Goal: Task Accomplishment & Management: Use online tool/utility

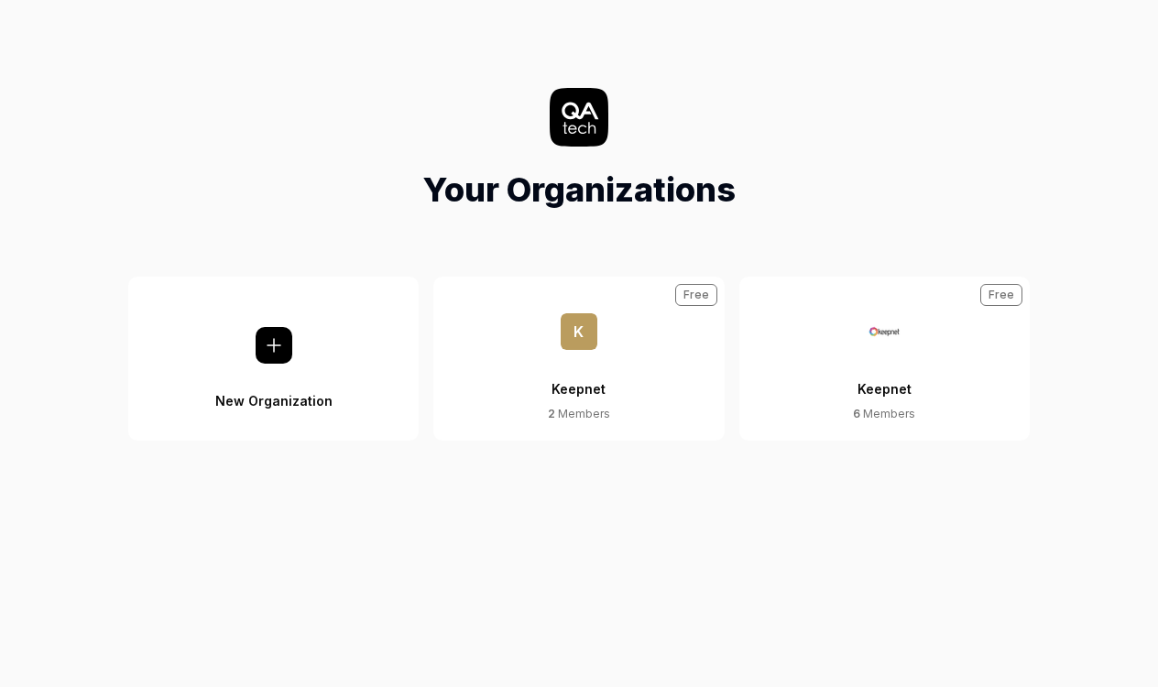
click at [569, 379] on div "Keepnet" at bounding box center [578, 378] width 54 height 56
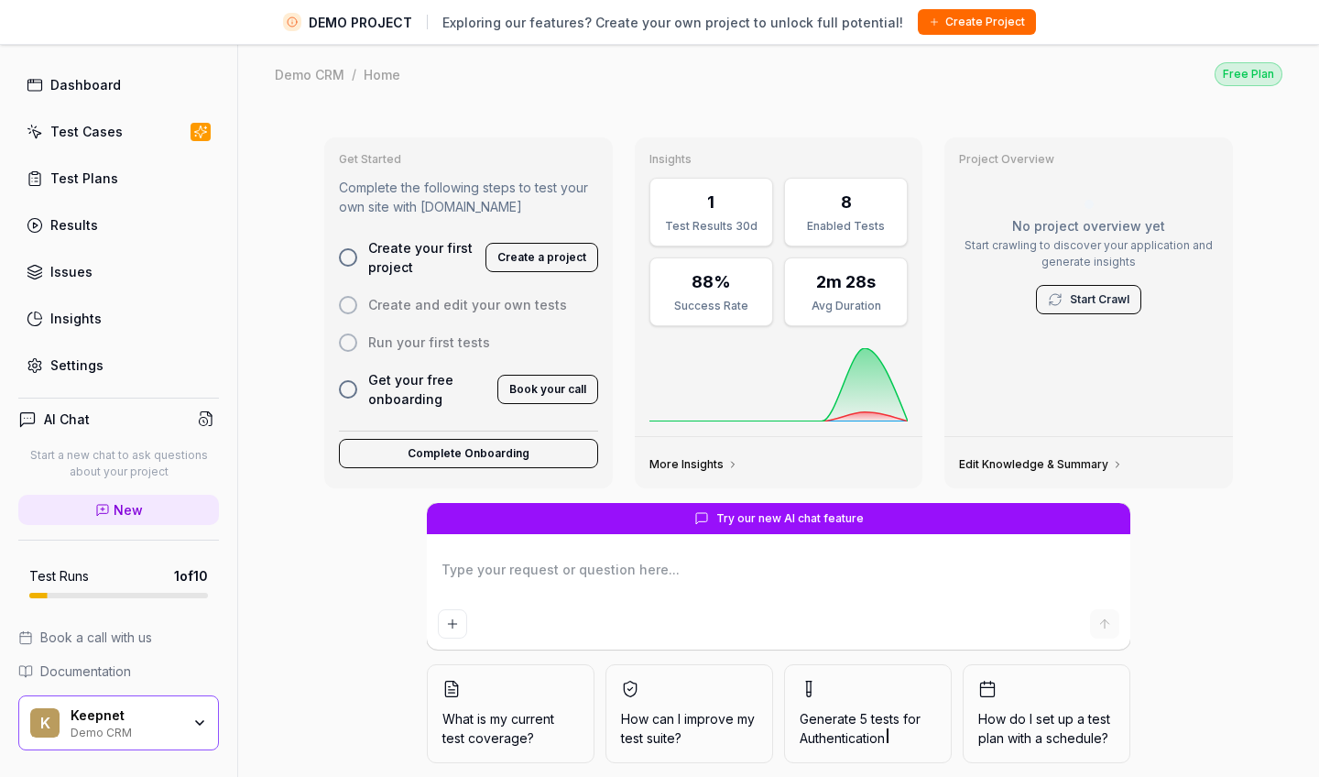
click at [195, 686] on icon "button" at bounding box center [199, 722] width 15 height 15
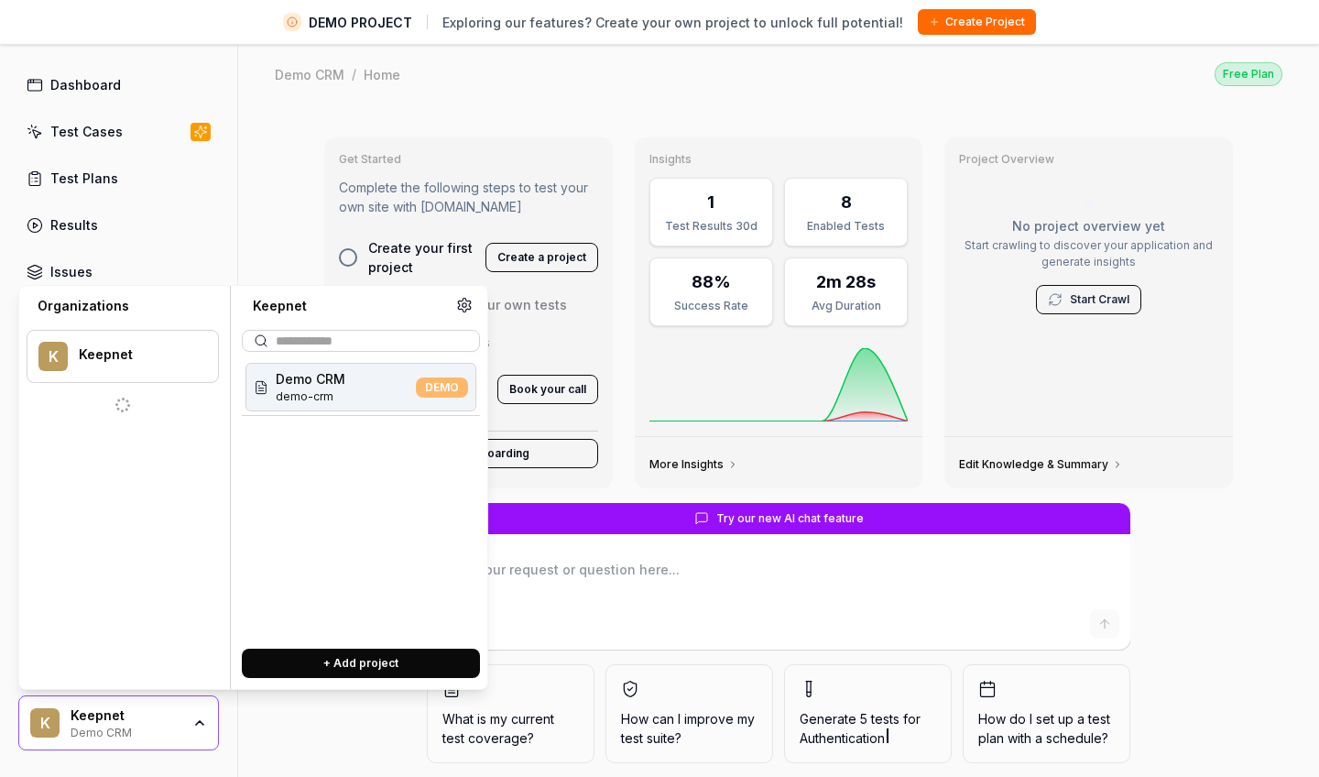
scroll to position [53, 0]
click at [153, 411] on div "Keepnet" at bounding box center [138, 417] width 112 height 16
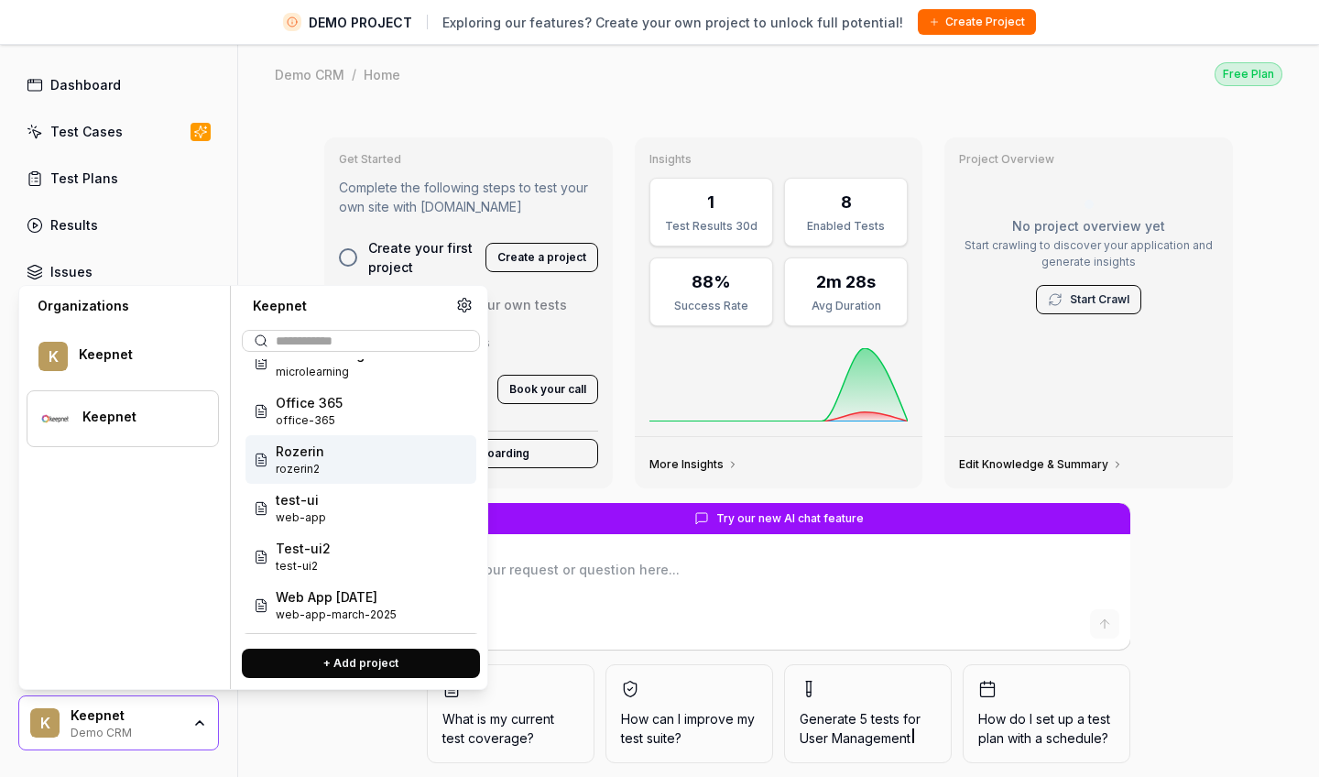
scroll to position [73, 0]
click at [310, 461] on span "rozerin2" at bounding box center [300, 469] width 49 height 16
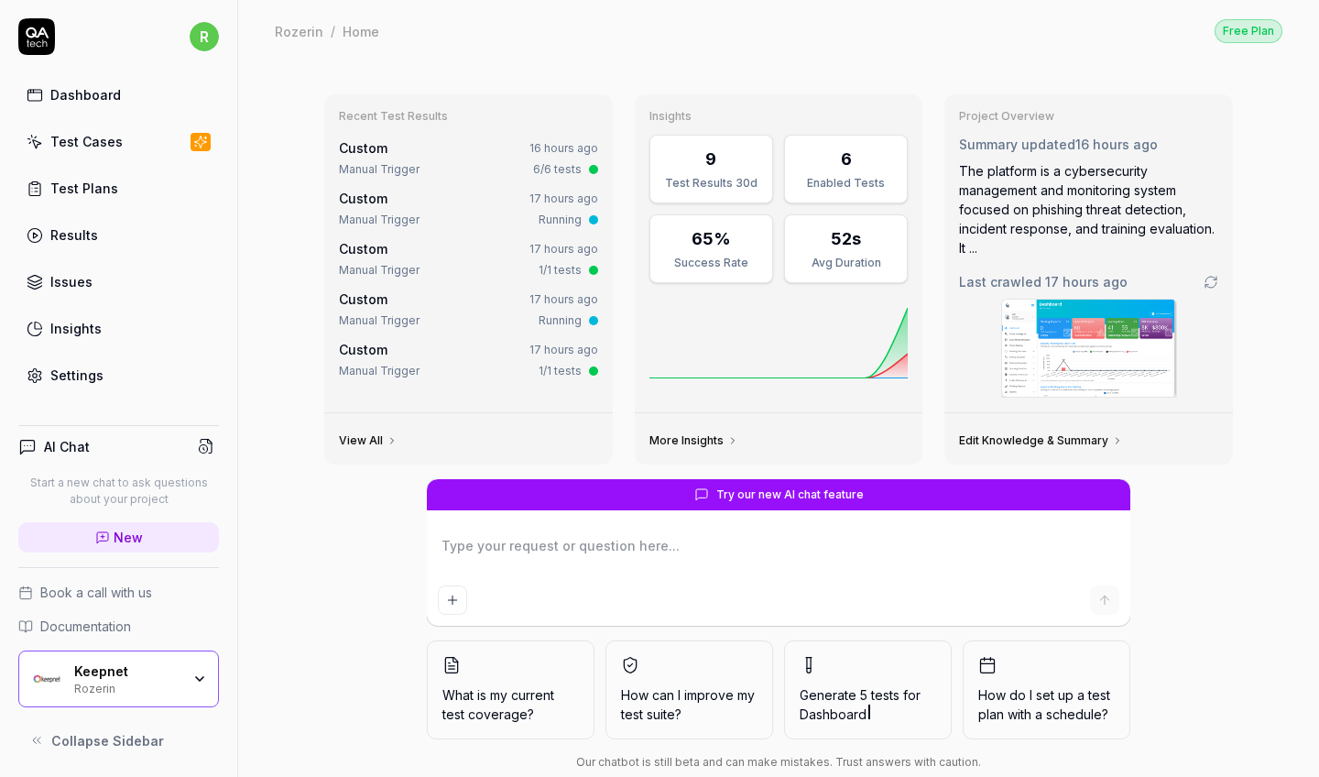
click at [190, 686] on div "Keepnet Rozerin" at bounding box center [118, 678] width 201 height 57
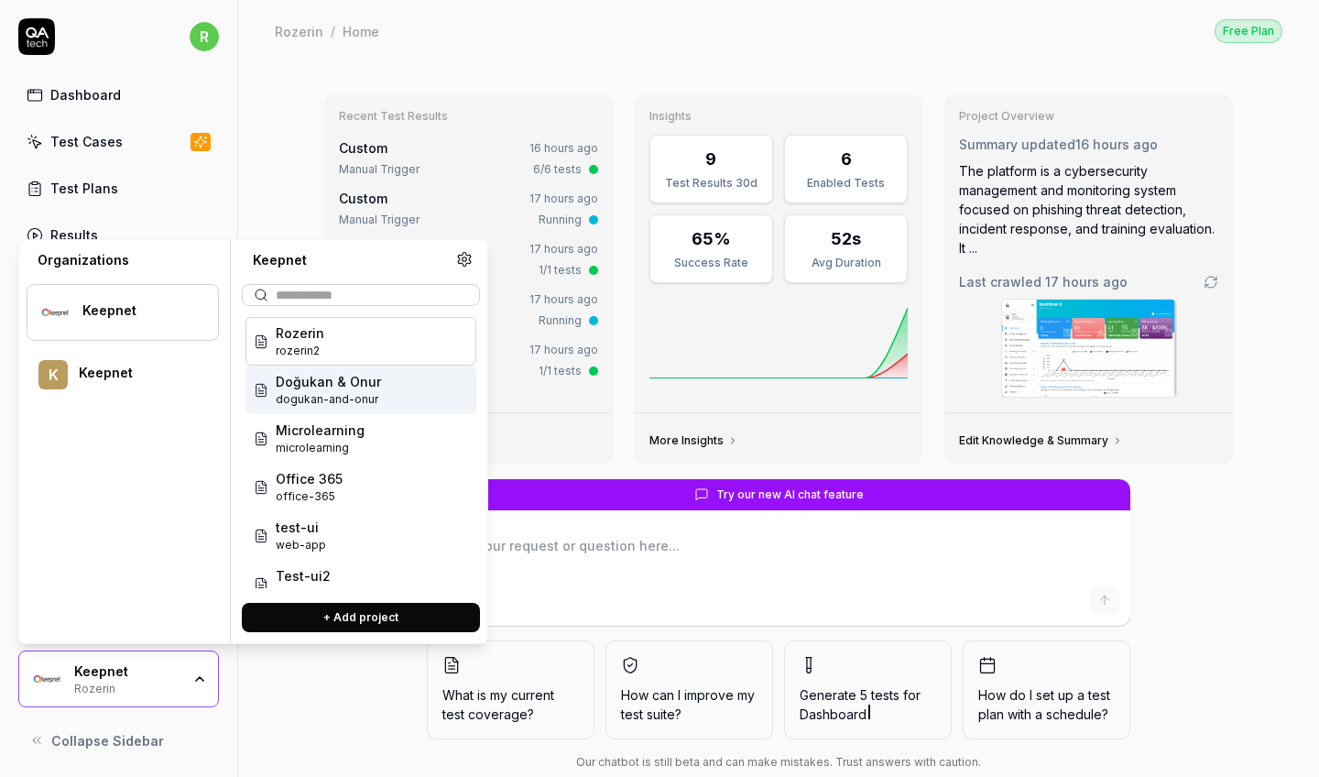
click at [322, 396] on span "dogukan-and-onur" at bounding box center [328, 399] width 105 height 16
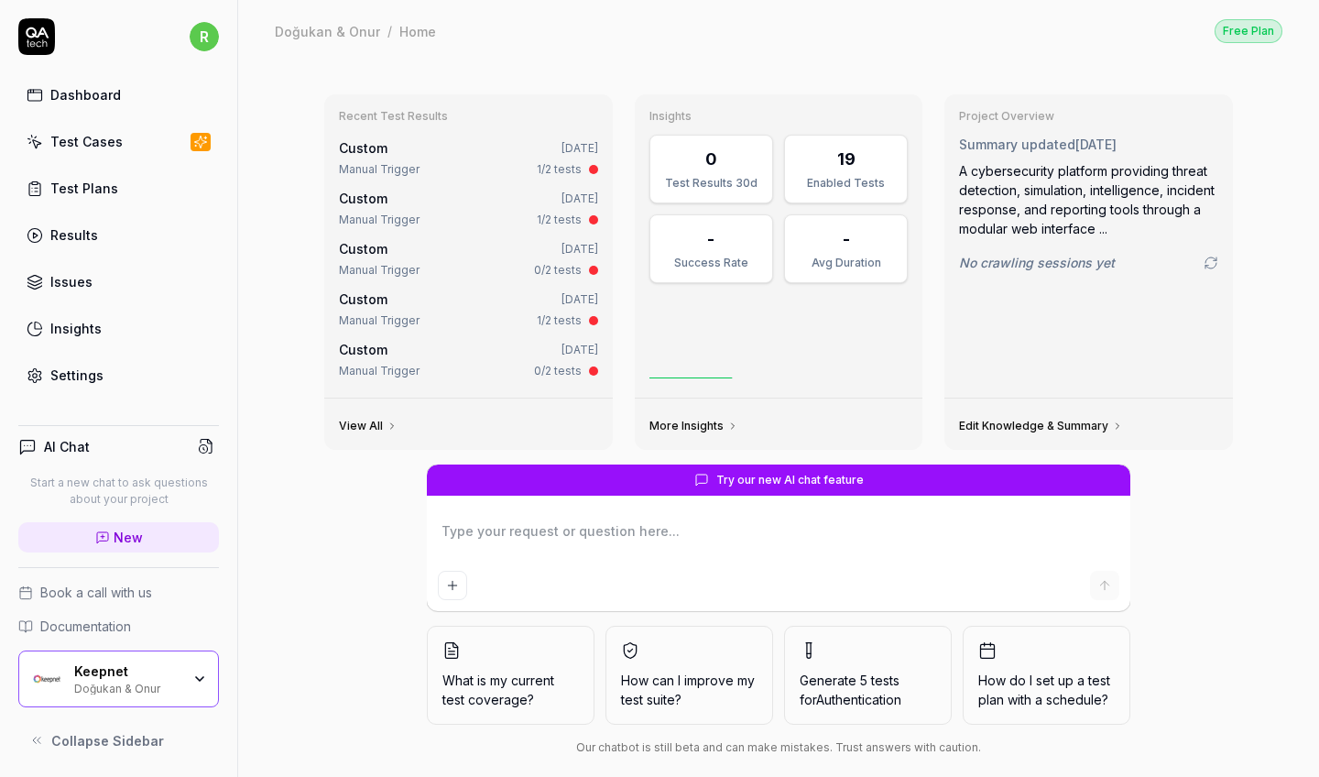
type textarea "*"
click at [100, 125] on link "Test Cases" at bounding box center [118, 142] width 201 height 36
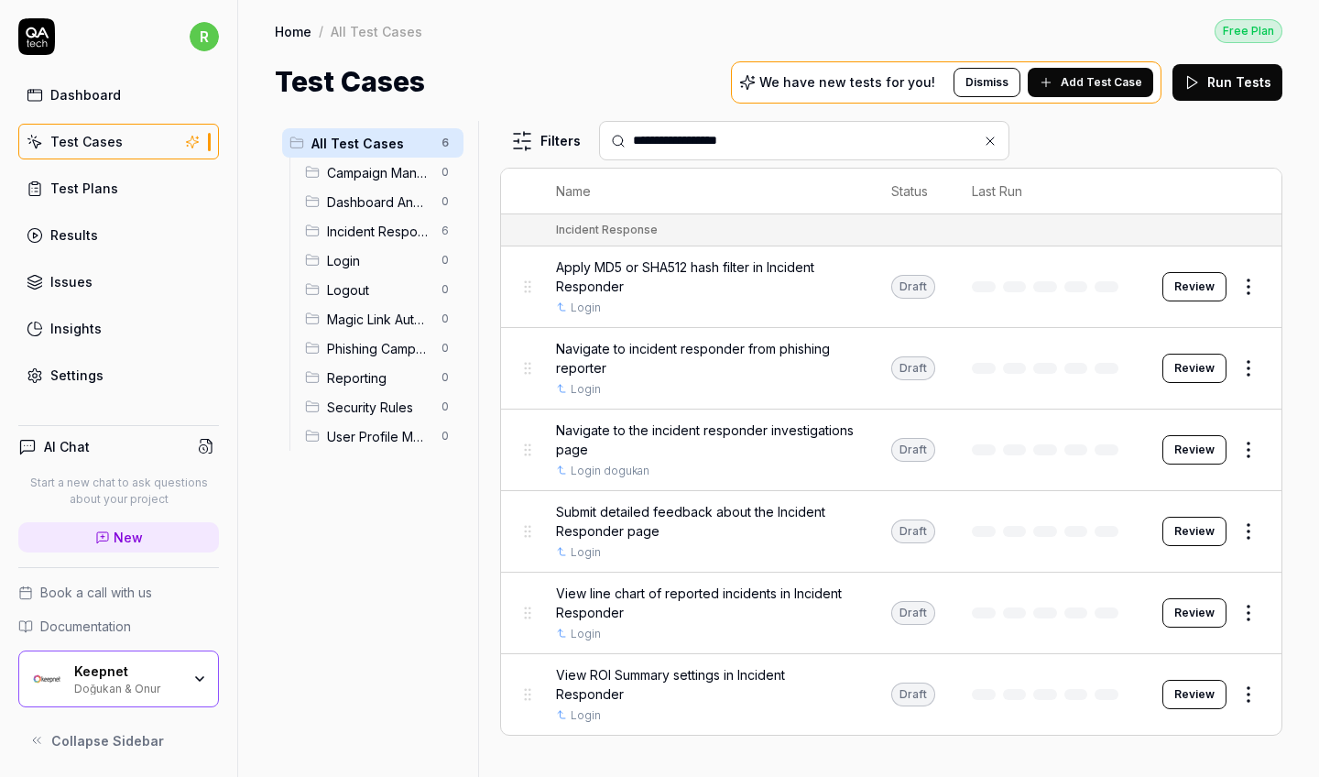
type input "**********"
click at [1157, 362] on html "**********" at bounding box center [659, 388] width 1319 height 777
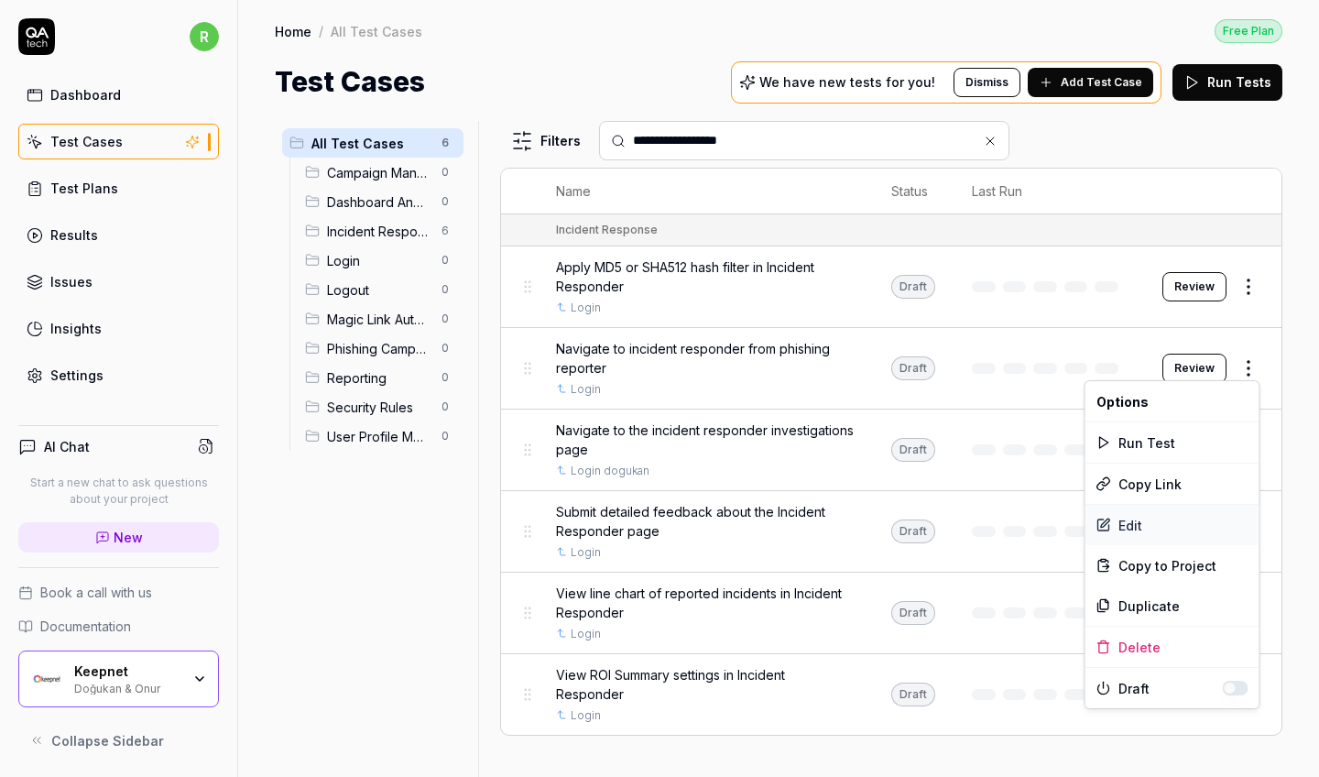
click at [1157, 512] on div "Edit" at bounding box center [1173, 525] width 174 height 40
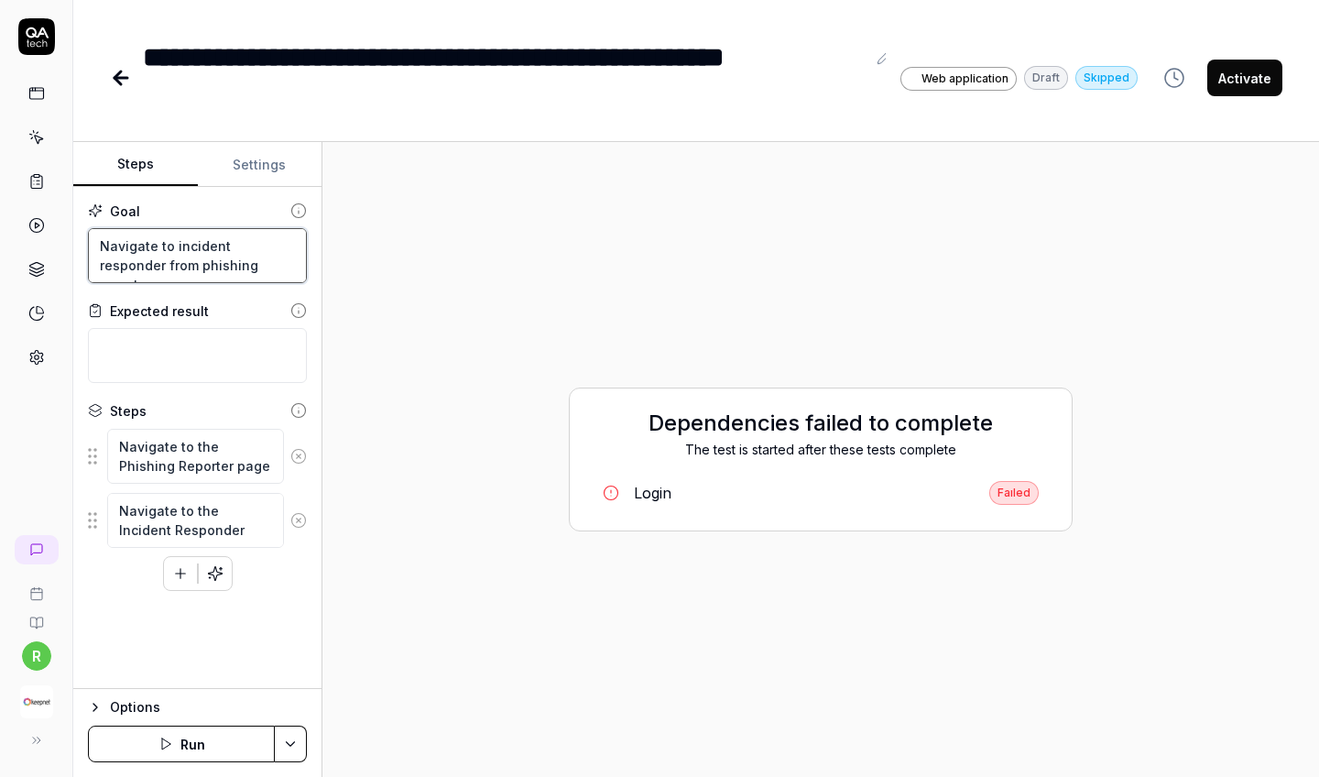
click at [246, 269] on textarea "Navigate to incident responder from phishing reporter" at bounding box center [197, 255] width 219 height 55
drag, startPoint x: 246, startPoint y: 269, endPoint x: 78, endPoint y: 248, distance: 169.0
click at [78, 248] on div "Goal Navigate to incident responder from phishing reporter Expected result Step…" at bounding box center [197, 438] width 248 height 502
type textarea "*"
click at [123, 84] on icon at bounding box center [121, 78] width 22 height 22
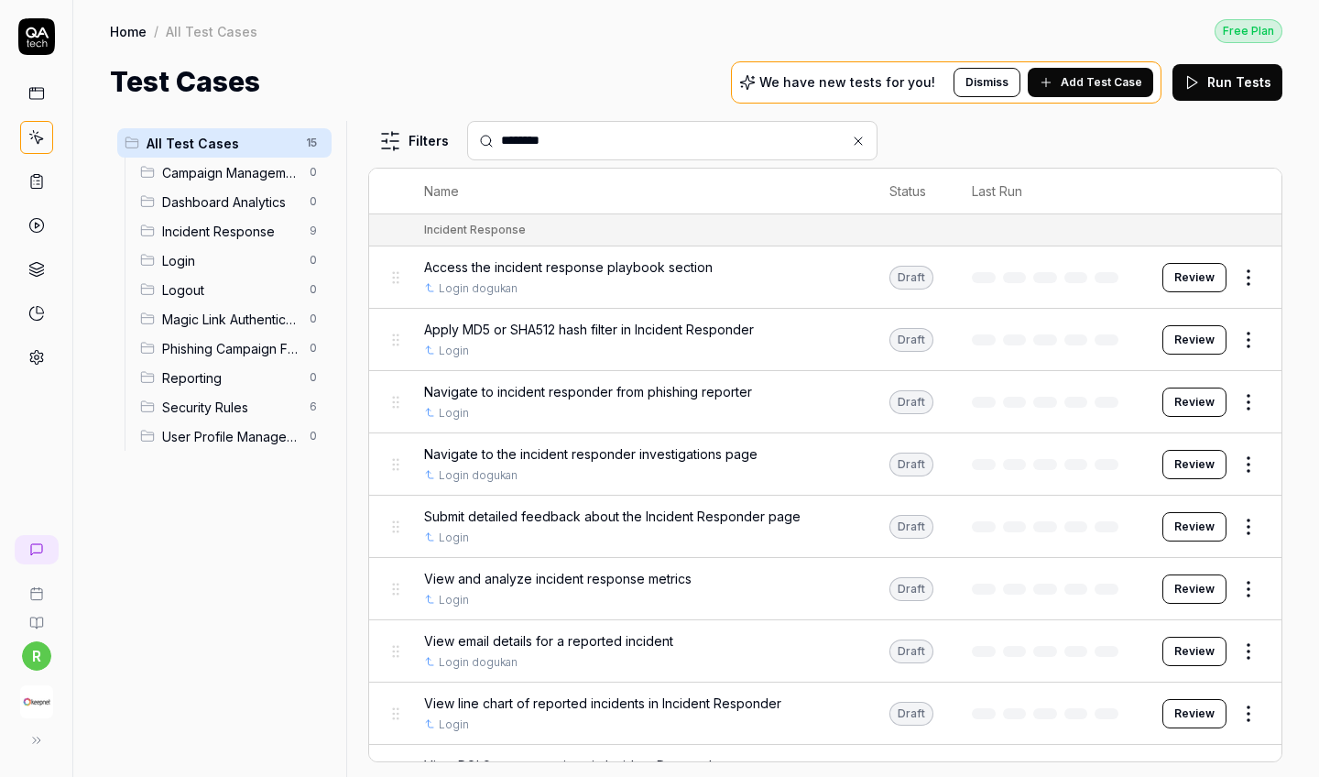
type input "********"
click at [761, 446] on div "Navigate to the incident responder investigations page" at bounding box center [638, 453] width 429 height 19
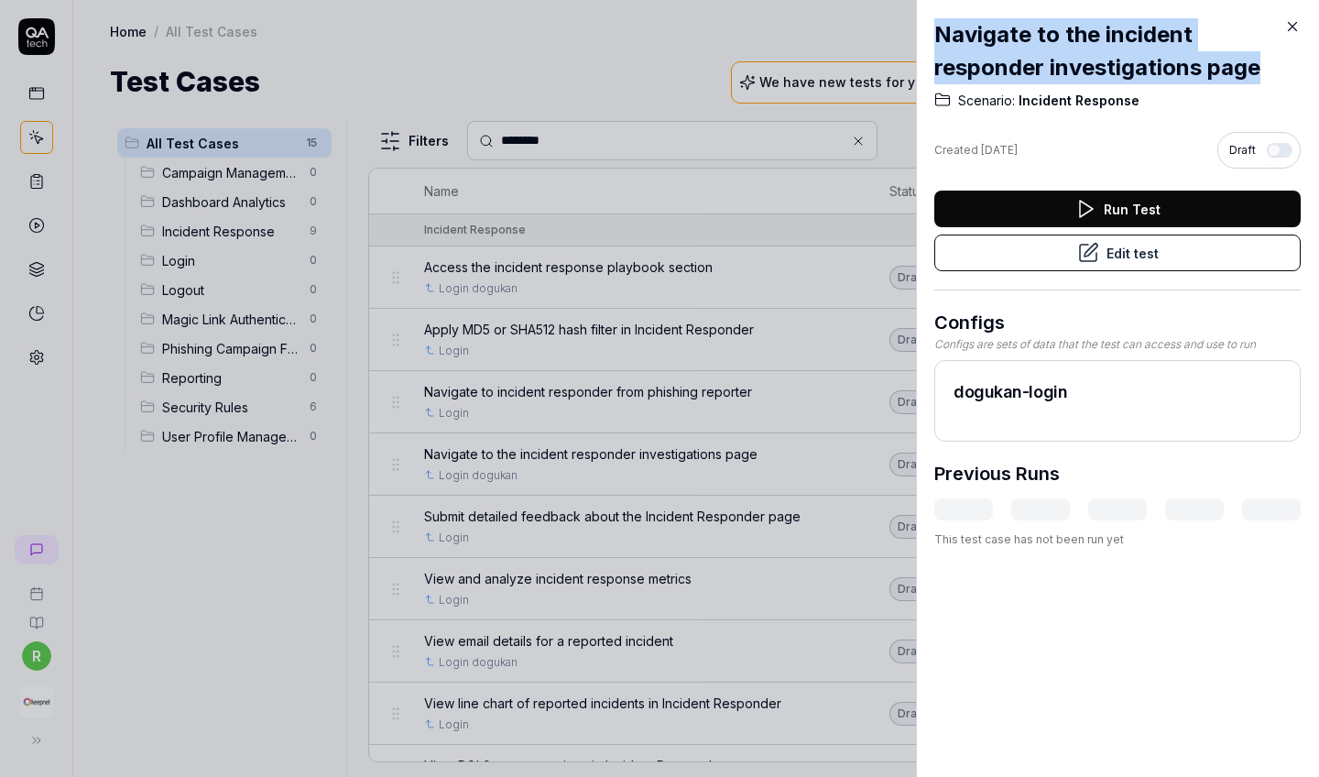
copy div "Navigate to the incident responder investigations page"
drag, startPoint x: 1275, startPoint y: 67, endPoint x: 926, endPoint y: 29, distance: 351.0
click at [926, 29] on div "Navigate to the incident responder investigations page Scenario: Incident Respo…" at bounding box center [1117, 388] width 403 height 777
click at [1157, 27] on icon at bounding box center [1292, 26] width 16 height 16
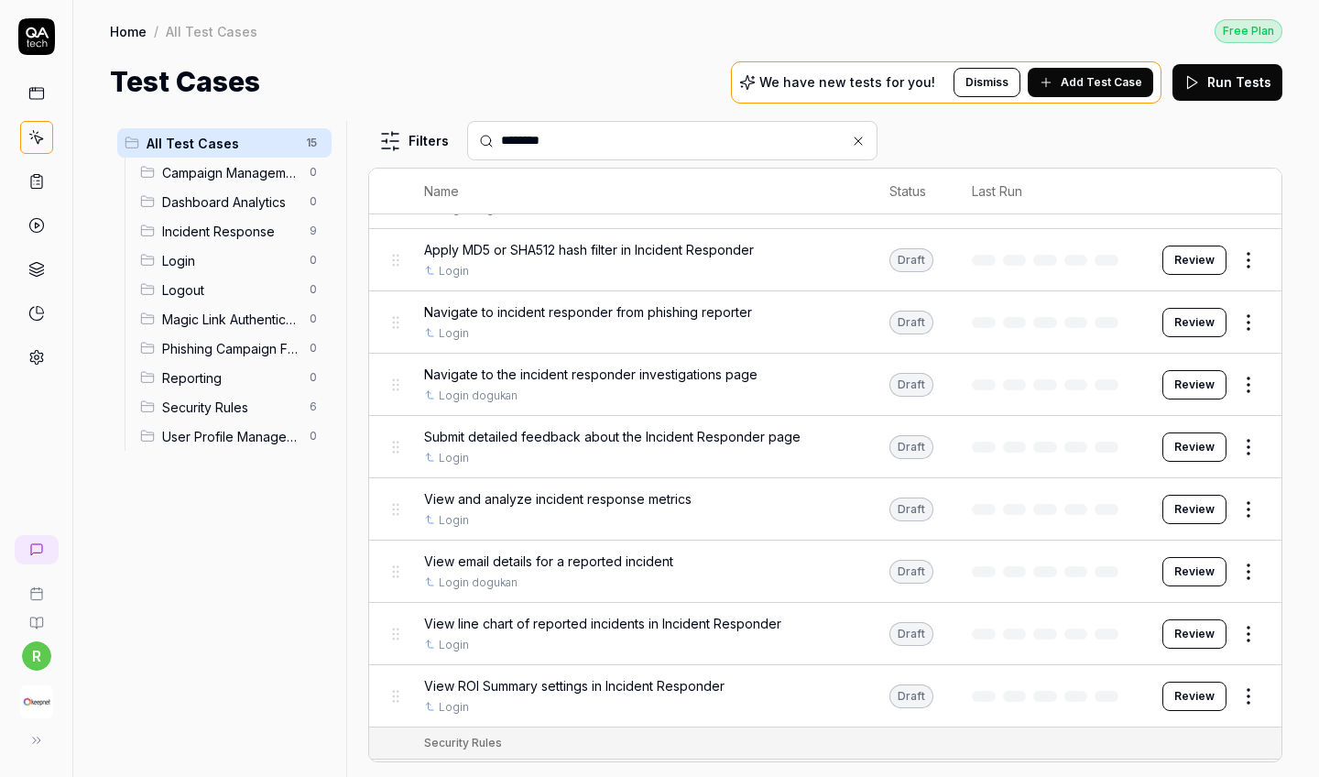
scroll to position [138, 0]
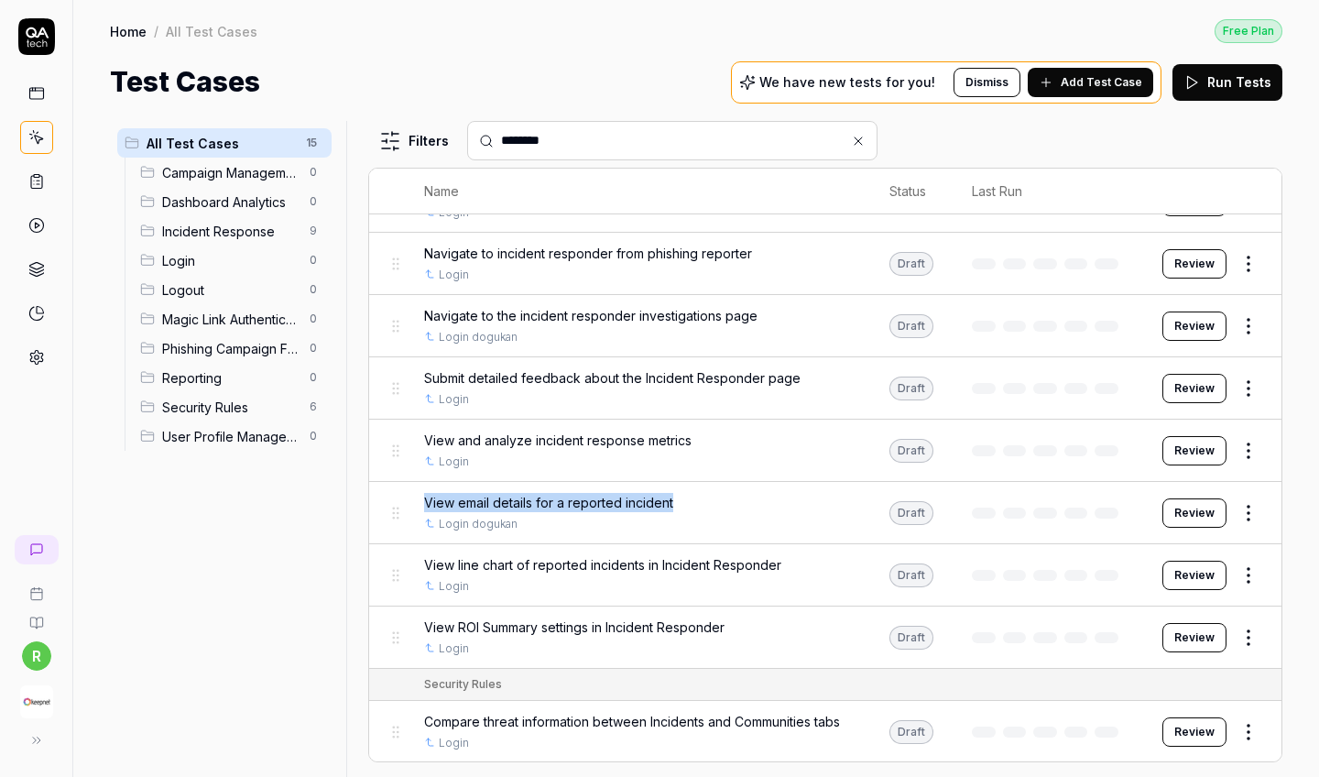
copy span "View email details for a reported incident"
drag, startPoint x: 697, startPoint y: 496, endPoint x: 426, endPoint y: 490, distance: 271.2
click at [426, 493] on div "View email details for a reported incident" at bounding box center [638, 502] width 429 height 19
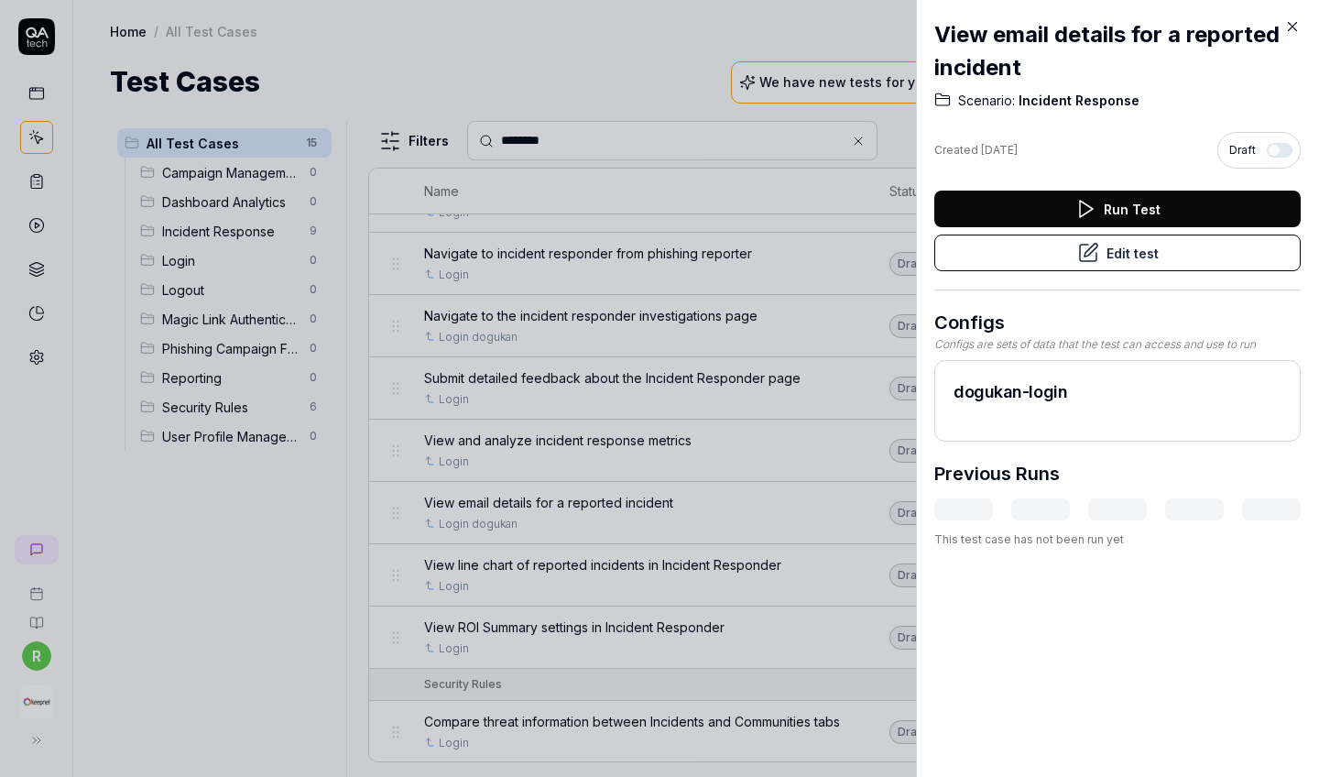
click at [1157, 19] on icon at bounding box center [1292, 26] width 16 height 16
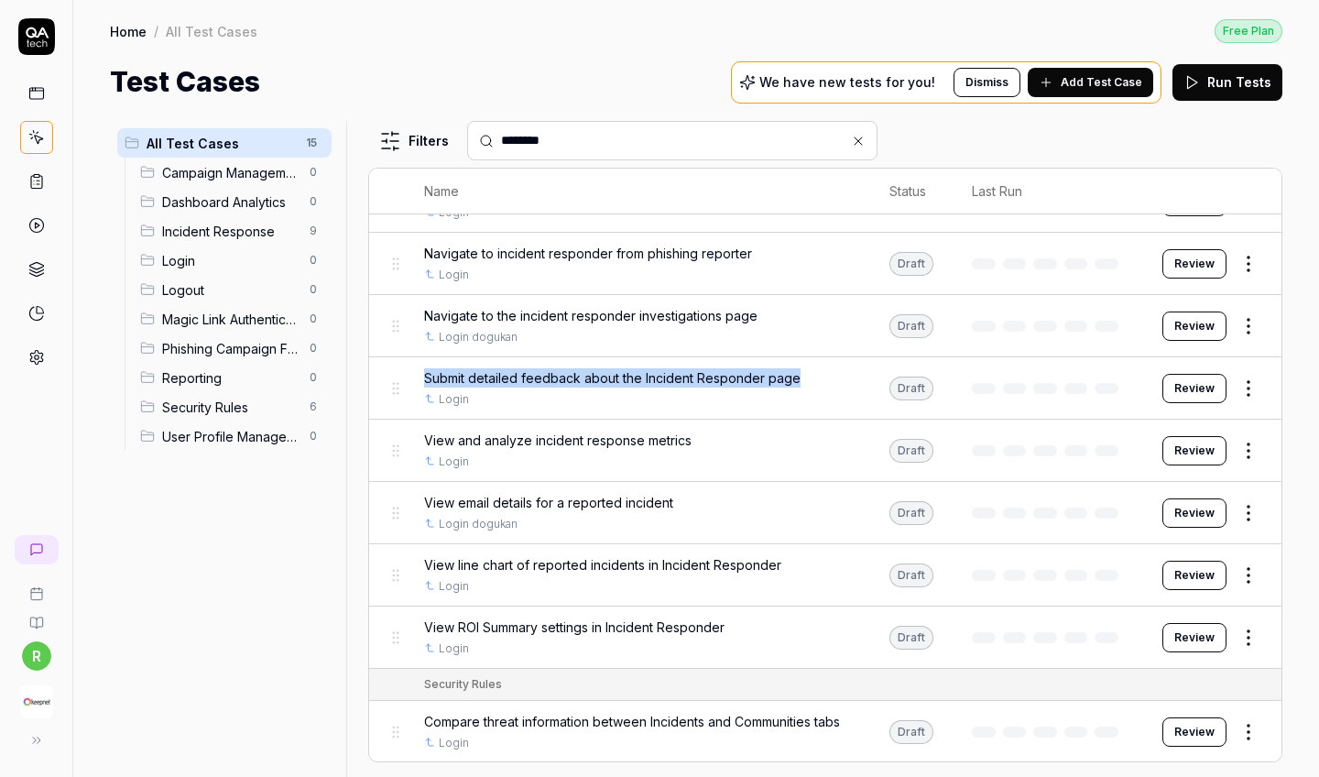
copy span "Submit detailed feedback about the Incident Responder page"
drag, startPoint x: 805, startPoint y: 369, endPoint x: 421, endPoint y: 367, distance: 383.8
click at [421, 367] on td "Submit detailed feedback about the Incident Responder page Login" at bounding box center [638, 388] width 465 height 62
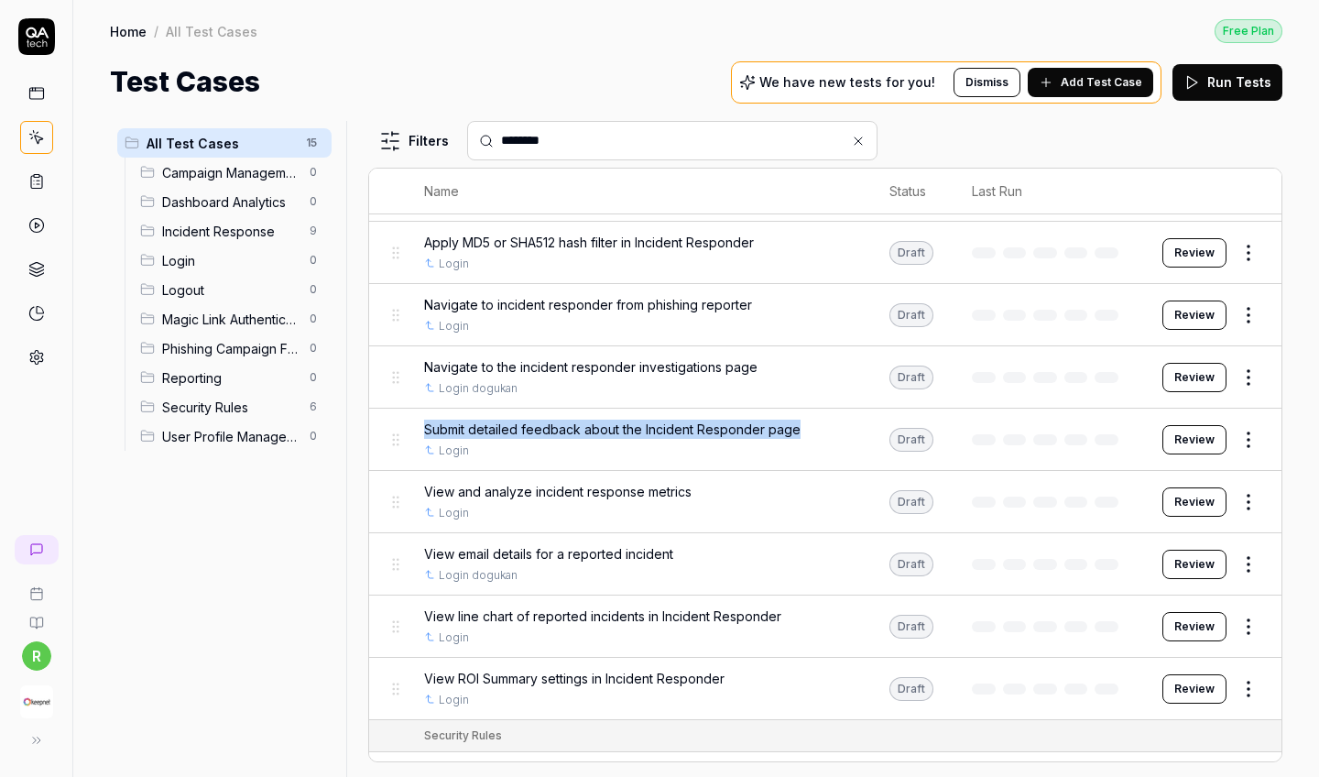
scroll to position [104, 0]
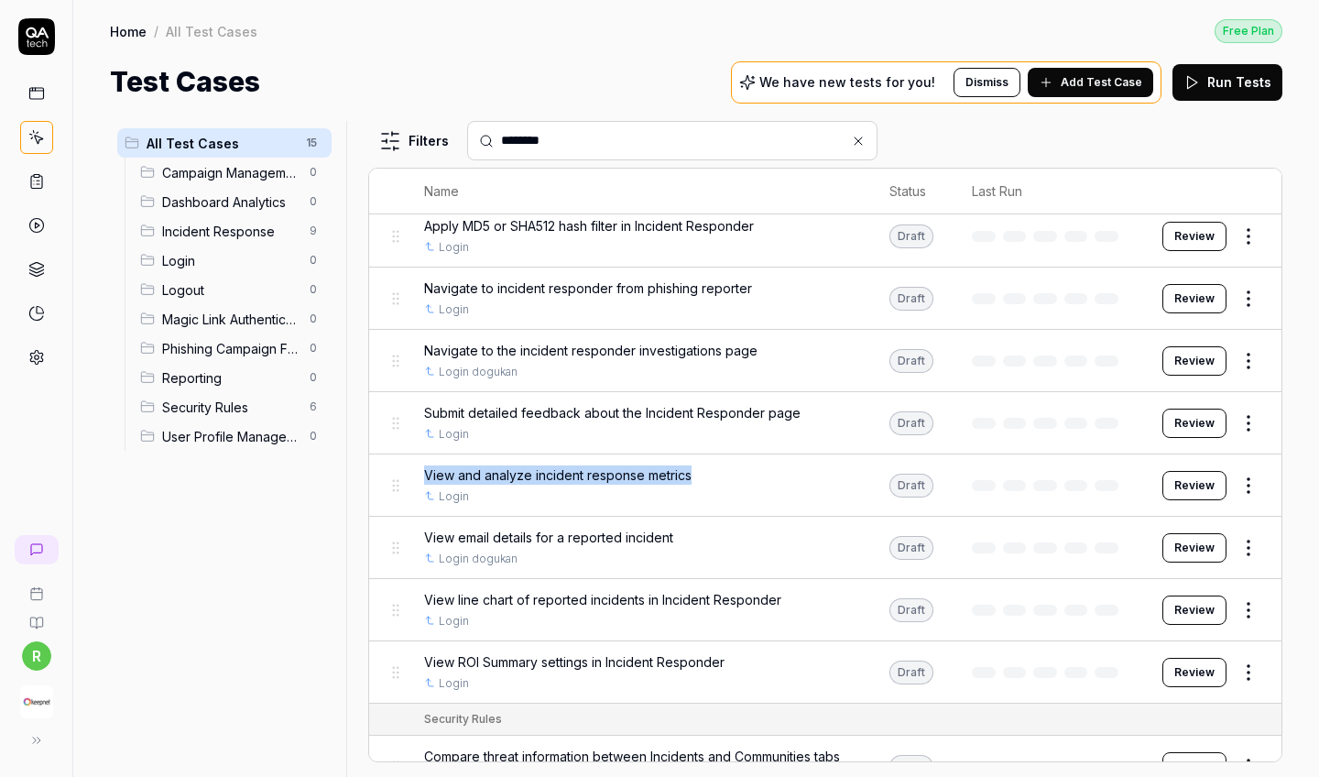
copy span "View and analyze incident response metrics"
drag, startPoint x: 704, startPoint y: 467, endPoint x: 406, endPoint y: 465, distance: 297.7
click at [406, 465] on tr "View and analyze incident response metrics Login Draft Review" at bounding box center [825, 485] width 912 height 62
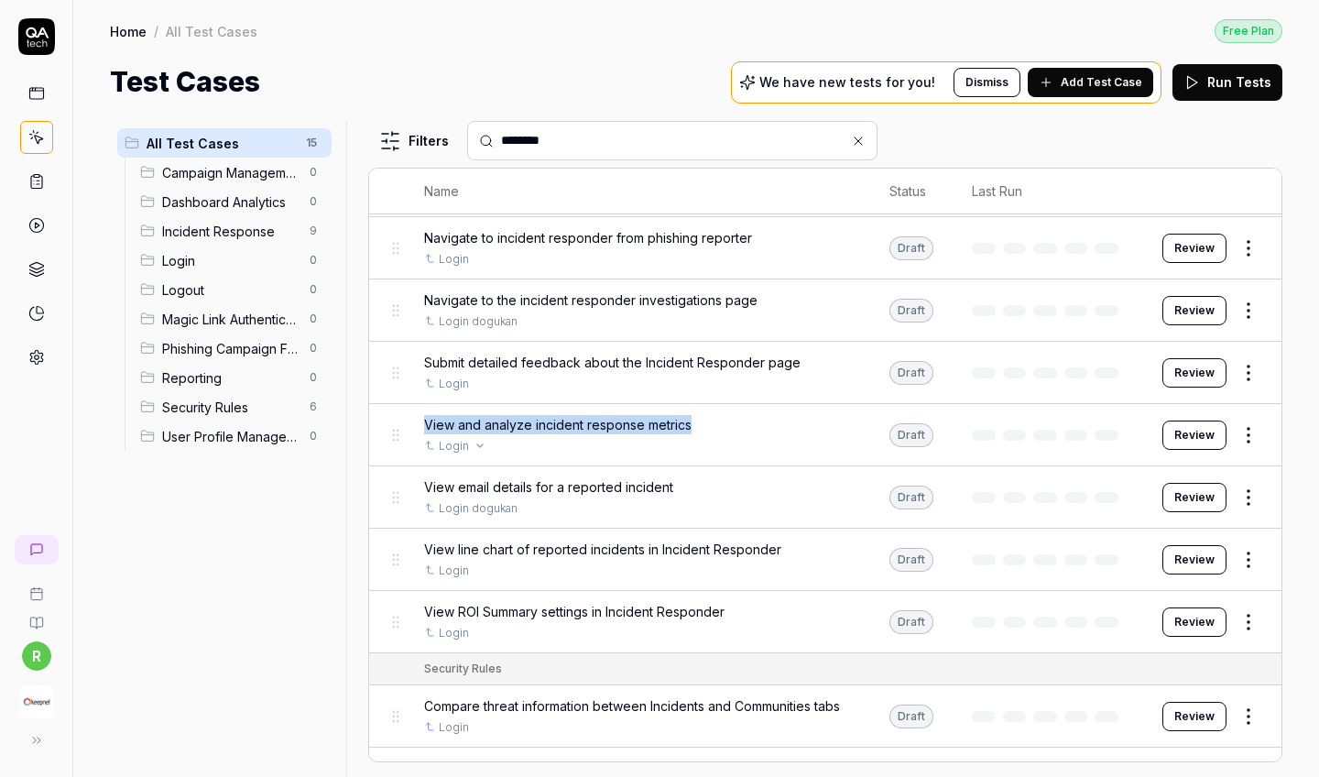
scroll to position [166, 0]
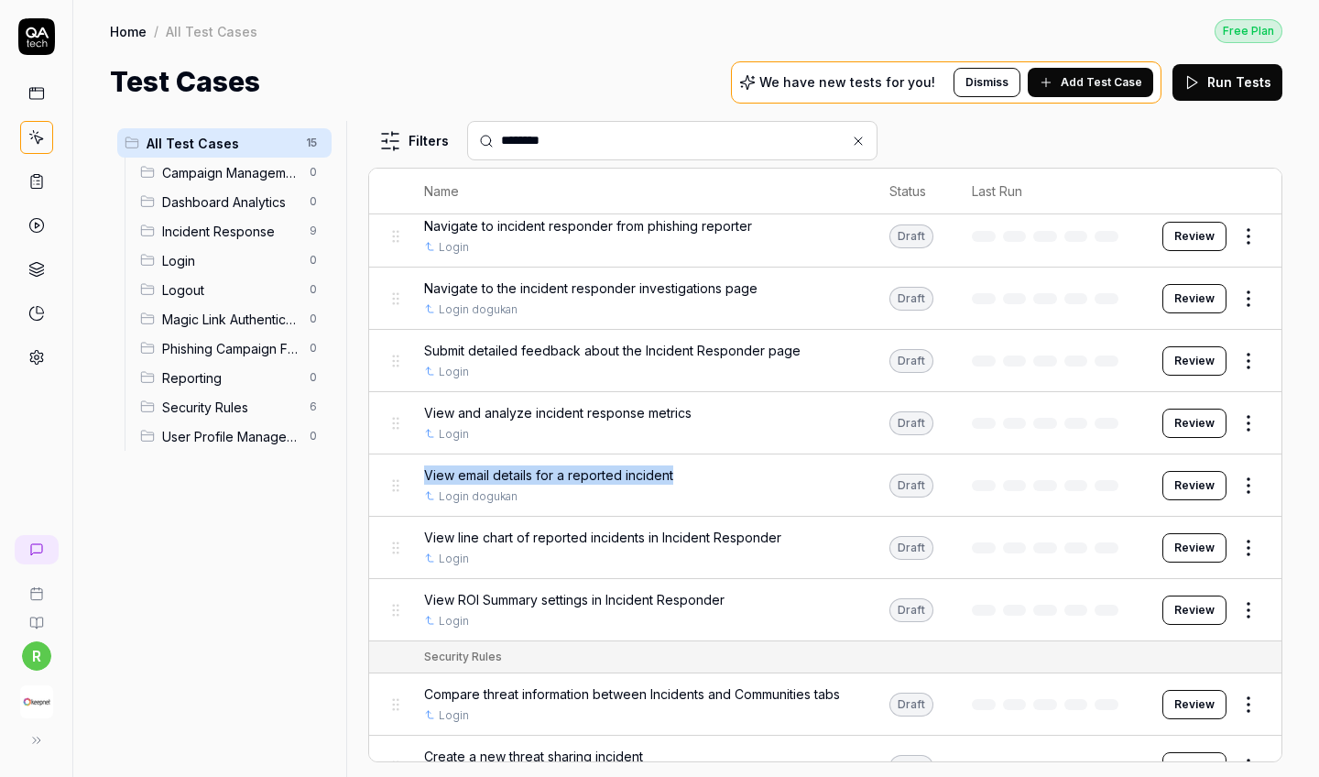
copy span "View email details for a reported incident"
drag, startPoint x: 682, startPoint y: 478, endPoint x: 425, endPoint y: 470, distance: 256.6
click at [425, 470] on div "View email details for a reported incident" at bounding box center [638, 474] width 429 height 19
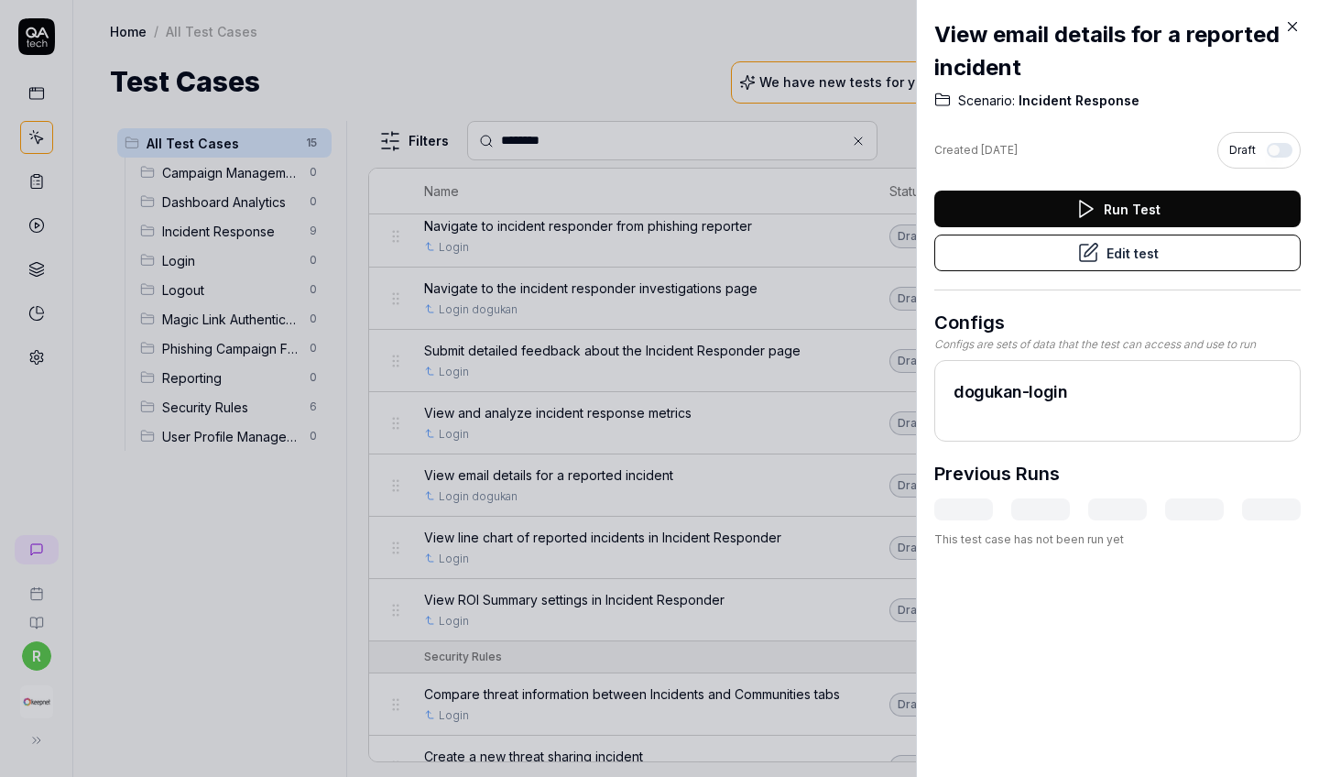
click at [1157, 32] on icon at bounding box center [1292, 26] width 16 height 16
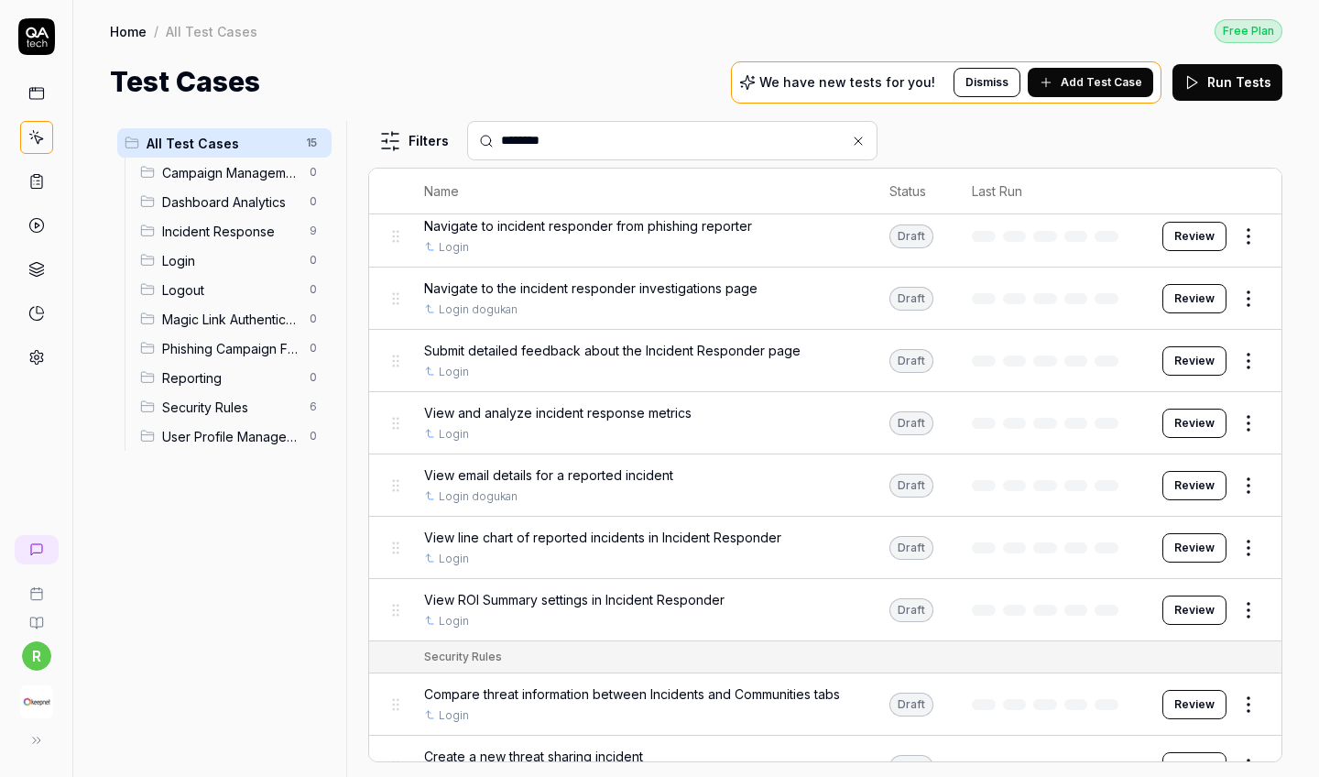
click at [241, 234] on span "Incident Response" at bounding box center [230, 231] width 136 height 19
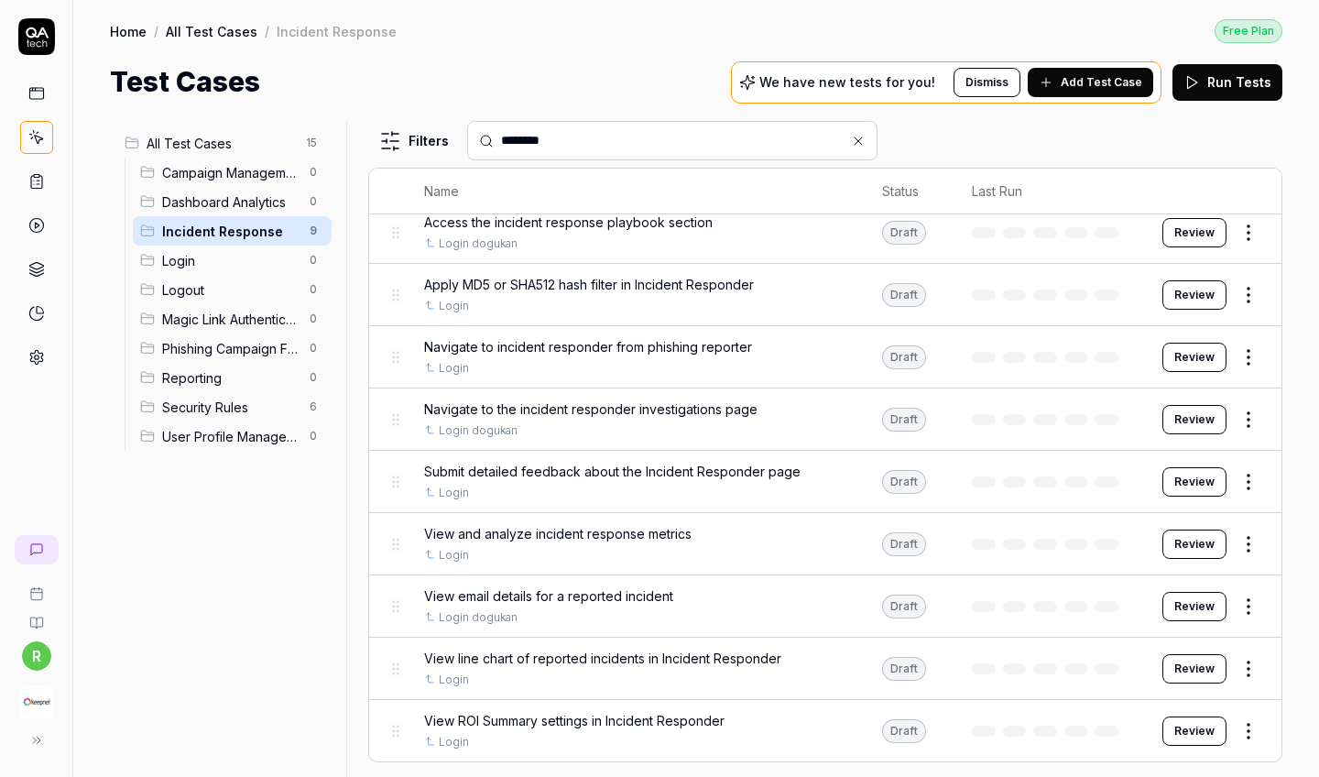
scroll to position [38, 0]
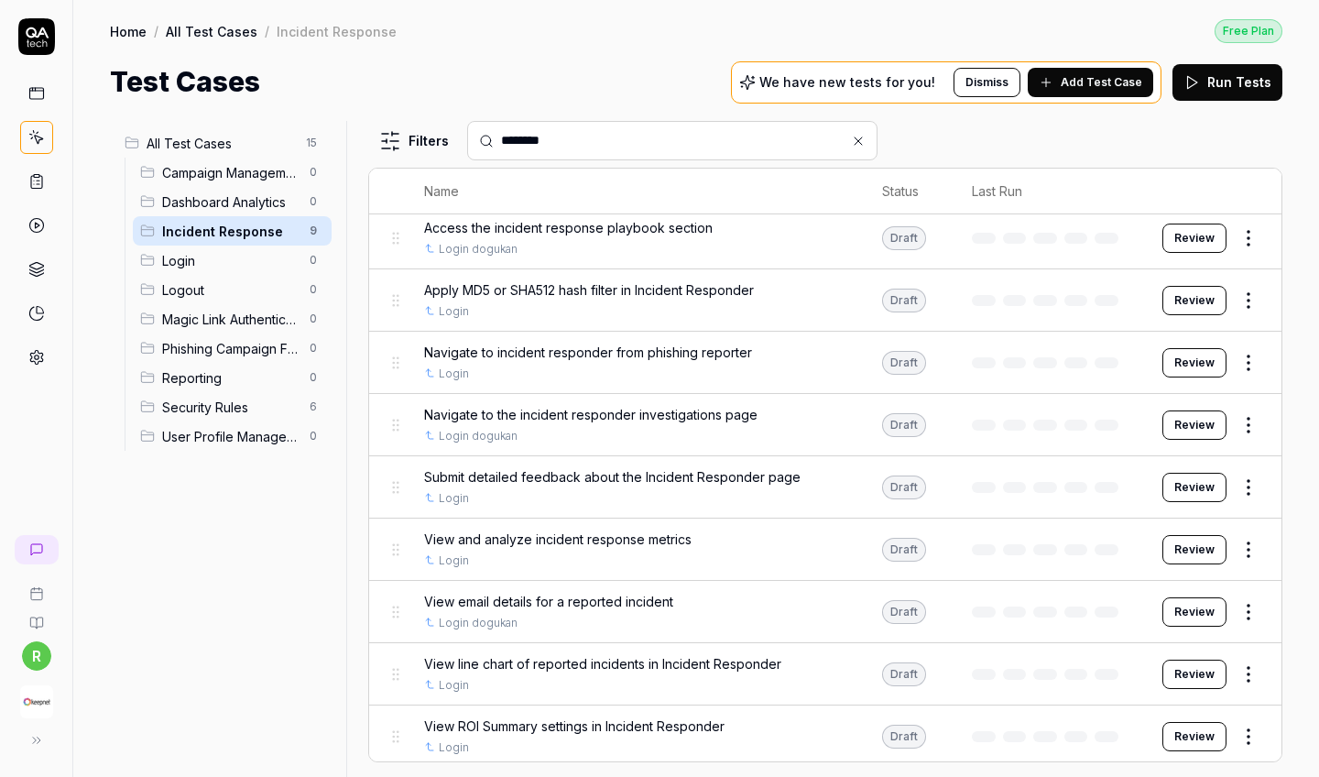
scroll to position [38, 0]
click at [35, 651] on html "r Home / All Test Cases / Incident Response Free Plan Home / All Test Cases / I…" at bounding box center [659, 388] width 1319 height 777
click at [34, 662] on html "r Home / All Test Cases / Incident Response Free Plan Home / All Test Cases / I…" at bounding box center [659, 388] width 1319 height 777
click at [37, 686] on img "button" at bounding box center [36, 701] width 33 height 33
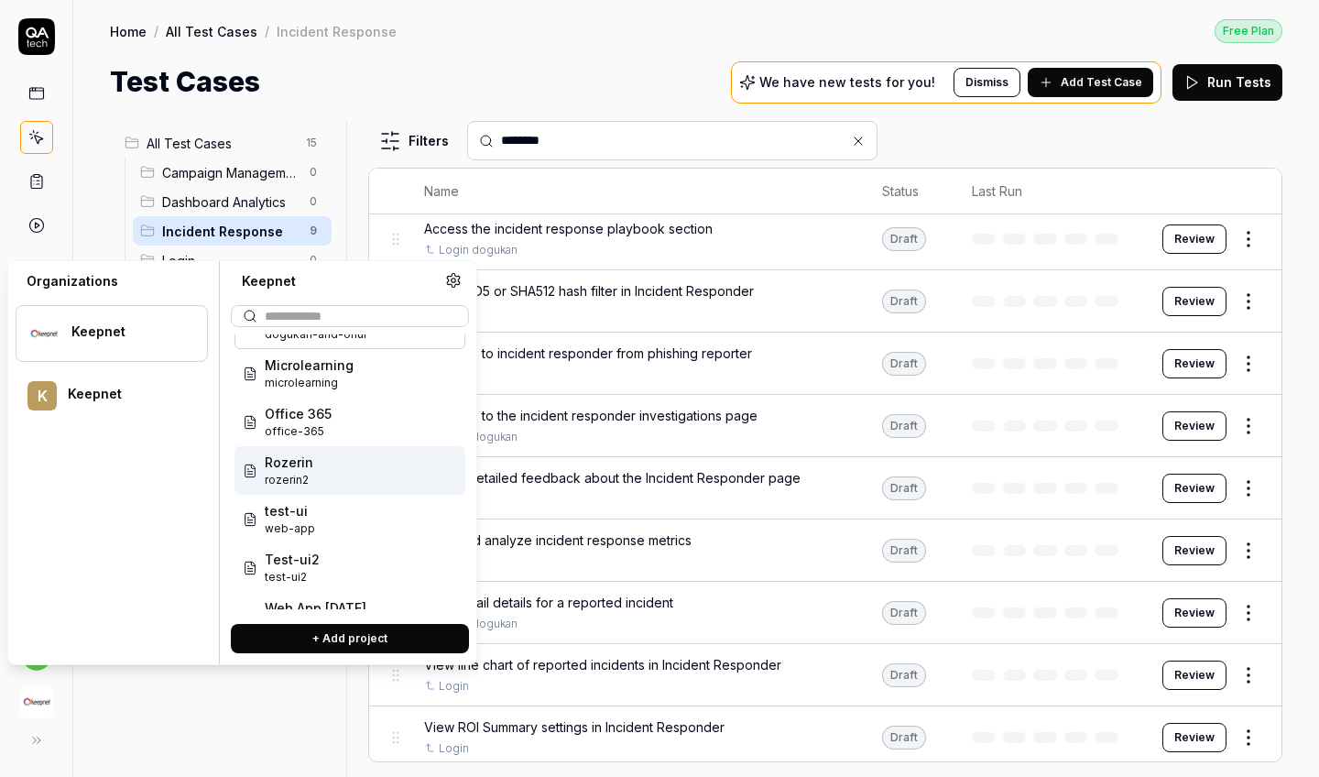
scroll to position [42, 0]
click at [317, 472] on div "Rozerin rozerin2" at bounding box center [350, 466] width 231 height 49
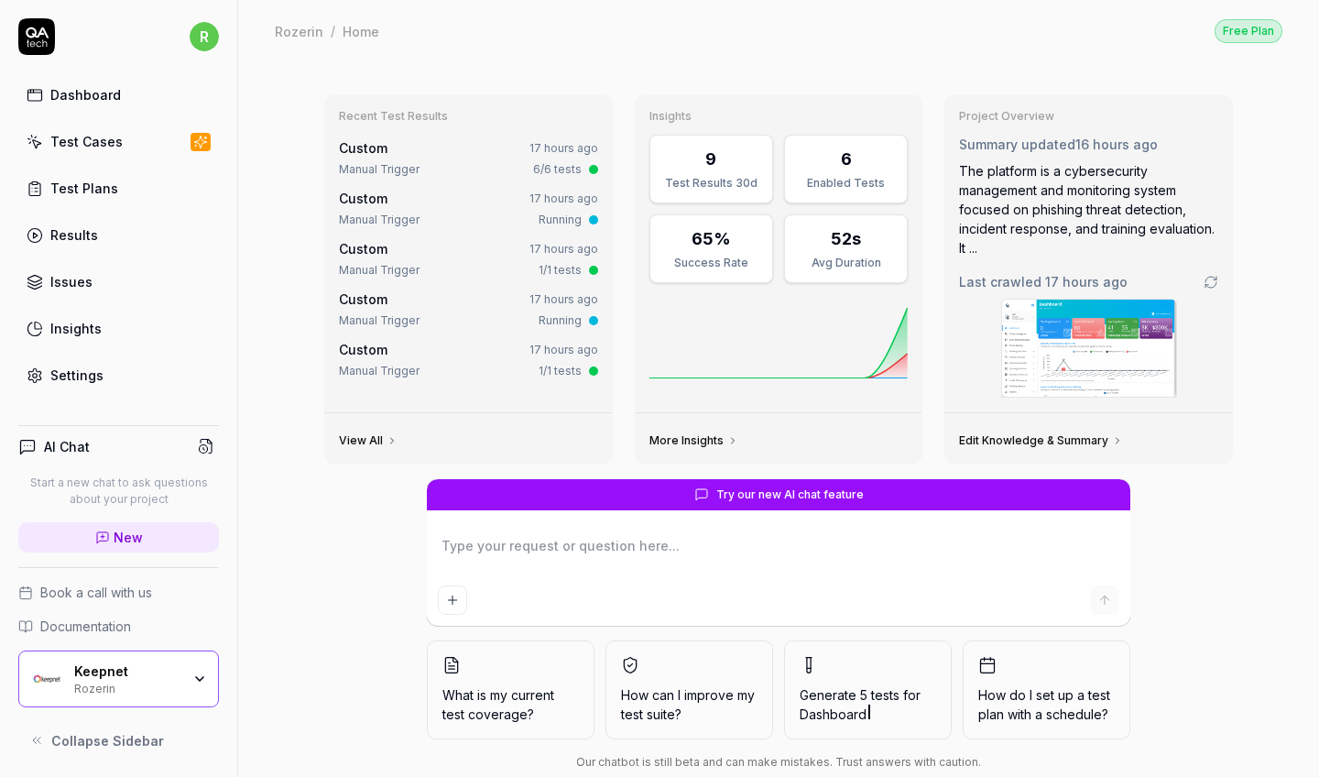
type textarea "*"
click at [121, 140] on link "Test Cases" at bounding box center [118, 142] width 201 height 36
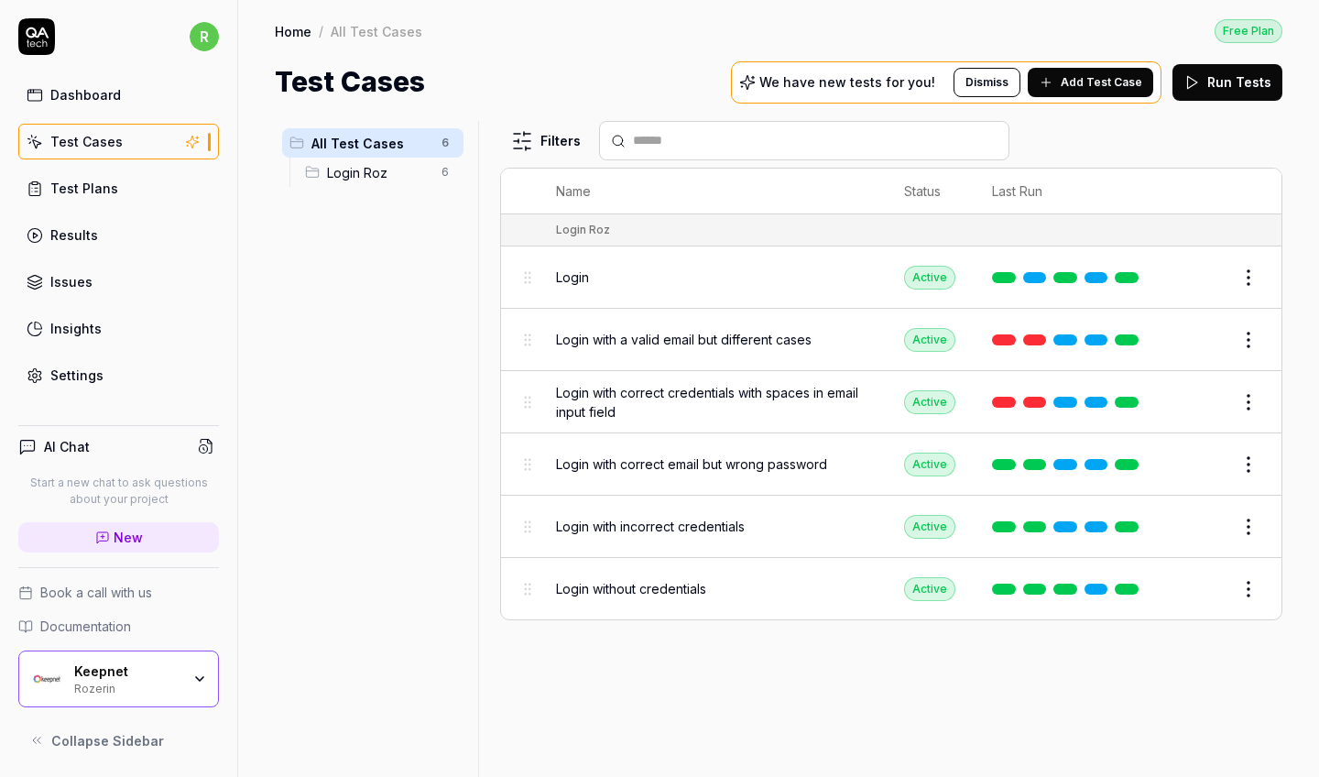
click at [1051, 81] on icon at bounding box center [1046, 82] width 15 height 15
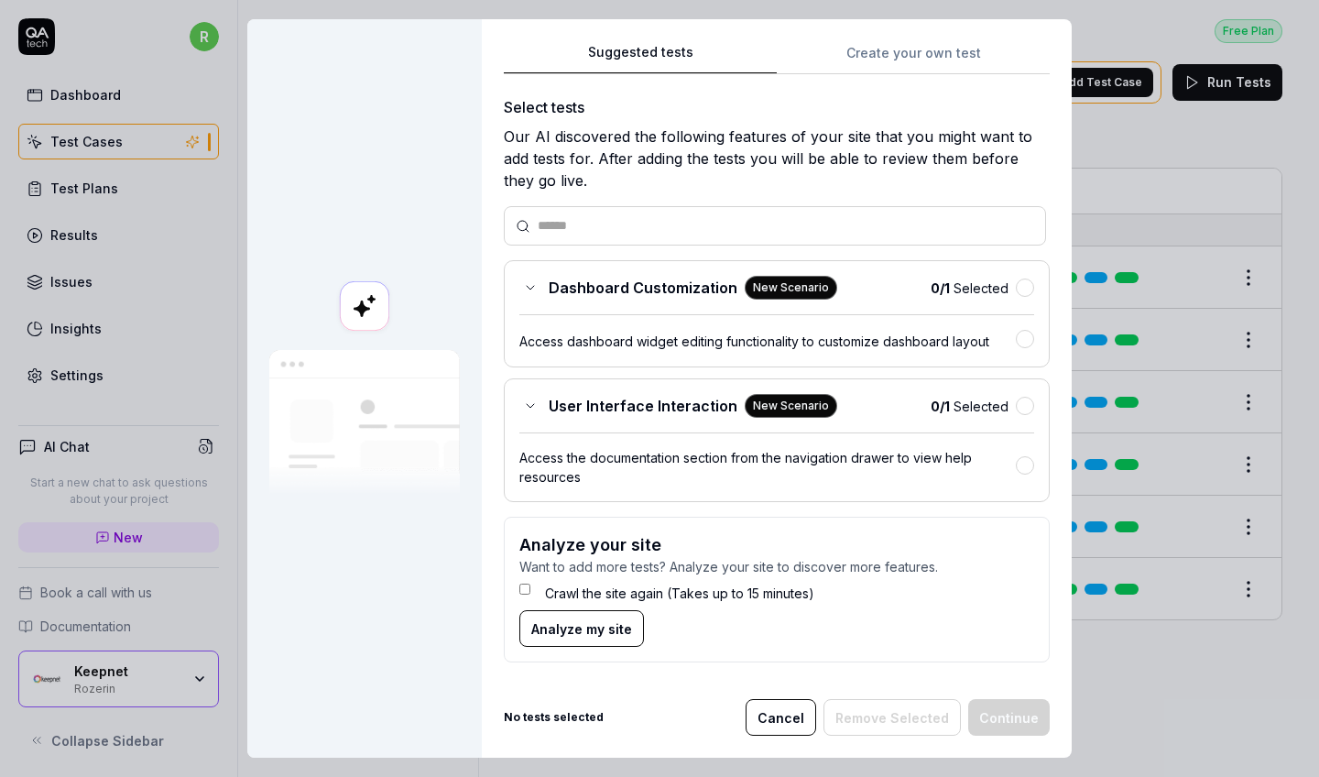
click at [914, 42] on button "Create your own test" at bounding box center [913, 57] width 273 height 33
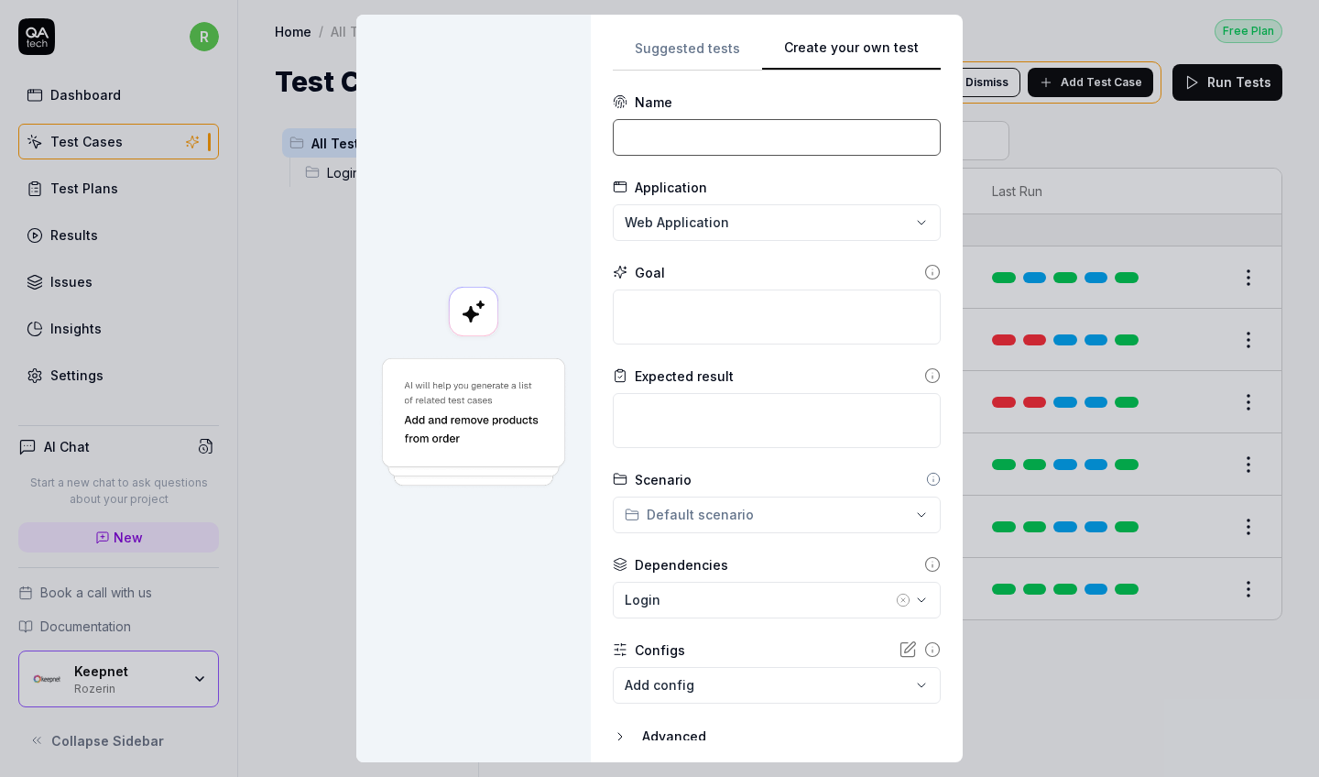
click at [751, 144] on input at bounding box center [777, 137] width 328 height 37
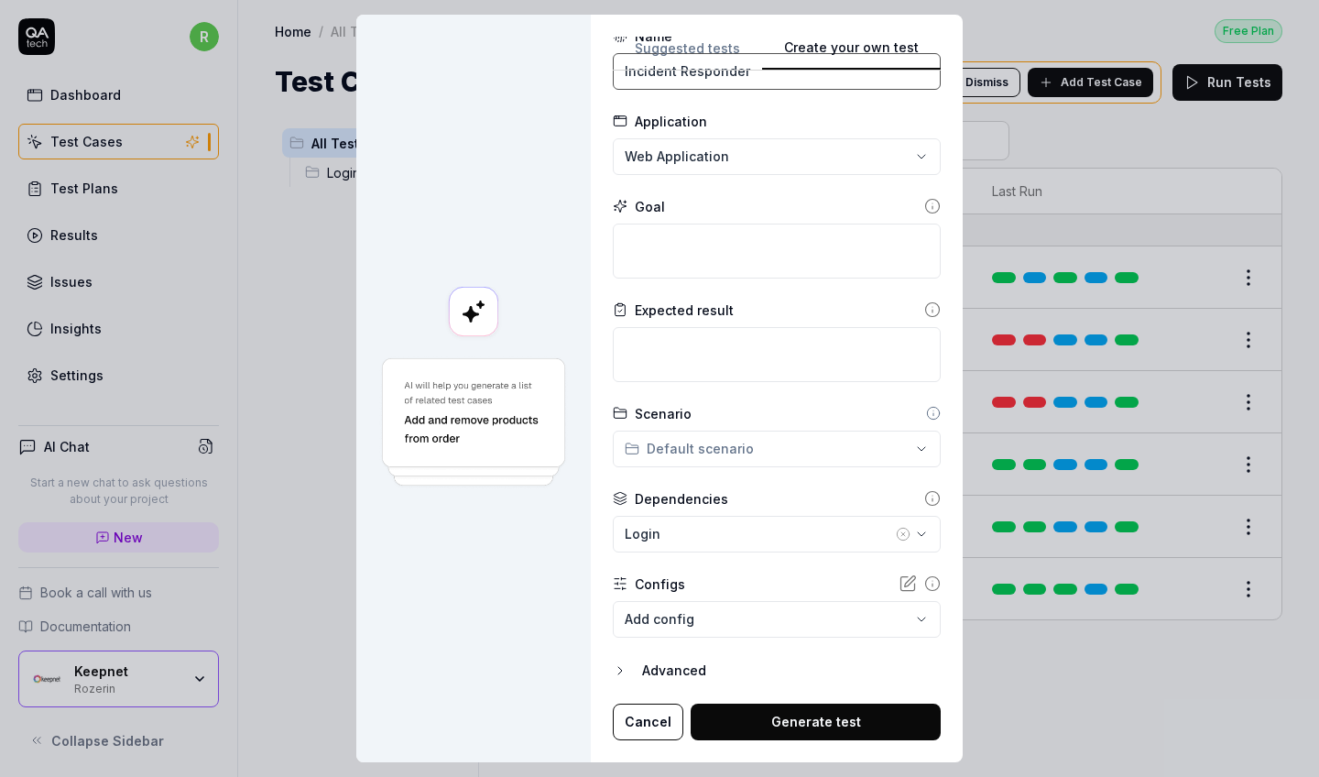
scroll to position [65, 0]
type input "Incident Responder"
click at [736, 536] on div "Login" at bounding box center [758, 534] width 267 height 19
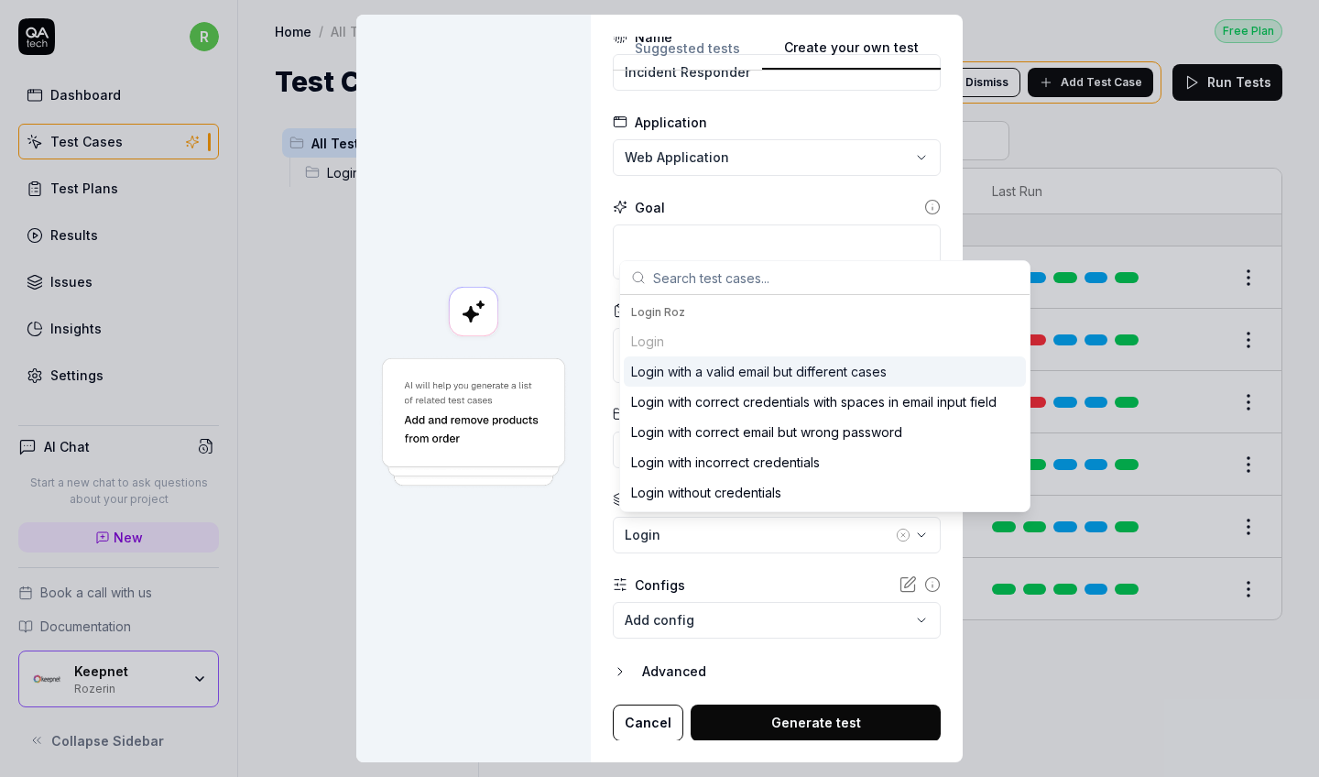
click at [717, 569] on form "**********" at bounding box center [777, 384] width 328 height 714
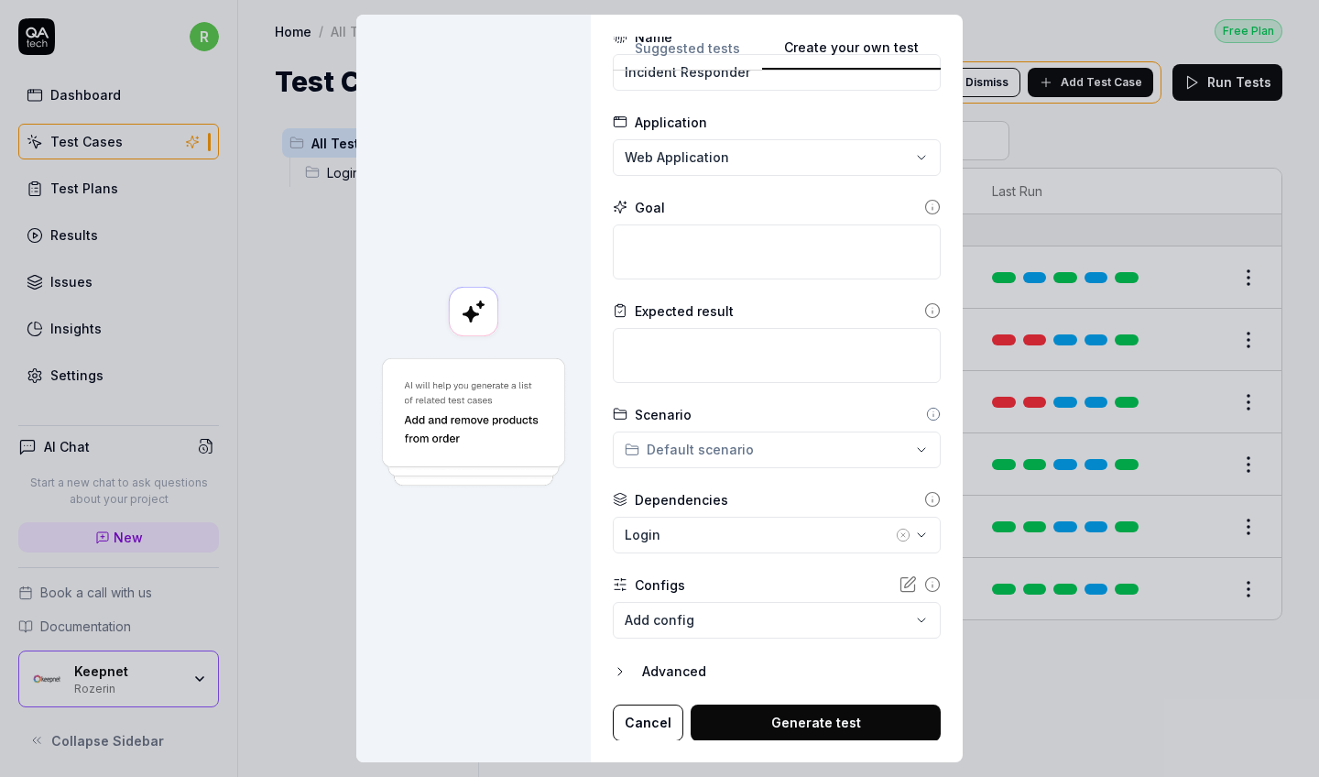
click at [724, 469] on form "**********" at bounding box center [777, 384] width 328 height 714
click at [724, 457] on div "**********" at bounding box center [659, 388] width 1319 height 777
click at [696, 541] on div "**********" at bounding box center [659, 388] width 1319 height 777
click at [693, 626] on body "r Dashboard Test Cases Test Plans Results Issues Insights Settings AI Chat Star…" at bounding box center [659, 388] width 1319 height 777
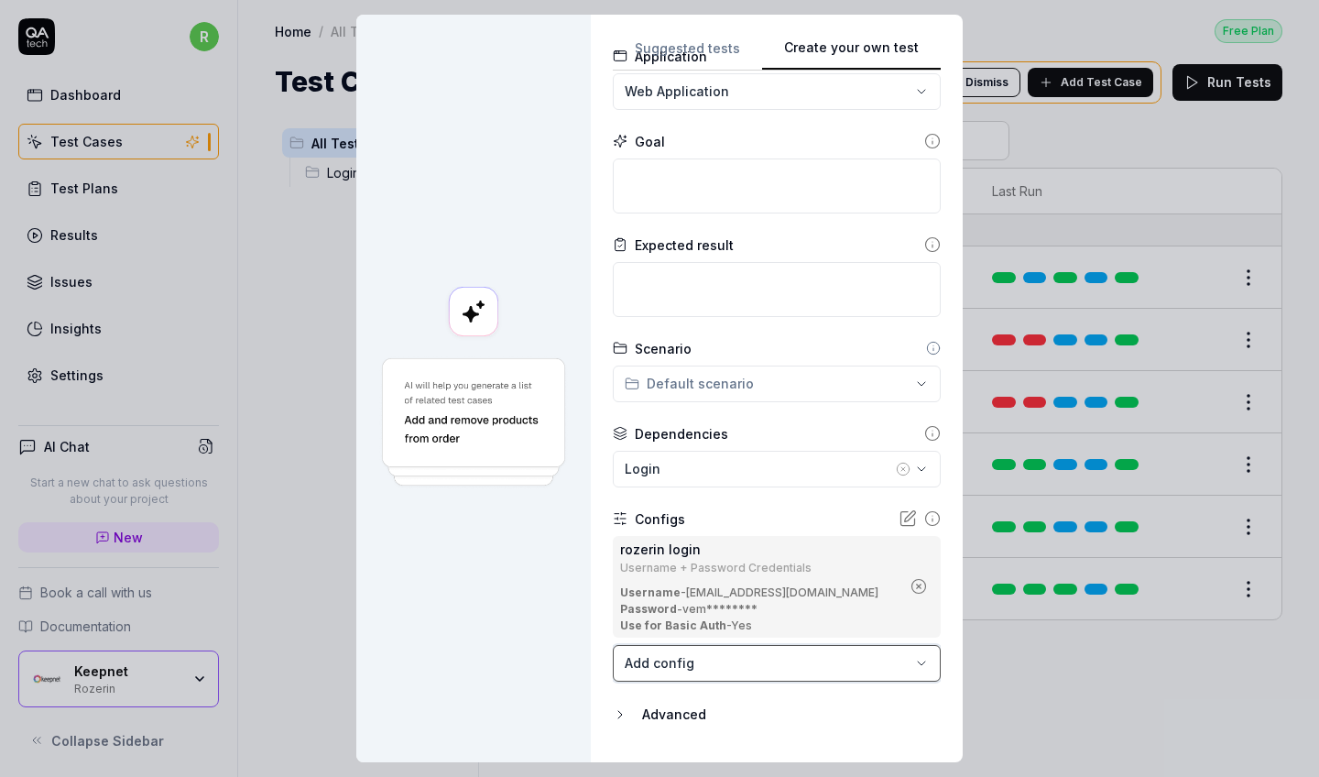
scroll to position [103, 0]
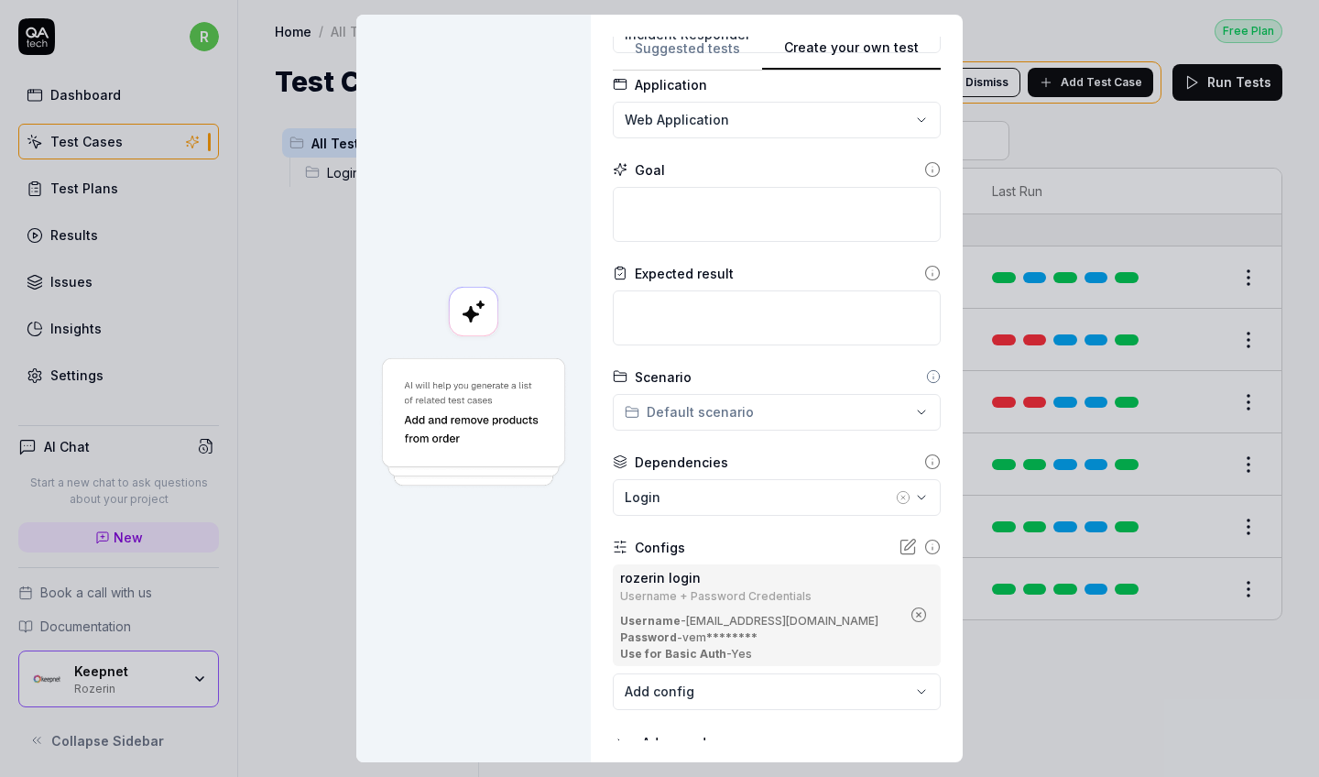
click at [723, 499] on div "Login" at bounding box center [758, 496] width 267 height 19
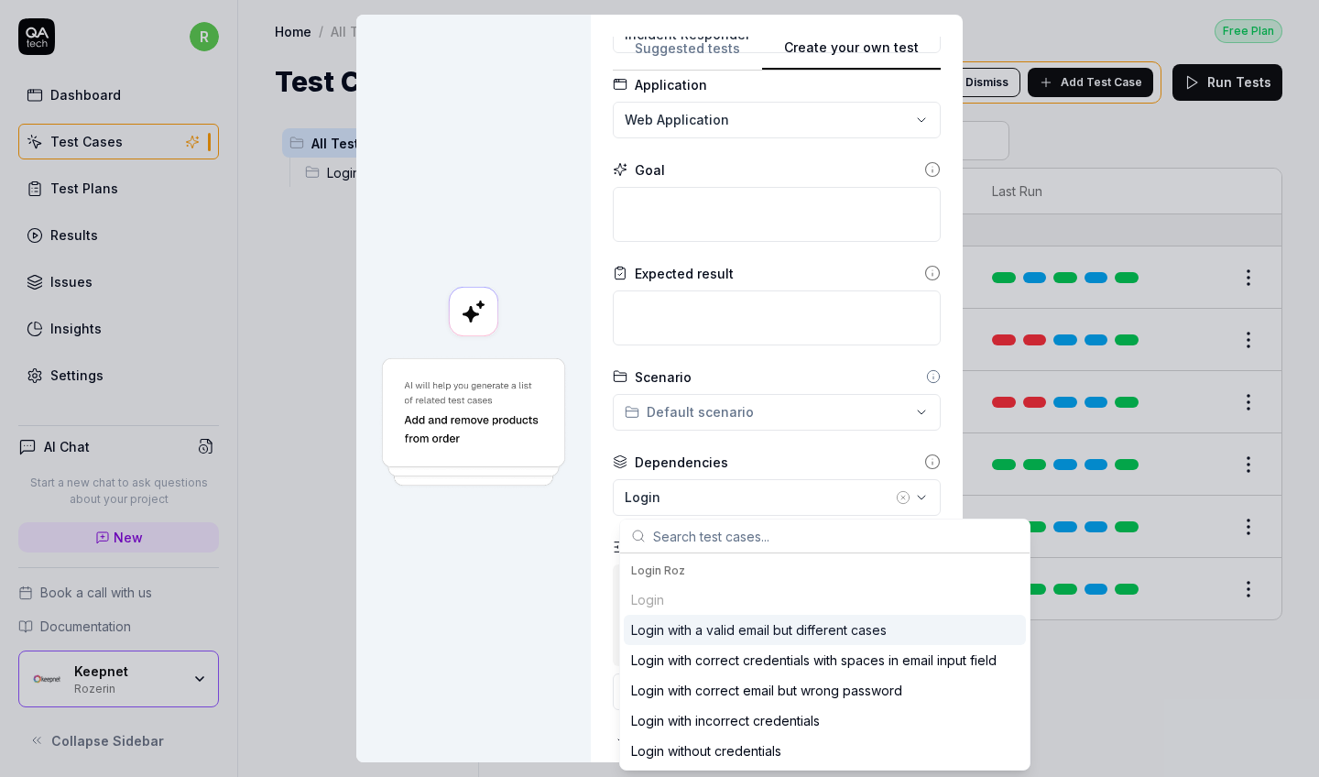
click at [591, 516] on div at bounding box center [473, 389] width 235 height 748
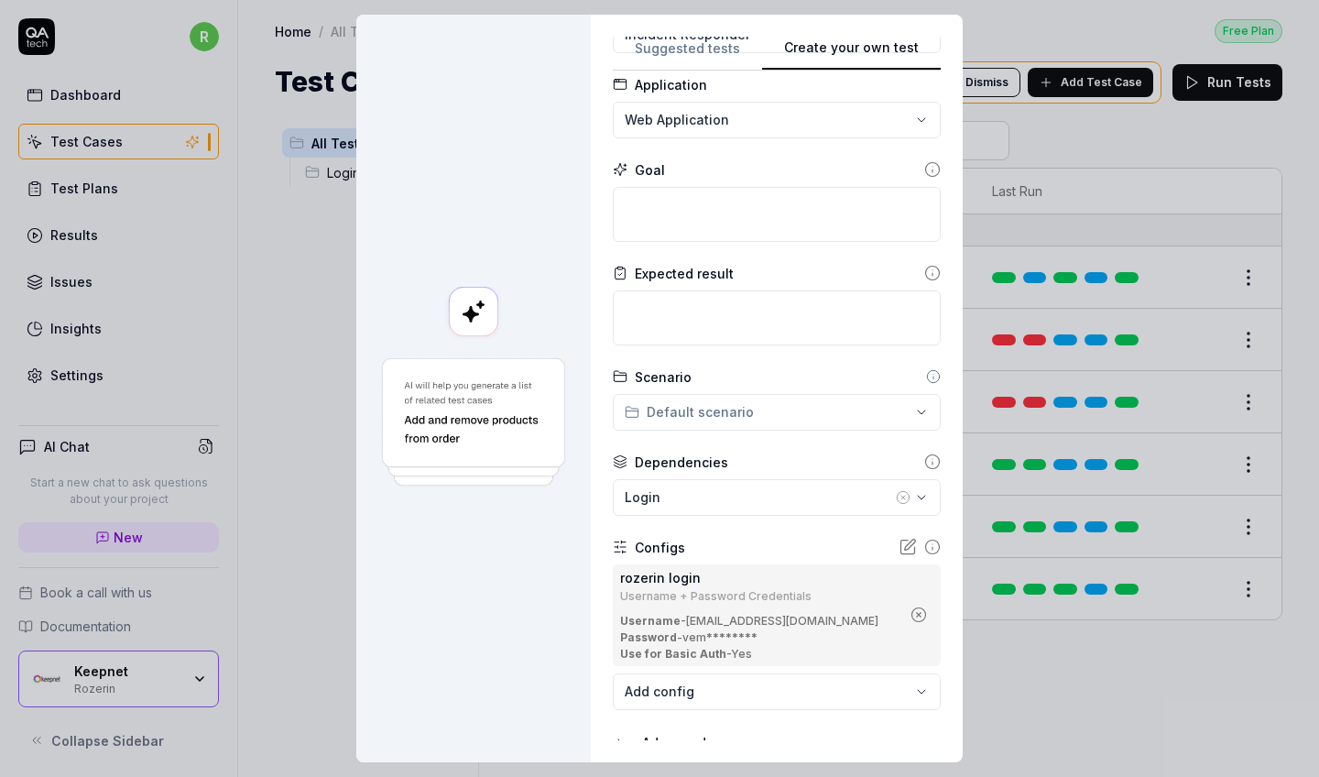
click at [670, 504] on div "Login" at bounding box center [758, 496] width 267 height 19
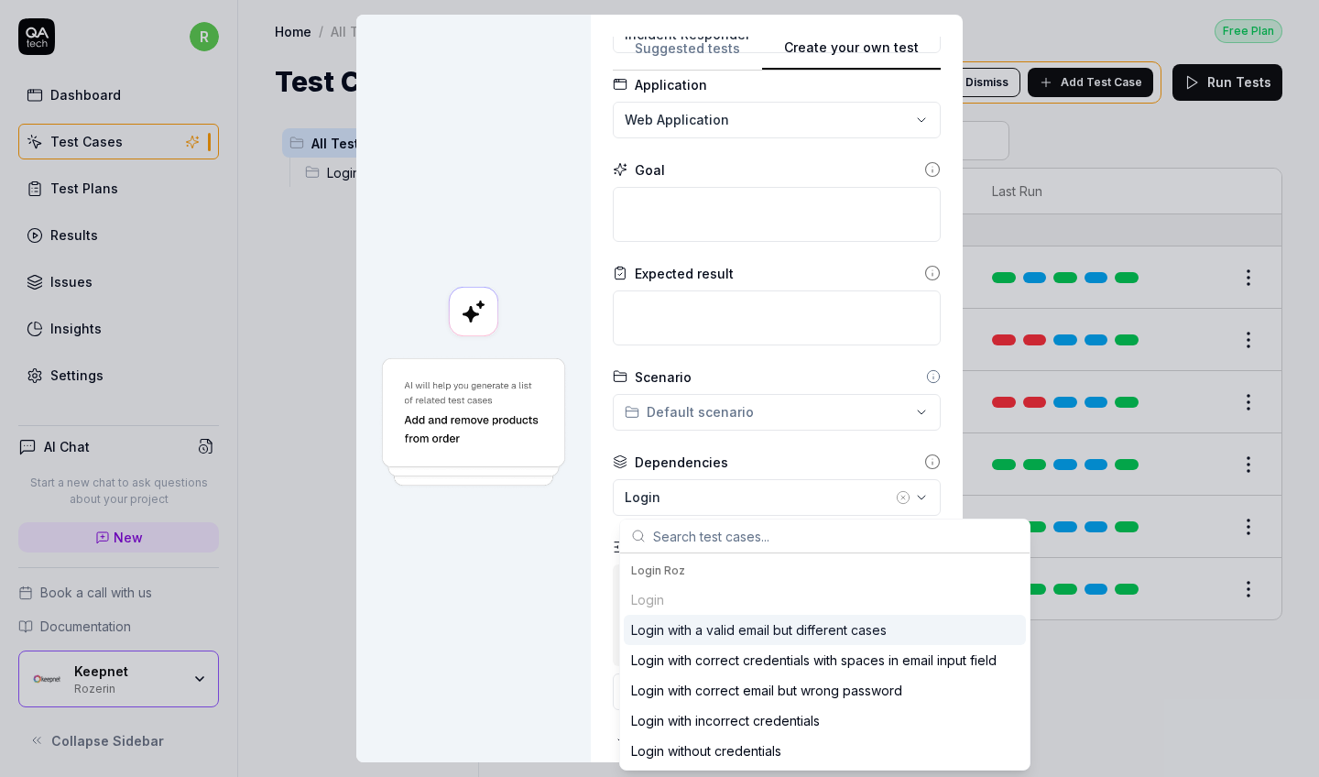
click at [578, 562] on div at bounding box center [473, 389] width 235 height 748
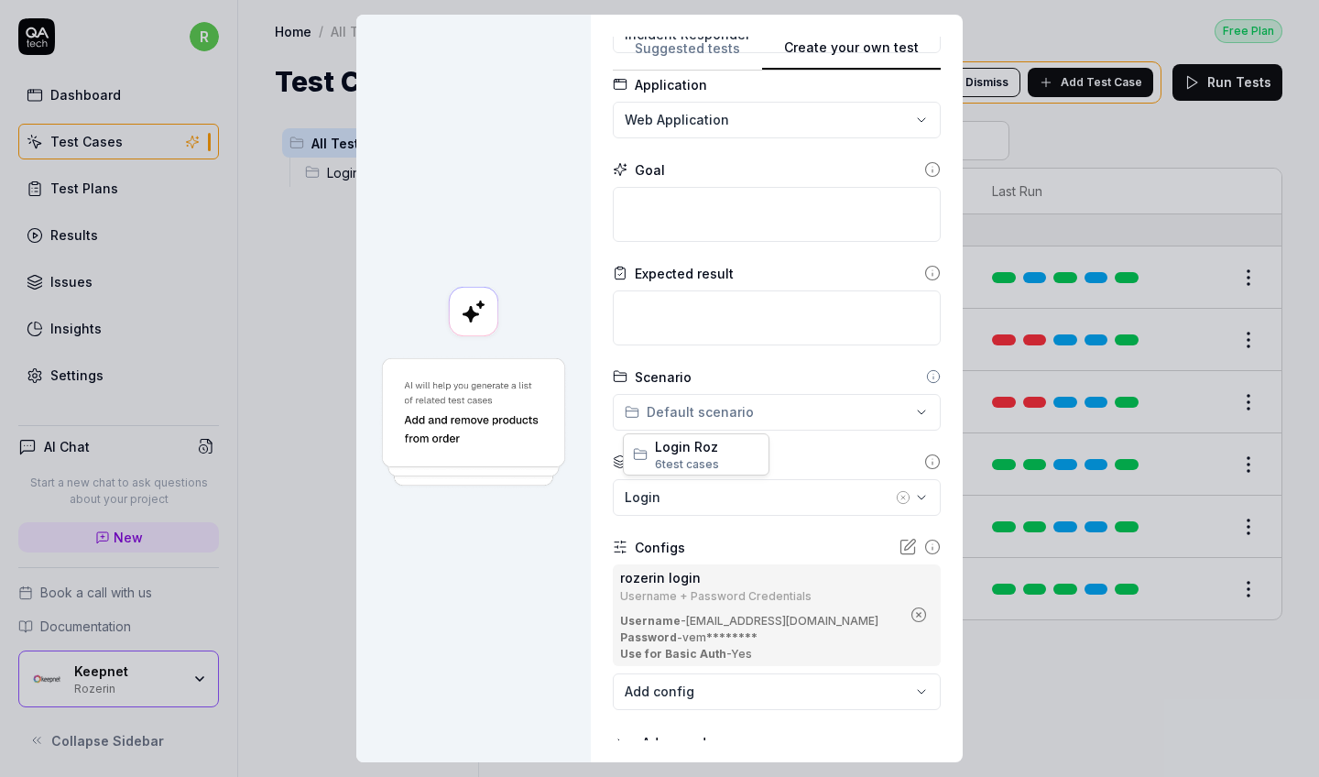
click at [730, 420] on div "**********" at bounding box center [659, 388] width 1319 height 777
click at [834, 449] on div "**********" at bounding box center [659, 388] width 1319 height 777
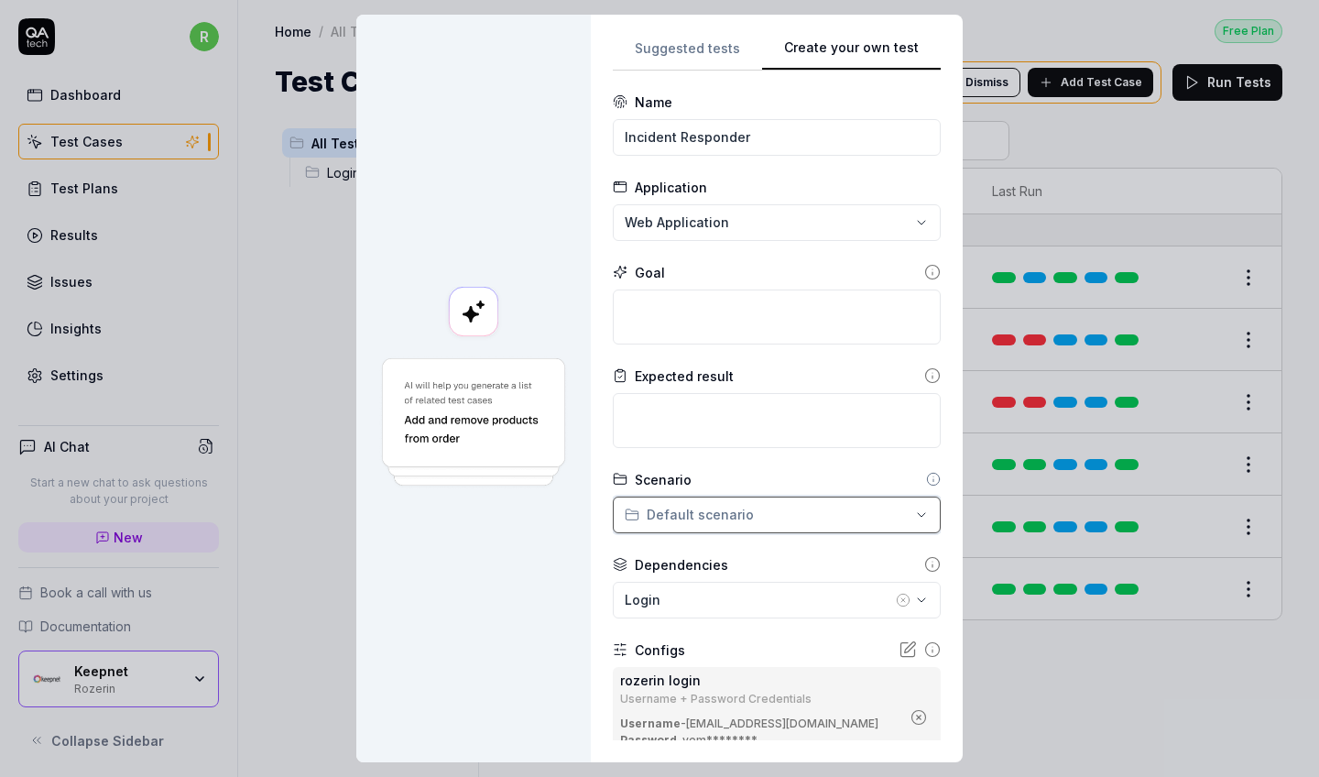
scroll to position [0, 0]
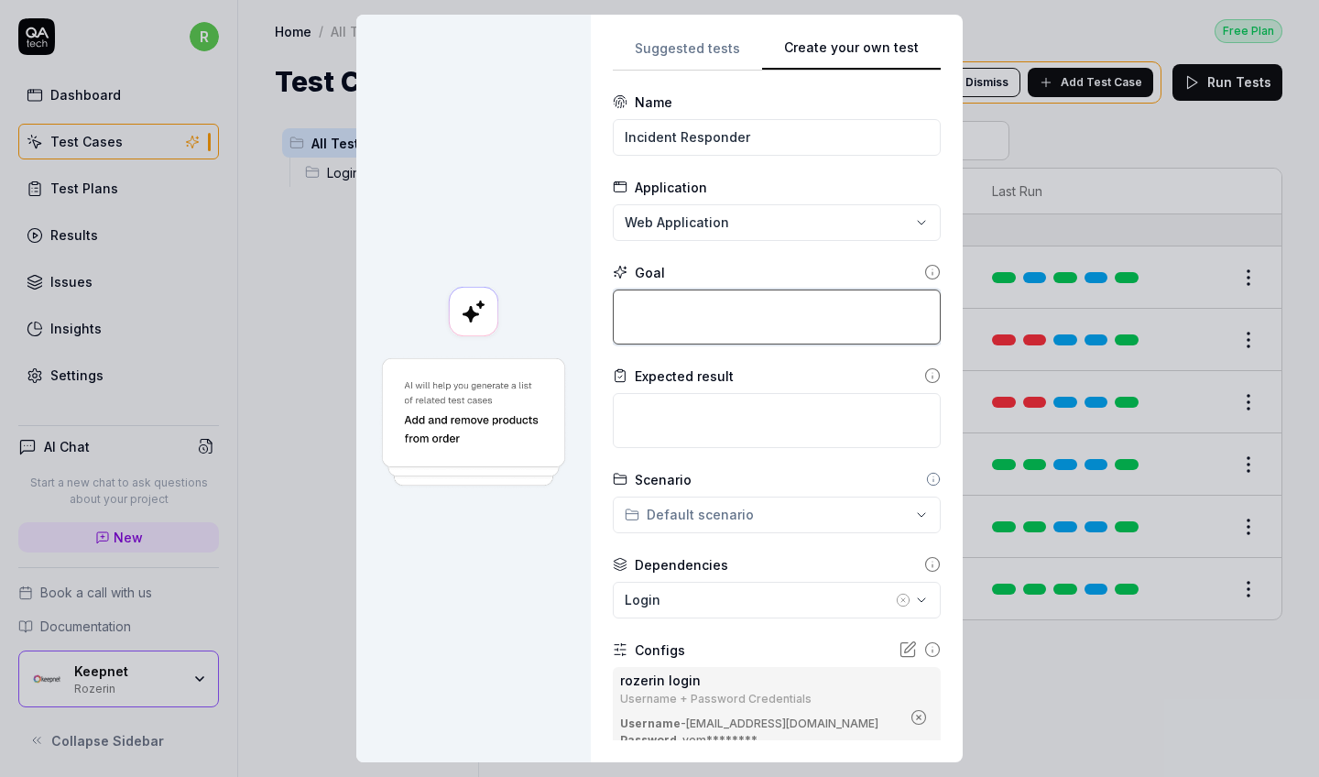
click at [693, 303] on textarea at bounding box center [777, 316] width 328 height 55
paste textarea "Navigate to the incident responder investigations page"
type textarea "*"
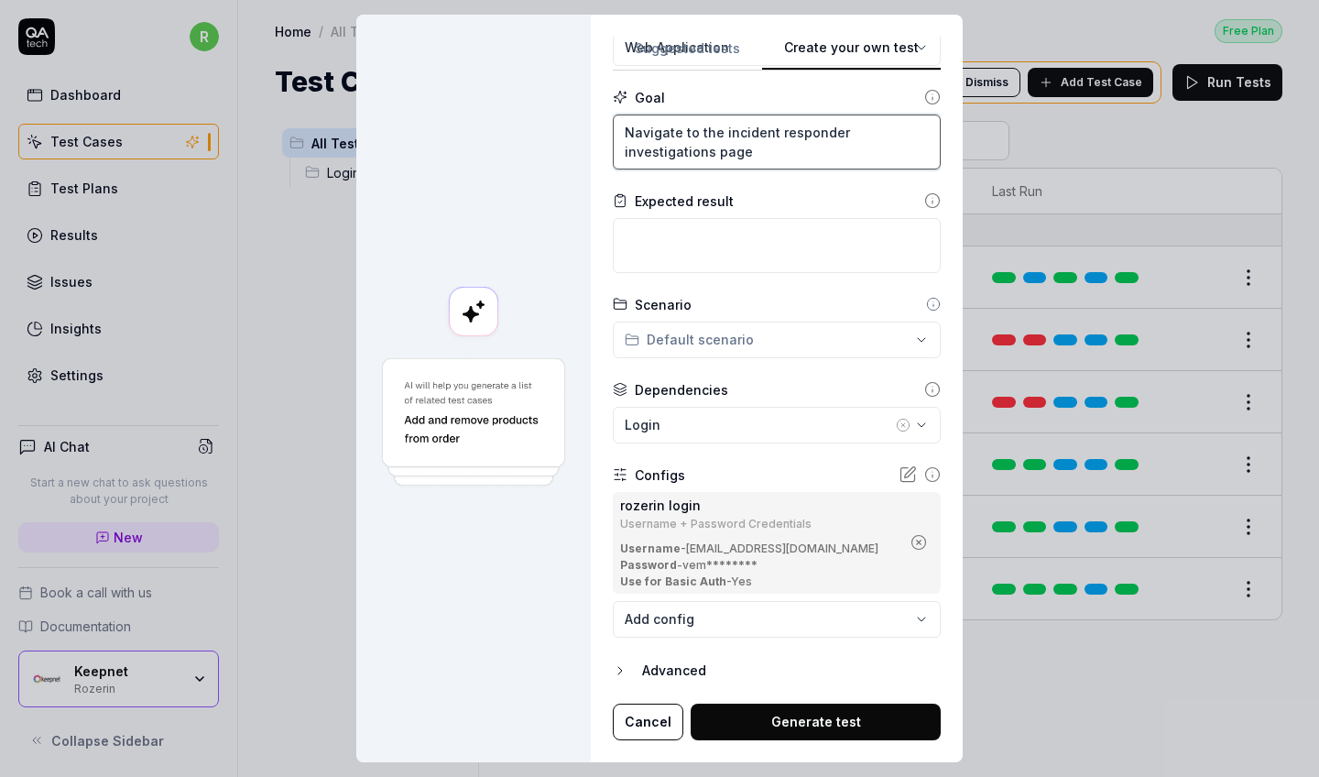
scroll to position [174, 0]
type textarea "Navigate to the incident responder investigations page"
click at [847, 686] on button "Generate test" at bounding box center [816, 722] width 250 height 37
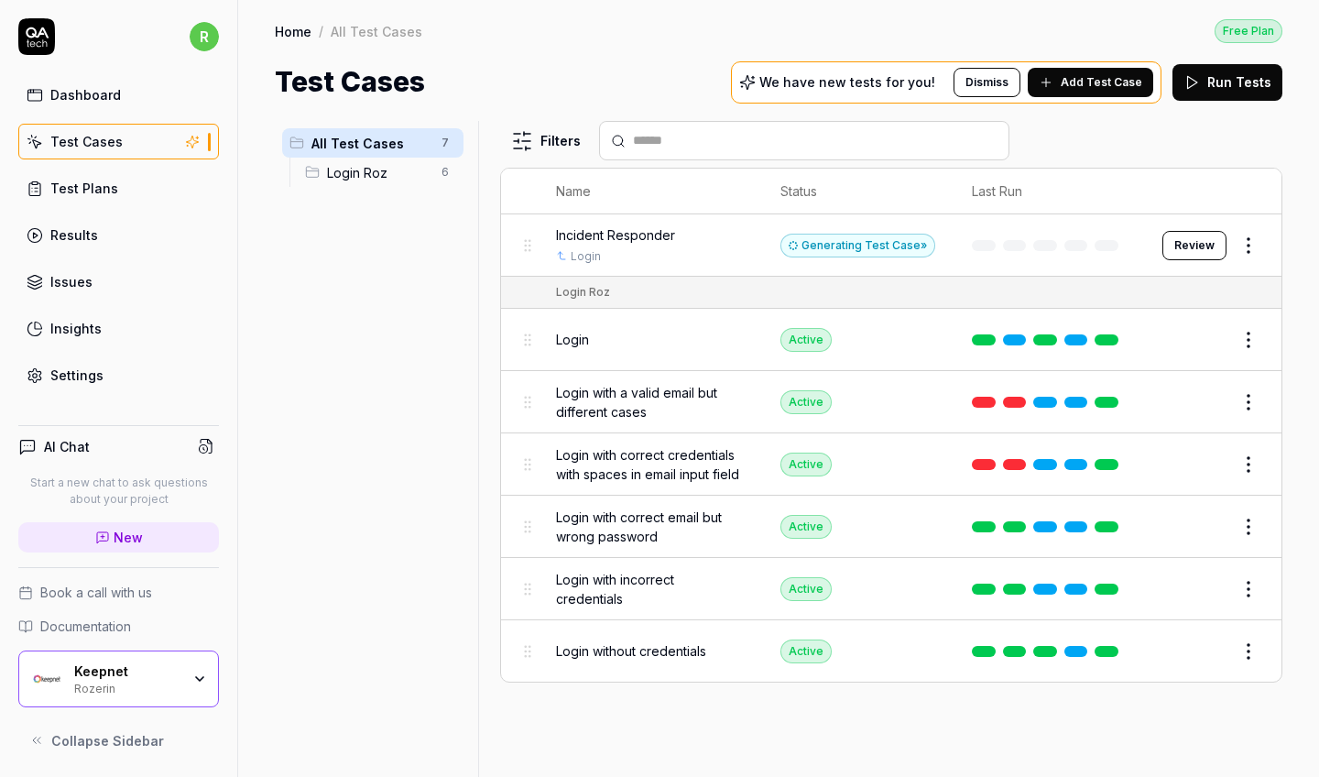
click at [1157, 235] on button "Review" at bounding box center [1195, 245] width 64 height 29
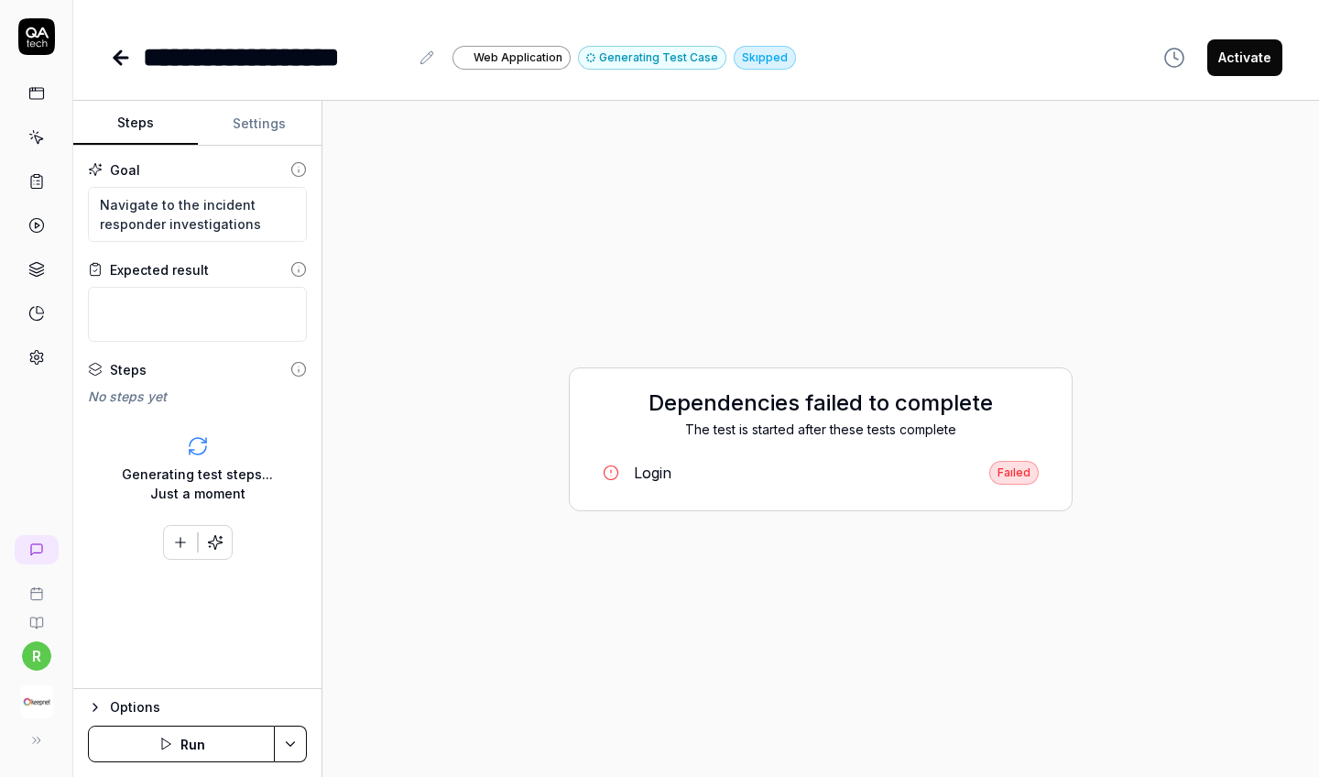
click at [123, 51] on icon at bounding box center [121, 58] width 22 height 22
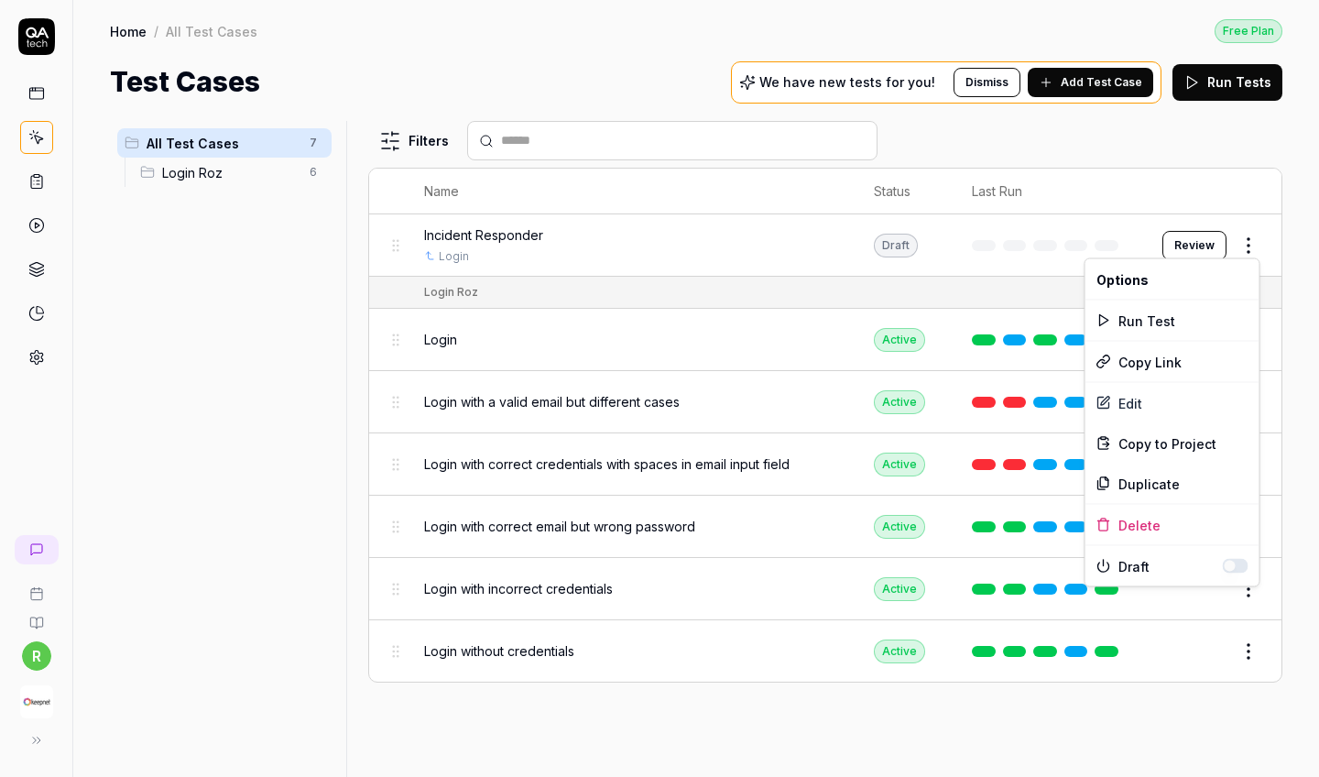
click at [1157, 249] on html "r Home / All Test Cases Free Plan Home / All Test Cases Free Plan Test Cases We…" at bounding box center [659, 388] width 1319 height 777
click at [1157, 403] on div "Edit" at bounding box center [1173, 403] width 174 height 40
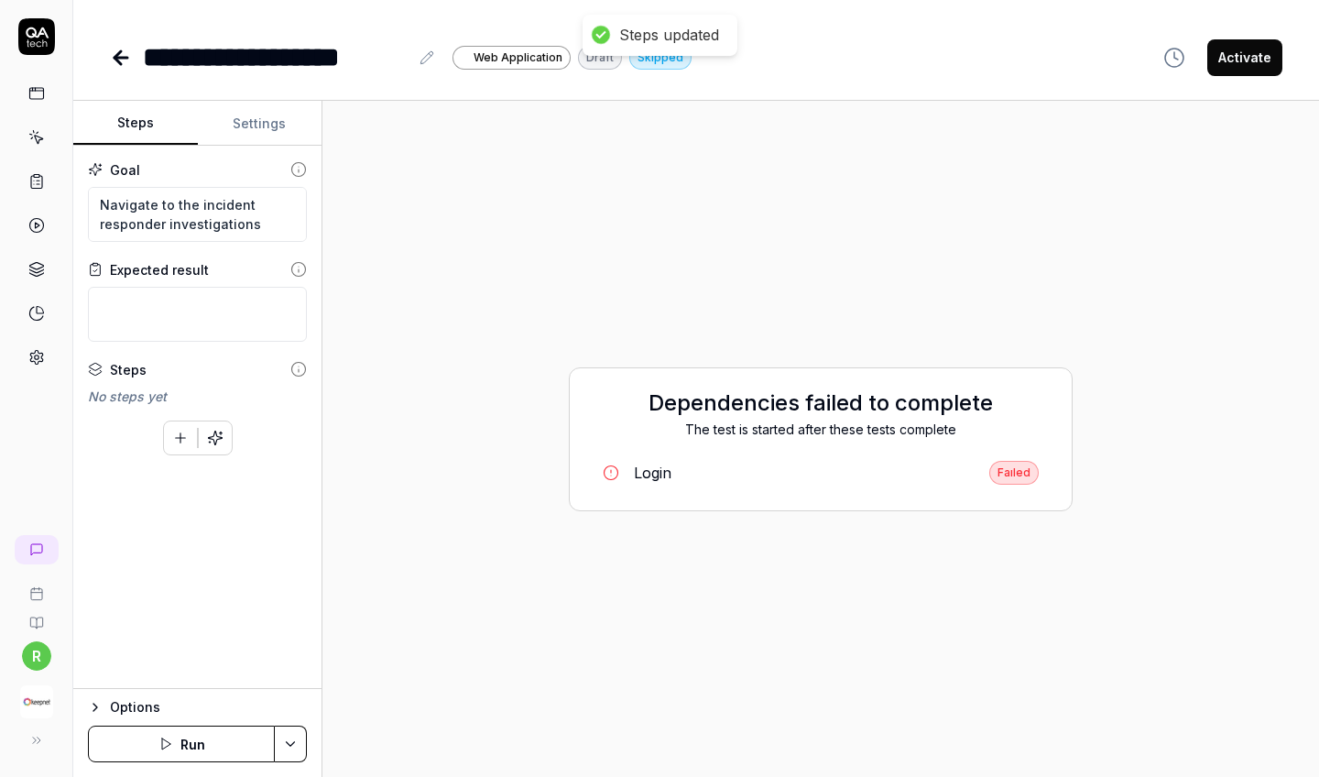
click at [253, 114] on button "Settings" at bounding box center [260, 124] width 125 height 44
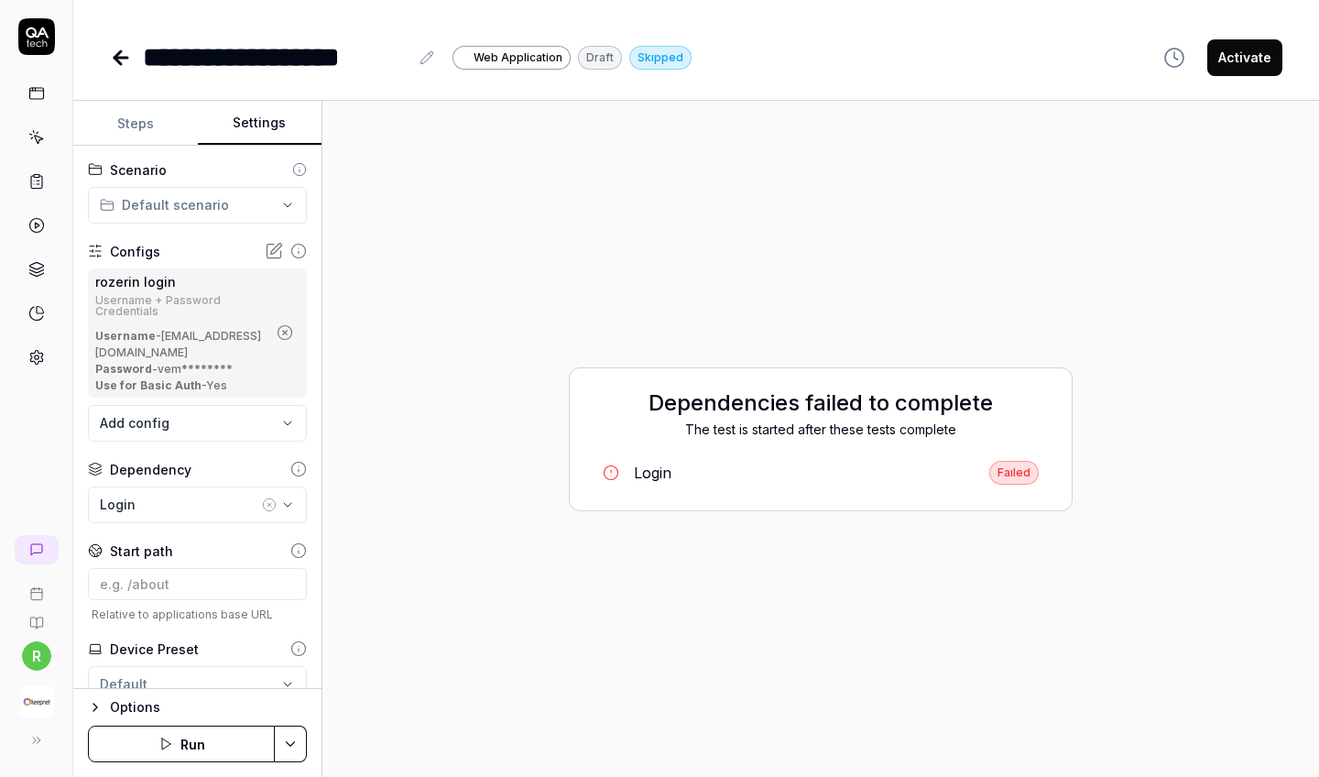
click at [203, 508] on div "Login" at bounding box center [179, 504] width 158 height 19
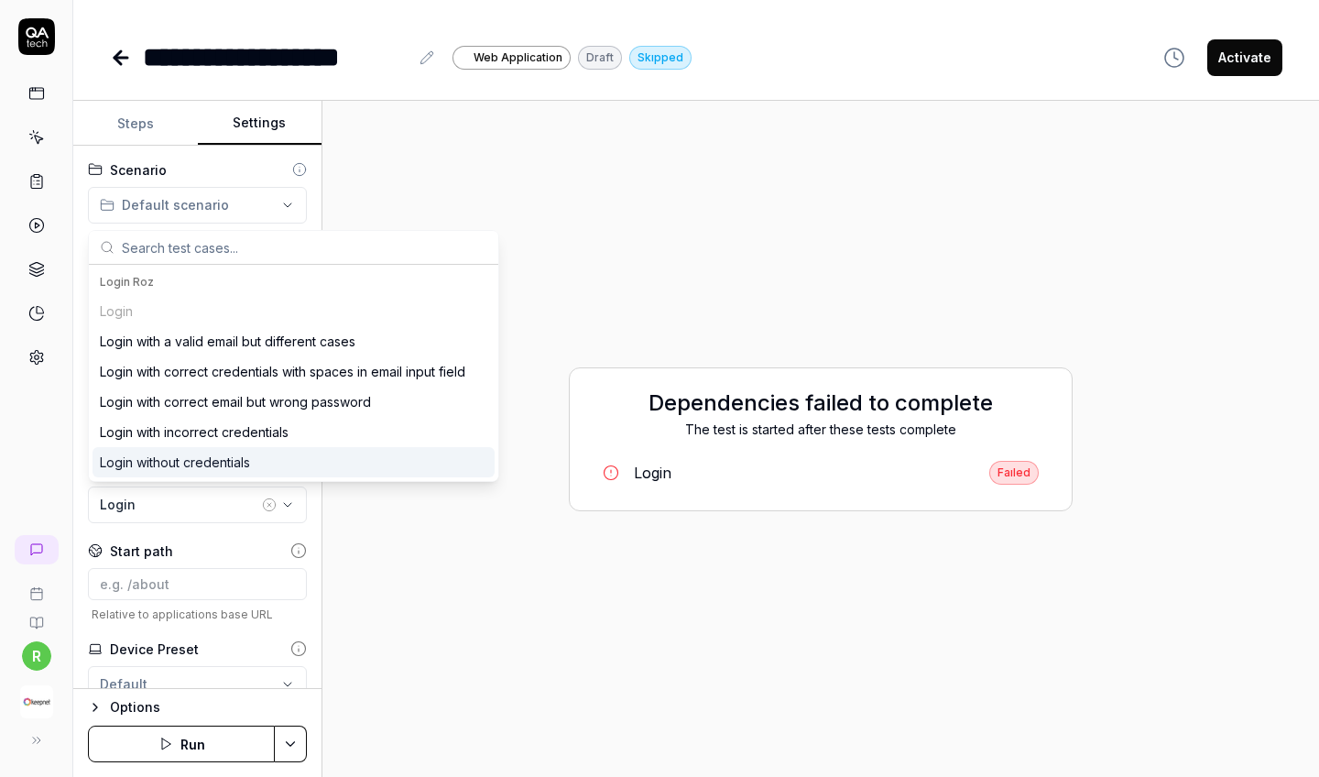
click at [259, 464] on div "Login without credentials" at bounding box center [294, 462] width 402 height 30
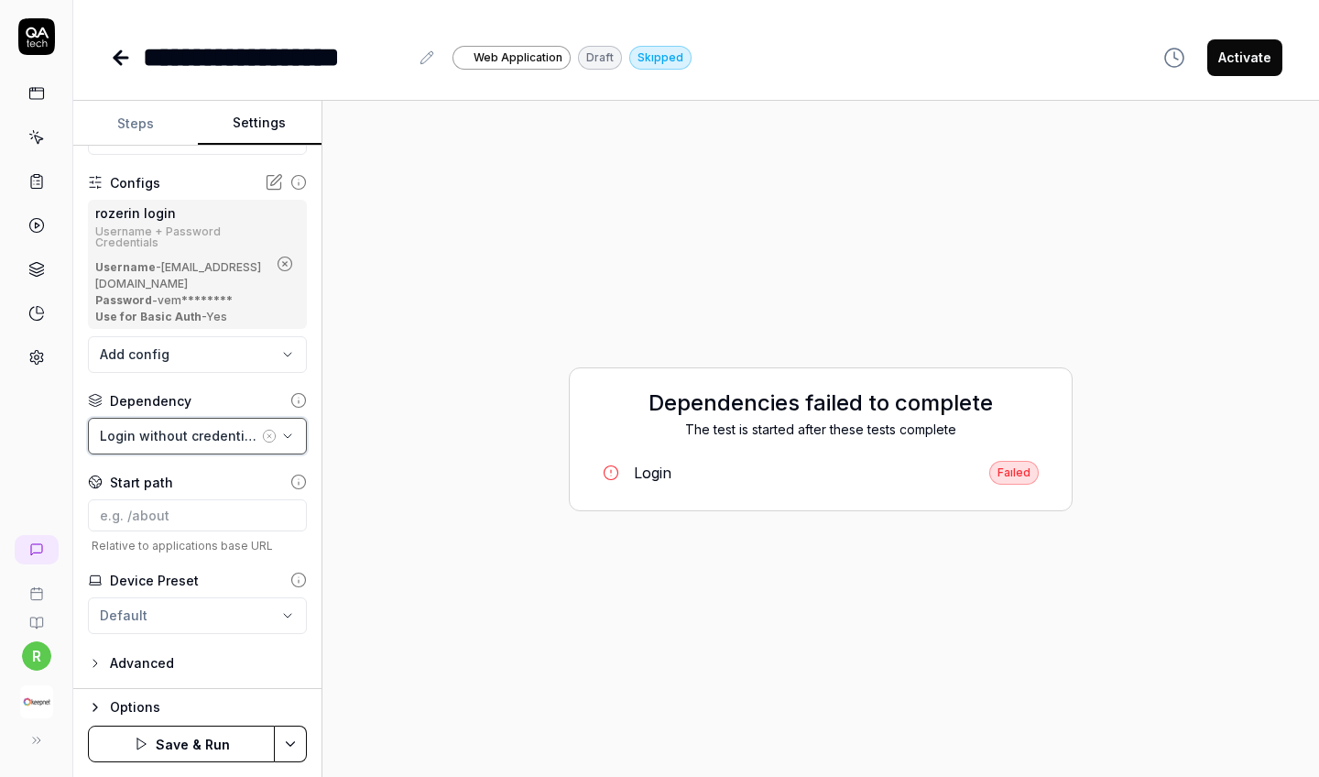
scroll to position [69, 0]
click at [240, 612] on html "**********" at bounding box center [659, 388] width 1319 height 777
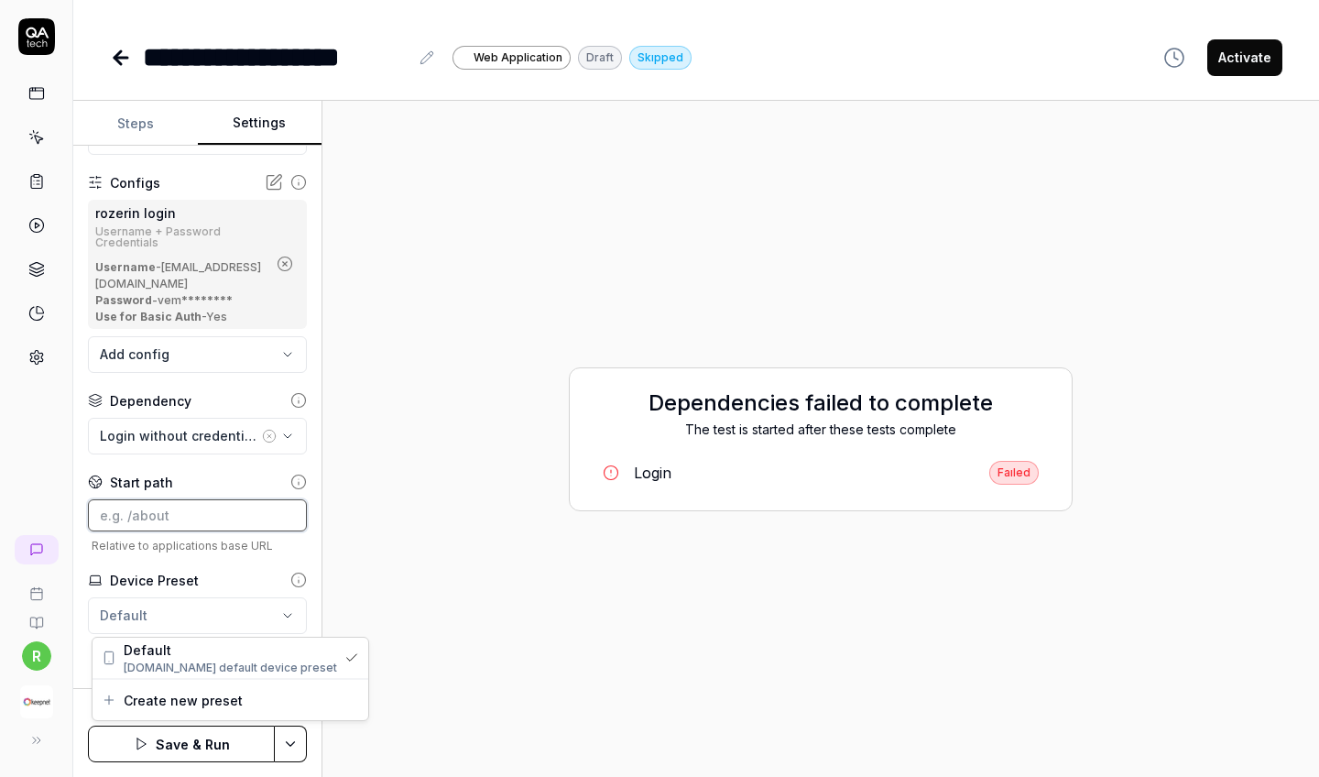
click at [221, 525] on html "**********" at bounding box center [659, 388] width 1319 height 777
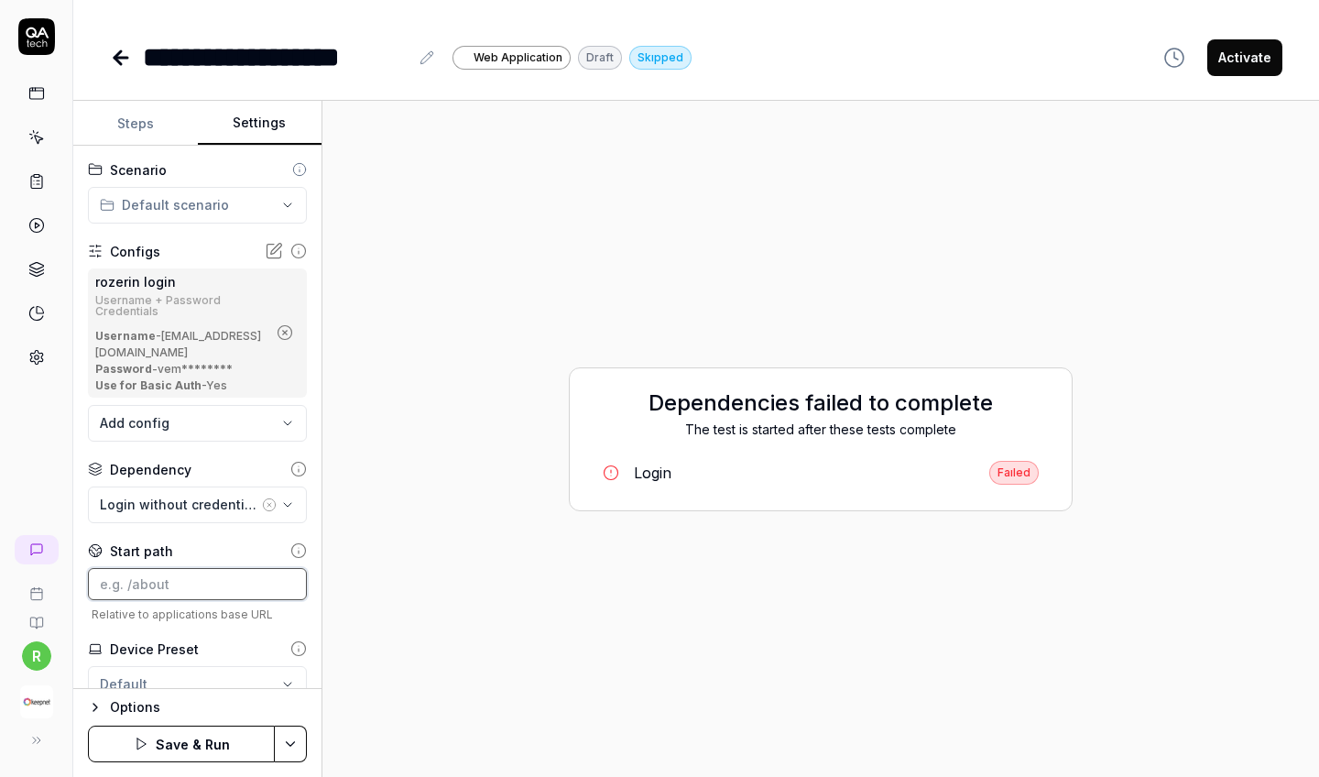
scroll to position [0, 0]
click at [194, 207] on html "**********" at bounding box center [659, 388] width 1319 height 777
click at [184, 258] on span "s" at bounding box center [184, 257] width 6 height 14
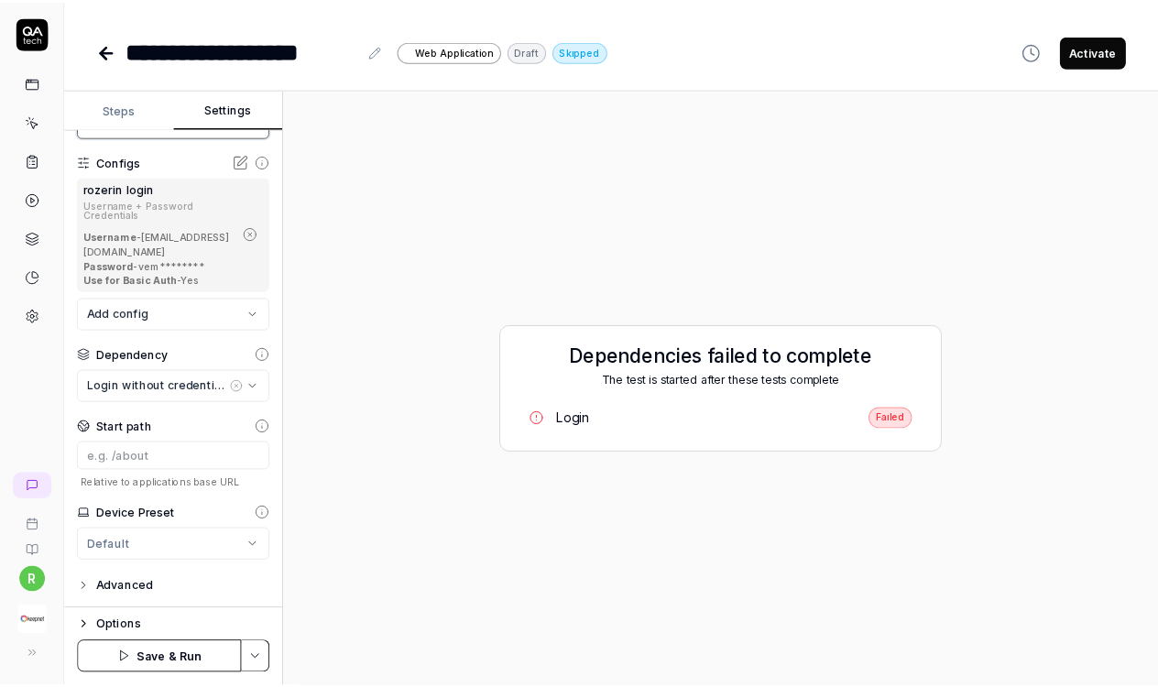
scroll to position [69, 0]
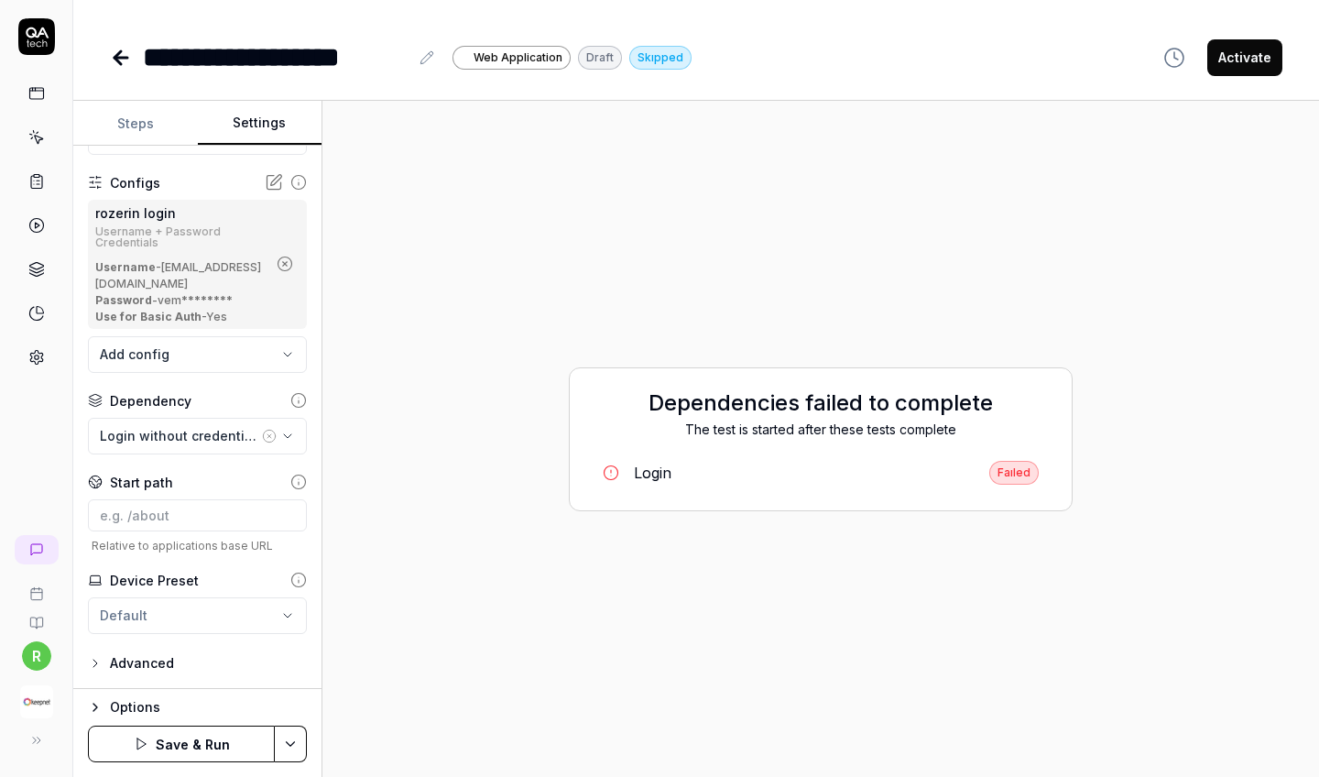
click at [183, 686] on button "Save & Run" at bounding box center [181, 744] width 187 height 37
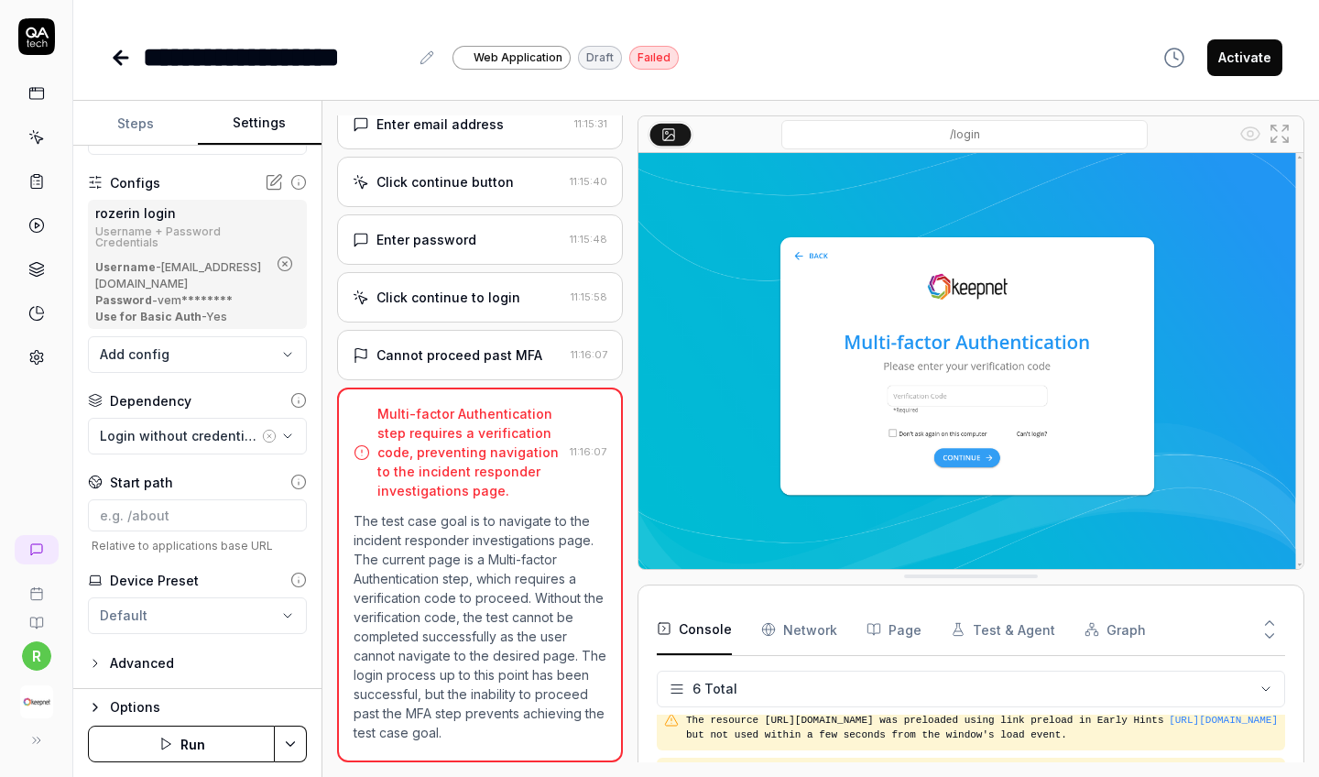
scroll to position [118, 0]
click at [1009, 395] on img at bounding box center [971, 361] width 665 height 416
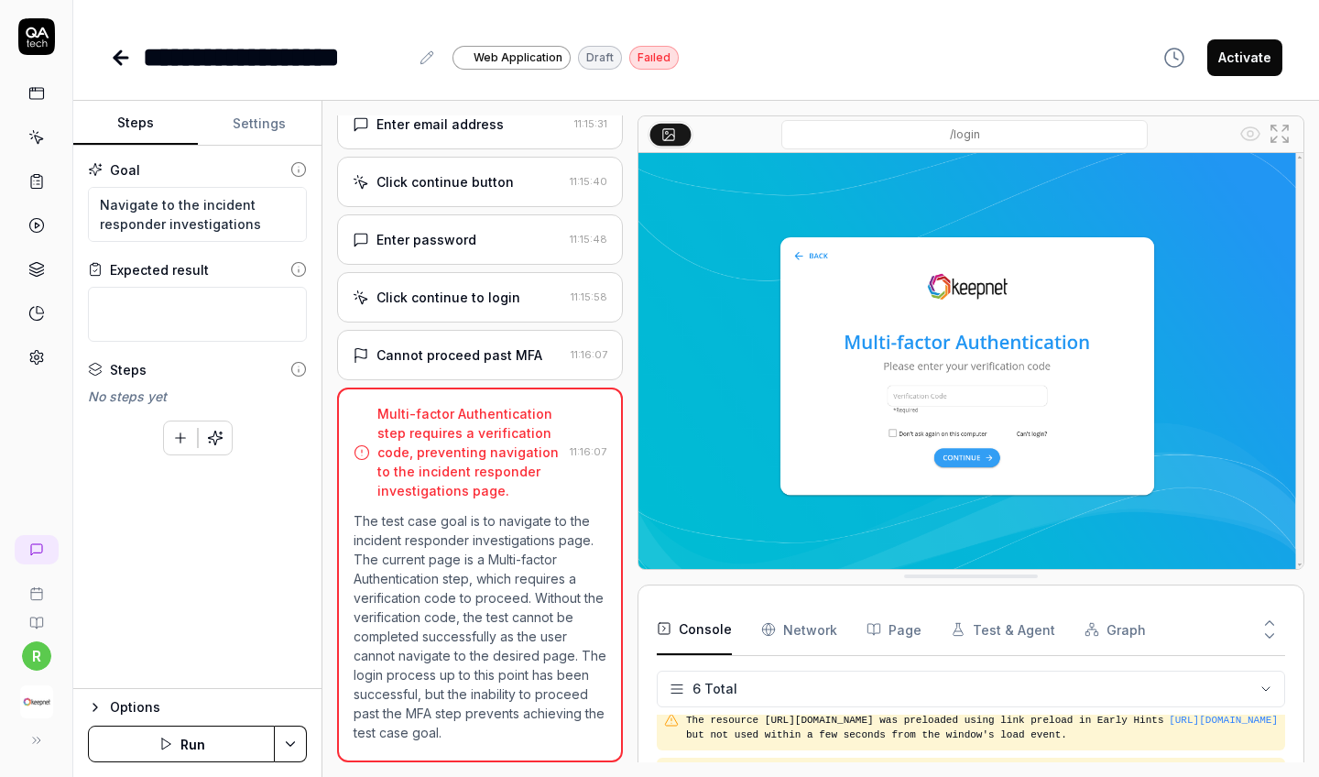
click at [134, 115] on button "Steps" at bounding box center [135, 124] width 125 height 44
click at [186, 322] on textarea at bounding box center [197, 314] width 219 height 55
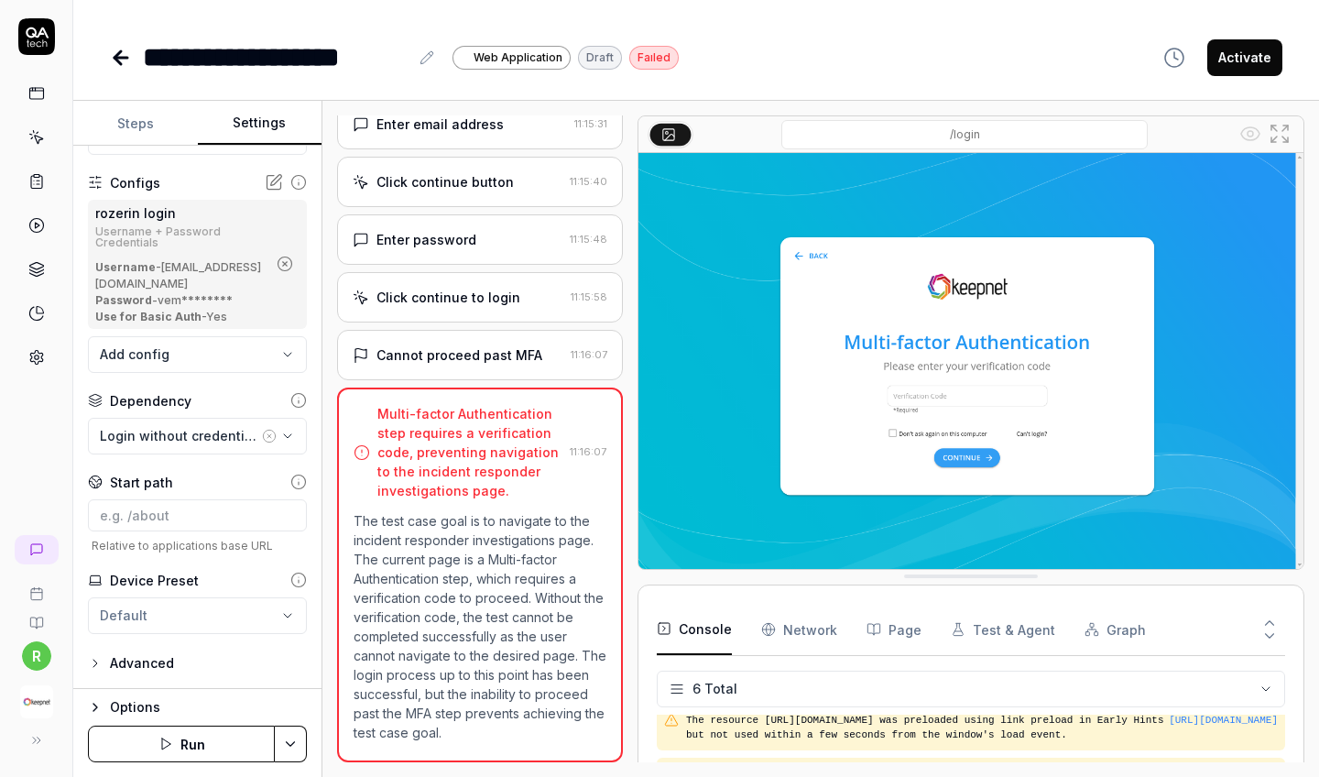
click at [253, 125] on button "Settings" at bounding box center [260, 124] width 125 height 44
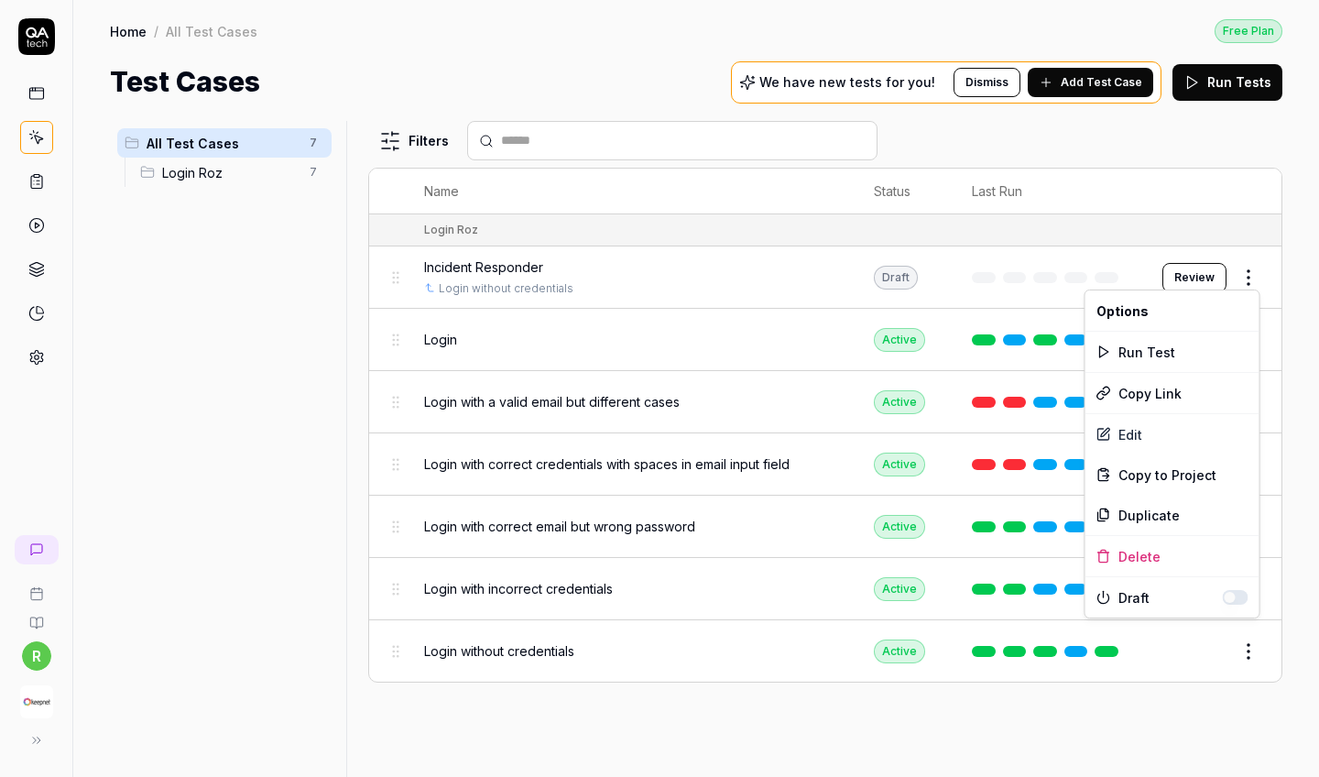
click at [1157, 280] on html "r Home / All Test Cases Free Plan Home / All Test Cases Free Plan Test Cases We…" at bounding box center [659, 388] width 1319 height 777
click at [1157, 442] on div "Edit" at bounding box center [1173, 434] width 174 height 40
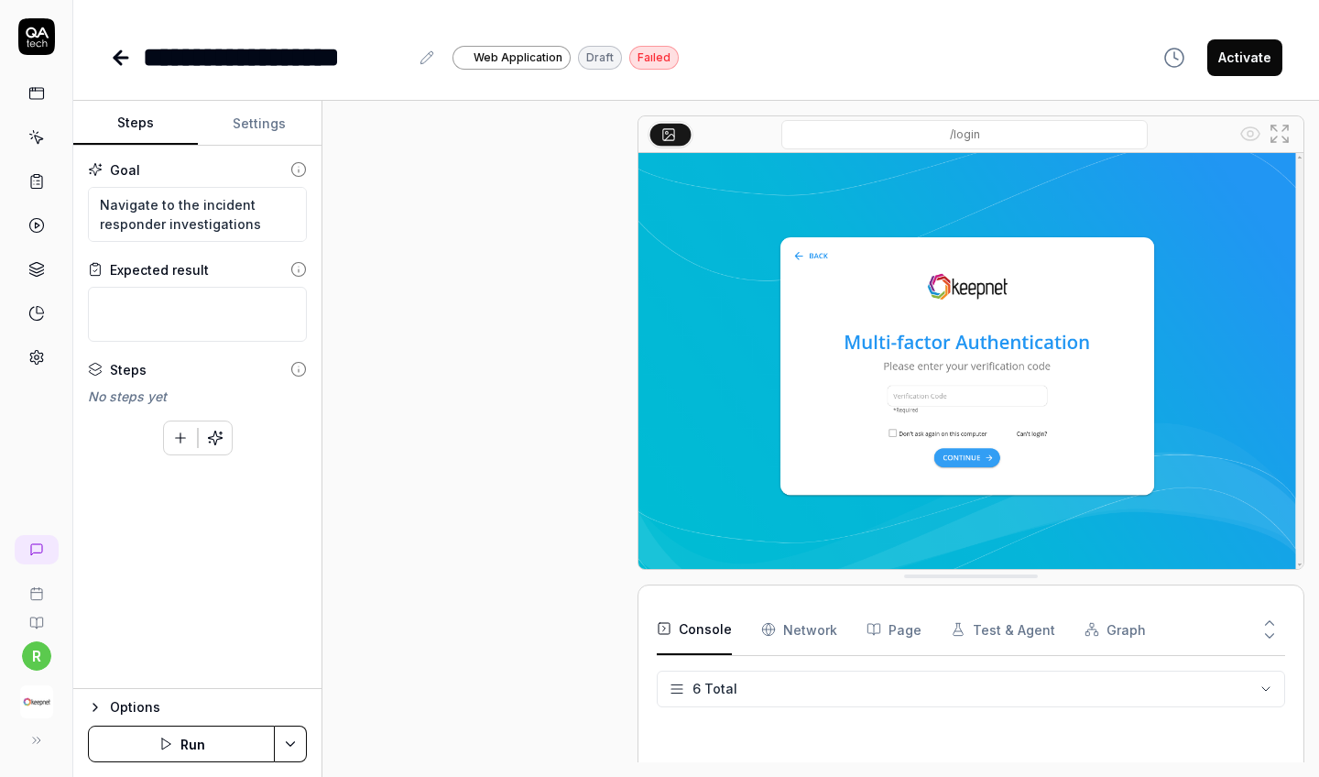
scroll to position [118, 0]
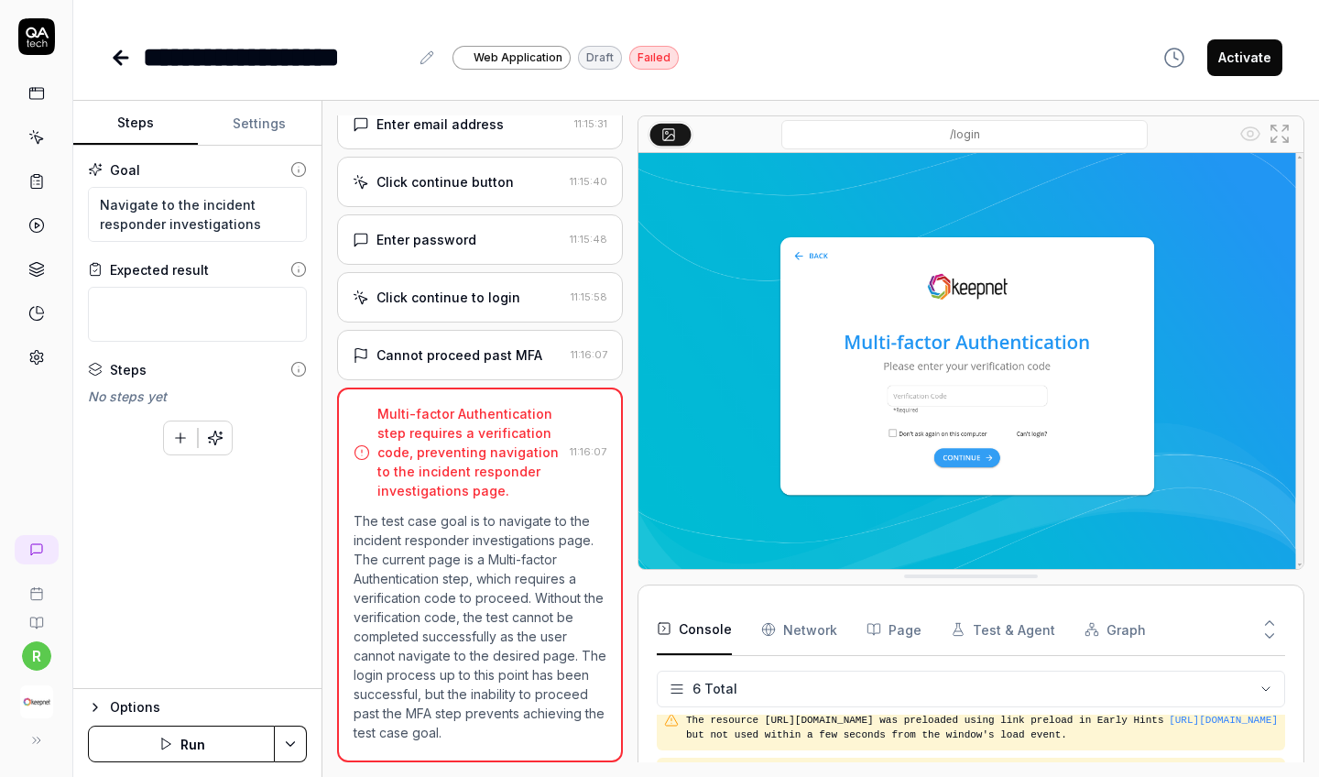
type textarea "*"
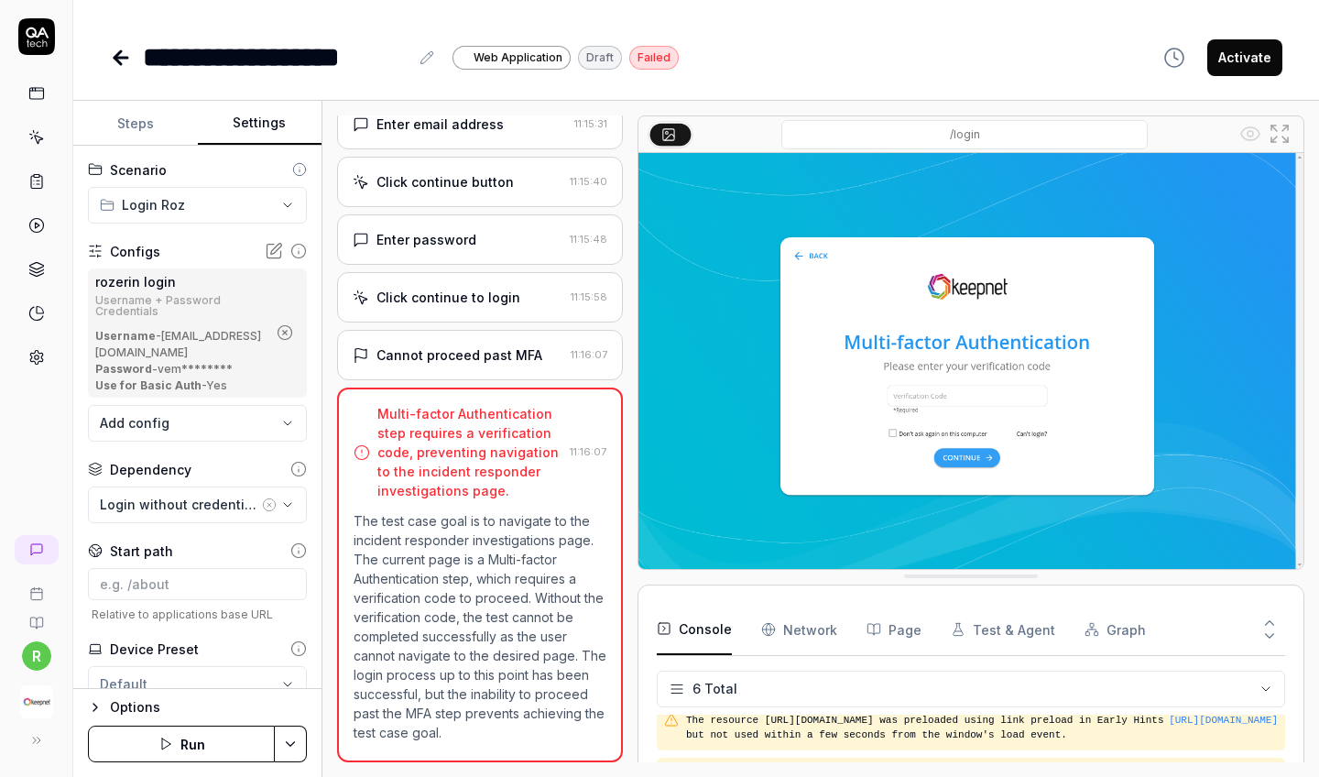
click at [276, 130] on button "Settings" at bounding box center [260, 124] width 125 height 44
click at [261, 199] on html "**********" at bounding box center [659, 388] width 1319 height 777
click at [224, 244] on icon at bounding box center [220, 247] width 15 height 15
click at [125, 71] on link at bounding box center [123, 57] width 26 height 37
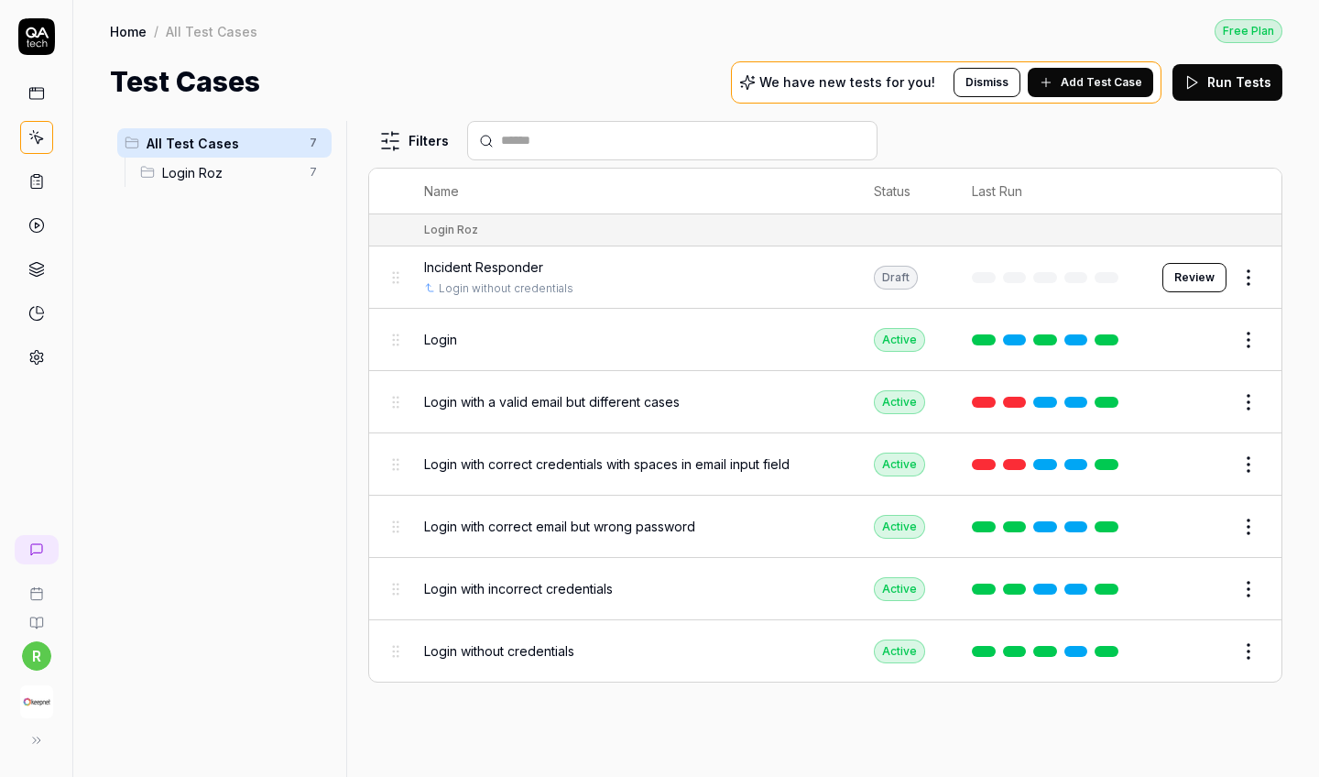
click at [1157, 278] on html "r Home / All Test Cases Free Plan Home / All Test Cases Free Plan Test Cases We…" at bounding box center [659, 388] width 1319 height 777
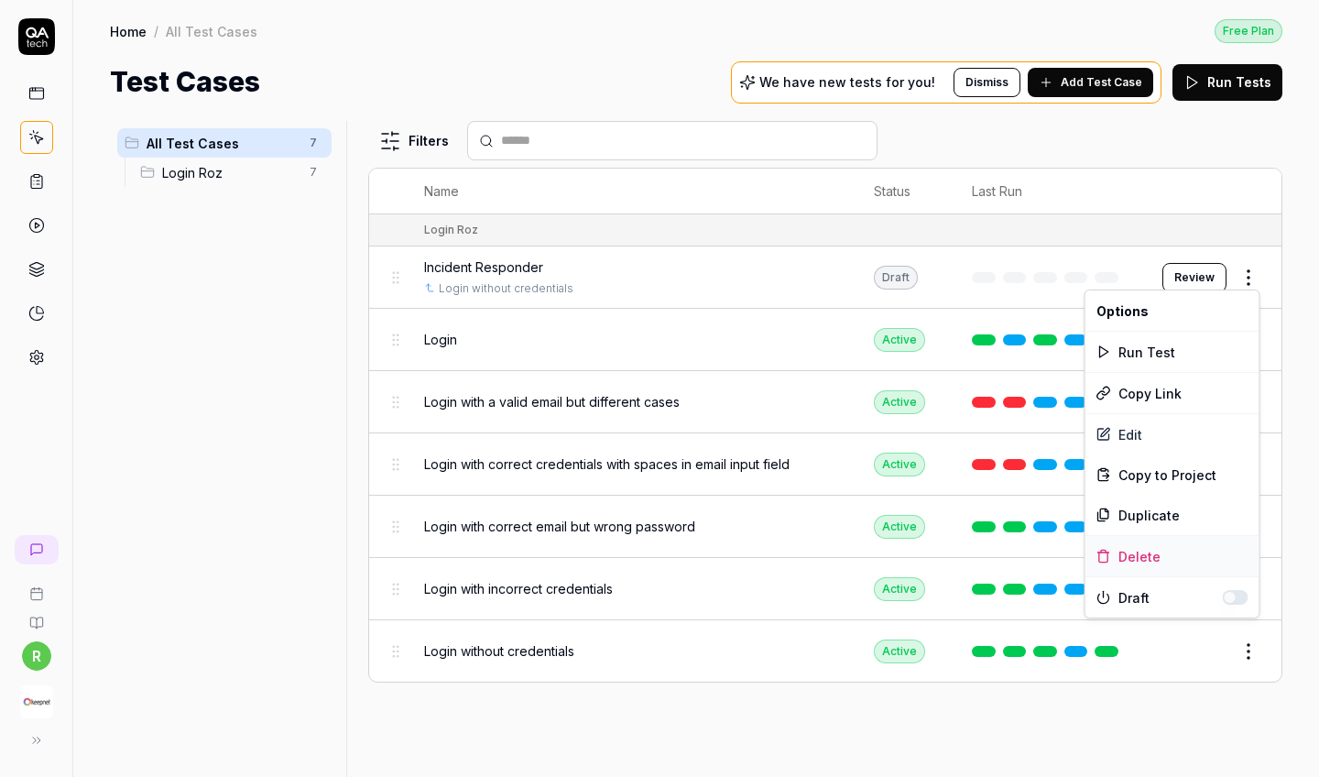
click at [1125, 549] on div "Delete" at bounding box center [1173, 556] width 174 height 40
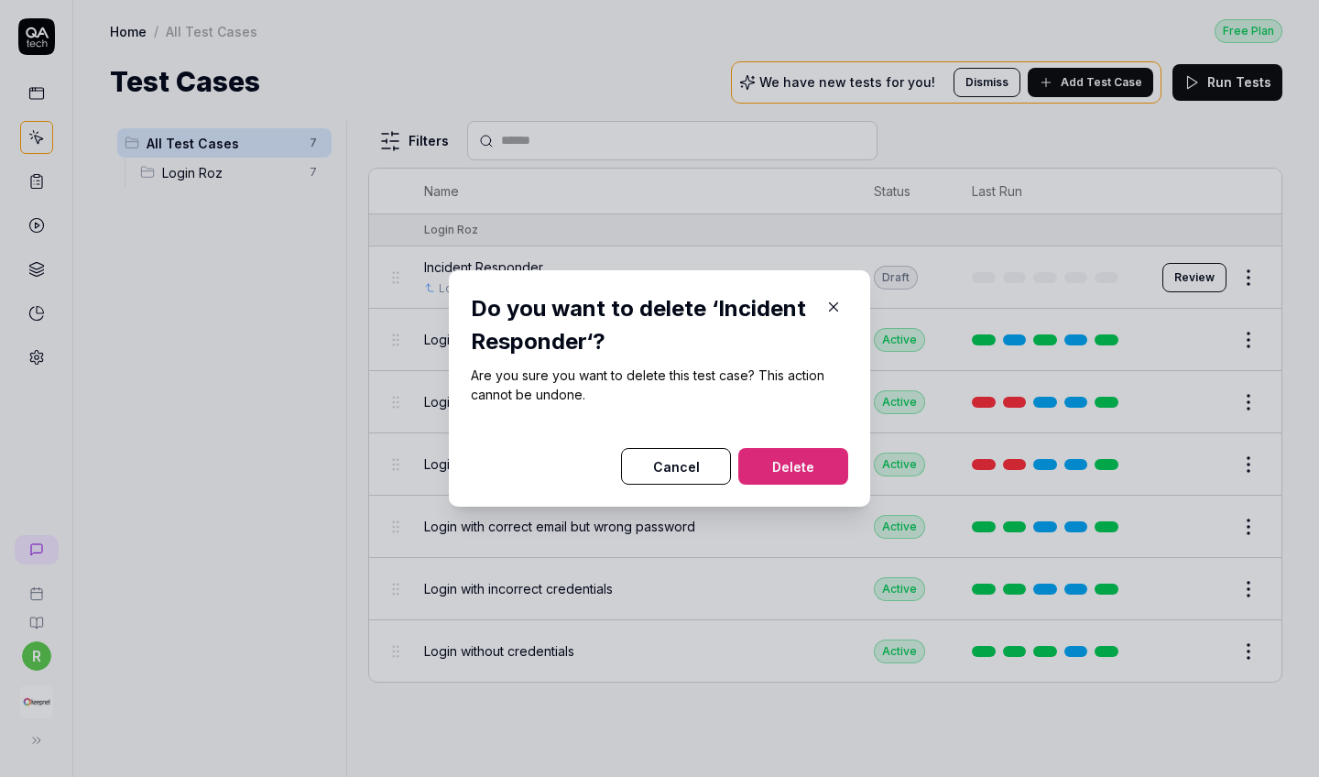
click at [825, 467] on button "Delete" at bounding box center [793, 466] width 110 height 37
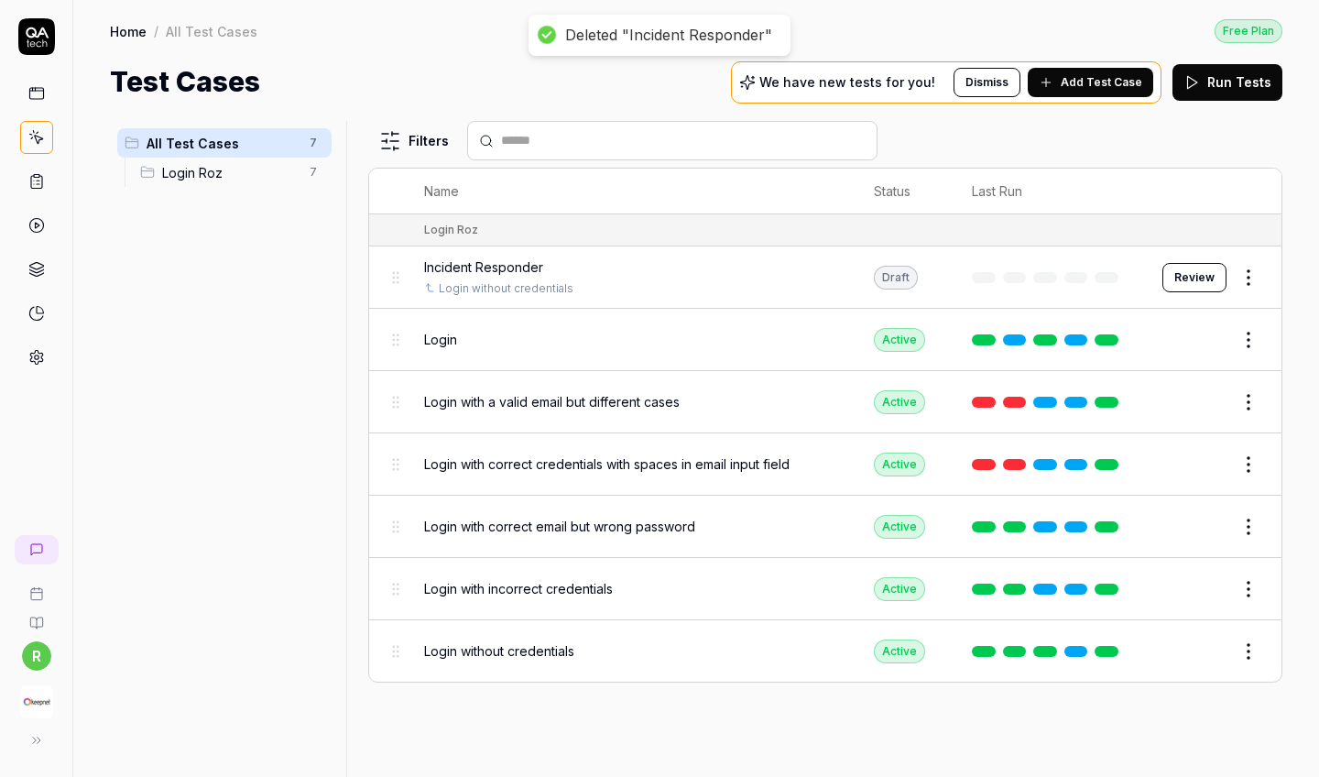
click at [1069, 83] on span "Add Test Case" at bounding box center [1102, 82] width 82 height 16
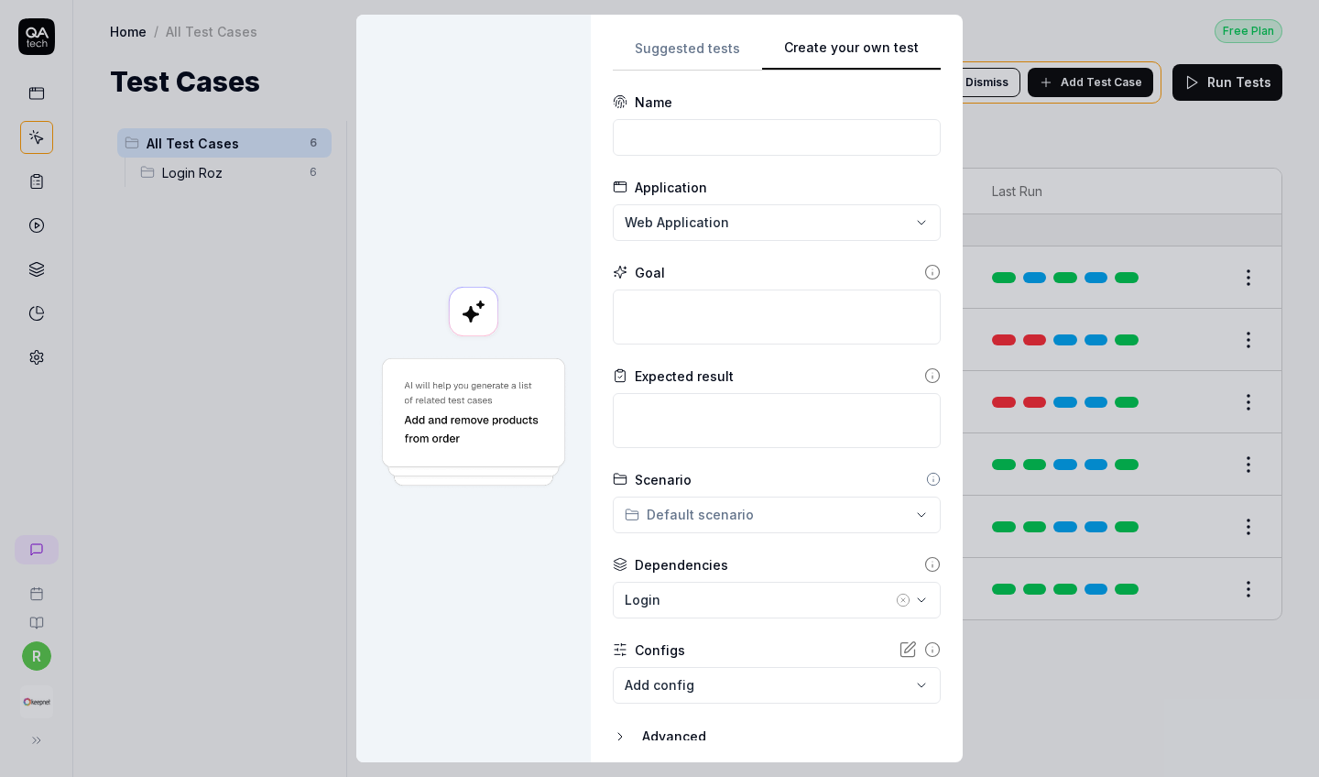
click at [921, 44] on button "Create your own test" at bounding box center [851, 54] width 179 height 33
click at [711, 135] on input at bounding box center [777, 137] width 328 height 37
type input "Incident Responders"
click at [744, 310] on textarea at bounding box center [777, 316] width 328 height 55
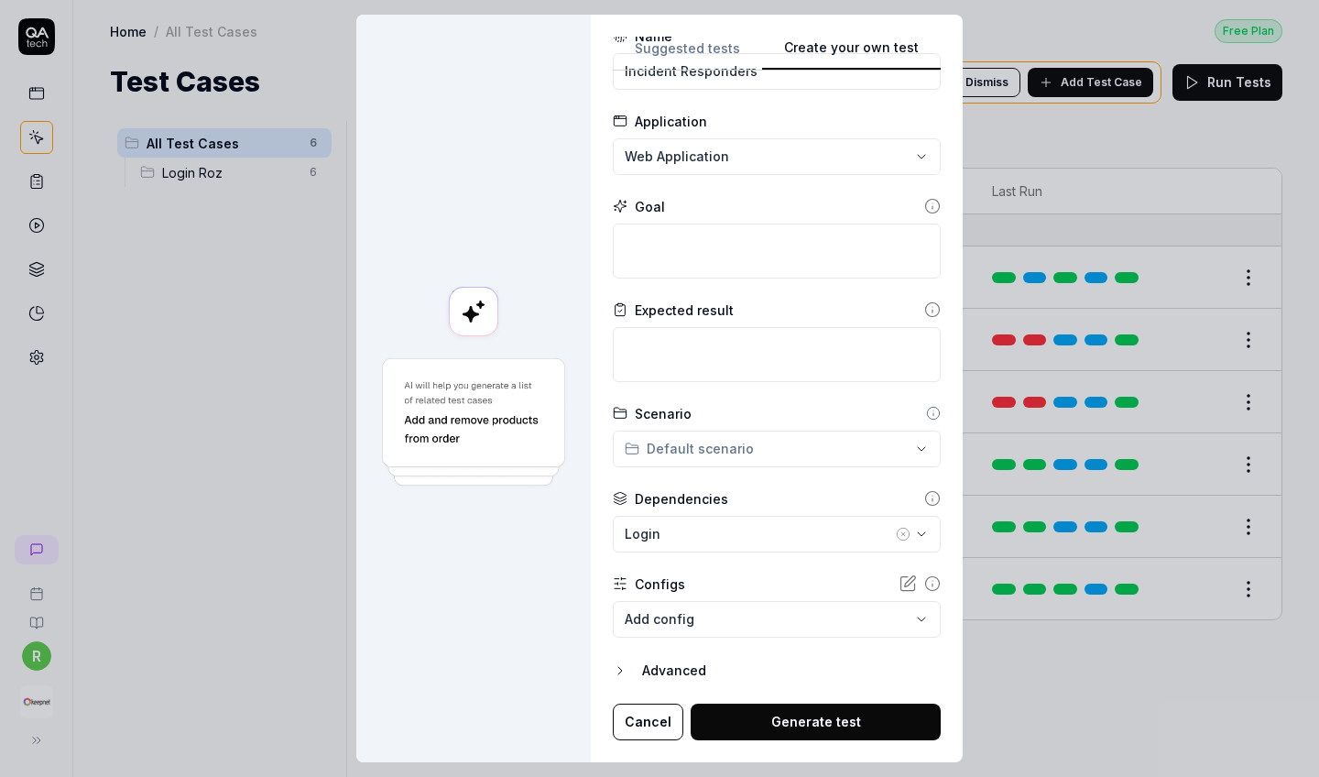
scroll to position [65, 0]
click at [725, 540] on div "Login" at bounding box center [758, 534] width 267 height 19
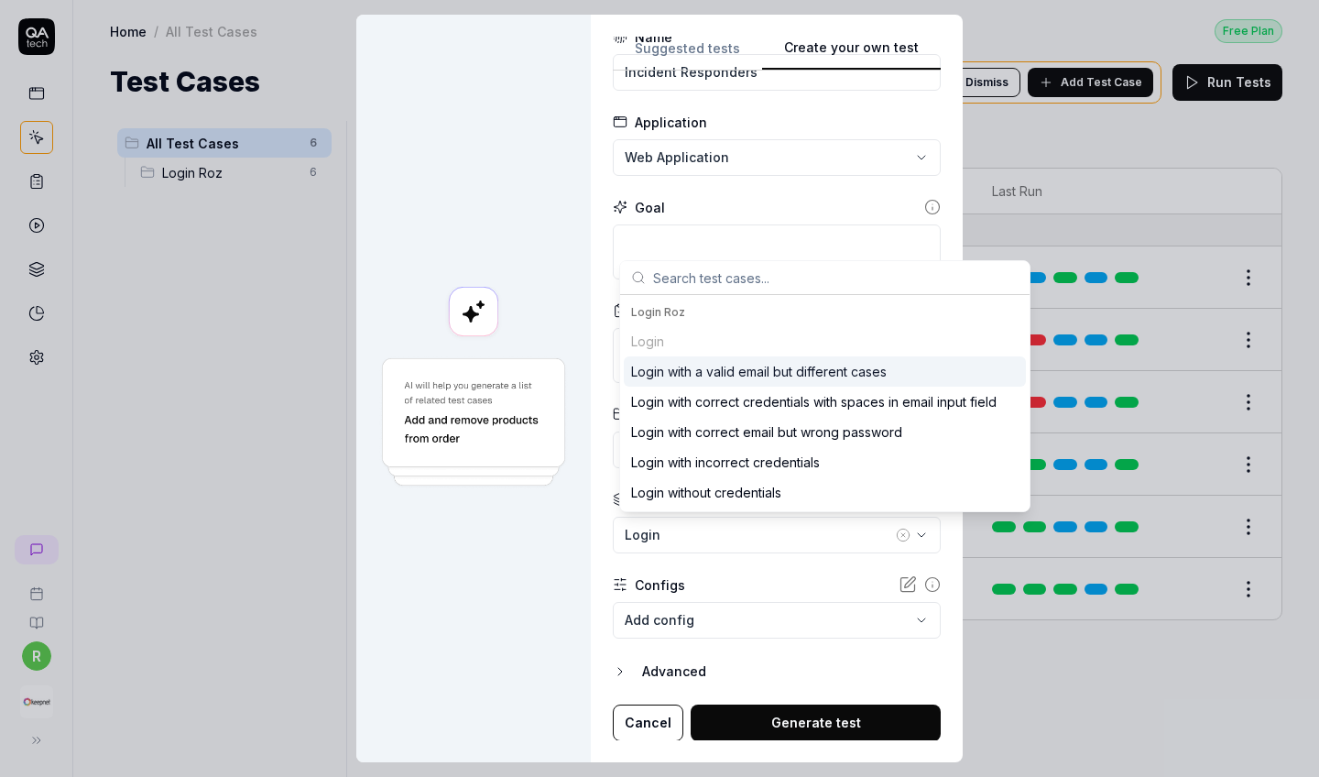
click at [672, 316] on div "Login Roz" at bounding box center [825, 312] width 388 height 16
click at [737, 281] on input "text" at bounding box center [836, 277] width 366 height 33
type input "Login"
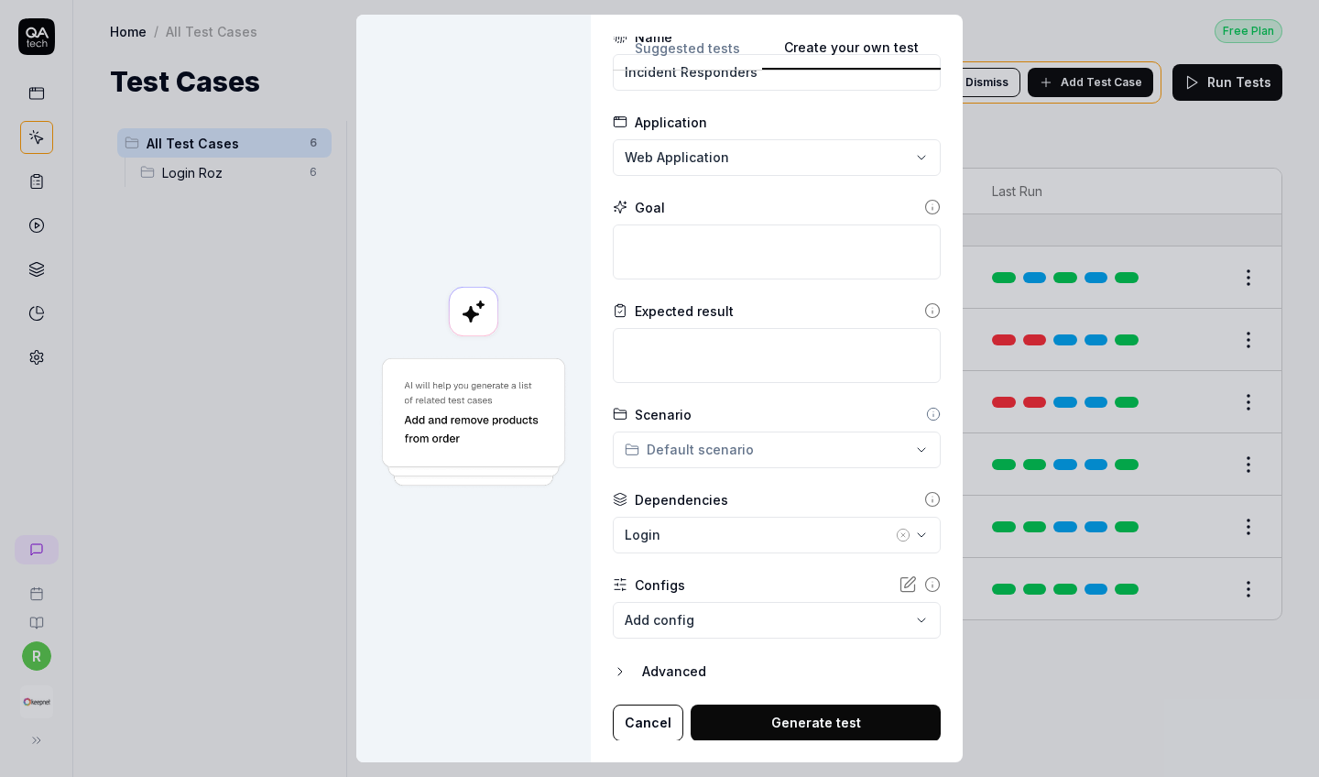
click at [541, 588] on div at bounding box center [473, 389] width 235 height 748
click at [687, 545] on button "Login" at bounding box center [777, 535] width 328 height 37
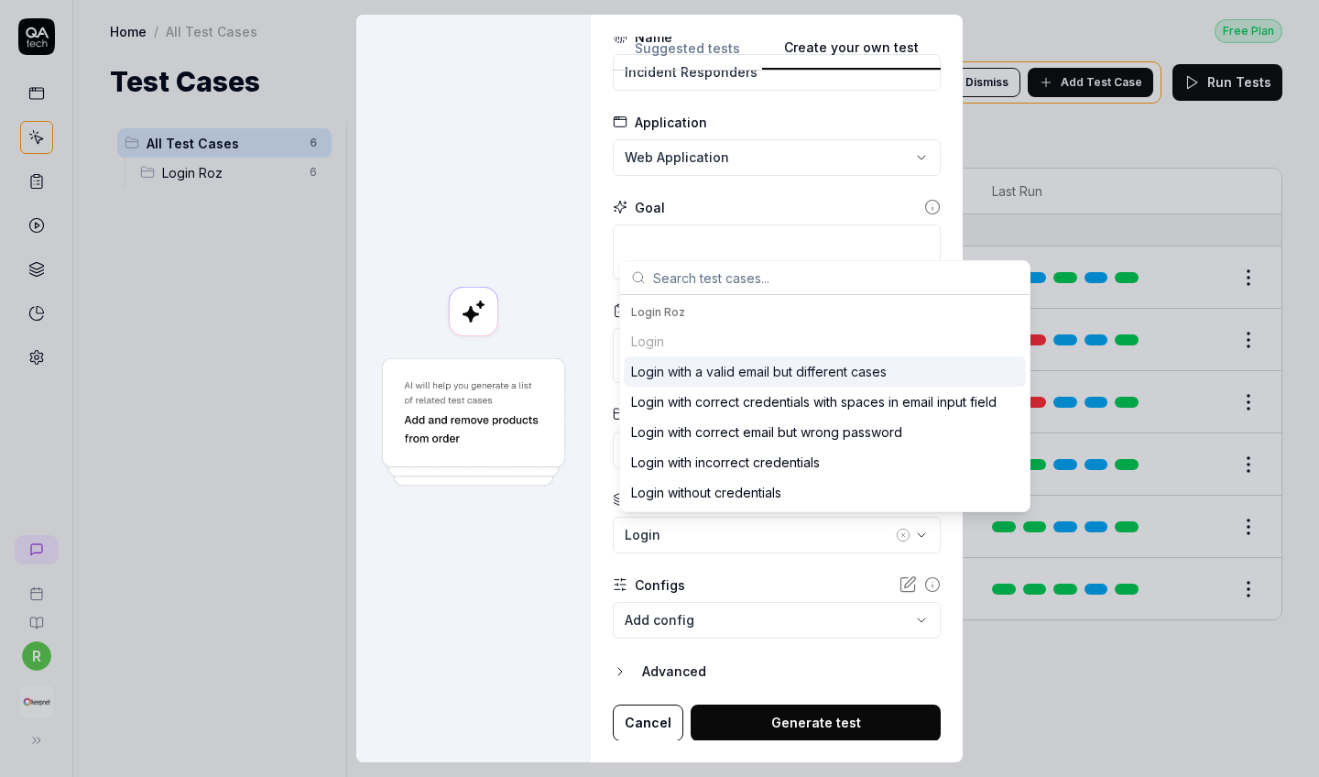
click at [639, 686] on button "Cancel" at bounding box center [648, 722] width 71 height 37
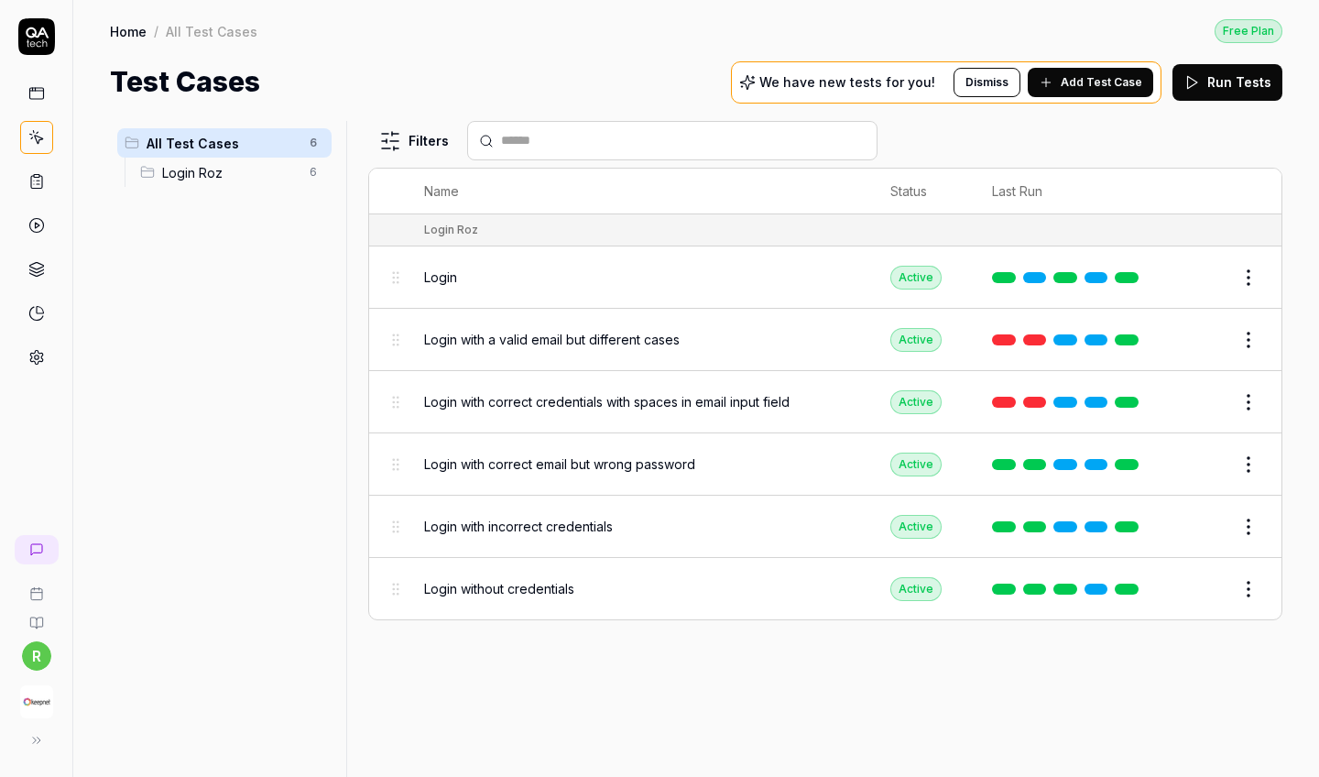
click at [1071, 90] on span "Add Test Case" at bounding box center [1102, 82] width 82 height 16
click at [235, 169] on span "Login Roz" at bounding box center [230, 172] width 136 height 19
click at [235, 144] on span "All Test Cases" at bounding box center [223, 143] width 152 height 19
click at [1073, 79] on span "Add Test Case" at bounding box center [1102, 82] width 82 height 16
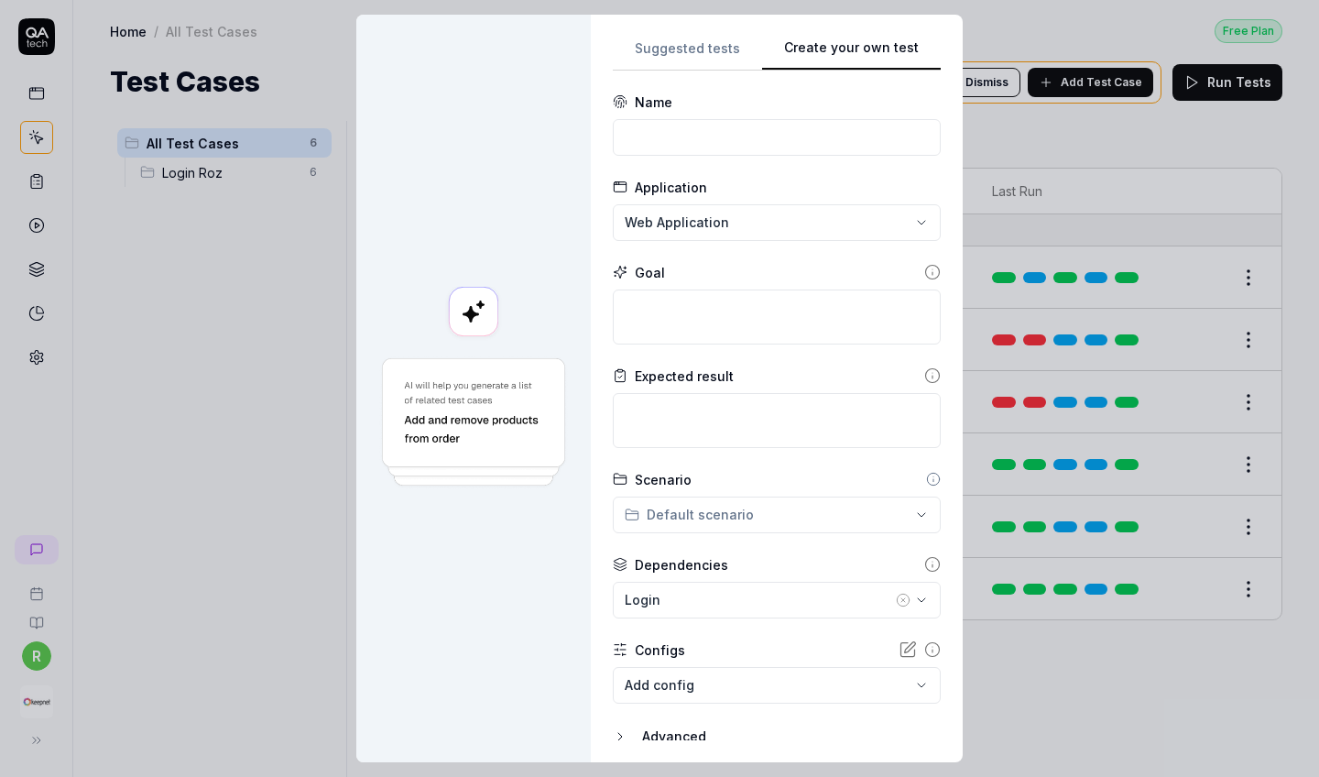
click at [691, 155] on form "**********" at bounding box center [777, 450] width 328 height 714
click at [667, 144] on input at bounding box center [777, 137] width 328 height 37
type input "K"
type input "O"
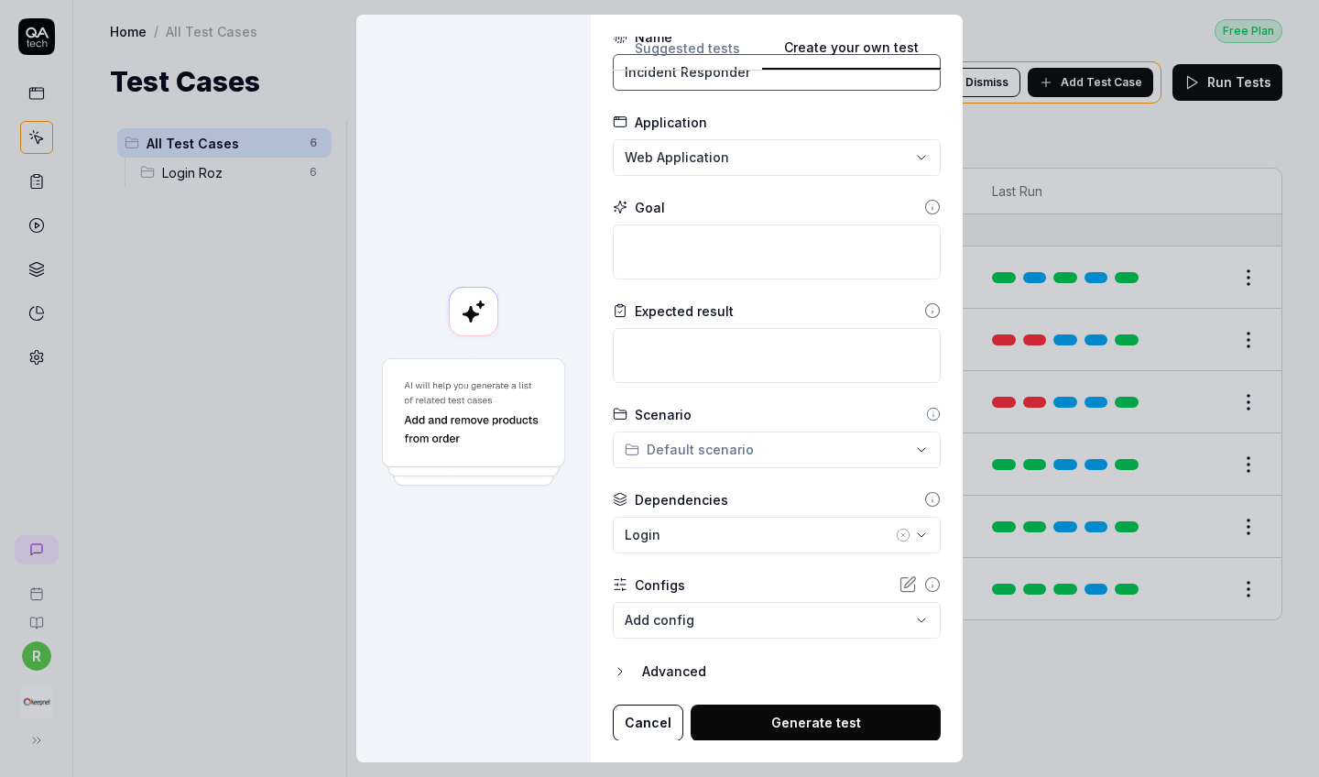
scroll to position [15, 0]
type input "Incident Responder"
click at [682, 251] on textarea at bounding box center [777, 251] width 328 height 55
paste textarea "Navigate to the incident responder"
type textarea "*"
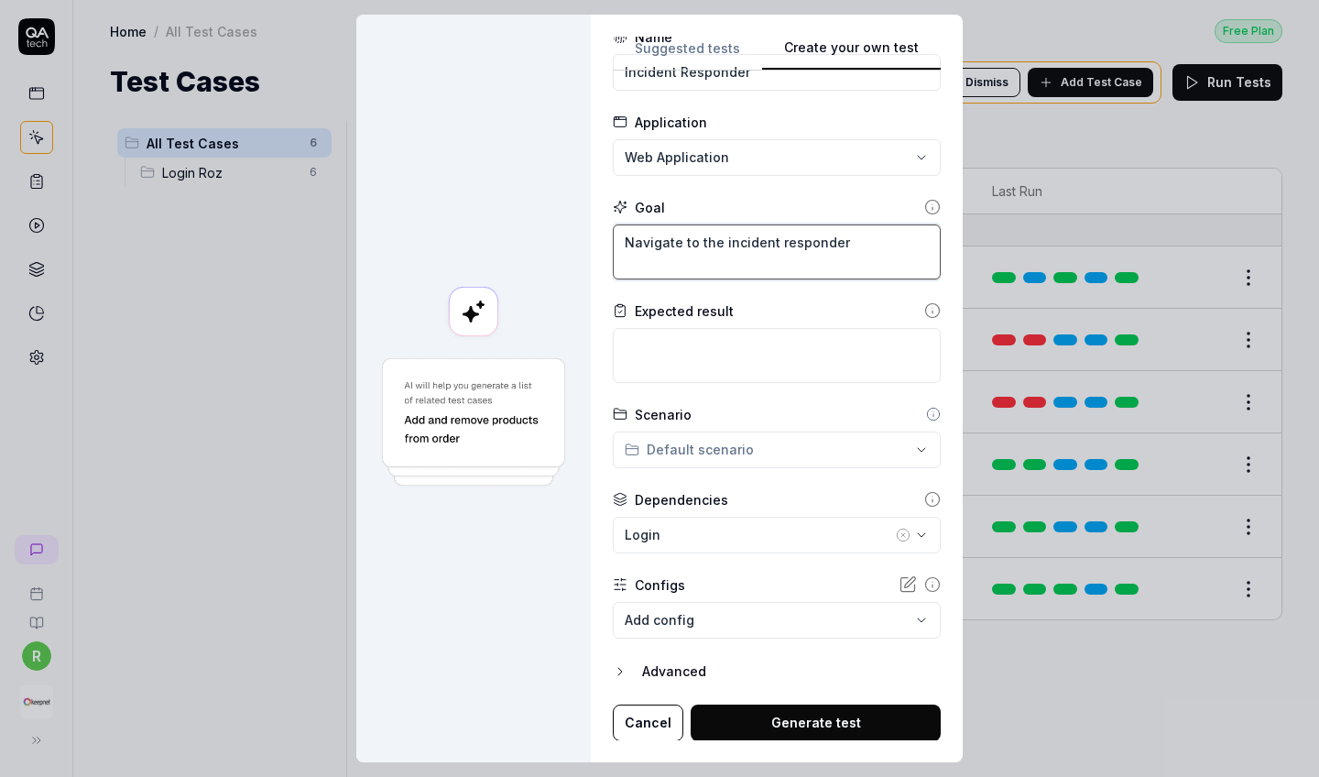
type textarea "Navigate to the incident responder"
click at [775, 525] on div "Login" at bounding box center [758, 534] width 267 height 19
click at [575, 529] on div at bounding box center [473, 389] width 235 height 748
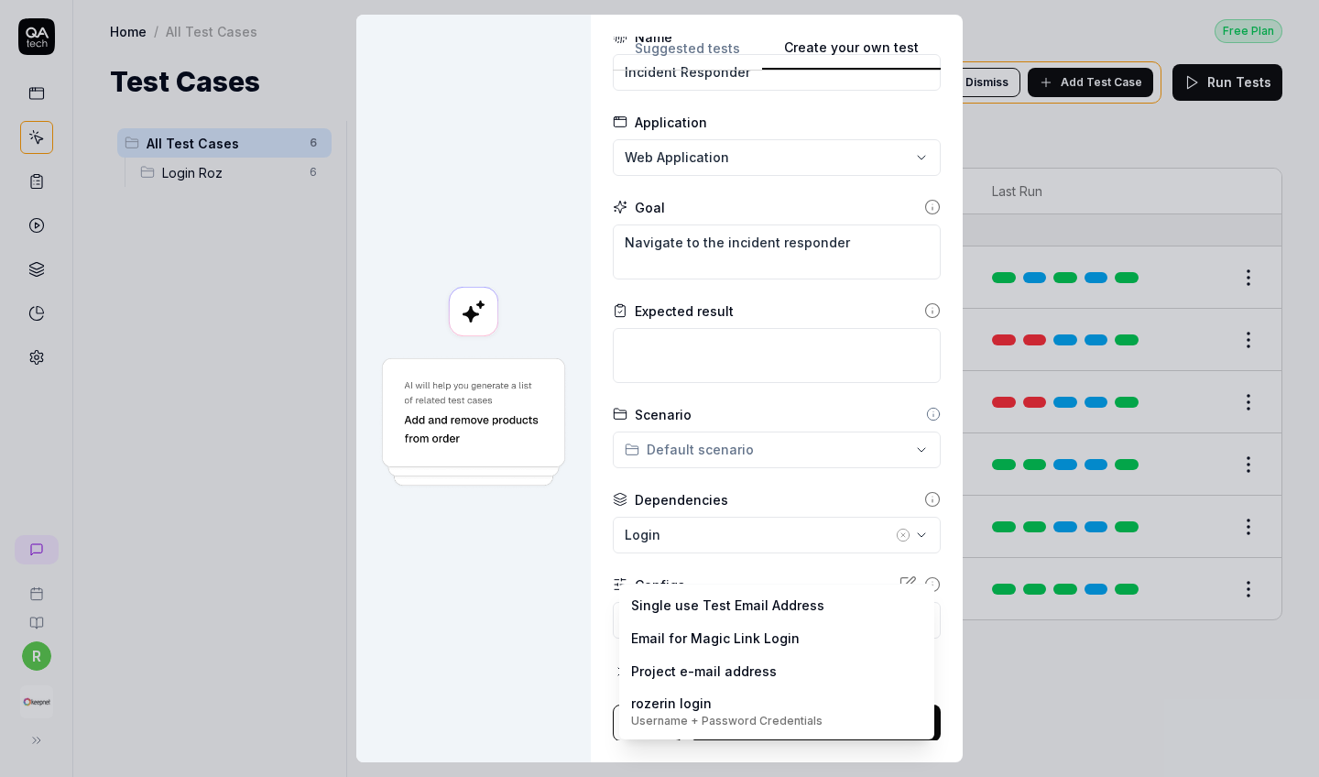
click at [671, 592] on body "**********" at bounding box center [659, 388] width 1319 height 777
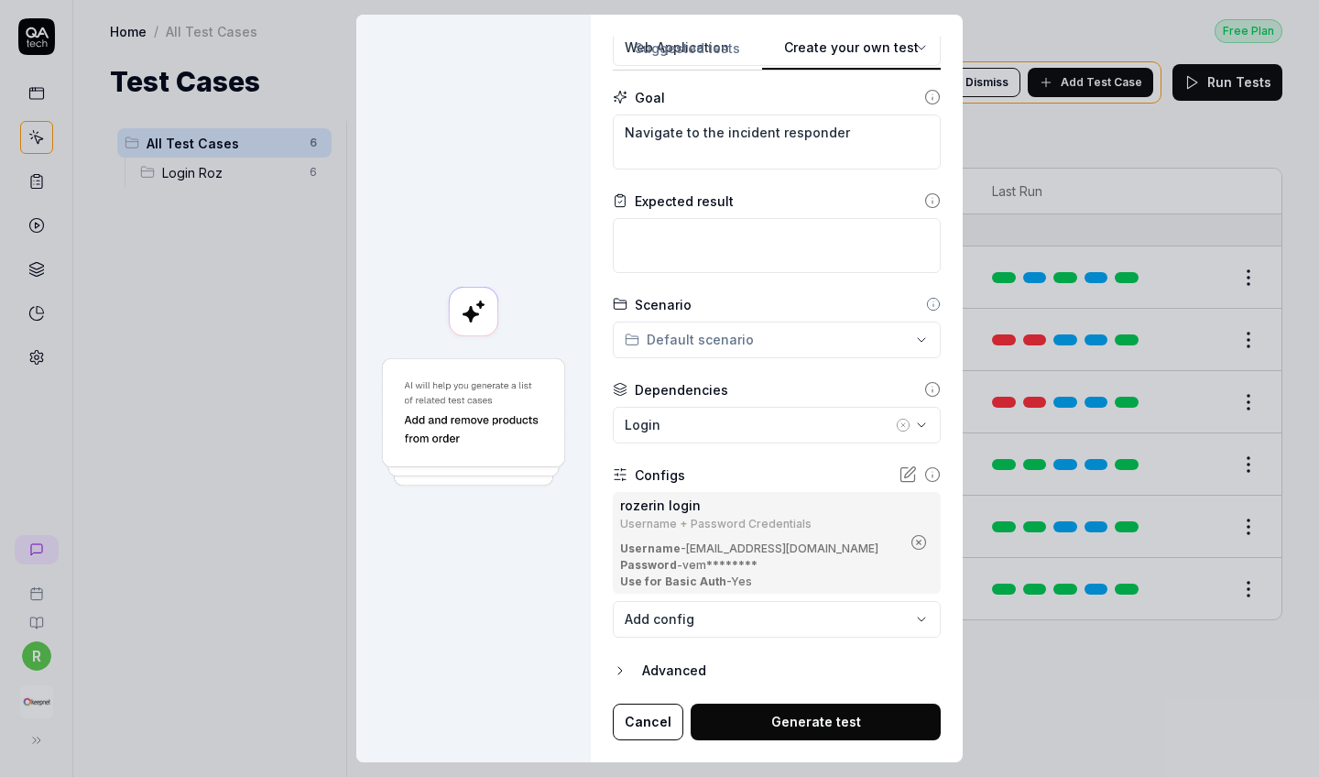
scroll to position [174, 0]
click at [799, 686] on button "Generate test" at bounding box center [816, 722] width 250 height 37
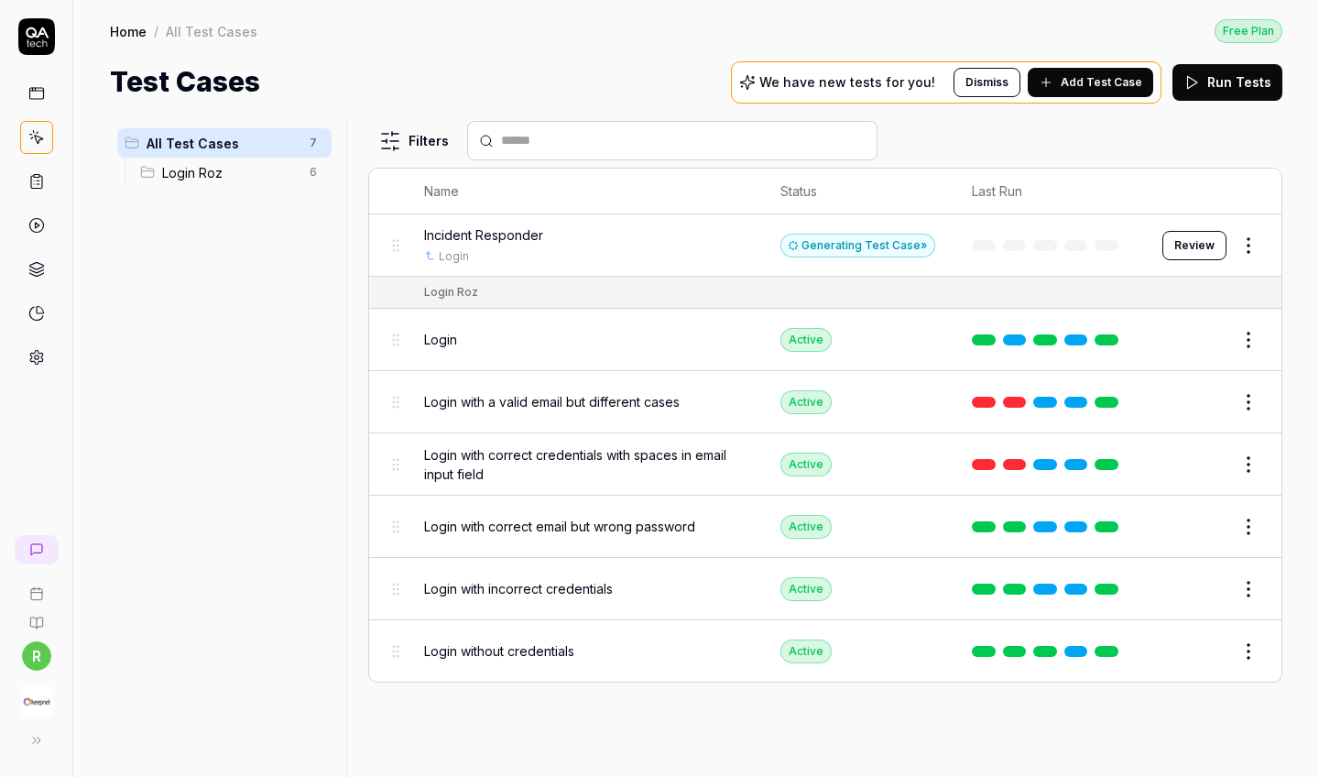
click at [1157, 245] on button "Review" at bounding box center [1195, 245] width 64 height 29
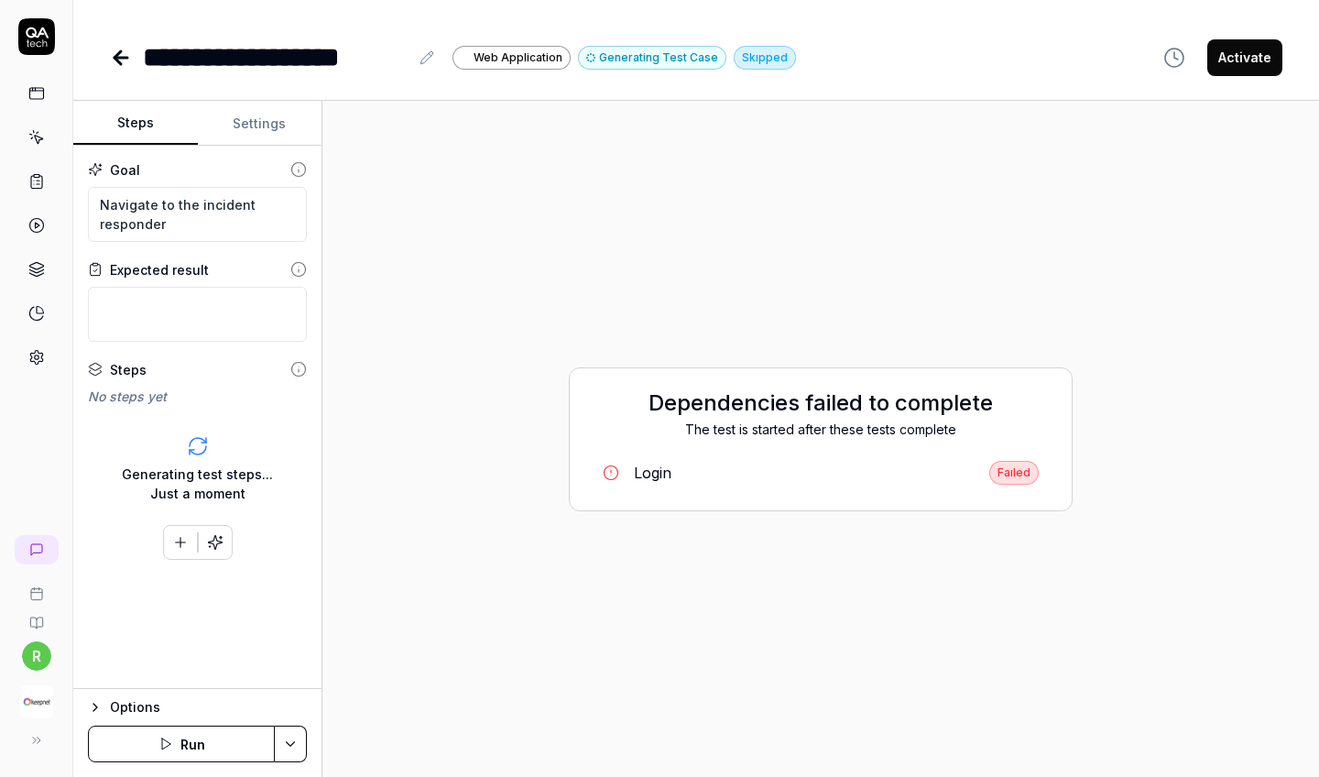
click at [1034, 476] on div "Faıled" at bounding box center [1013, 473] width 49 height 24
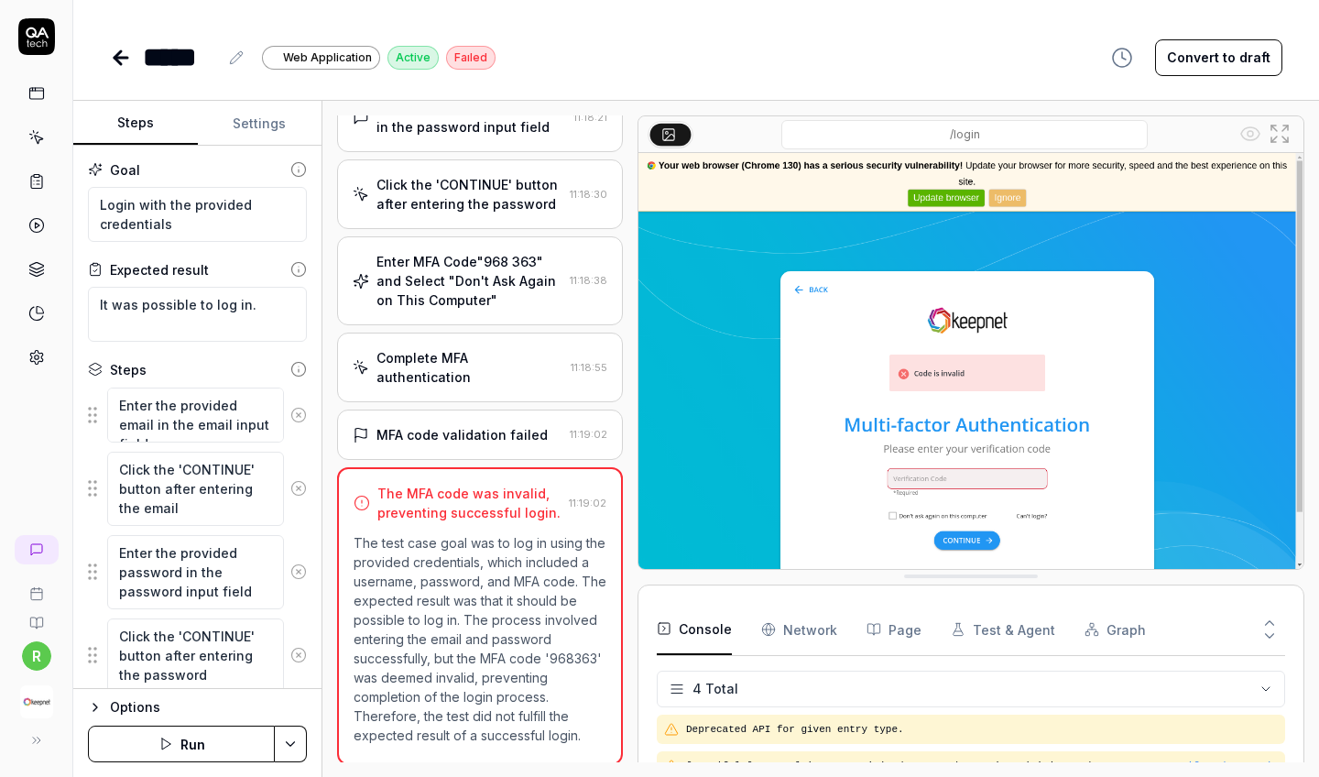
scroll to position [158, 0]
click at [970, 471] on img at bounding box center [971, 361] width 665 height 416
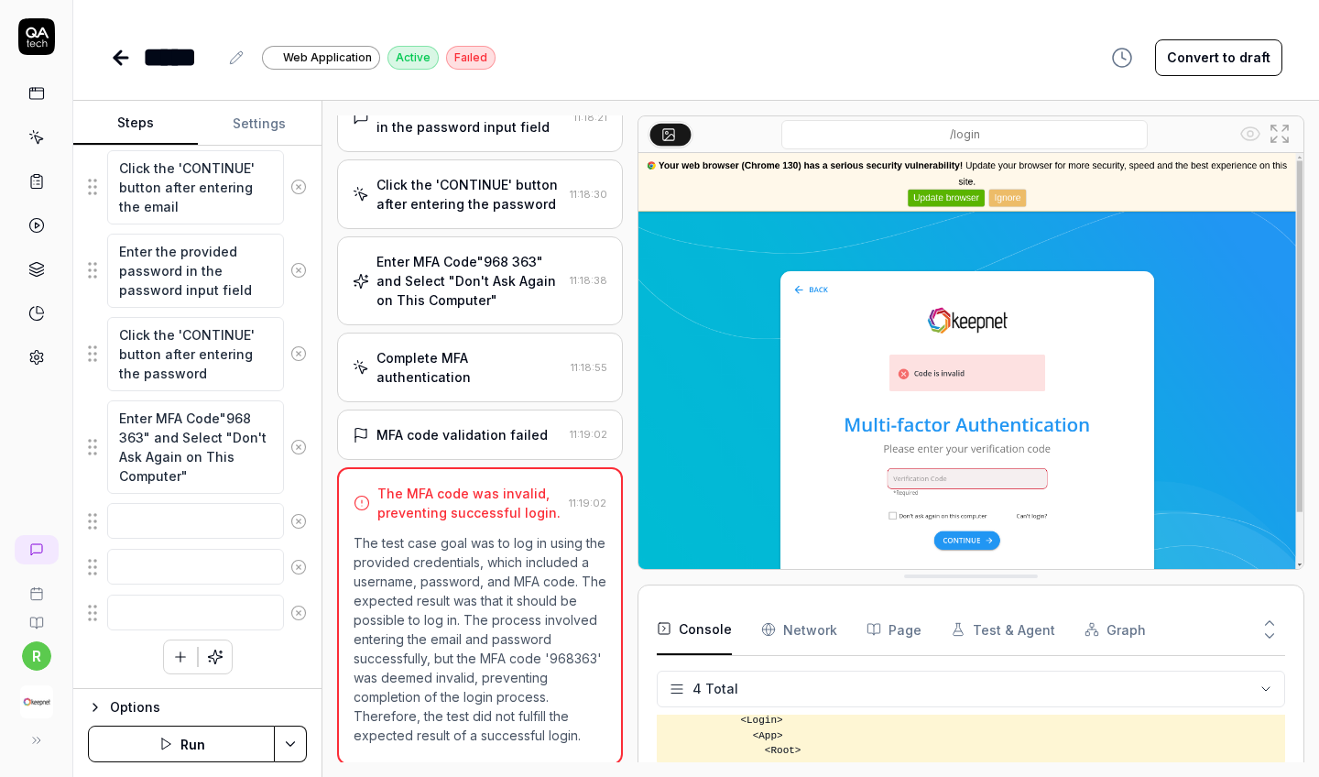
scroll to position [301, 0]
click at [237, 415] on textarea "Enter MFA Code"968 363" and Select "Don't Ask Again on This Computer"" at bounding box center [195, 446] width 177 height 93
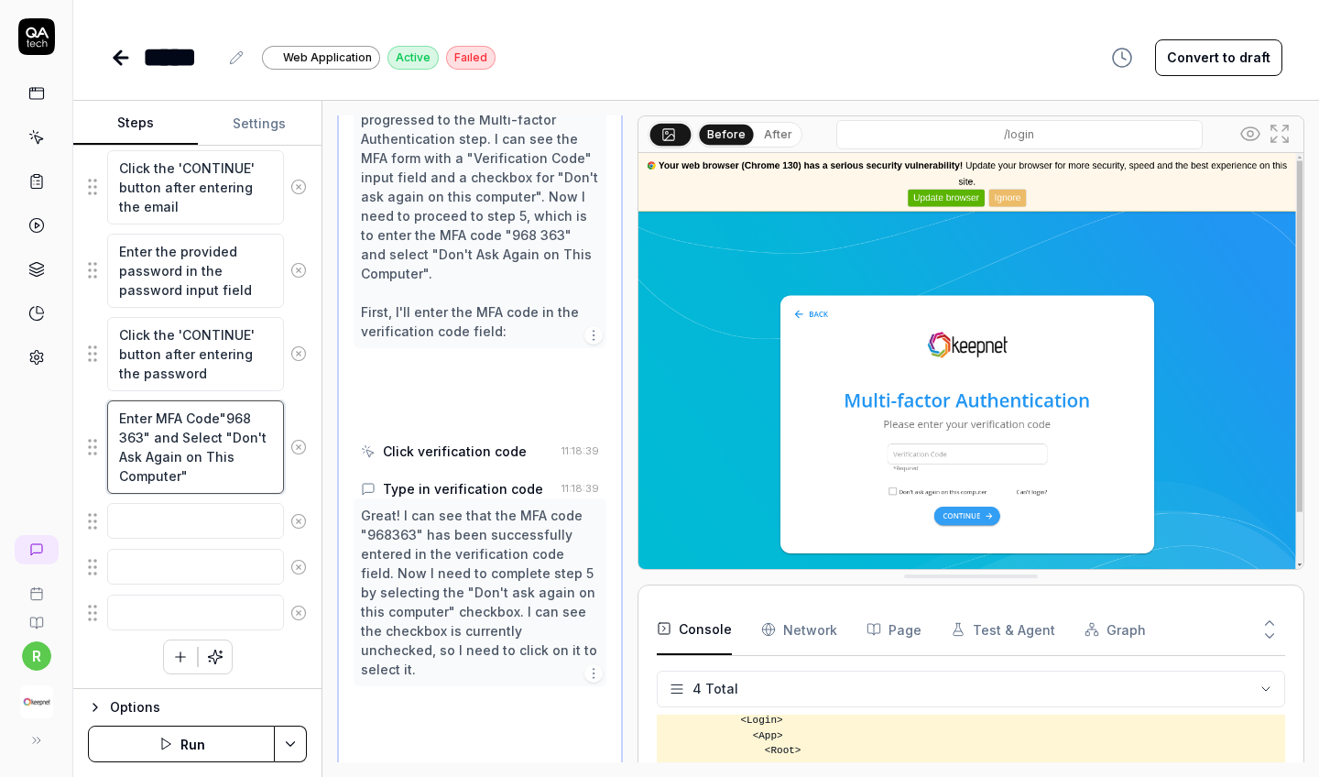
click at [237, 415] on textarea "Enter MFA Code"968 363" and Select "Don't Ask Again on This Computer"" at bounding box center [195, 446] width 177 height 93
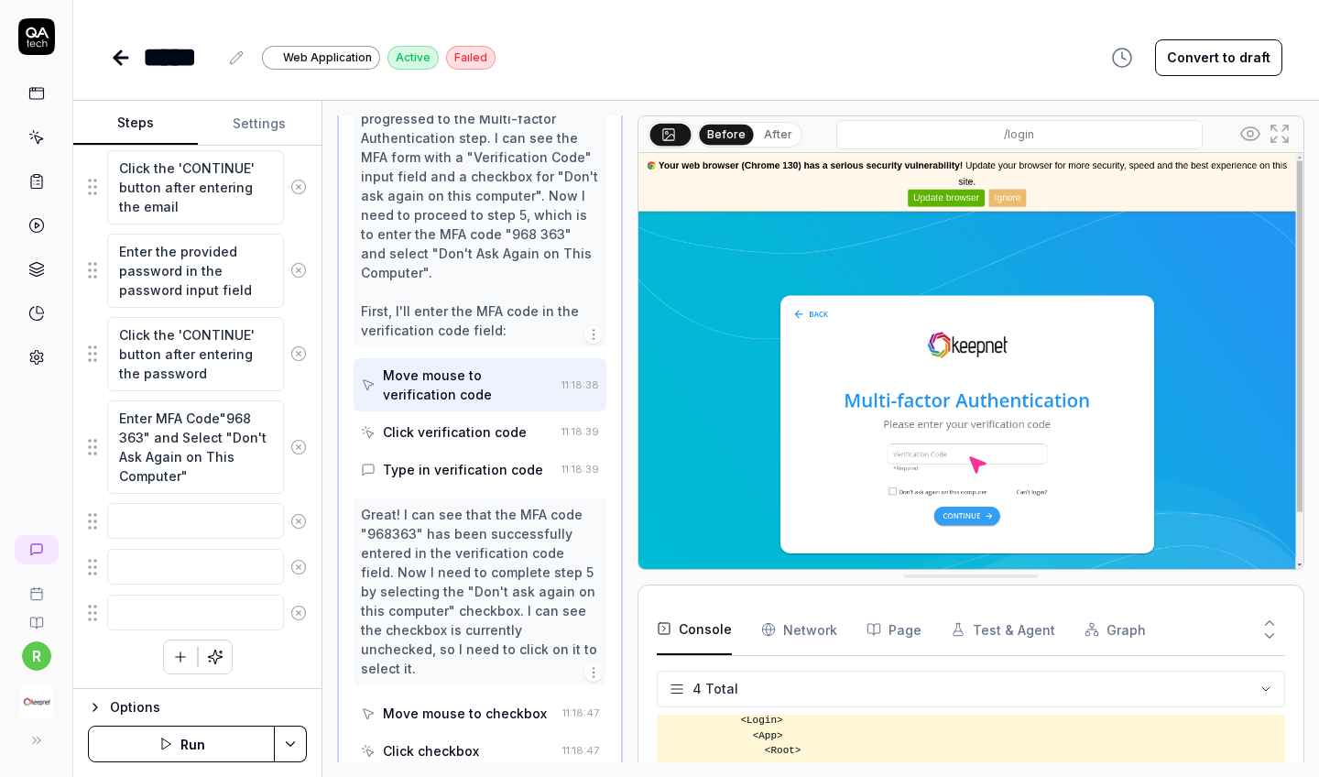
click at [941, 458] on img at bounding box center [971, 361] width 665 height 416
click at [236, 418] on textarea "Enter MFA Code"968 363" and Select "Don't Ask Again on This Computer"" at bounding box center [195, 446] width 177 height 93
type textarea "*"
type textarea "Enter MFA Code"2 363" and Select "Don't Ask Again on This Computer""
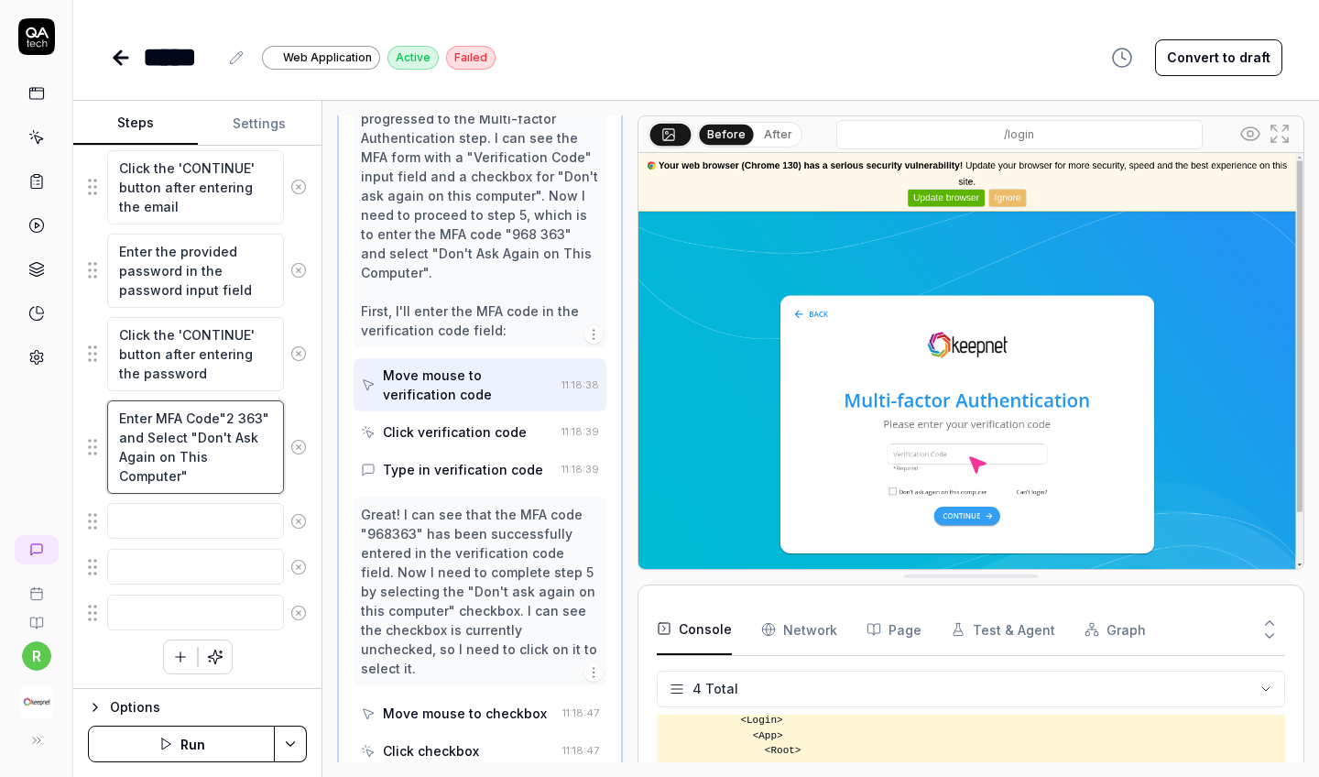
type textarea "*"
type textarea "Enter MFA Code"20 363" and Select "Don't Ask Again on This Computer""
type textarea "*"
type textarea "Enter MFA Code"201 363" and Select "Don't Ask Again on This Computer""
click at [131, 437] on textarea "Enter MFA Code"201 363" and Select "Don't Ask Again on This Computer"" at bounding box center [195, 446] width 177 height 93
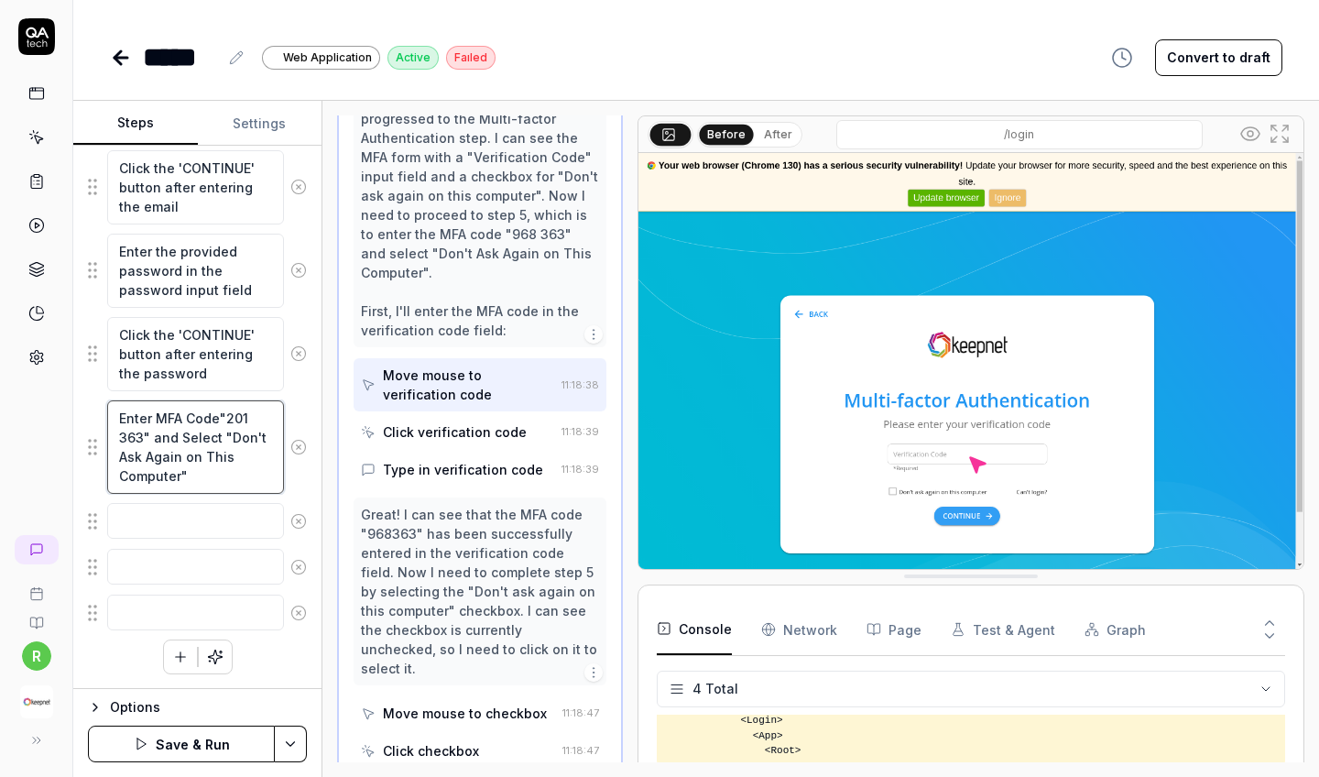
click at [131, 437] on textarea "Enter MFA Code"201 363" and Select "Don't Ask Again on This Computer"" at bounding box center [195, 446] width 177 height 93
type textarea "*"
type textarea "Enter MFA Code"201 1" and Select "Don't Ask Again on This Computer""
type textarea "*"
type textarea "Enter MFA Code"201 13" and Select "Don't Ask Again on This Computer""
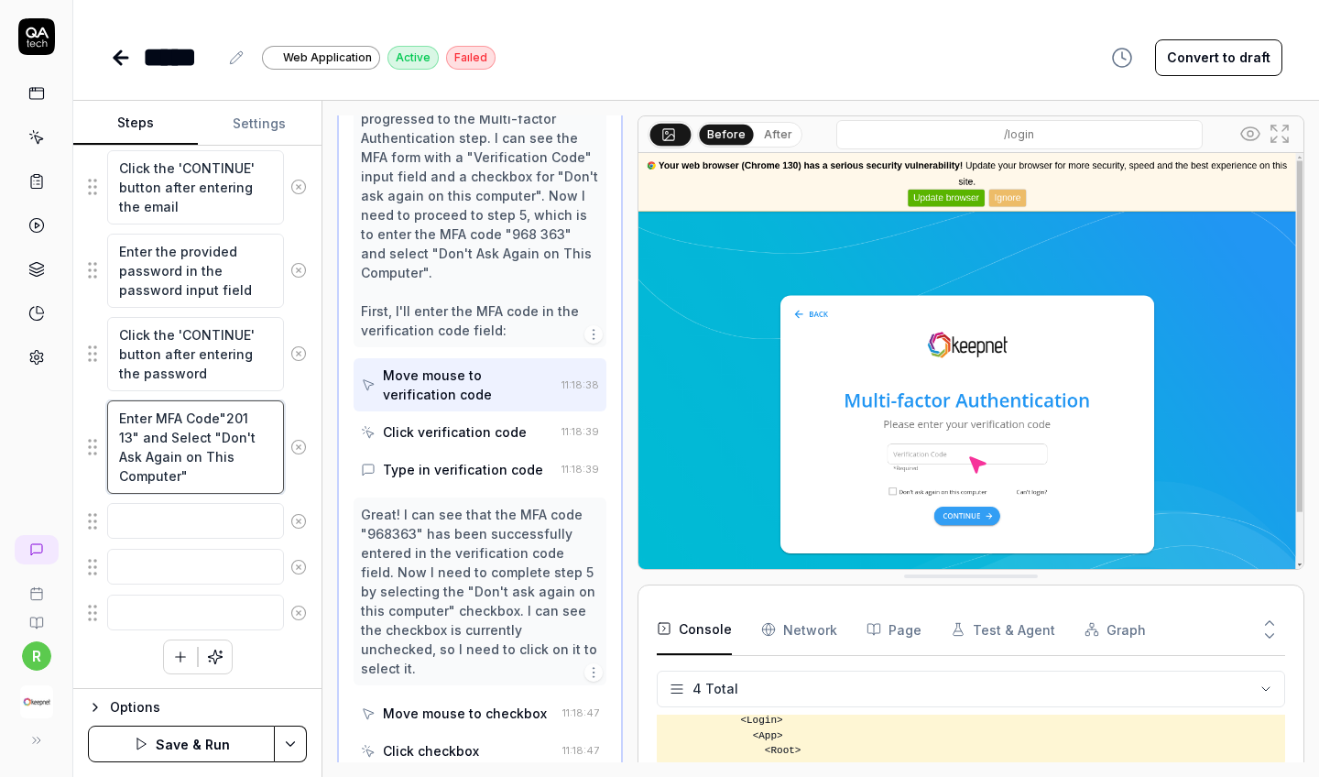
type textarea "*"
type textarea "Enter MFA Code"201 139" and Select "Don't Ask Again on This Computer""
click at [191, 686] on button "Save & Run" at bounding box center [181, 744] width 187 height 37
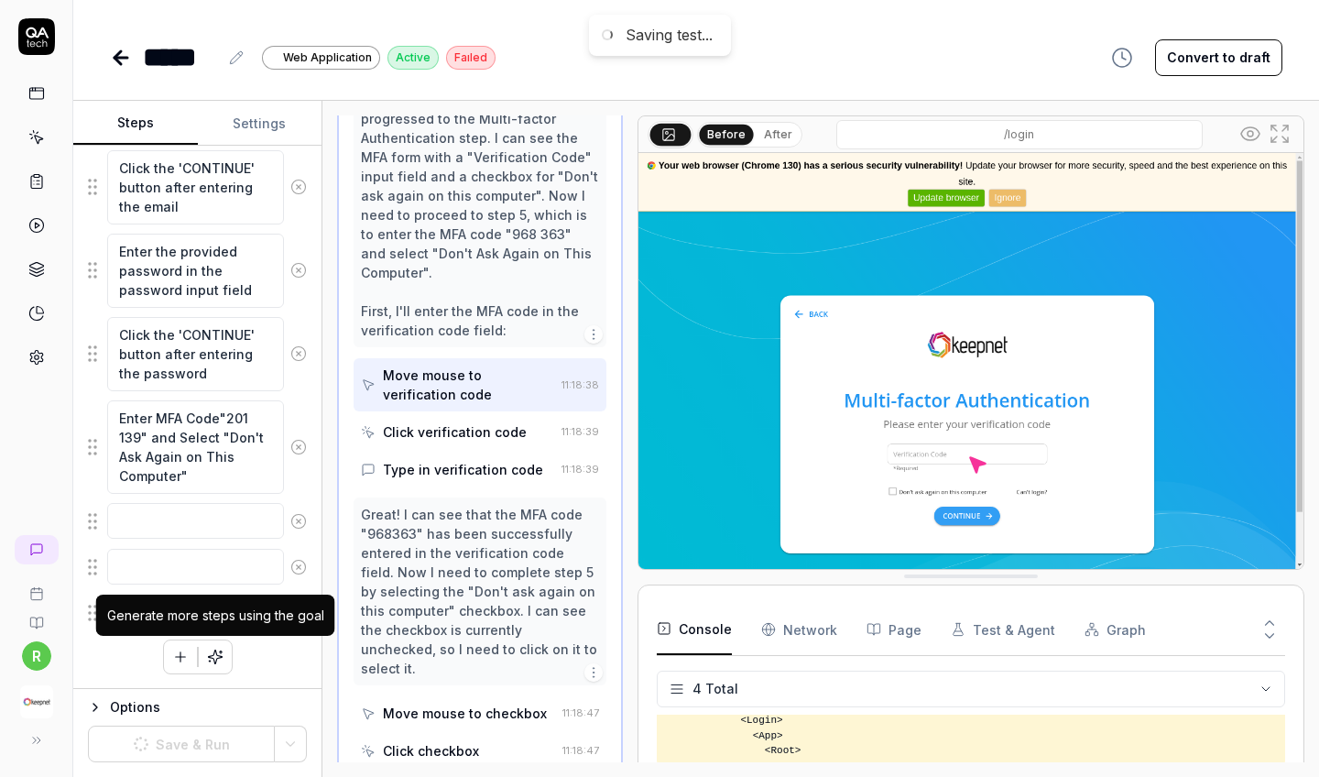
scroll to position [260, 0]
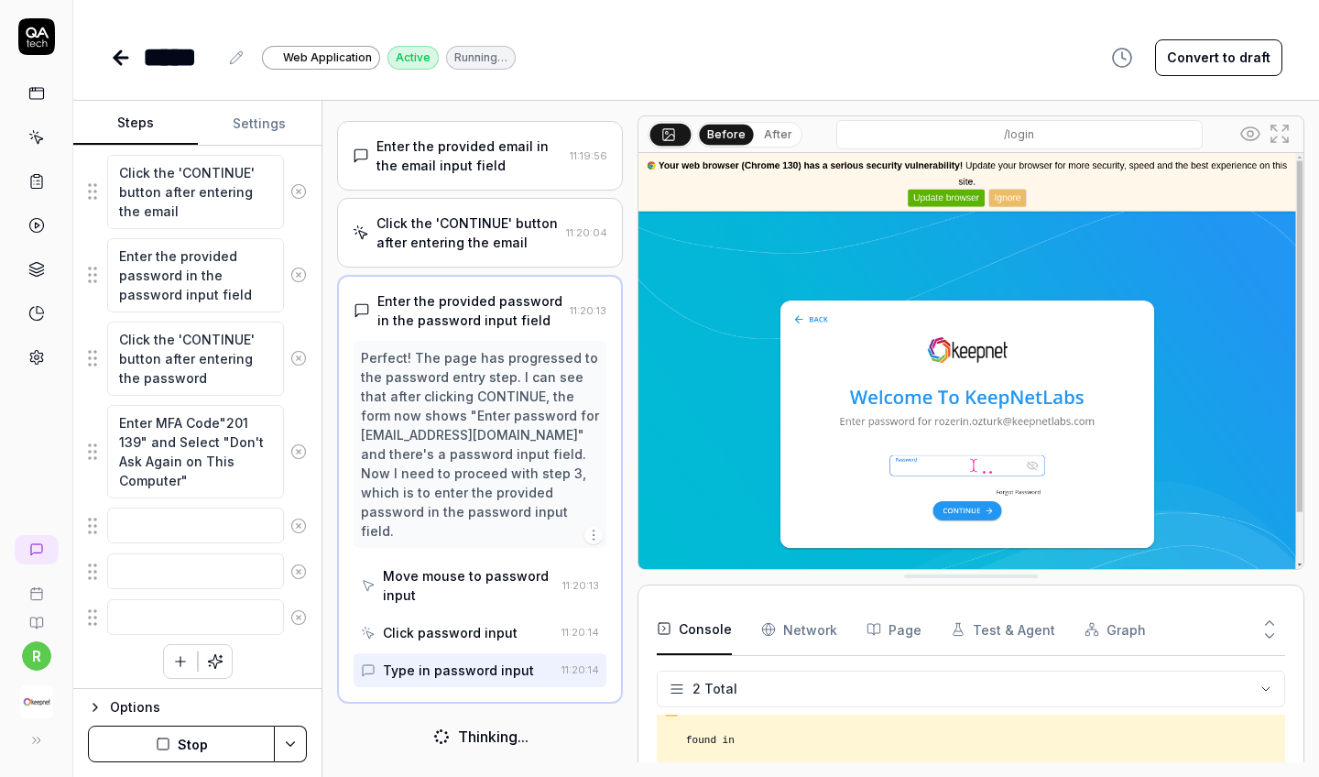
scroll to position [77, 0]
click at [236, 422] on textarea "Enter MFA Code"201 139" and Select "Don't Ask Again on This Computer"" at bounding box center [195, 451] width 177 height 93
type textarea "*"
type textarea "Enter MFA Code"8 139" and Select "Don't Ask Again on This Computer""
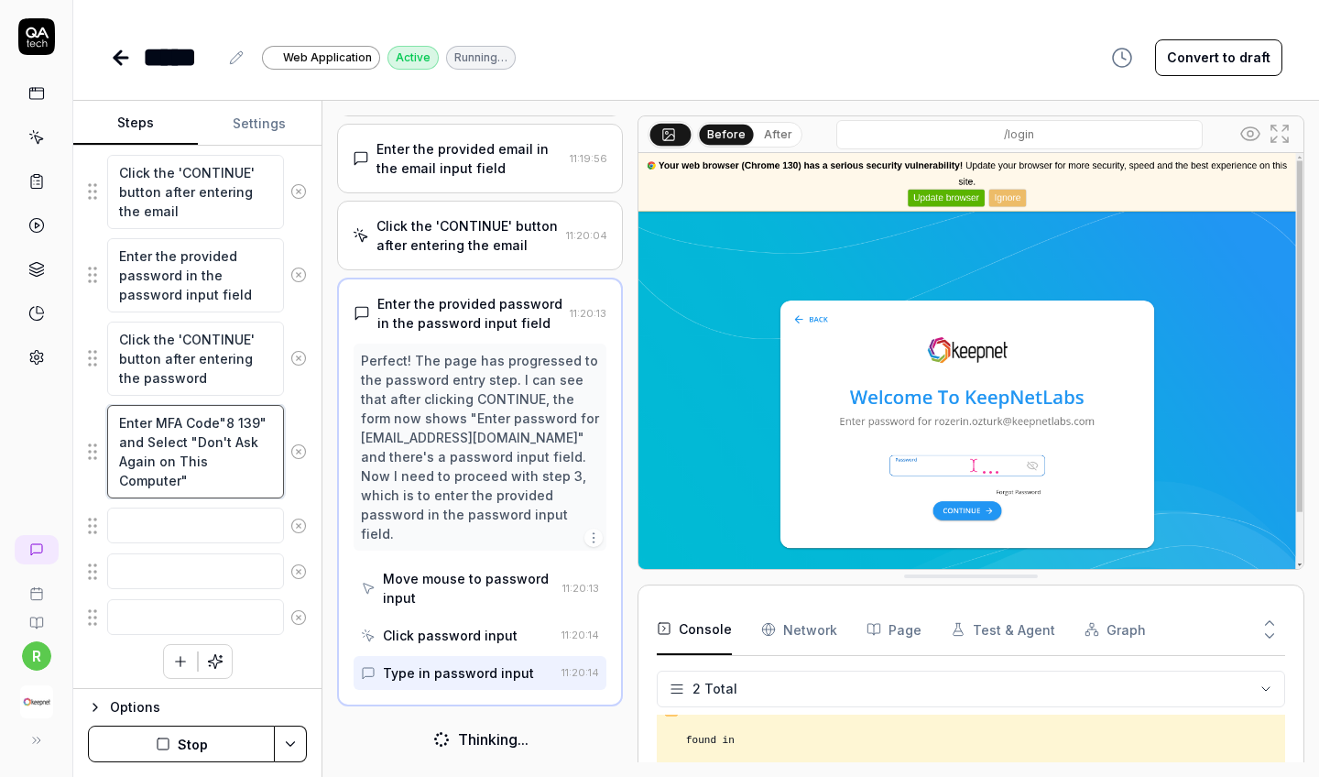
type textarea "*"
type textarea "Enter MFA Code"85 139" and Select "Don't Ask Again on This Computer""
type textarea "*"
type textarea "Enter MFA Code"850 139" and Select "Don't Ask Again on This Computer""
click at [128, 442] on textarea "Enter MFA Code"850 139" and Select "Don't Ask Again on This Computer"" at bounding box center [195, 451] width 177 height 93
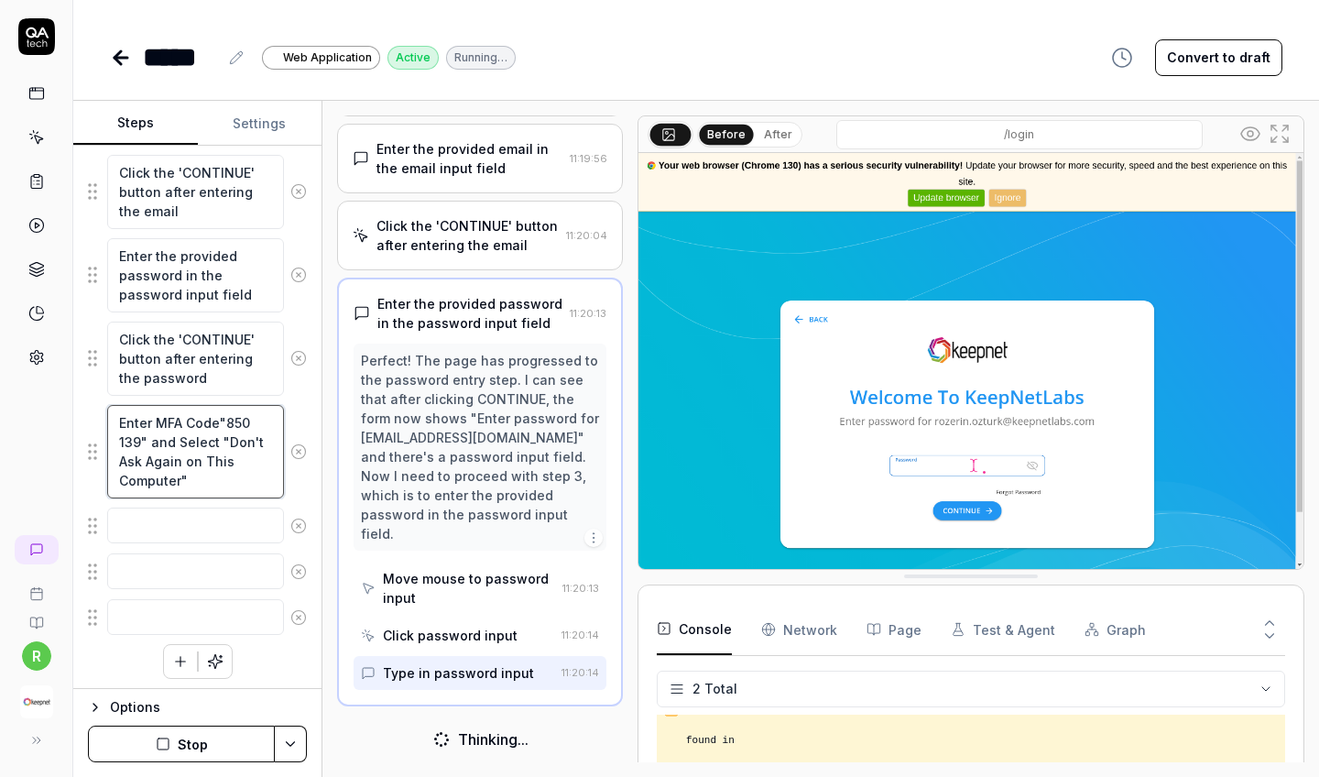
click at [128, 442] on textarea "Enter MFA Code"850 139" and Select "Don't Ask Again on This Computer"" at bounding box center [195, 451] width 177 height 93
type textarea "*"
type textarea "Enter MFA Code"850 8" and Select "Don't Ask Again on This Computer""
type textarea "*"
type textarea "Enter MFA Code"850 81" and Select "Don't Ask Again on This Computer""
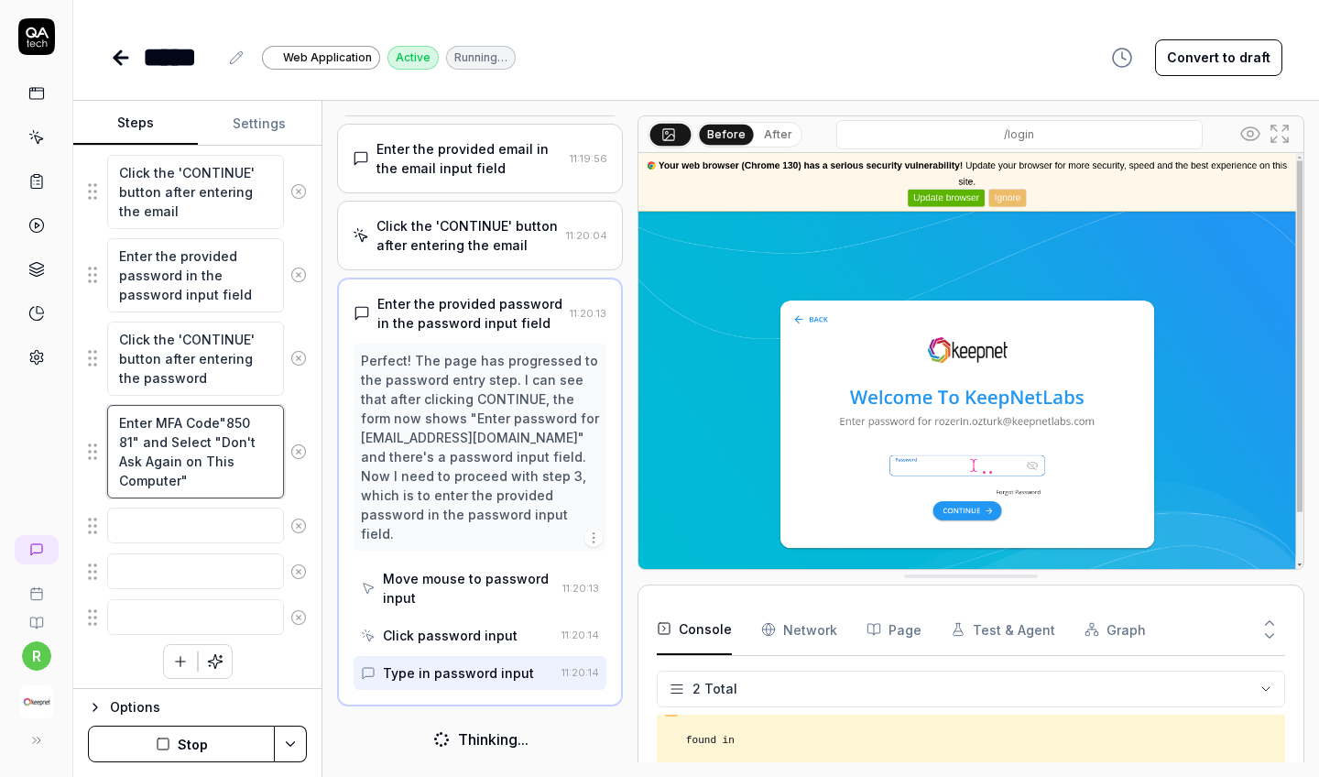
type textarea "*"
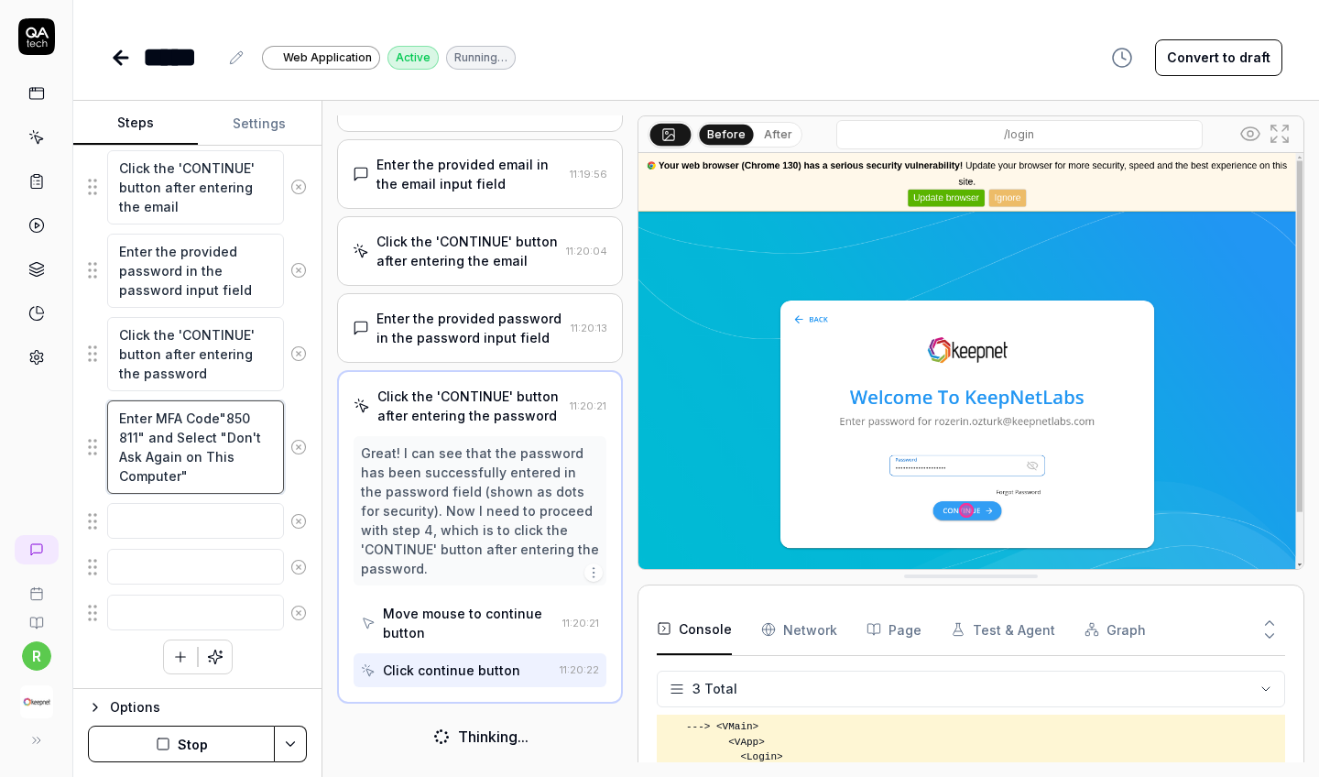
scroll to position [78, 0]
type textarea "Enter MFA Code"850 811" and Select "Don't Ask Again on This Computer""
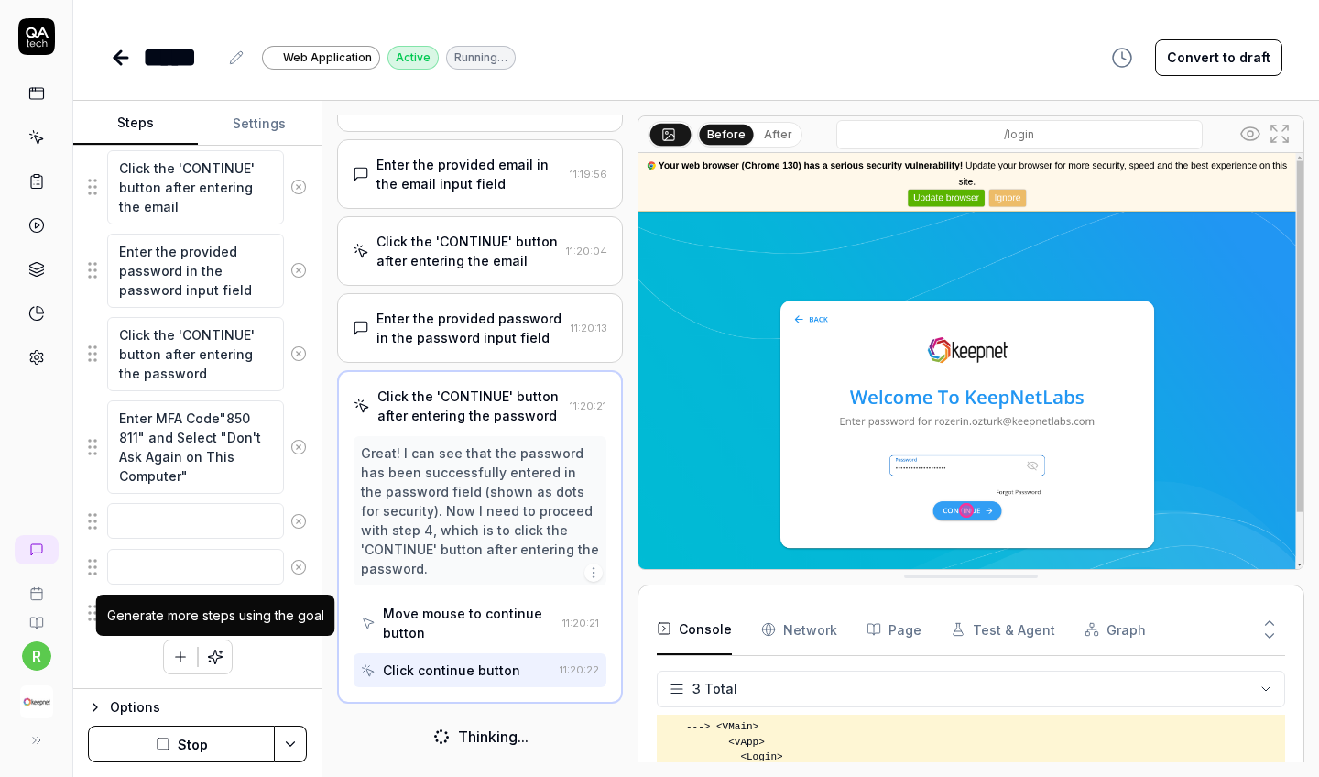
click at [216, 664] on button "button" at bounding box center [215, 656] width 33 height 33
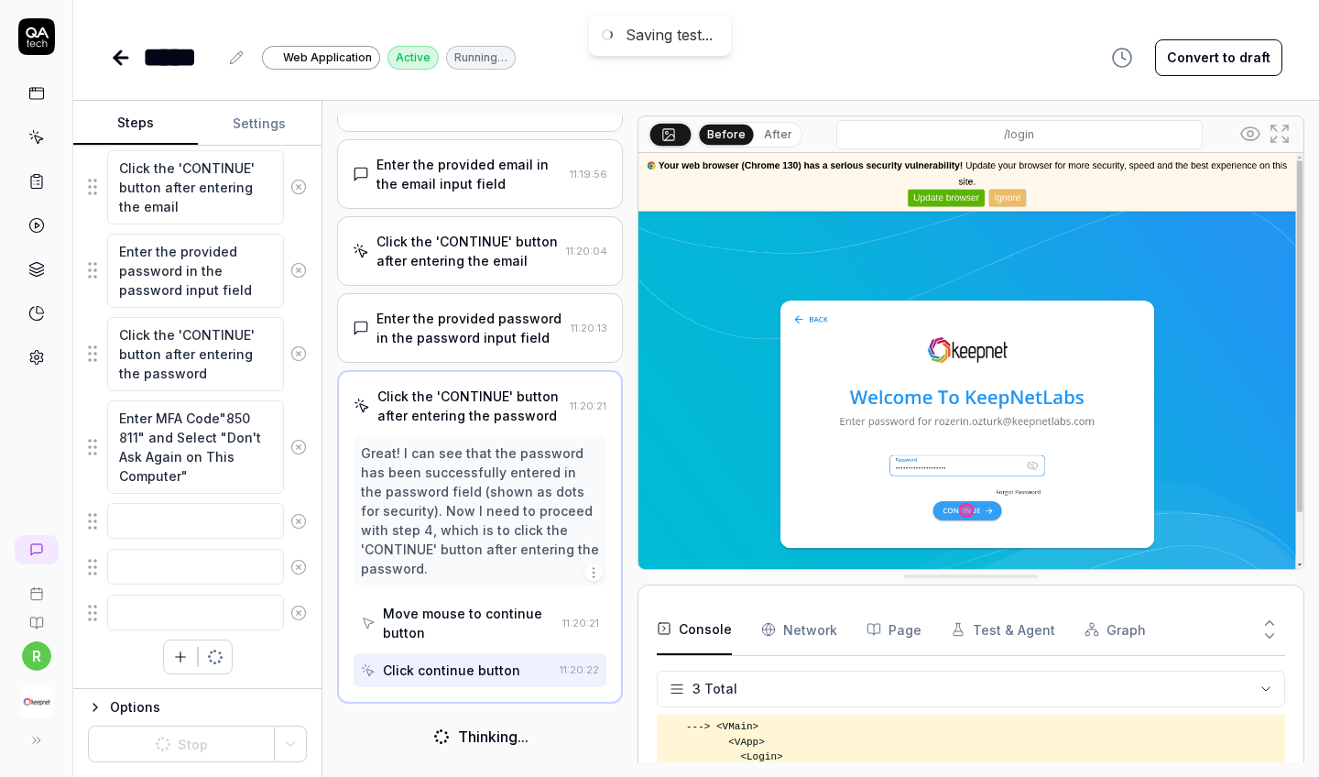
scroll to position [260, 0]
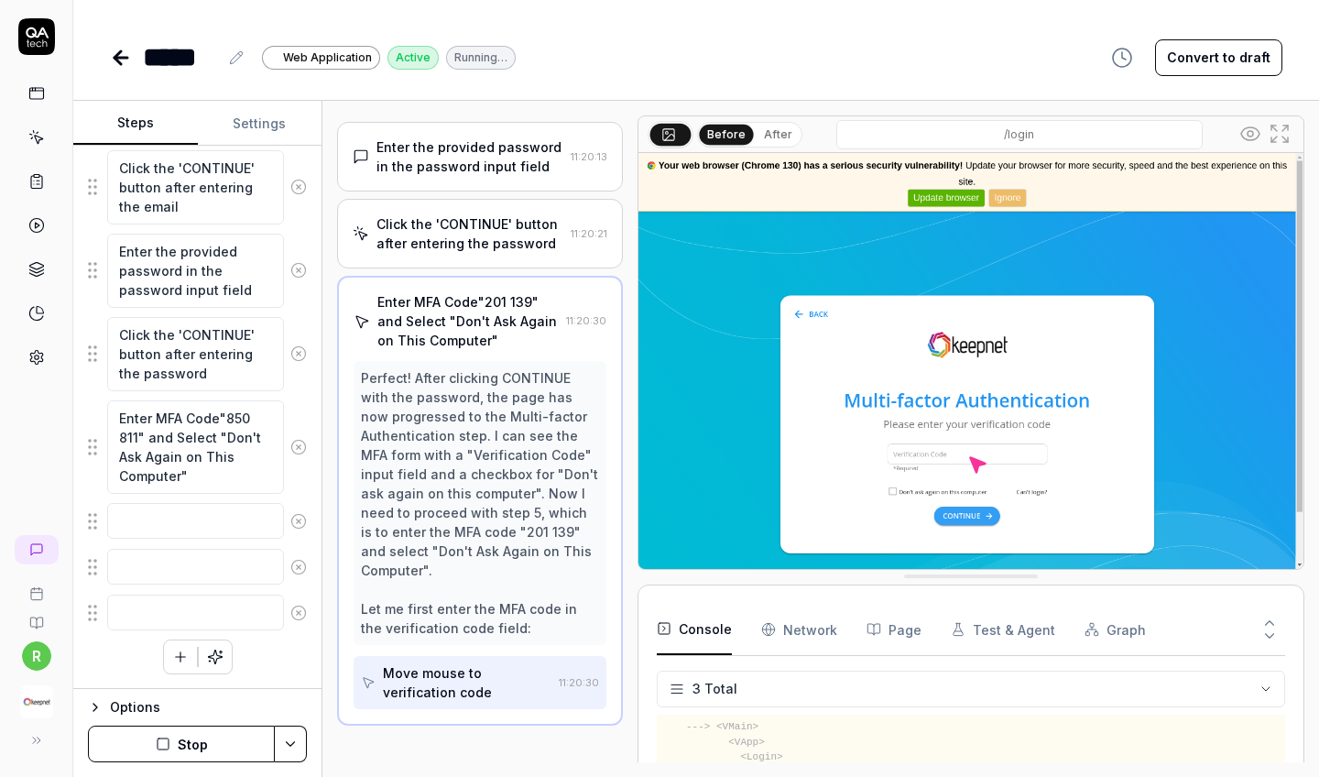
scroll to position [270, 0]
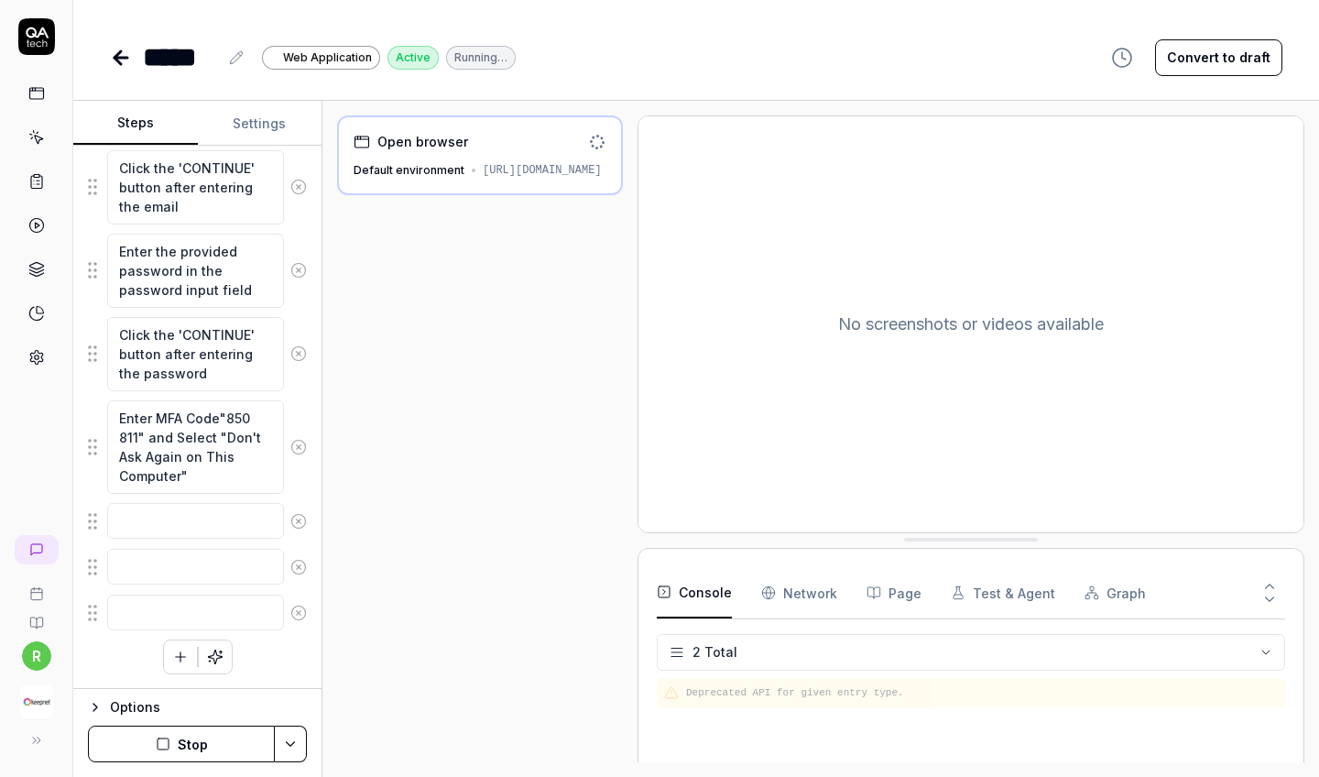
scroll to position [56, 0]
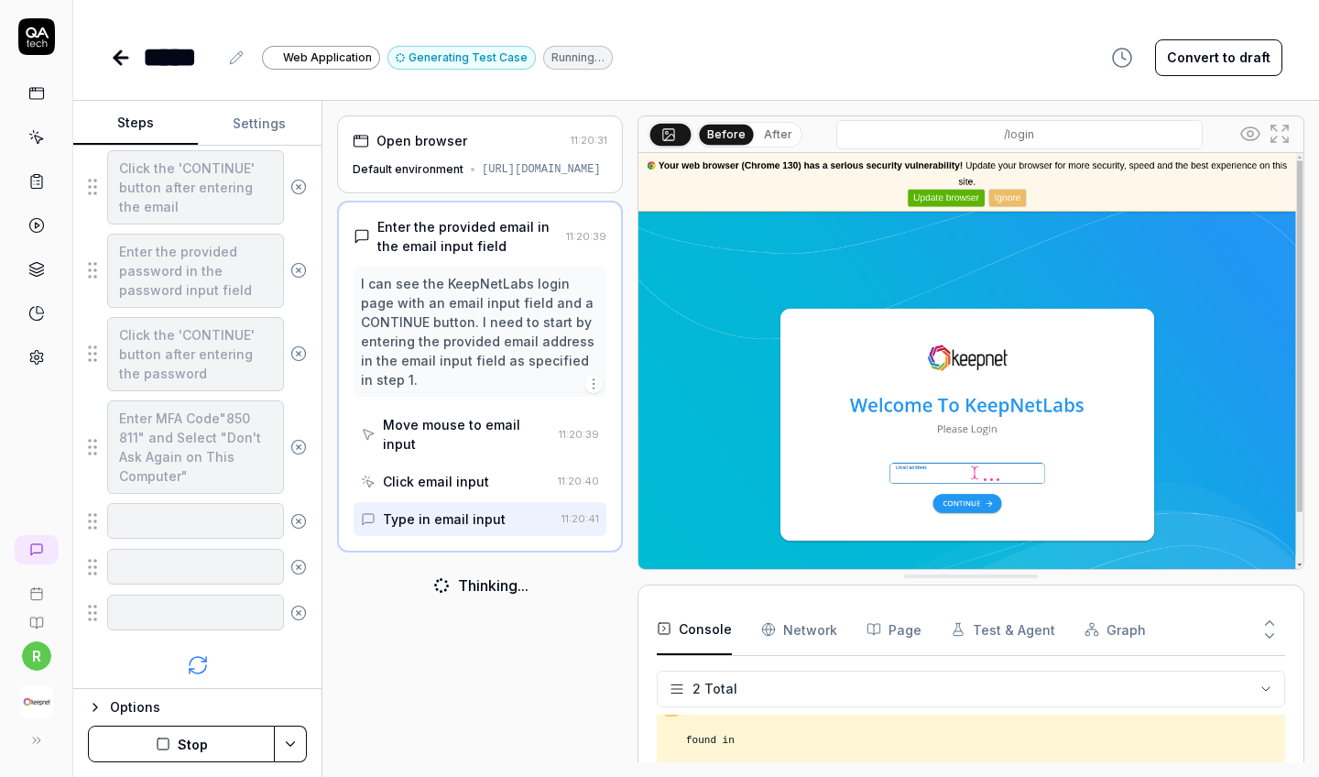
click at [948, 472] on img at bounding box center [971, 361] width 665 height 416
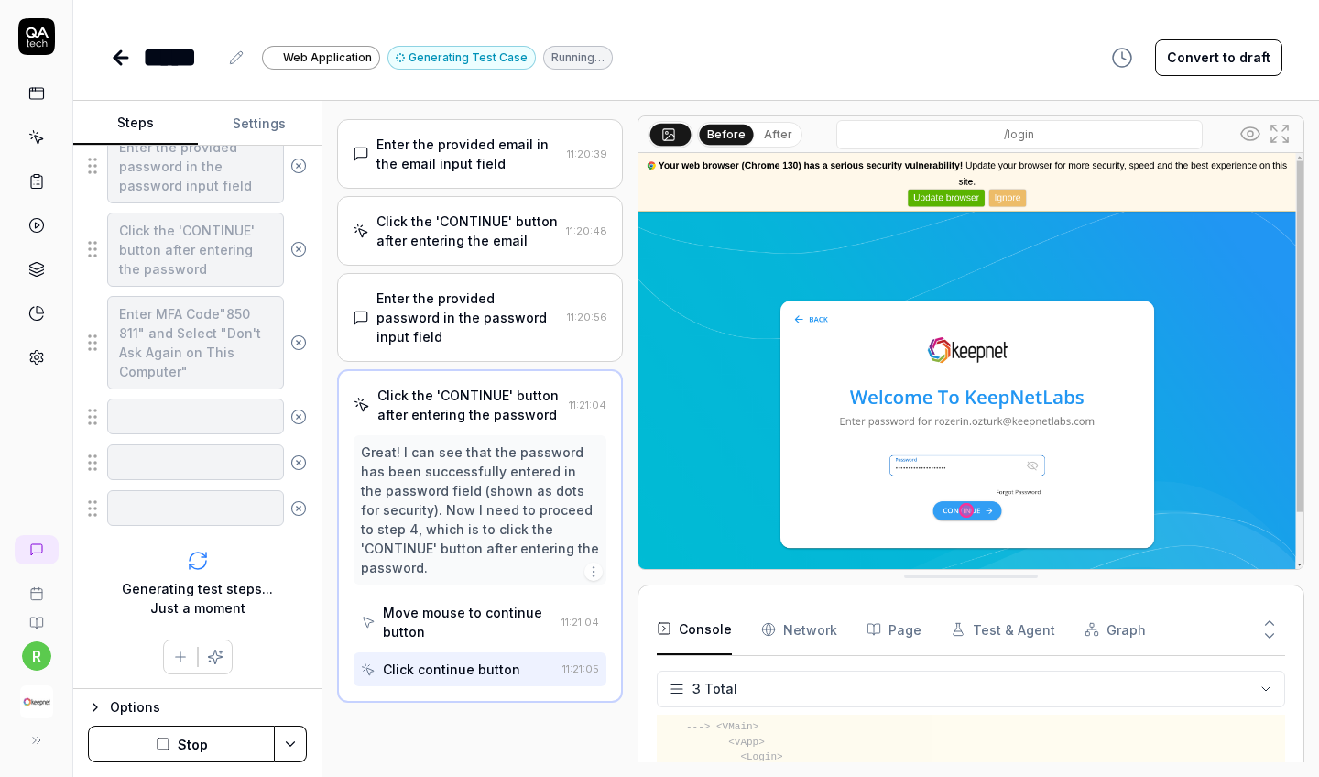
scroll to position [78, 0]
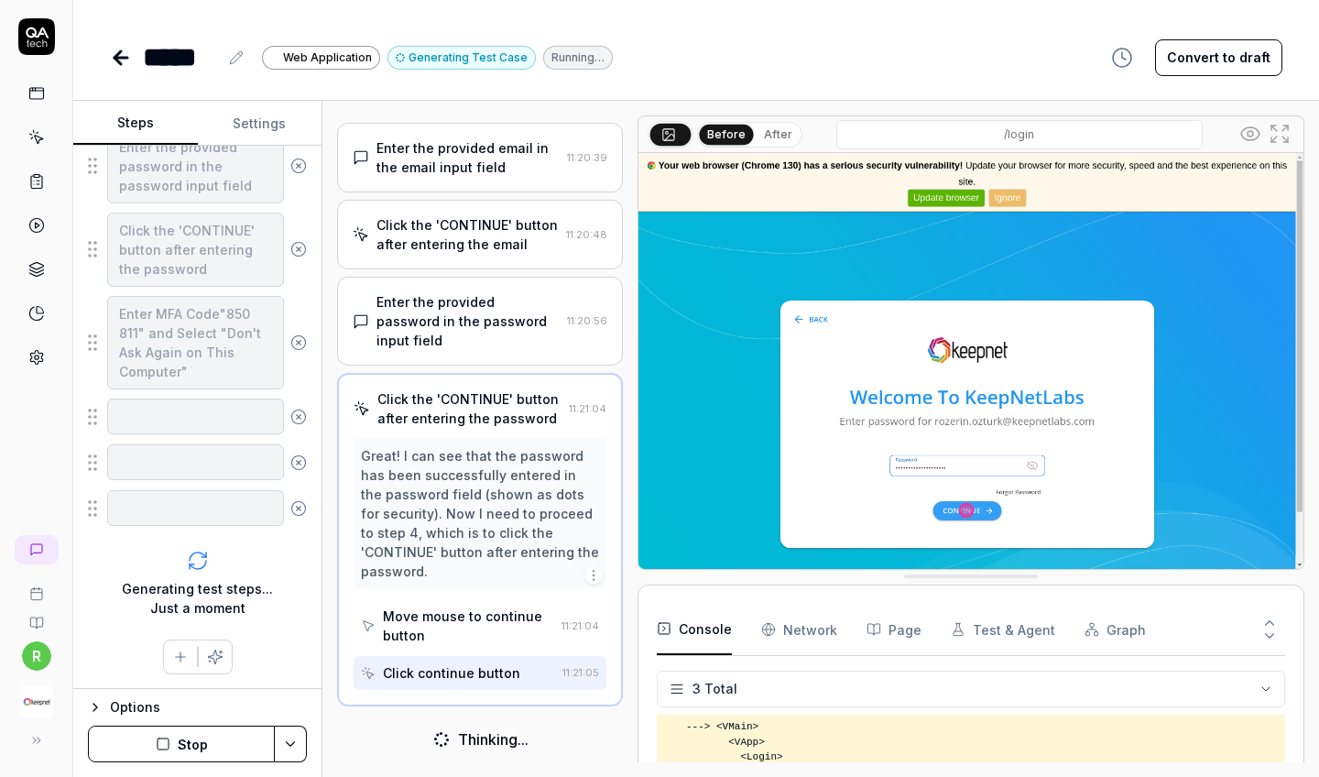
click at [191, 686] on button "Stop" at bounding box center [181, 744] width 187 height 37
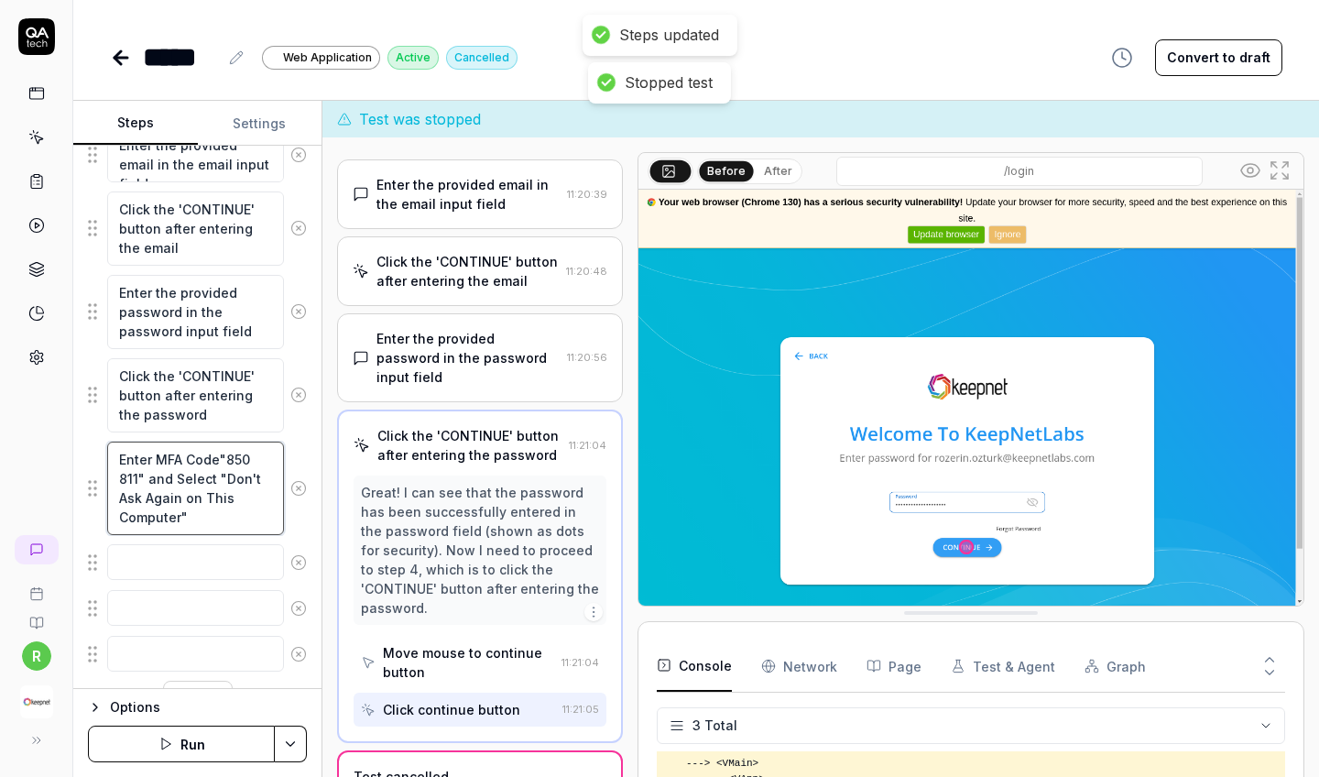
click at [172, 479] on textarea "Enter MFA Code"850 811" and Select "Don't Ask Again on This Computer"" at bounding box center [195, 488] width 177 height 93
type textarea "*"
type textarea "Enter MFA Code"850 811" andSelect "Don't Ask Again on This Computer""
type textarea "*"
type textarea "Enter MFA Code"850 811" anSelect "Don't Ask Again on This Computer""
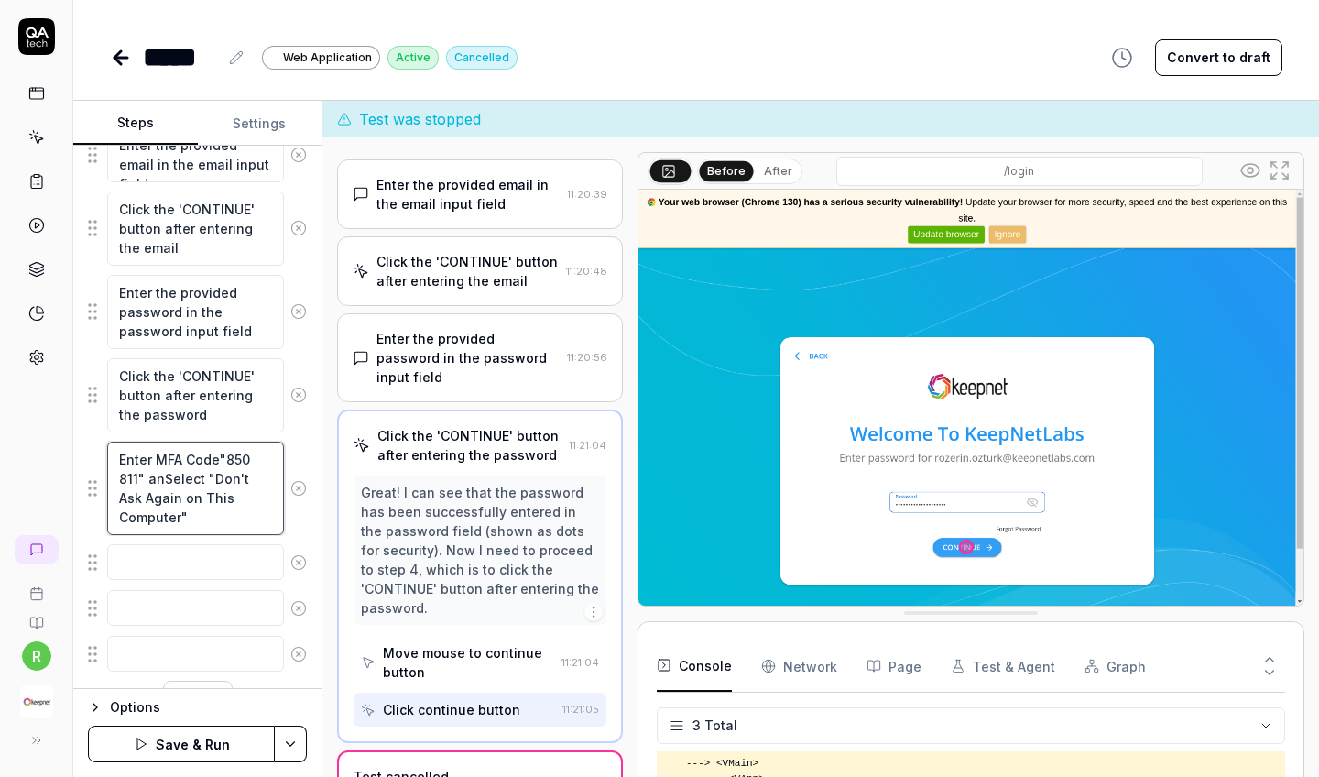
type textarea "*"
type textarea "Enter MFA Code"850 811" aSelect "Don't Ask Again on This Computer""
type textarea "*"
type textarea "Enter MFA Code"850 811" Select "Don't Ask Again on This Computer""
drag, startPoint x: 147, startPoint y: 476, endPoint x: 201, endPoint y: 529, distance: 74.5
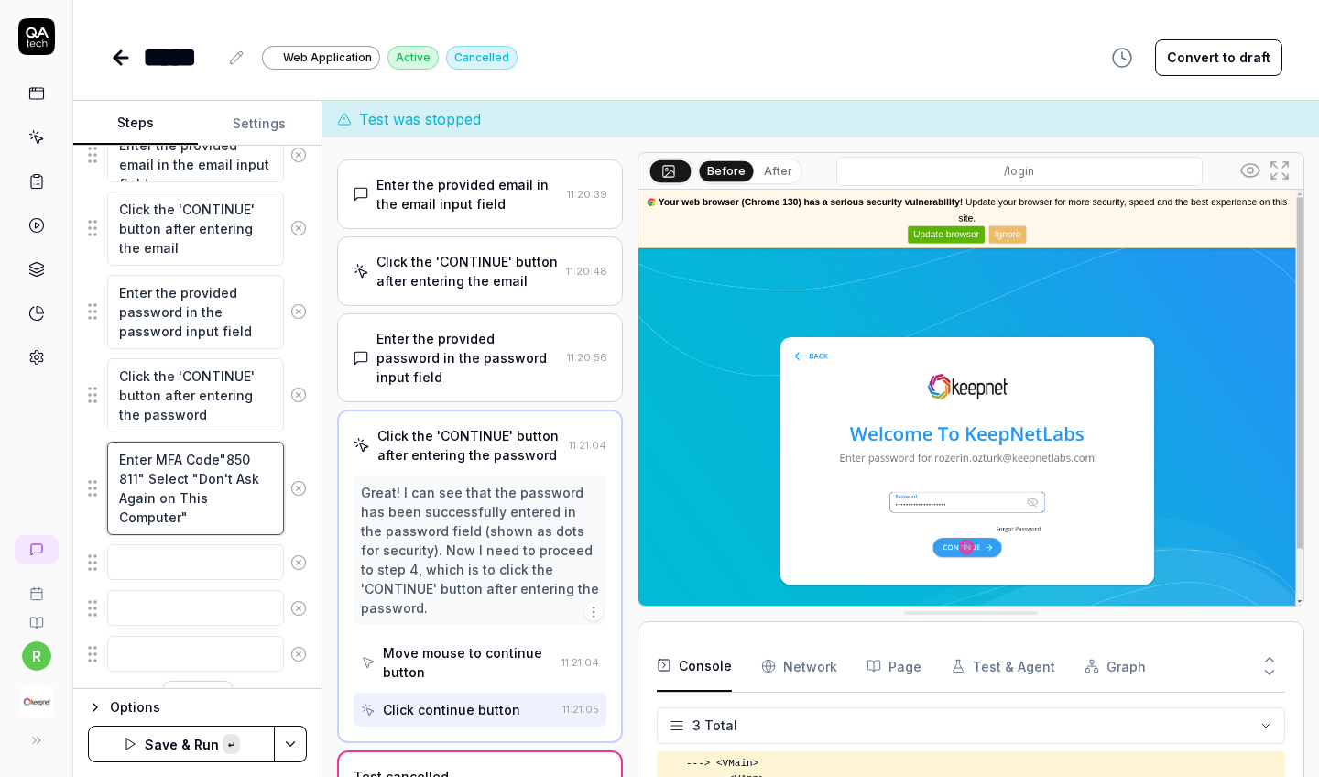
click at [201, 529] on textarea "Enter MFA Code"850 811" Select "Don't Ask Again on This Computer"" at bounding box center [195, 488] width 177 height 93
type textarea "*"
type textarea "Enter MFA Code"850 811""
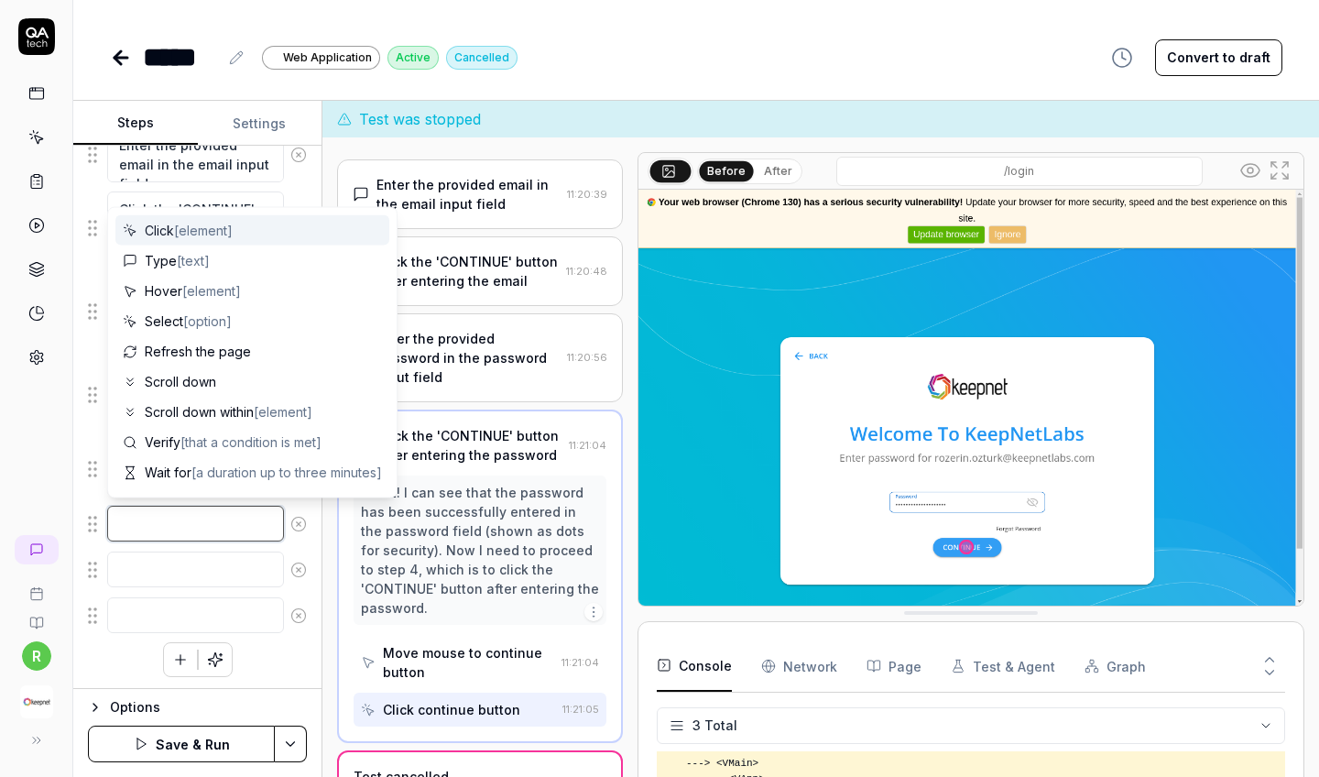
click at [163, 520] on textarea at bounding box center [195, 524] width 177 height 36
paste textarea "Select "Don't Ask Again on This Computer""
type textarea "*"
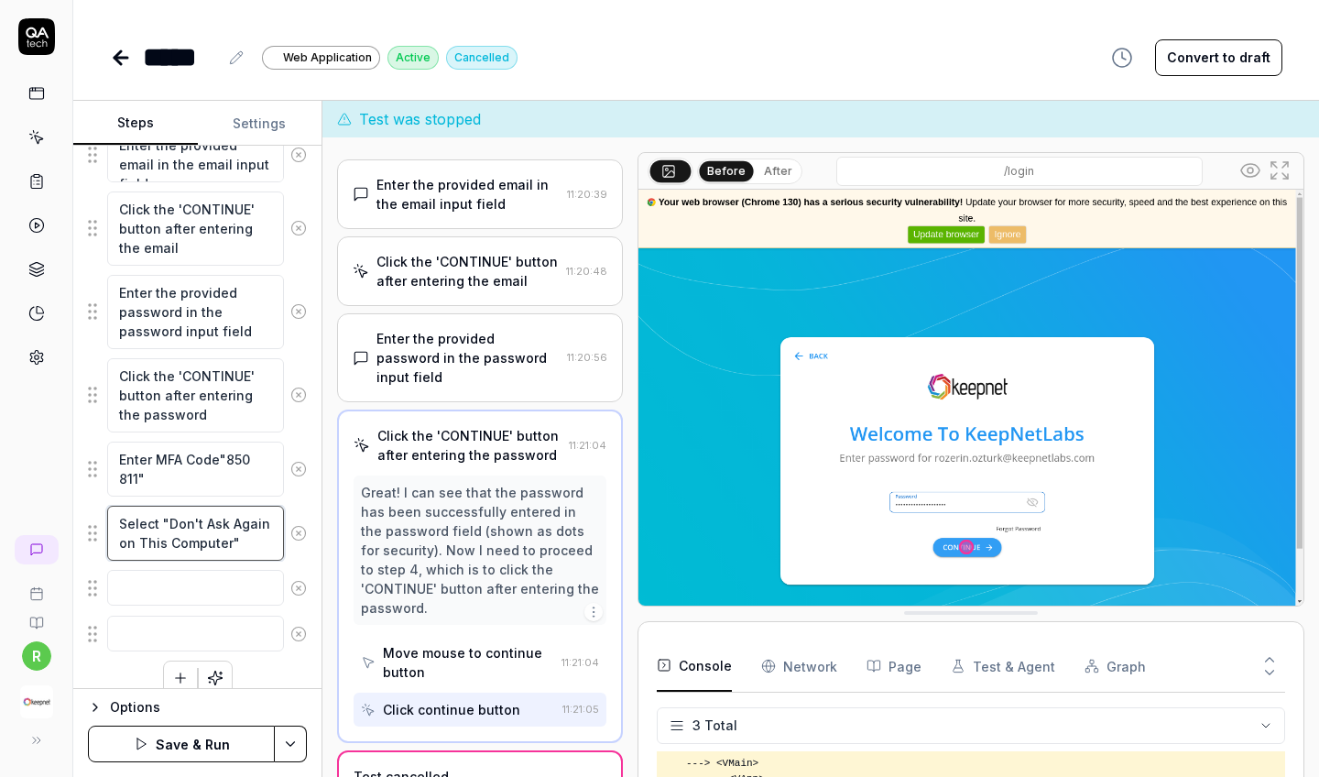
type textarea "Select "Don't Ask Again on This Computer""
click at [191, 480] on textarea "Enter MFA Code"850 811"" at bounding box center [195, 469] width 177 height 55
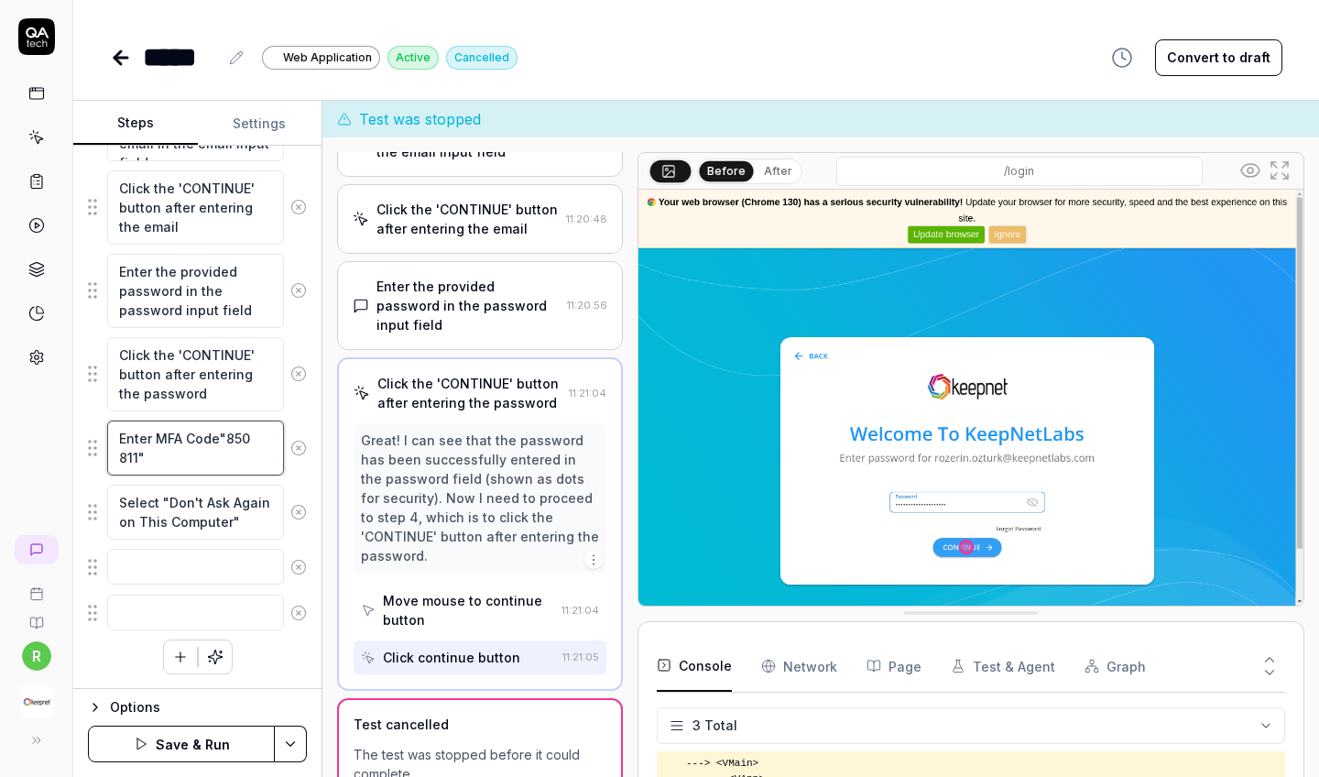
scroll to position [128, 0]
click at [237, 442] on textarea "Enter MFA Code"850 811"" at bounding box center [195, 447] width 177 height 55
type textarea "*"
type textarea "Enter MFA Code"811""
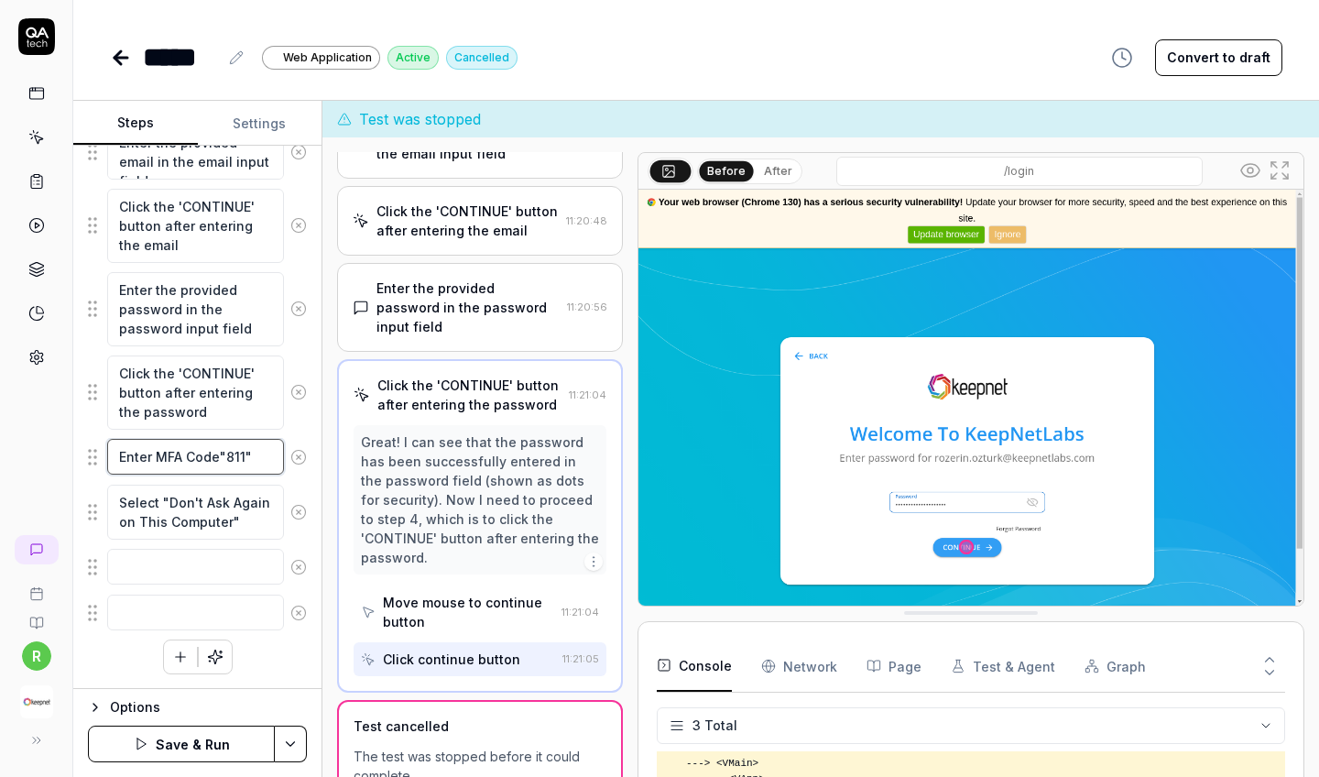
scroll to position [263, 0]
type textarea "*"
type textarea "Enter MFA Code"3811""
type textarea "*"
type textarea "Enter MFA Code"31811""
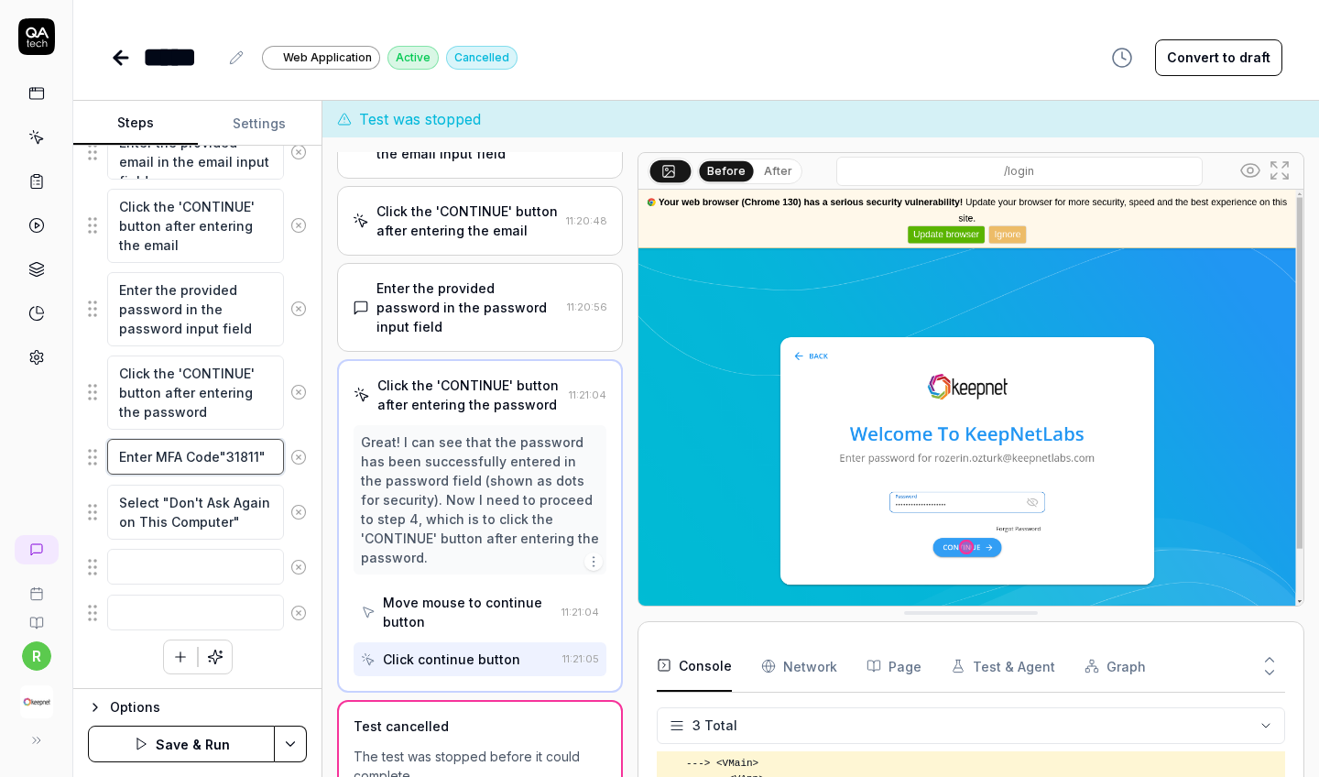
type textarea "*"
type textarea "Enter MFA Code"313811""
type textarea "*"
type textarea "Enter MFA Code"313 811""
click at [131, 482] on textarea "Enter MFA Code"313 811"" at bounding box center [195, 466] width 177 height 55
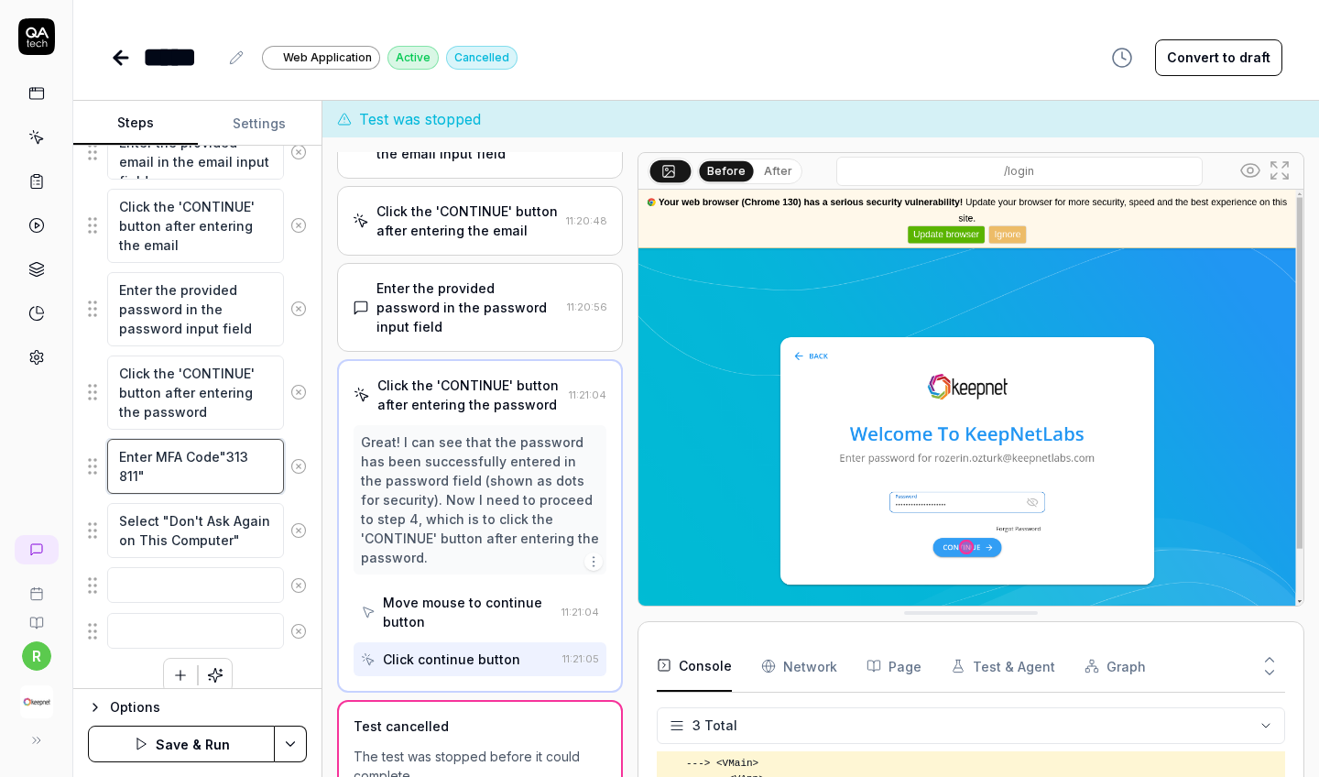
click at [131, 482] on textarea "Enter MFA Code"313 811"" at bounding box center [195, 466] width 177 height 55
type textarea "*"
type textarea "Enter MFA Code"313 8""
type textarea "*"
type textarea "Enter MFA Code"313 85""
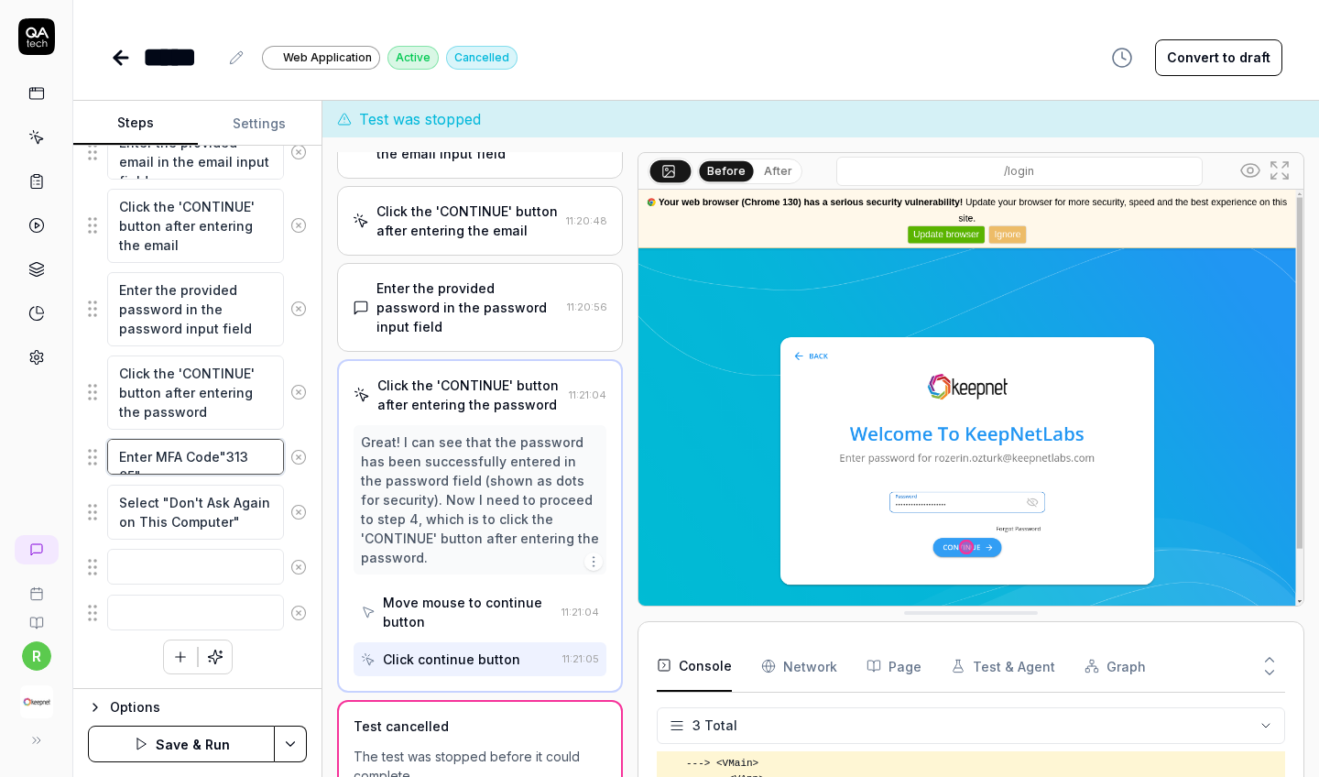
type textarea "*"
type textarea "Enter MFA Code"313 859""
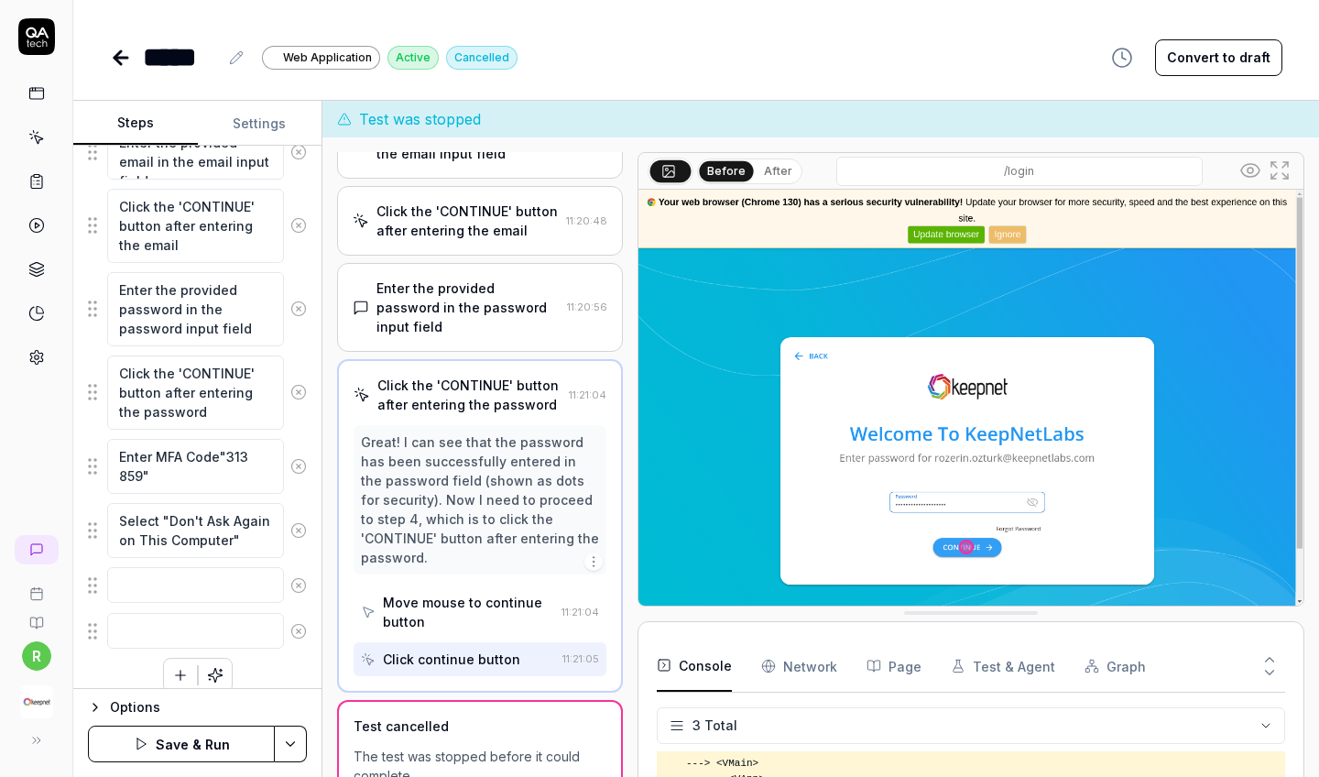
click at [219, 686] on button "Save & Run" at bounding box center [181, 744] width 187 height 37
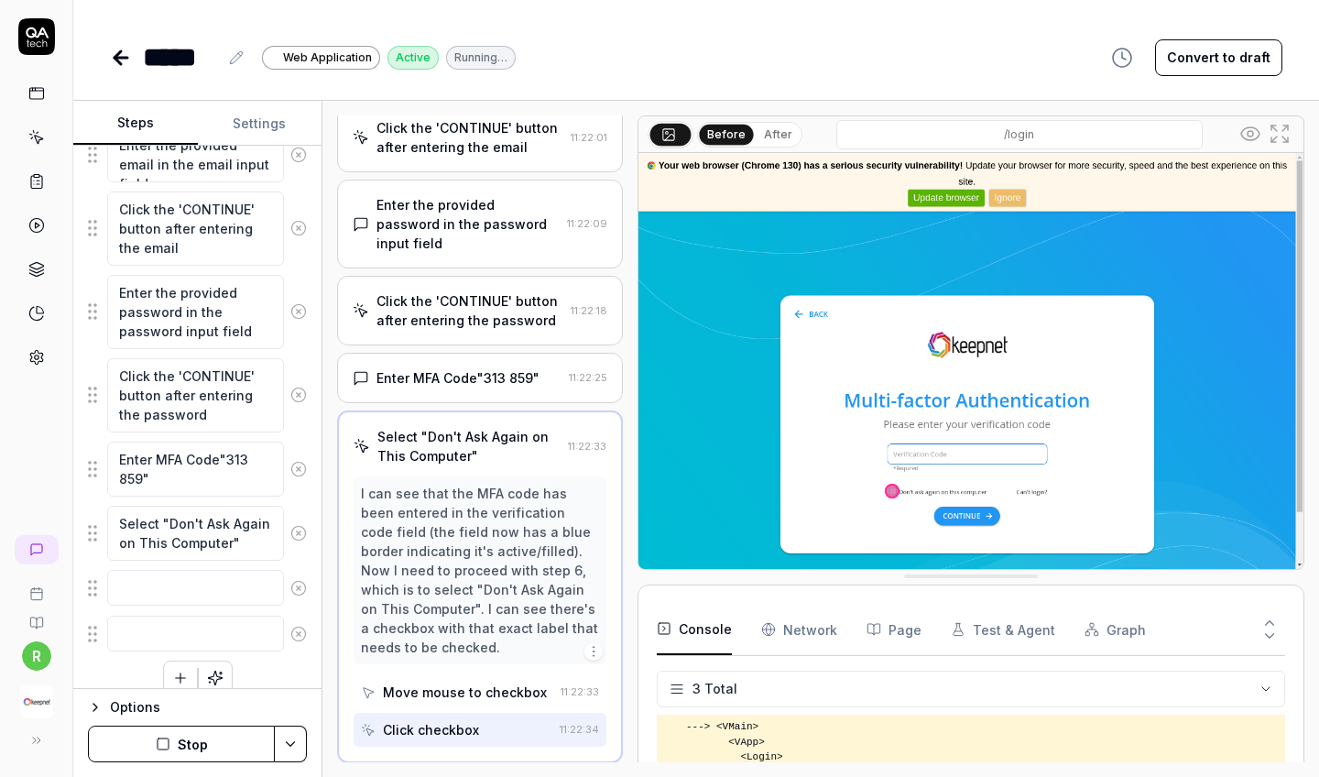
scroll to position [250, 0]
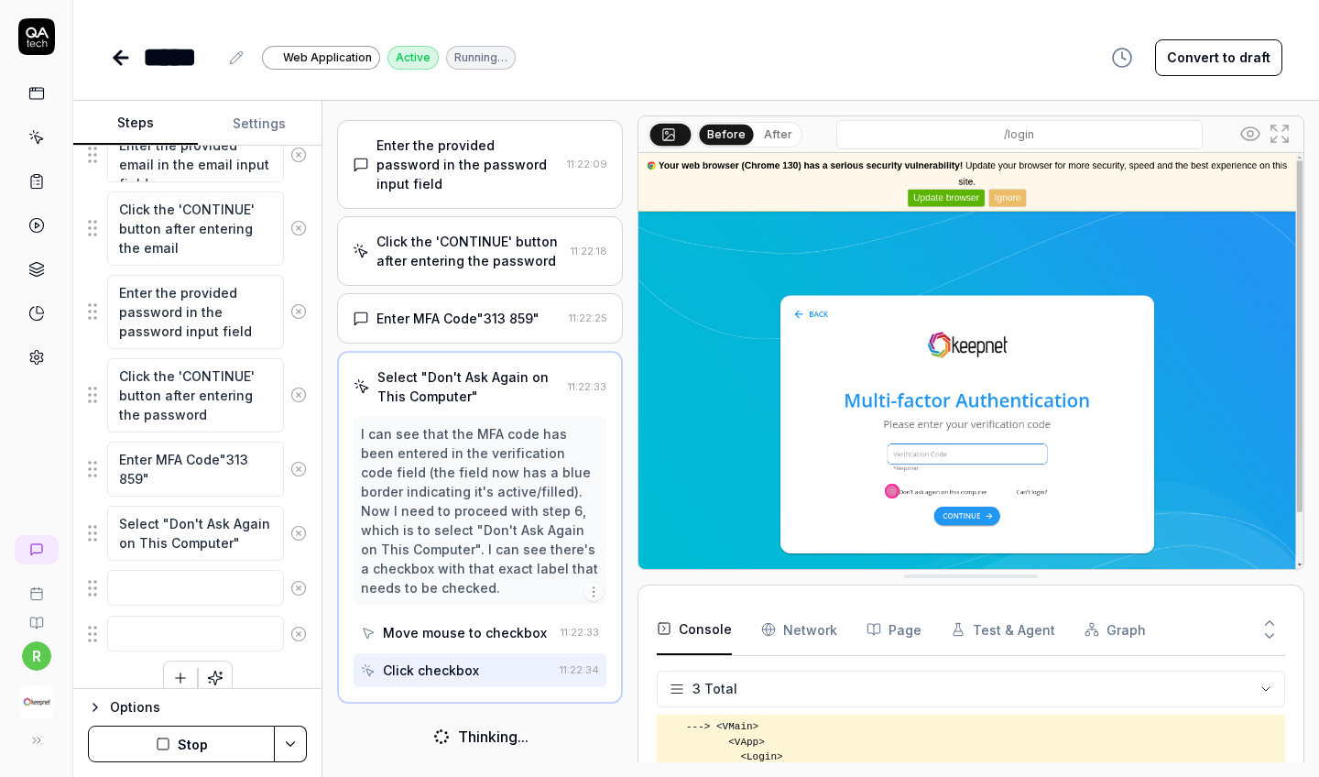
click at [941, 455] on img at bounding box center [971, 361] width 665 height 416
click at [892, 489] on img at bounding box center [971, 361] width 665 height 416
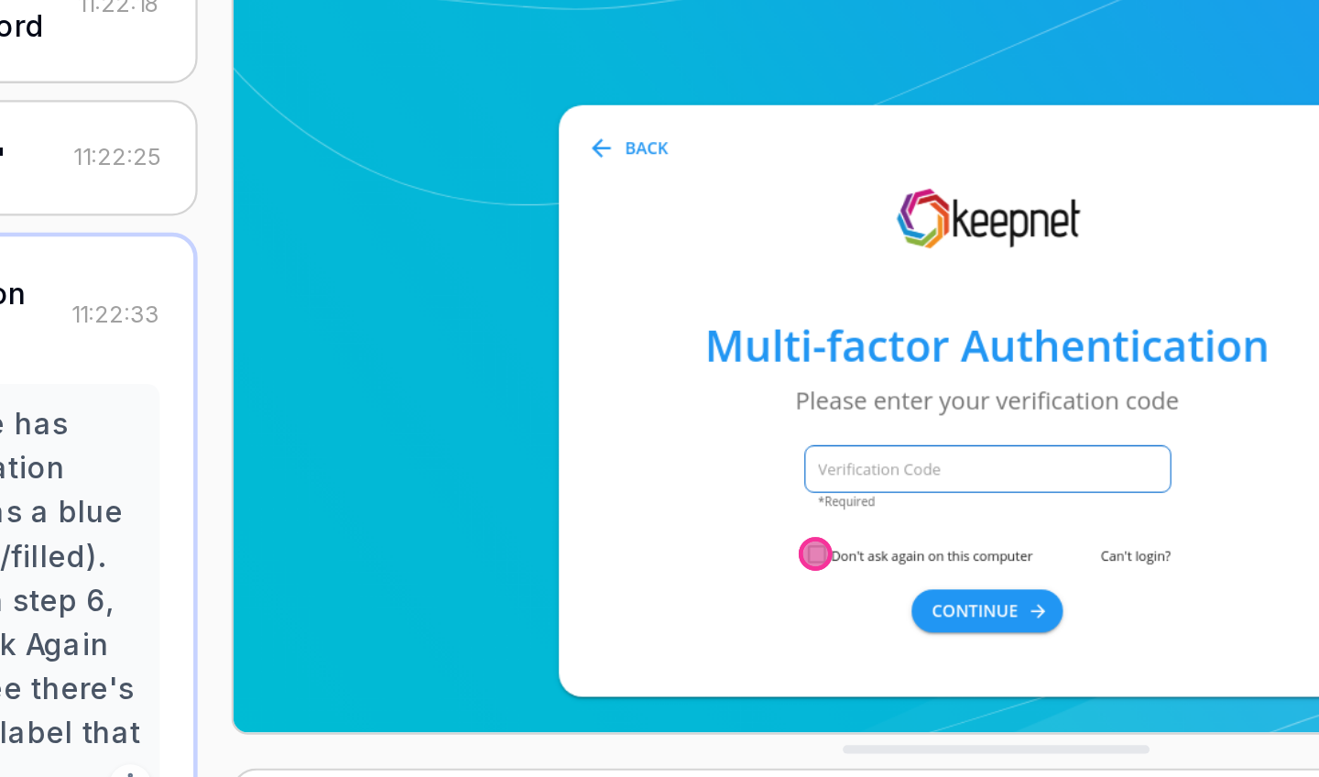
click at [639, 212] on img at bounding box center [971, 361] width 665 height 416
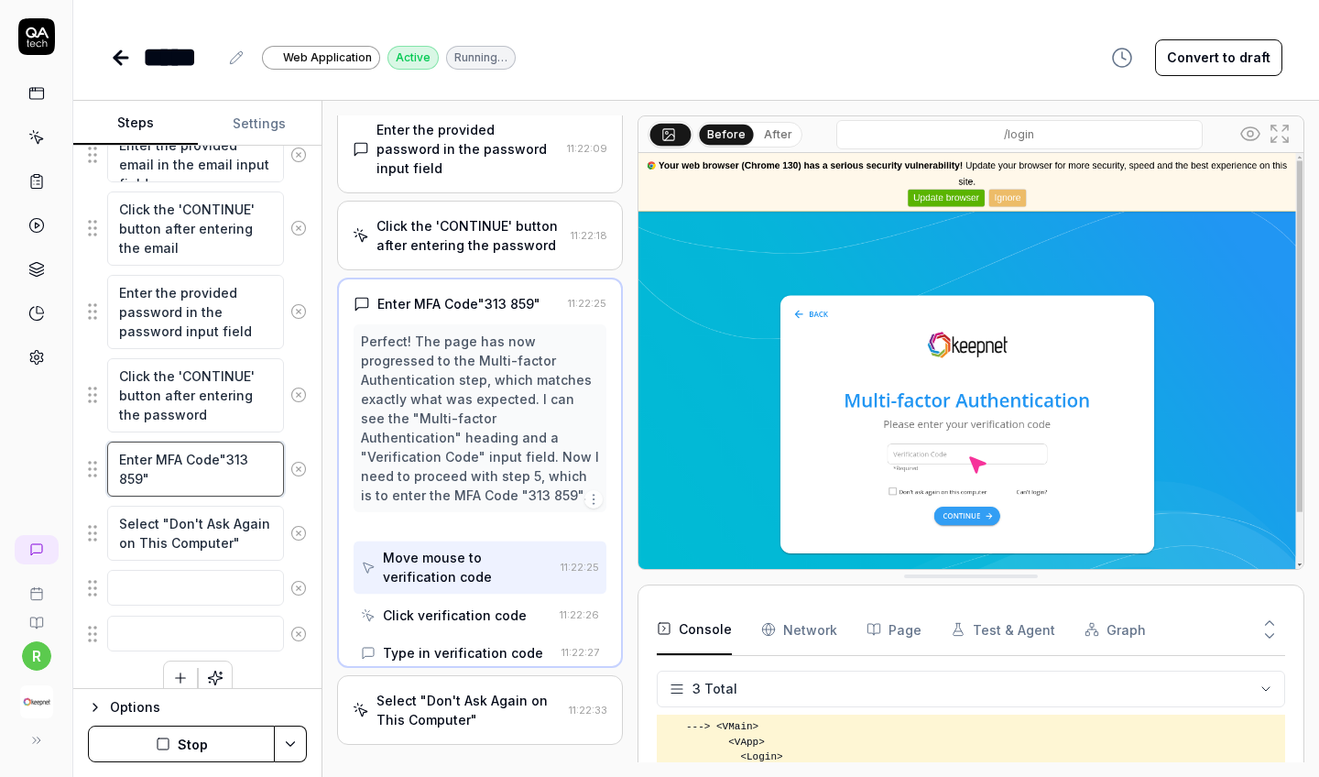
click at [238, 462] on textarea "Enter MFA Code"313 859"" at bounding box center [195, 469] width 177 height 55
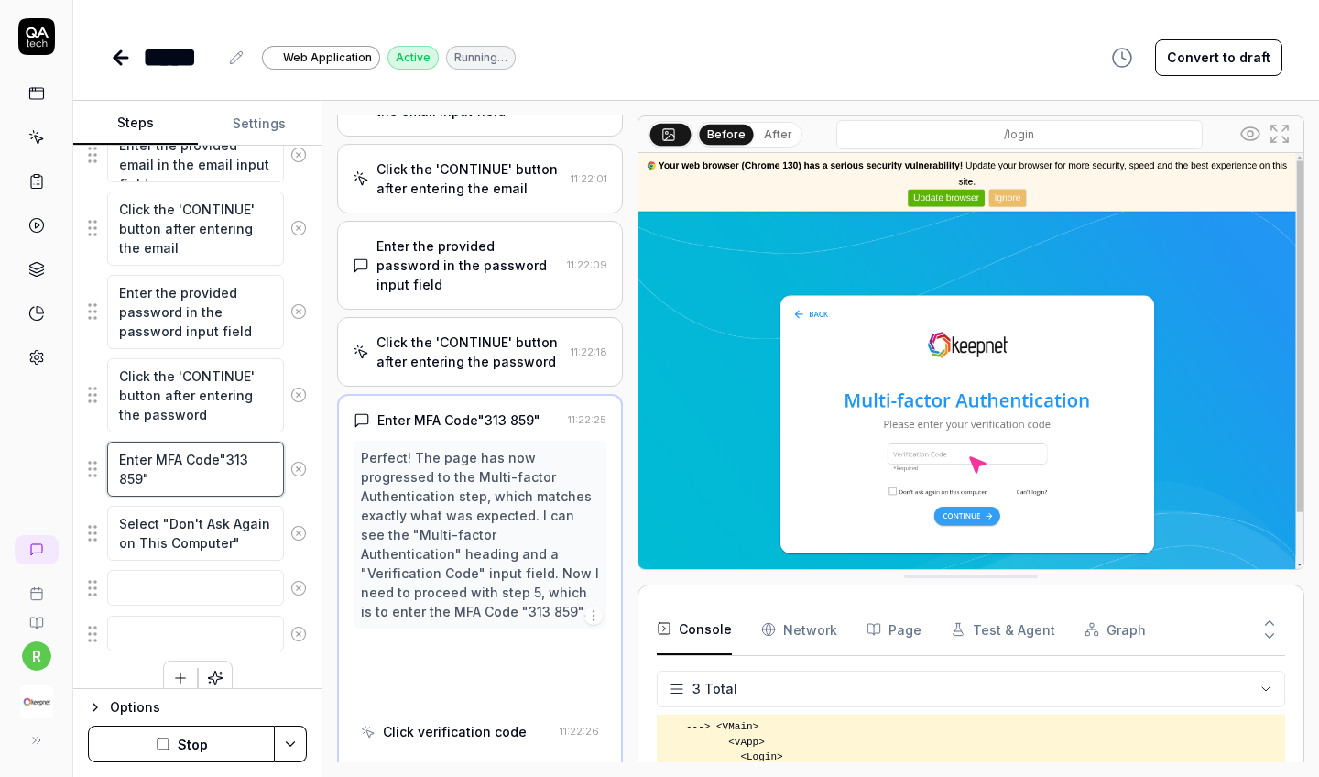
click at [238, 462] on textarea "Enter MFA Code"313 859"" at bounding box center [195, 469] width 177 height 55
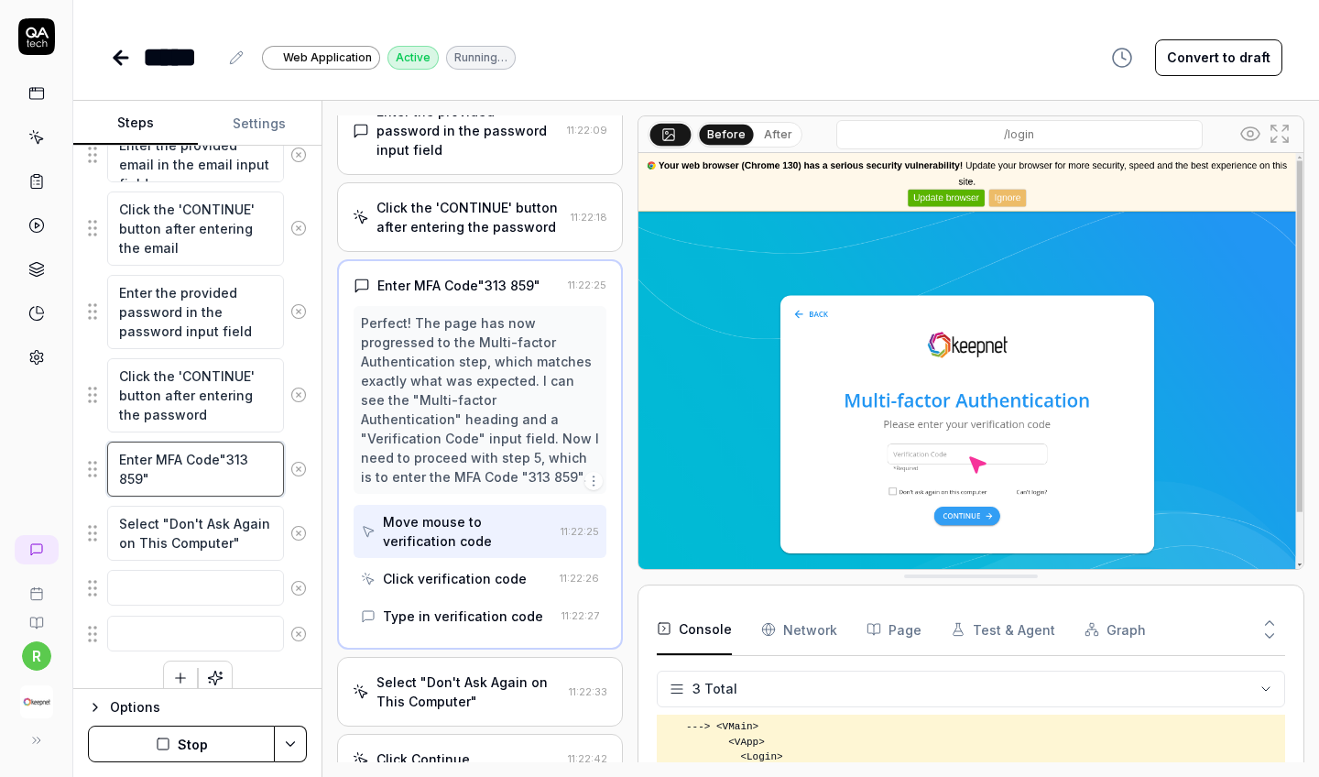
scroll to position [345, 0]
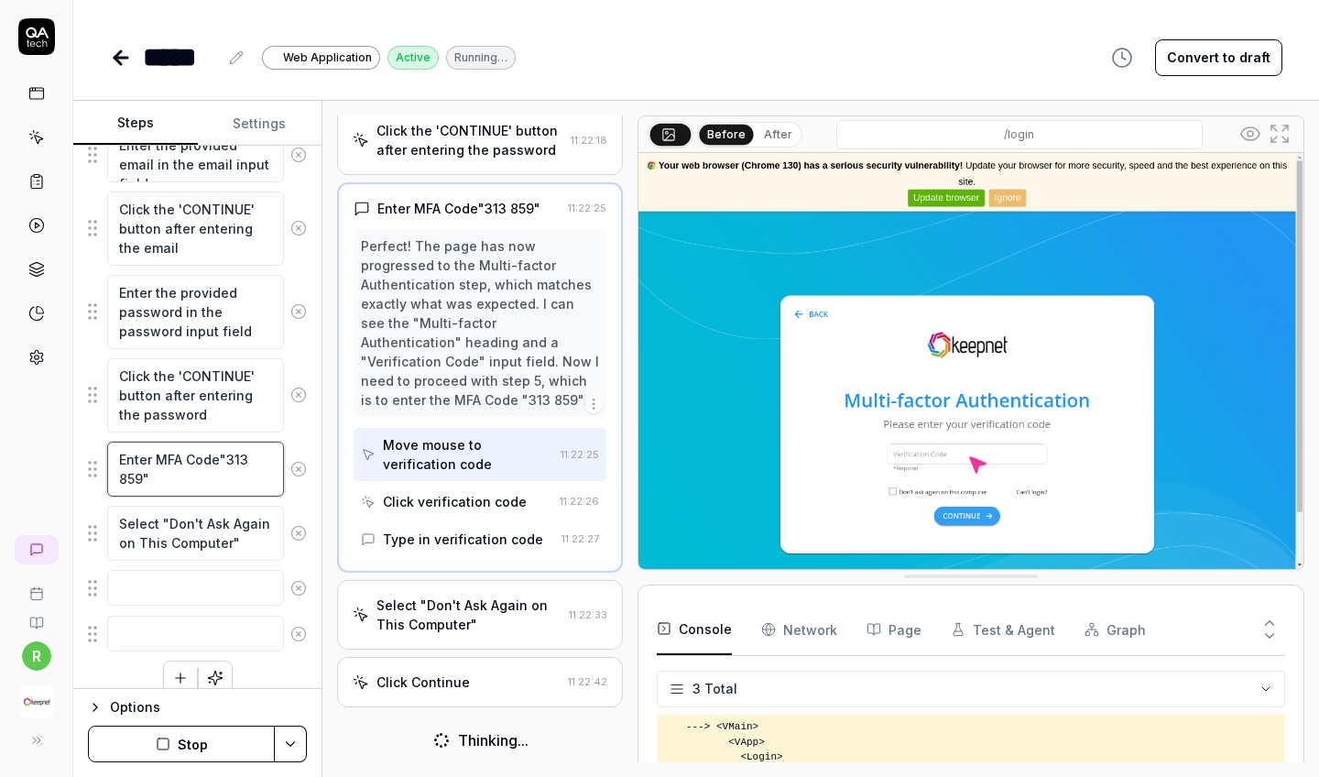
type textarea "*"
type textarea "Enter MFA Code"7 859""
type textarea "*"
type textarea "Enter MFA Code"74 859""
type textarea "*"
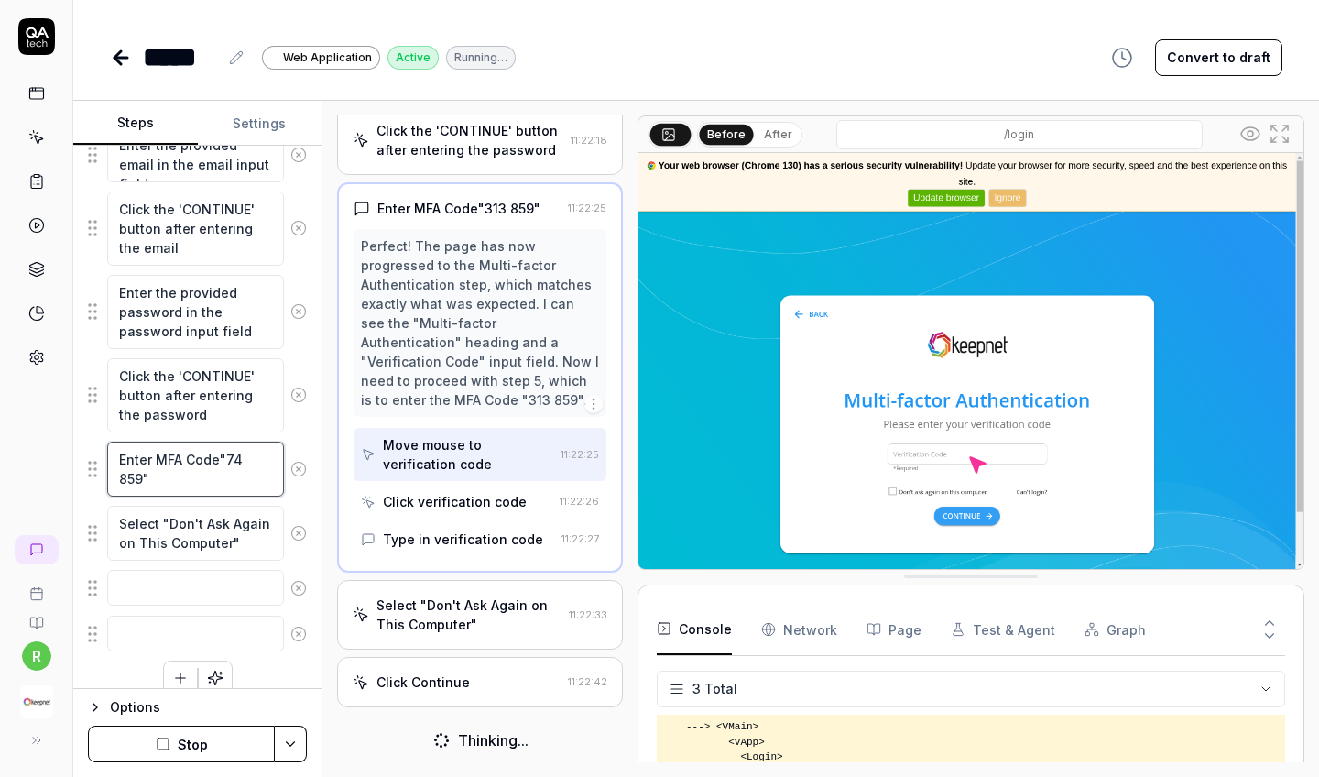
type textarea "Enter MFA Code"745 859""
click at [134, 477] on textarea "Enter MFA Code"745 859"" at bounding box center [195, 469] width 177 height 55
type textarea "*"
type textarea "Enter MFA Code"745 4""
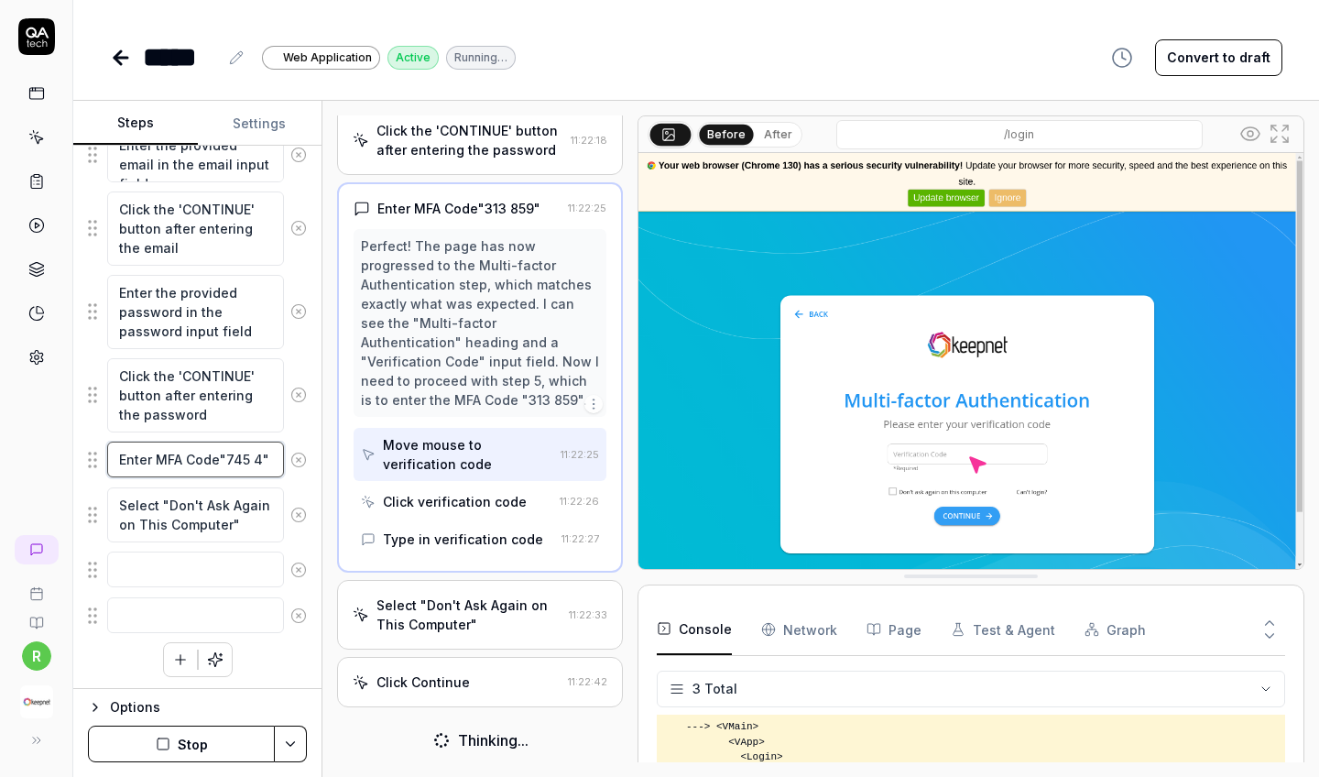
type textarea "*"
type textarea "Enter MFA Code"745 46""
type textarea "*"
type textarea "Enter MFA Code"745 461""
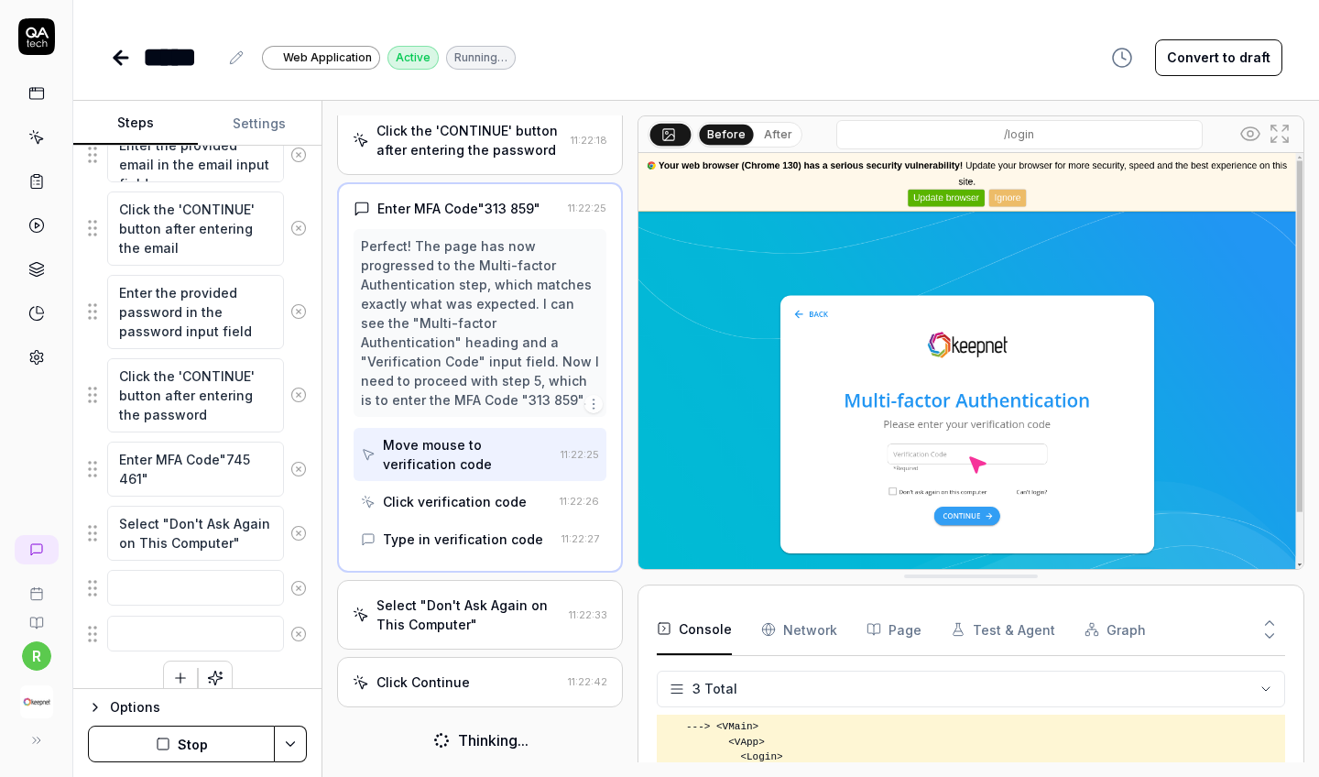
click at [172, 686] on button "Stop" at bounding box center [181, 744] width 187 height 37
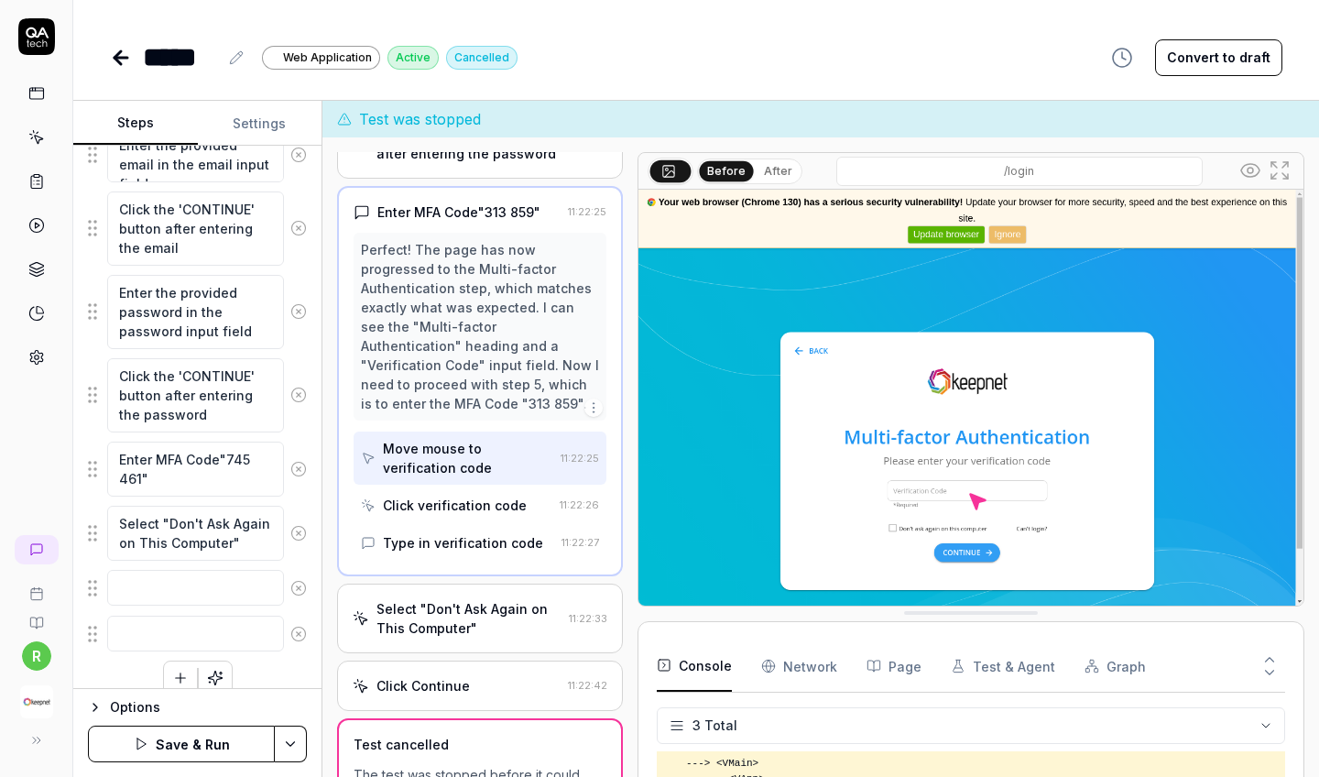
scroll to position [377, 0]
click at [235, 464] on textarea "Enter MFA Code"745 461"" at bounding box center [195, 469] width 177 height 55
type textarea "*"
type textarea "Enter MFA Code"6 461""
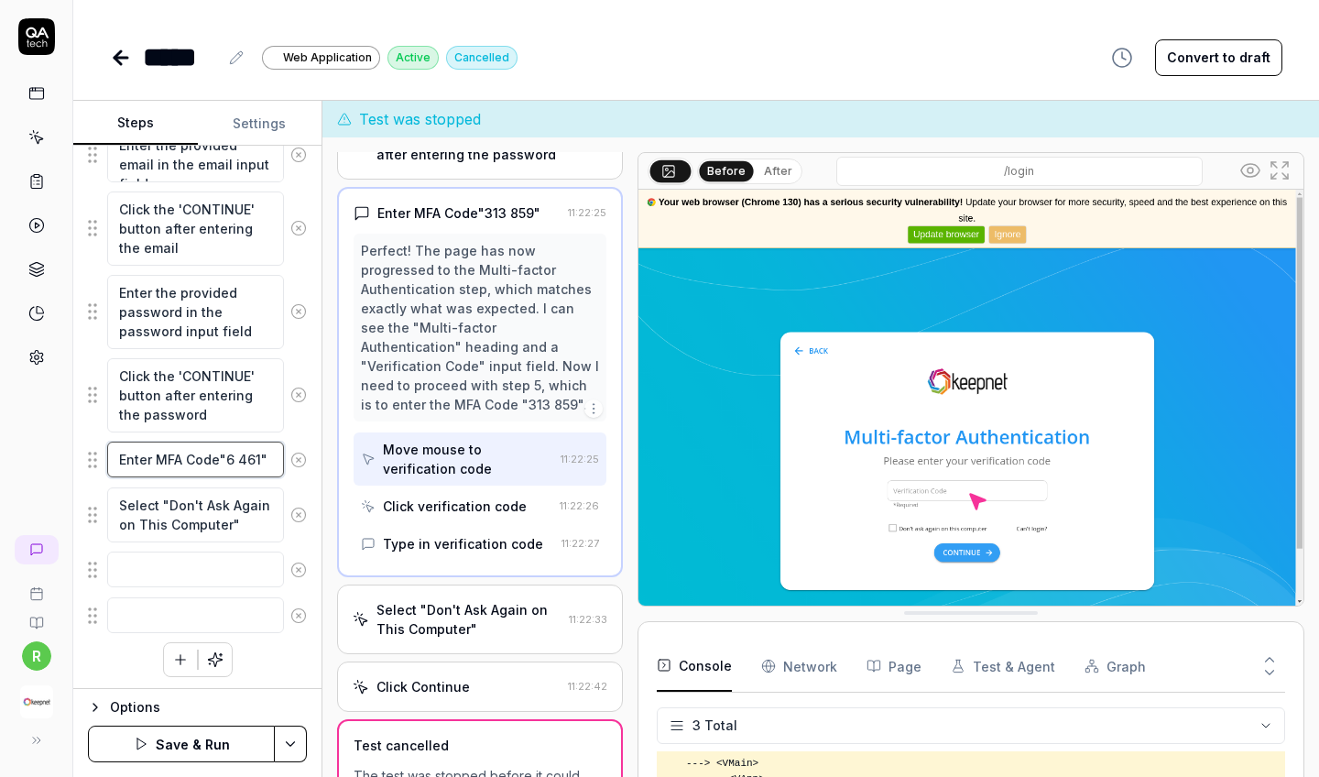
type textarea "*"
type textarea "Enter MFA Code"64 461""
type textarea "*"
type textarea "Enter MFA Code"648 461""
click at [128, 485] on textarea "Enter MFA Code"648 461"" at bounding box center [195, 469] width 177 height 55
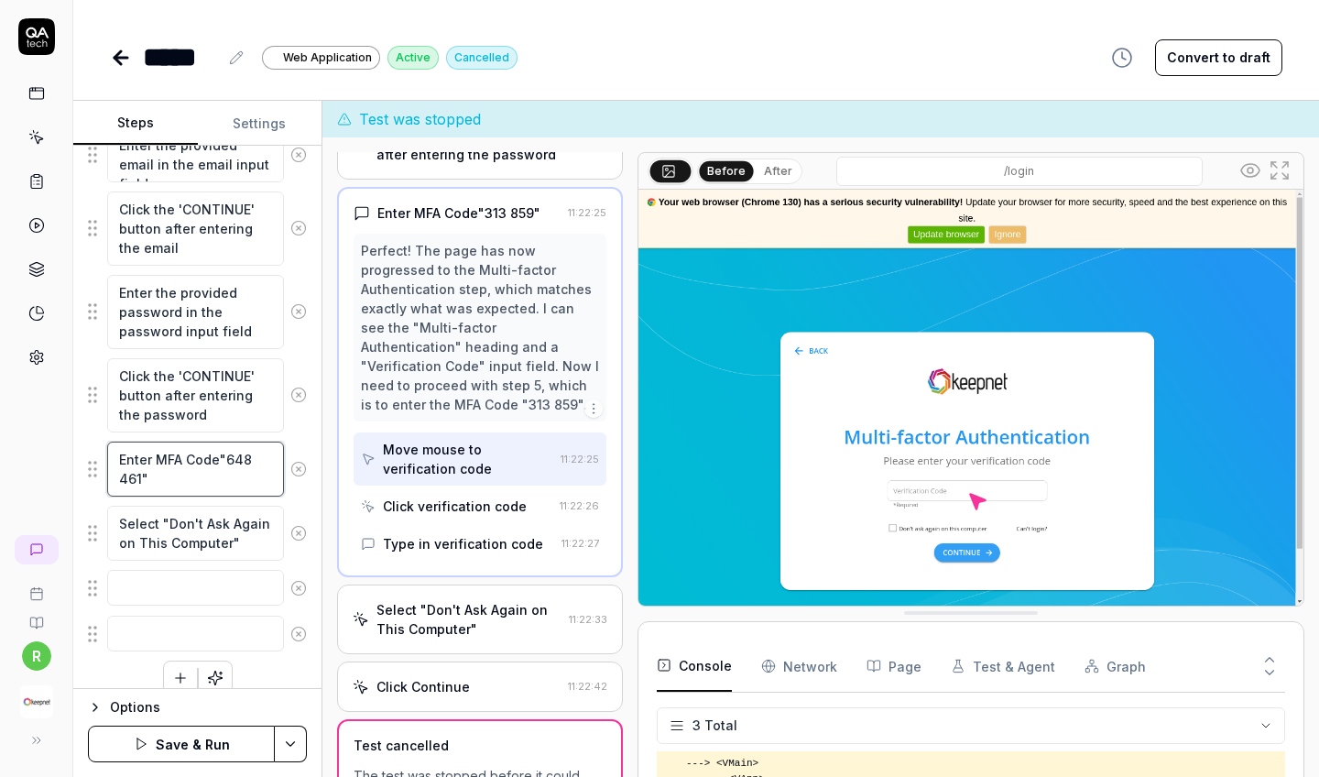
click at [128, 485] on textarea "Enter MFA Code"648 461"" at bounding box center [195, 469] width 177 height 55
type textarea "*"
type textarea "Enter MFA Code"648 8""
type textarea "*"
type textarea "Enter MFA Code"648 80""
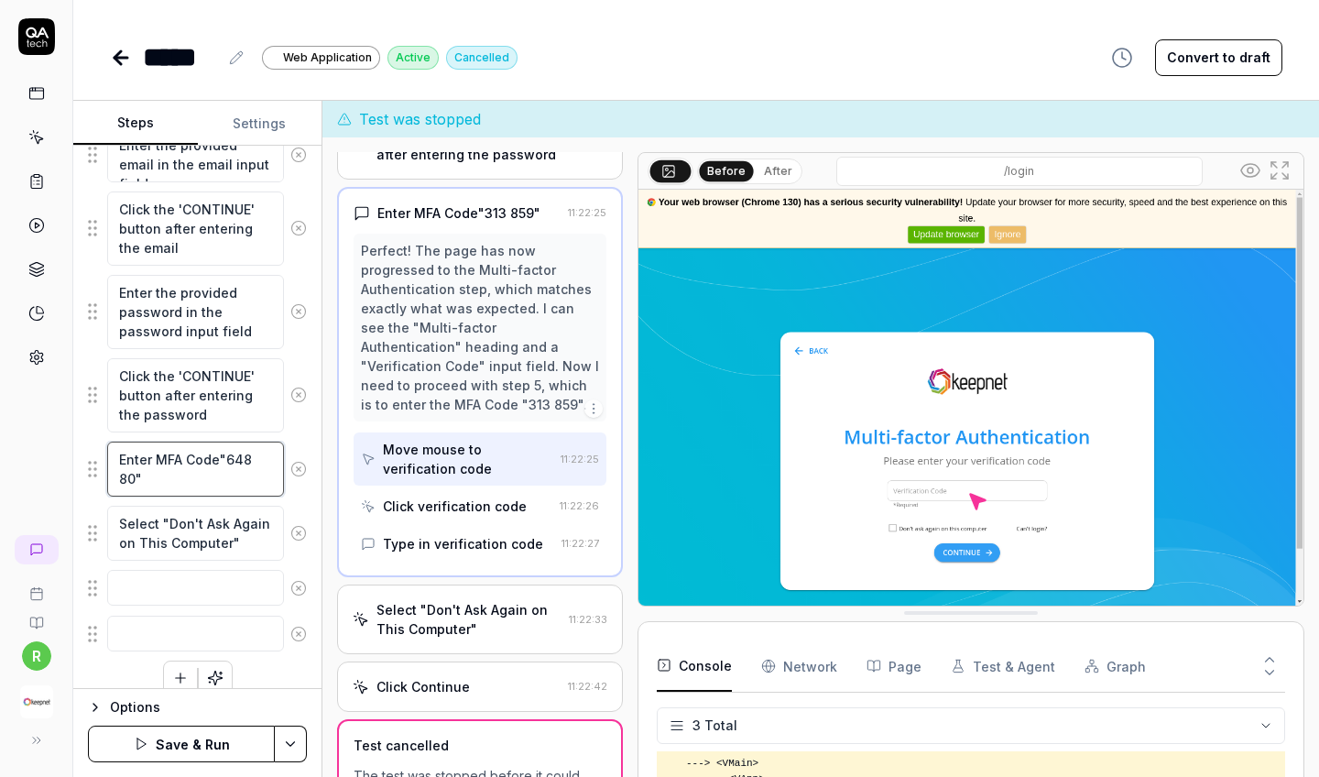
type textarea "*"
type textarea "Enter MFA Code"648 808""
click at [162, 686] on button "Save & Run" at bounding box center [181, 744] width 187 height 37
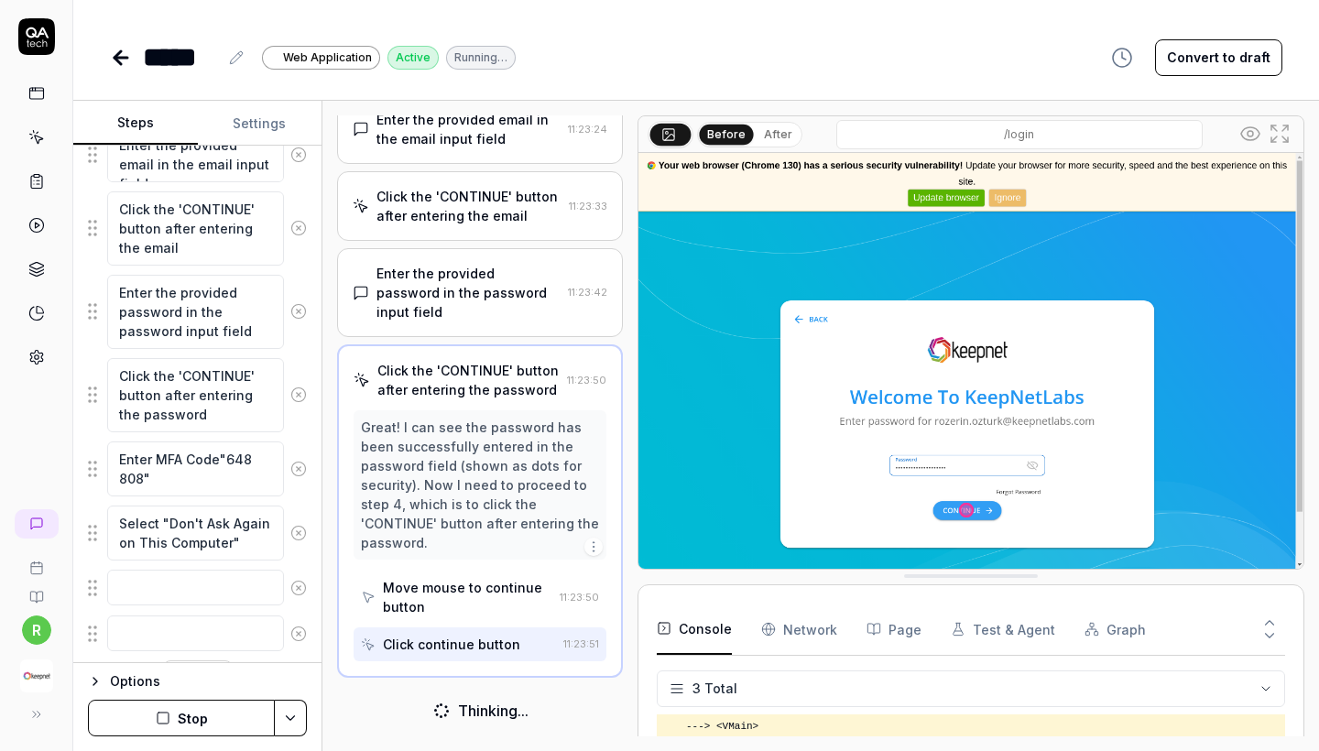
scroll to position [104, 0]
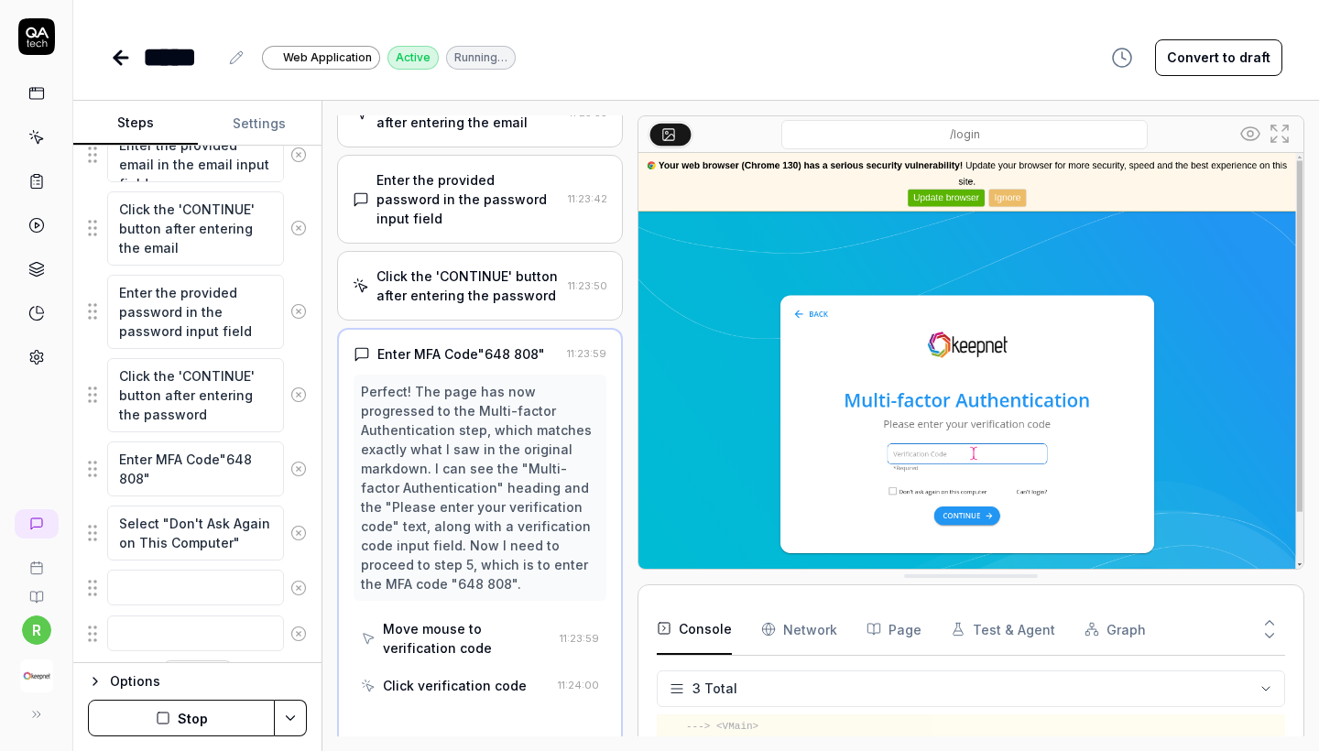
click at [508, 340] on div "Enter MFA Code"648 808" 11:23:59 Perfect! The page has now progressed to the Mu…" at bounding box center [480, 542] width 286 height 429
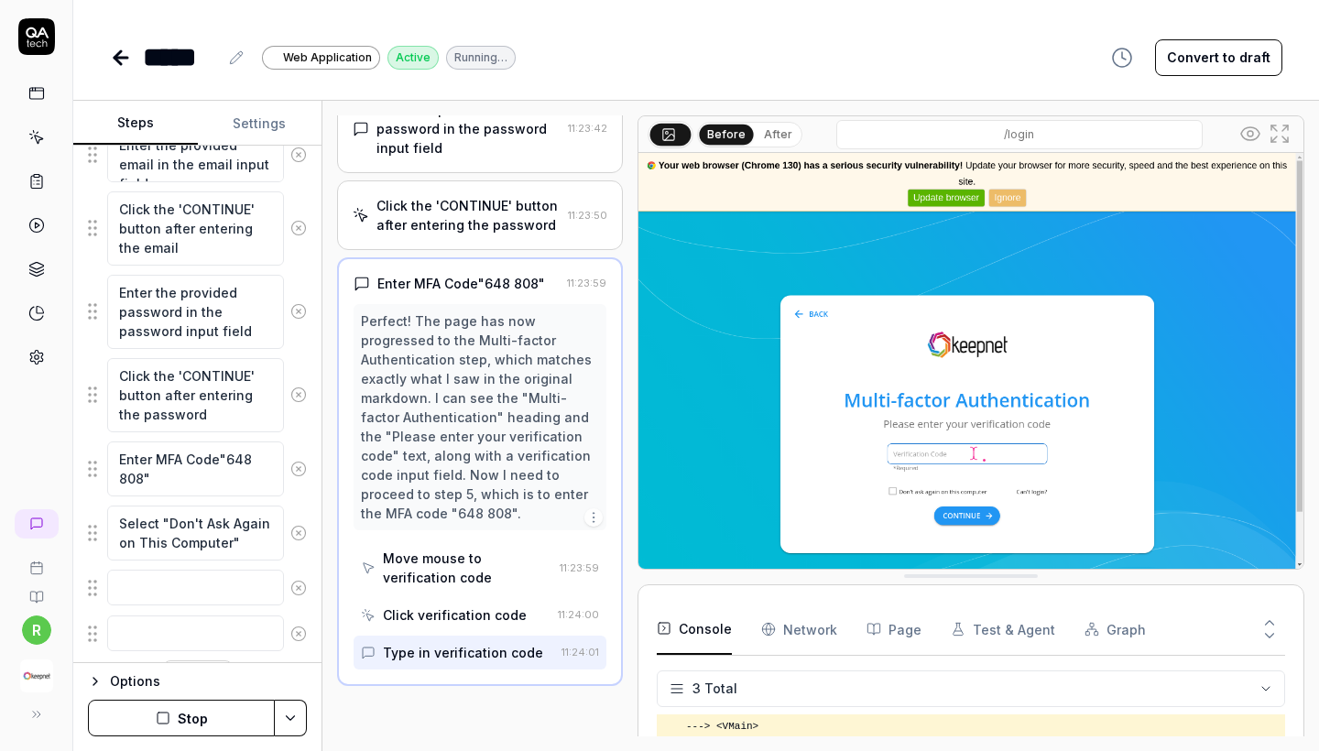
click at [508, 348] on div "Enter MFA Code"648 808" 11:23:59 Perfect! The page has now progressed to the Mu…" at bounding box center [480, 471] width 286 height 429
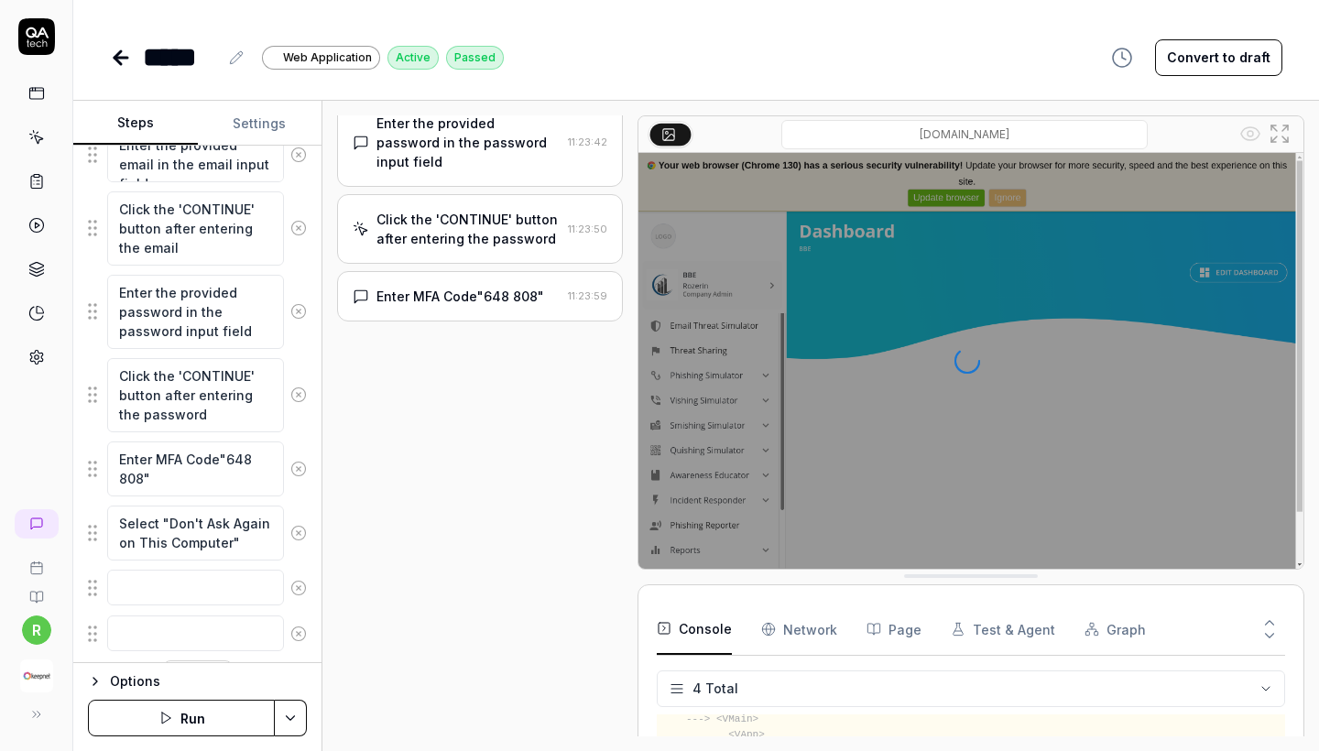
scroll to position [109, 0]
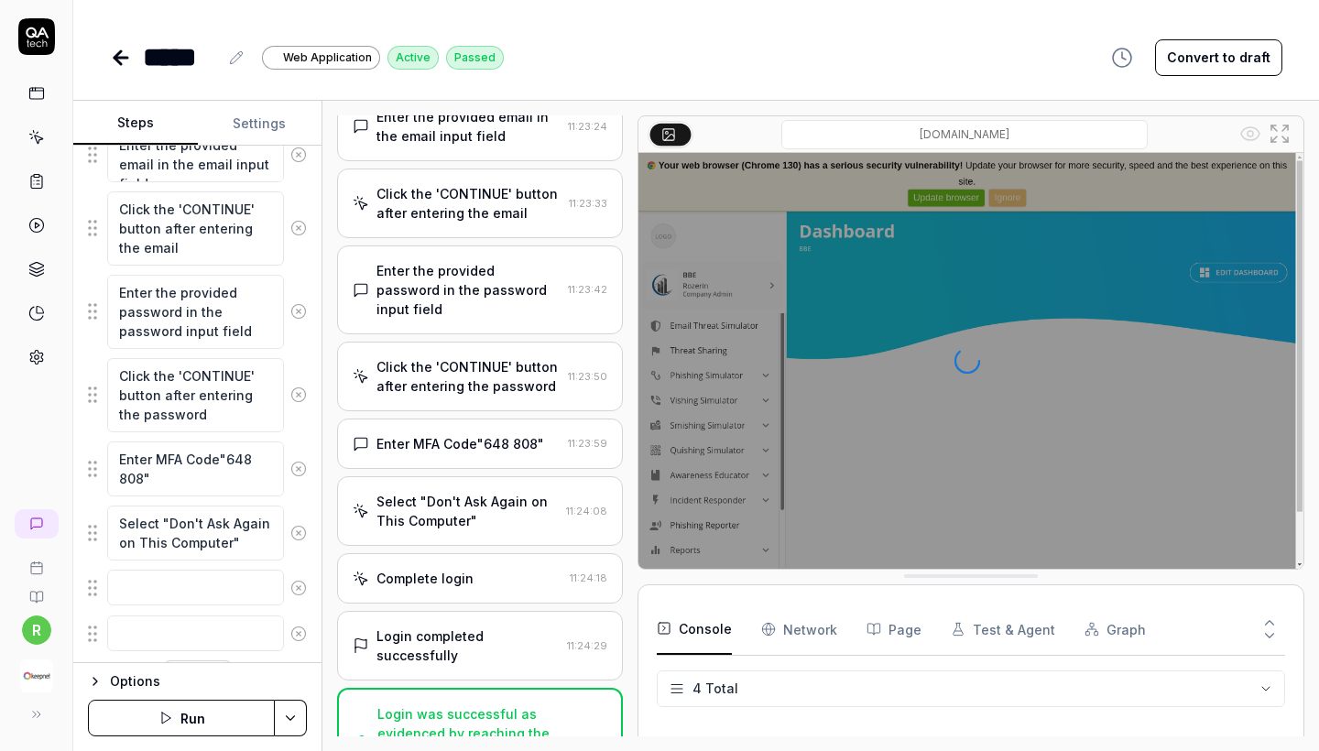
click at [700, 0] on html "r ***** Web Application Active Passed Convert to draft Steps Settings Goal Logi…" at bounding box center [659, 375] width 1319 height 751
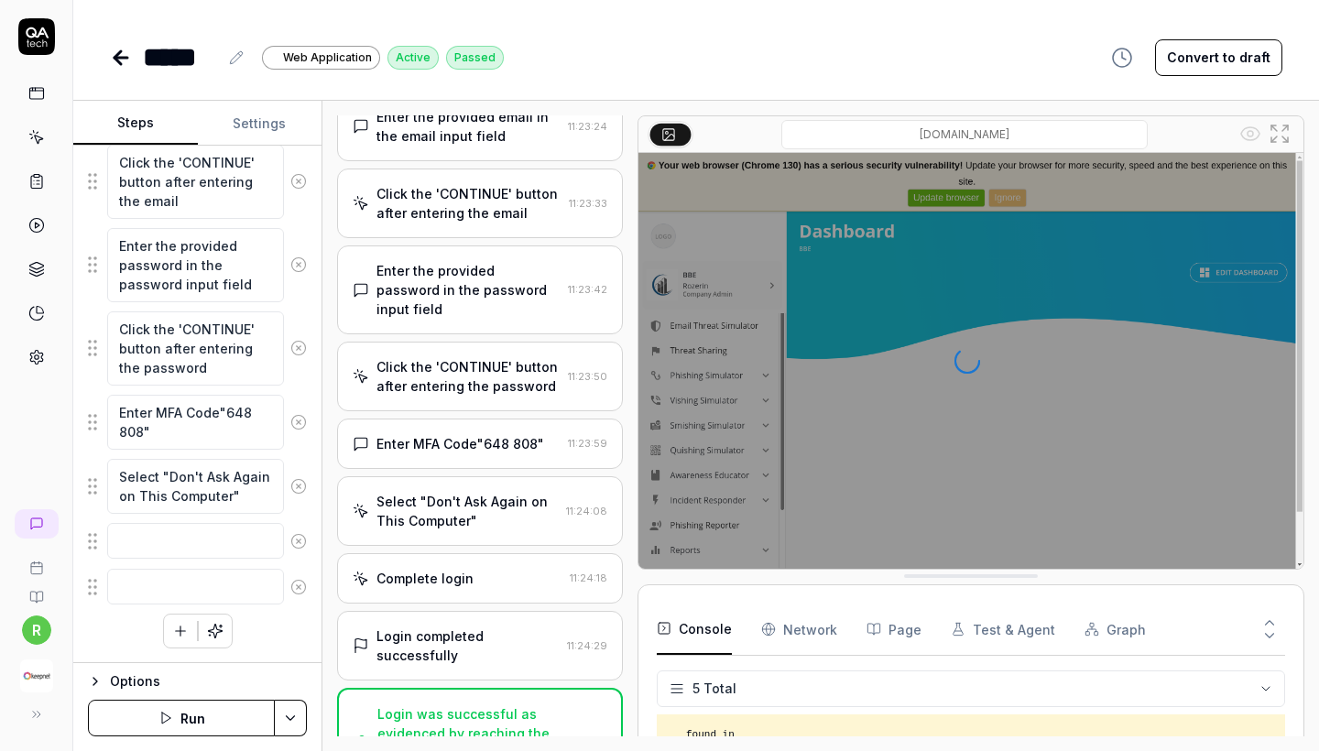
scroll to position [0, 0]
click at [502, 661] on div "Open browser 11:23:14 Default environment https://test-ui.devkeepnet.com/ Enter…" at bounding box center [480, 425] width 286 height 621
click at [499, 628] on div "Login completed successfully" at bounding box center [468, 646] width 183 height 38
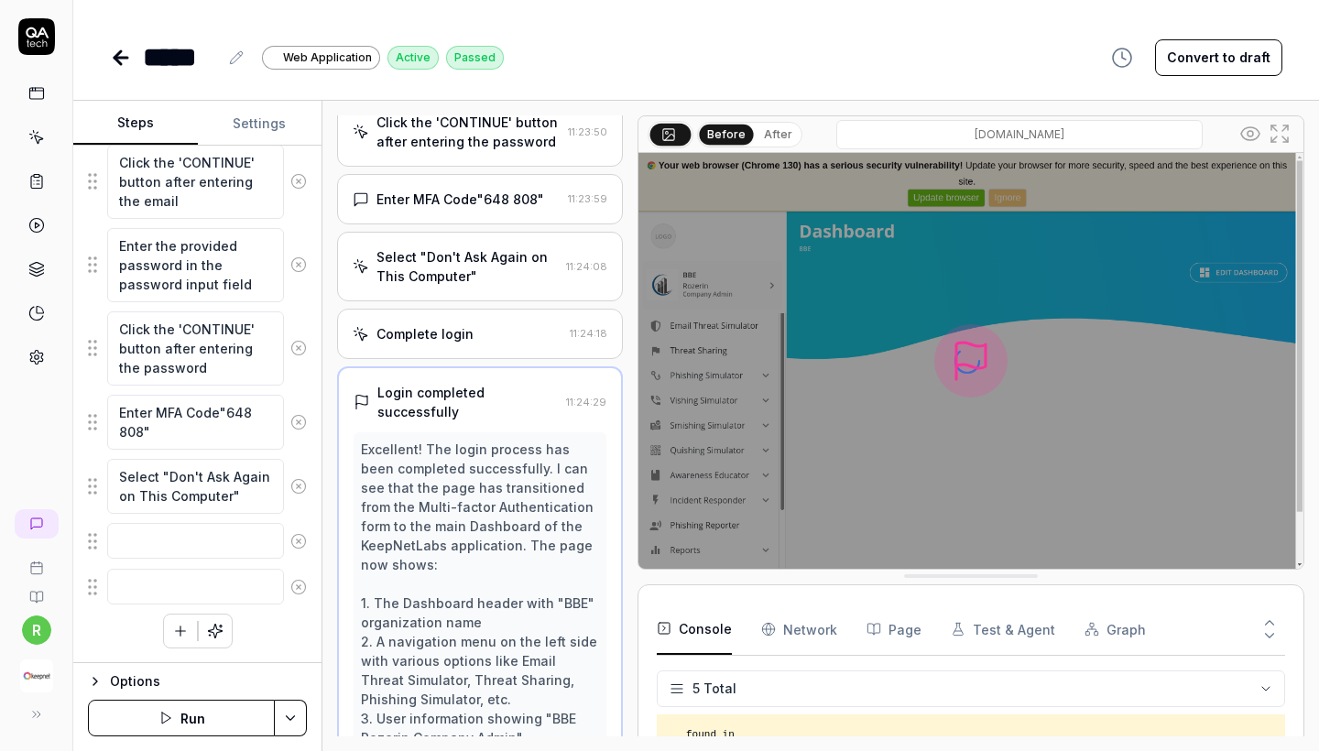
scroll to position [321, 0]
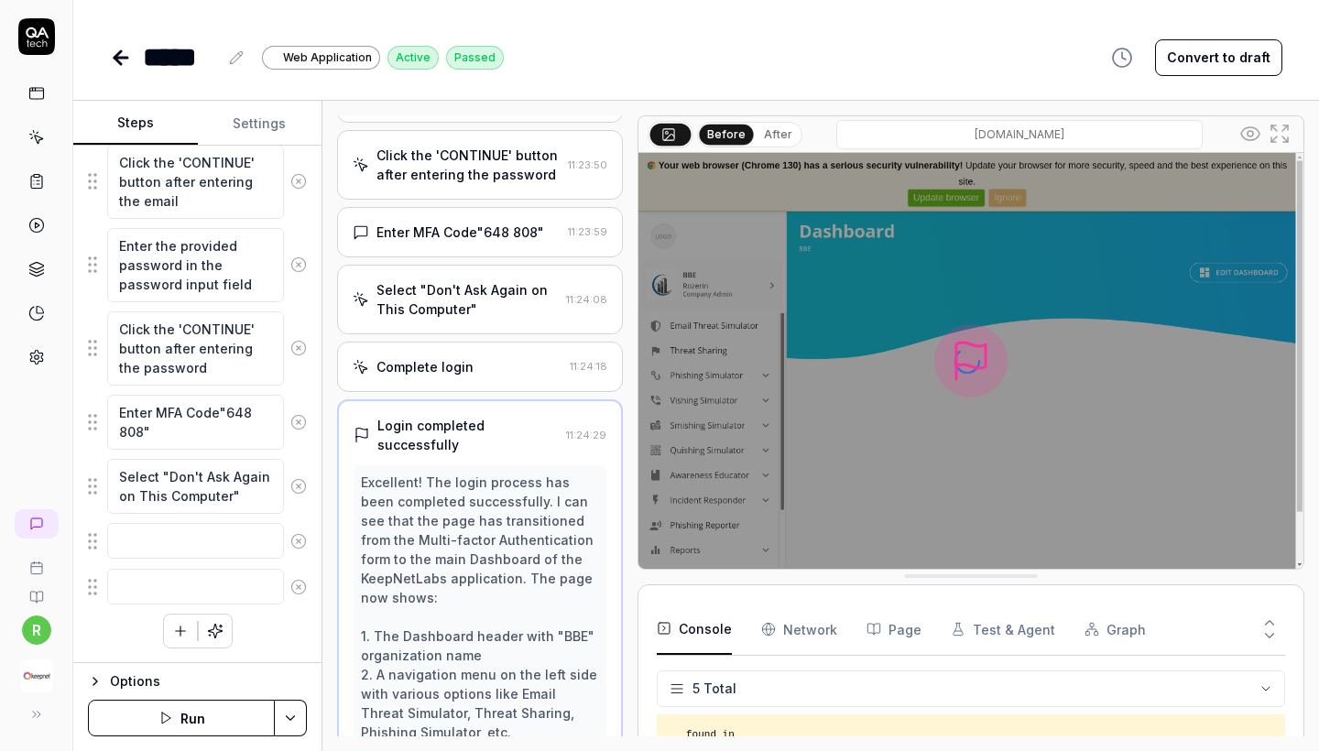
click at [493, 291] on div "Select "Don't Ask Again on This Computer"" at bounding box center [468, 299] width 182 height 38
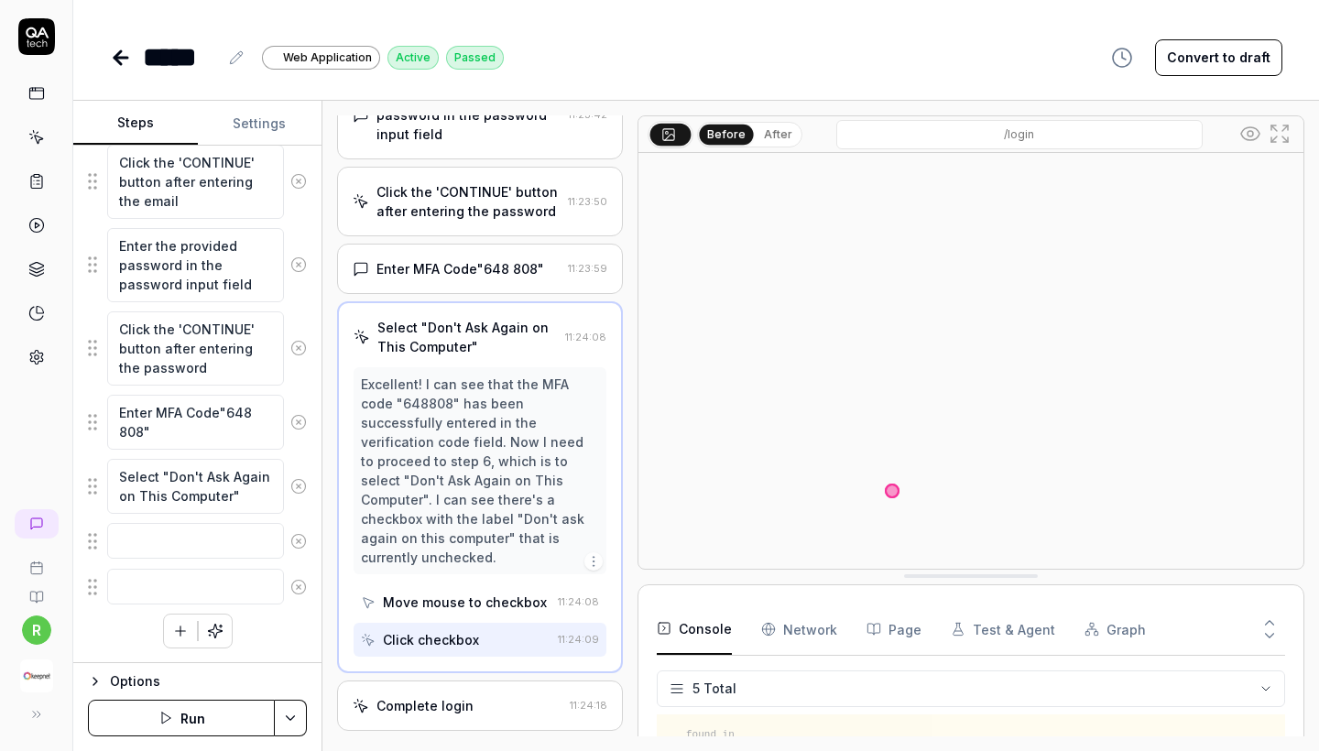
scroll to position [335, 0]
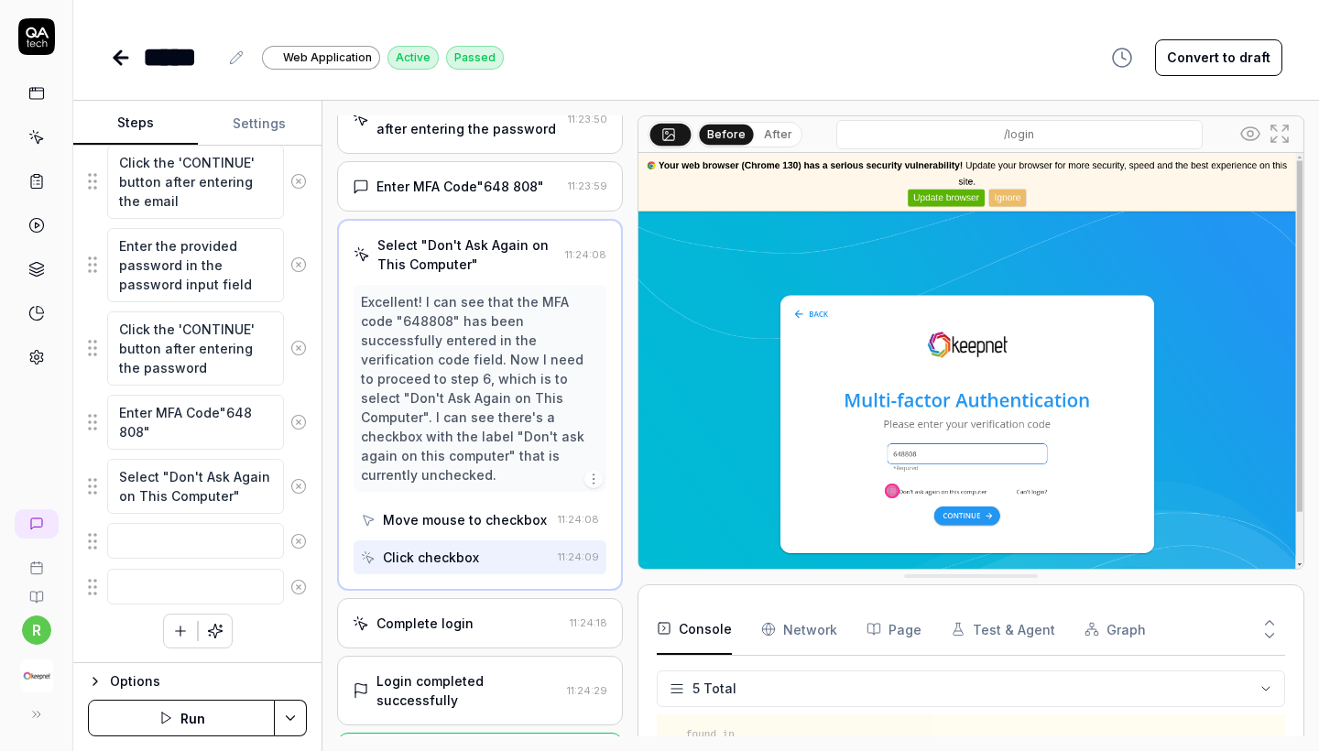
click at [470, 598] on div "Complete login 11:24:18" at bounding box center [480, 623] width 286 height 50
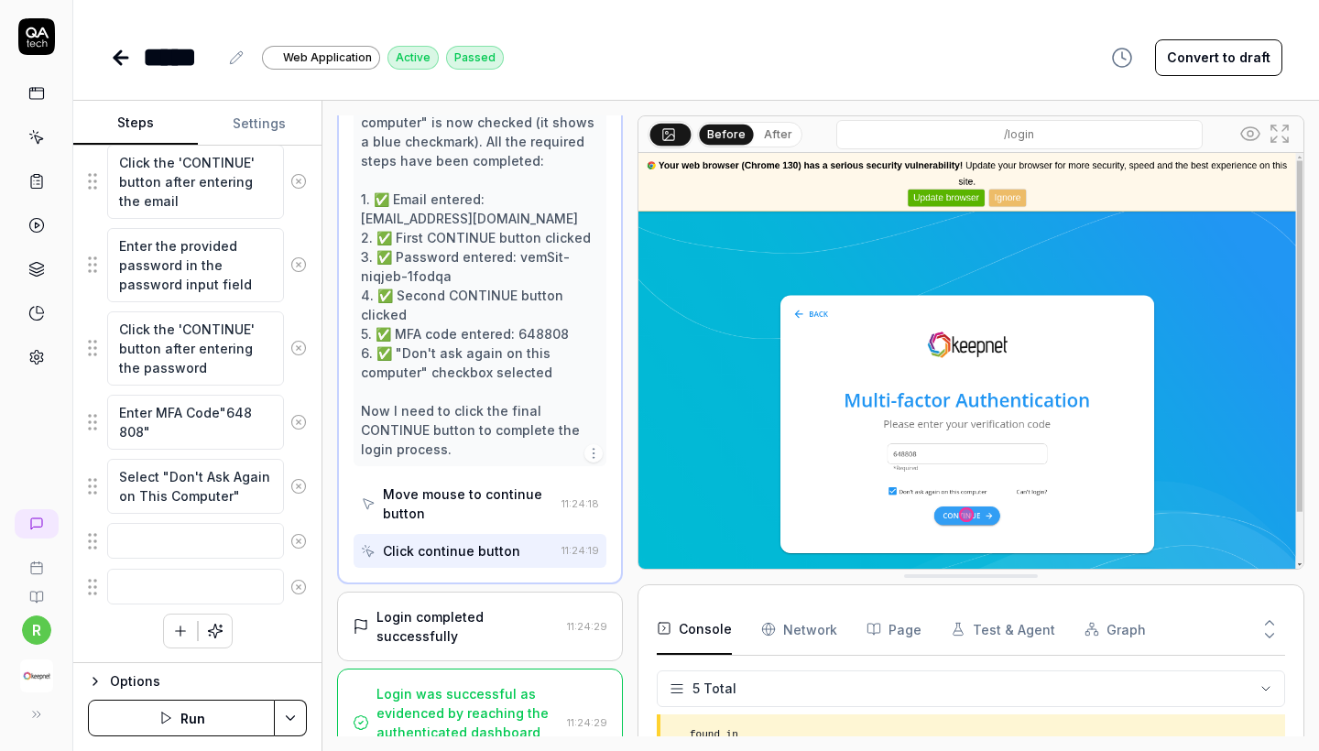
scroll to position [641, 0]
click at [471, 617] on div "Login completed successfully" at bounding box center [468, 627] width 183 height 38
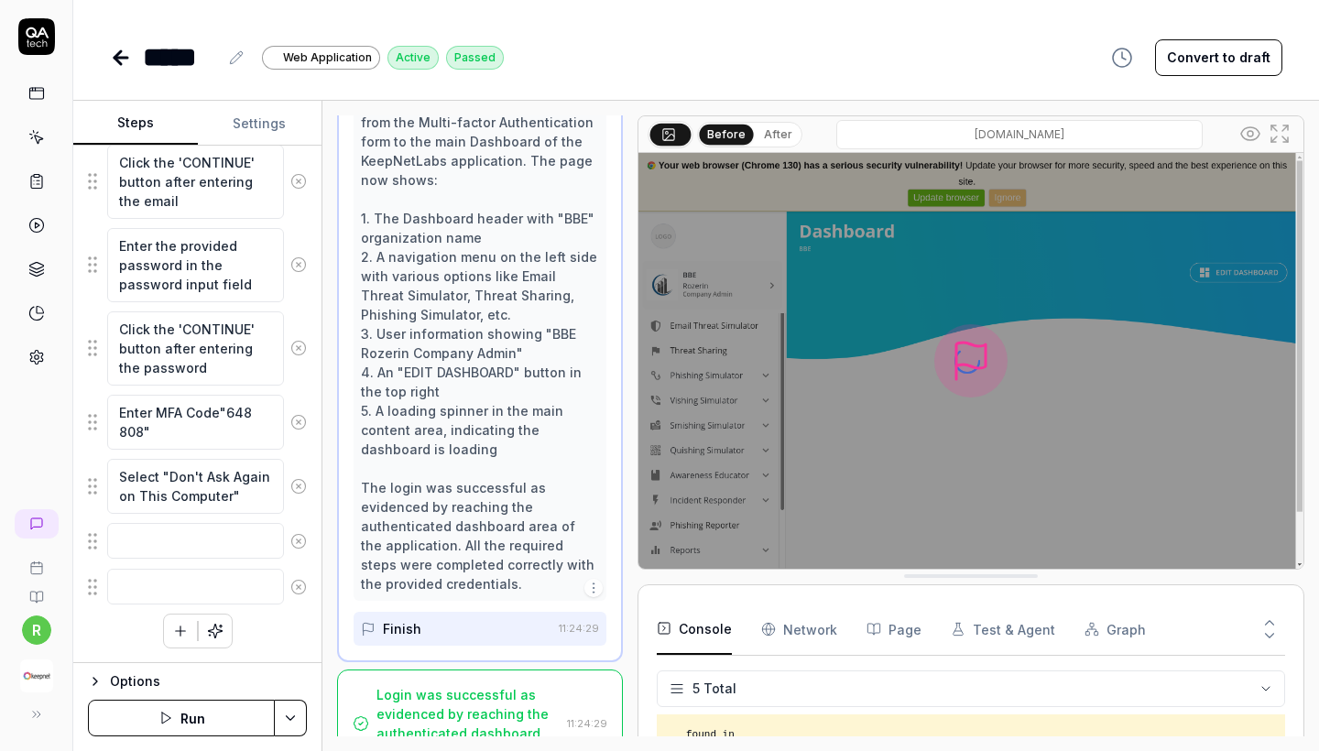
scroll to position [0, 0]
click at [122, 49] on icon at bounding box center [121, 58] width 22 height 22
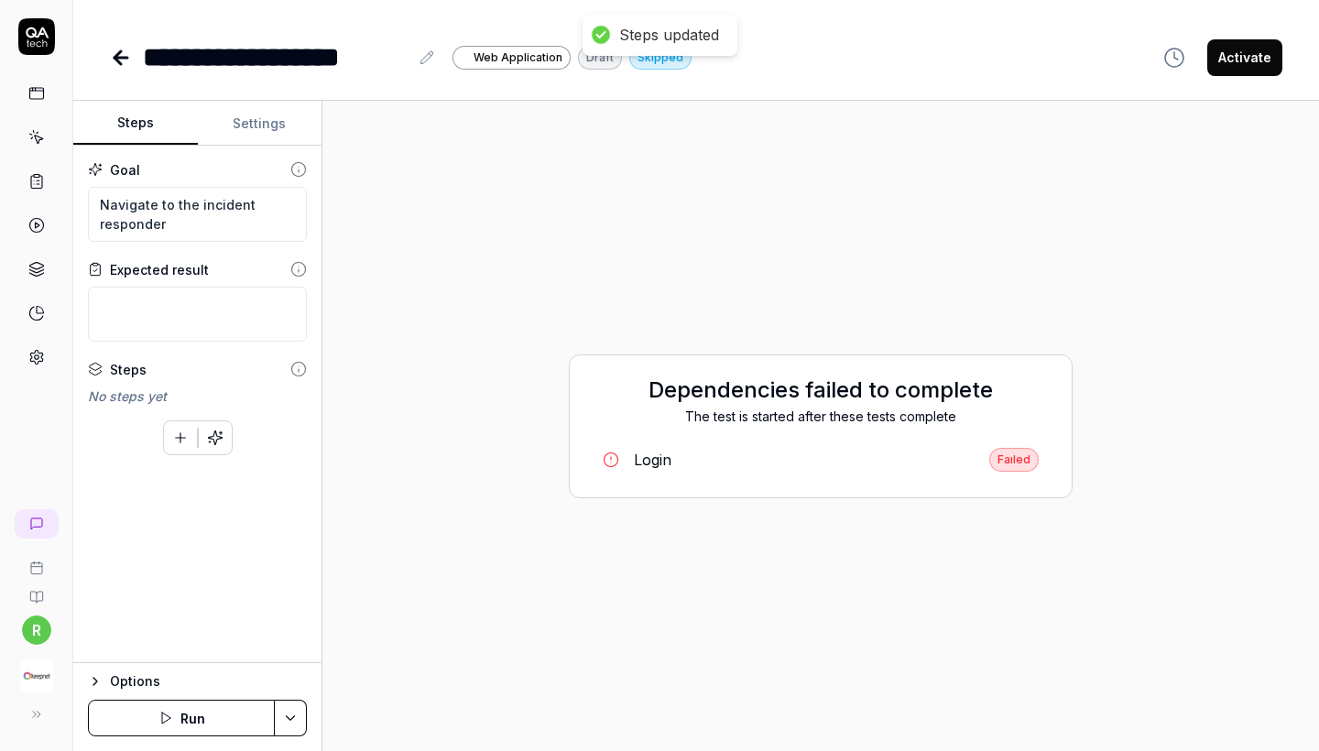
click at [180, 686] on button "Run" at bounding box center [181, 718] width 187 height 37
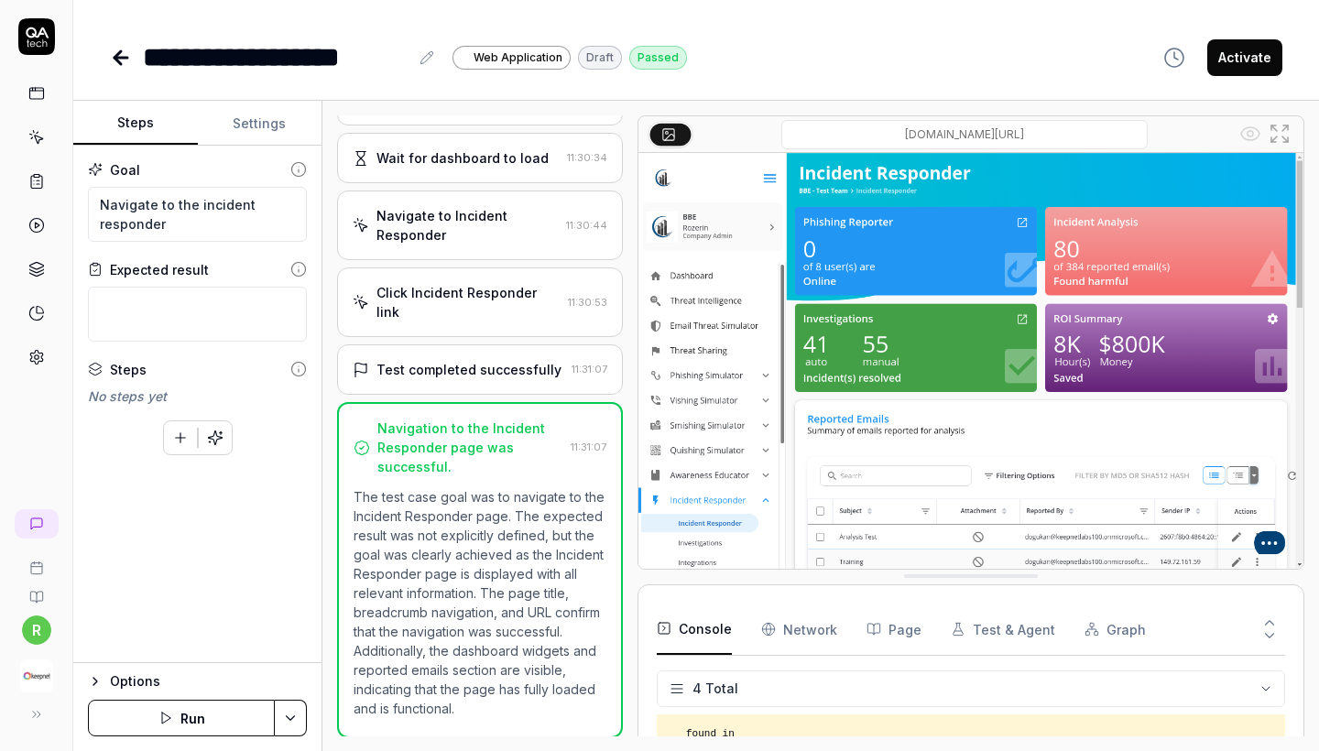
scroll to position [298, 0]
click at [122, 61] on icon at bounding box center [121, 58] width 22 height 22
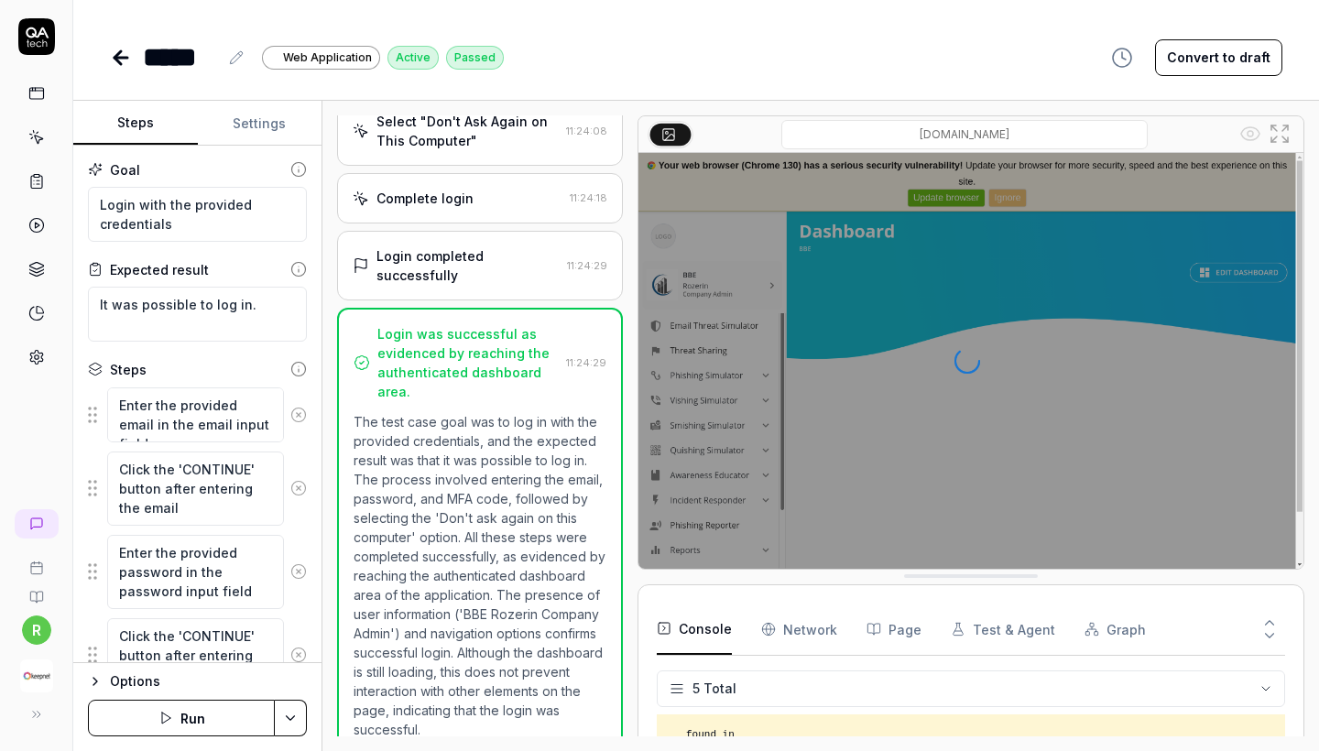
scroll to position [471, 0]
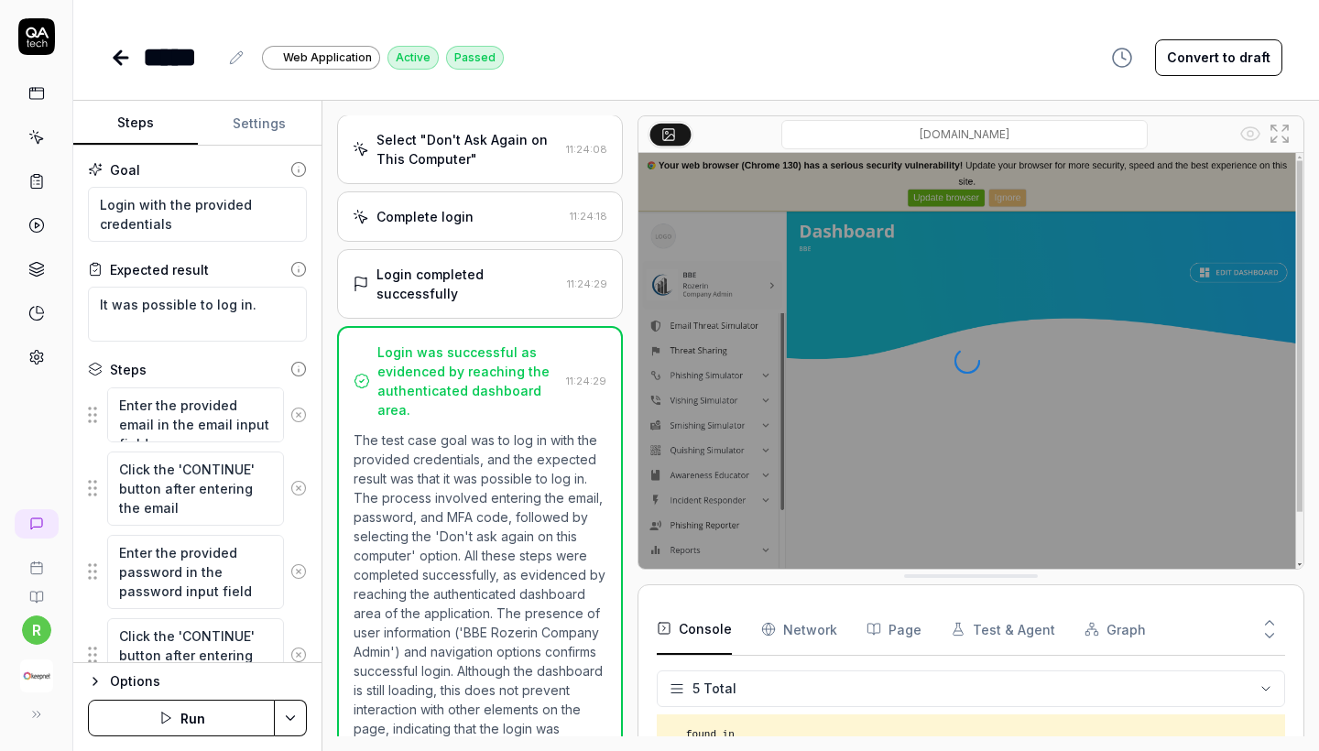
click at [122, 61] on icon at bounding box center [121, 58] width 22 height 22
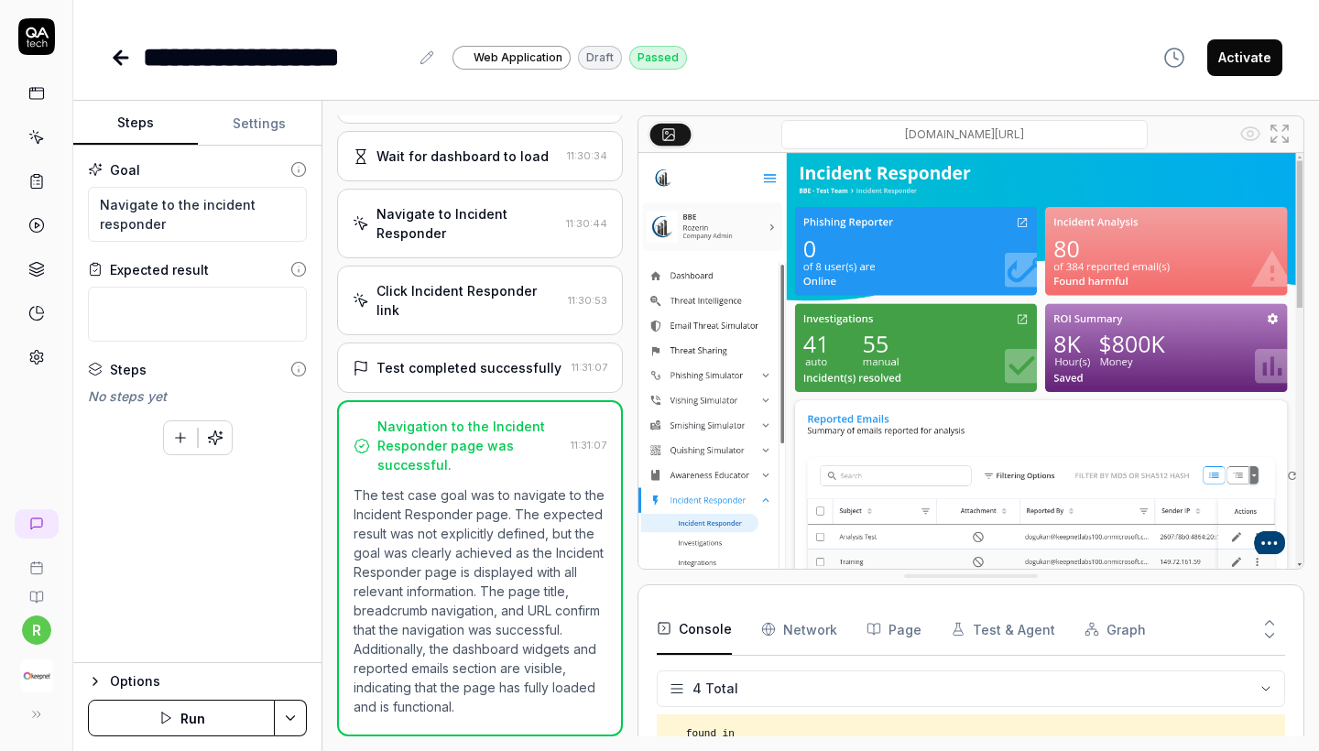
scroll to position [298, 0]
click at [122, 61] on icon at bounding box center [121, 58] width 22 height 22
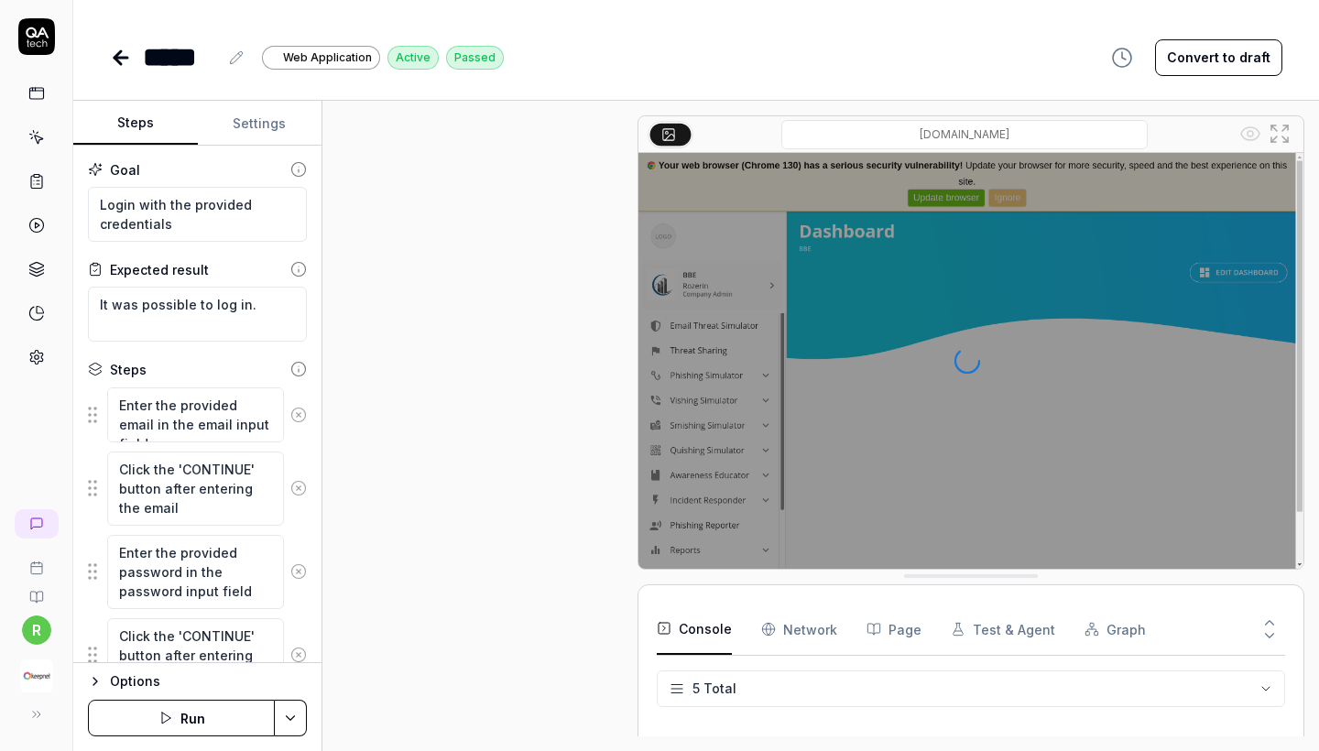
scroll to position [471, 0]
click at [122, 61] on icon at bounding box center [121, 58] width 22 height 22
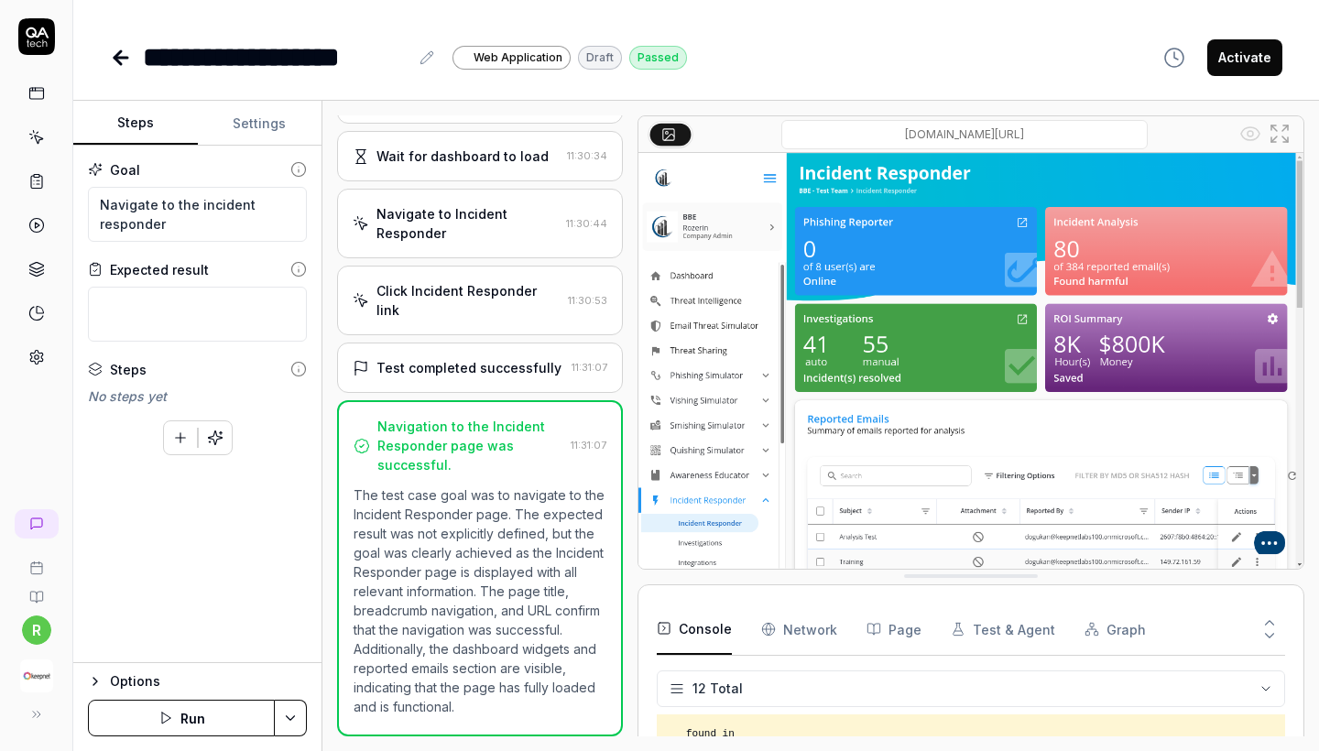
scroll to position [298, 0]
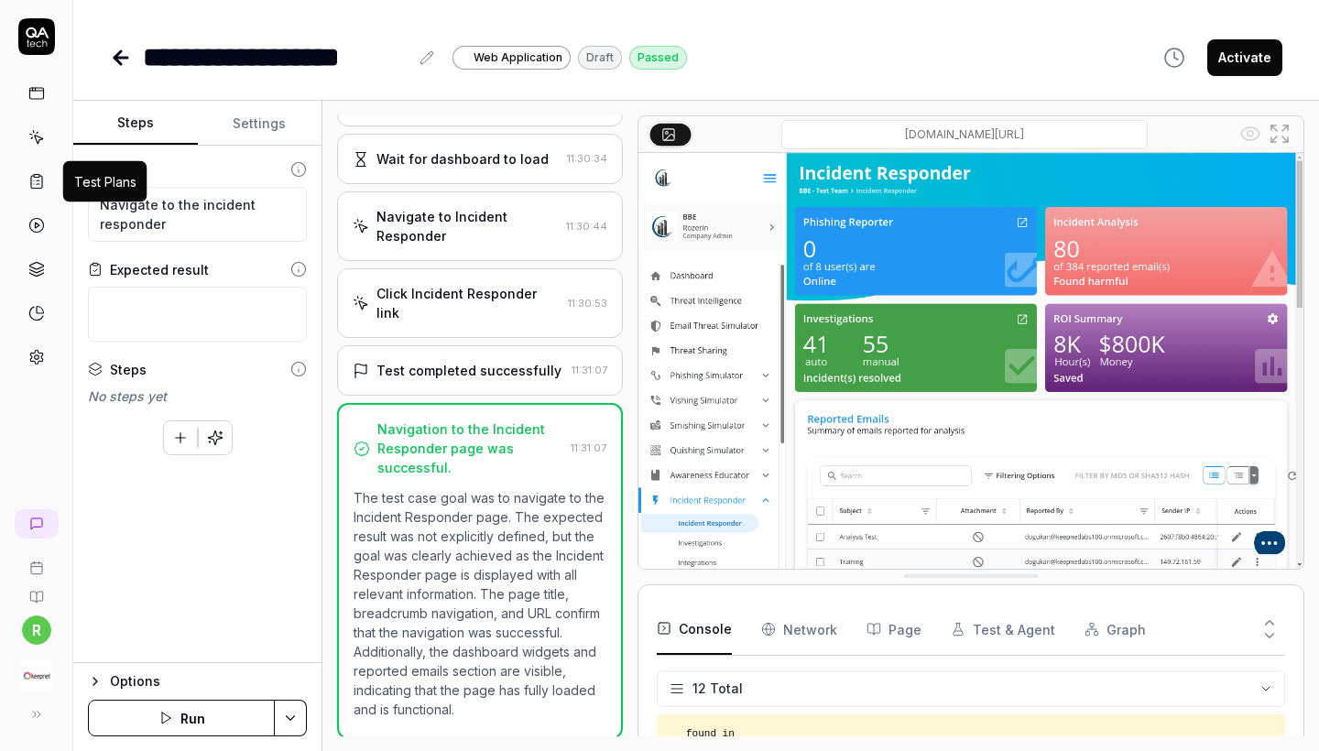
type textarea "*"
click at [34, 136] on icon at bounding box center [38, 140] width 8 height 8
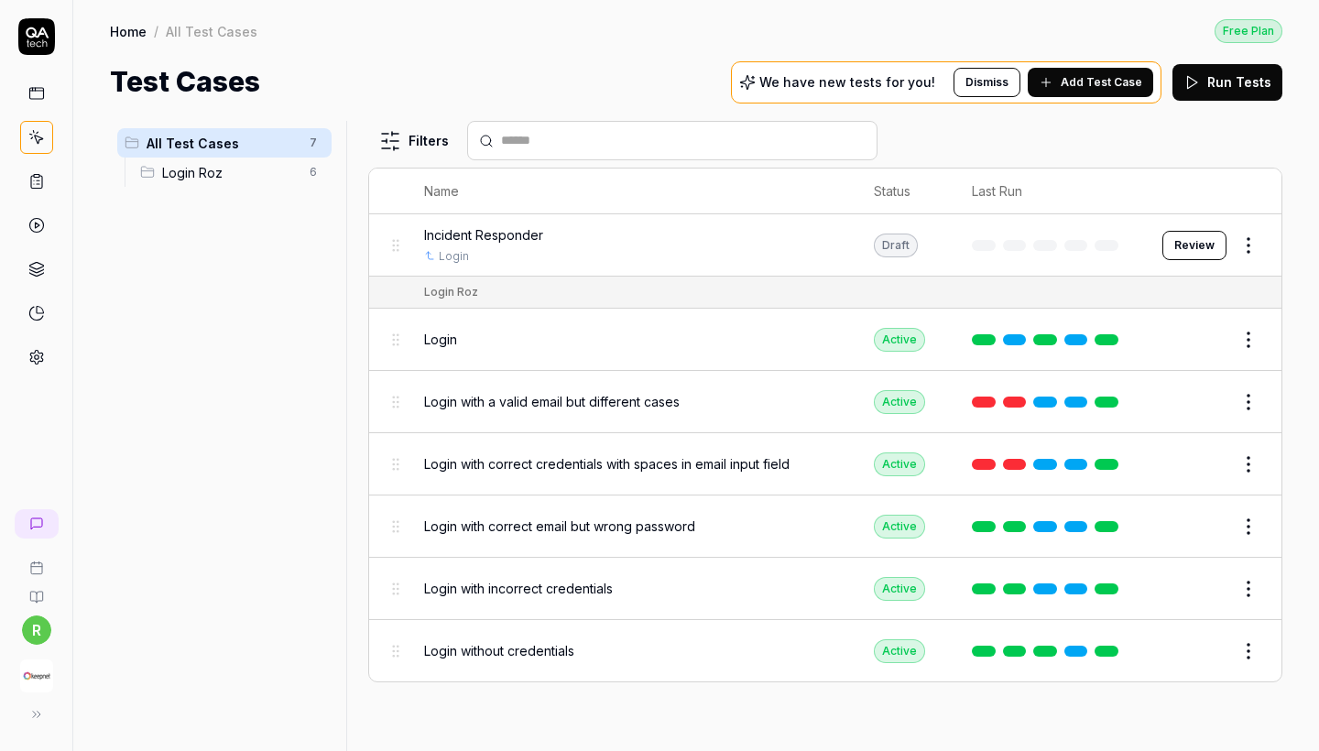
click at [595, 241] on div "Incident Responder" at bounding box center [630, 234] width 413 height 19
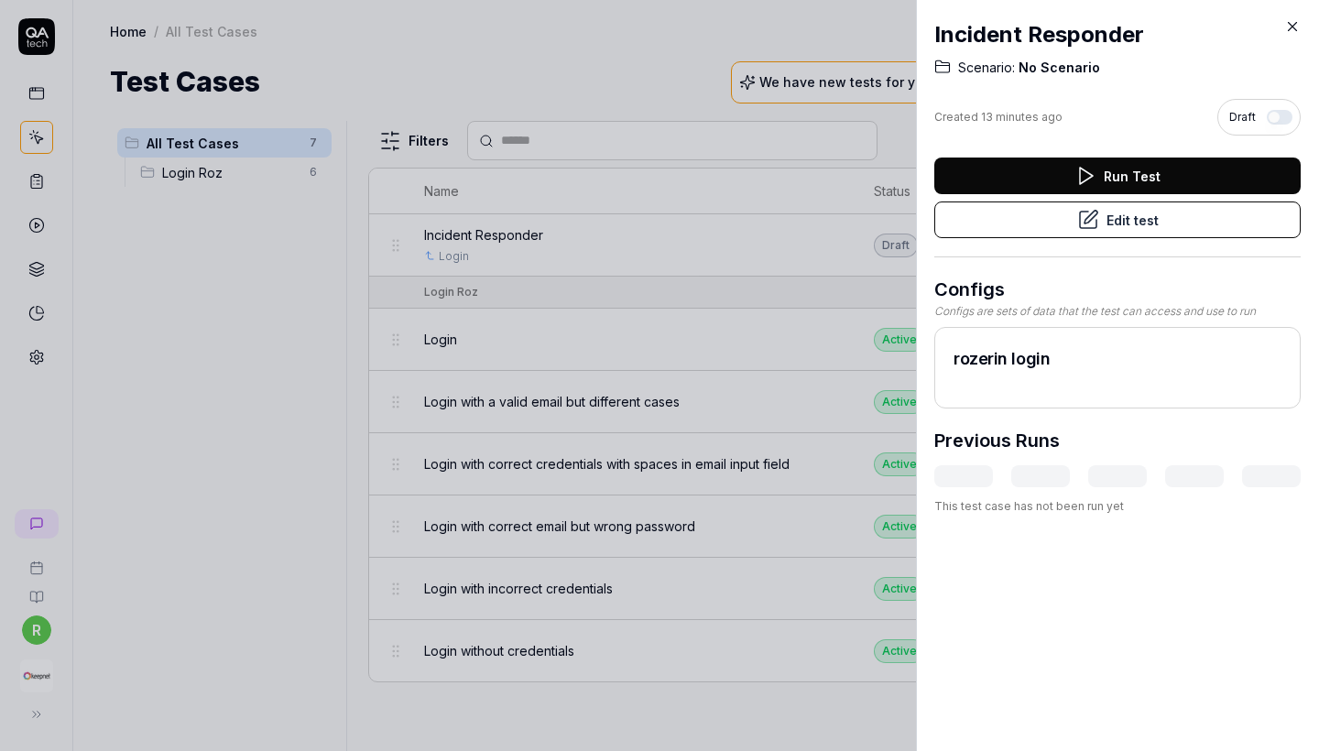
click at [1157, 32] on icon at bounding box center [1292, 26] width 16 height 16
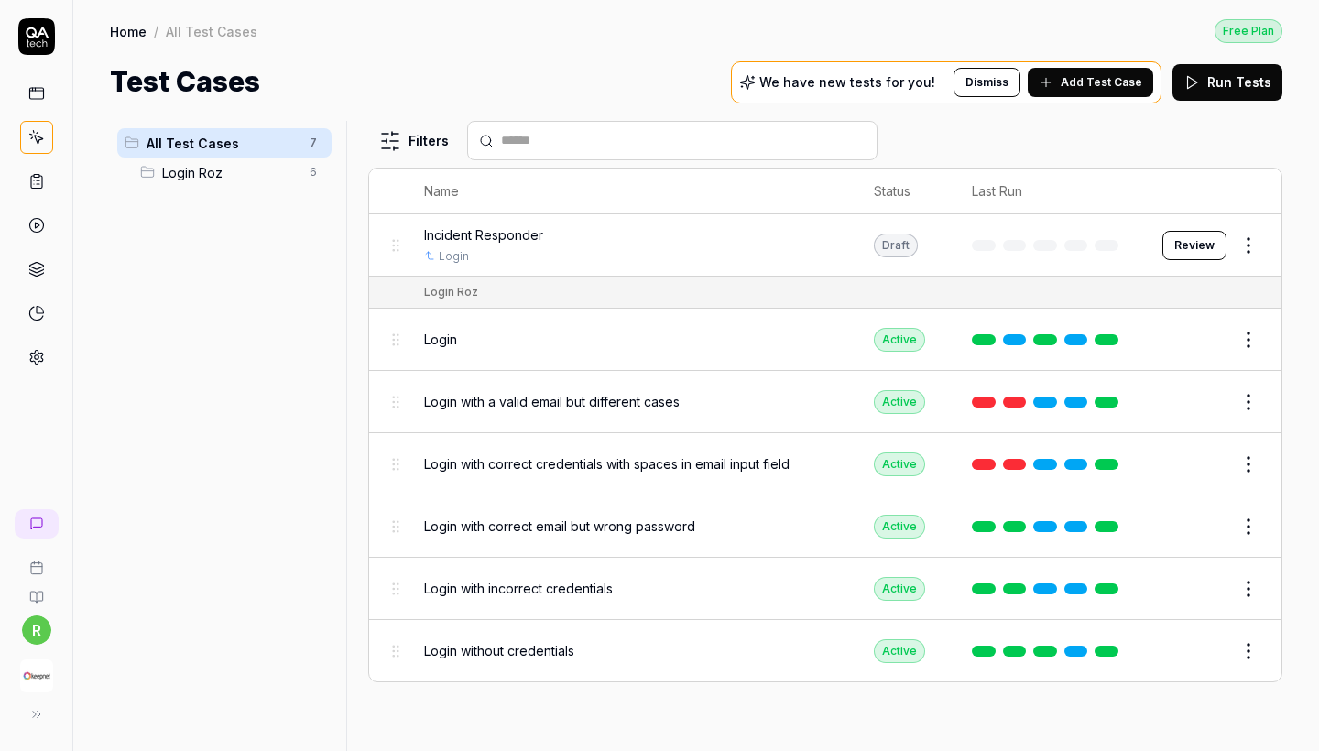
click at [1157, 255] on html "r Home / All Test Cases Free Plan Home / All Test Cases Free Plan Test Cases We…" at bounding box center [659, 375] width 1319 height 751
click at [1030, 260] on html "r Home / All Test Cases Free Plan Home / All Test Cases Free Plan Test Cases We…" at bounding box center [659, 375] width 1319 height 751
click at [239, 180] on span "Login Roz" at bounding box center [230, 172] width 136 height 19
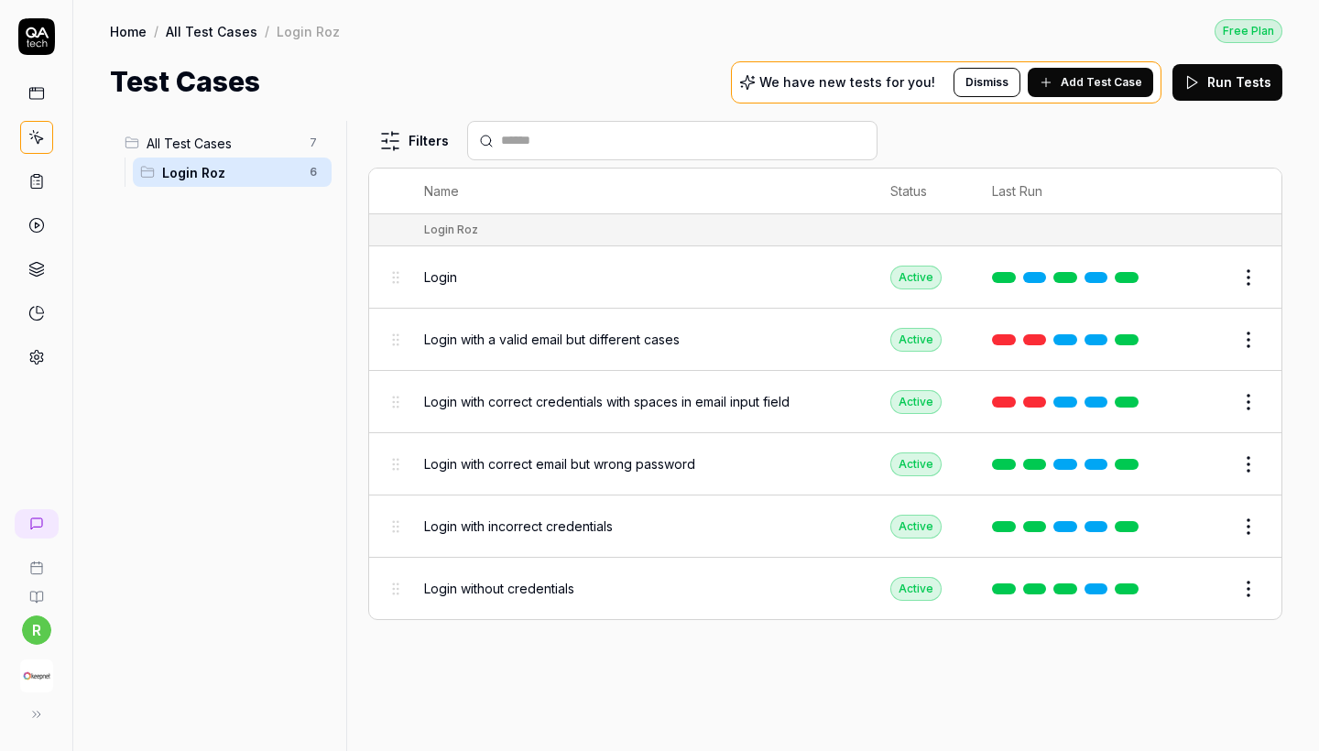
click at [234, 139] on span "All Test Cases" at bounding box center [223, 143] width 152 height 19
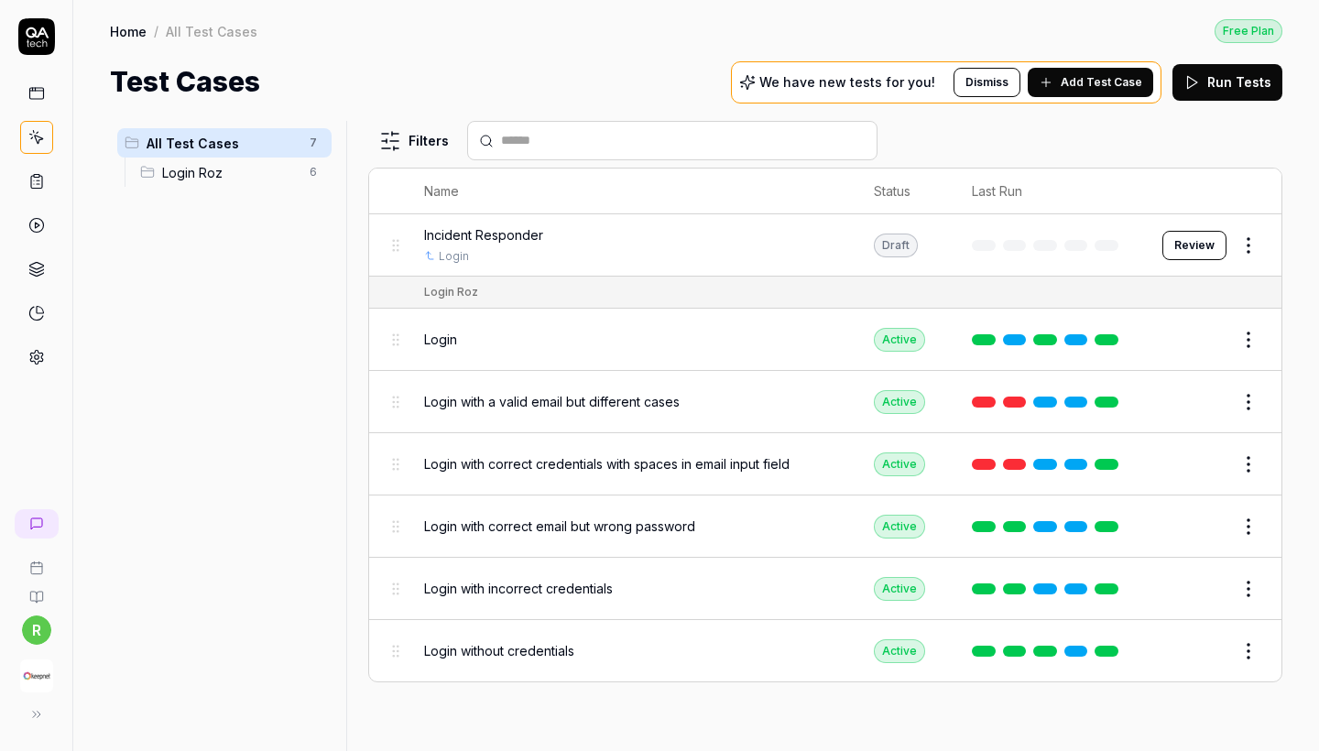
click at [236, 187] on ul "All Test Cases 7 Login Roz 6" at bounding box center [224, 157] width 229 height 73
click at [233, 177] on span "Login Roz" at bounding box center [230, 172] width 136 height 19
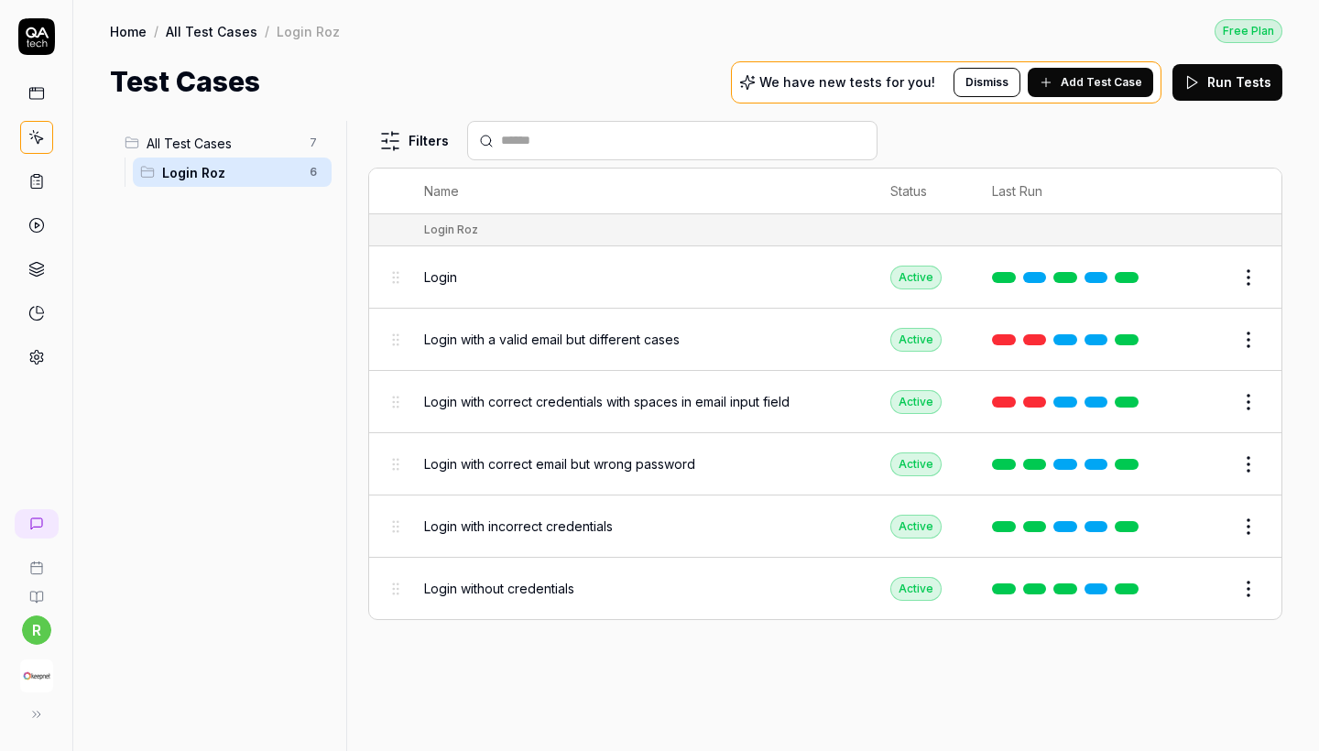
click at [227, 152] on span "All Test Cases" at bounding box center [223, 143] width 152 height 19
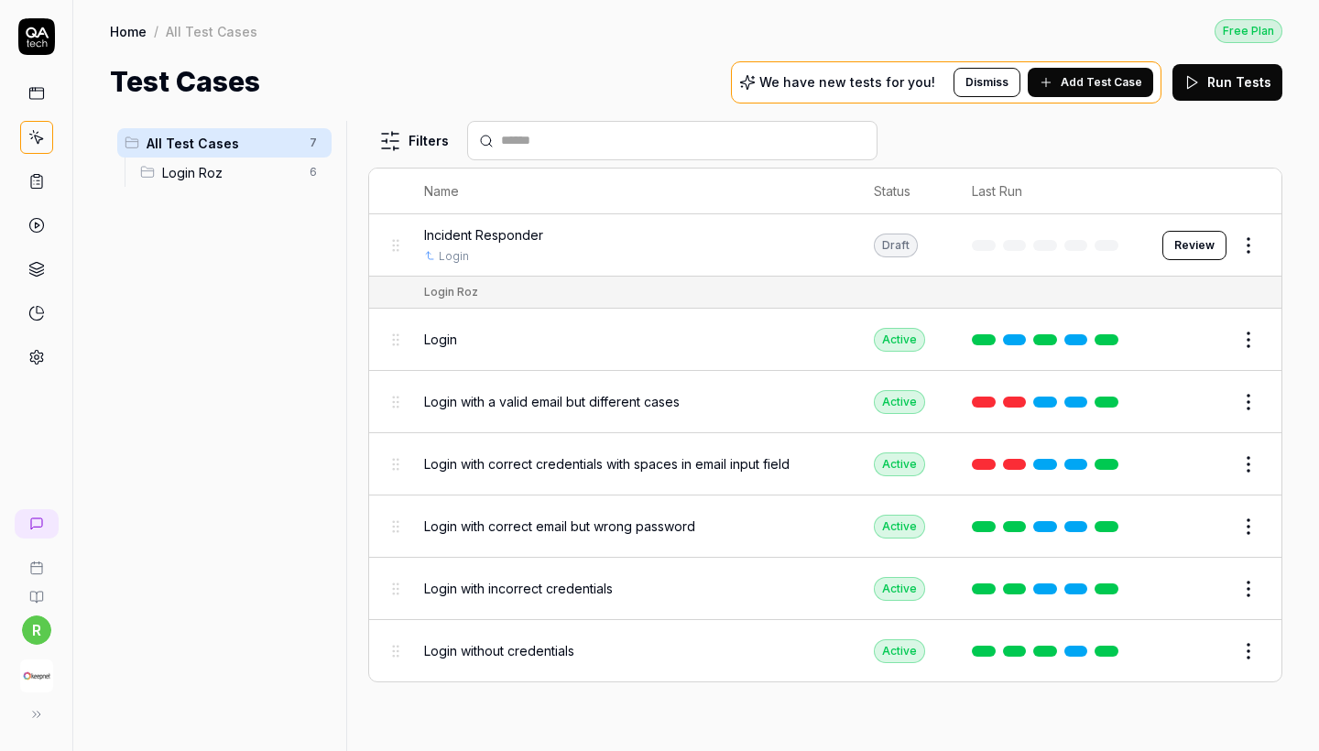
click at [450, 179] on th "Name" at bounding box center [631, 192] width 450 height 46
click at [461, 188] on th "Name" at bounding box center [631, 192] width 450 height 46
click at [464, 232] on span "Incident Responder" at bounding box center [483, 234] width 119 height 19
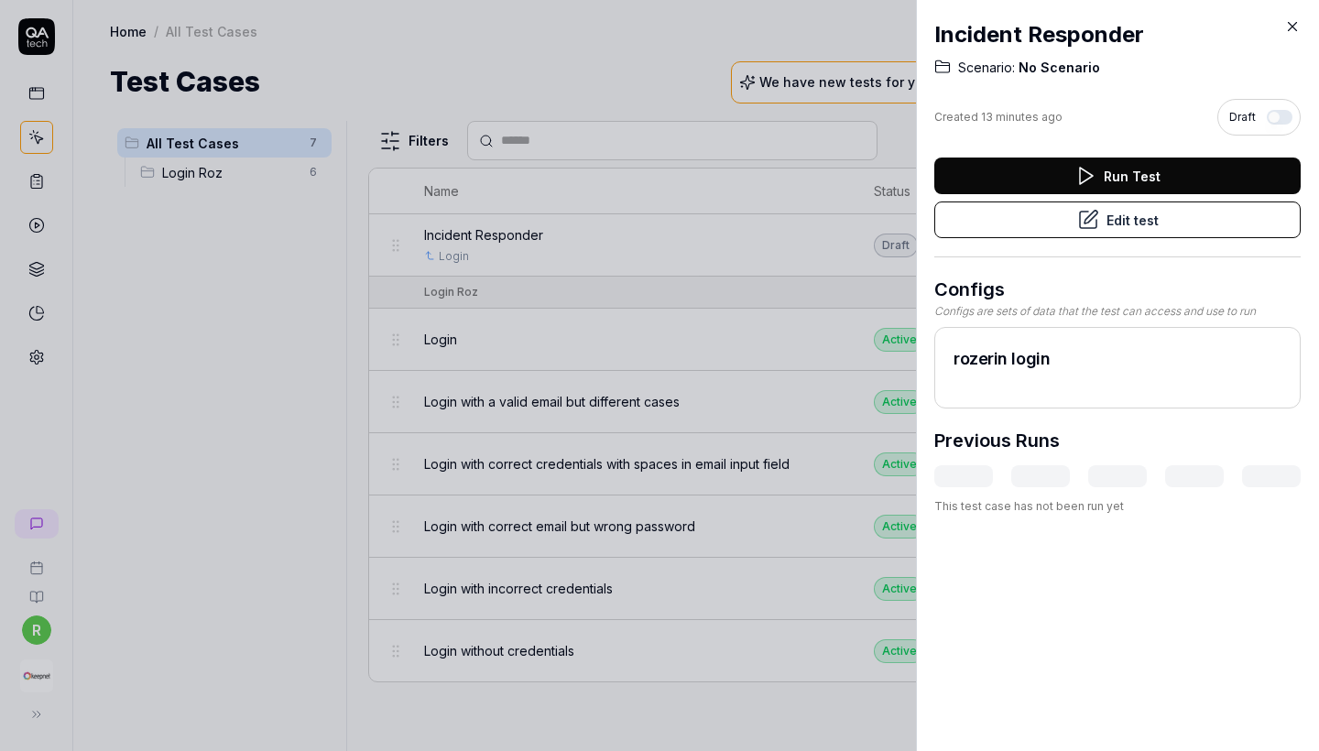
click at [1070, 70] on span "No Scenario" at bounding box center [1057, 68] width 85 height 18
click at [1157, 18] on icon at bounding box center [1292, 26] width 16 height 16
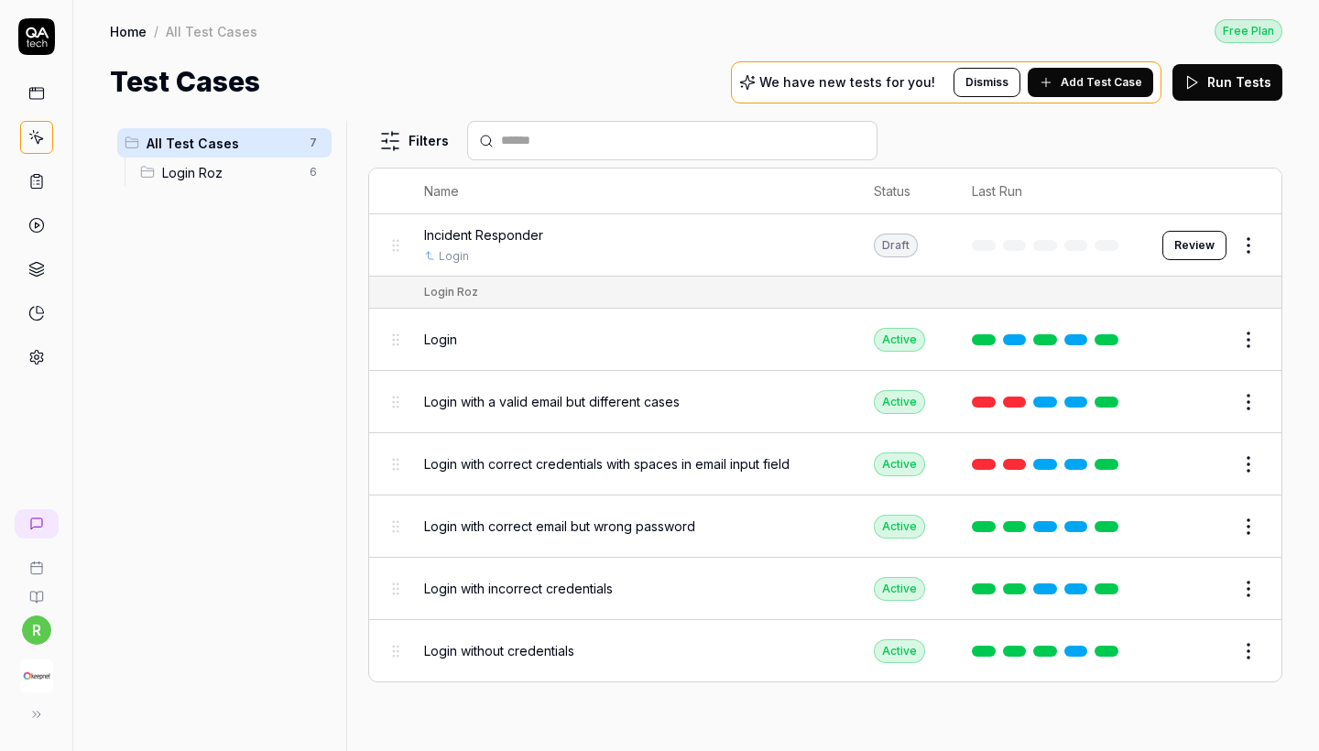
click at [1071, 98] on div "We have new tests for you! Dismiss Add Test Case" at bounding box center [946, 82] width 431 height 42
click at [1068, 82] on span "Add Test Case" at bounding box center [1102, 82] width 82 height 16
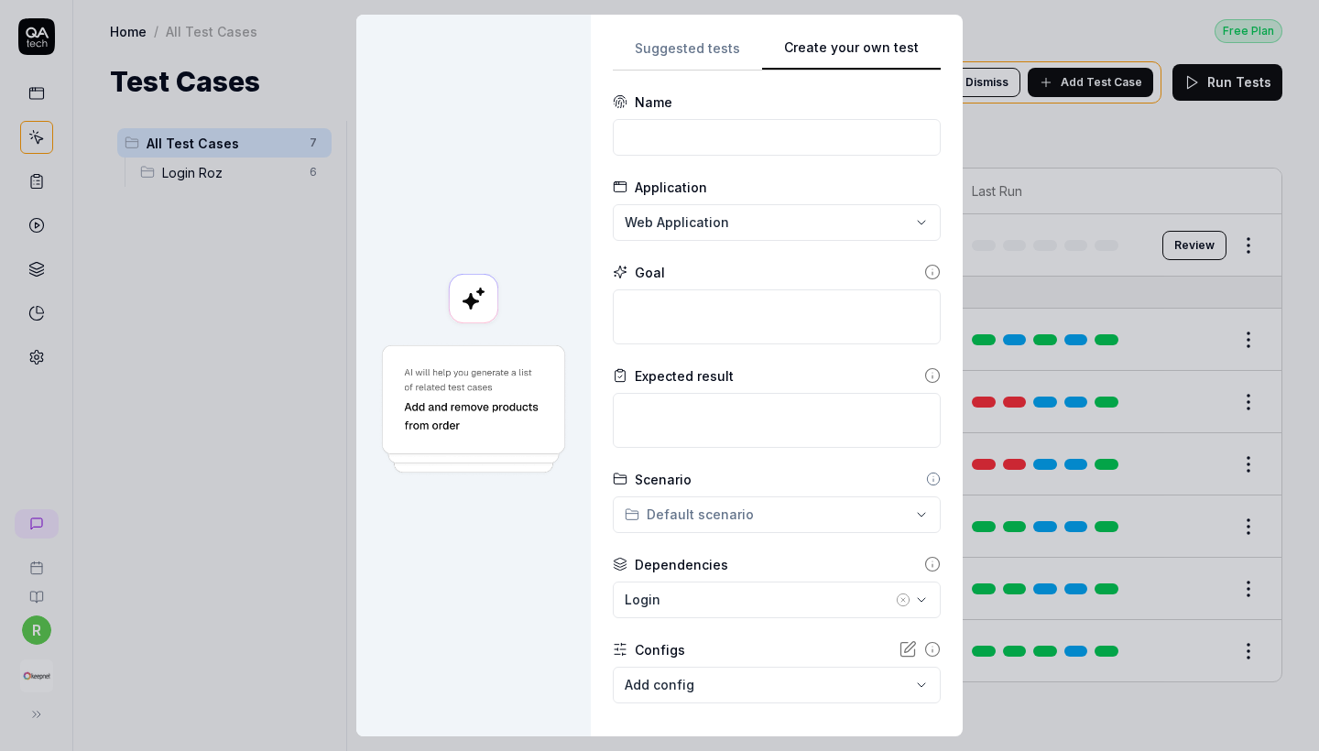
click at [905, 49] on button "Create your own test" at bounding box center [851, 54] width 179 height 33
click at [737, 144] on input at bounding box center [777, 137] width 328 height 37
type input "Incident Responder"
click at [711, 313] on textarea at bounding box center [777, 316] width 328 height 55
paste textarea "Navigate to the incident responder investigations page"
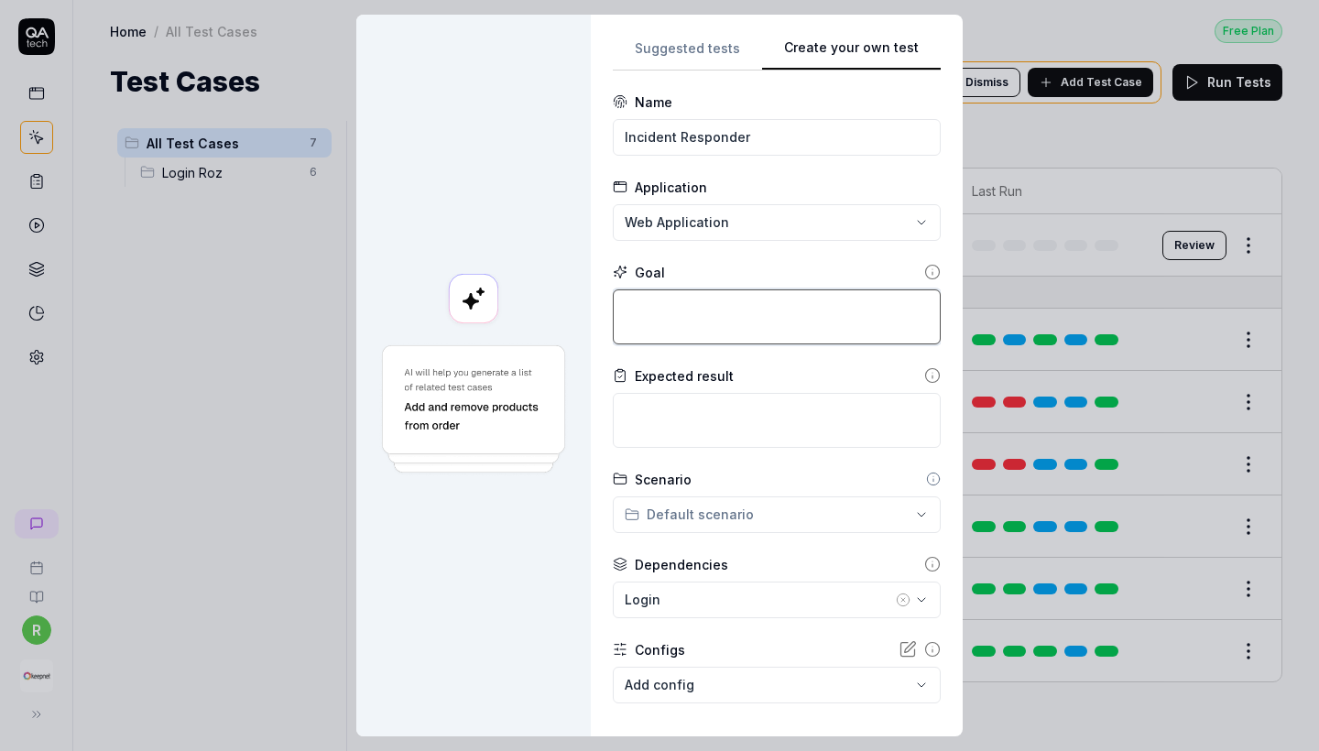
type textarea "*"
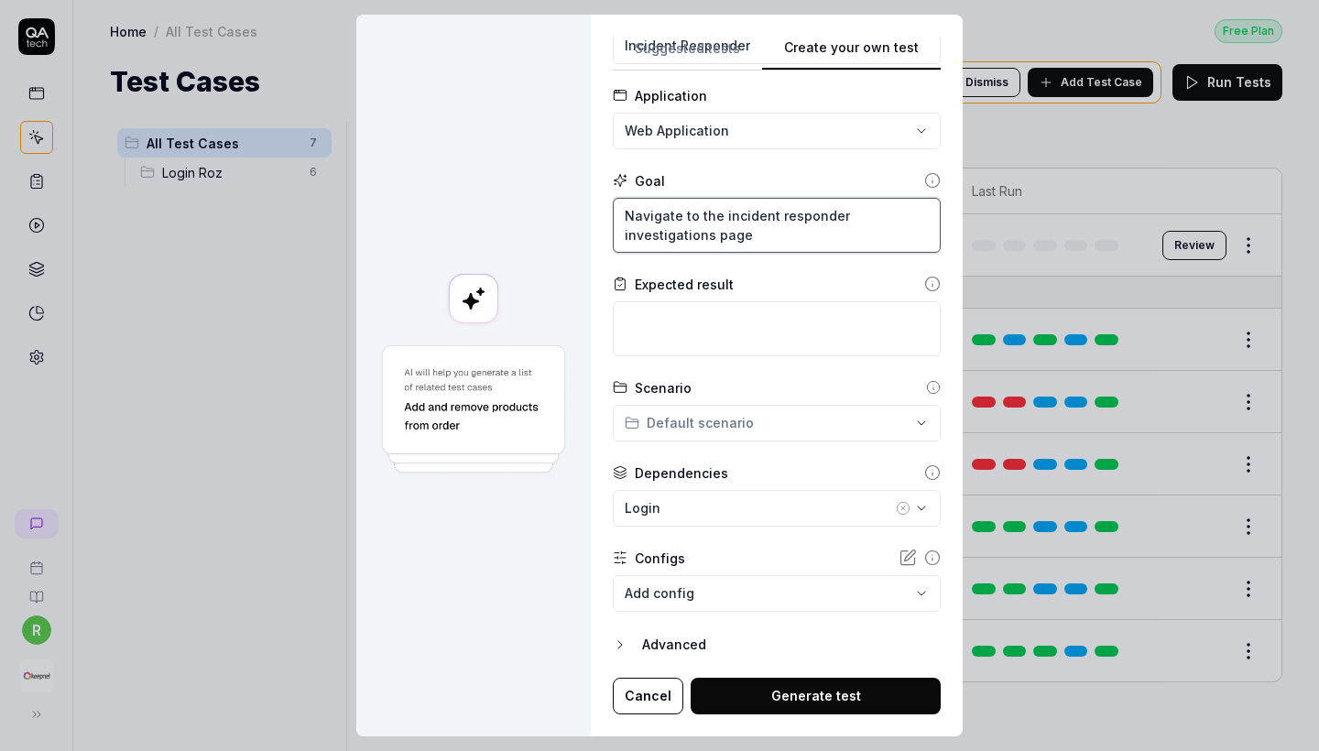
scroll to position [91, 0]
type textarea "Navigate to the incident responder investigations page"
click at [749, 587] on body "**********" at bounding box center [659, 375] width 1319 height 751
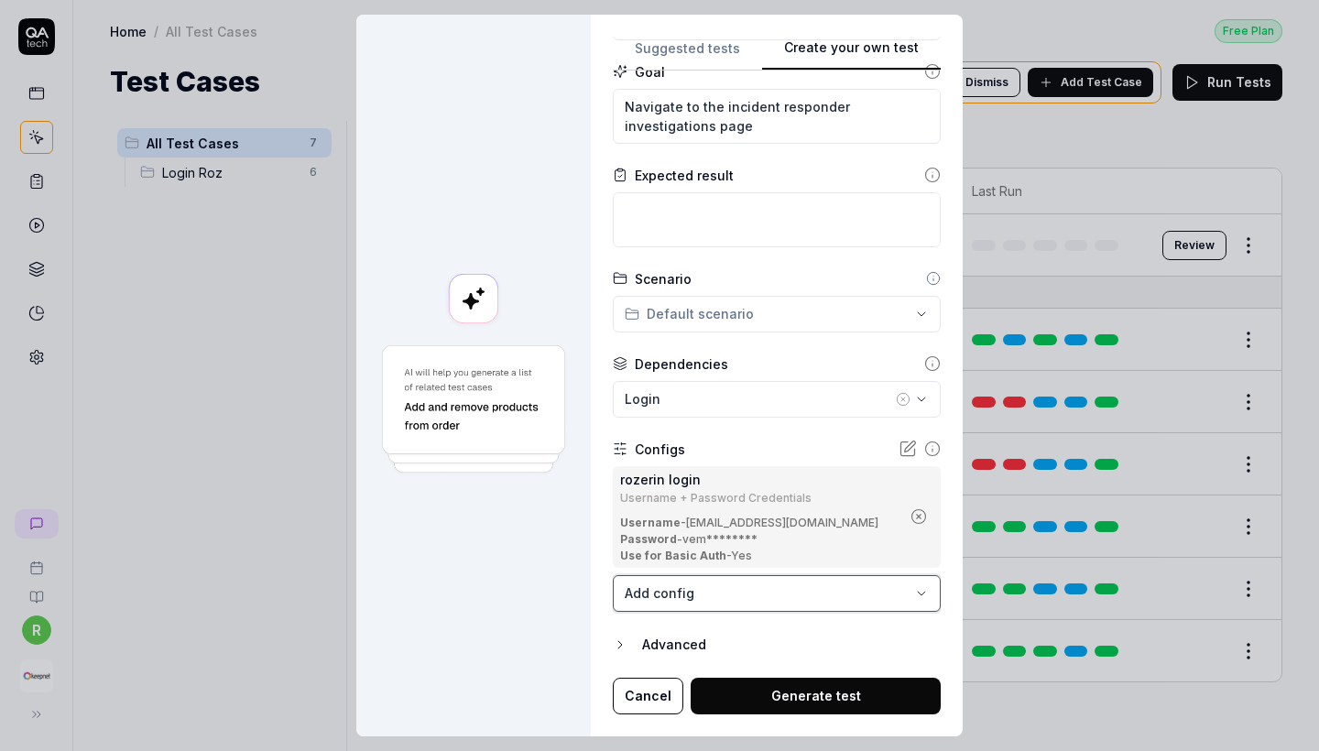
scroll to position [200, 0]
click at [777, 405] on div "Login" at bounding box center [758, 399] width 267 height 19
click at [559, 547] on div at bounding box center [473, 376] width 235 height 722
click at [853, 686] on button "Generate test" at bounding box center [816, 697] width 250 height 37
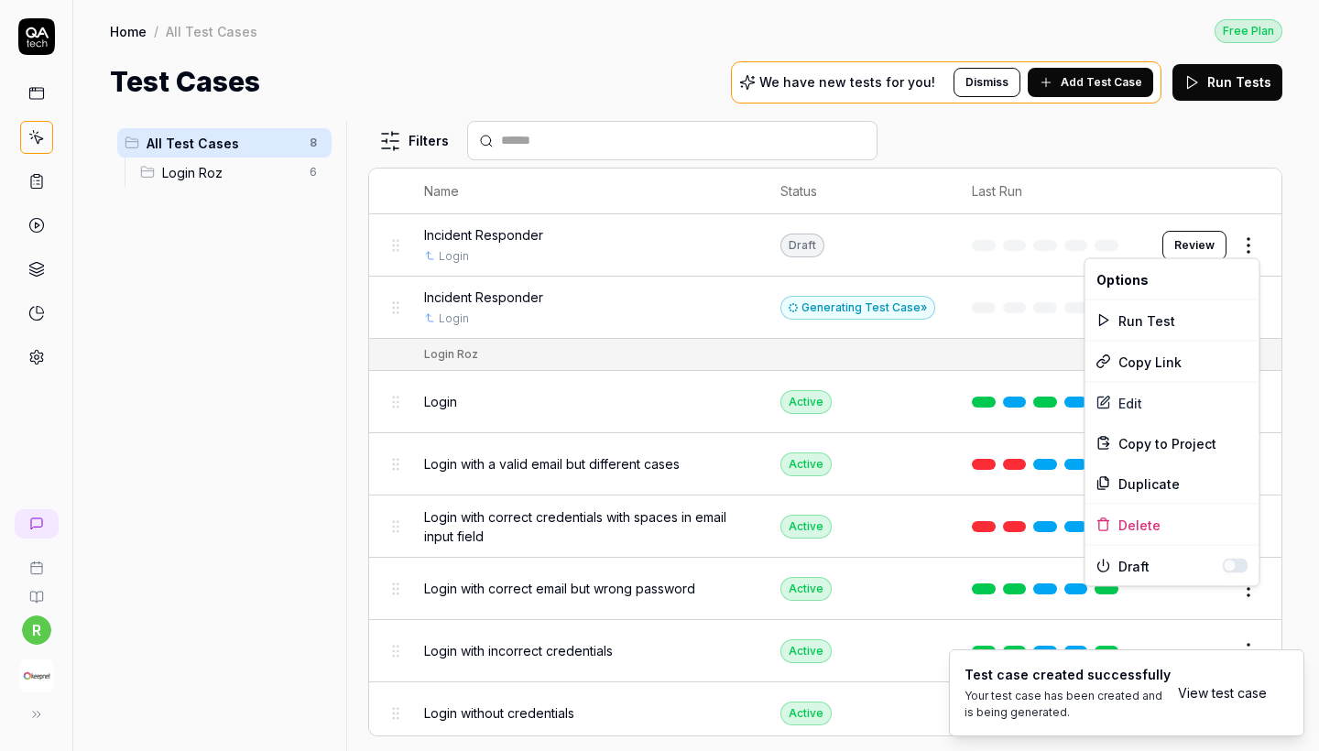
click at [1157, 244] on html "r Home / All Test Cases Free Plan Home / All Test Cases Free Plan Test Cases We…" at bounding box center [659, 375] width 1319 height 751
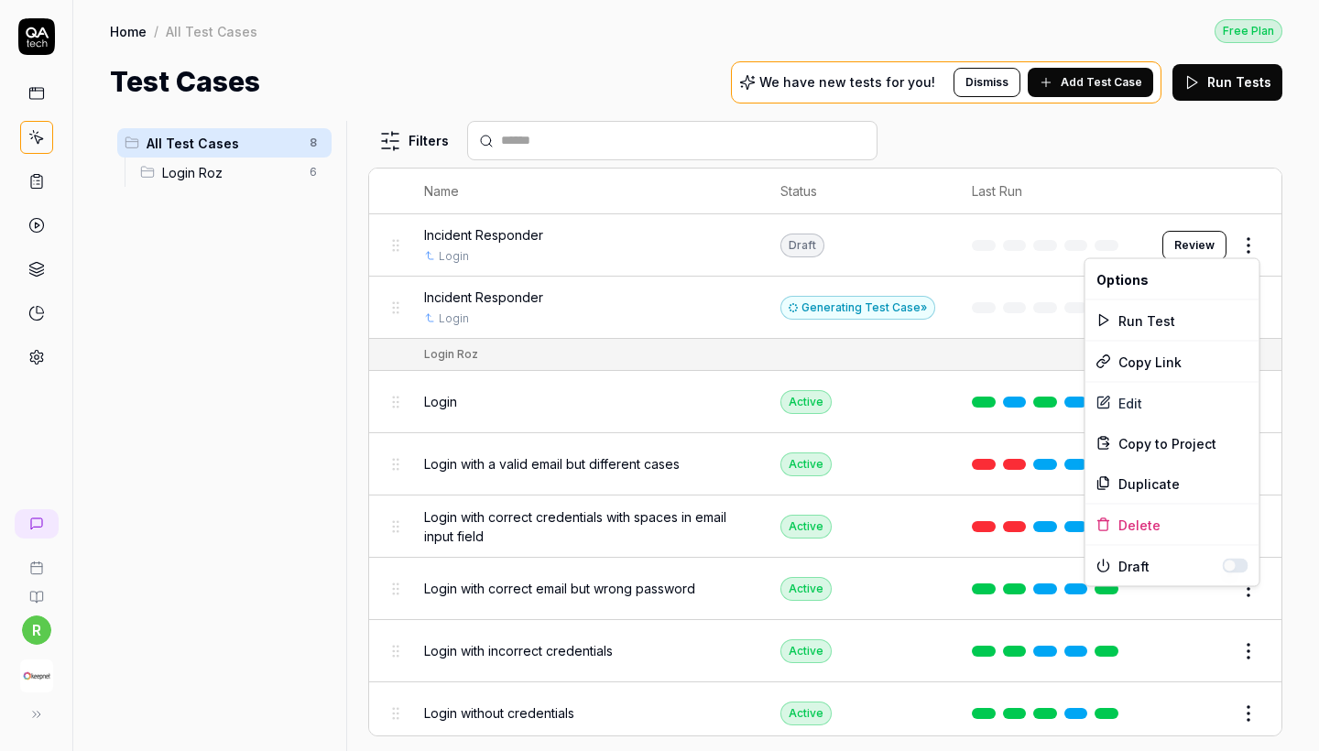
click at [1157, 244] on html "r Home / All Test Cases Free Plan Home / All Test Cases Free Plan Test Cases We…" at bounding box center [659, 375] width 1319 height 751
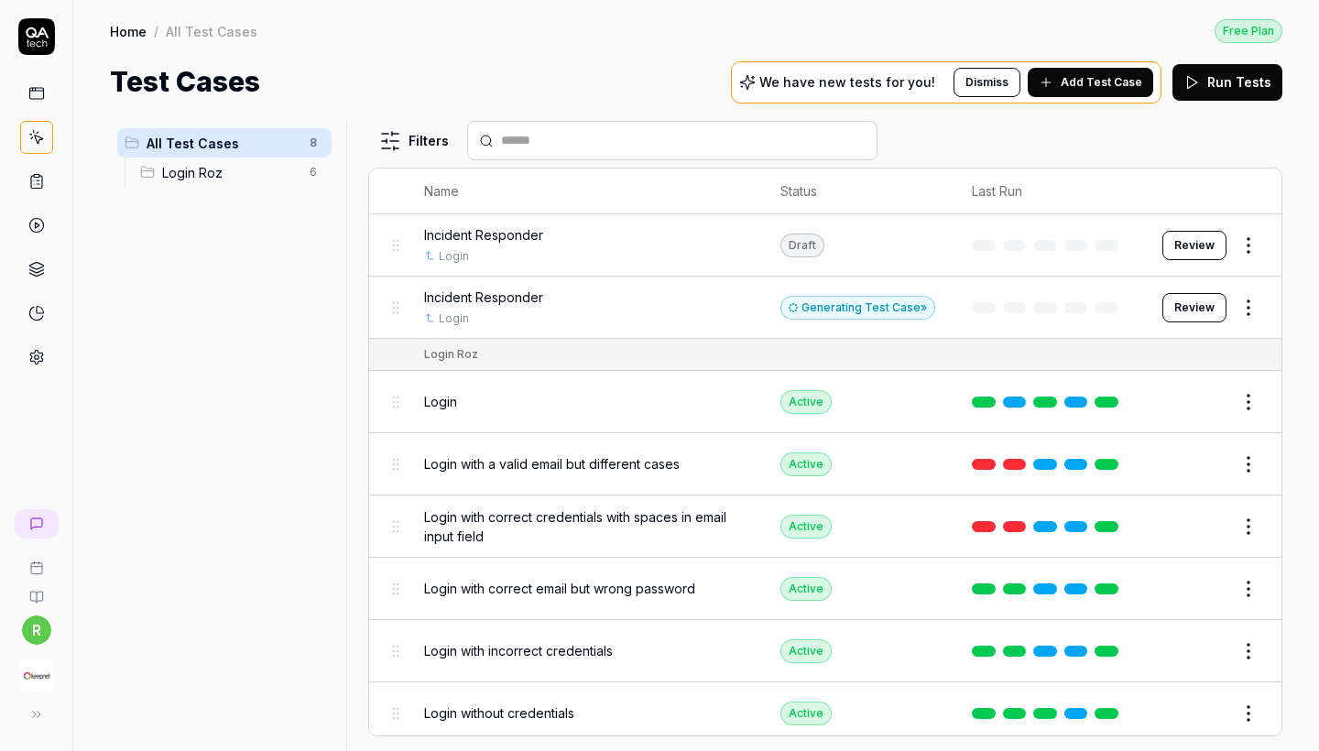
click at [1157, 244] on button "Review" at bounding box center [1195, 245] width 64 height 29
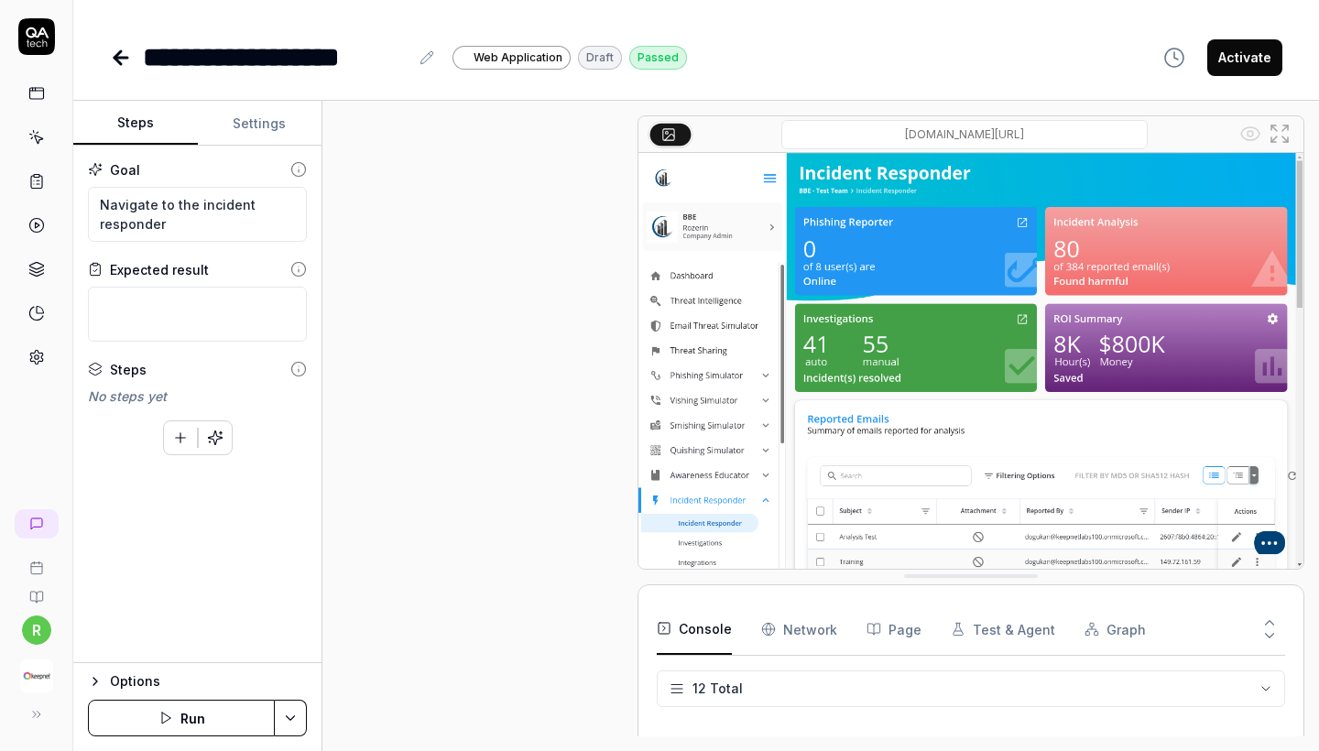
scroll to position [298, 0]
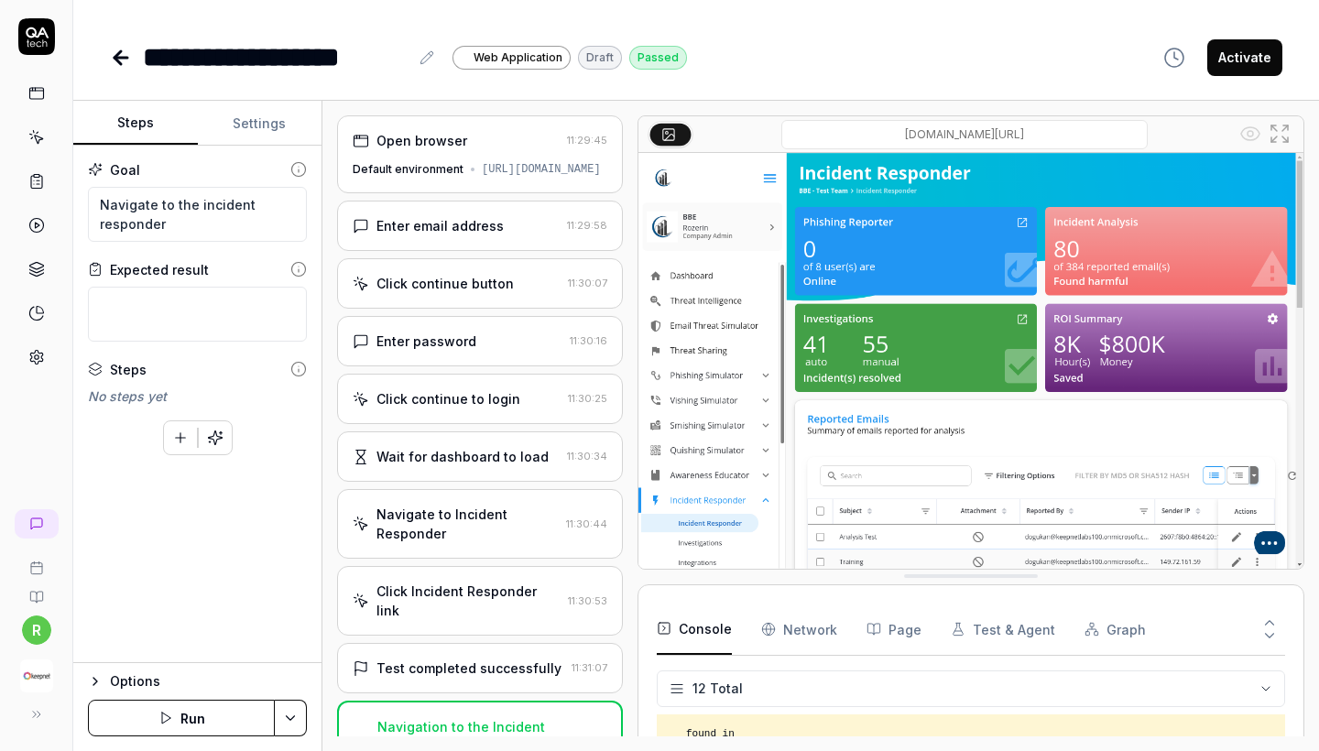
click at [125, 58] on icon at bounding box center [121, 58] width 13 height 0
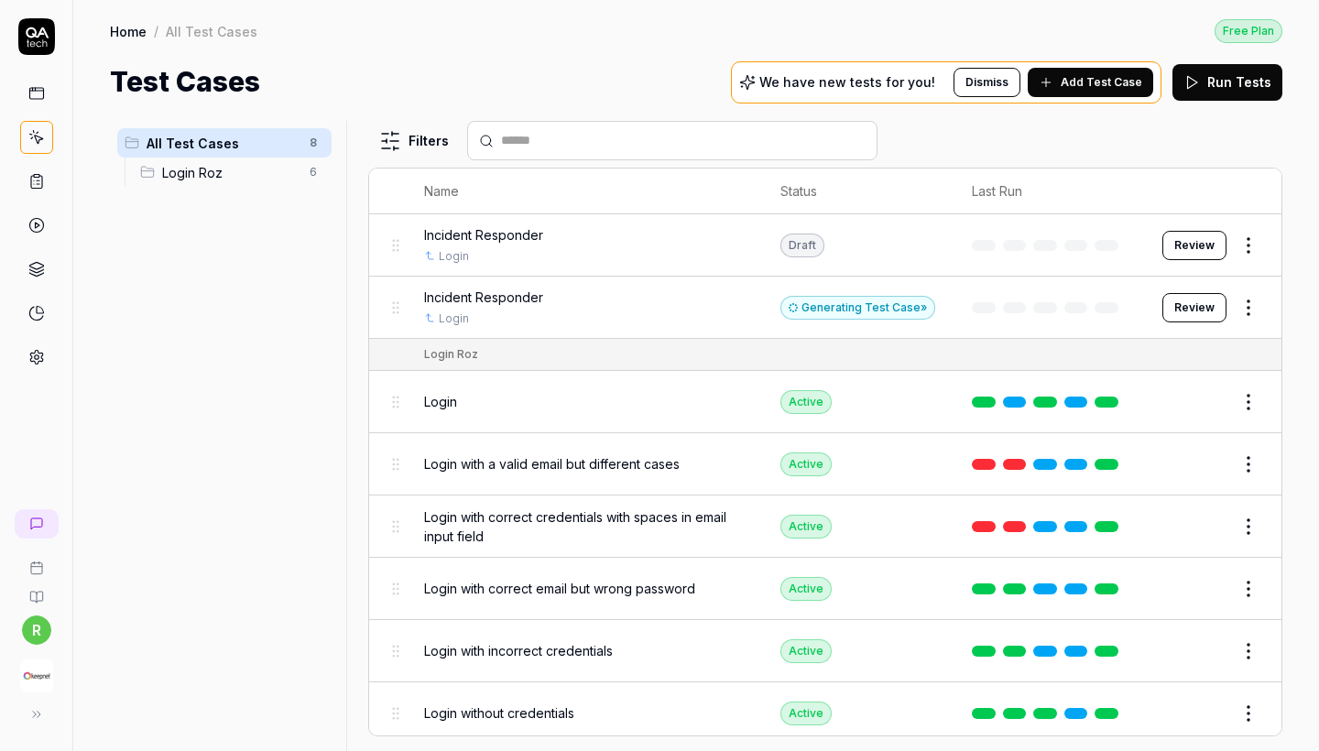
click at [1157, 239] on button "Review" at bounding box center [1195, 245] width 64 height 29
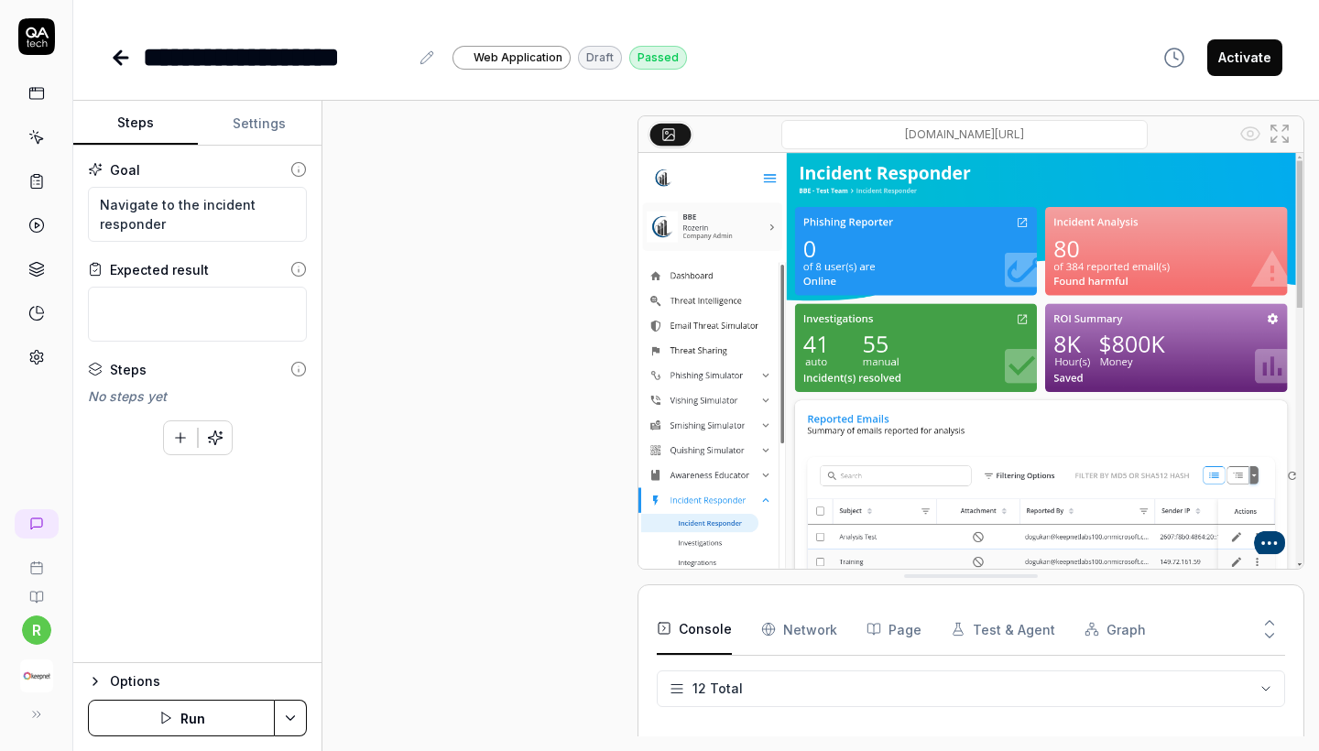
scroll to position [298, 0]
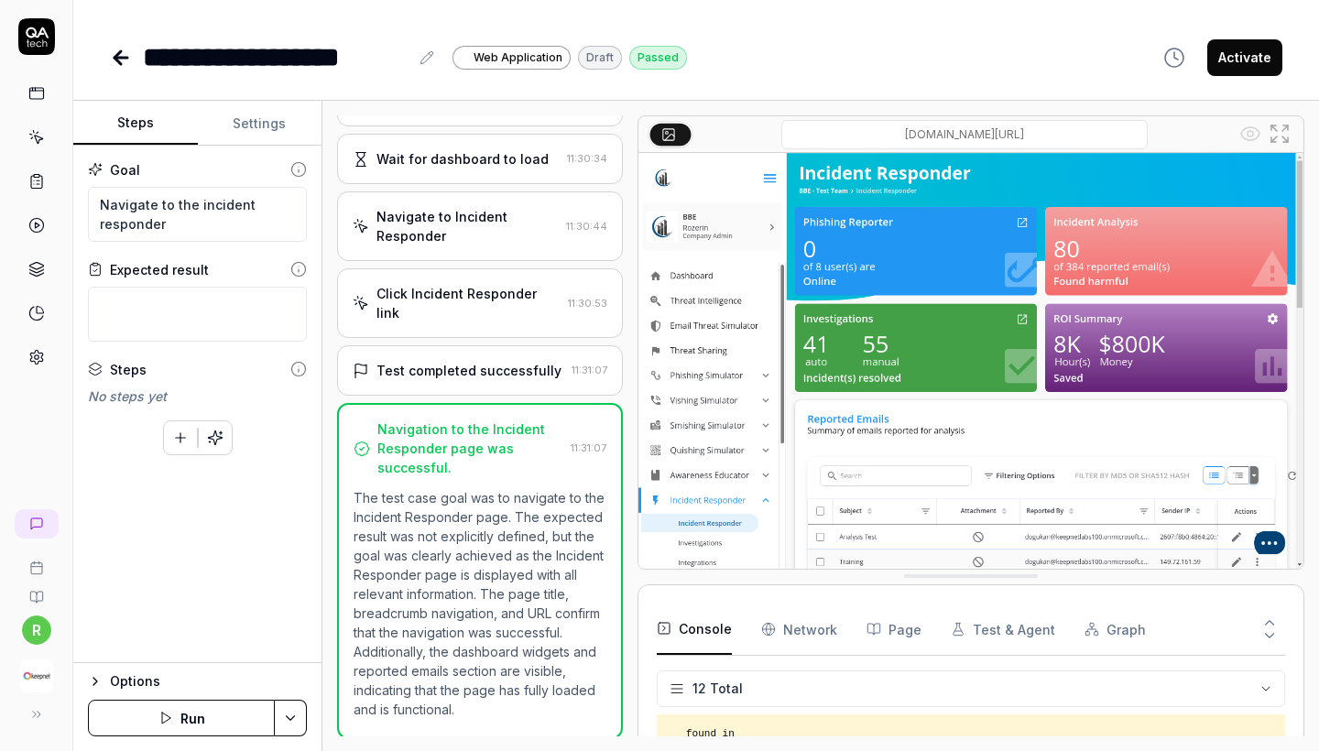
click at [120, 54] on icon at bounding box center [121, 58] width 22 height 22
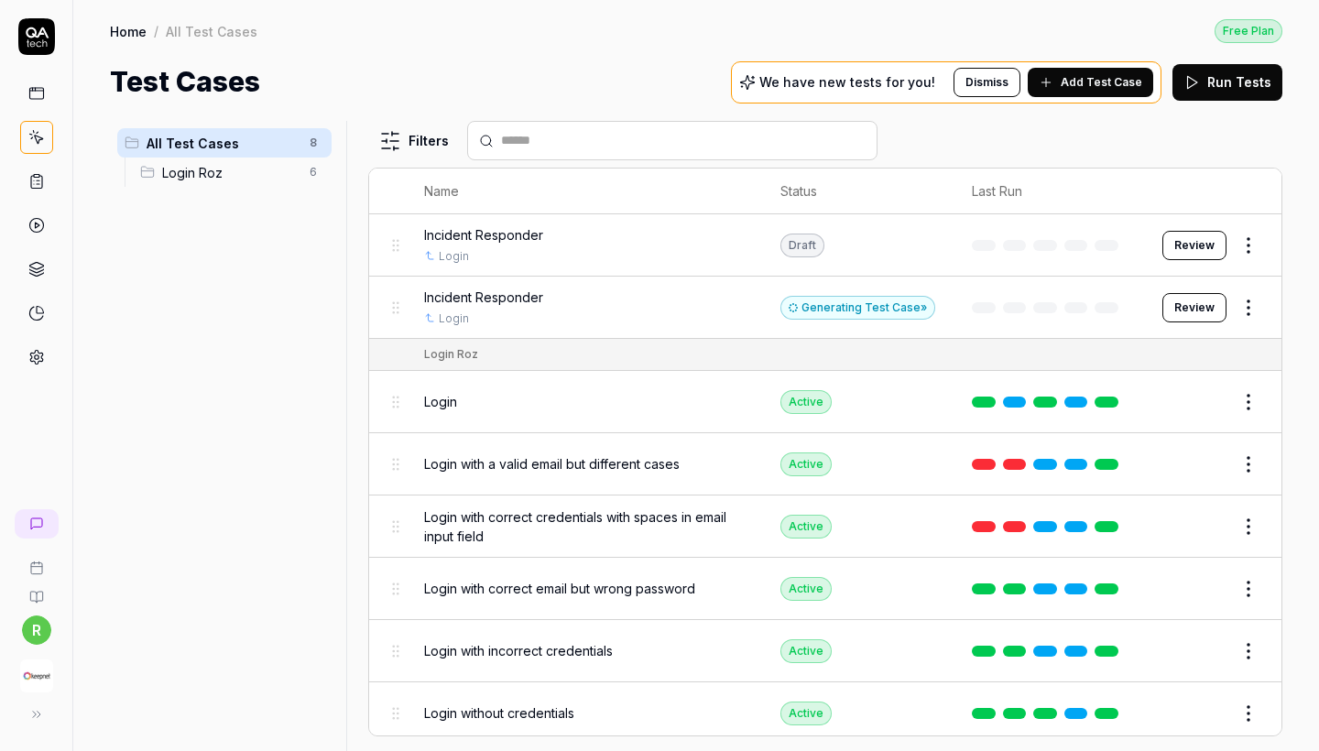
click at [1157, 303] on button "Review" at bounding box center [1195, 307] width 64 height 29
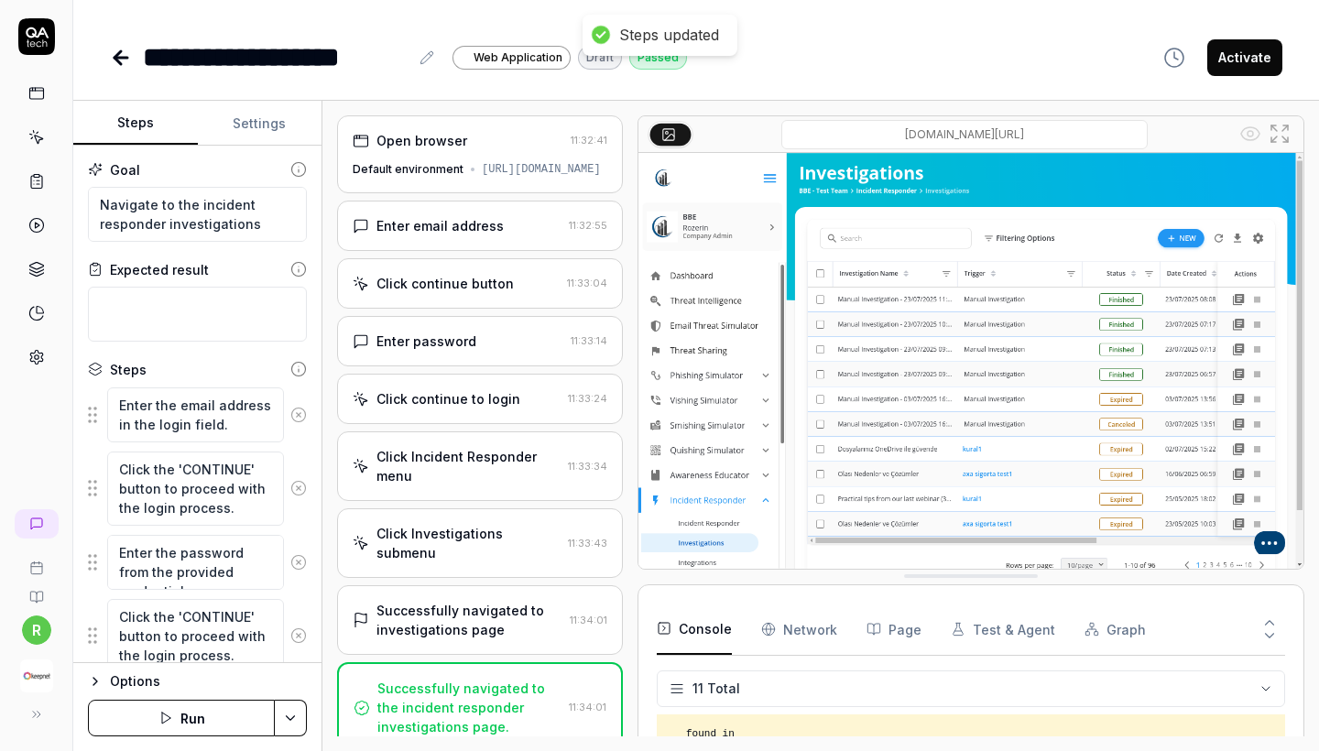
type textarea "*"
click at [120, 62] on icon at bounding box center [118, 57] width 6 height 13
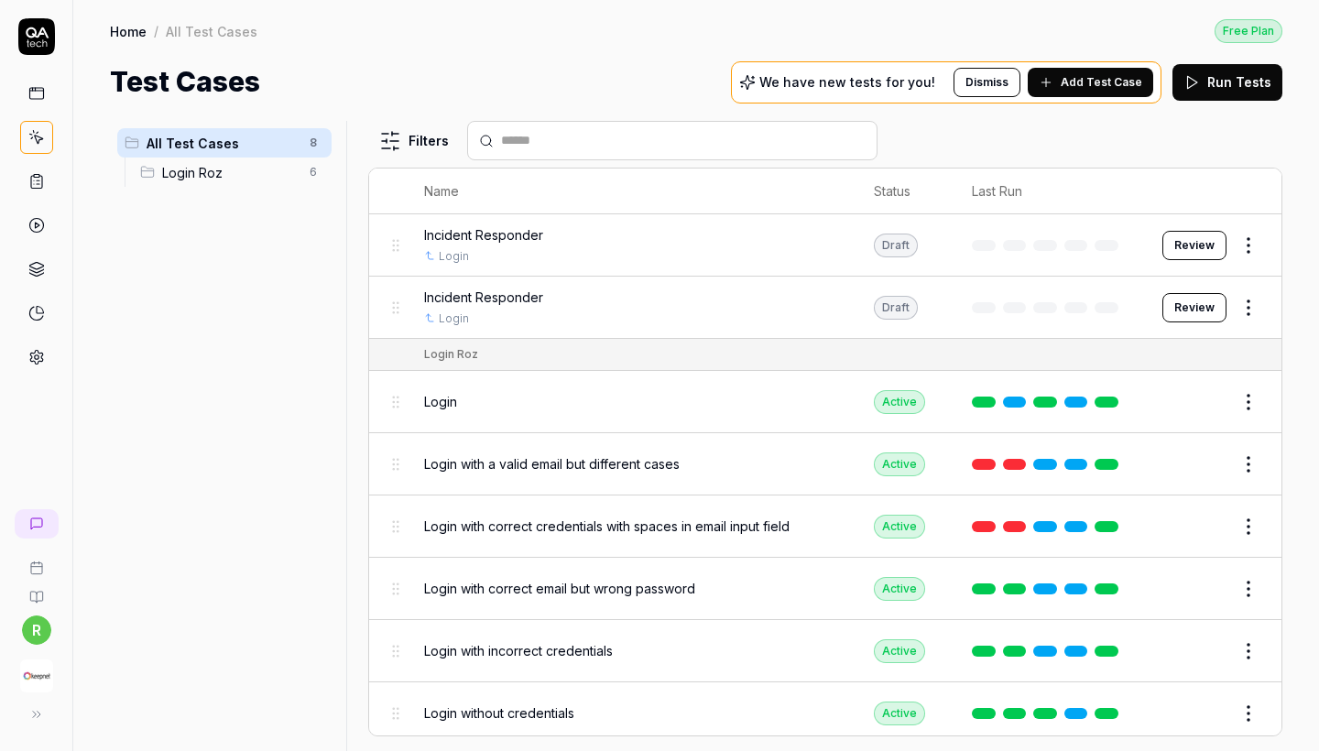
click at [894, 245] on div "Draft" at bounding box center [896, 246] width 44 height 24
click at [1157, 246] on html "r Home / All Test Cases Free Plan Home / All Test Cases Free Plan Test Cases We…" at bounding box center [659, 375] width 1319 height 751
click at [445, 188] on th "Name" at bounding box center [631, 192] width 450 height 46
click at [460, 356] on div "Login Roz" at bounding box center [451, 354] width 54 height 16
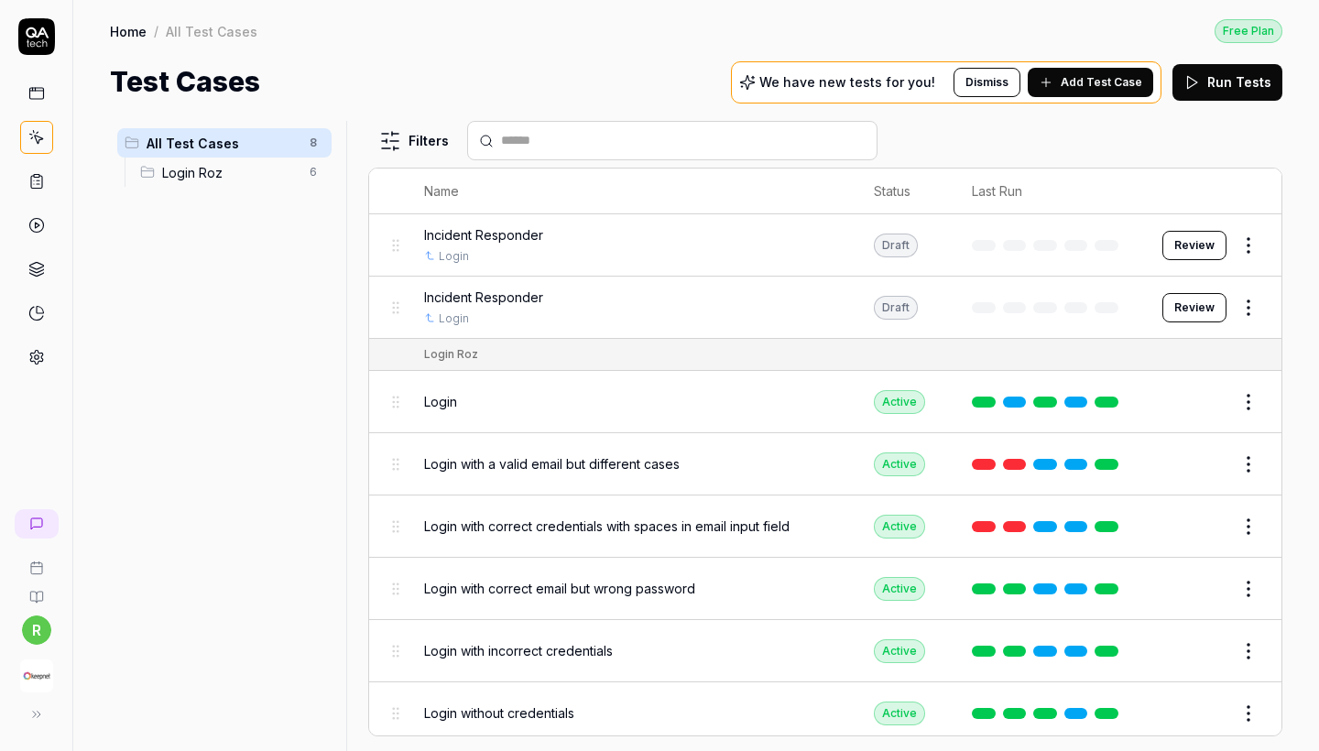
click at [265, 164] on span "Login Roz" at bounding box center [230, 172] width 136 height 19
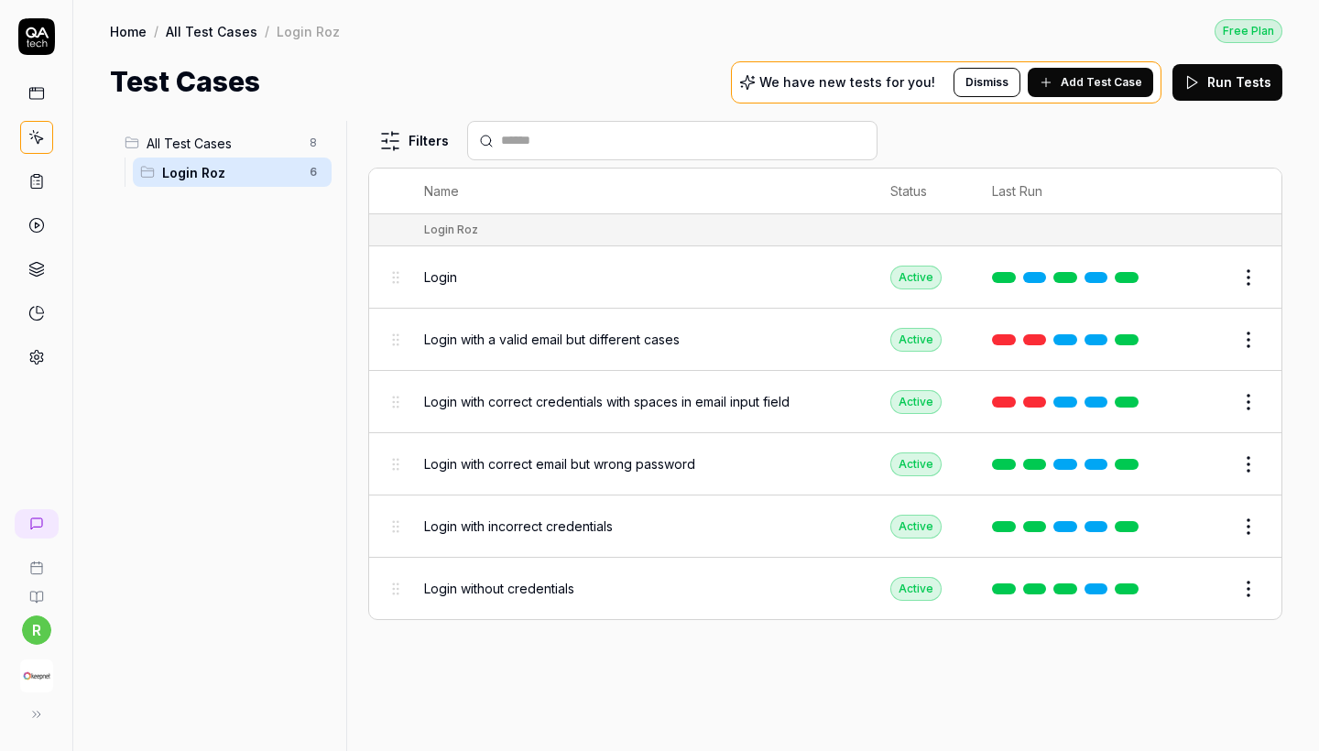
click at [287, 140] on span "All Test Cases" at bounding box center [223, 143] width 152 height 19
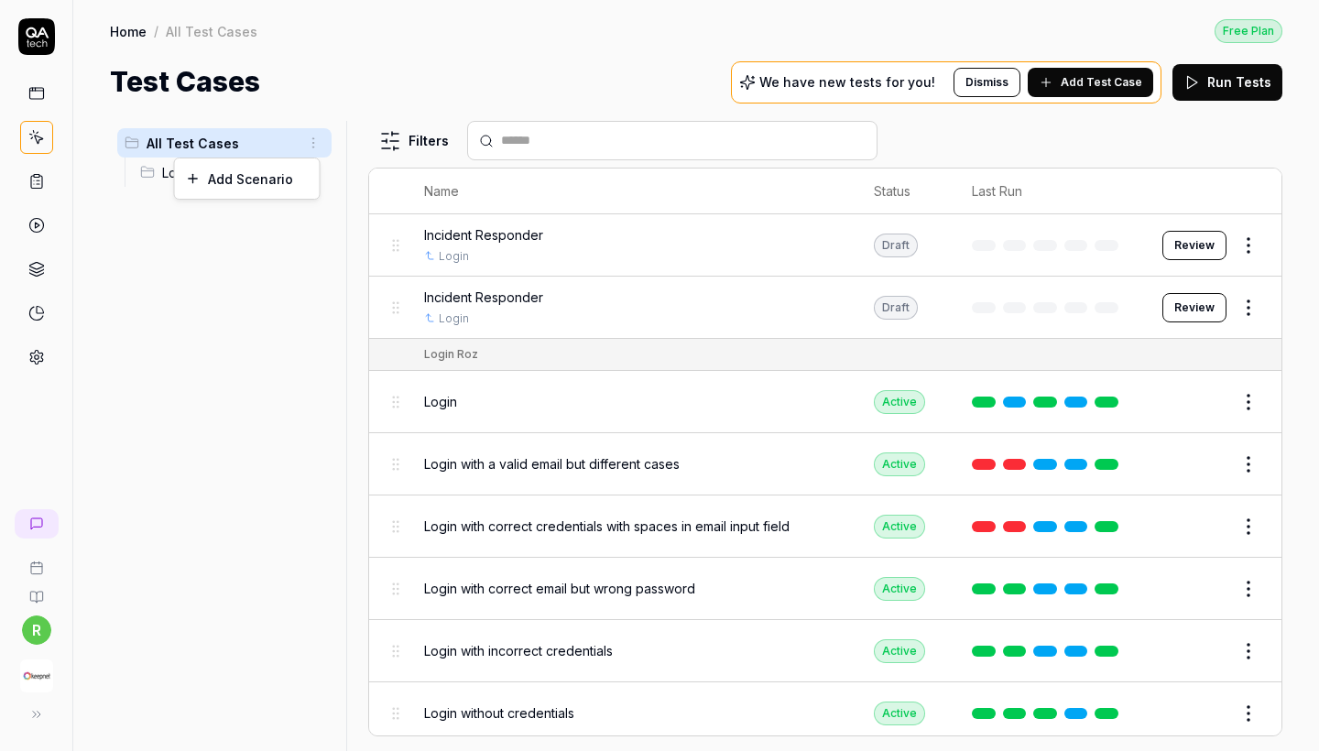
click at [315, 141] on html "r Home / All Test Cases Free Plan Home / All Test Cases Free Plan Test Cases We…" at bounding box center [659, 375] width 1319 height 751
click at [276, 189] on div "Add Scenario" at bounding box center [247, 178] width 145 height 40
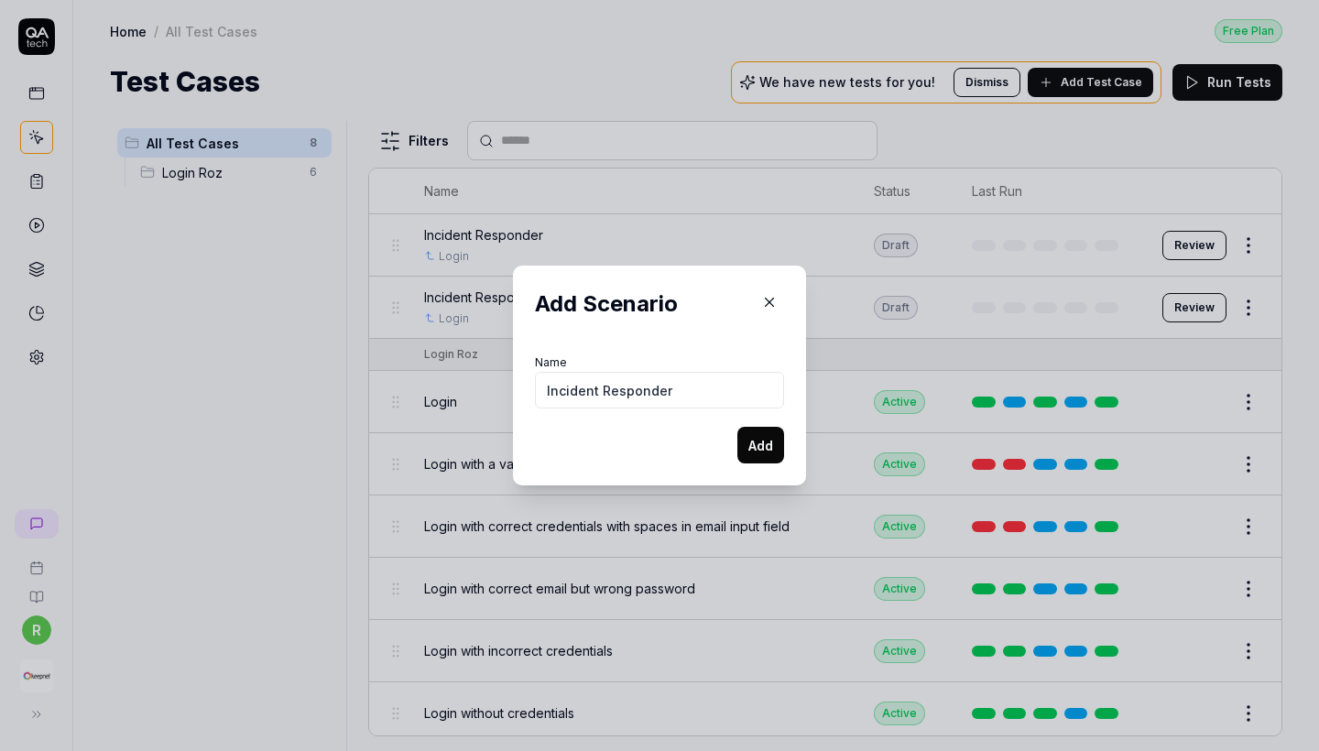
type input "Incident Responder"
click at [760, 445] on button "Add" at bounding box center [760, 445] width 47 height 37
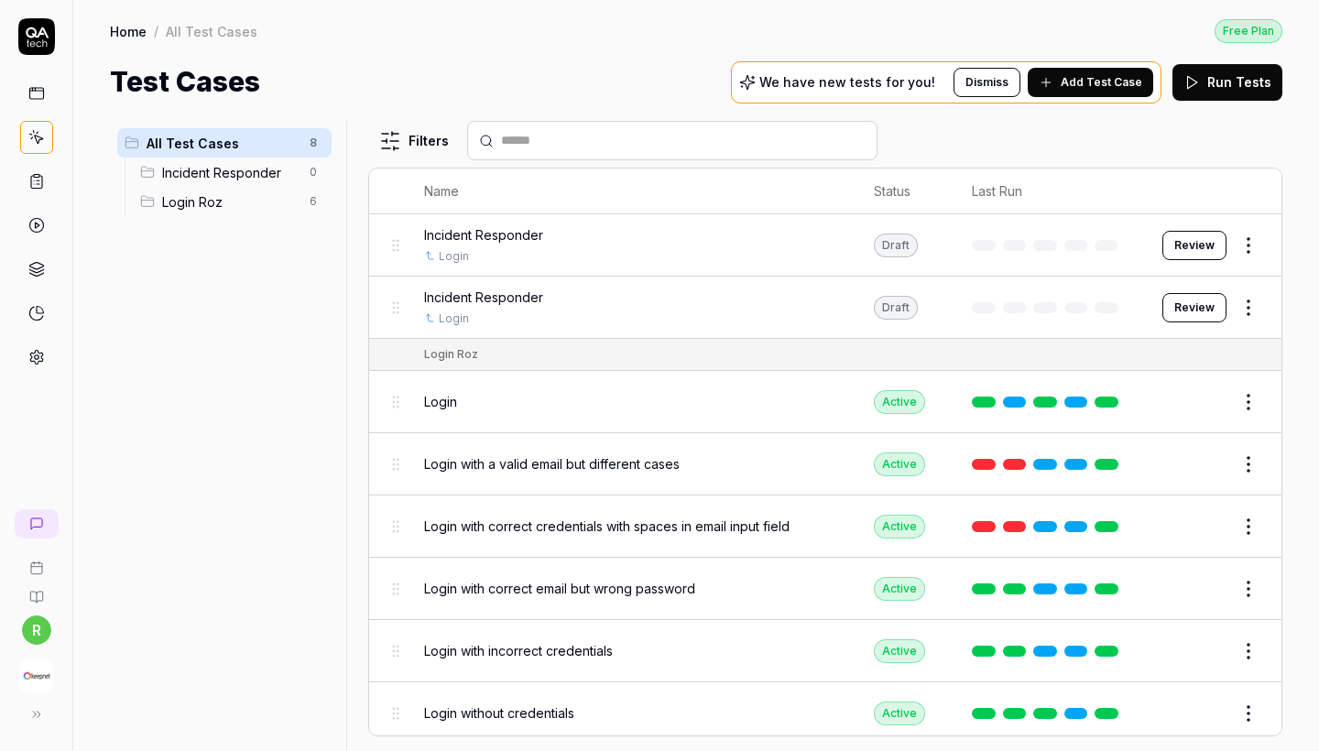
click at [224, 177] on span "Incident Responder" at bounding box center [230, 172] width 136 height 19
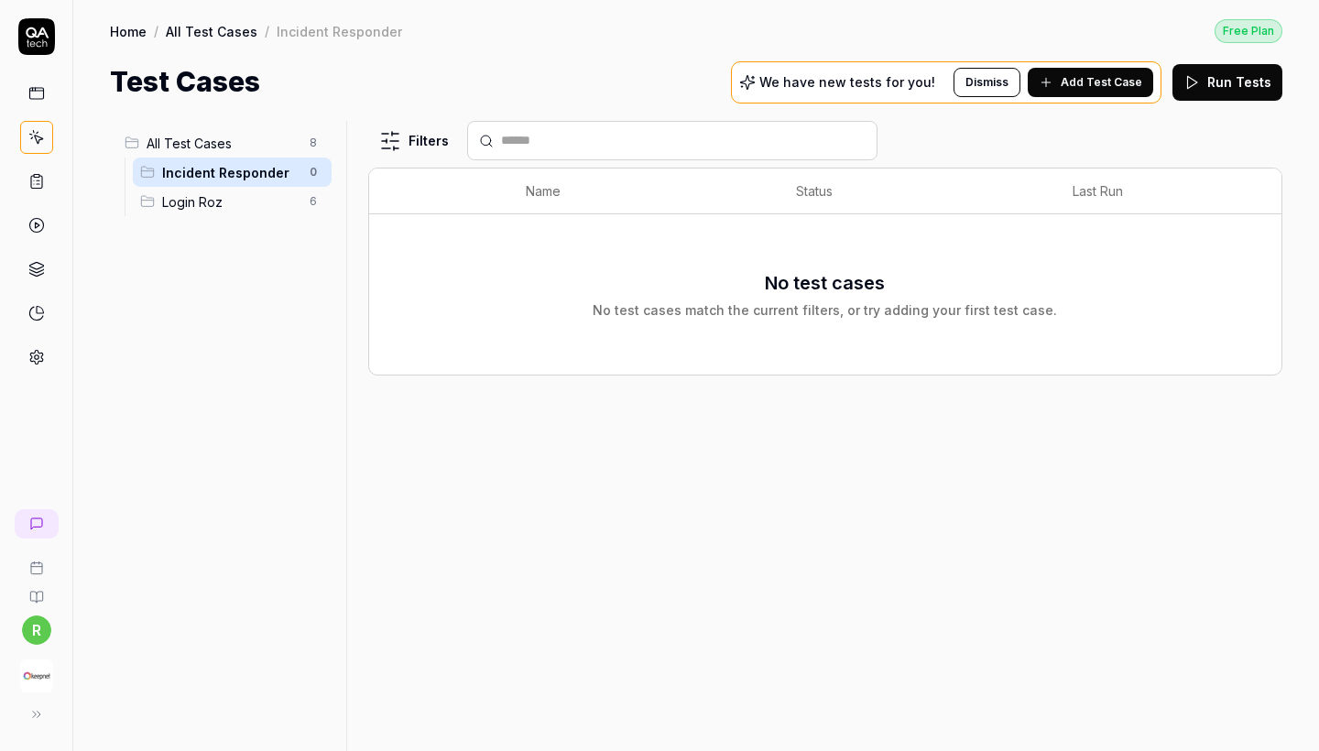
click at [225, 196] on span "Login Roz" at bounding box center [230, 201] width 136 height 19
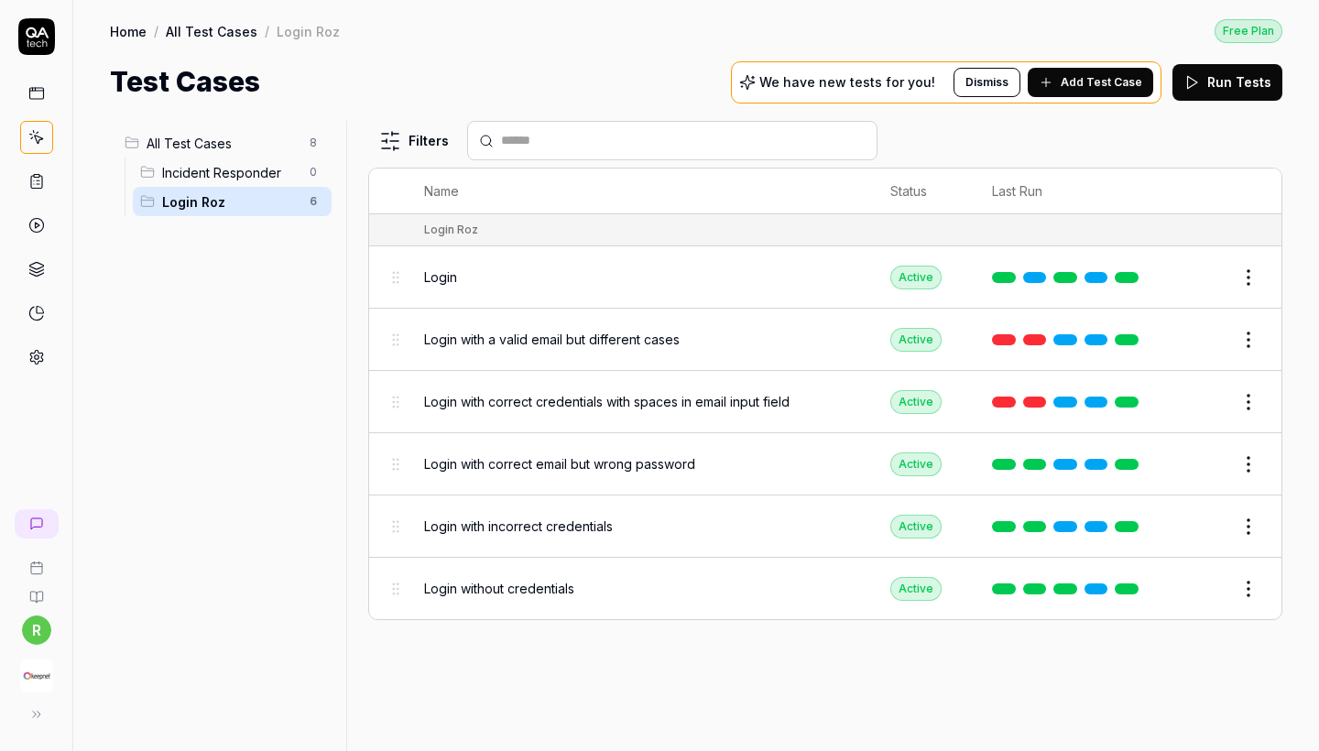
click at [247, 166] on span "Incident Responder" at bounding box center [230, 172] width 136 height 19
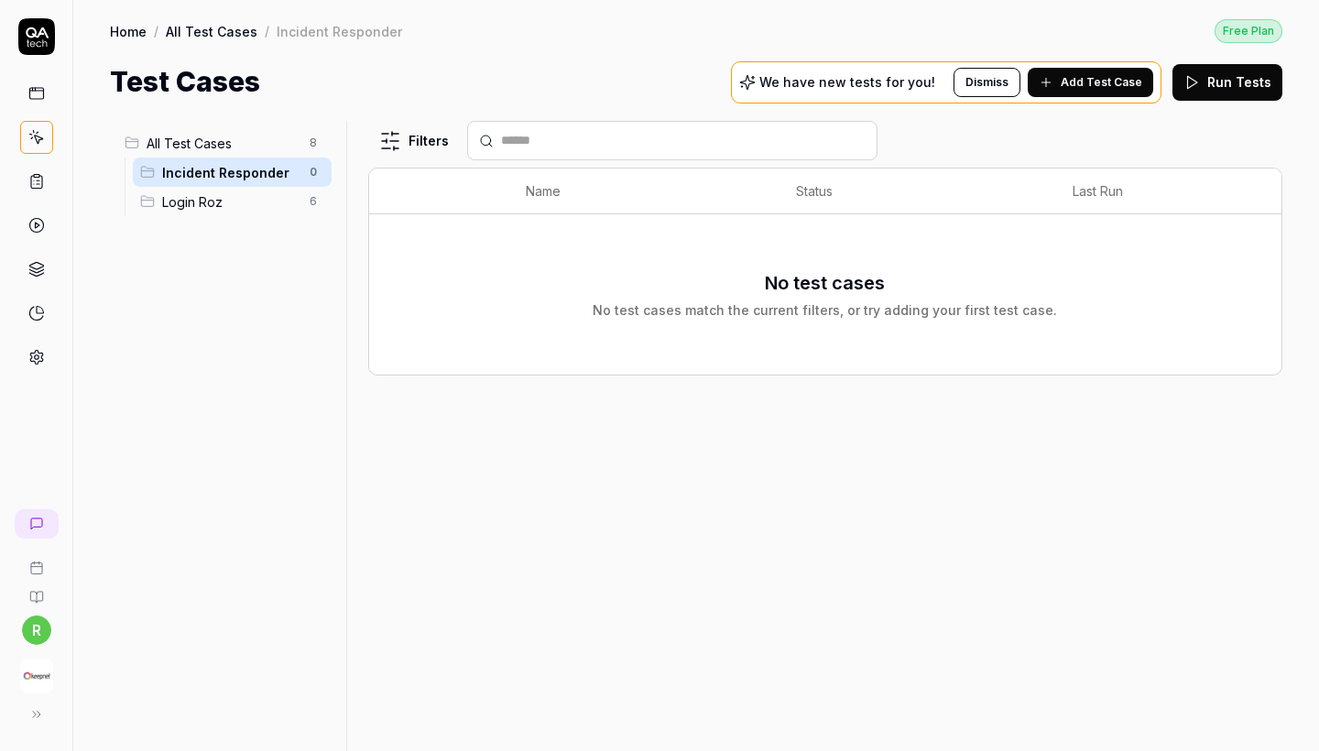
click at [283, 181] on span "Incident Responder" at bounding box center [230, 172] width 136 height 19
click at [1078, 83] on span "Add Test Case" at bounding box center [1102, 82] width 82 height 16
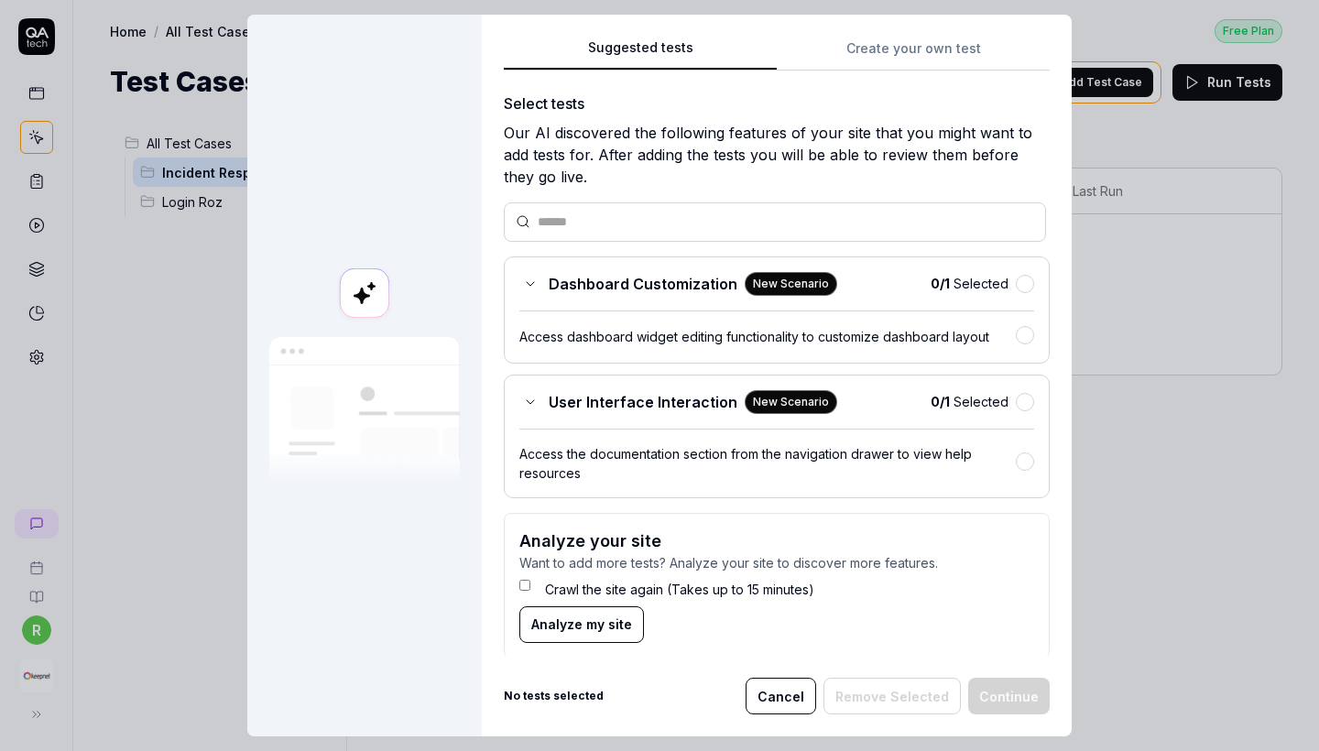
click at [949, 36] on div "Suggested tests Create your own test Select tests Our AI discovered the followi…" at bounding box center [777, 376] width 590 height 722
click at [950, 49] on div "Suggested tests Create your own test Select tests Our AI discovered the followi…" at bounding box center [777, 376] width 590 height 722
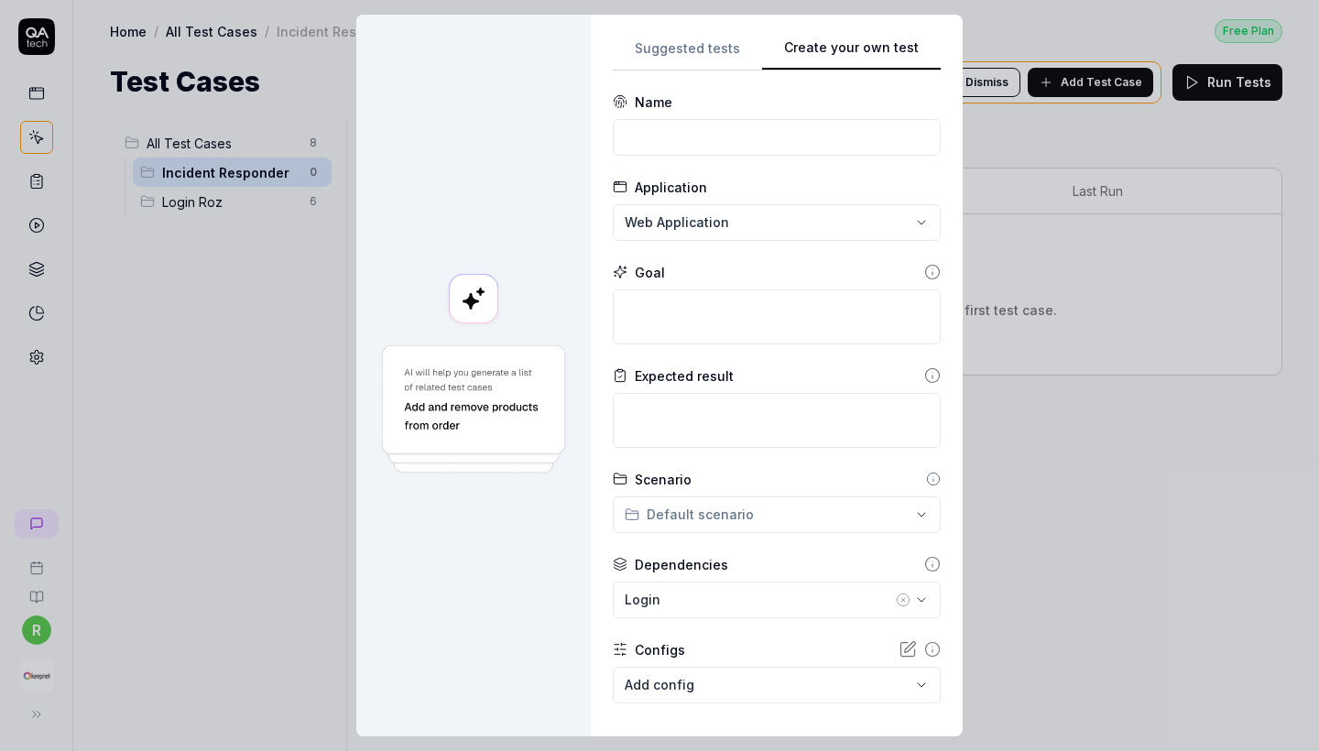
click at [736, 115] on div "Name" at bounding box center [777, 124] width 328 height 63
click at [736, 147] on input at bounding box center [777, 137] width 328 height 37
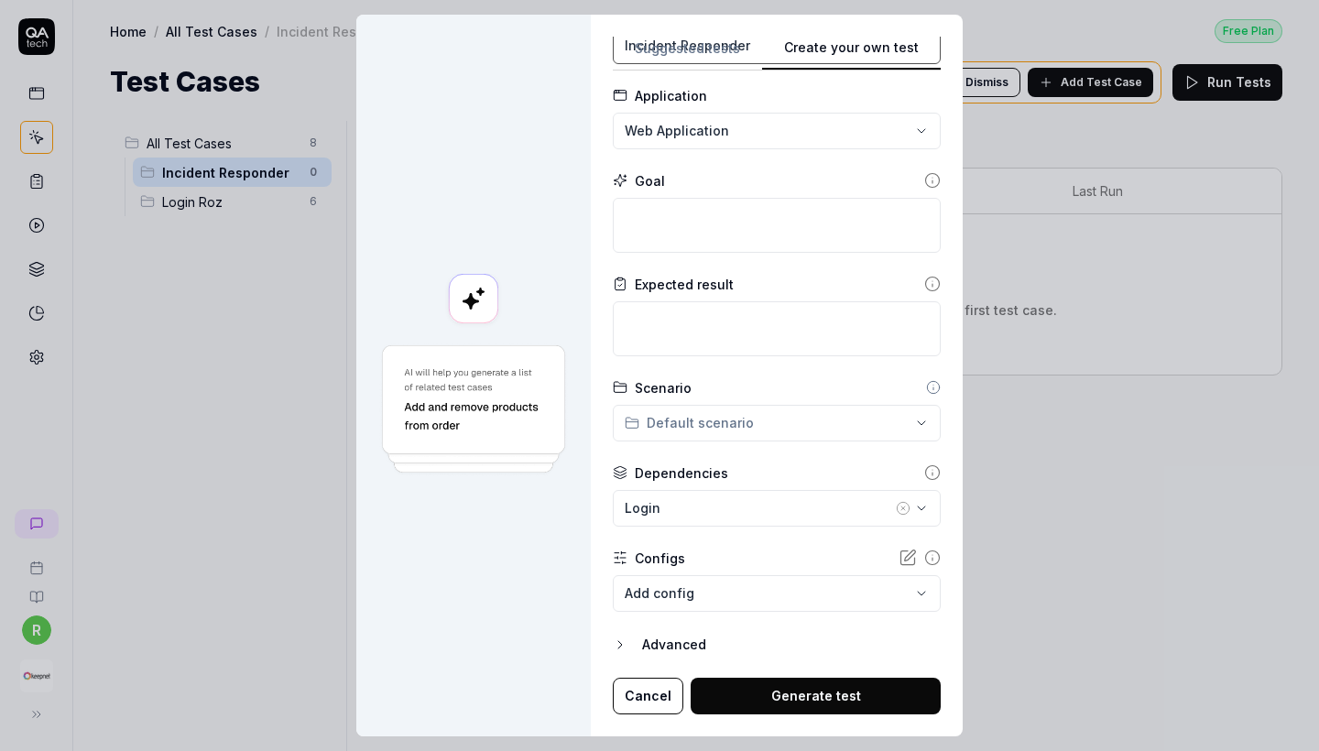
scroll to position [91, 0]
type input "Incident Responder"
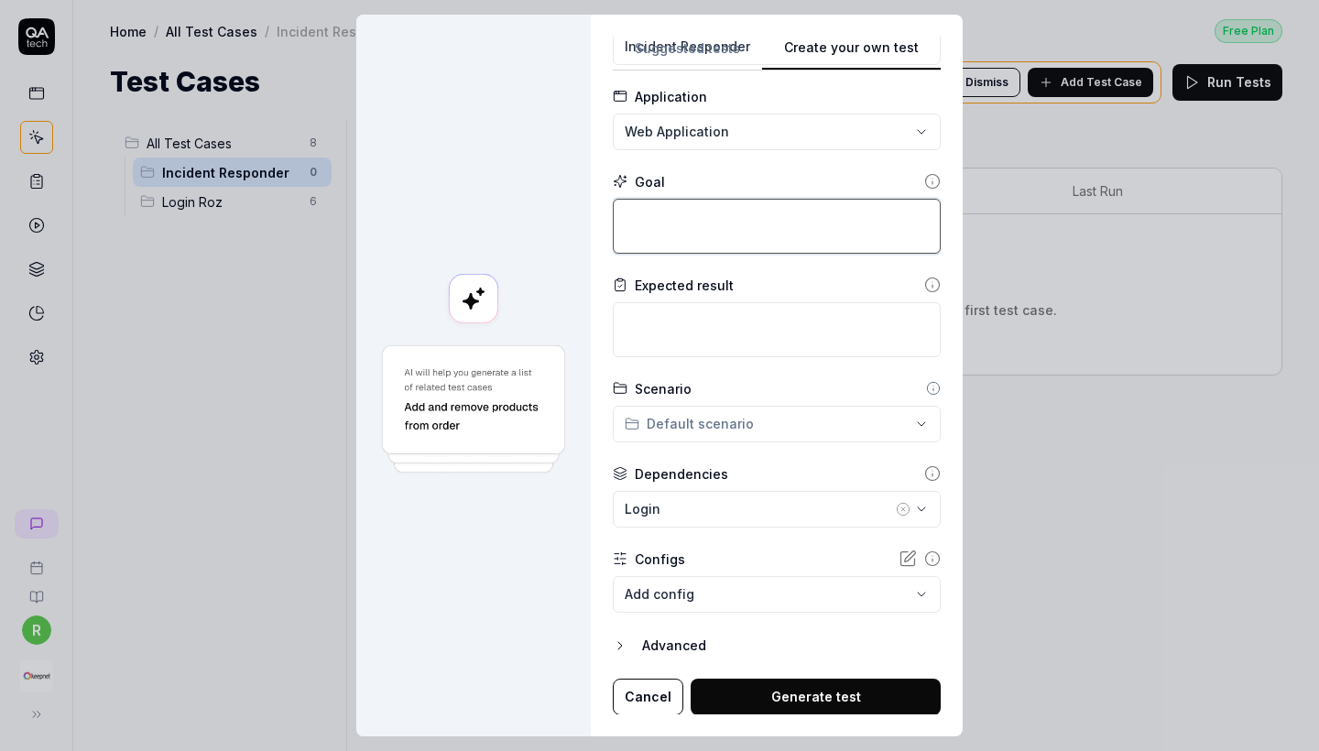
click at [730, 245] on textarea at bounding box center [777, 226] width 328 height 55
paste textarea "Navigate to the incident responder investigations page"
type textarea "*"
type textarea "Navigate to the incident responder investigations page"
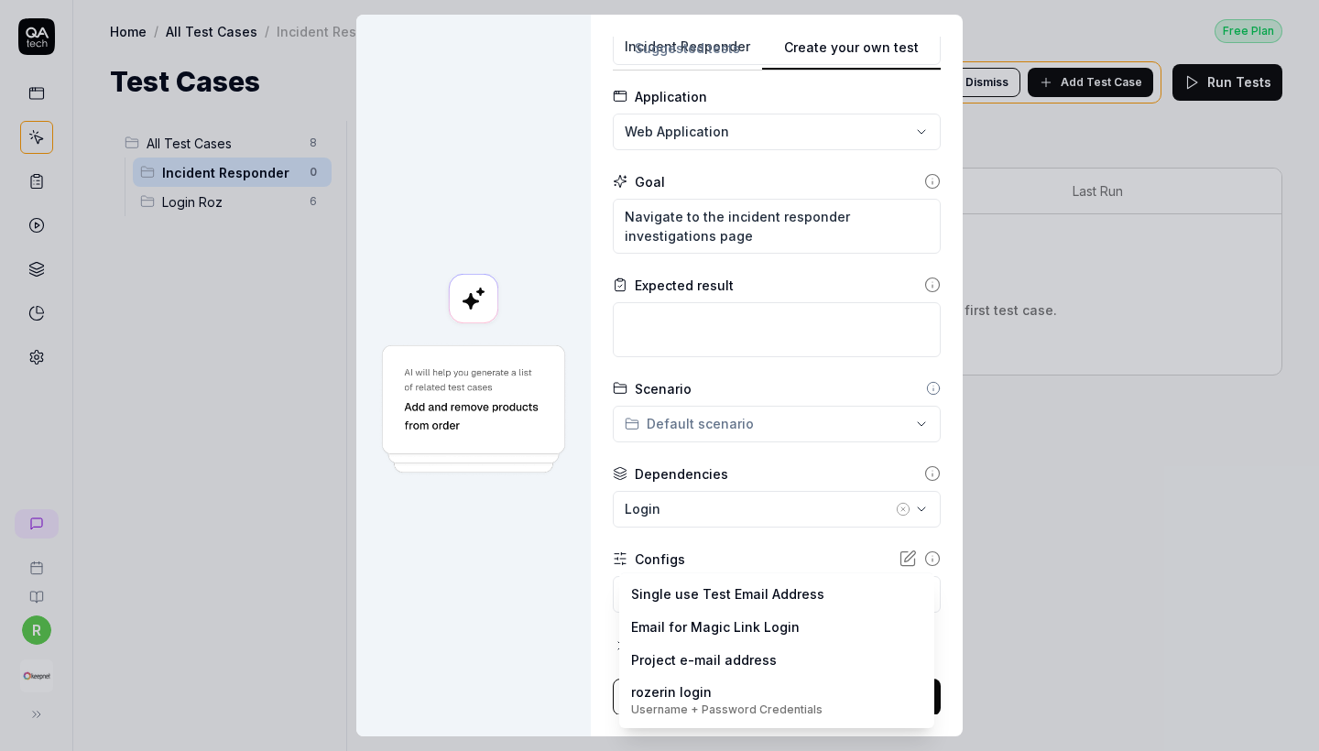
click at [769, 585] on body "**********" at bounding box center [659, 375] width 1319 height 751
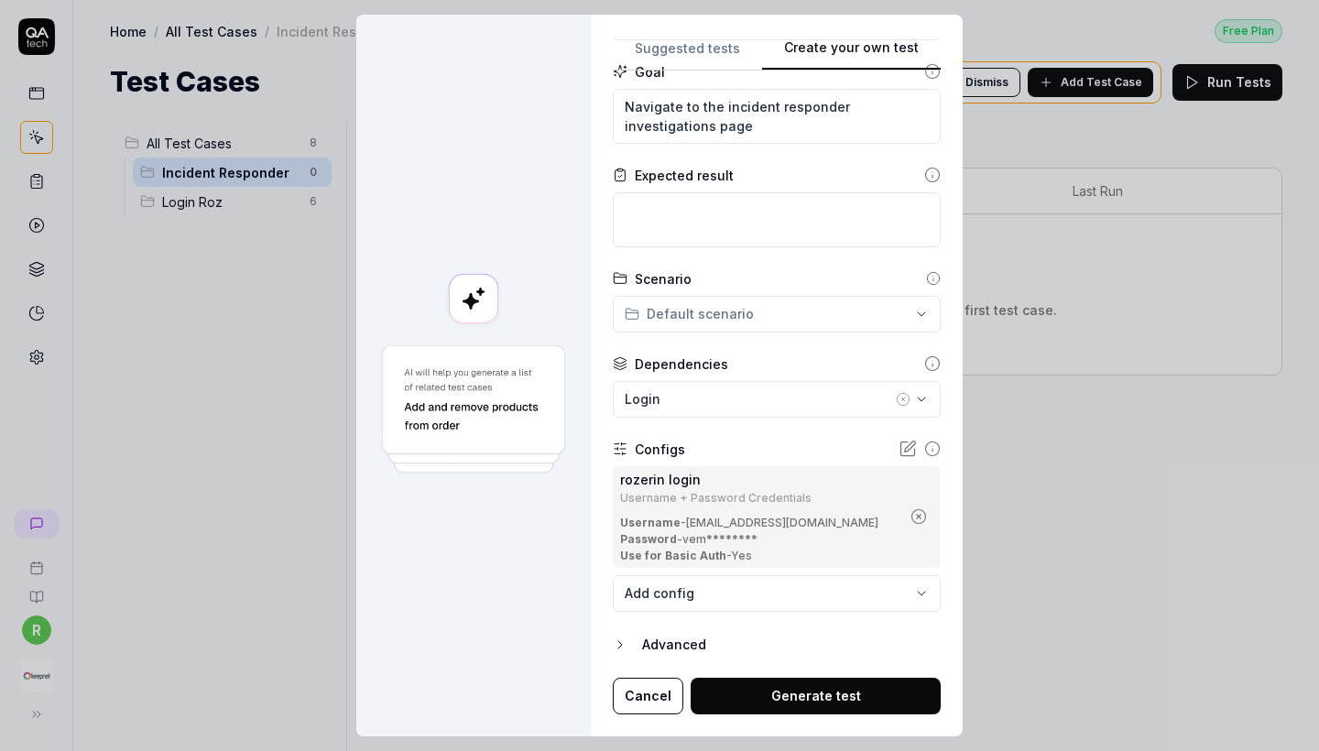
click at [812, 686] on button "Generate test" at bounding box center [816, 696] width 250 height 37
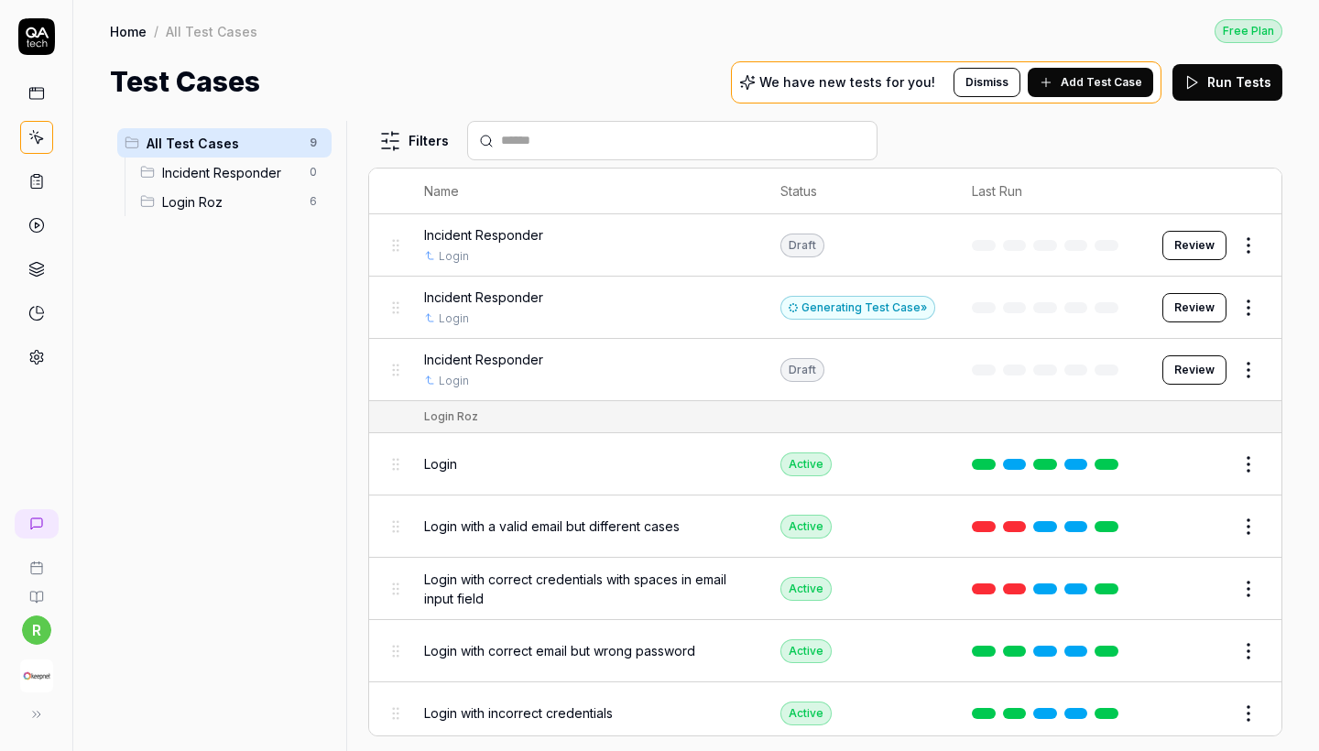
click at [1157, 310] on html "r Home / All Test Cases Free Plan Home / All Test Cases Free Plan Test Cases We…" at bounding box center [659, 375] width 1319 height 751
click at [262, 182] on html "r Home / All Test Cases Free Plan Home / All Test Cases Free Plan Test Cases We…" at bounding box center [659, 375] width 1319 height 751
click at [255, 177] on span "Incident Responder" at bounding box center [230, 172] width 136 height 19
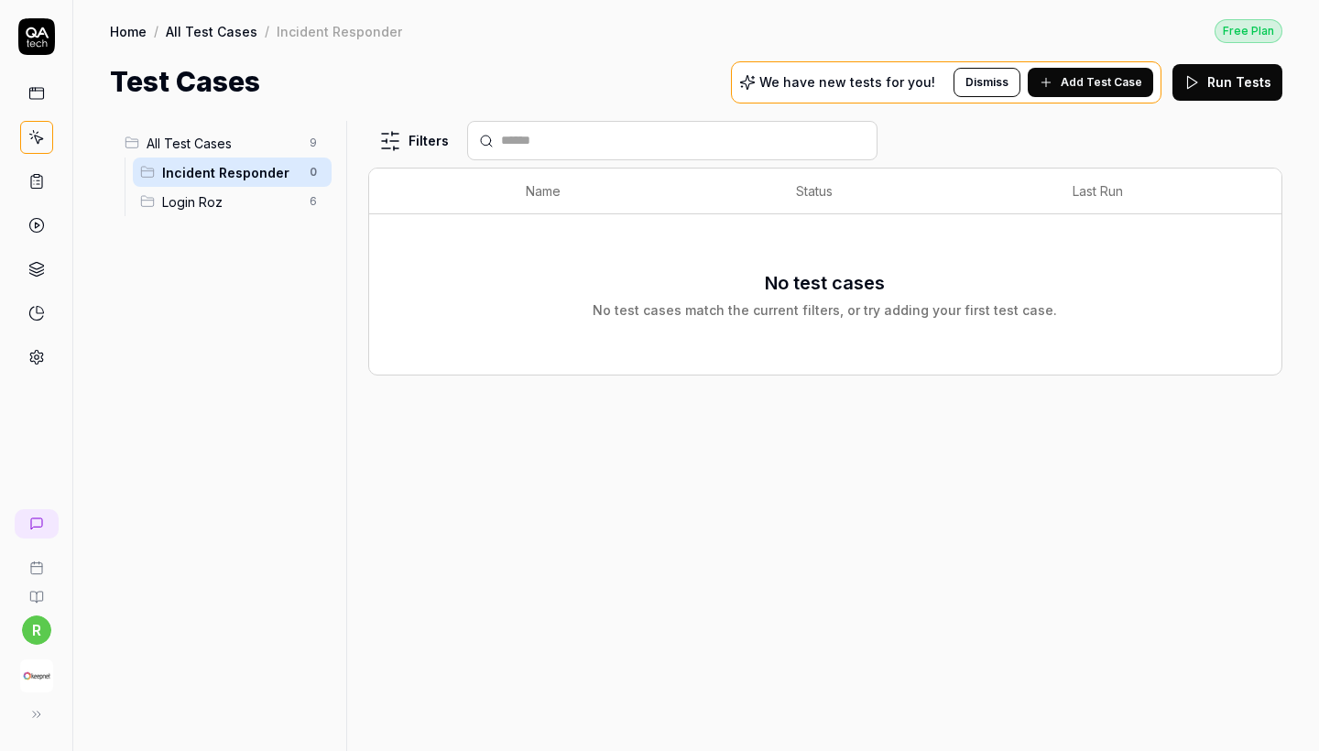
click at [1130, 93] on button "Add Test Case" at bounding box center [1091, 82] width 126 height 29
click at [217, 204] on span "Login Roz" at bounding box center [230, 201] width 136 height 19
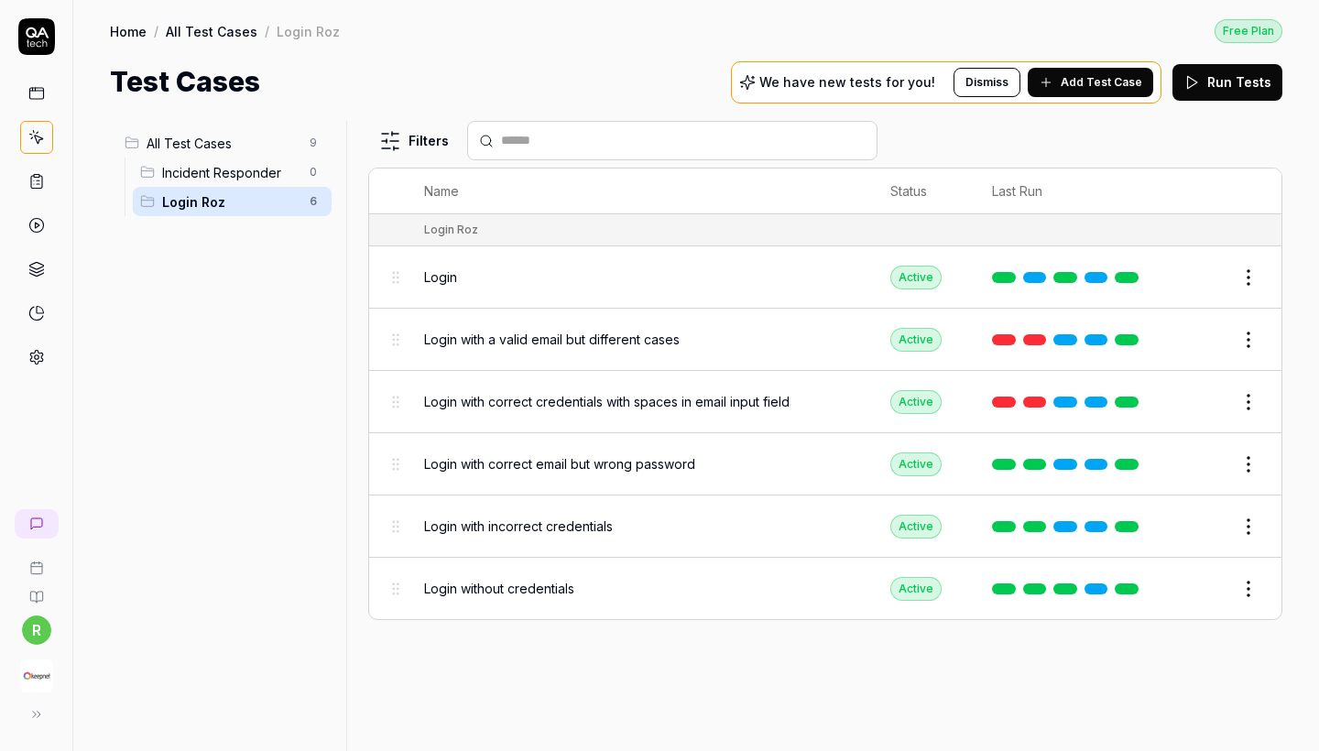
click at [224, 147] on span "All Test Cases" at bounding box center [223, 143] width 152 height 19
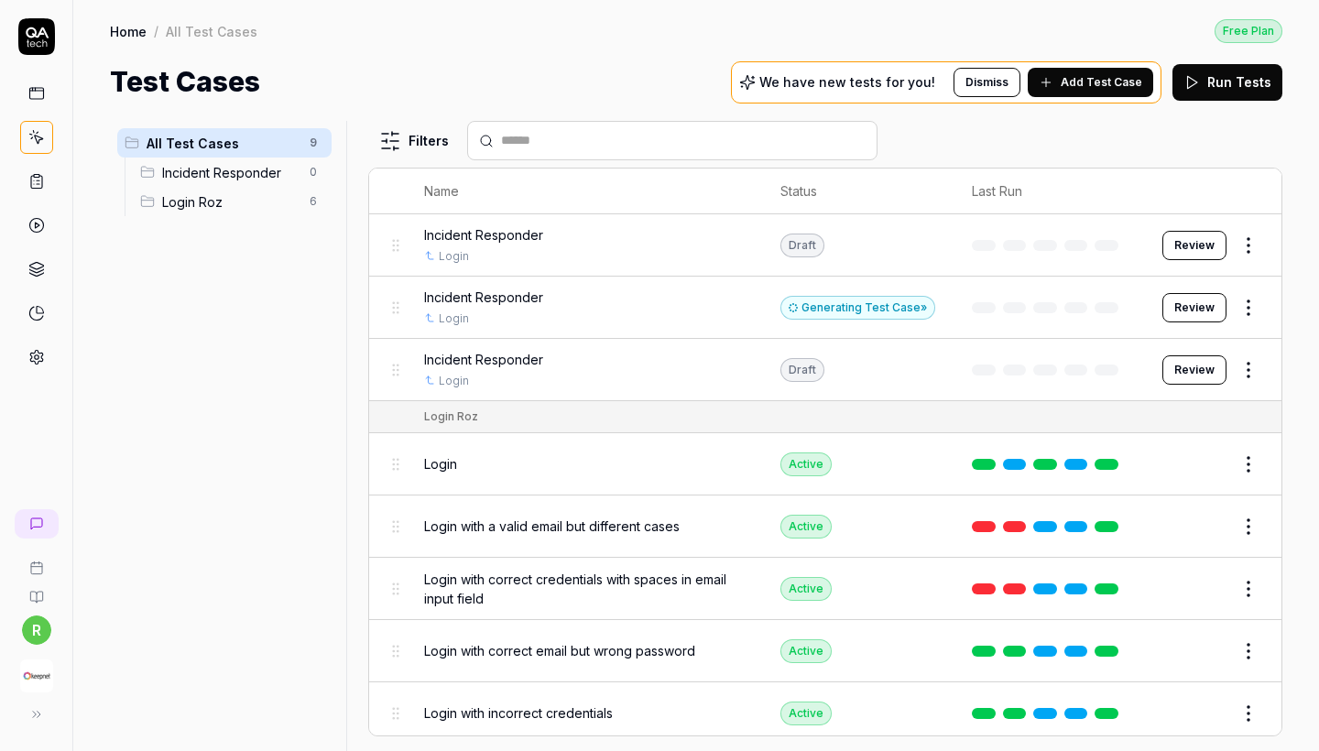
click at [1017, 224] on td at bounding box center [1049, 245] width 191 height 62
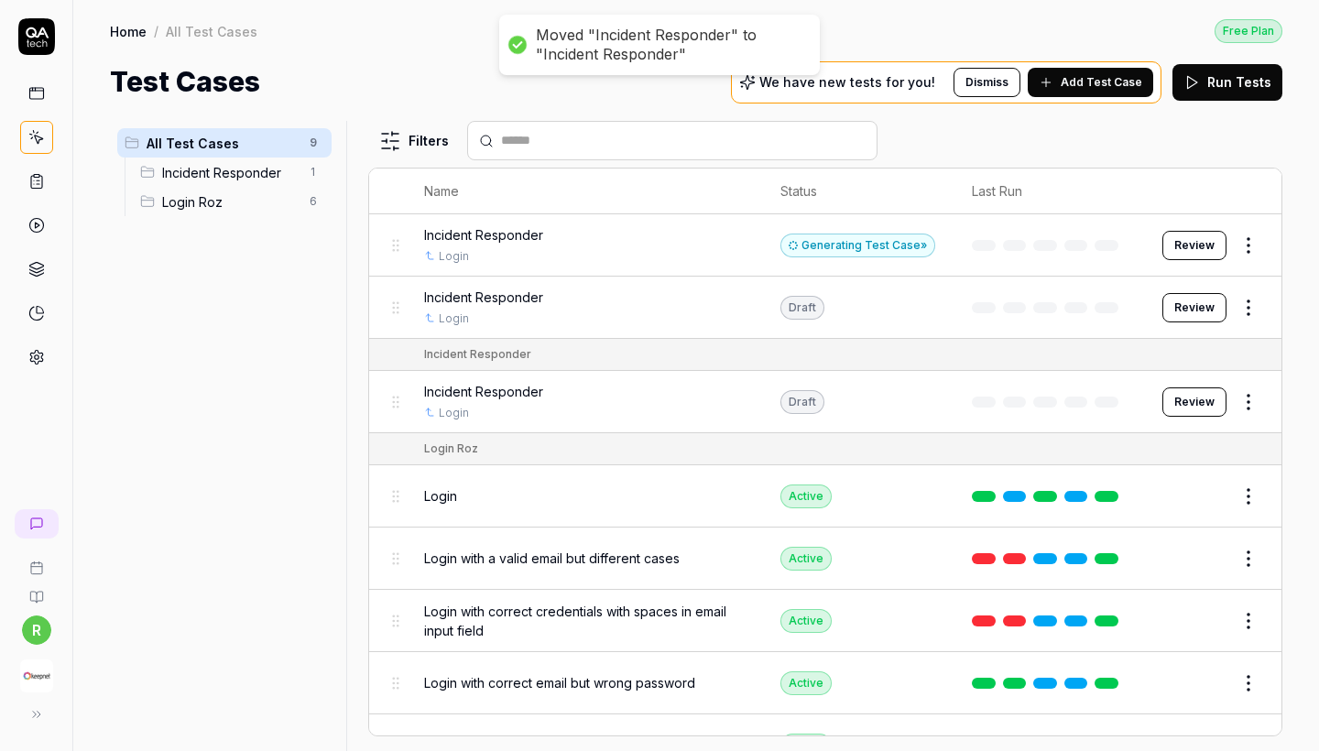
click at [1157, 235] on html "Moved "Incident Responder" to "Incident Responder" r Home / All Test Cases Free…" at bounding box center [659, 375] width 1319 height 751
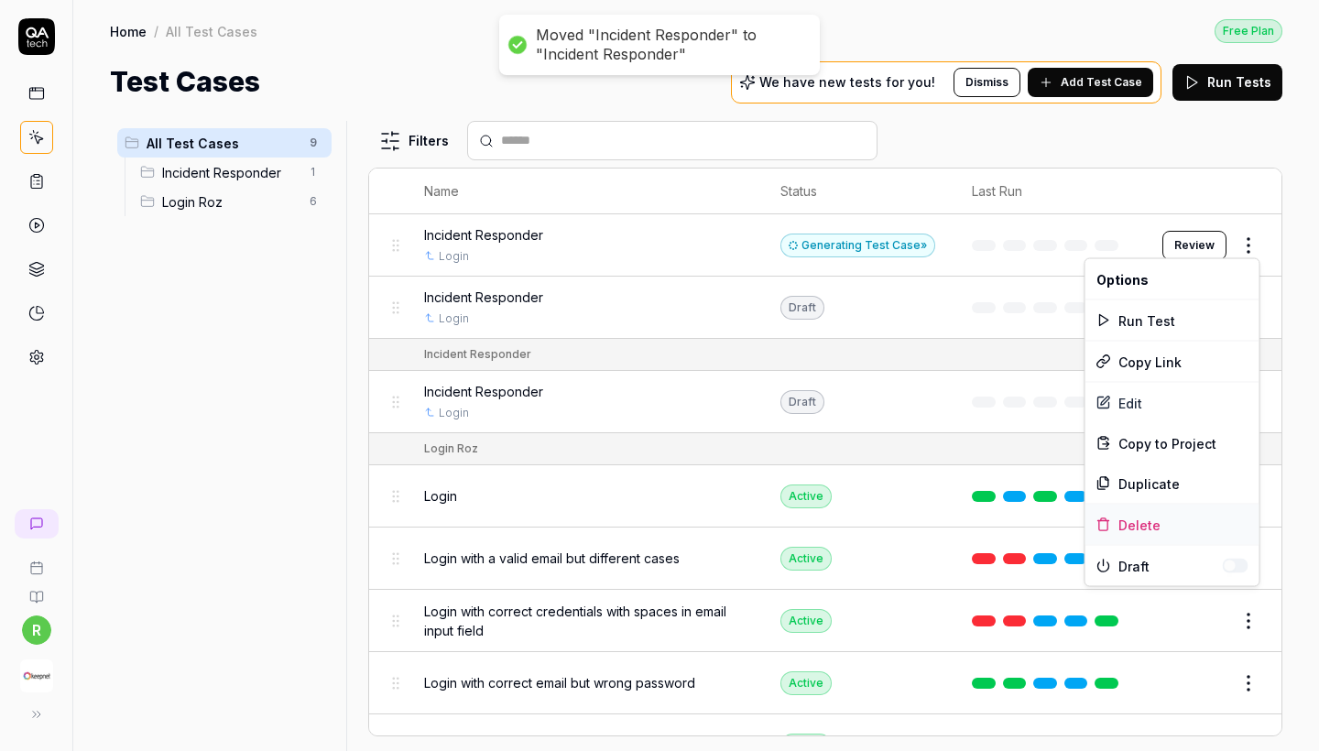
click at [1143, 525] on div "Delete" at bounding box center [1173, 525] width 174 height 40
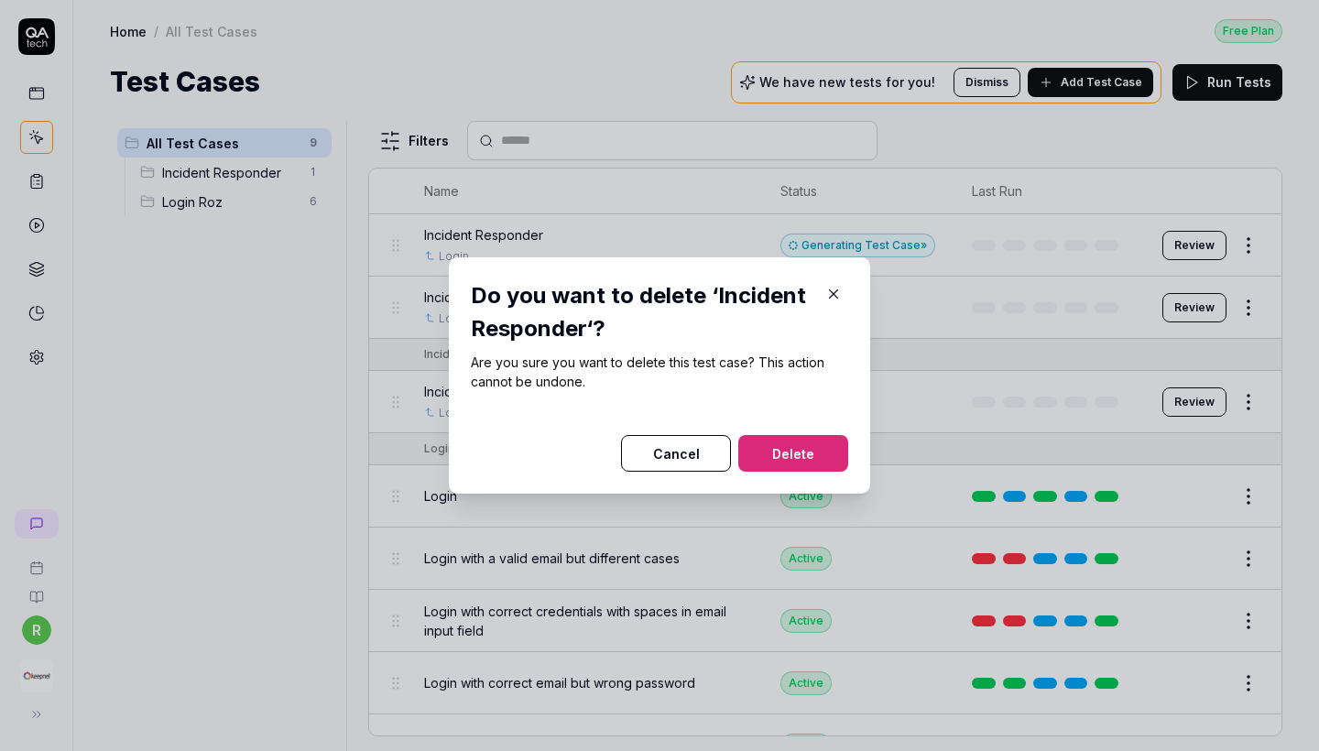
click at [823, 473] on div "Do you want to delete ‘Incident Responder‘? Are you sure you want to delete thi…" at bounding box center [659, 375] width 421 height 236
click at [800, 453] on button "Delete" at bounding box center [793, 453] width 110 height 37
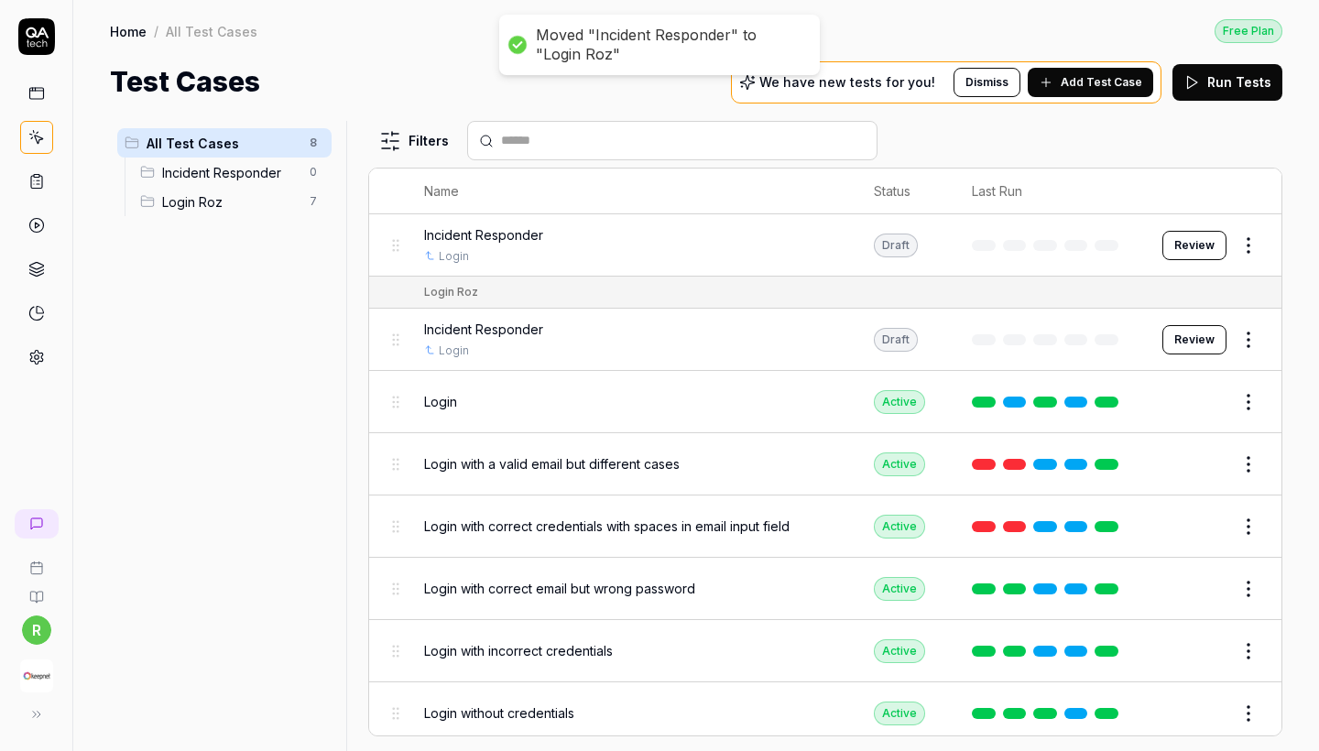
click at [237, 174] on span "Incident Responder" at bounding box center [230, 172] width 136 height 19
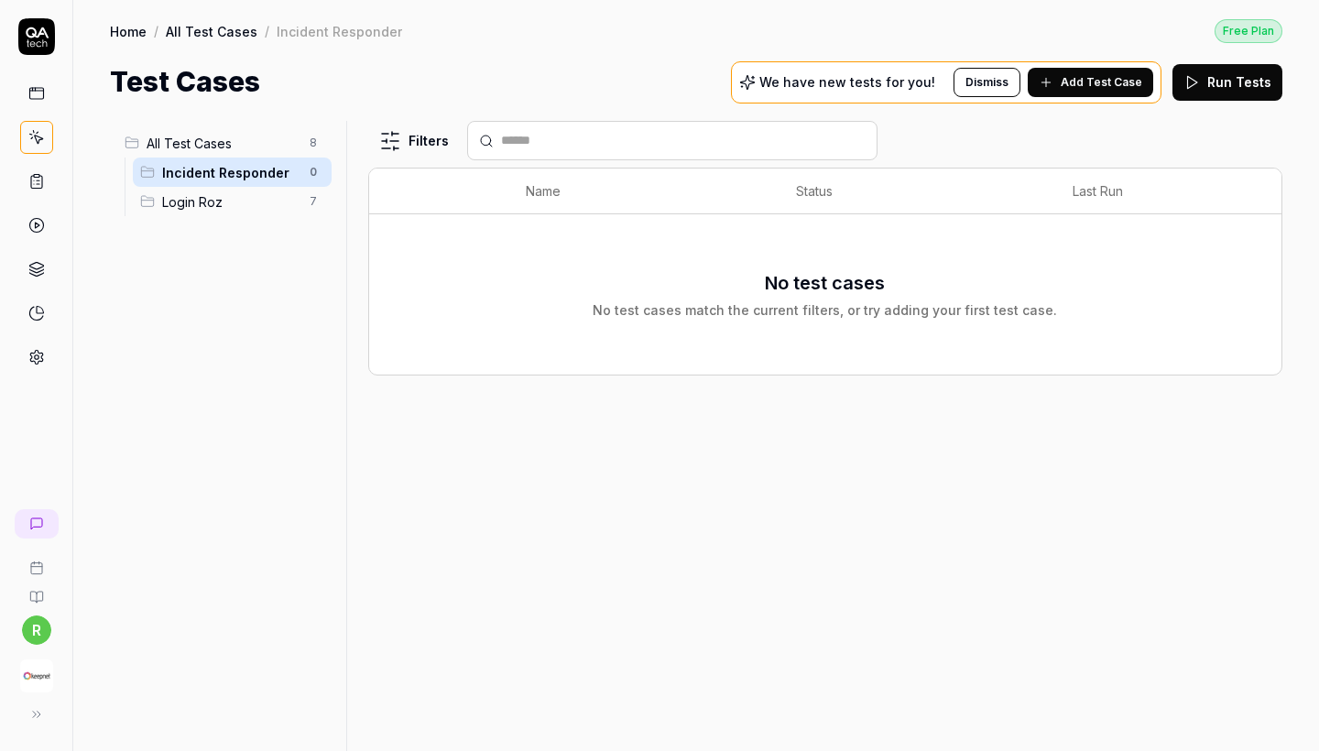
click at [212, 207] on span "Login Roz" at bounding box center [230, 201] width 136 height 19
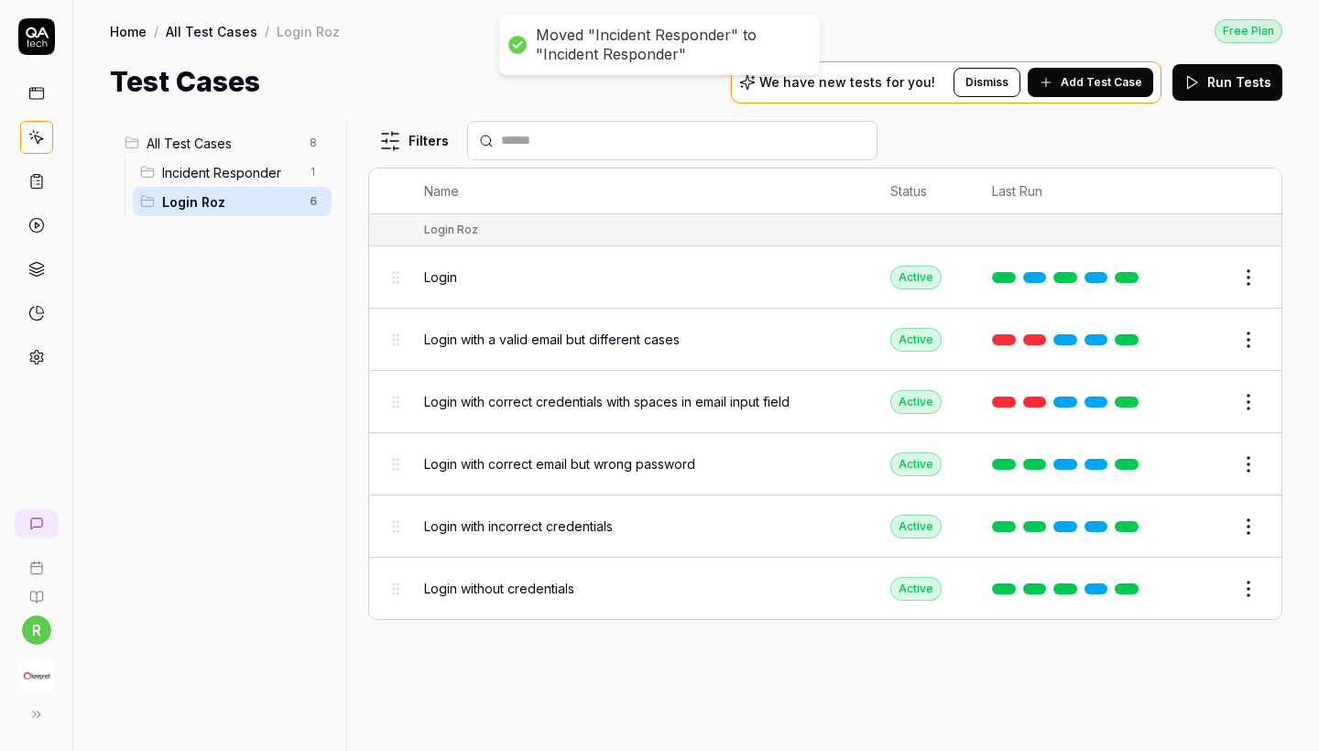
click at [235, 177] on span "Incident Responder" at bounding box center [230, 172] width 136 height 19
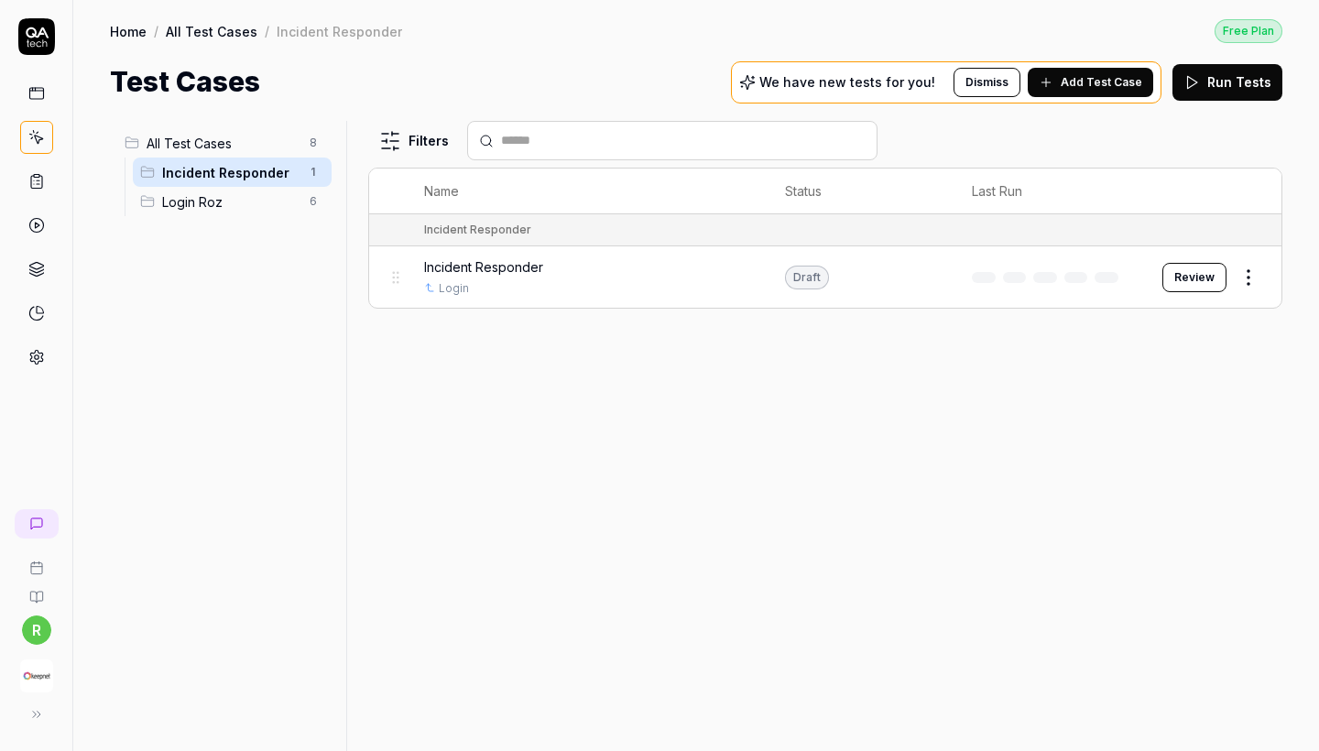
click at [247, 146] on span "All Test Cases" at bounding box center [223, 143] width 152 height 19
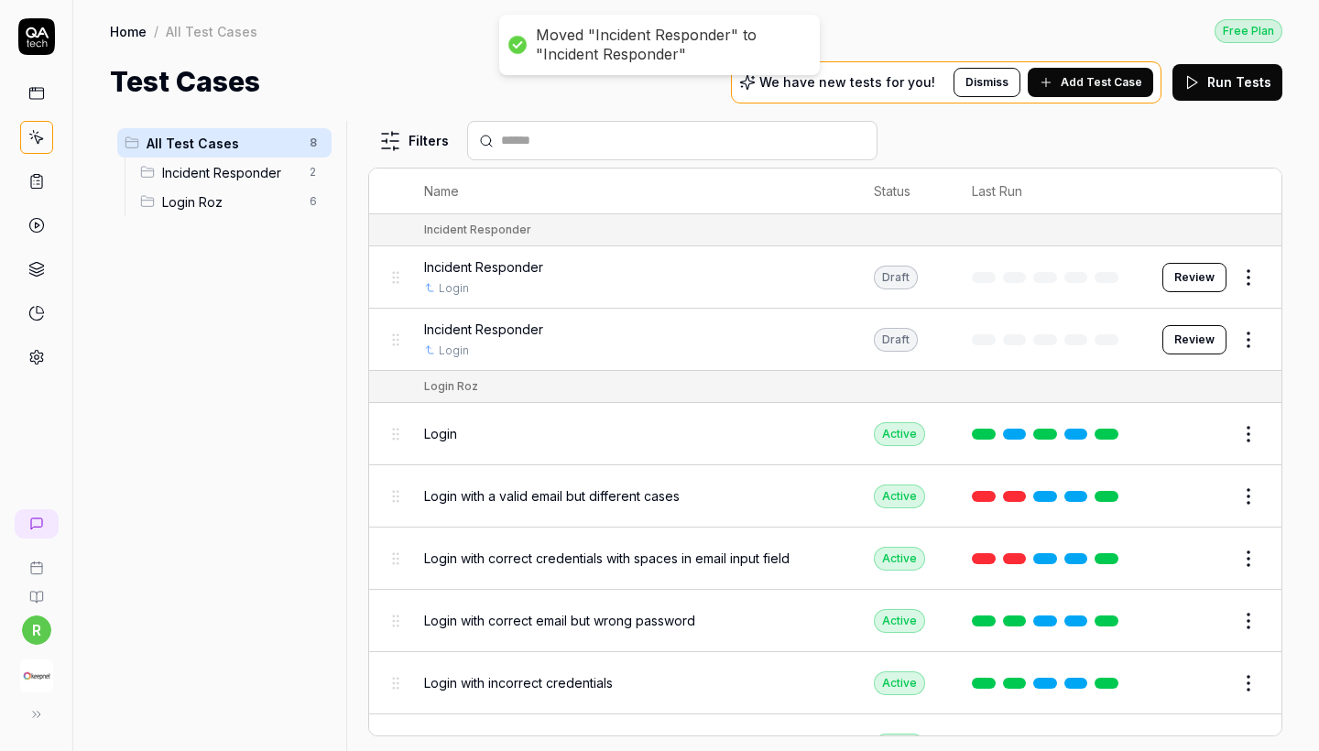
click at [1157, 90] on button "Run Tests" at bounding box center [1228, 82] width 110 height 37
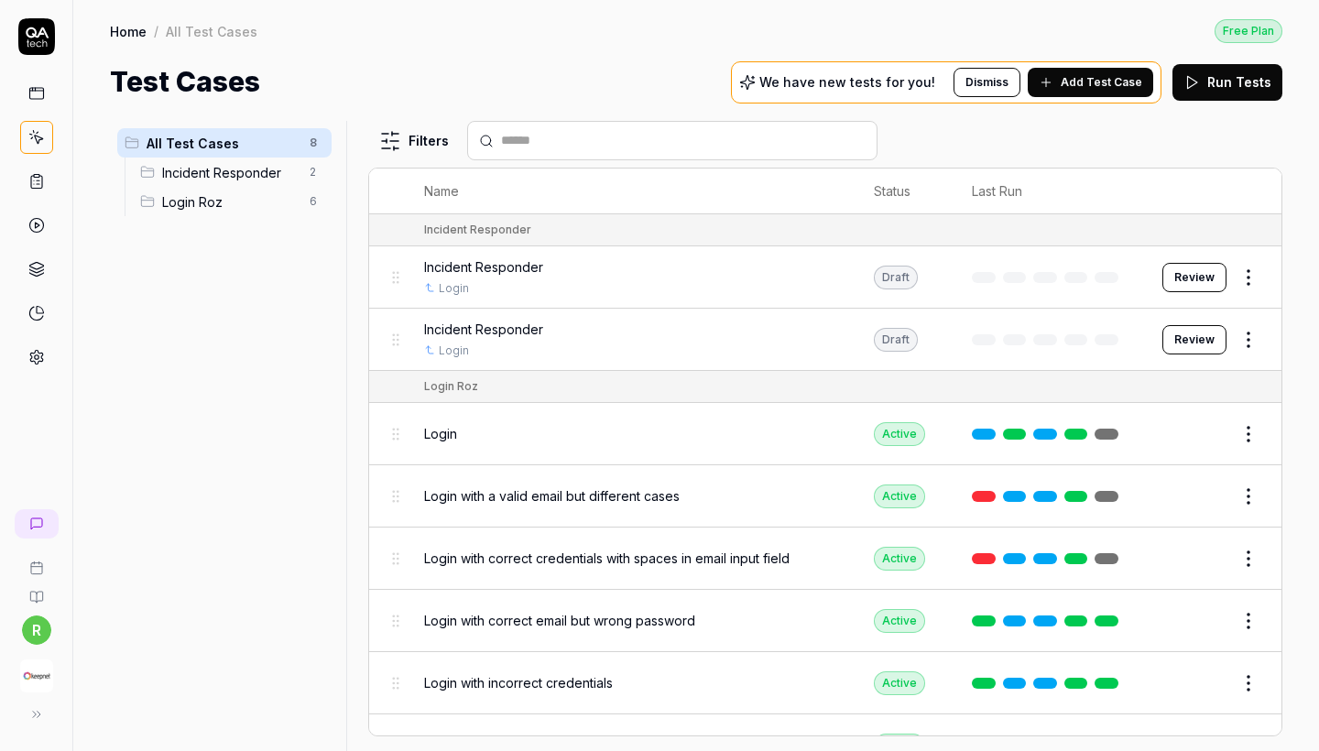
click at [1157, 278] on html "r Home / All Test Cases Free Plan Home / All Test Cases Free Plan Test Cases We…" at bounding box center [659, 375] width 1319 height 751
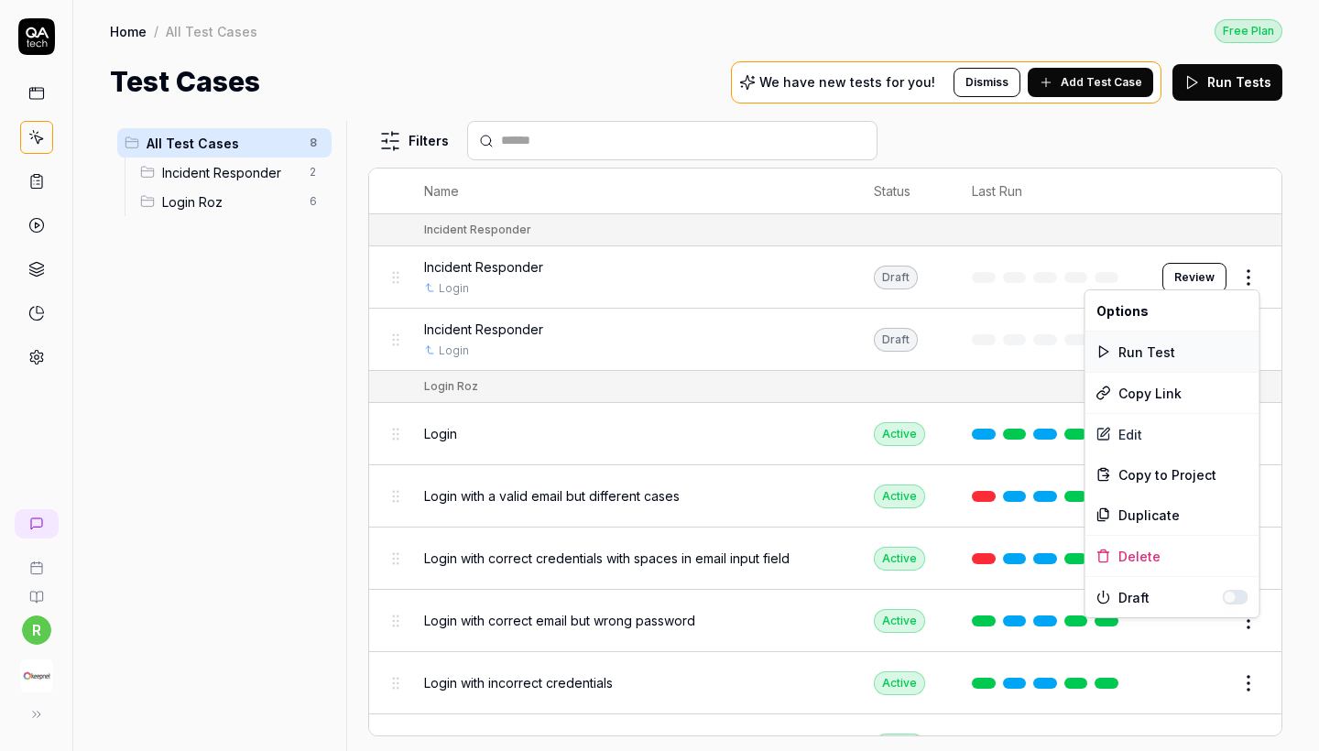
click at [1157, 353] on div "Run Test" at bounding box center [1173, 352] width 174 height 40
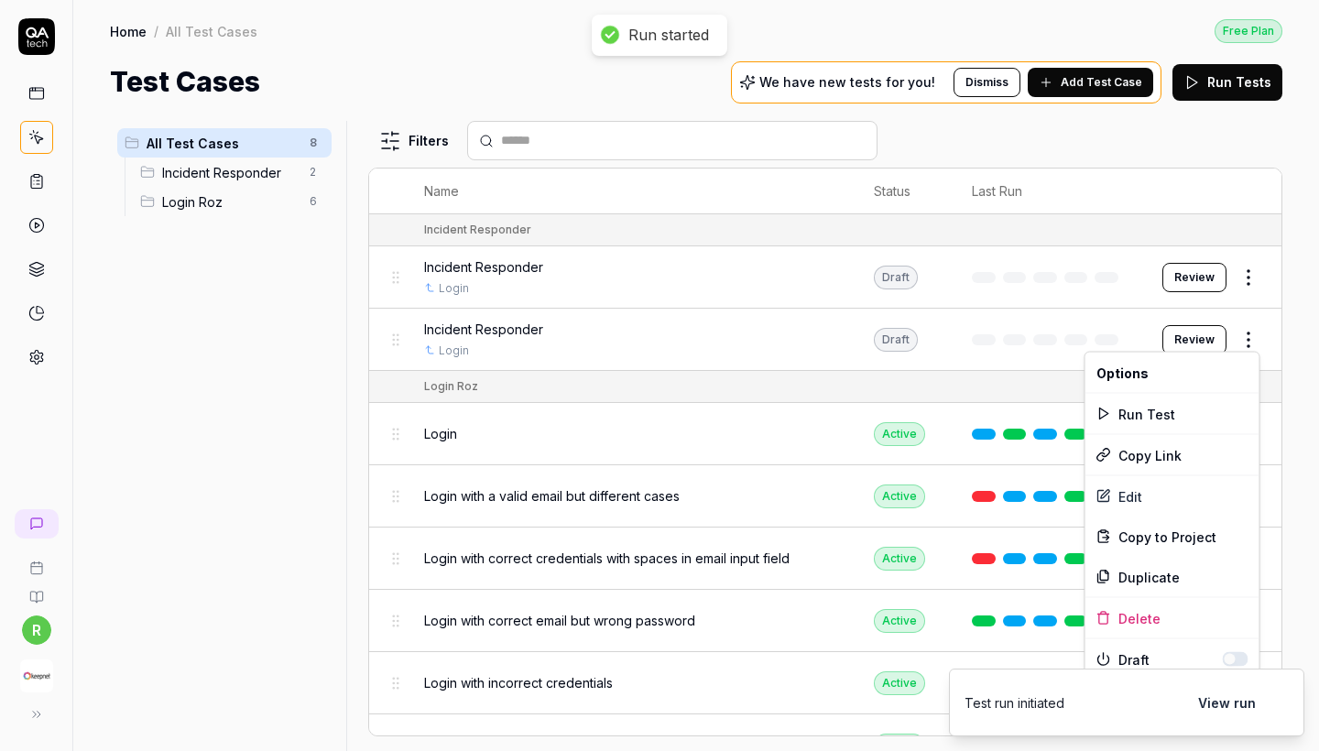
click at [1157, 333] on html "Run started r Home / All Test Cases Free Plan Home / All Test Cases Free Plan T…" at bounding box center [659, 375] width 1319 height 751
click at [1157, 409] on div "Run Test" at bounding box center [1173, 414] width 174 height 40
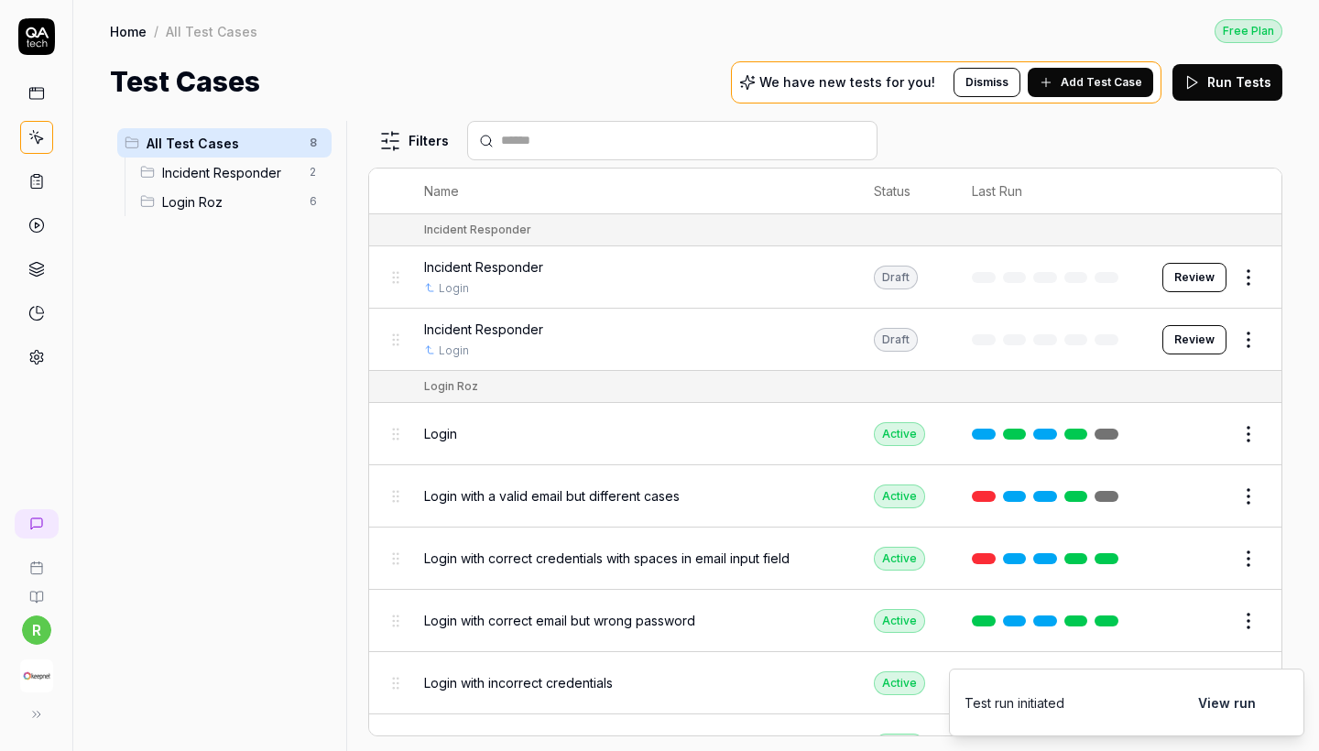
click at [1157, 686] on button "View run" at bounding box center [1227, 702] width 80 height 37
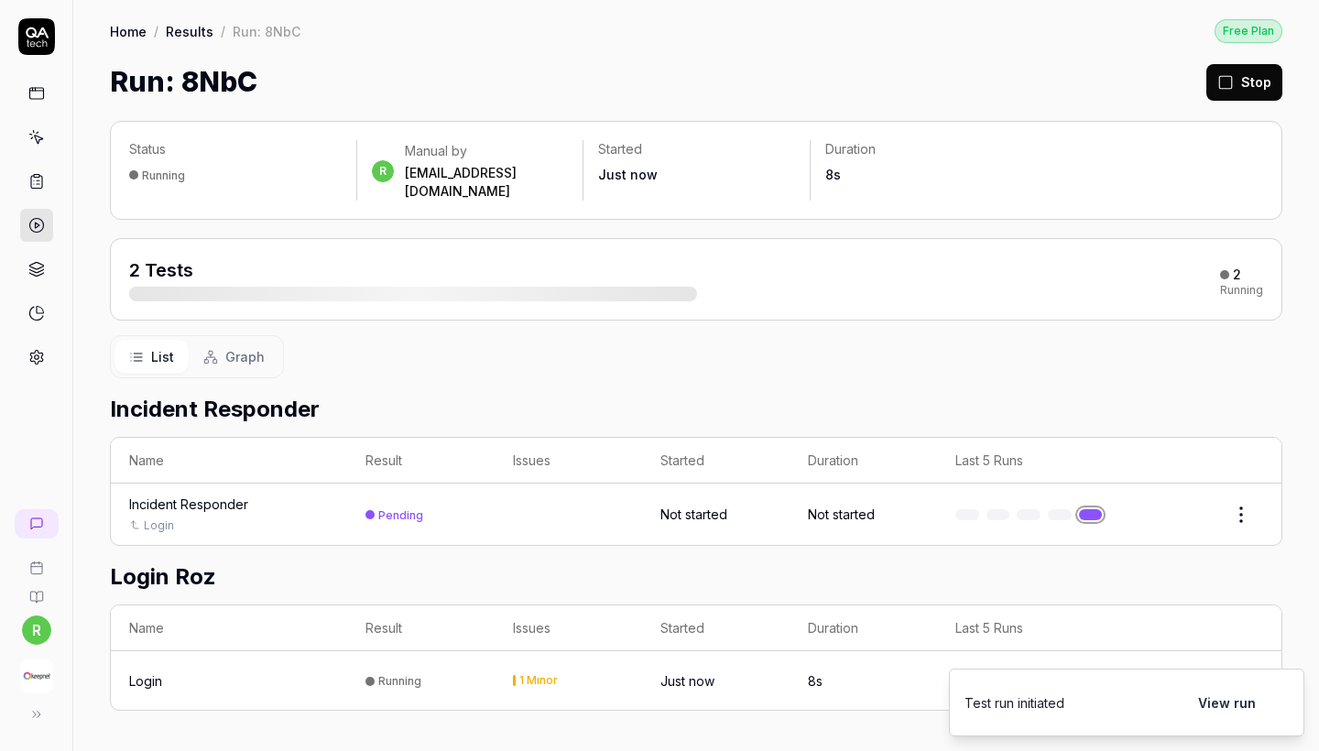
click at [1157, 686] on button "View run" at bounding box center [1227, 702] width 80 height 37
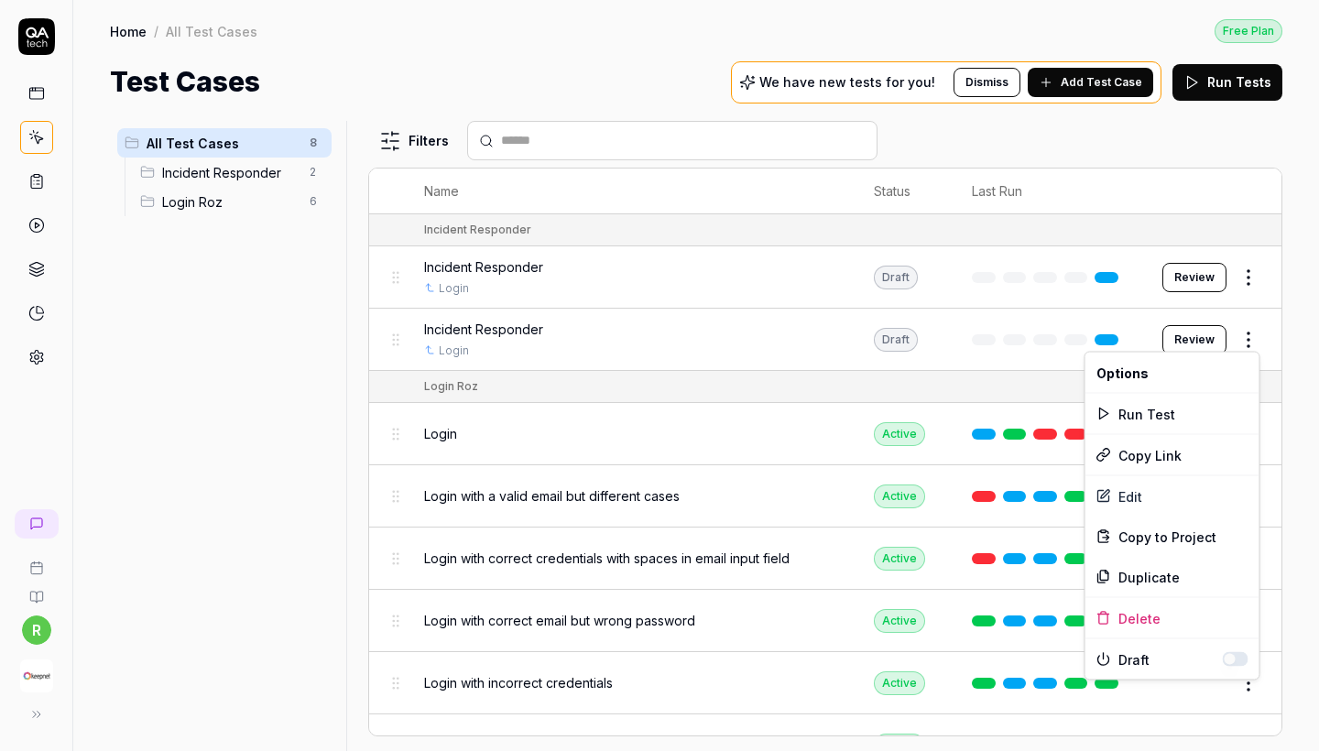
click at [1157, 327] on html "r Home / All Test Cases Free Plan Home / All Test Cases Free Plan Test Cases We…" at bounding box center [659, 375] width 1319 height 751
click at [1157, 503] on div "Edit" at bounding box center [1173, 496] width 174 height 40
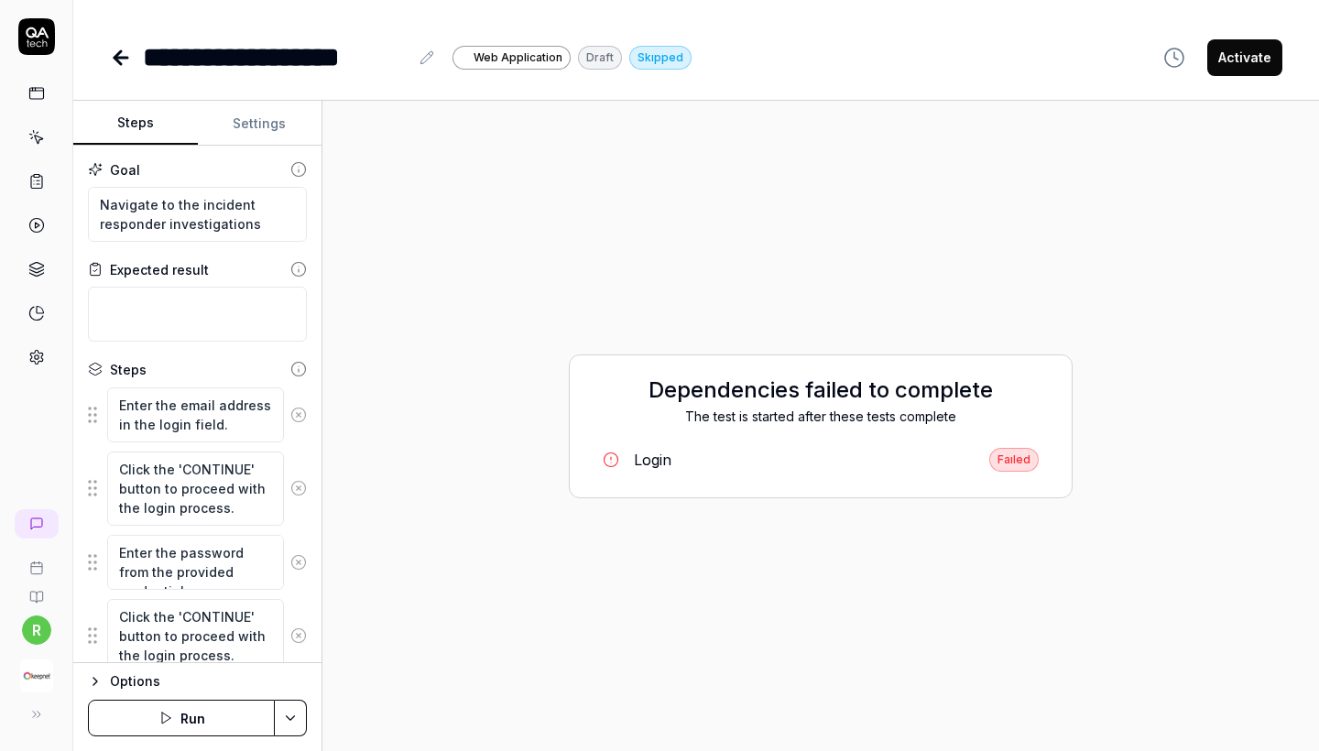
type textarea "*"
drag, startPoint x: 283, startPoint y: 234, endPoint x: 88, endPoint y: 196, distance: 198.7
click at [88, 196] on textarea "Navigate to the incident responder investigations page" at bounding box center [197, 214] width 219 height 55
click at [420, 62] on icon at bounding box center [427, 57] width 15 height 15
drag, startPoint x: 406, startPoint y: 49, endPoint x: 196, endPoint y: 49, distance: 209.8
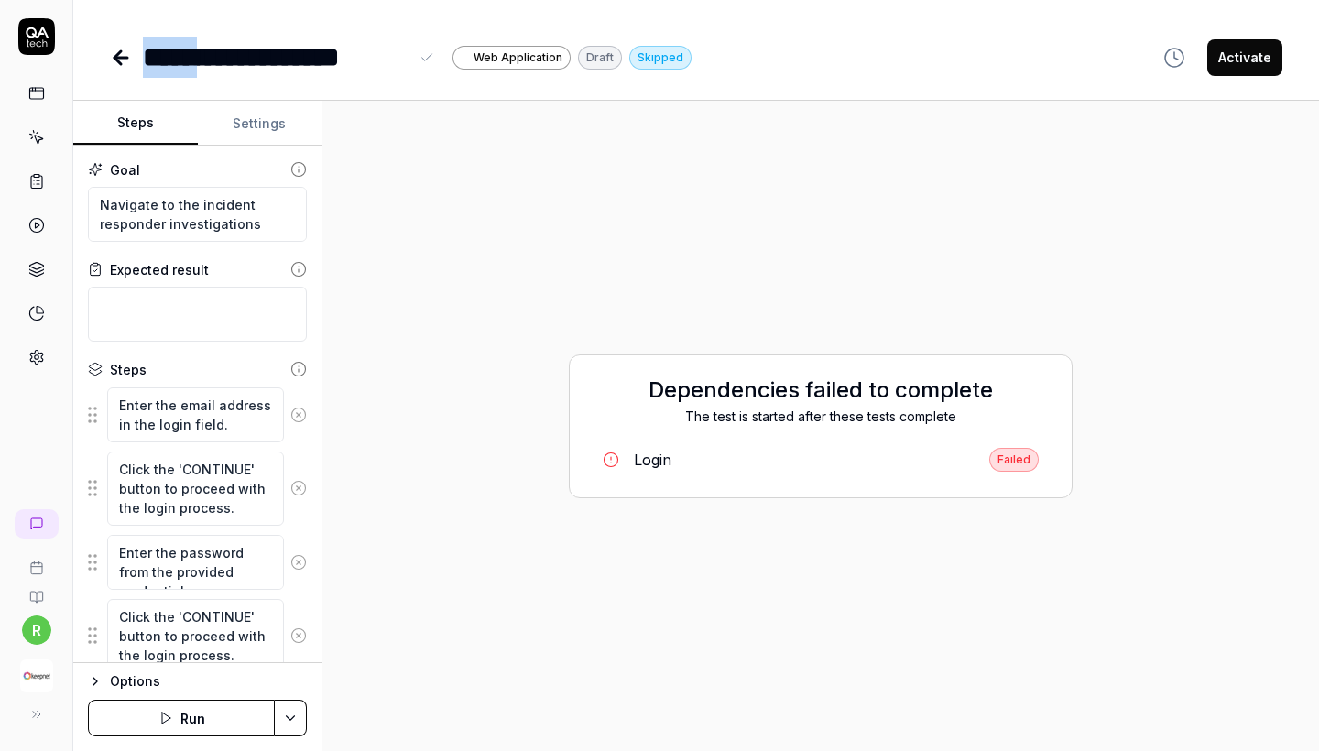
click at [196, 49] on div "**********" at bounding box center [276, 57] width 266 height 41
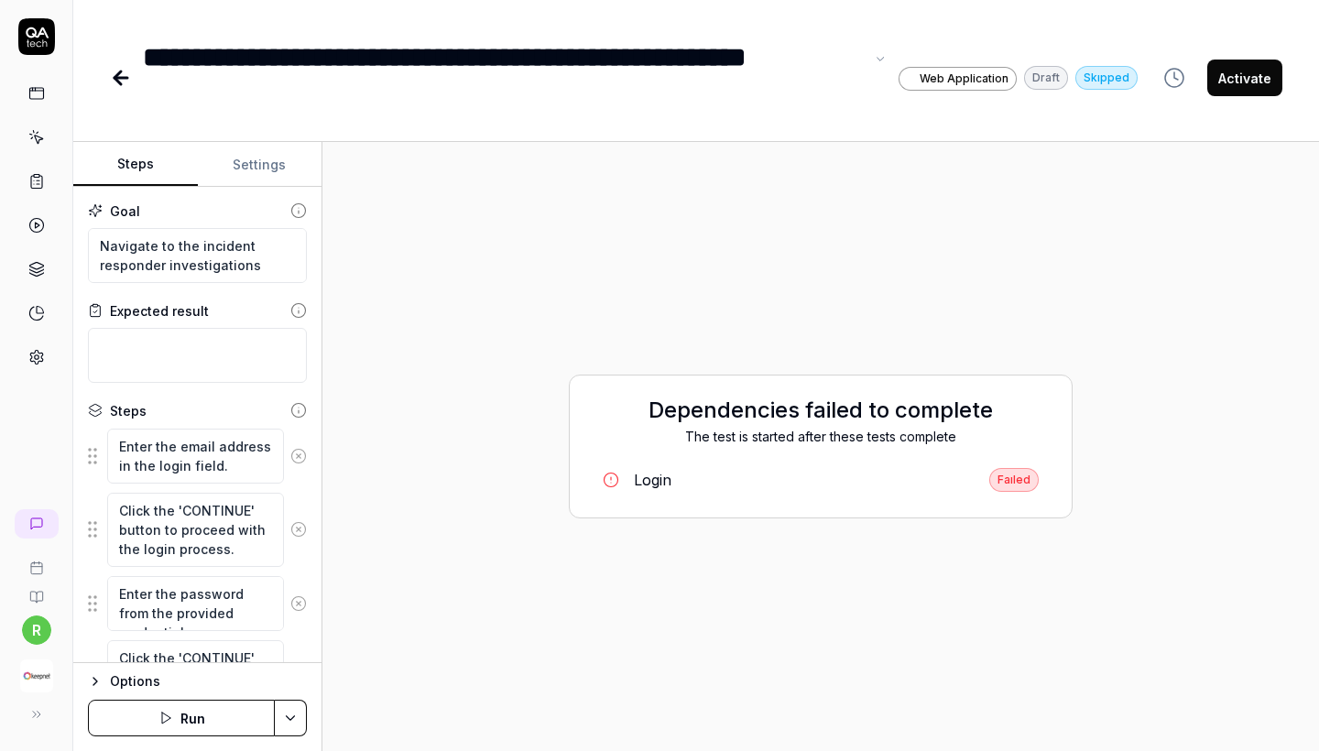
click at [1157, 85] on button "Activate" at bounding box center [1244, 78] width 75 height 37
click at [107, 78] on div "**********" at bounding box center [696, 59] width 1246 height 119
click at [118, 78] on icon at bounding box center [121, 78] width 13 height 0
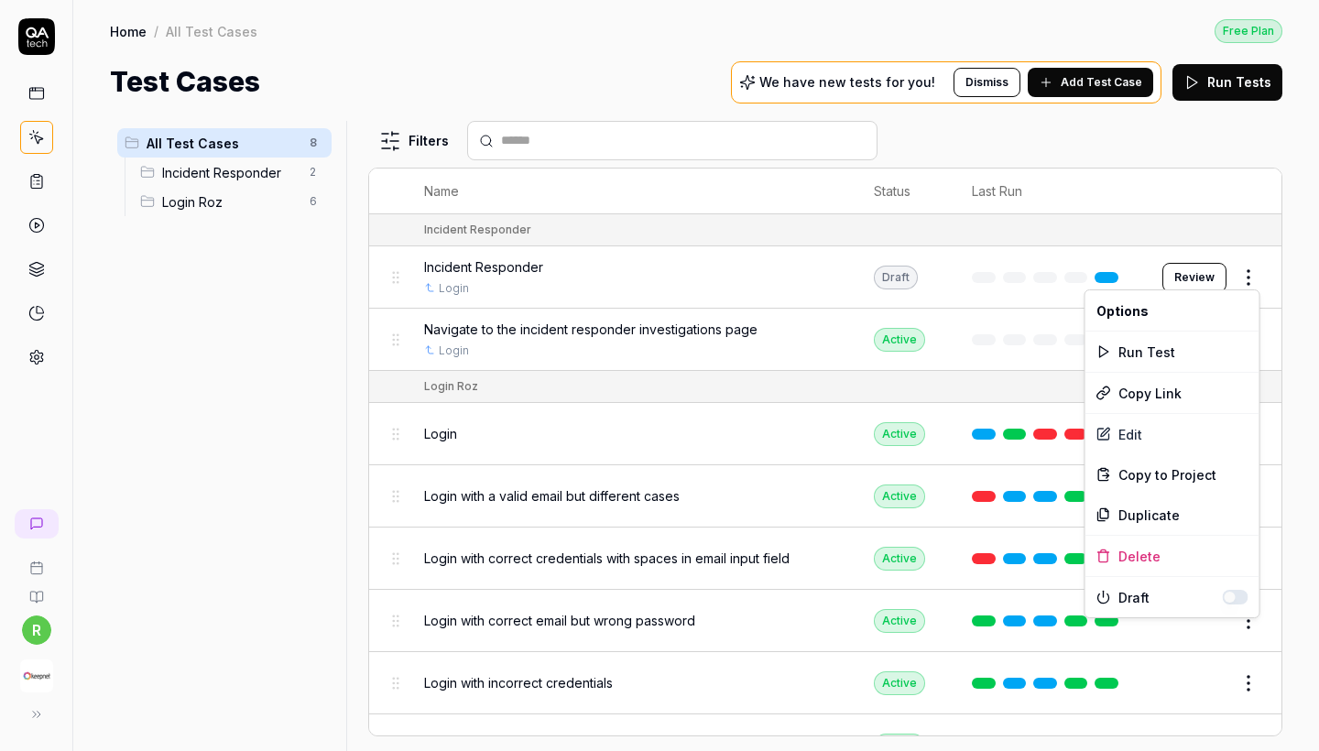
click at [1157, 267] on html "r Home / All Test Cases Free Plan Home / All Test Cases Free Plan Test Cases We…" at bounding box center [659, 375] width 1319 height 751
click at [1140, 444] on div "Edit" at bounding box center [1173, 434] width 174 height 40
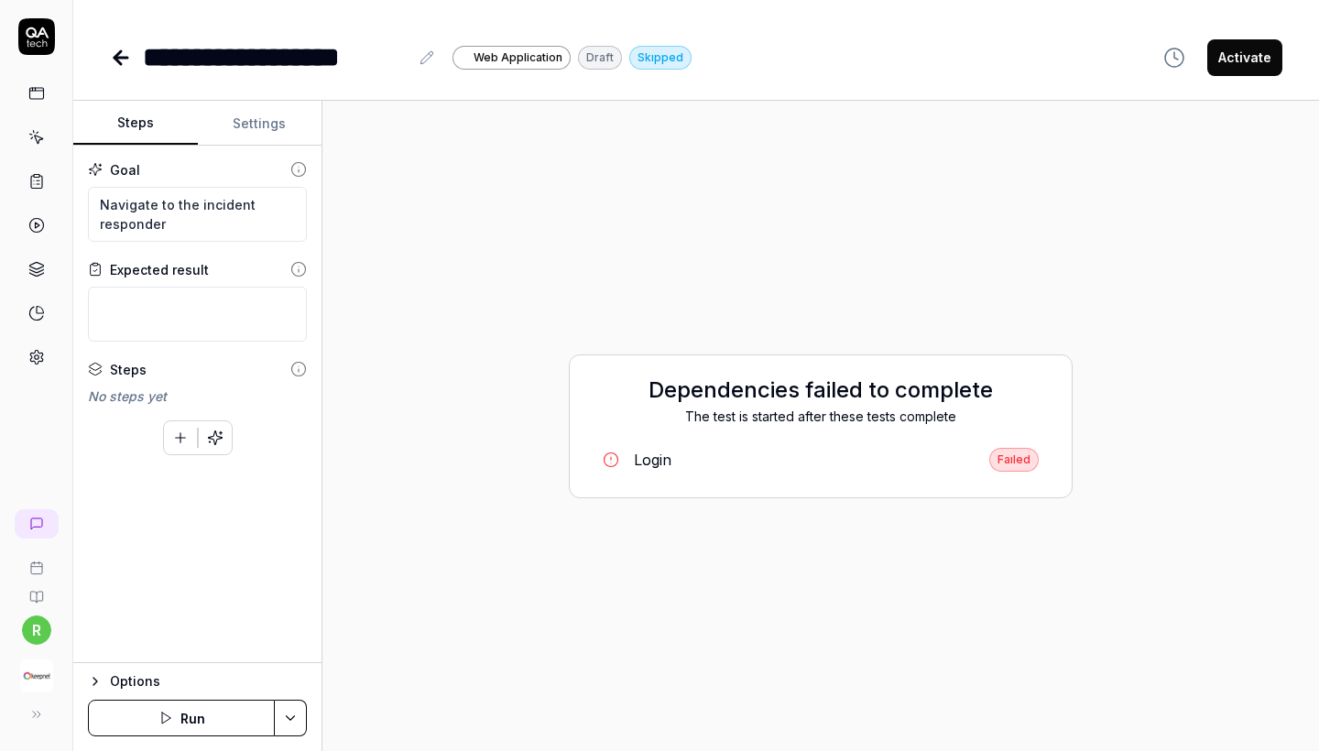
type textarea "*"
click at [420, 54] on icon at bounding box center [427, 57] width 15 height 15
drag, startPoint x: 187, startPoint y: 224, endPoint x: 93, endPoint y: 201, distance: 96.2
click at [93, 201] on textarea "Navigate to the incident responder" at bounding box center [197, 214] width 219 height 55
click at [432, 60] on icon at bounding box center [427, 57] width 15 height 15
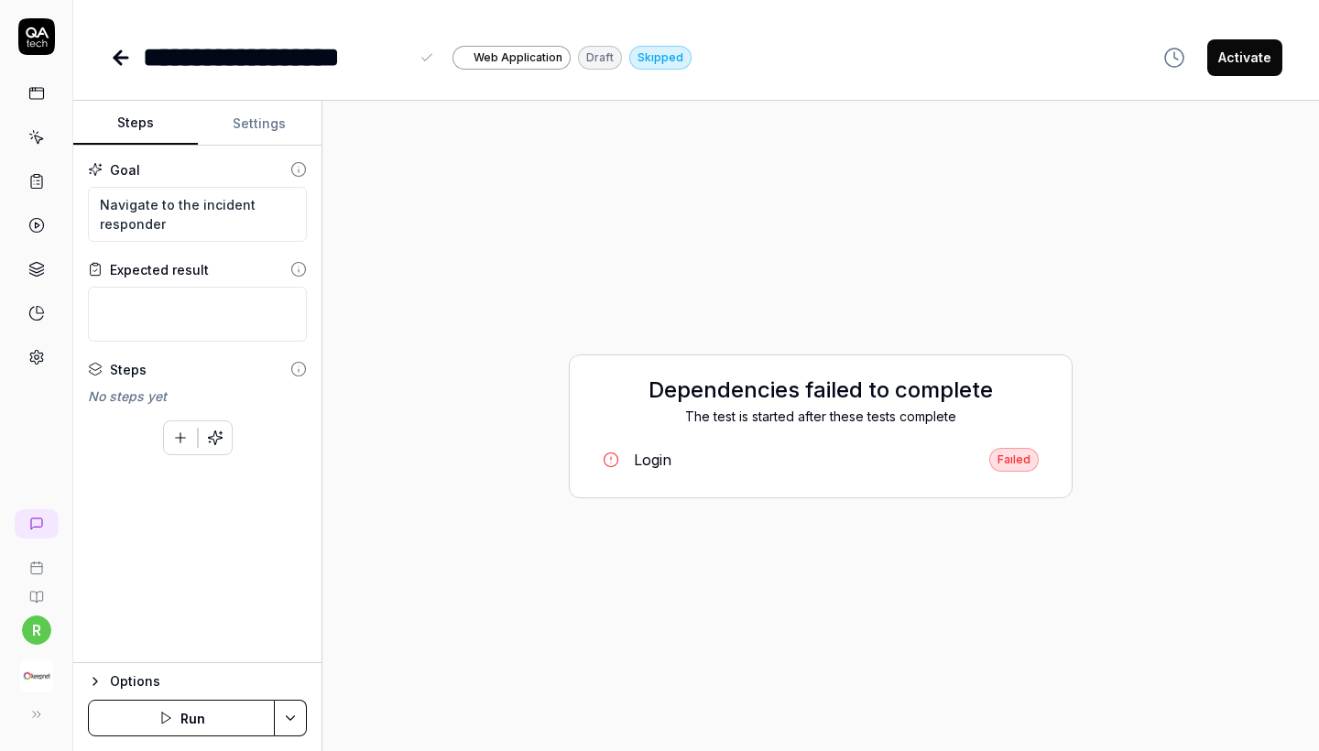
drag, startPoint x: 411, startPoint y: 47, endPoint x: 136, endPoint y: 38, distance: 275.9
click at [136, 38] on div "**********" at bounding box center [401, 57] width 582 height 41
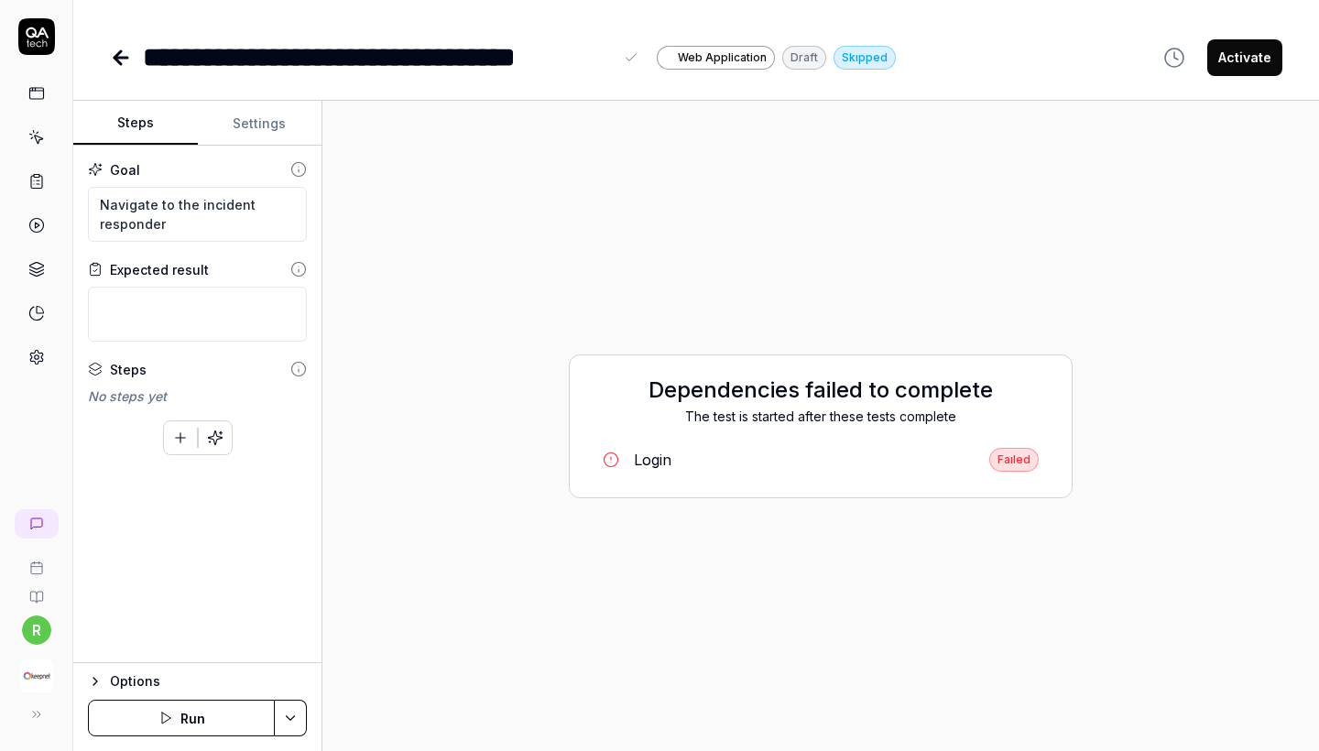
click at [1157, 51] on button "Activate" at bounding box center [1244, 57] width 75 height 37
click at [115, 60] on icon at bounding box center [121, 58] width 22 height 22
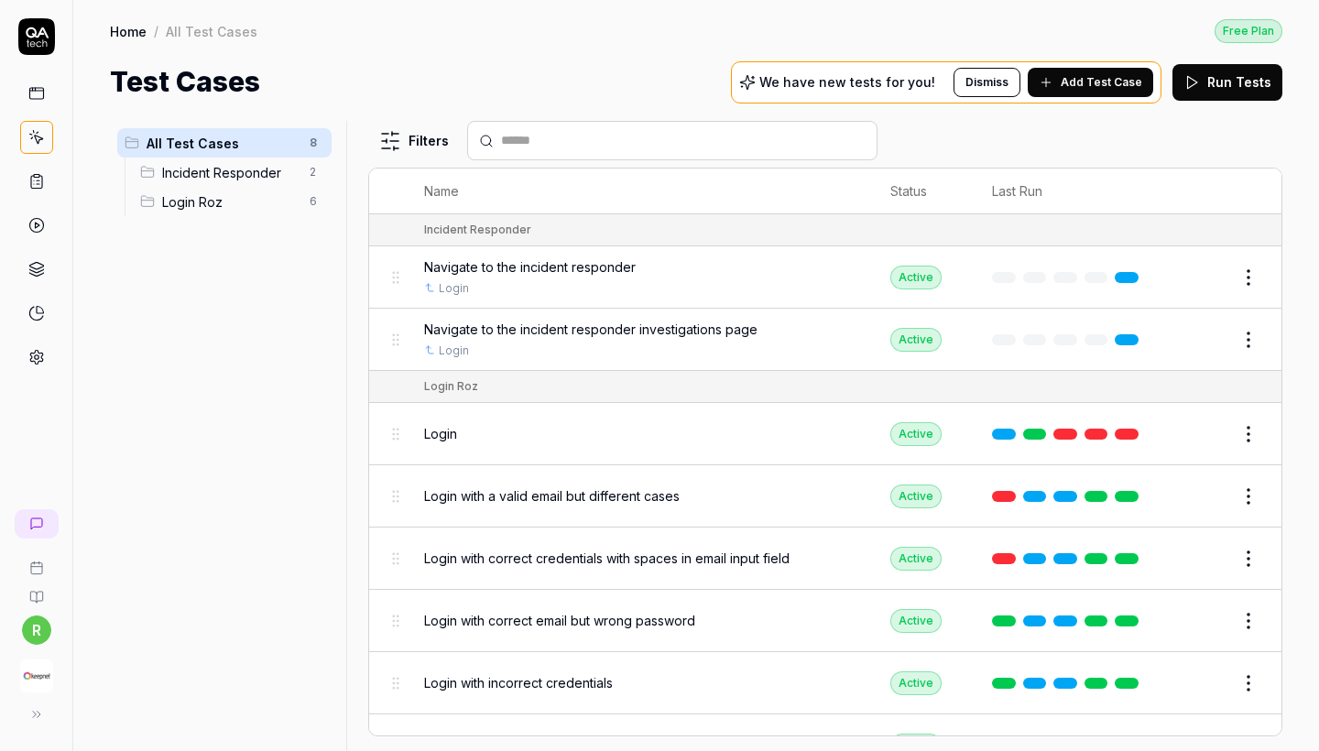
click at [1157, 334] on button "Edit" at bounding box center [1205, 339] width 44 height 29
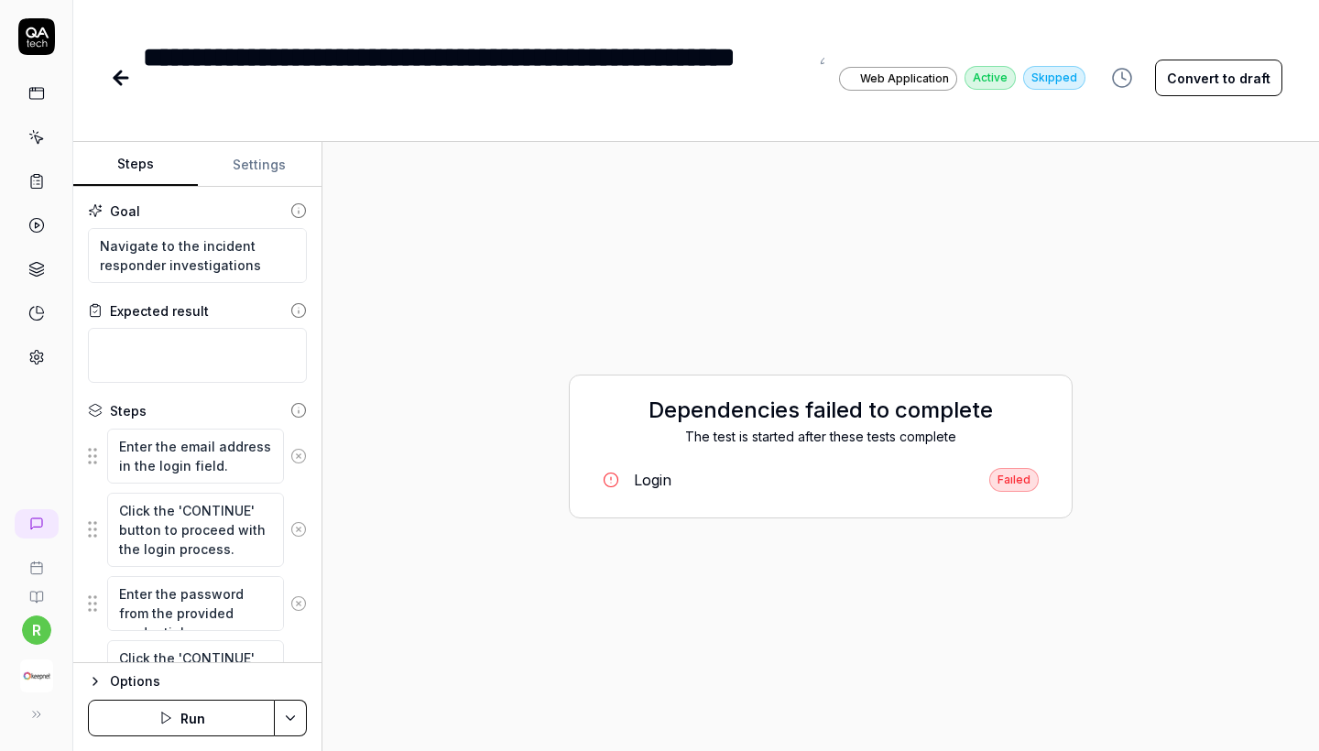
type textarea "*"
click at [118, 76] on icon at bounding box center [118, 77] width 6 height 13
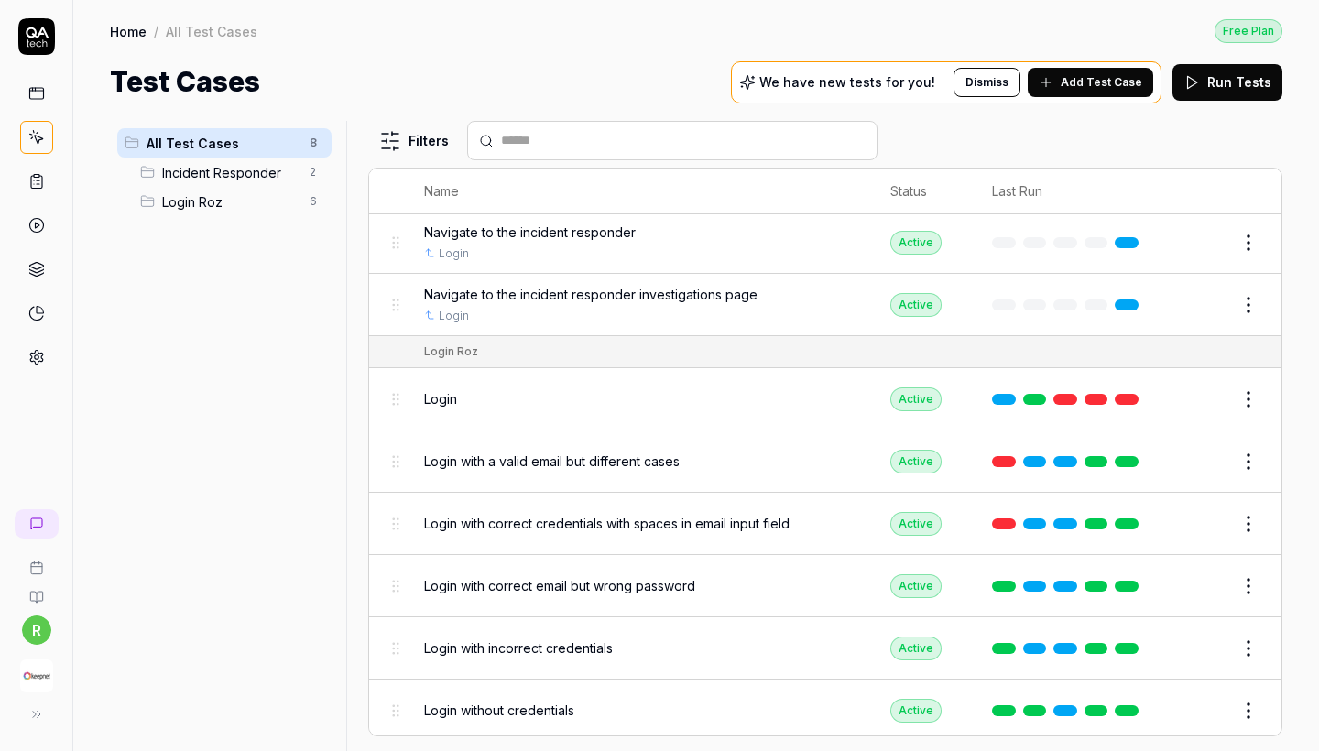
scroll to position [34, 0]
click at [284, 174] on span "Incident Responder" at bounding box center [230, 172] width 136 height 19
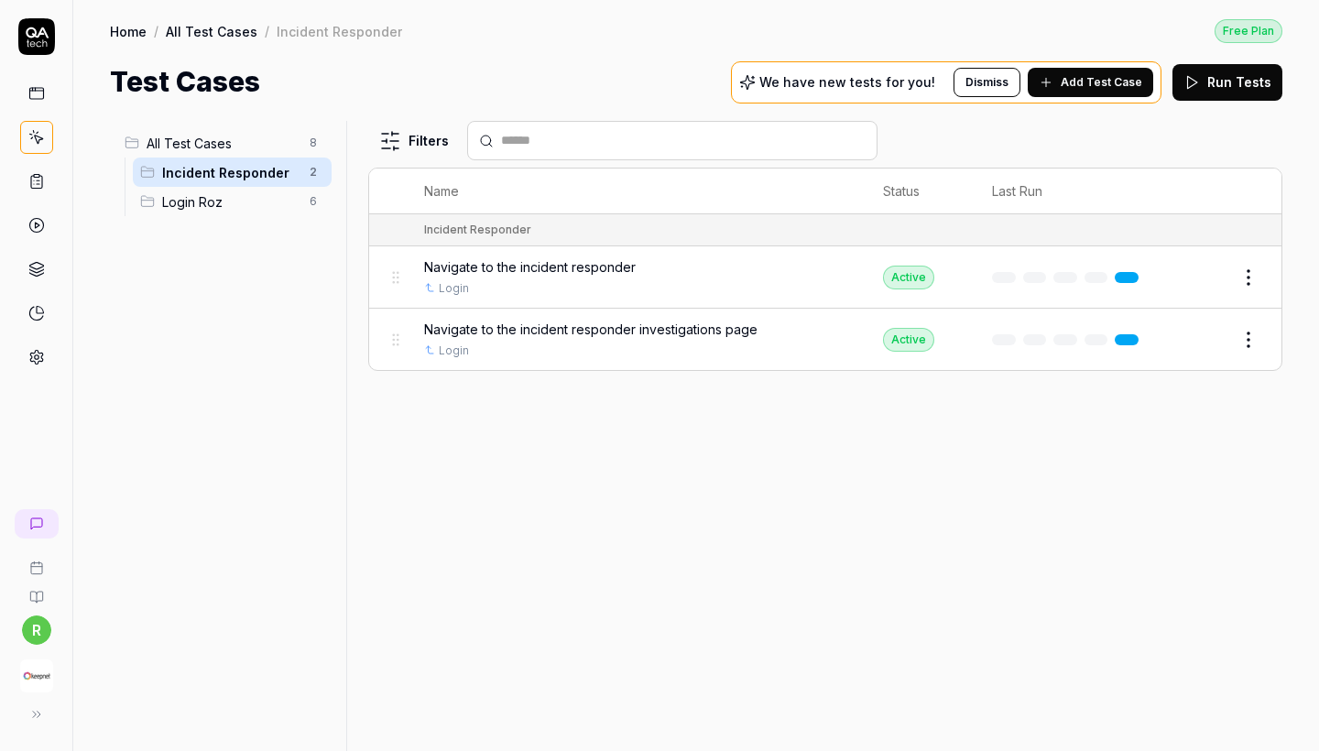
scroll to position [0, 0]
click at [1091, 82] on span "Add Test Case" at bounding box center [1102, 82] width 82 height 16
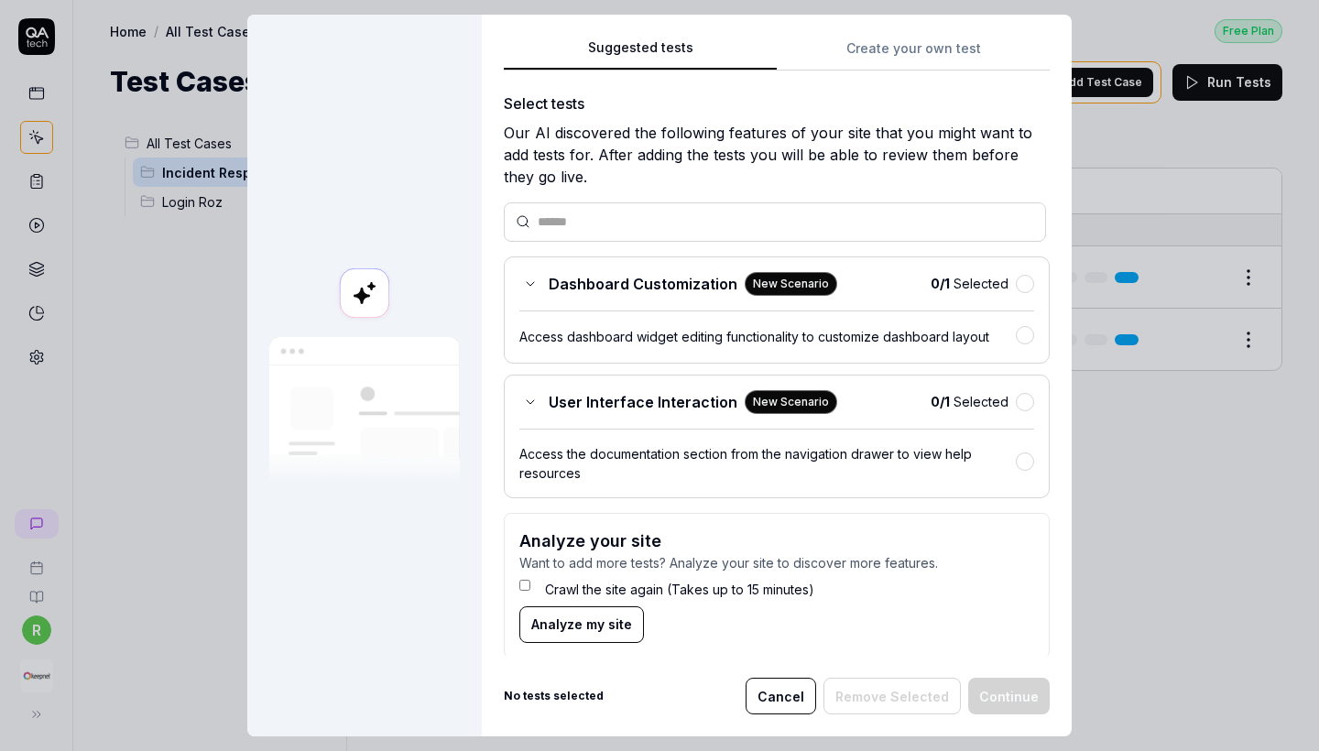
click at [879, 56] on button "Create your own test" at bounding box center [913, 54] width 273 height 33
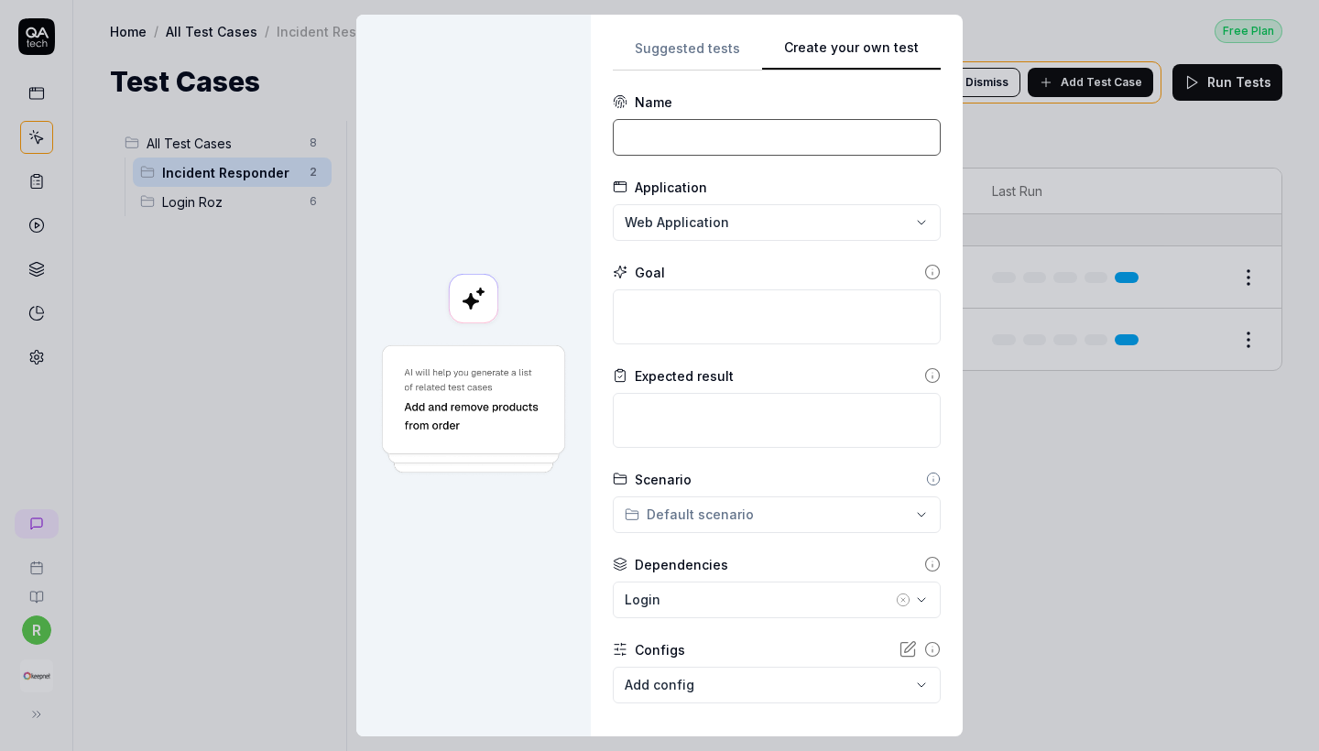
click at [768, 147] on input at bounding box center [777, 137] width 328 height 37
paste input "View email details for a reported incident"
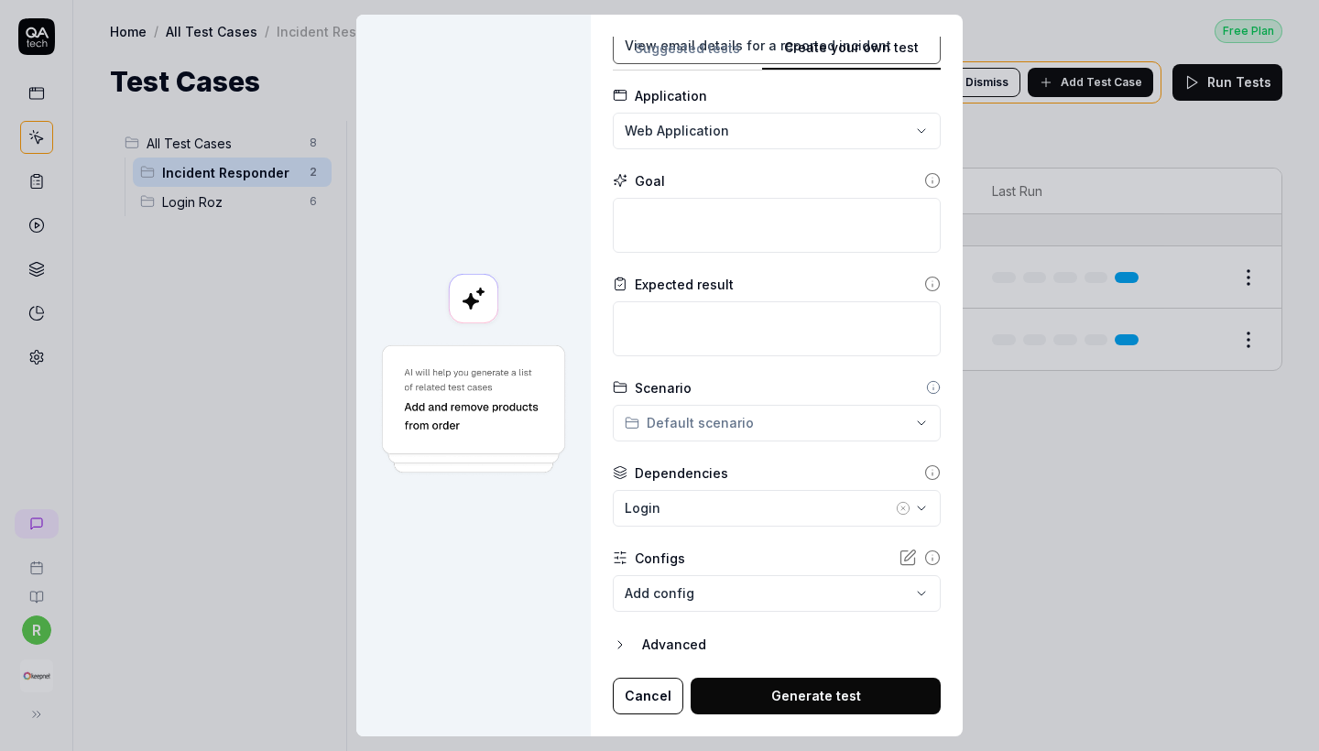
scroll to position [91, 0]
type input "View email details for a reported incident"
click at [737, 517] on div "Login" at bounding box center [758, 508] width 267 height 19
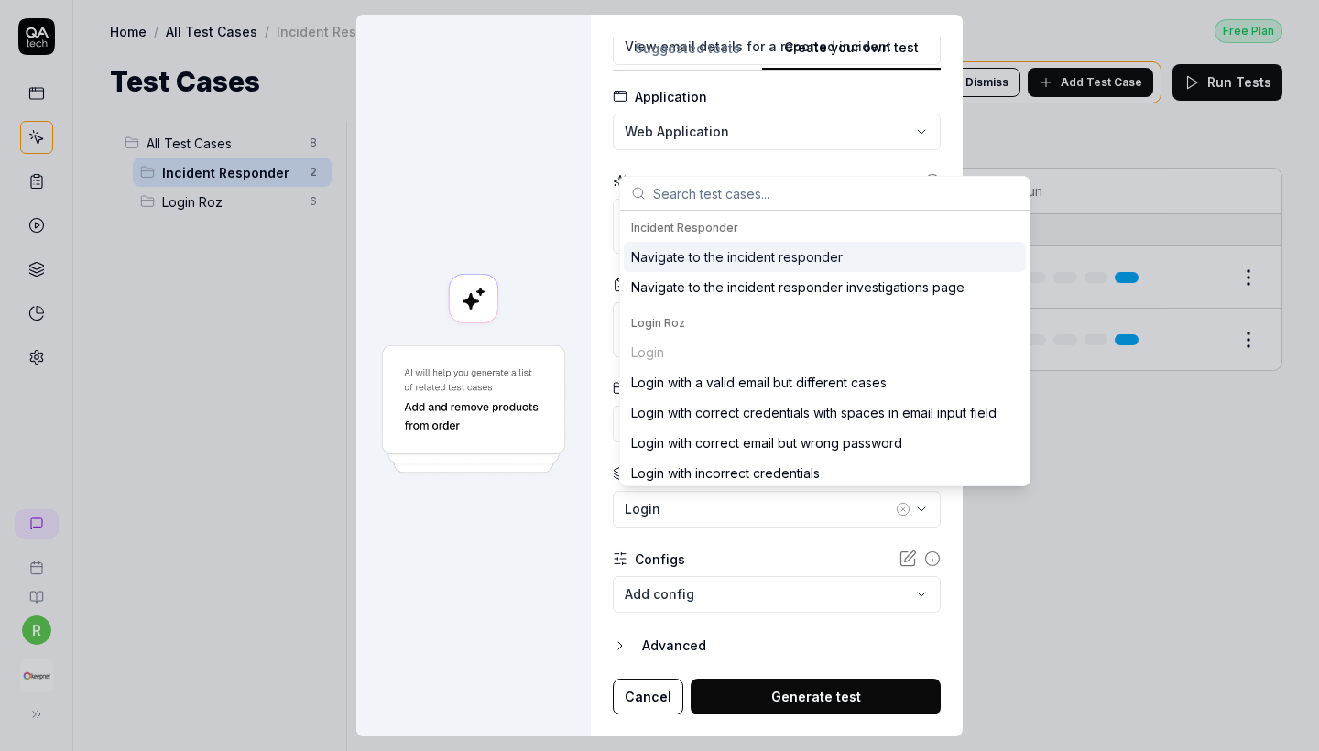
click at [738, 533] on form "**********" at bounding box center [777, 359] width 328 height 714
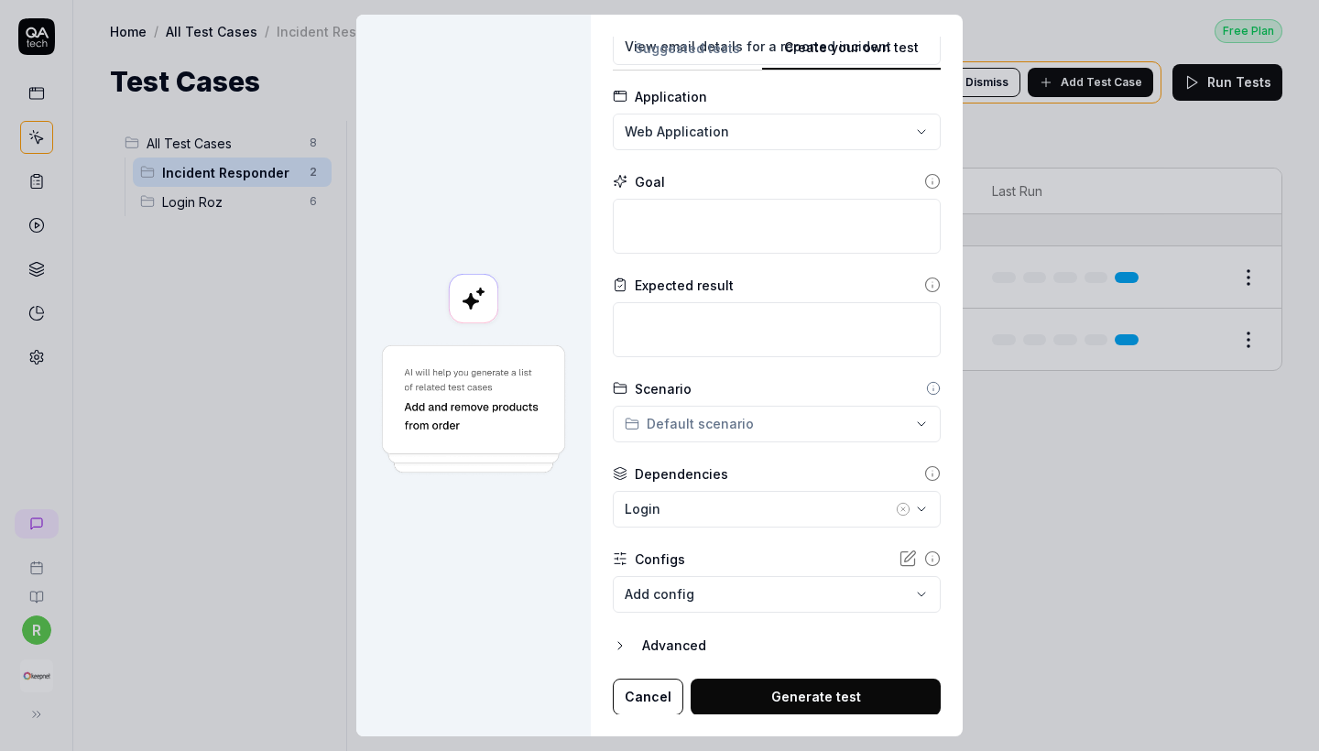
click at [738, 598] on body "**********" at bounding box center [659, 375] width 1319 height 751
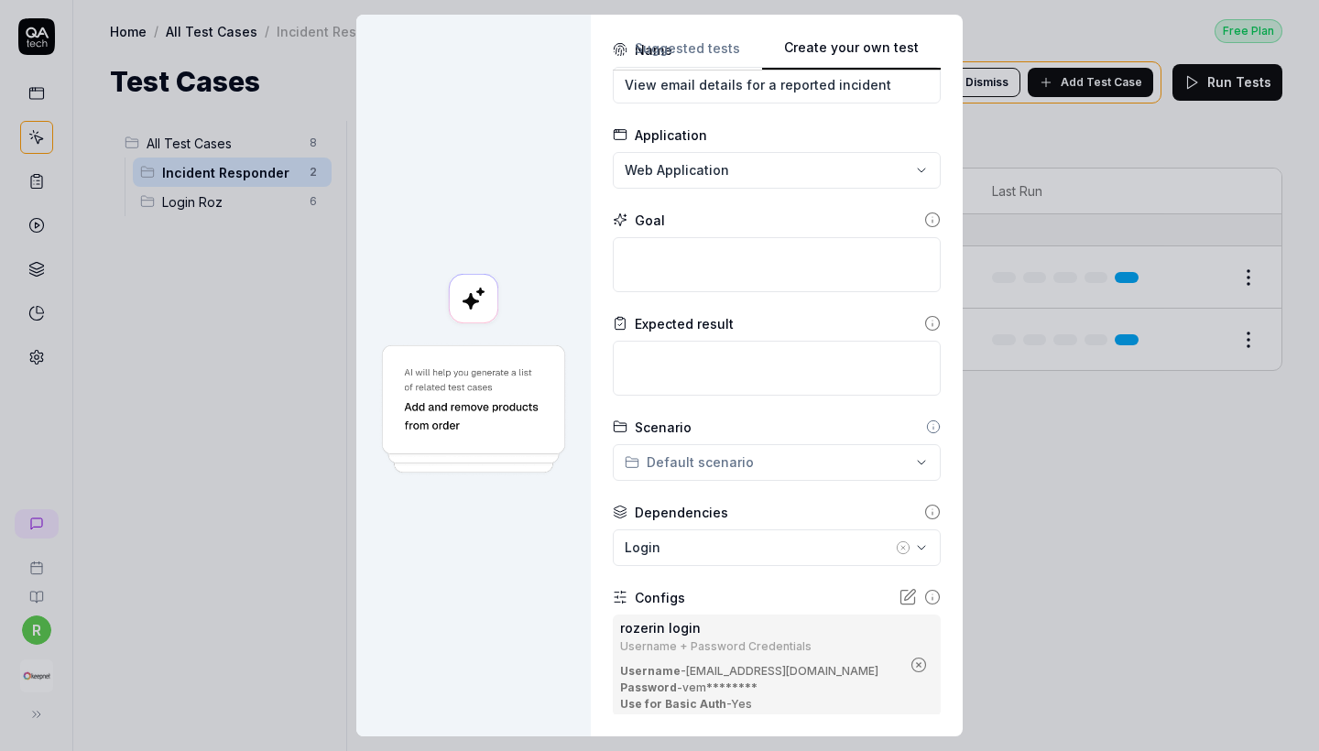
scroll to position [5, 0]
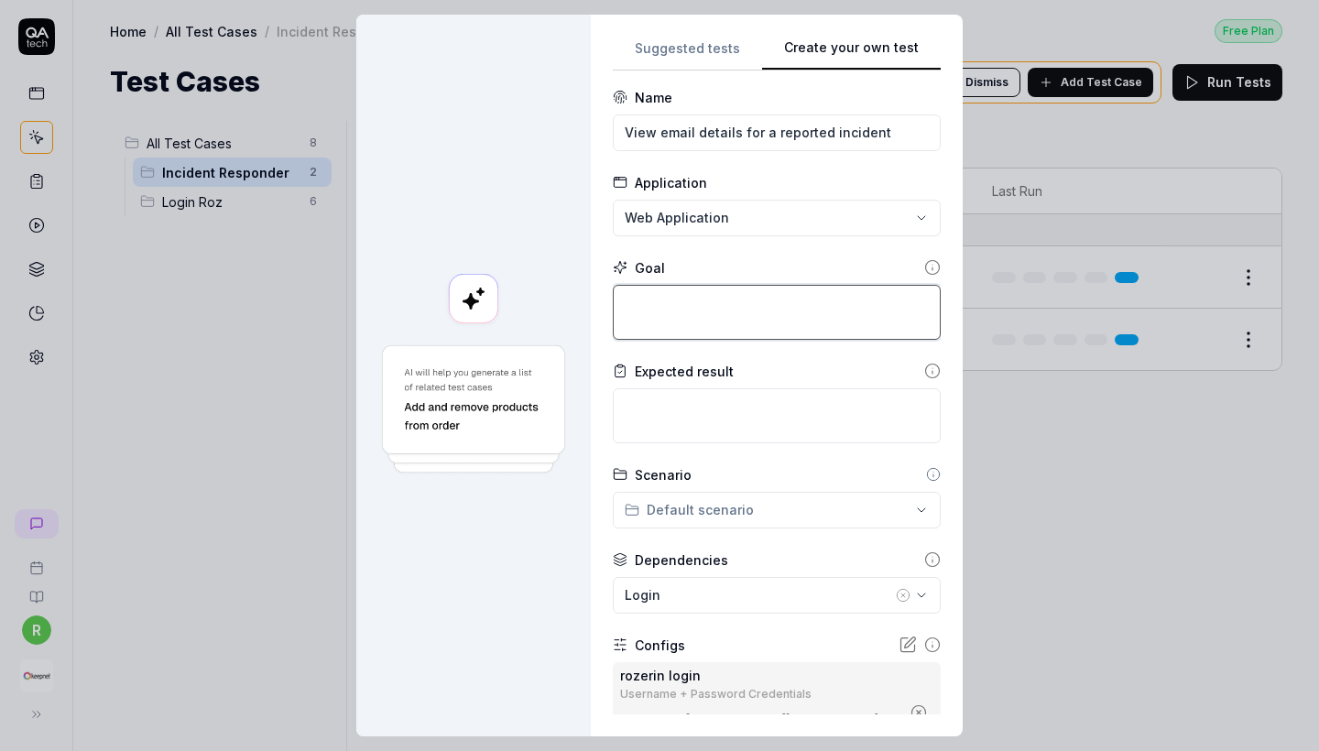
click at [732, 292] on textarea at bounding box center [777, 312] width 328 height 55
paste textarea "View email details for a reported incident"
type textarea "*"
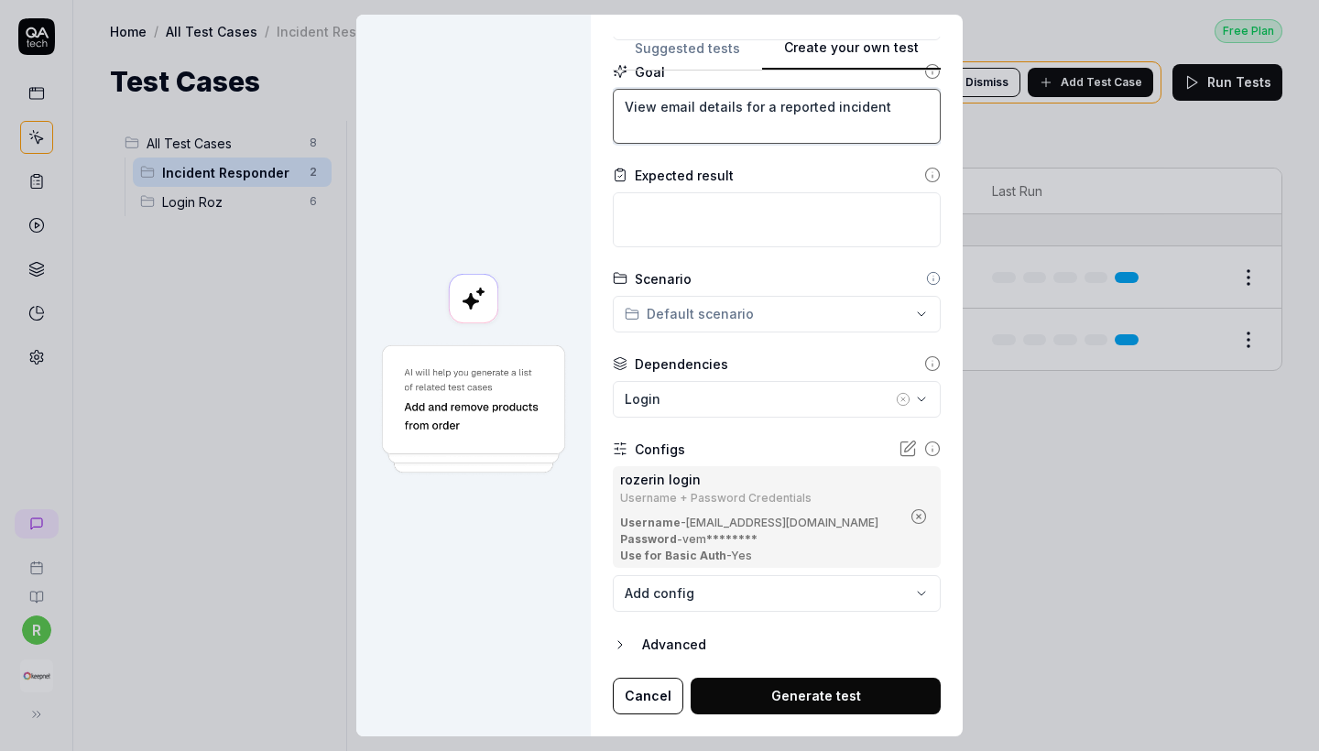
type textarea "View email details for a reported incident"
click at [796, 686] on button "Generate test" at bounding box center [816, 697] width 250 height 37
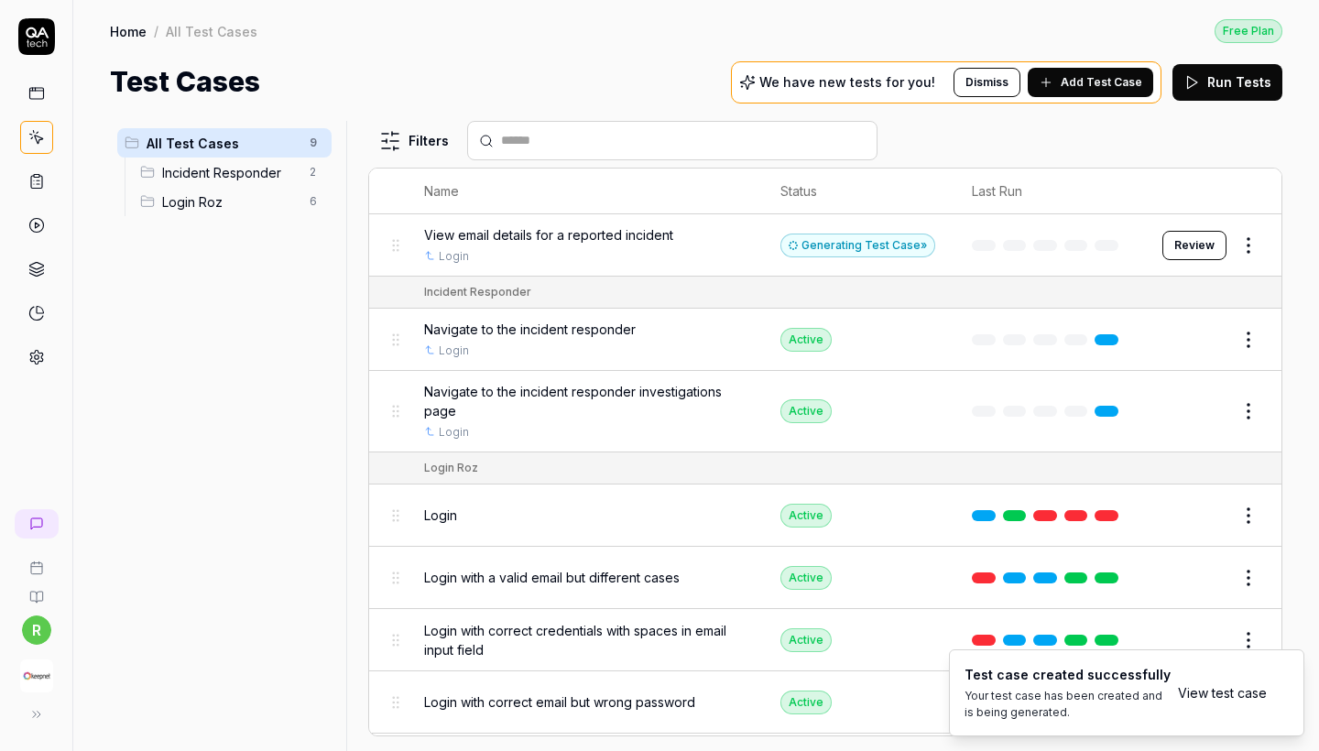
click at [1157, 242] on button "Review" at bounding box center [1195, 245] width 64 height 29
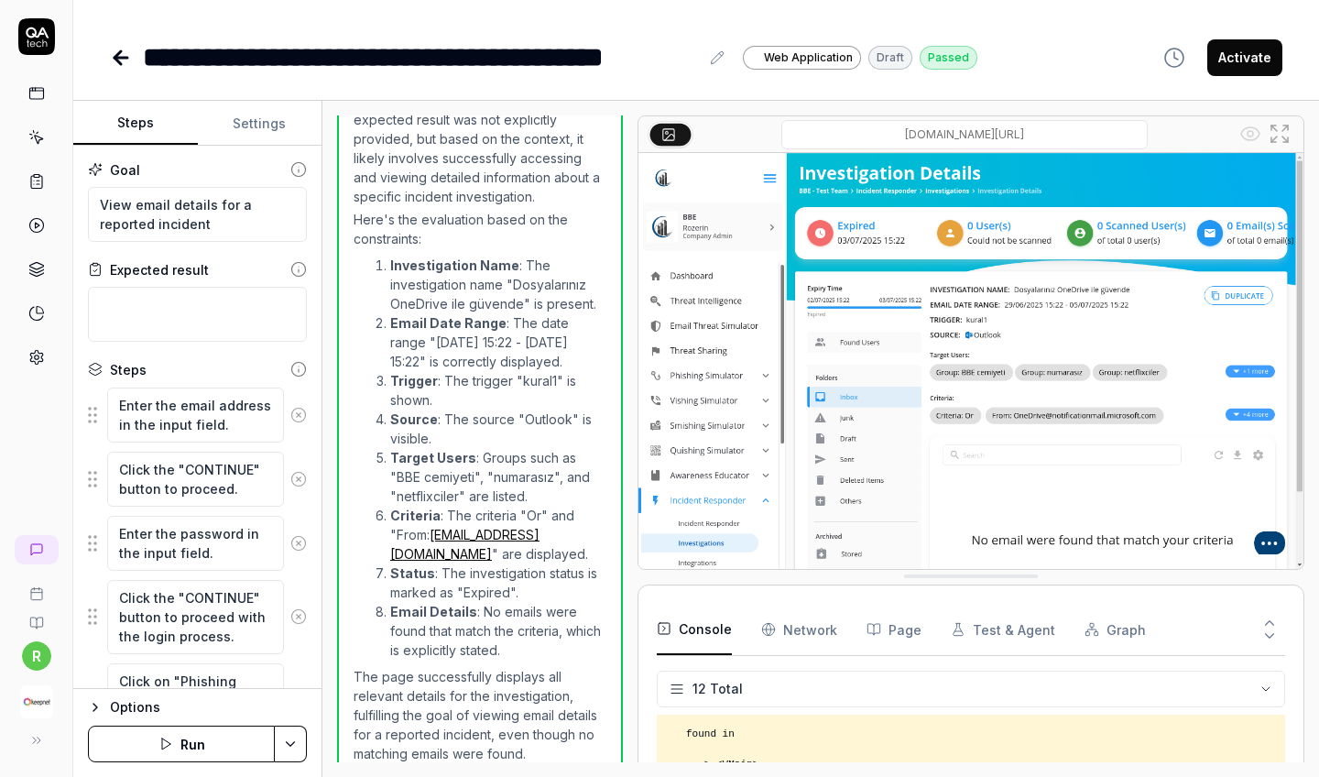
scroll to position [810, 0]
click at [121, 58] on icon at bounding box center [121, 58] width 13 height 0
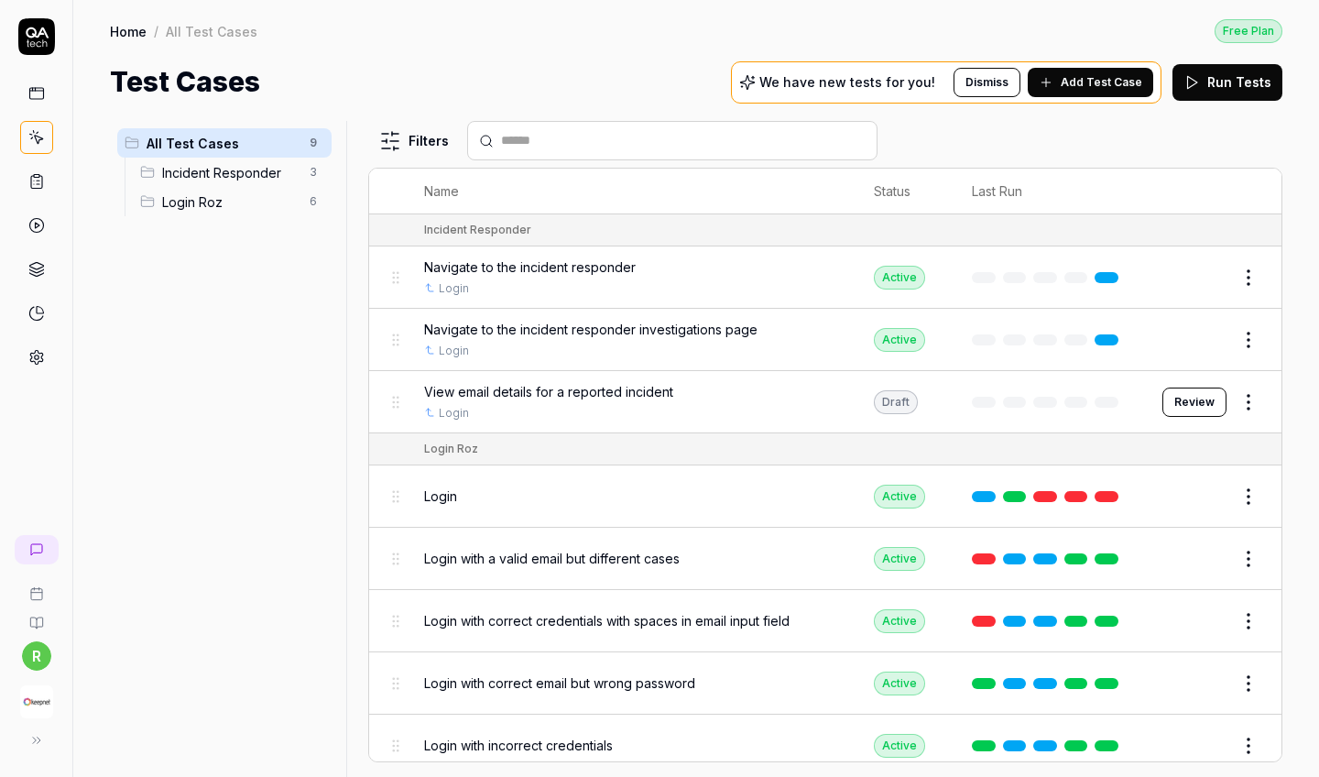
click at [1157, 278] on html "r Home / All Test Cases Free Plan Home / All Test Cases Free Plan Test Cases We…" at bounding box center [659, 388] width 1319 height 777
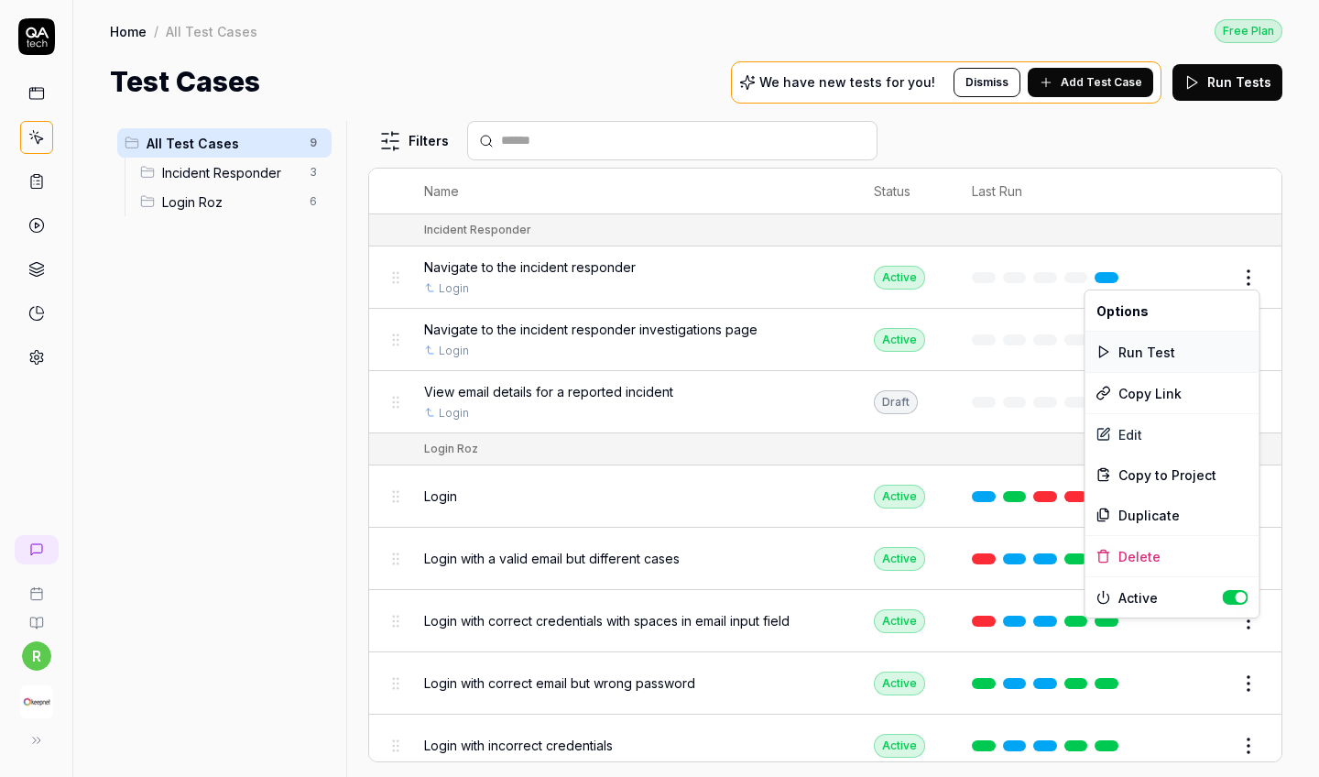
click at [1157, 347] on div "Run Test" at bounding box center [1173, 352] width 174 height 40
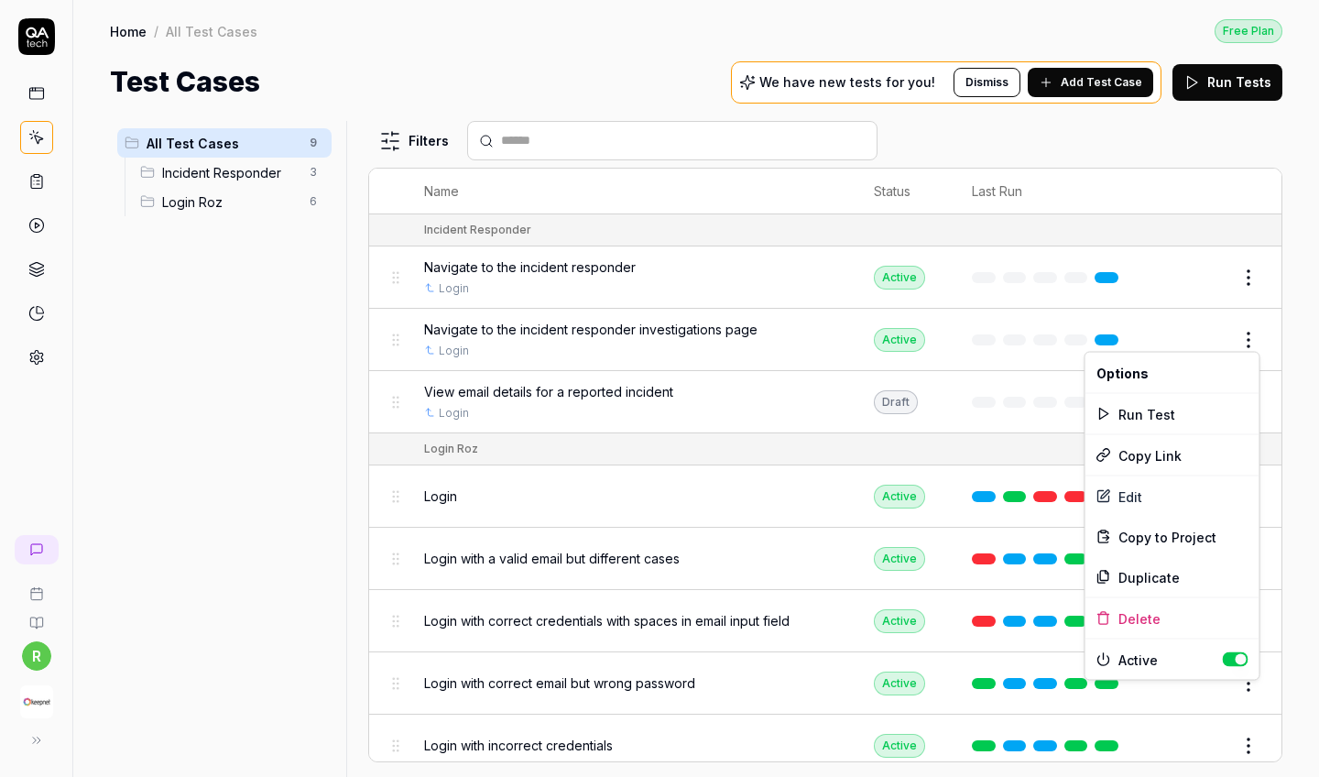
click at [1157, 333] on html "r Home / All Test Cases Free Plan Home / All Test Cases Free Plan Test Cases We…" at bounding box center [659, 388] width 1319 height 777
click at [1157, 414] on div "Run Test" at bounding box center [1173, 414] width 174 height 40
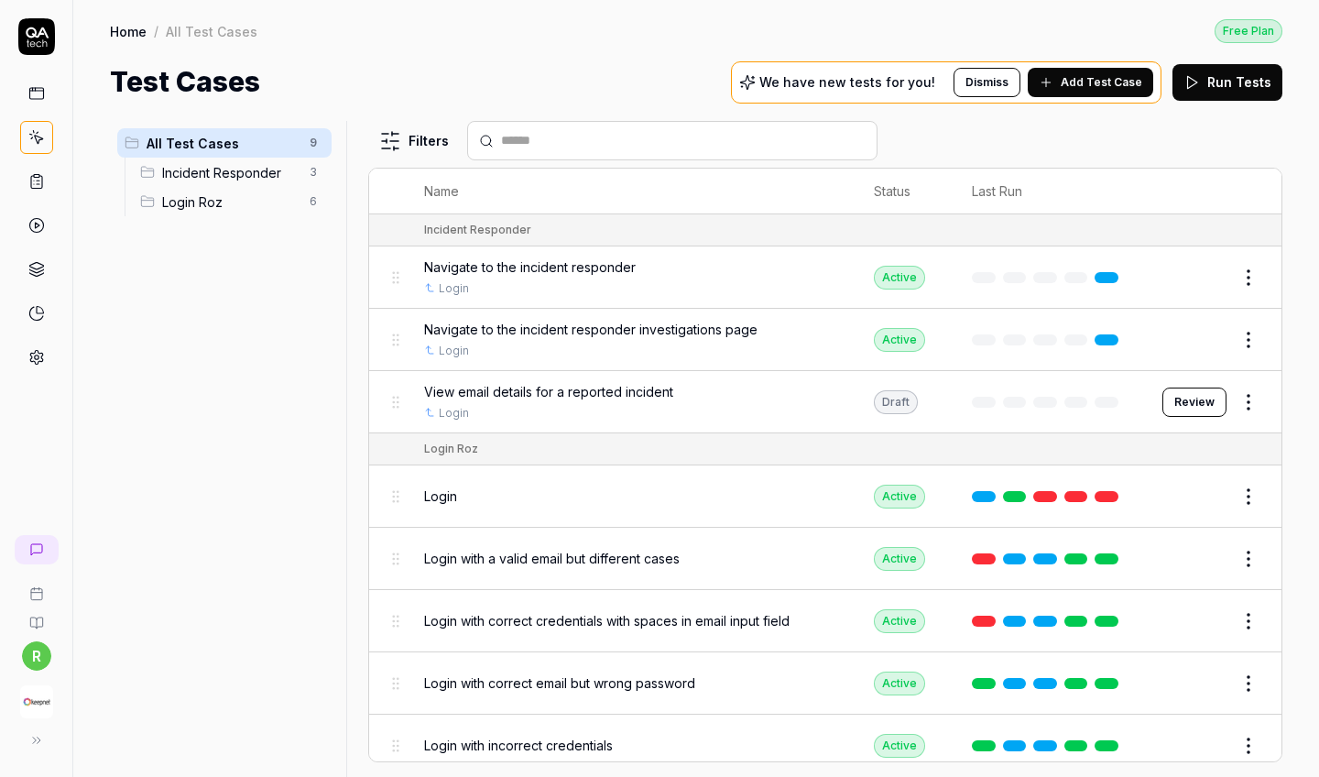
click at [1157, 403] on html "r Home / All Test Cases Free Plan Home / All Test Cases Free Plan Test Cases We…" at bounding box center [659, 388] width 1319 height 777
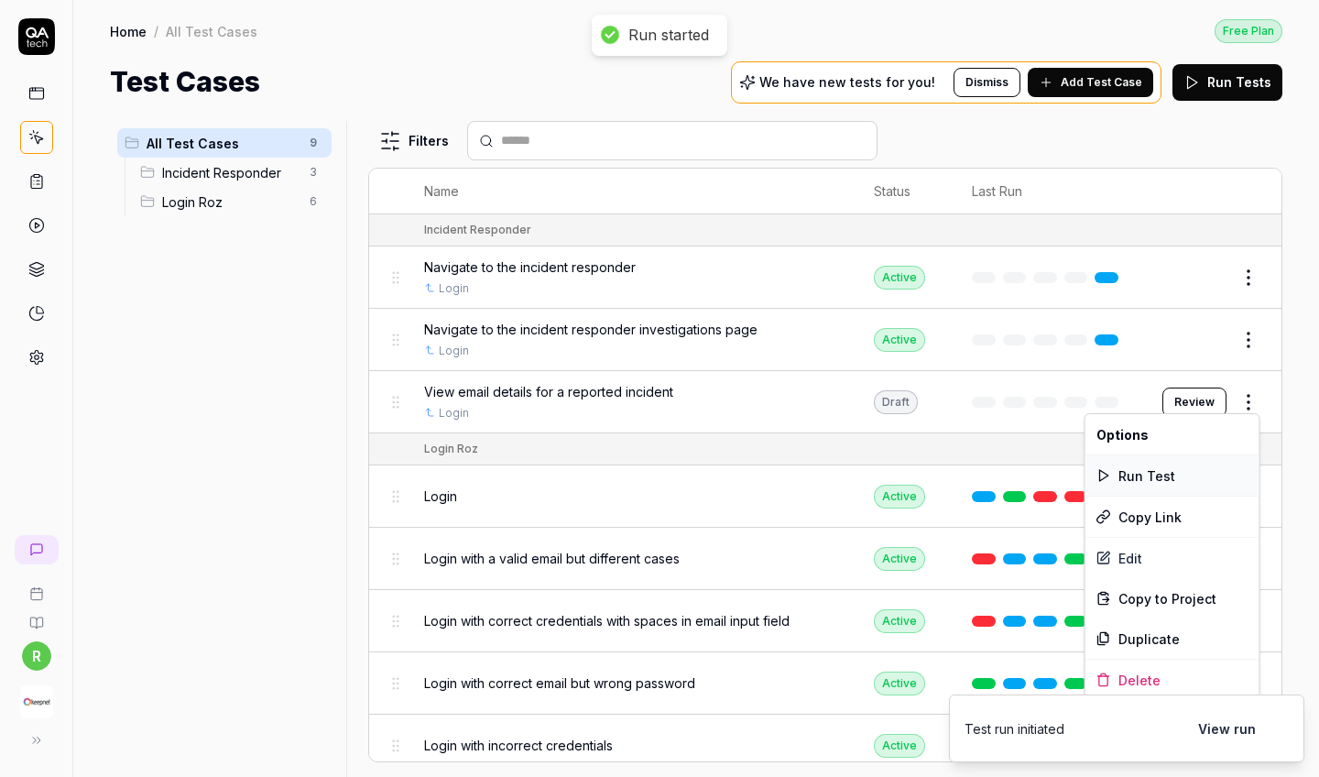
click at [1157, 474] on div "Run Test" at bounding box center [1173, 475] width 174 height 40
click at [1157, 406] on html "r Home / All Test Cases Free Plan Home / All Test Cases Free Plan Test Cases We…" at bounding box center [659, 388] width 1319 height 777
click at [1157, 470] on div "Run Test" at bounding box center [1173, 475] width 174 height 40
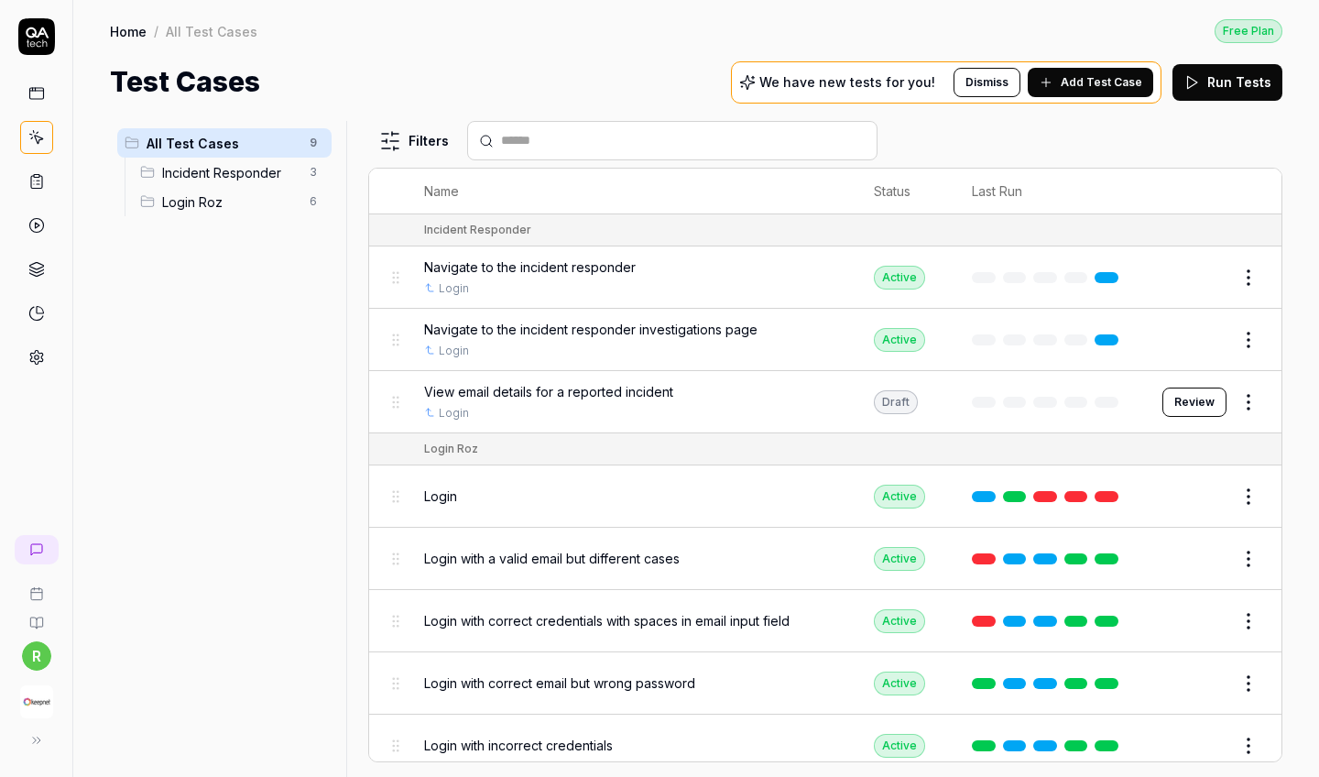
click at [1157, 403] on button "Review" at bounding box center [1195, 402] width 64 height 29
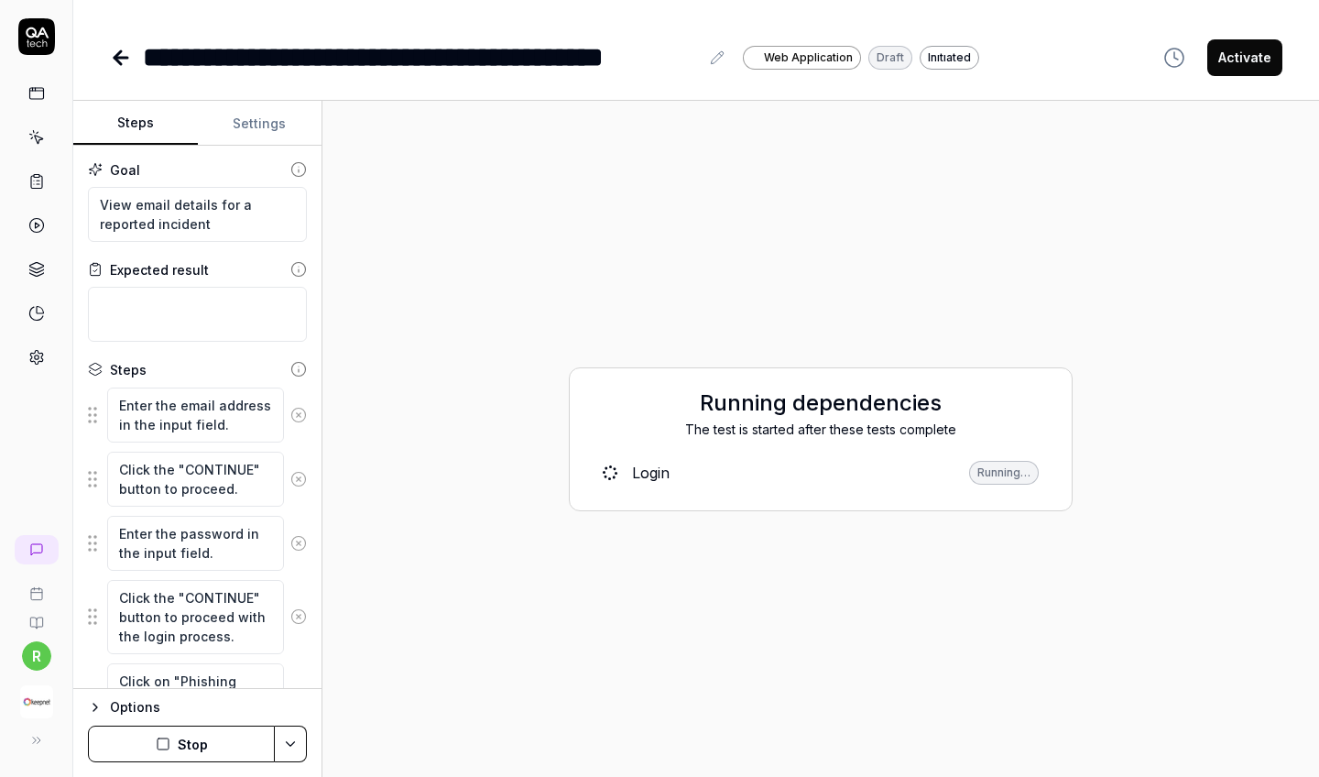
click at [124, 62] on icon at bounding box center [121, 58] width 22 height 22
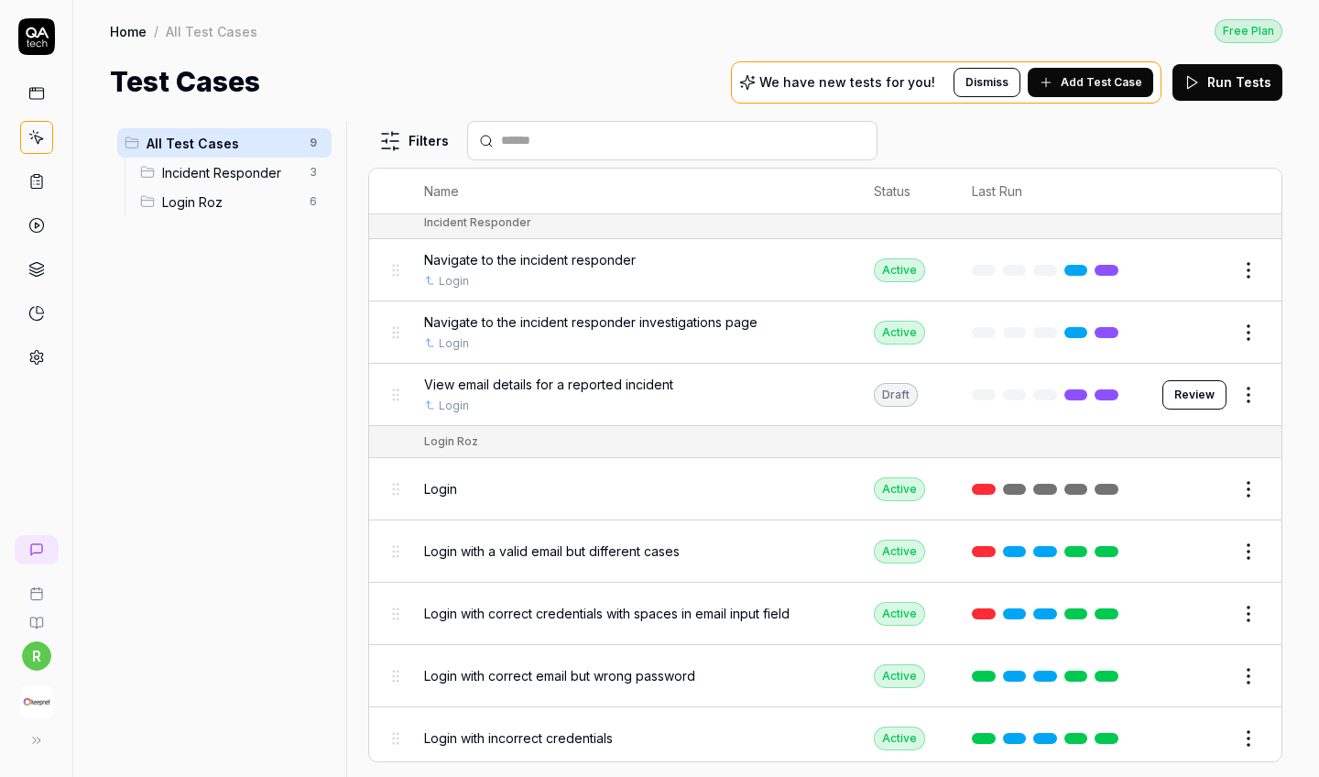
scroll to position [14, 0]
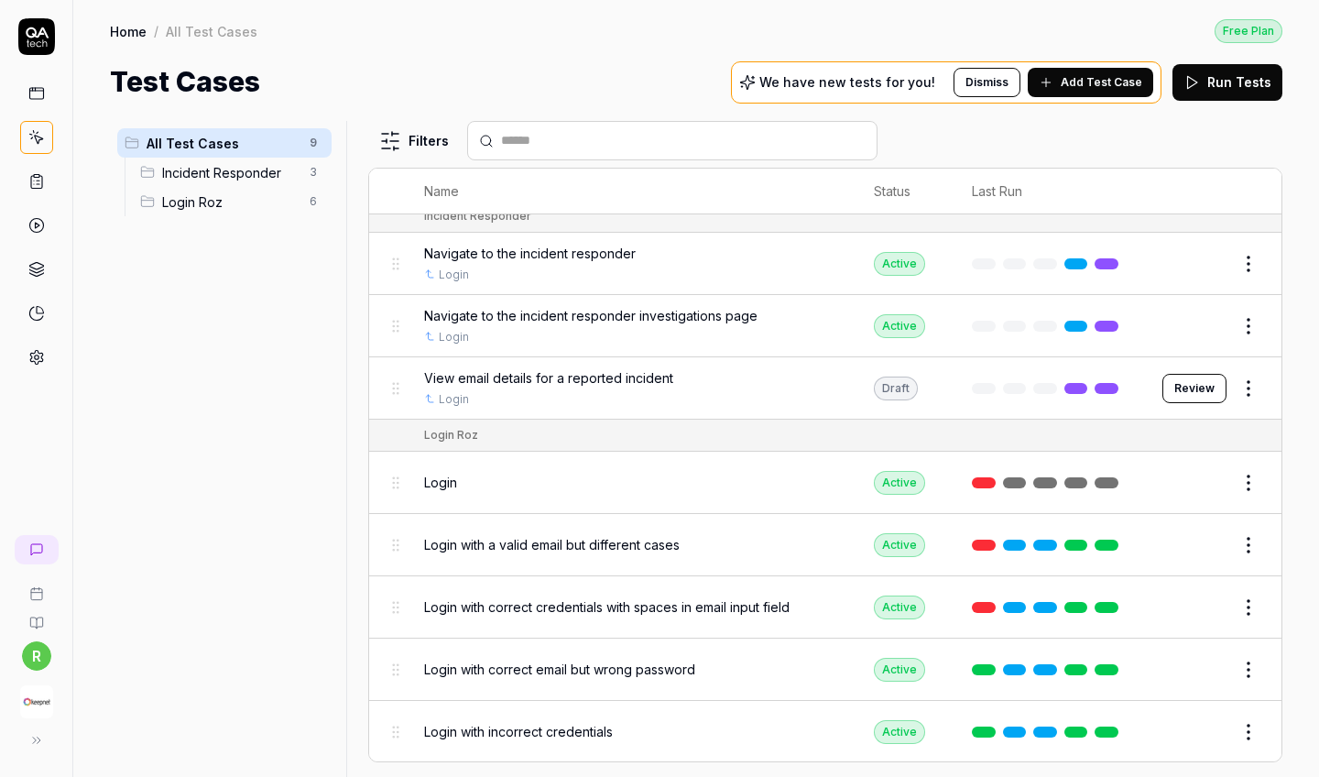
click at [1157, 267] on html "r Home / All Test Cases Free Plan Home / All Test Cases Free Plan Test Cases We…" at bounding box center [659, 388] width 1319 height 777
click at [1157, 268] on html "r Home / All Test Cases Free Plan Home / All Test Cases Free Plan Test Cases We…" at bounding box center [659, 388] width 1319 height 777
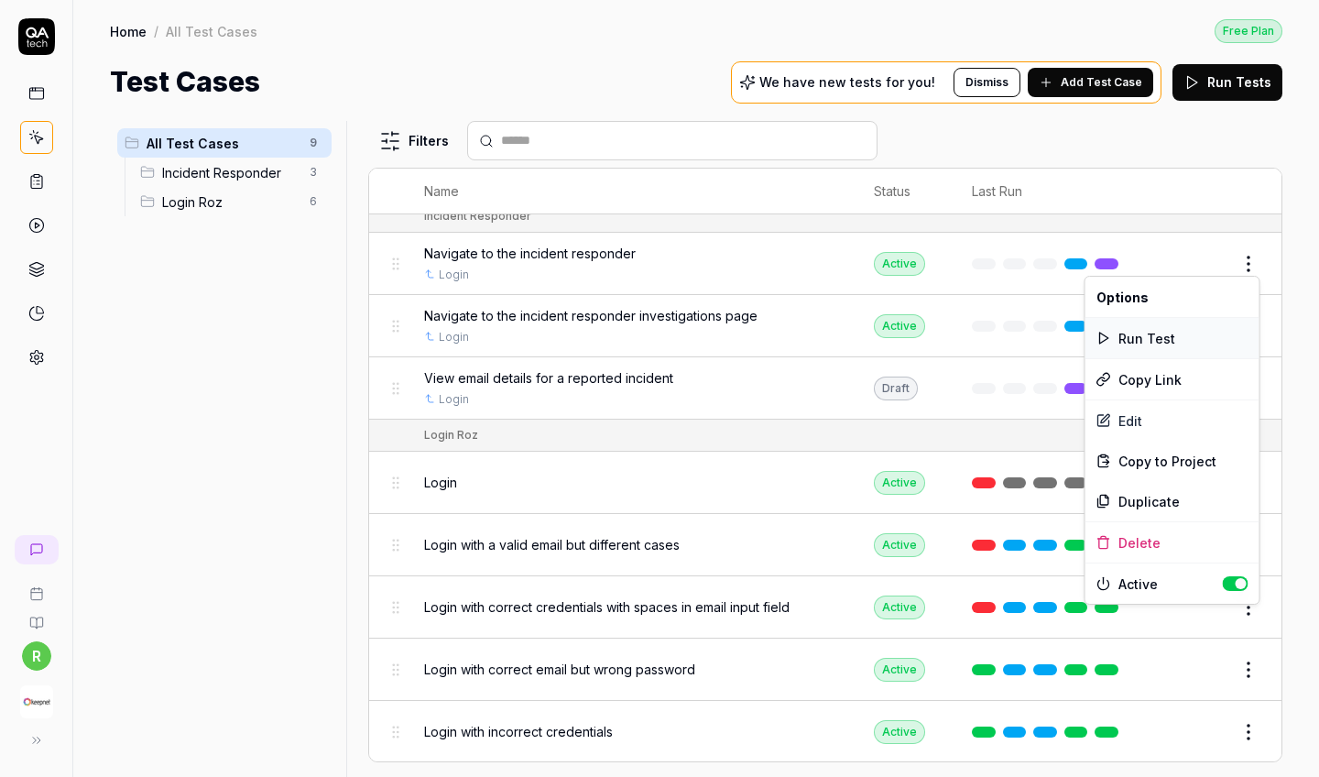
click at [1157, 340] on div "Run Test" at bounding box center [1173, 338] width 174 height 40
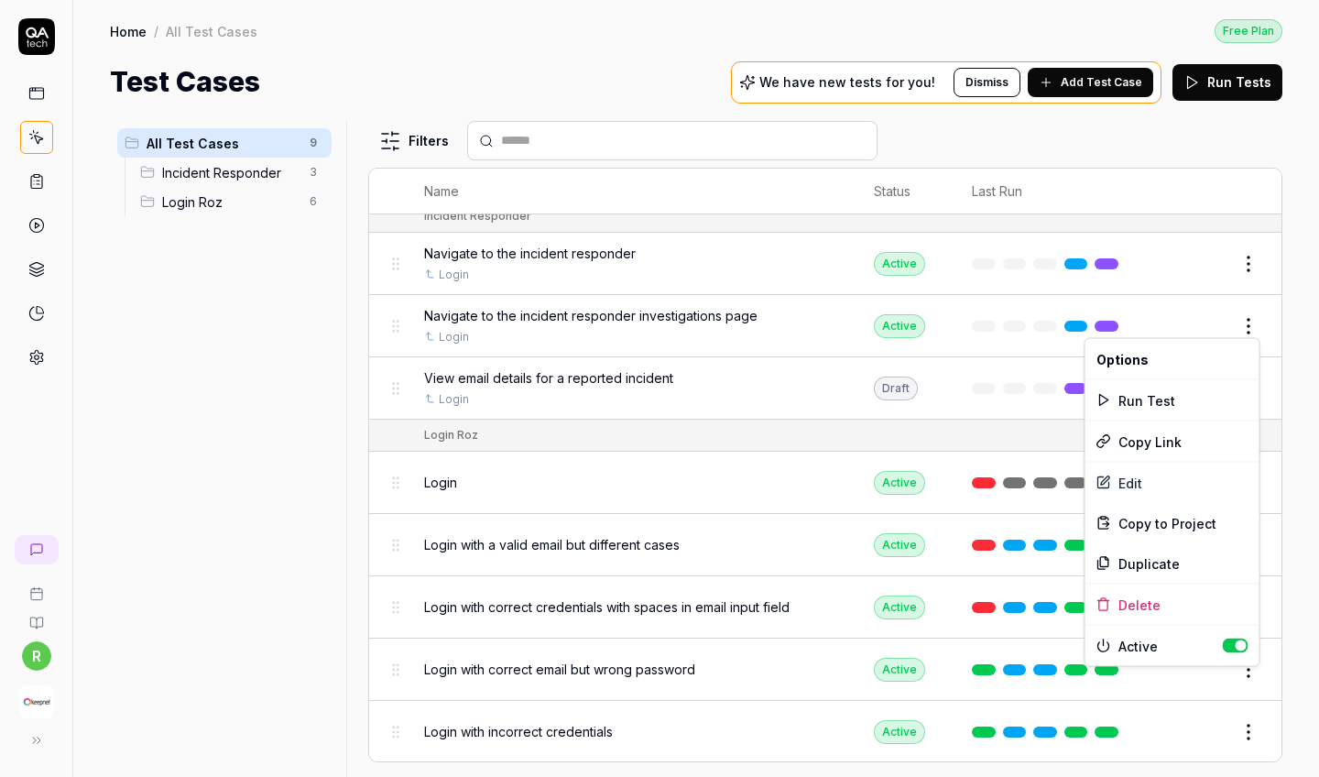
click at [1157, 322] on html "r Home / All Test Cases Free Plan Home / All Test Cases Free Plan Test Cases We…" at bounding box center [659, 388] width 1319 height 777
click at [1157, 397] on div "Run Test" at bounding box center [1173, 400] width 174 height 40
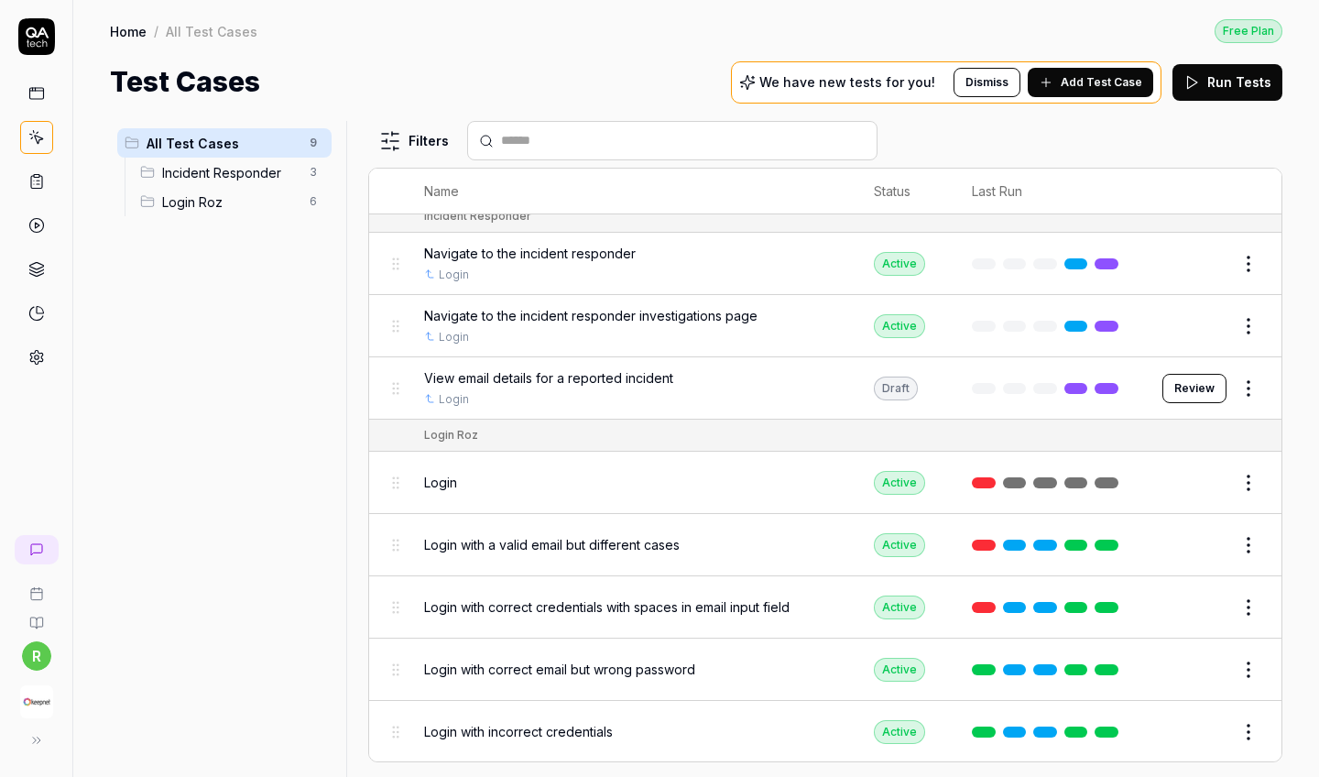
click at [1157, 387] on html "r Home / All Test Cases Free Plan Home / All Test Cases Free Plan Test Cases We…" at bounding box center [659, 388] width 1319 height 777
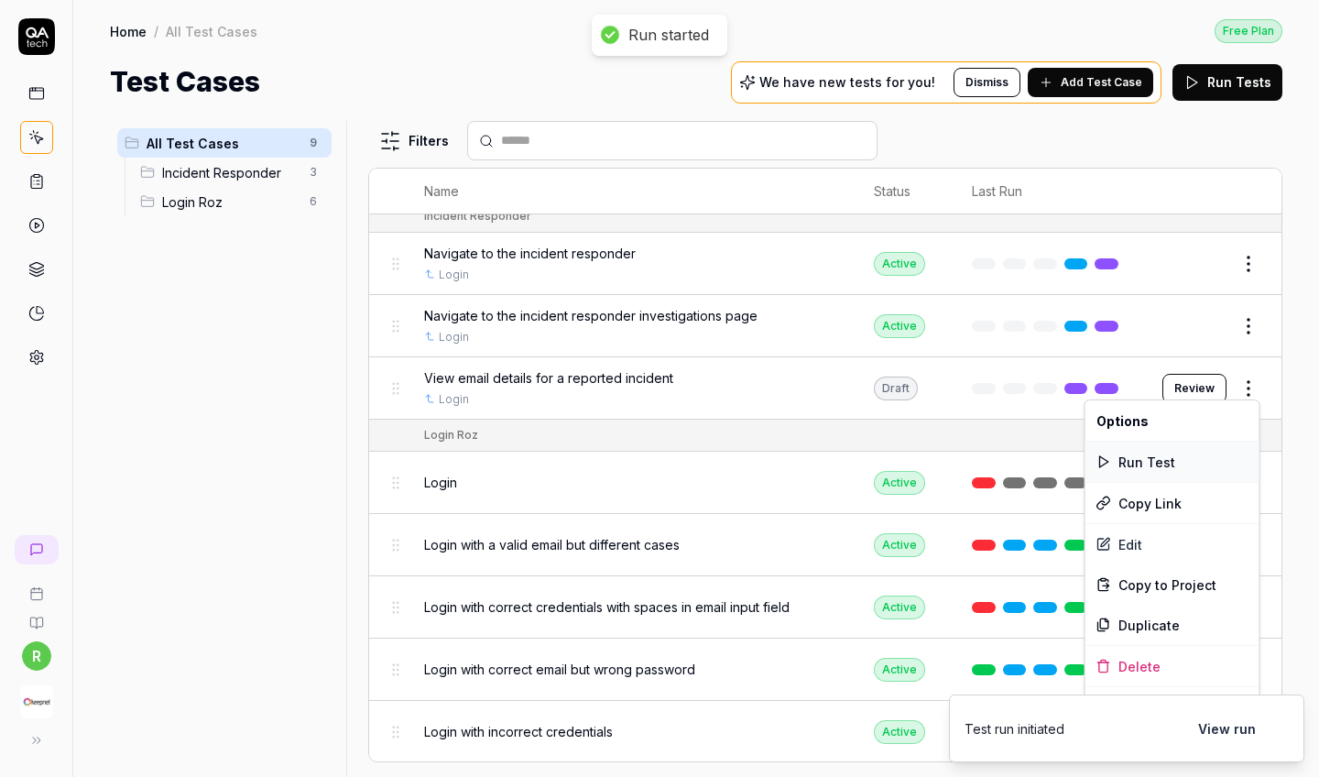
click at [1157, 456] on div "Run Test" at bounding box center [1173, 462] width 174 height 40
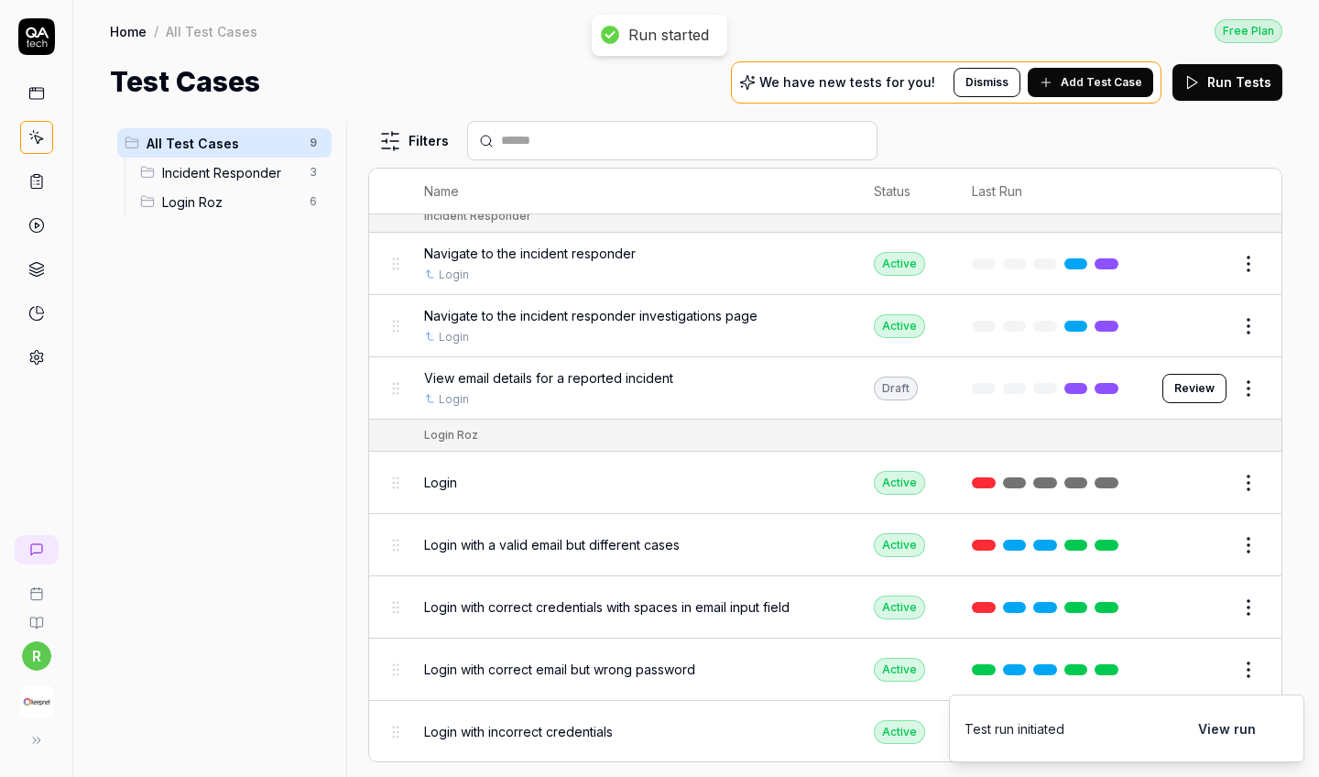
click at [1157, 394] on button "Review" at bounding box center [1195, 388] width 64 height 29
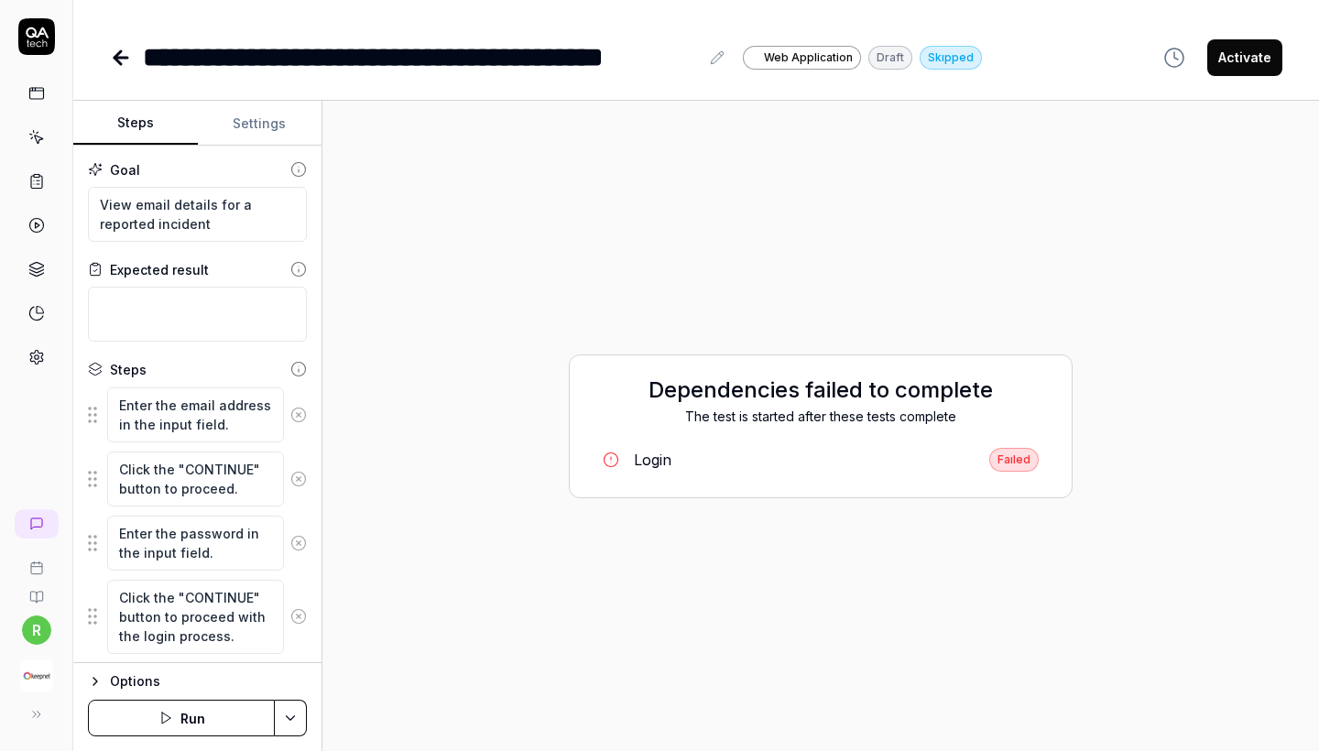
type textarea "*"
click at [124, 61] on icon at bounding box center [121, 58] width 22 height 22
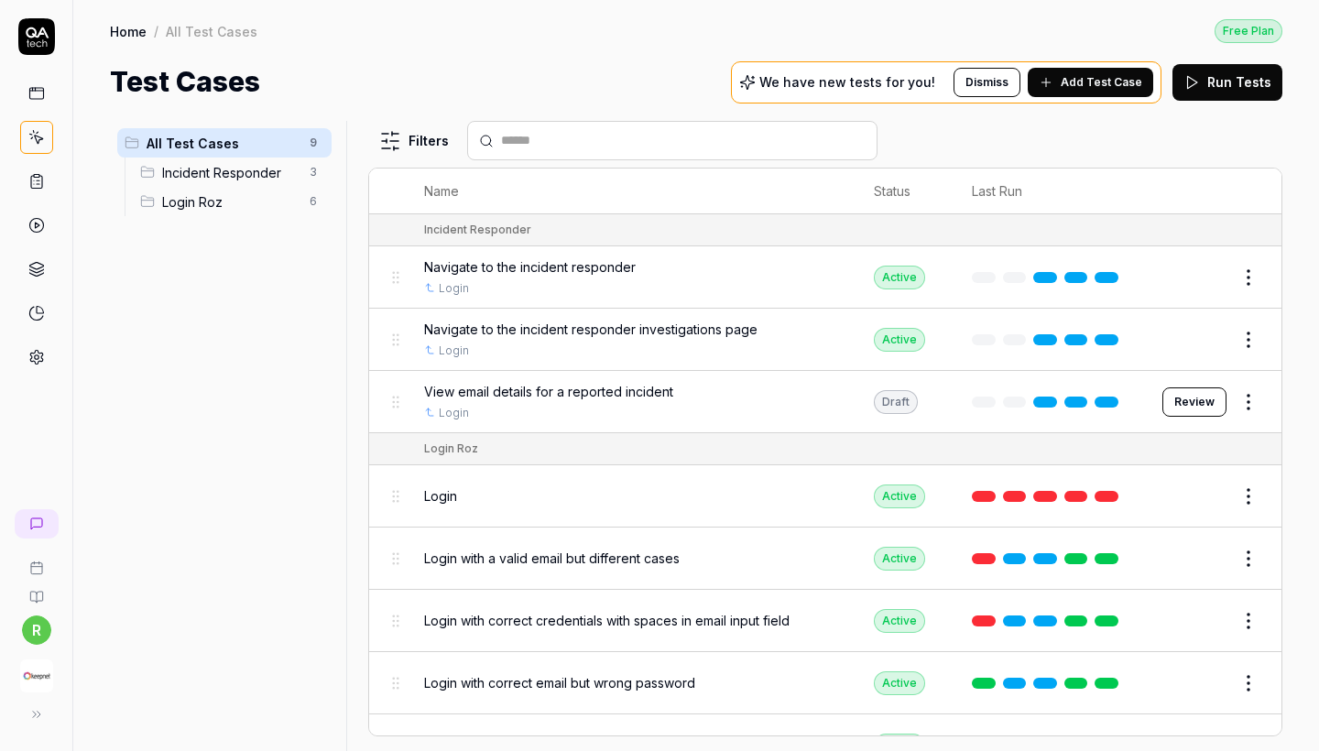
click at [1111, 86] on span "Add Test Case" at bounding box center [1102, 82] width 82 height 16
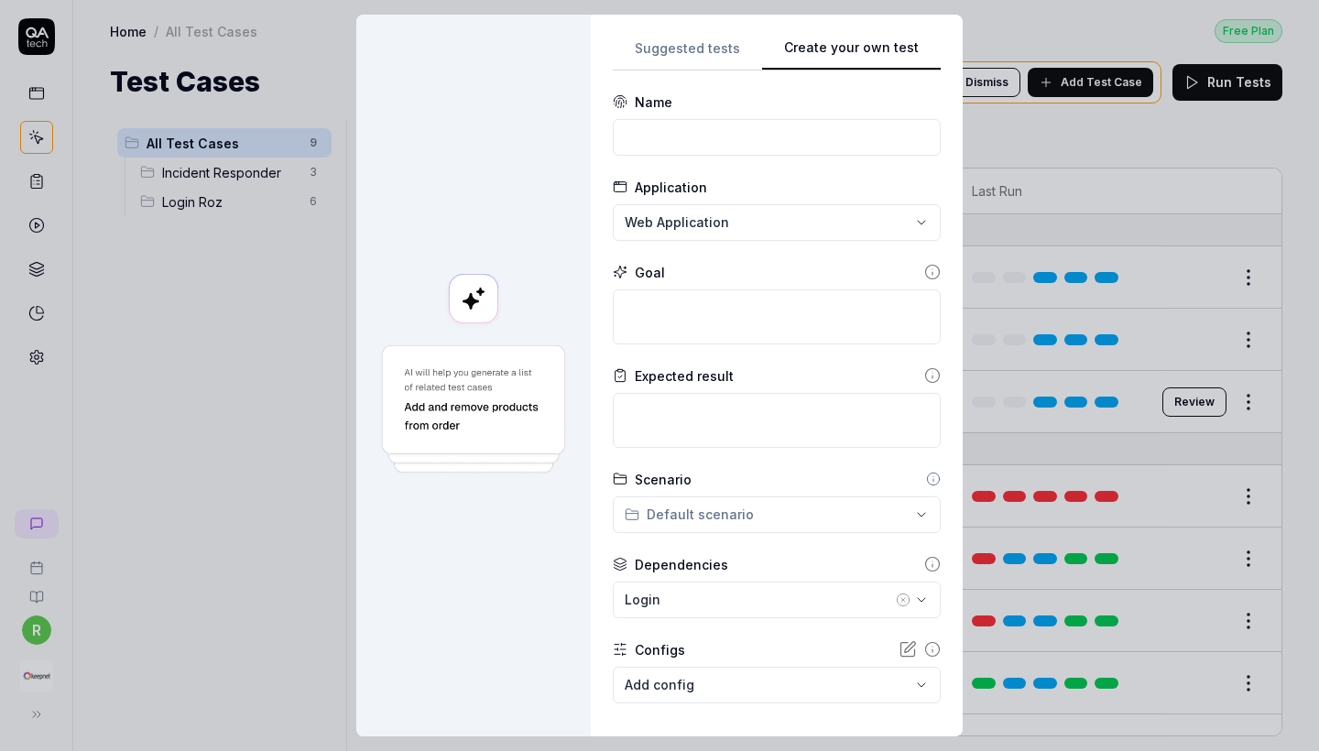
click at [909, 46] on button "Create your own test" at bounding box center [851, 54] width 179 height 33
click at [784, 141] on input at bounding box center [777, 137] width 328 height 37
type input "Phishing Simulator"
click at [735, 320] on textarea at bounding box center [777, 316] width 328 height 55
paste textarea "Perfect 👍 Let me update the test case with your requested values. --- ## Test C…"
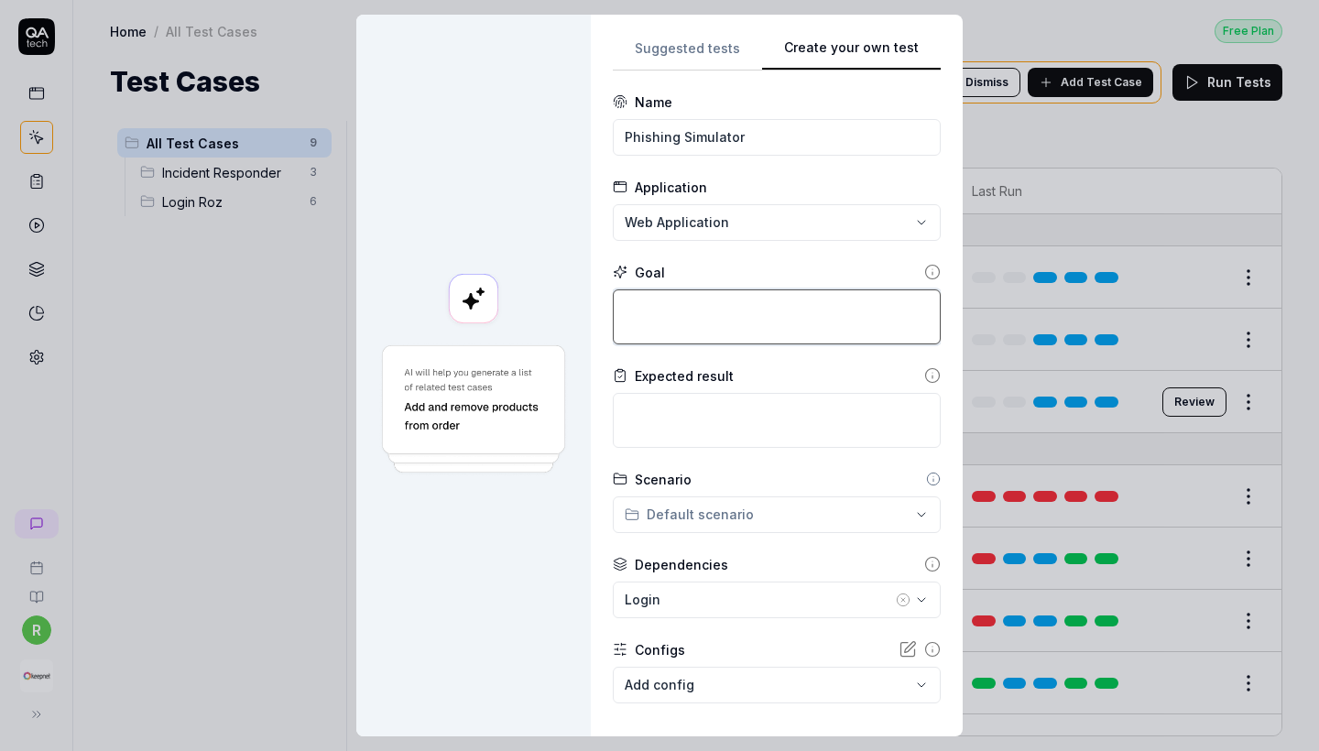
type textarea "*"
type textarea "Perfect 👍 Let me update the test case with your requested values. --- ## Test C…"
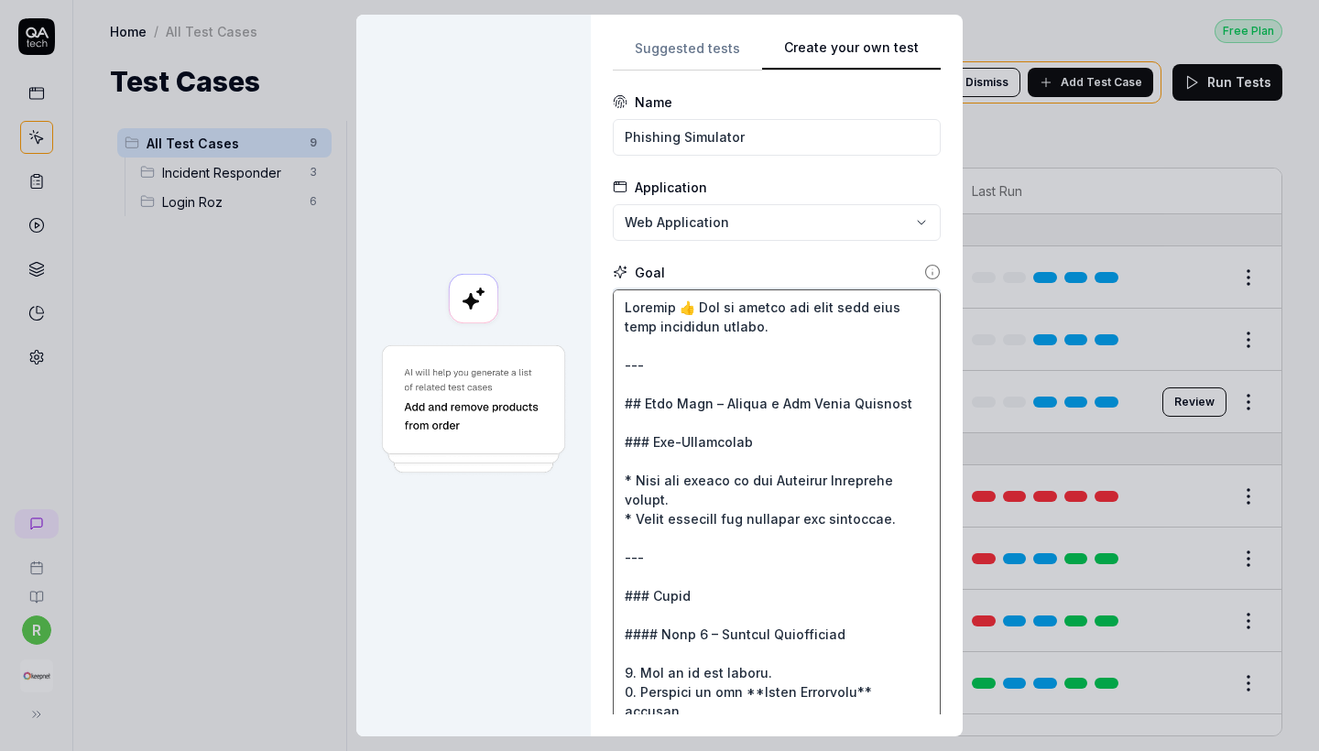
scroll to position [371, 0]
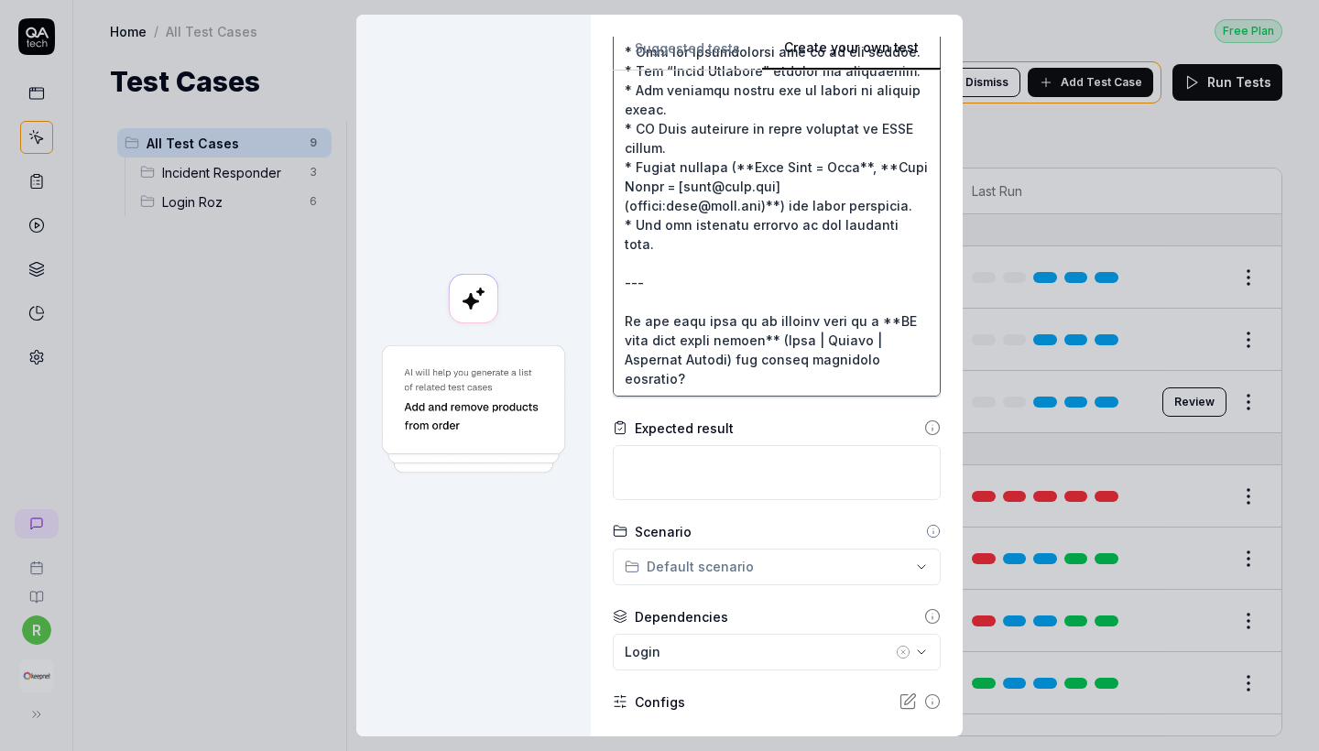
drag, startPoint x: 630, startPoint y: 278, endPoint x: 919, endPoint y: 375, distance: 304.5
click at [919, 375] on textarea at bounding box center [777, 157] width 328 height 478
type textarea "*"
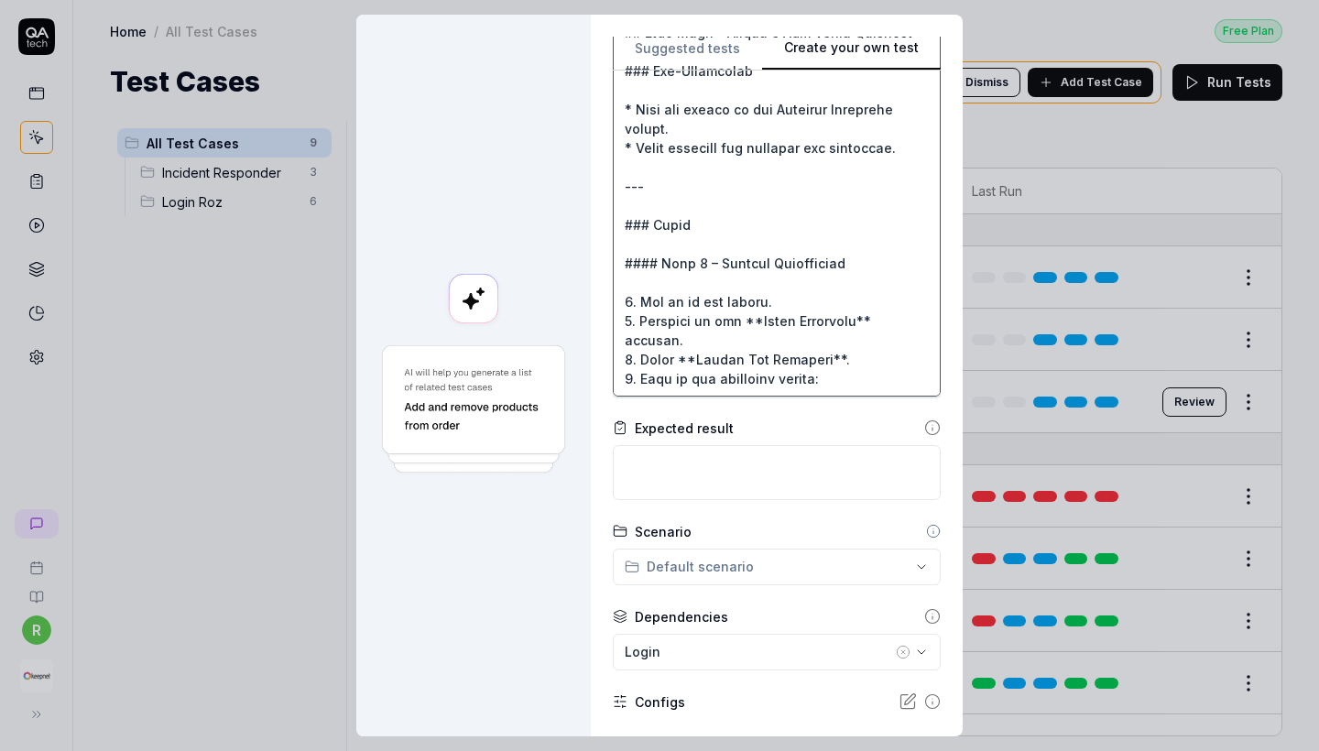
scroll to position [0, 0]
type textarea "Perfect 👍 Let me update the test case with your requested values. --- ## Test C…"
click at [664, 416] on form "**********" at bounding box center [777, 290] width 328 height 1137
click at [628, 427] on icon at bounding box center [620, 427] width 15 height 15
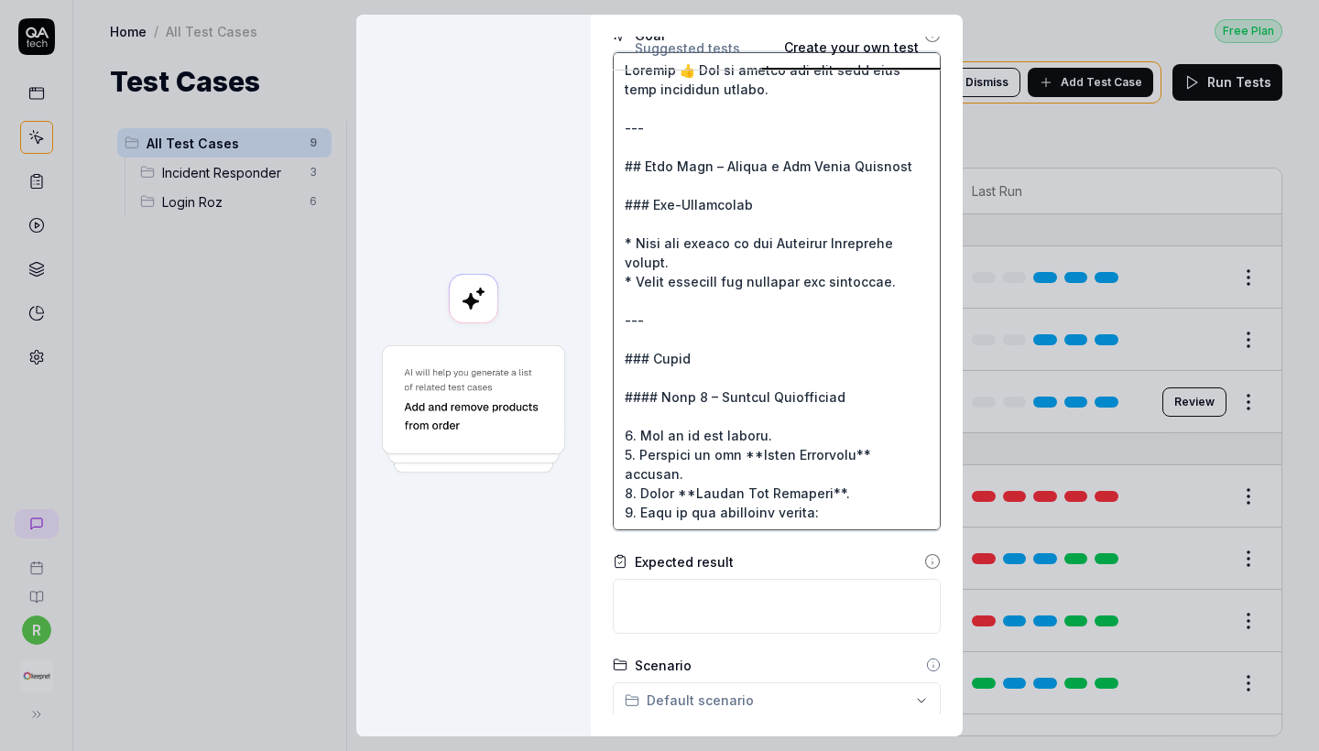
drag, startPoint x: 824, startPoint y: 376, endPoint x: 593, endPoint y: -8, distance: 448.4
click at [593, 0] on html "r Home / All Test Cases Free Plan Home / All Test Cases Free Plan Test Cases We…" at bounding box center [659, 375] width 1319 height 751
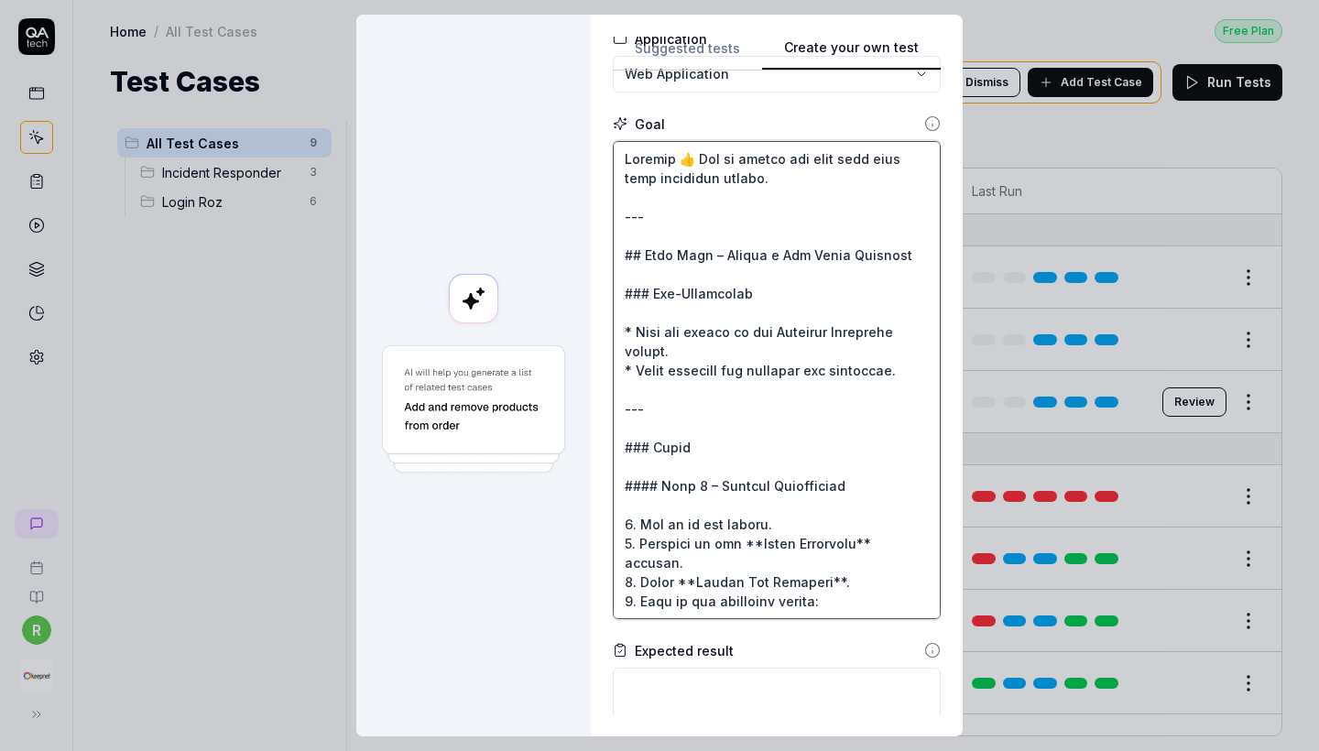
type textarea "*"
type textarea "| Field | Example Value | | ------------- | ------------------- | | Template Na…"
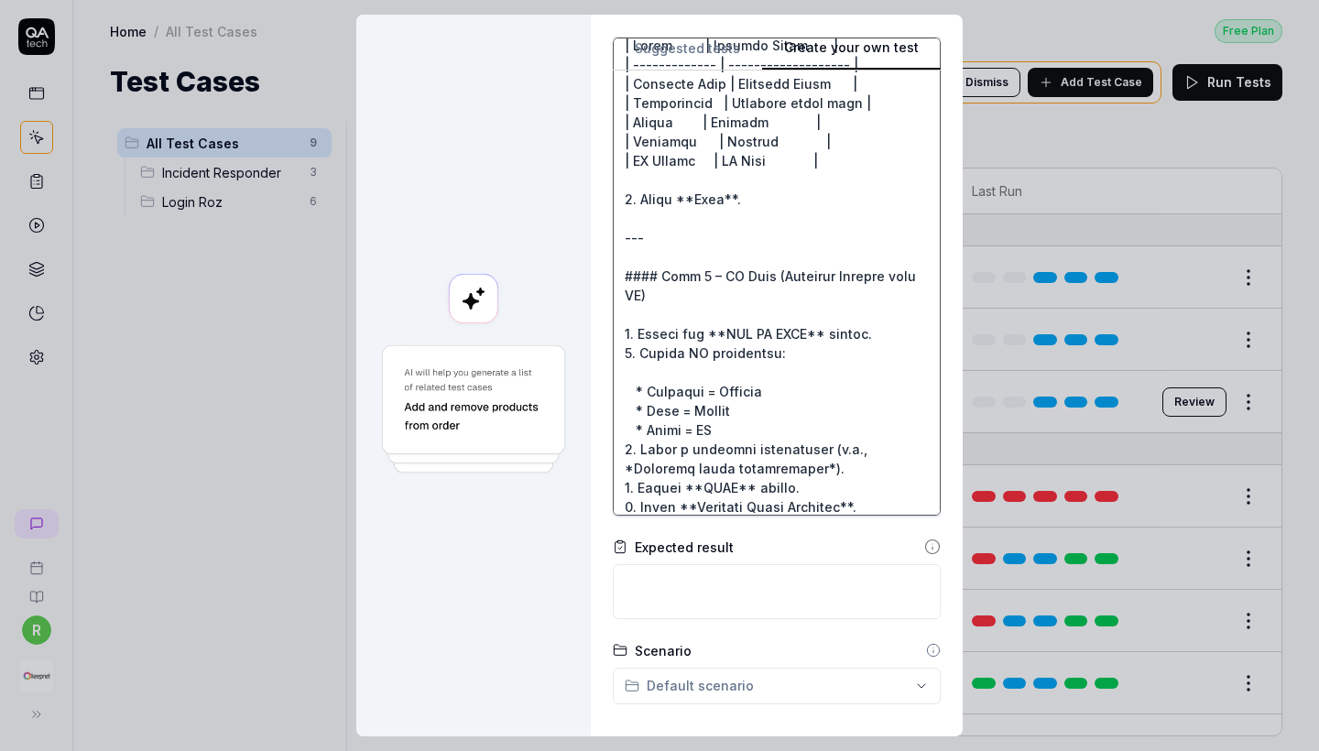
scroll to position [0, 0]
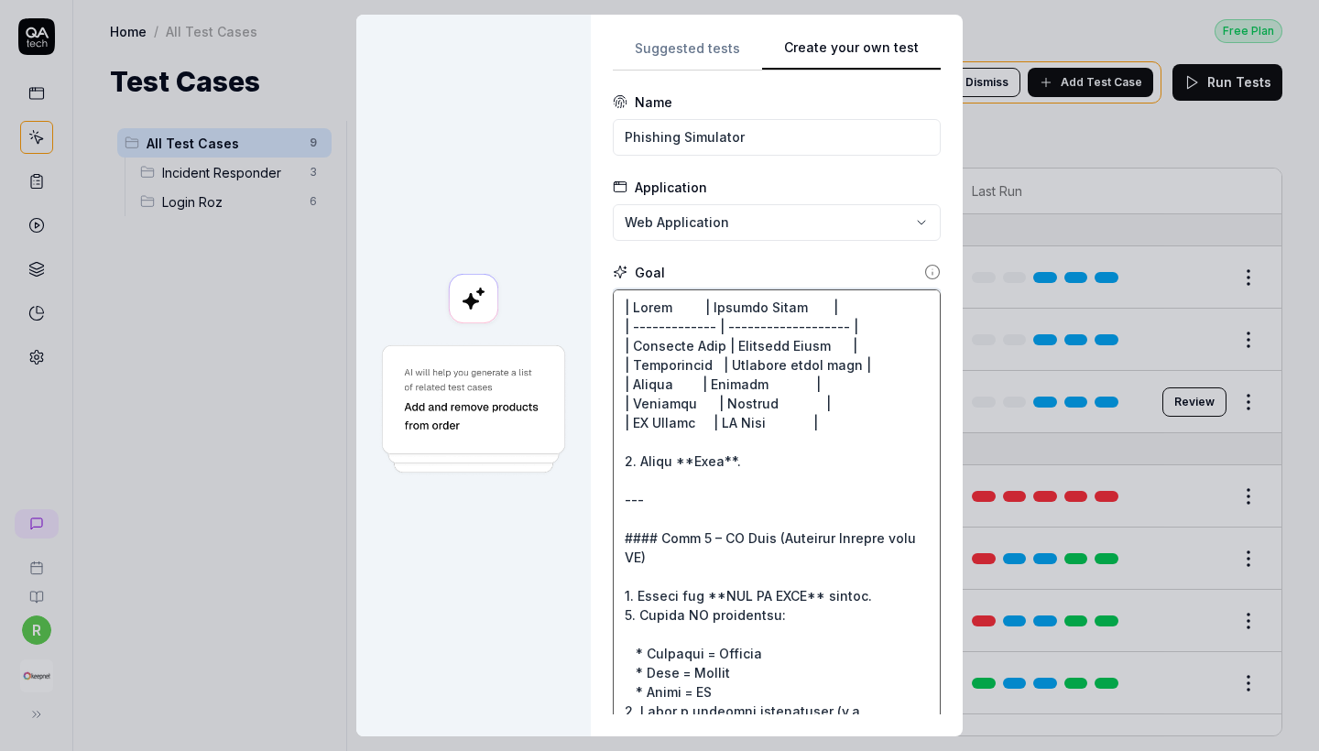
drag, startPoint x: 681, startPoint y: 425, endPoint x: 617, endPoint y: 276, distance: 162.2
click at [617, 276] on div "**********" at bounding box center [777, 376] width 372 height 722
type textarea "*"
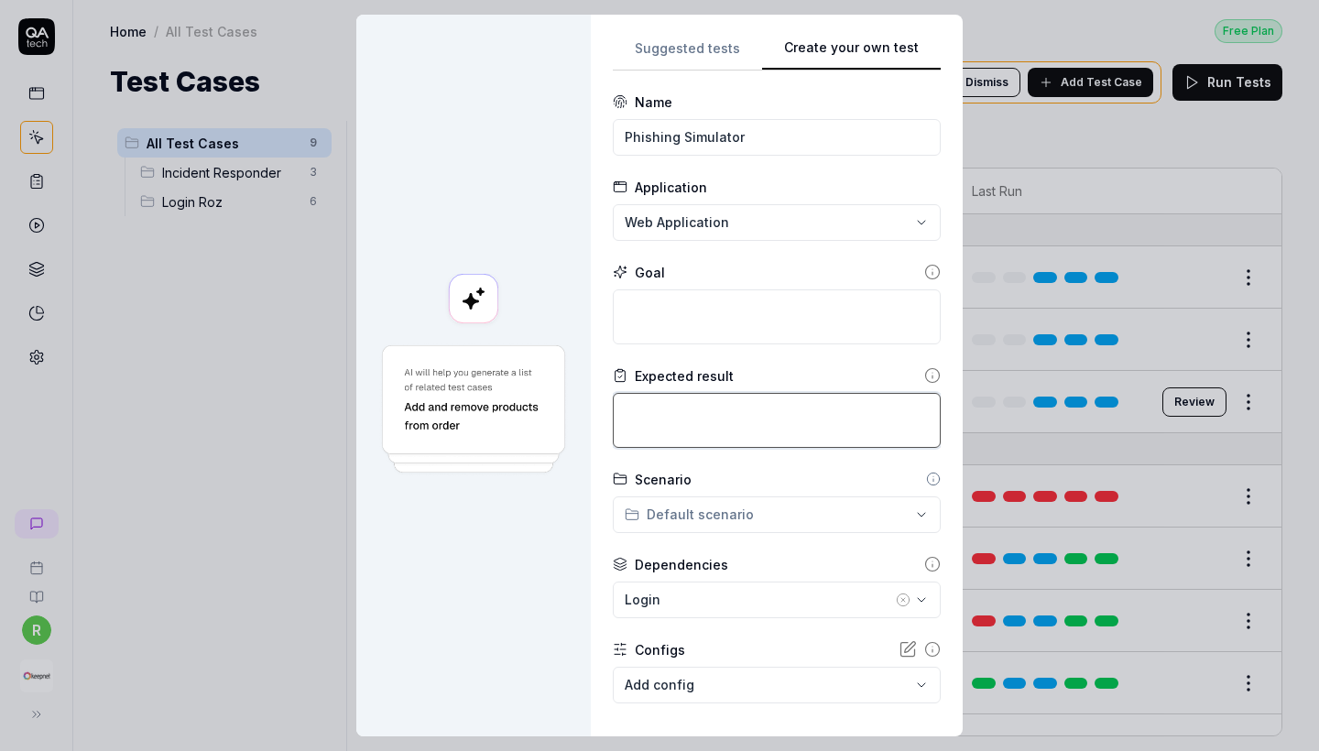
click at [693, 426] on textarea at bounding box center [777, 420] width 328 height 55
click at [663, 288] on div "Goal" at bounding box center [777, 304] width 328 height 82
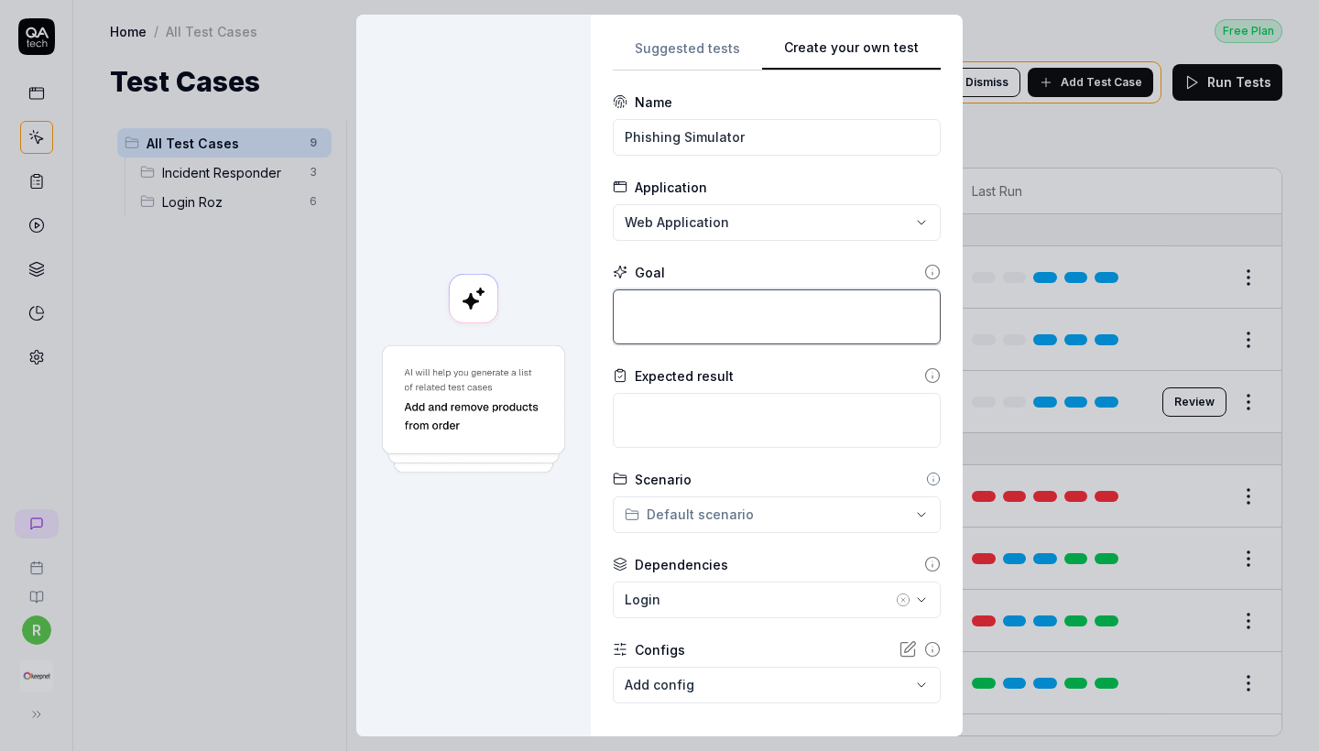
click at [673, 308] on textarea at bounding box center [777, 316] width 328 height 55
paste textarea "Verify that a new email template can be created successfully in the Phishing Si…"
type textarea "*"
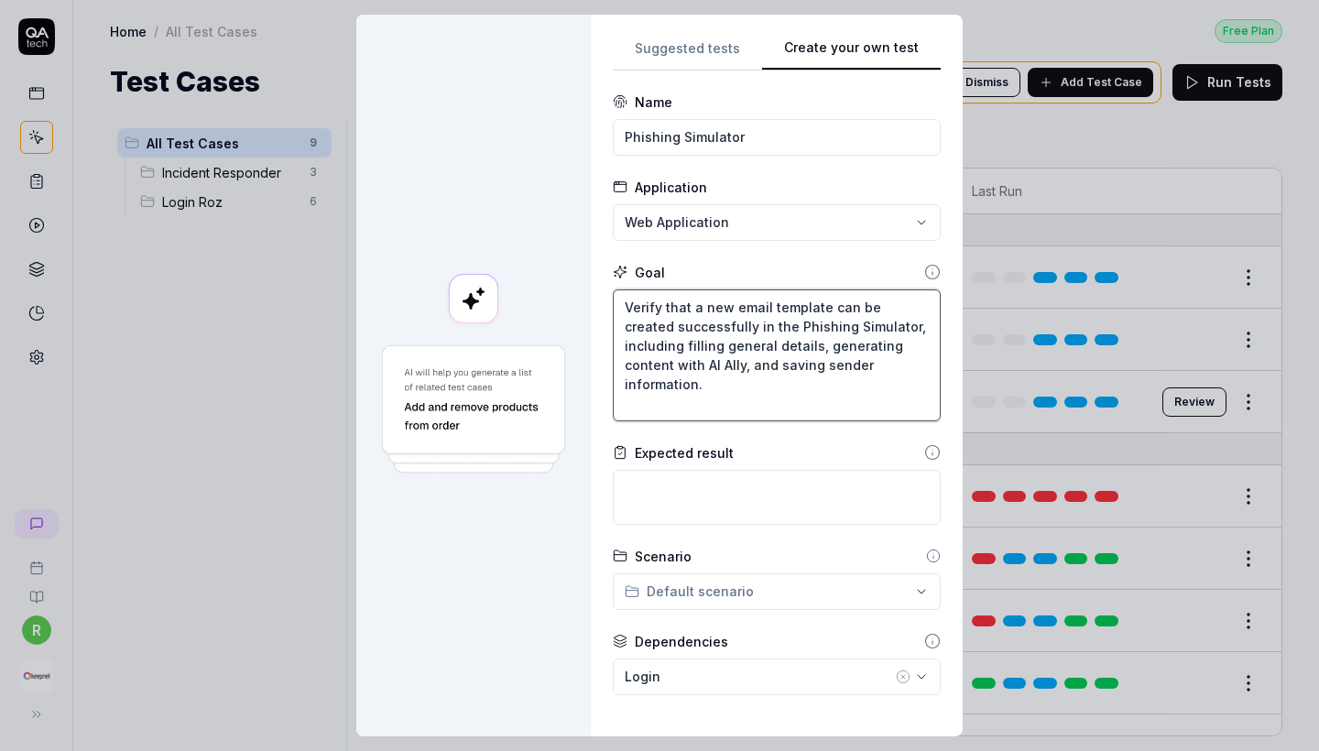
type textarea "Verify that a new email template can be created successfully in the Phishing Si…"
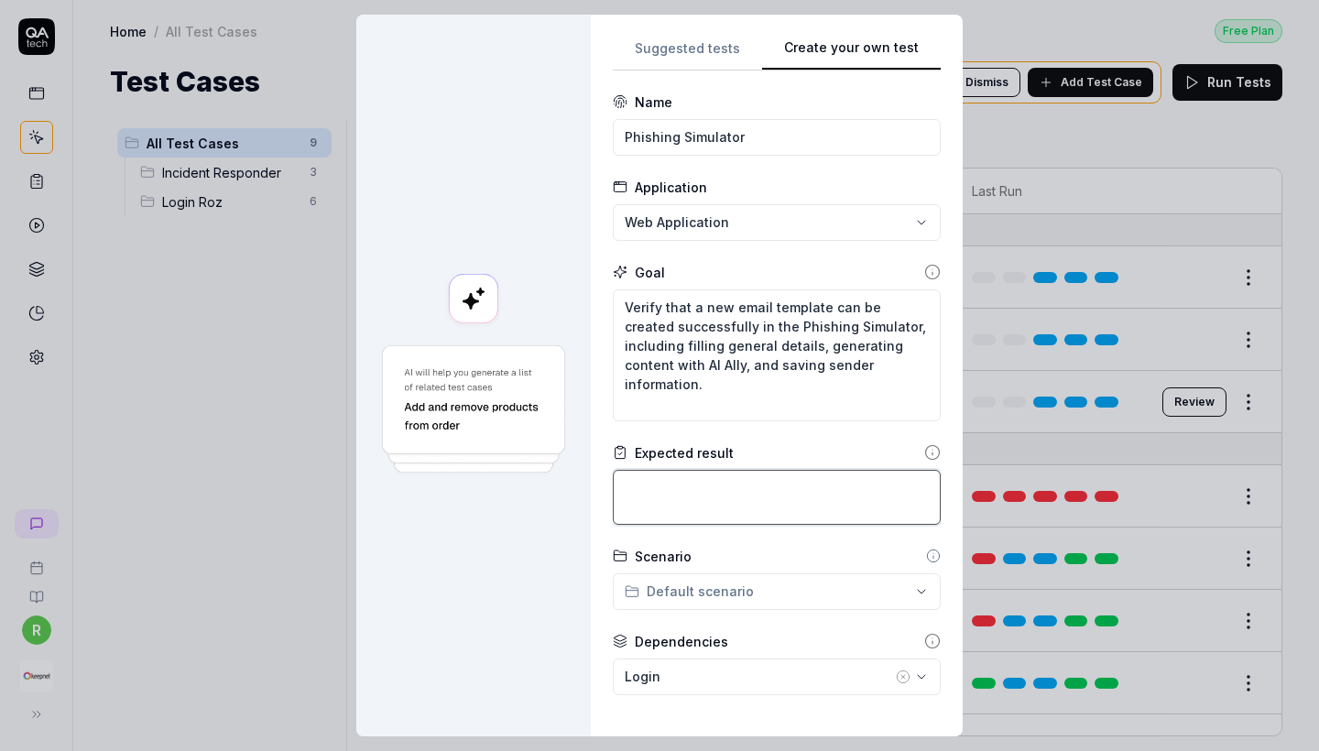
click at [707, 481] on textarea at bounding box center [777, 497] width 328 height 55
paste textarea "Expected Result User can log in successfully. “Email Template” section is acces…"
type textarea "*"
type textarea "Expected Result User can log in successfully. “Email Template” section is acces…"
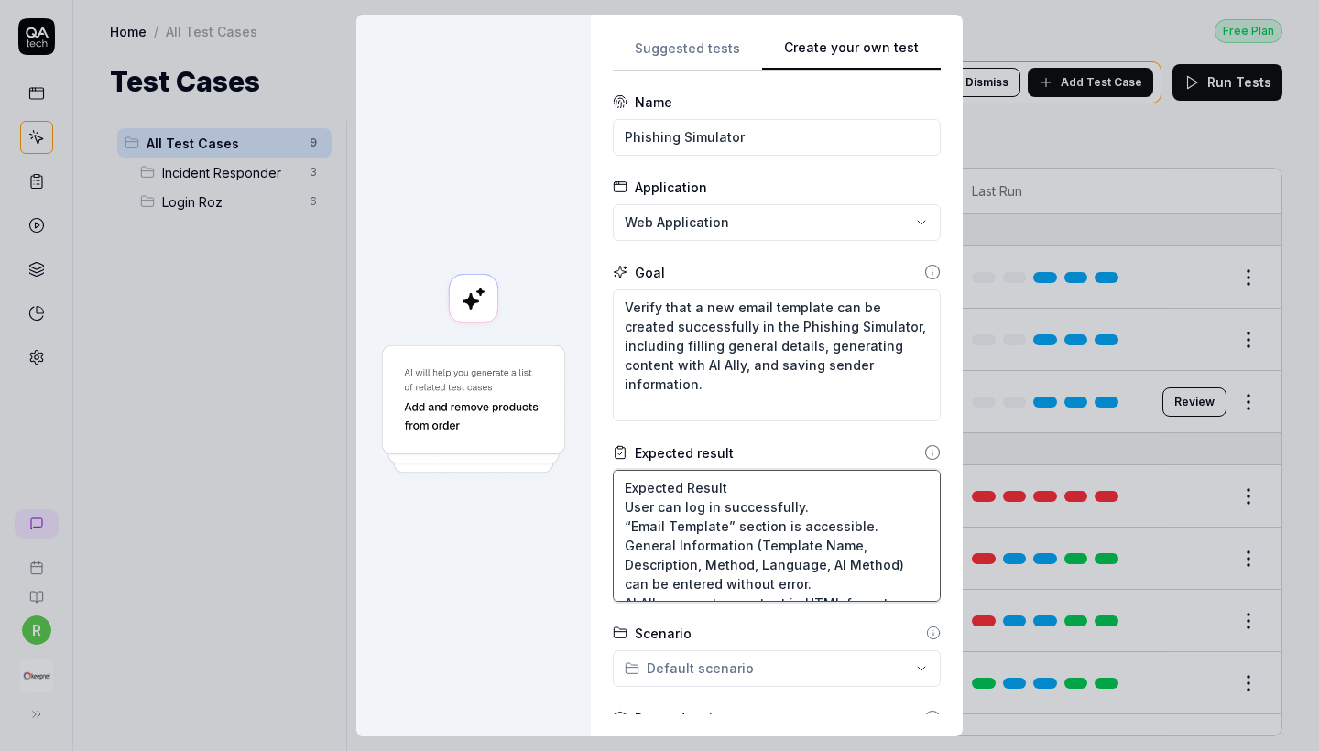
drag, startPoint x: 741, startPoint y: 482, endPoint x: 615, endPoint y: 461, distance: 128.2
click at [615, 461] on div "**********" at bounding box center [777, 376] width 372 height 722
type textarea "*"
type textarea "User can log in successfully. “Email Template” section is accessible. General I…"
click at [631, 503] on textarea "User can log in successfully. “Email Template” section is accessible. General I…" at bounding box center [777, 536] width 328 height 132
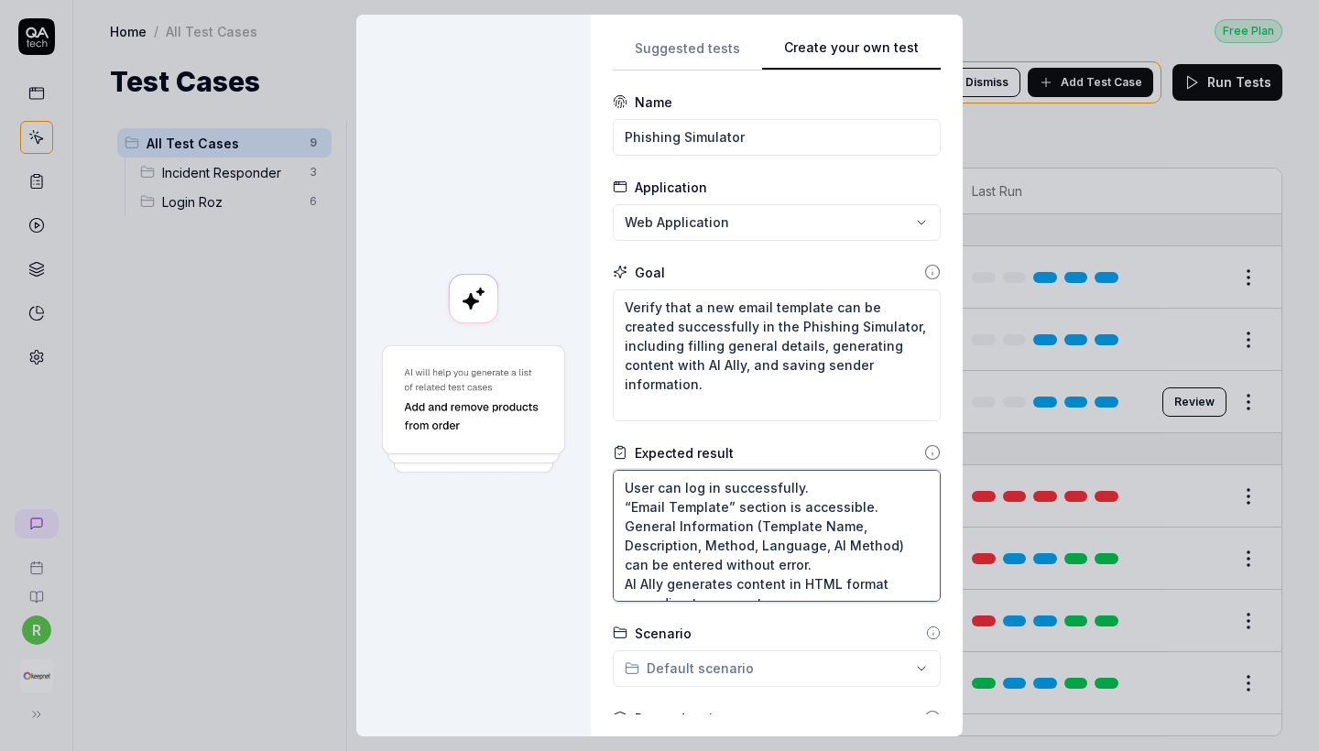
type textarea "*"
type textarea "User can log in successfully. “Email Template” section is accessible. General I…"
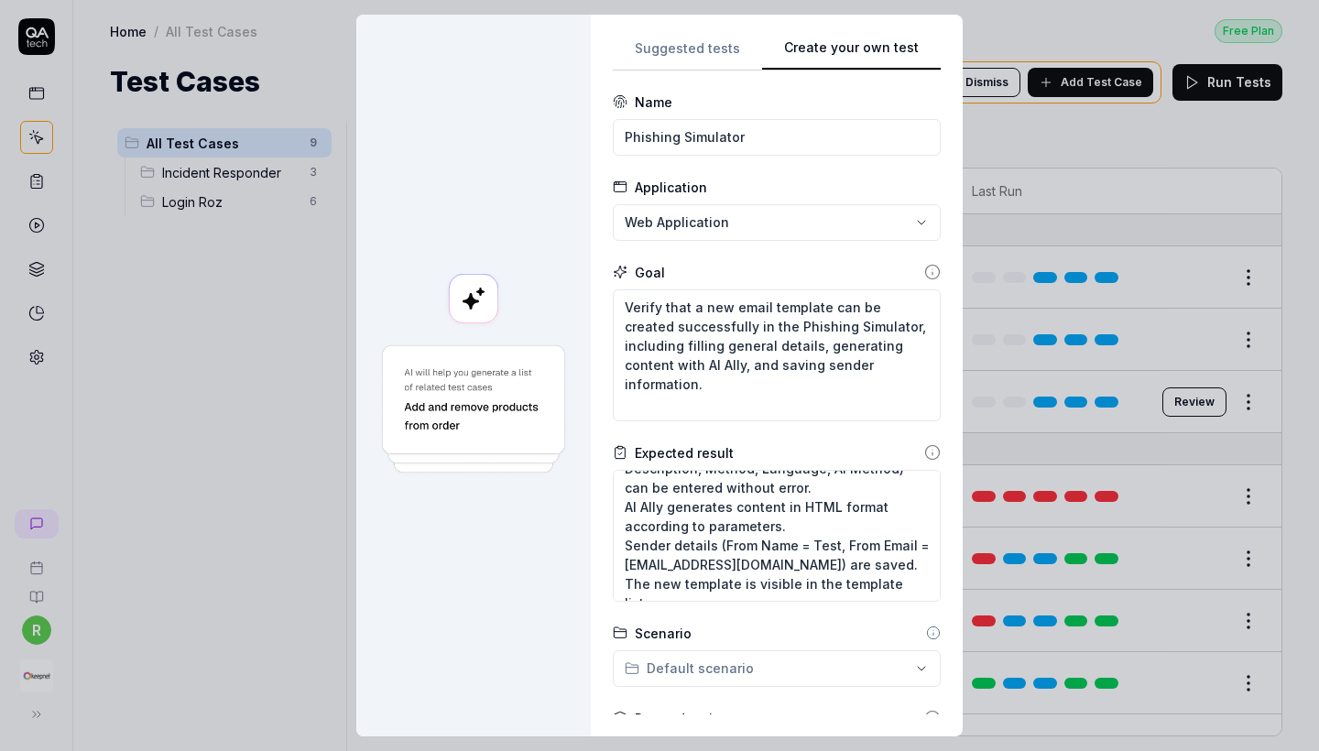
click at [569, 409] on img at bounding box center [473, 410] width 191 height 135
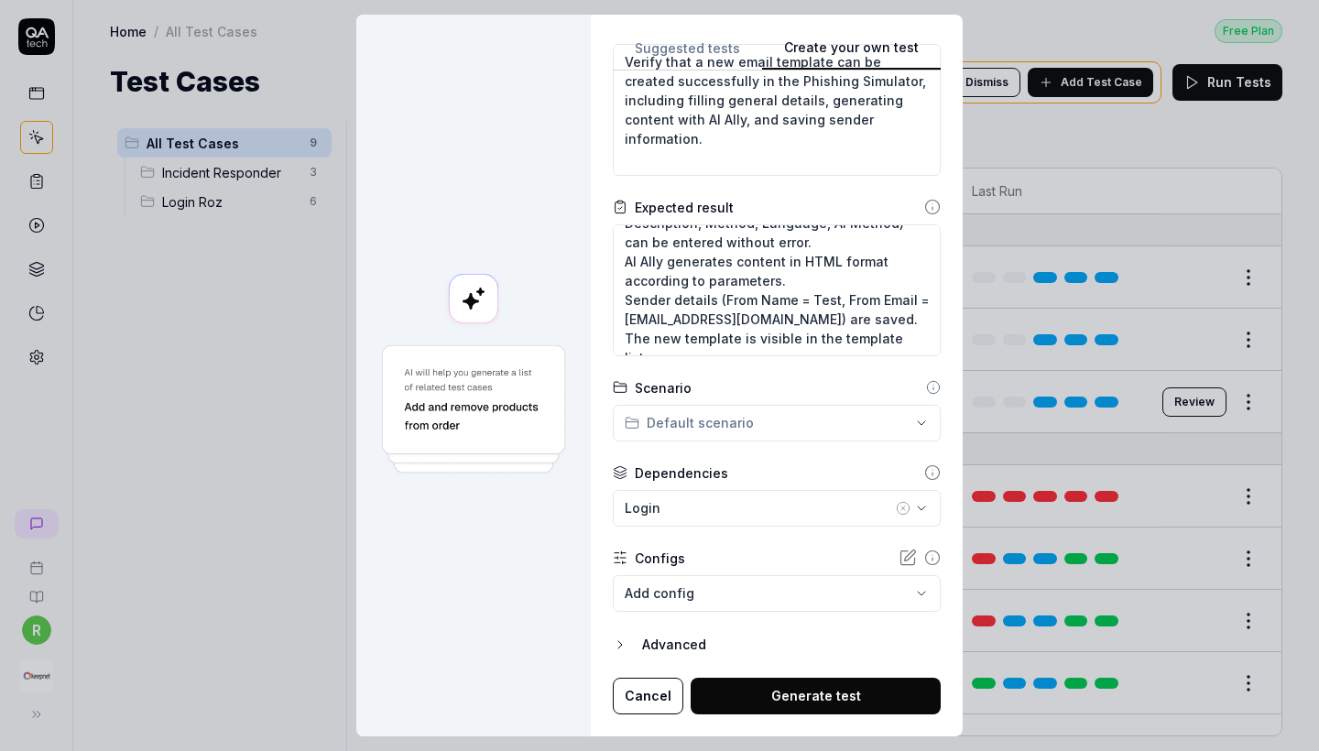
scroll to position [245, 0]
click at [683, 585] on body "r Home / All Test Cases Free Plan Home / All Test Cases Free Plan Test Cases We…" at bounding box center [659, 375] width 1319 height 751
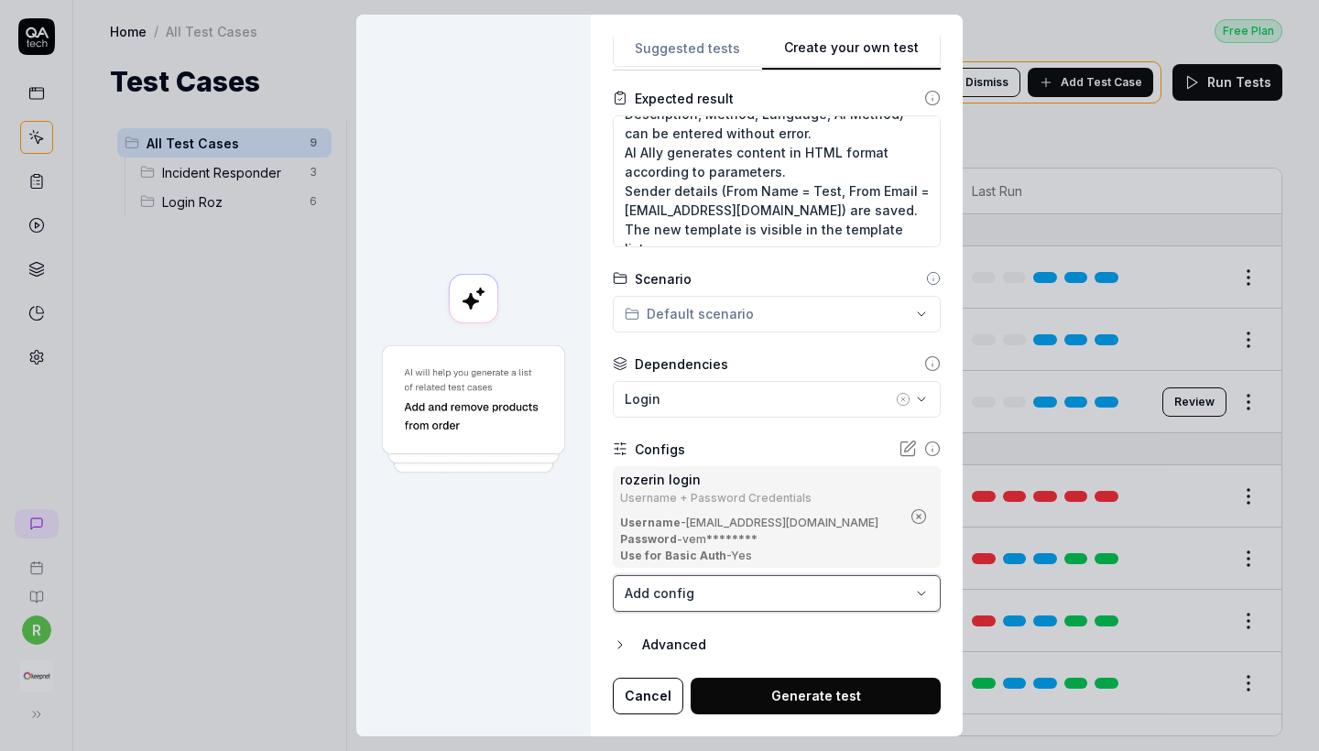
scroll to position [354, 0]
click at [763, 679] on button "Generate test" at bounding box center [816, 697] width 250 height 37
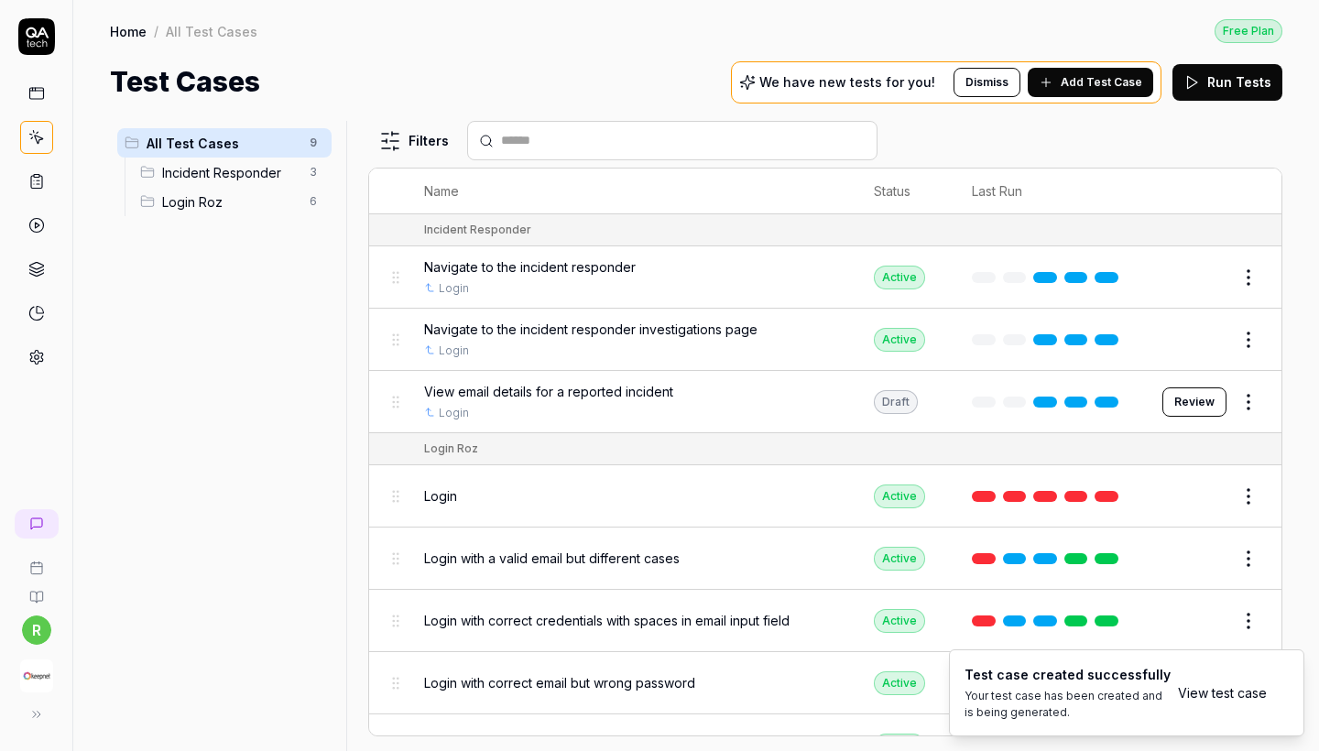
scroll to position [0, 0]
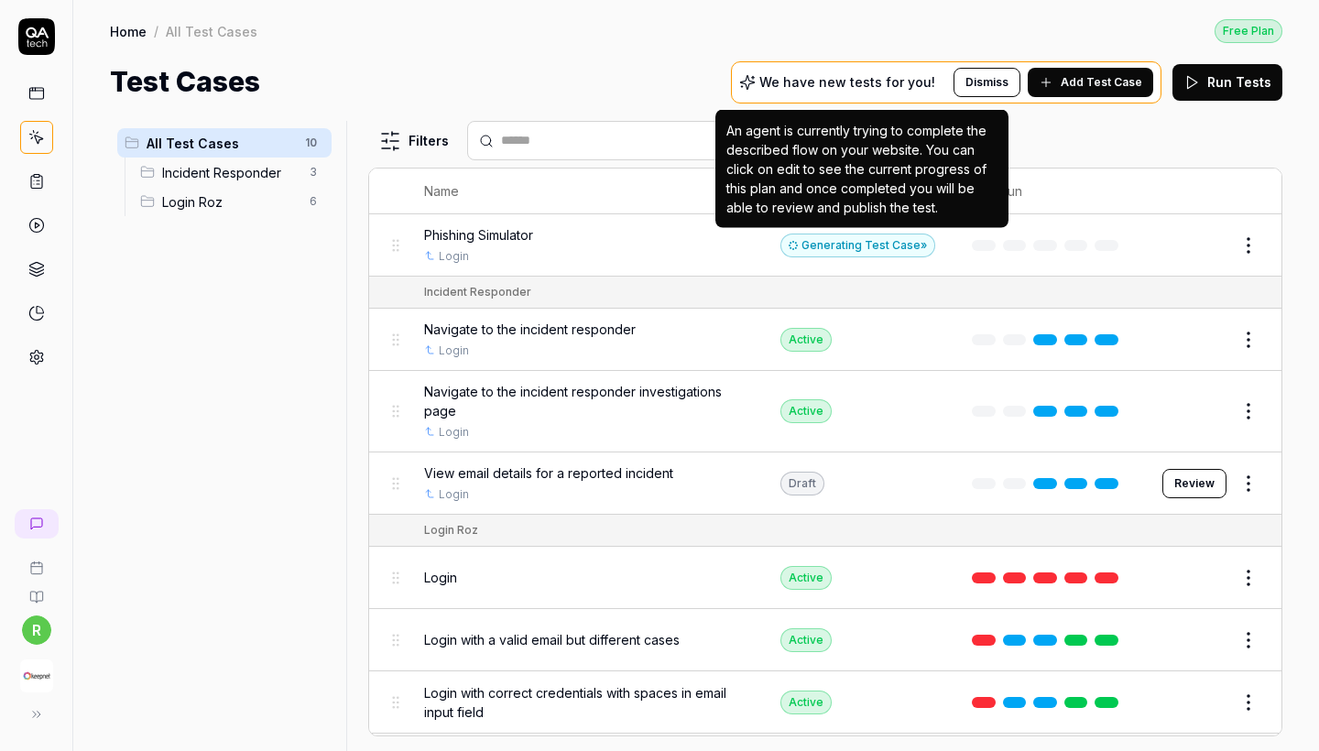
click at [929, 241] on div "Generating Test Case »" at bounding box center [858, 246] width 155 height 24
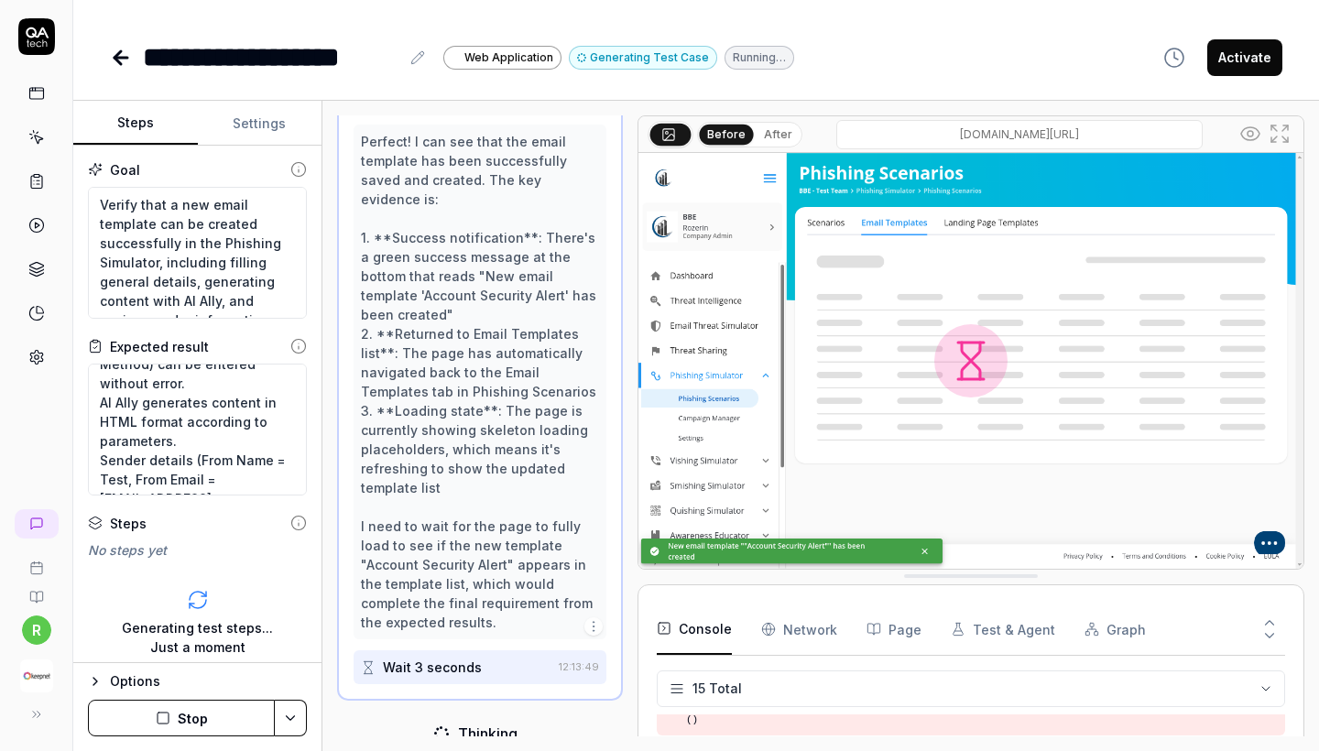
scroll to position [1778, 0]
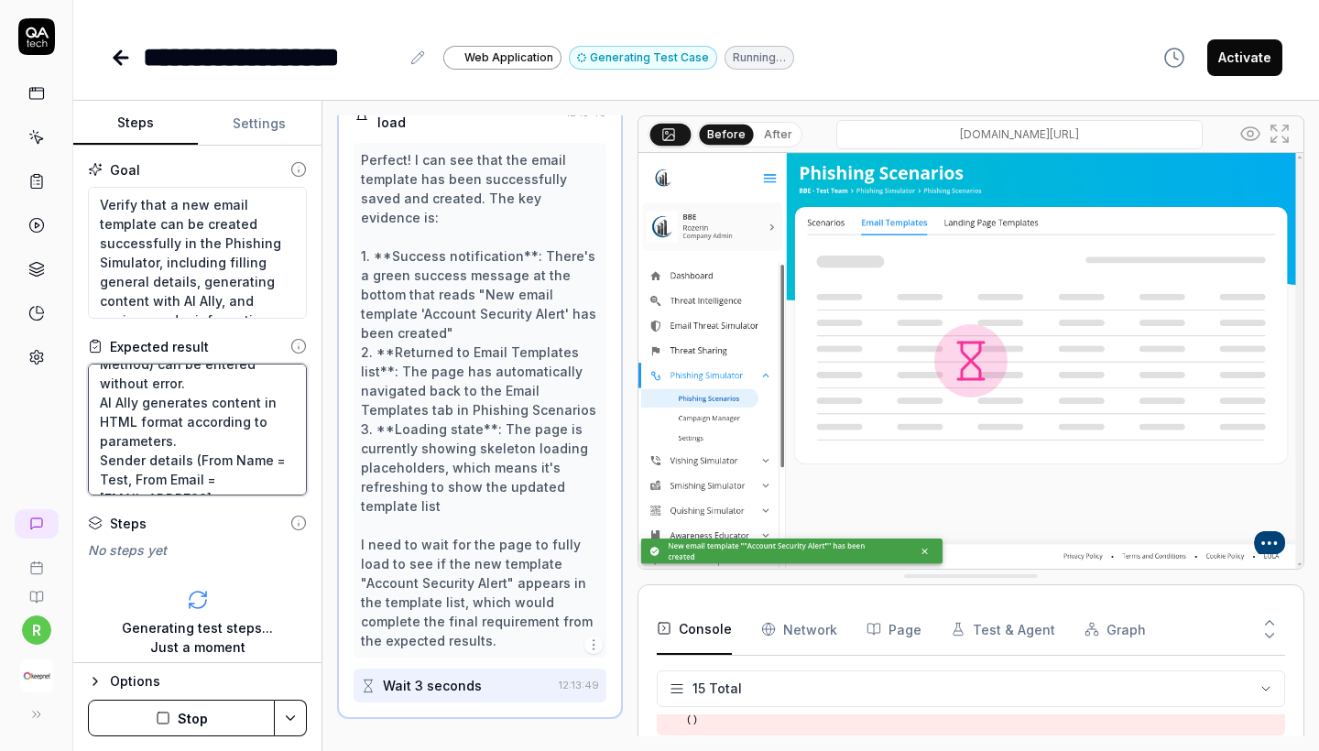
click at [210, 413] on textarea "User can log in successfully. “Email Template” section is accessible. General I…" at bounding box center [197, 430] width 219 height 132
type textarea "*"
type textarea "User can log in successfully. “Email Template” section is accessible. General I…"
type textarea "*"
type textarea "User can log in successfully. “Email Template” section is accessible. General I…"
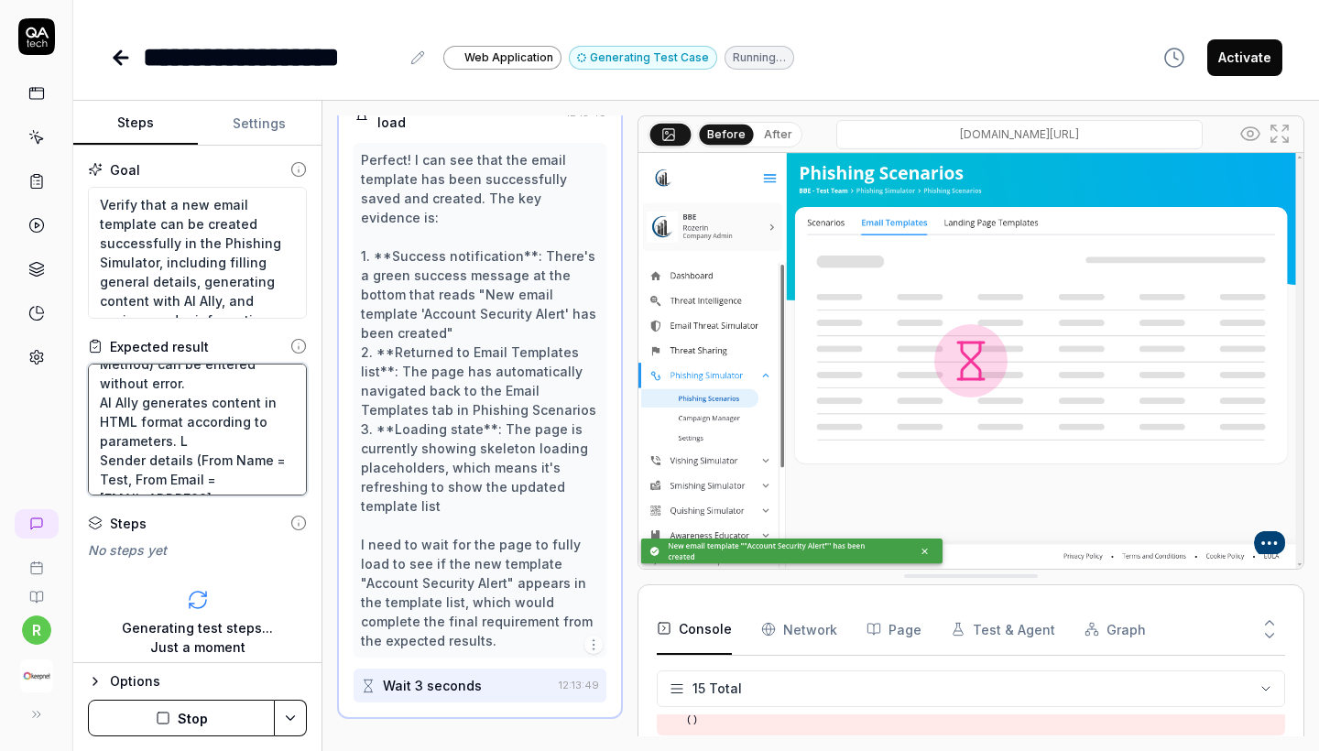
type textarea "*"
type textarea "User can log in successfully. “Email Template” section is accessible. General I…"
type textarea "*"
type textarea "User can log in successfully. “Email Template” section is accessible. General I…"
type textarea "*"
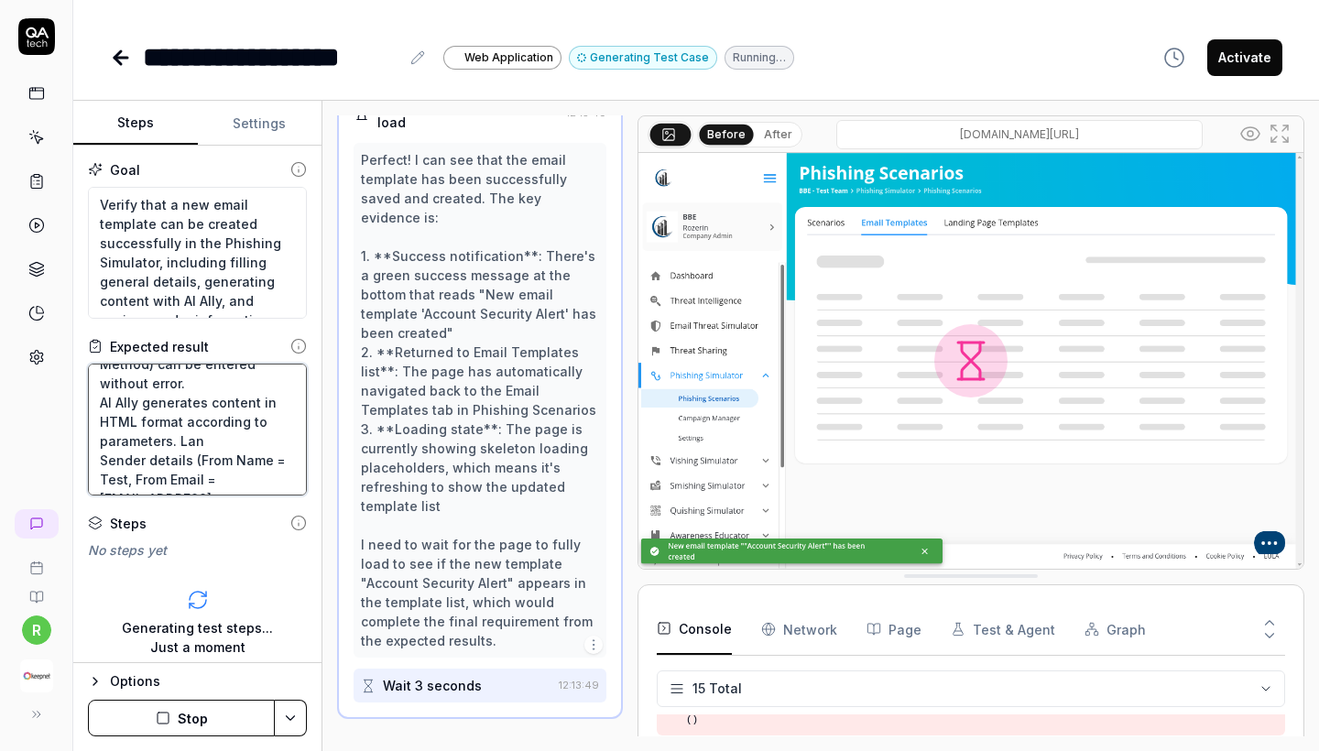
type textarea "User can log in successfully. “Email Template” section is accessible. General I…"
type textarea "*"
type textarea "User can log in successfully. “Email Template” section is accessible. General I…"
type textarea "*"
type textarea "User can log in successfully. “Email Template” section is accessible. General I…"
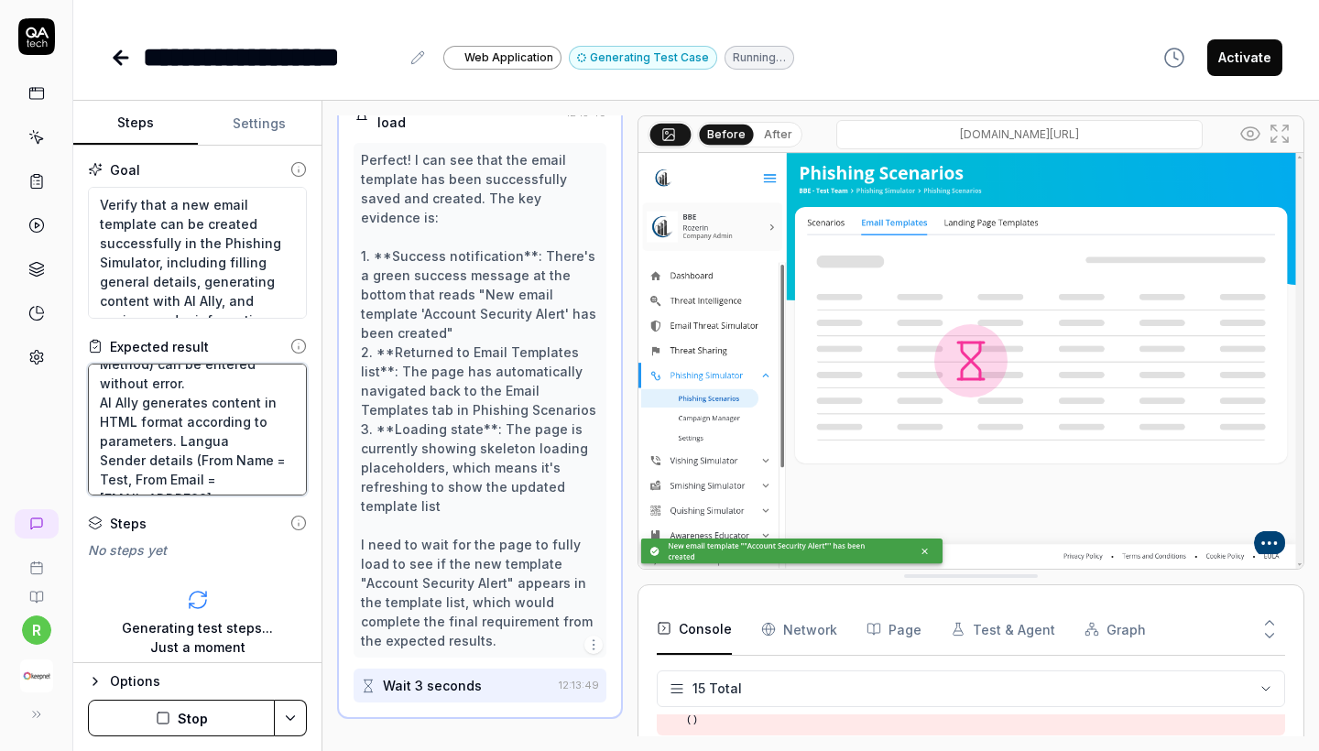
type textarea "*"
type textarea "User can log in successfully. “Email Template” section is accessible. General I…"
type textarea "*"
type textarea "User can log in successfully. “Email Template” section is accessible. General I…"
type textarea "*"
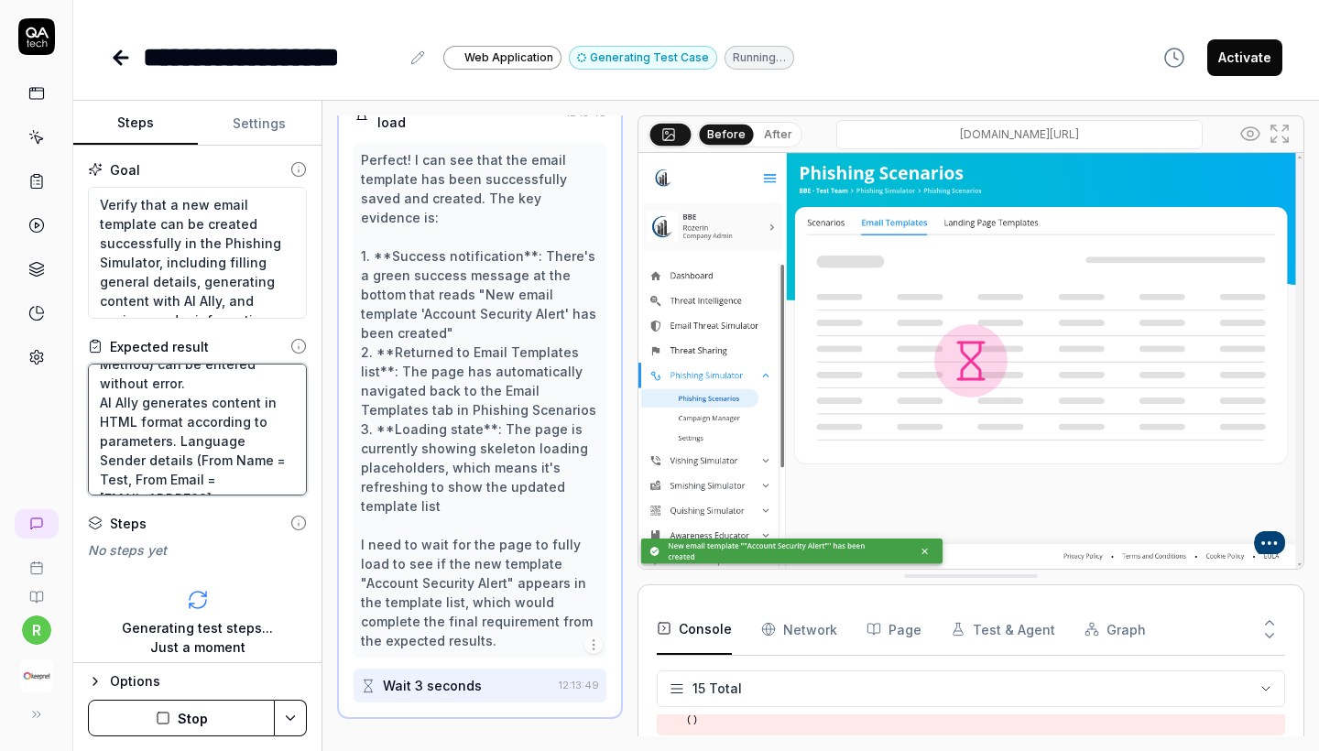
type textarea "User can log in successfully. “Email Template” section is accessible. General I…"
type textarea "*"
type textarea "User can log in successfully. “Email Template” section is accessible. General I…"
type textarea "*"
type textarea "User can log in successfully. “Email Template” section is accessible. General I…"
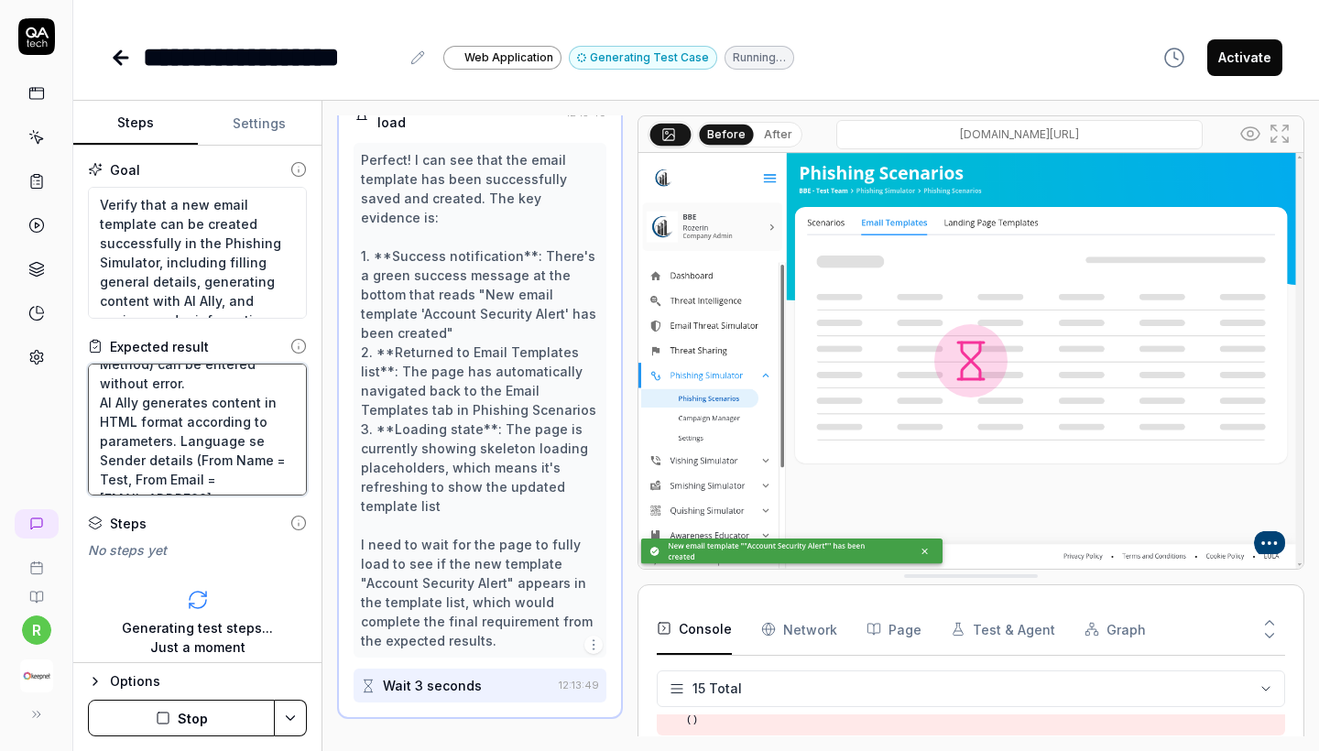
type textarea "*"
type textarea "User can log in successfully. “Email Template” section is accessible. General I…"
type textarea "*"
type textarea "User can log in successfully. “Email Template” section is accessible. General I…"
type textarea "*"
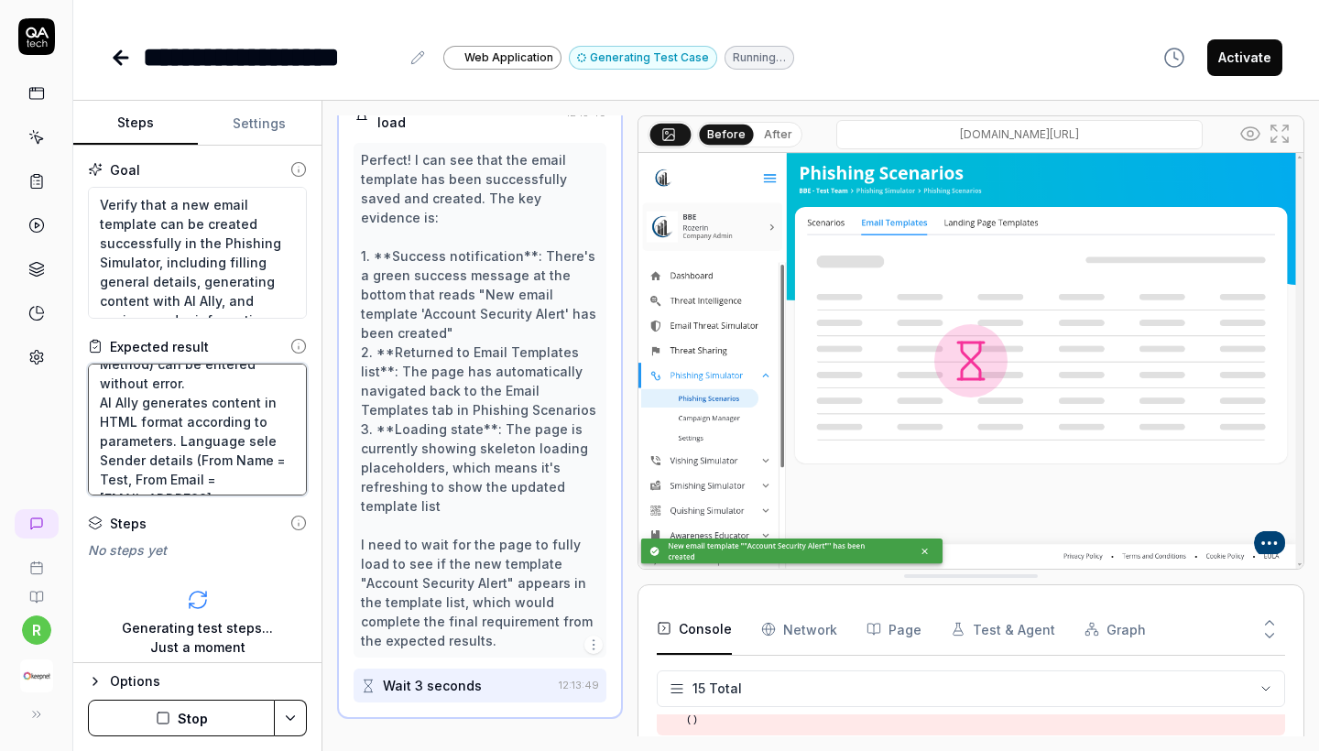
type textarea "User can log in successfully. “Email Template” section is accessible. General I…"
type textarea "*"
type textarea "User can log in successfully. “Email Template” section is accessible. General I…"
type textarea "*"
type textarea "User can log in successfully. “Email Template” section is accessible. General I…"
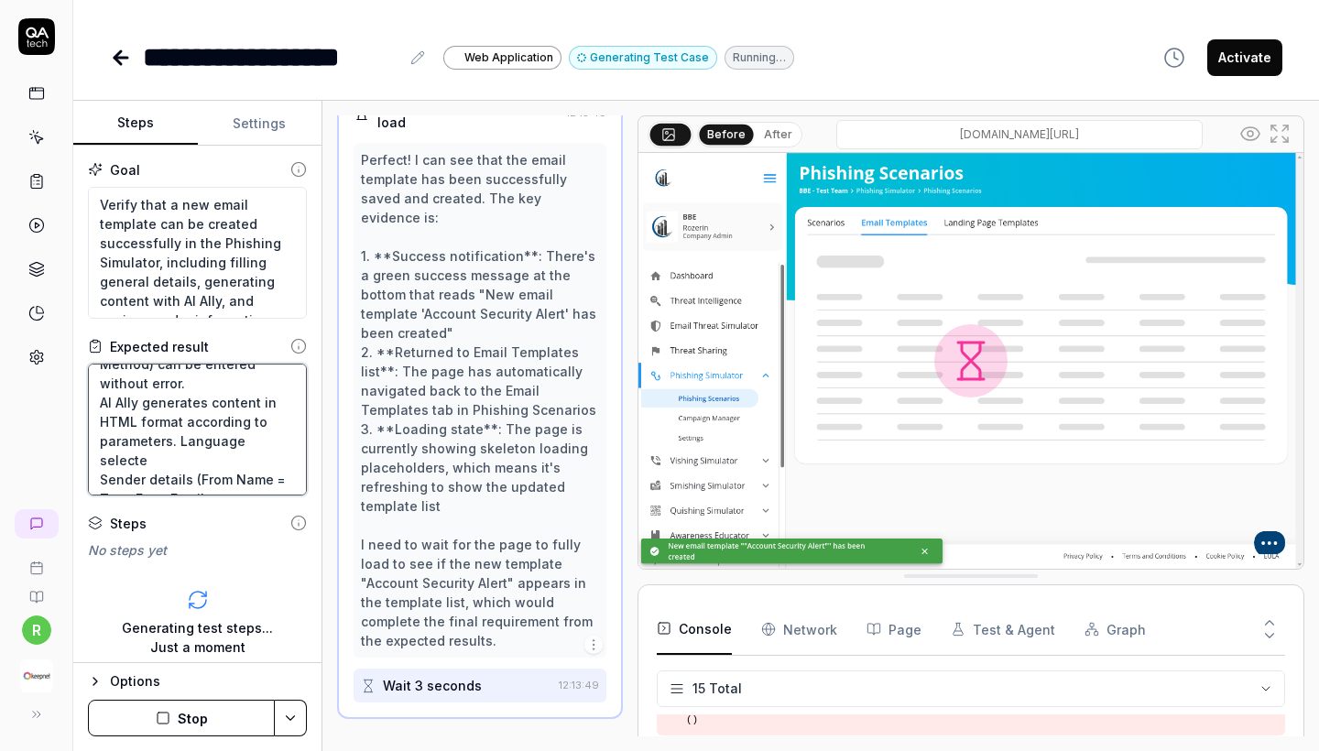
type textarea "*"
type textarea "User can log in successfully. “Email Template” section is accessible. General I…"
type textarea "*"
type textarea "User can log in successfully. “Email Template” section is accessible. General I…"
type textarea "*"
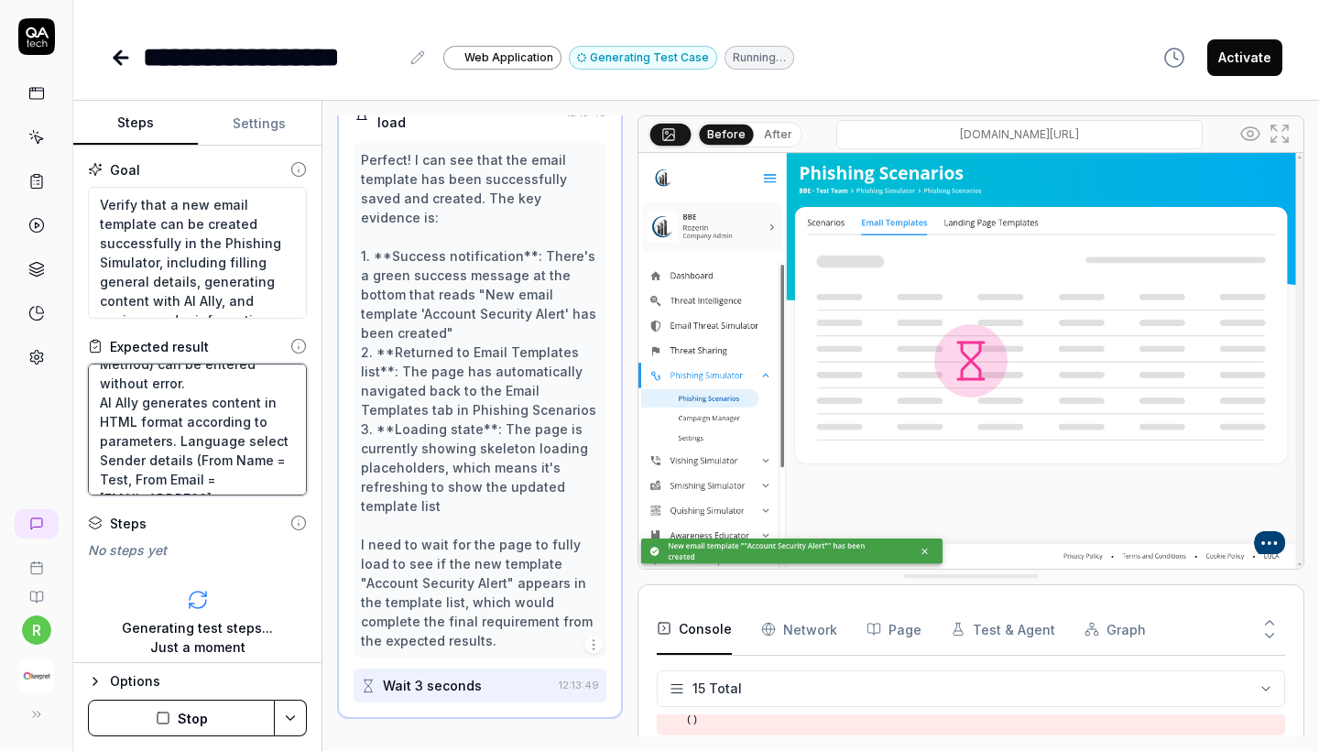
type textarea "User can log in successfully. “Email Template” section is accessible. General I…"
type textarea "*"
type textarea "User can log in successfully. “Email Template” section is accessible. General I…"
type textarea "*"
type textarea "User can log in successfully. “Email Template” section is accessible. General I…"
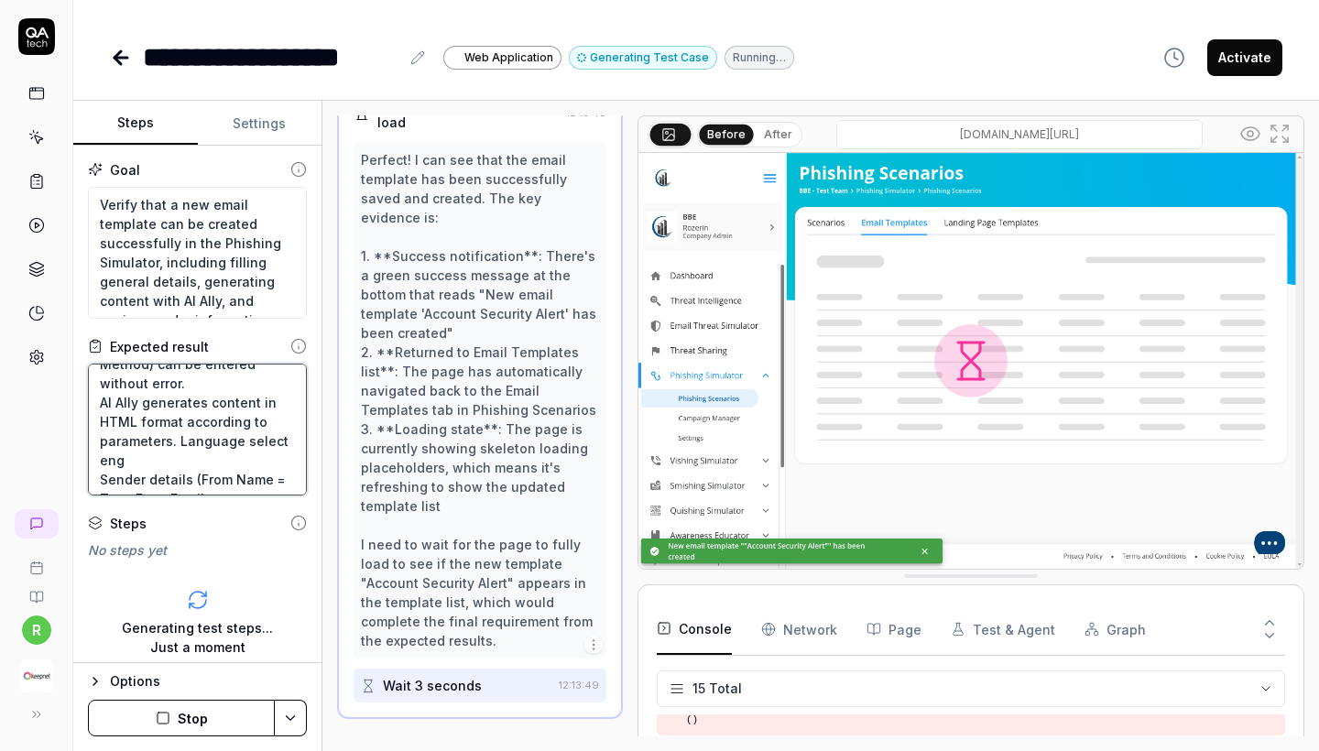
type textarea "*"
type textarea "User can log in successfully. “Email Template” section is accessible. General I…"
type textarea "*"
type textarea "User can log in successfully. “Email Template” section is accessible. General I…"
type textarea "*"
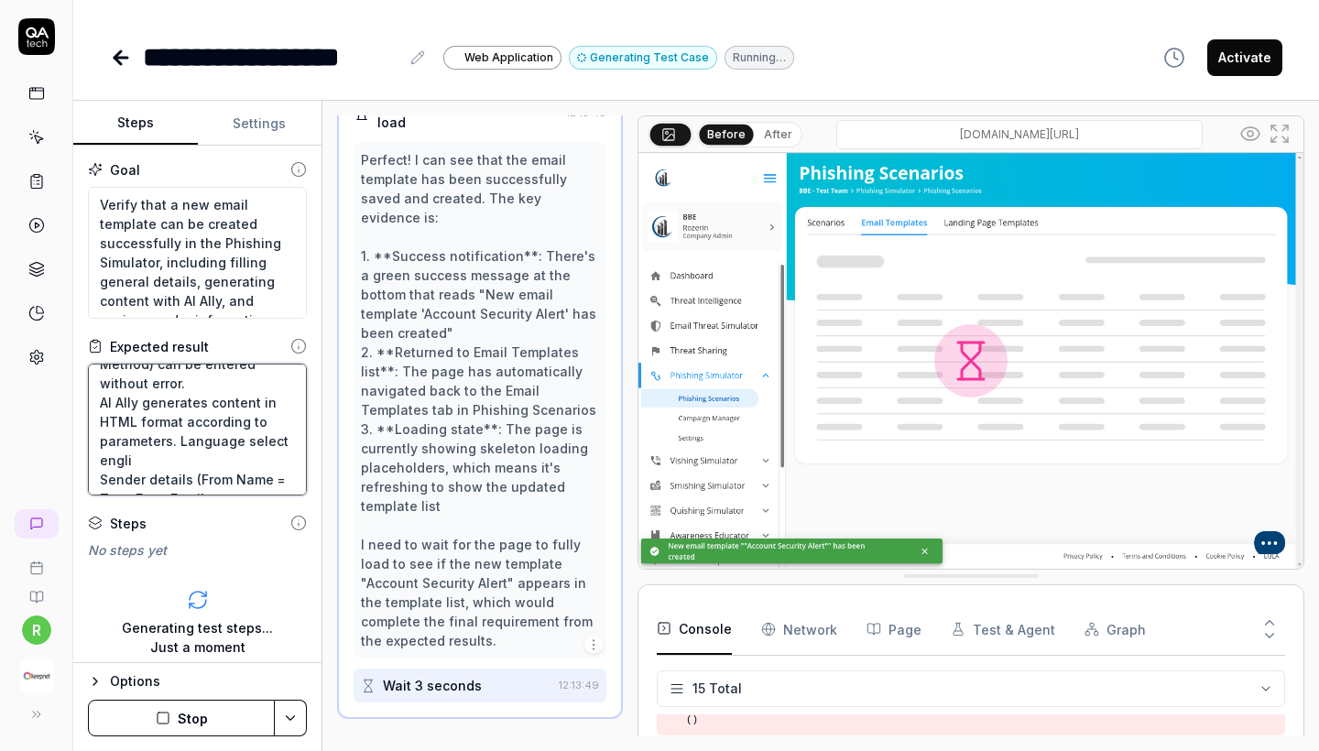
type textarea "User can log in successfully. “Email Template” section is accessible. General I…"
type textarea "*"
type textarea "User can log in successfully. “Email Template” section is accessible. General I…"
type textarea "*"
type textarea "User can log in successfully. “Email Template” section is accessible. General I…"
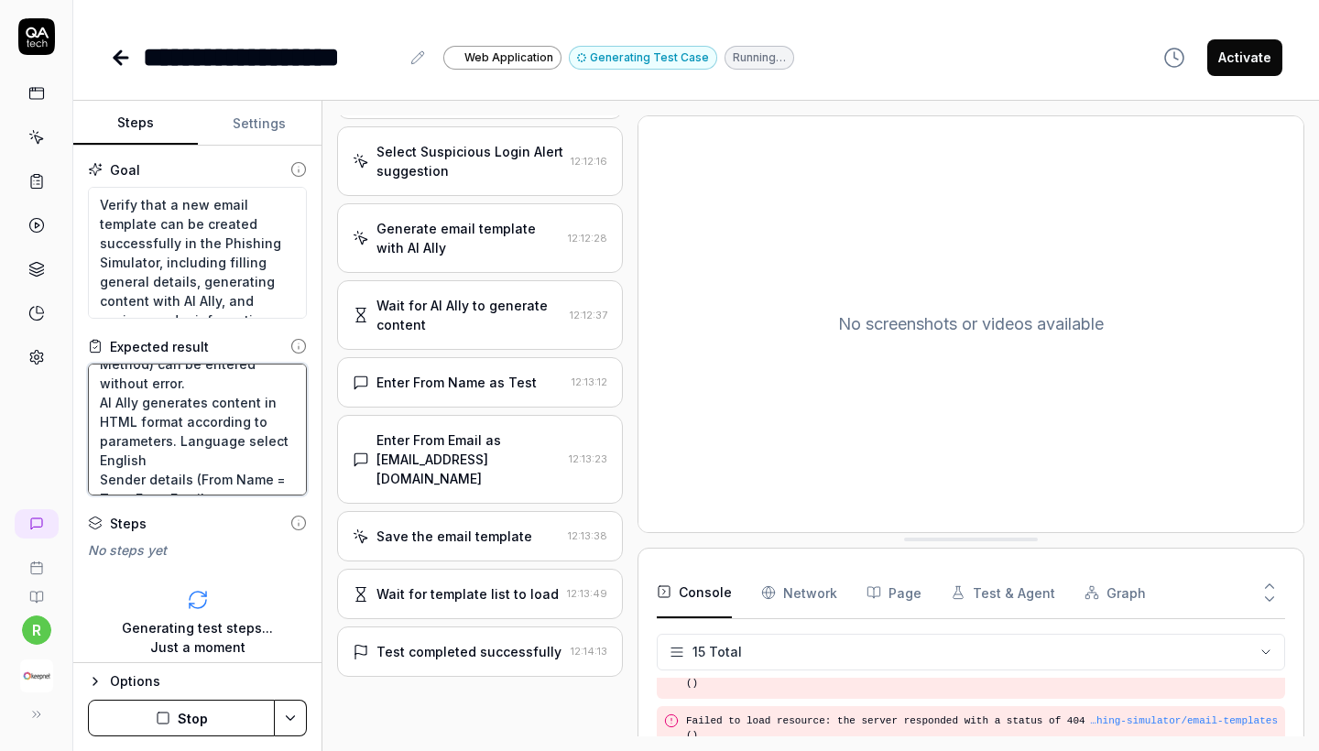
scroll to position [1283, 0]
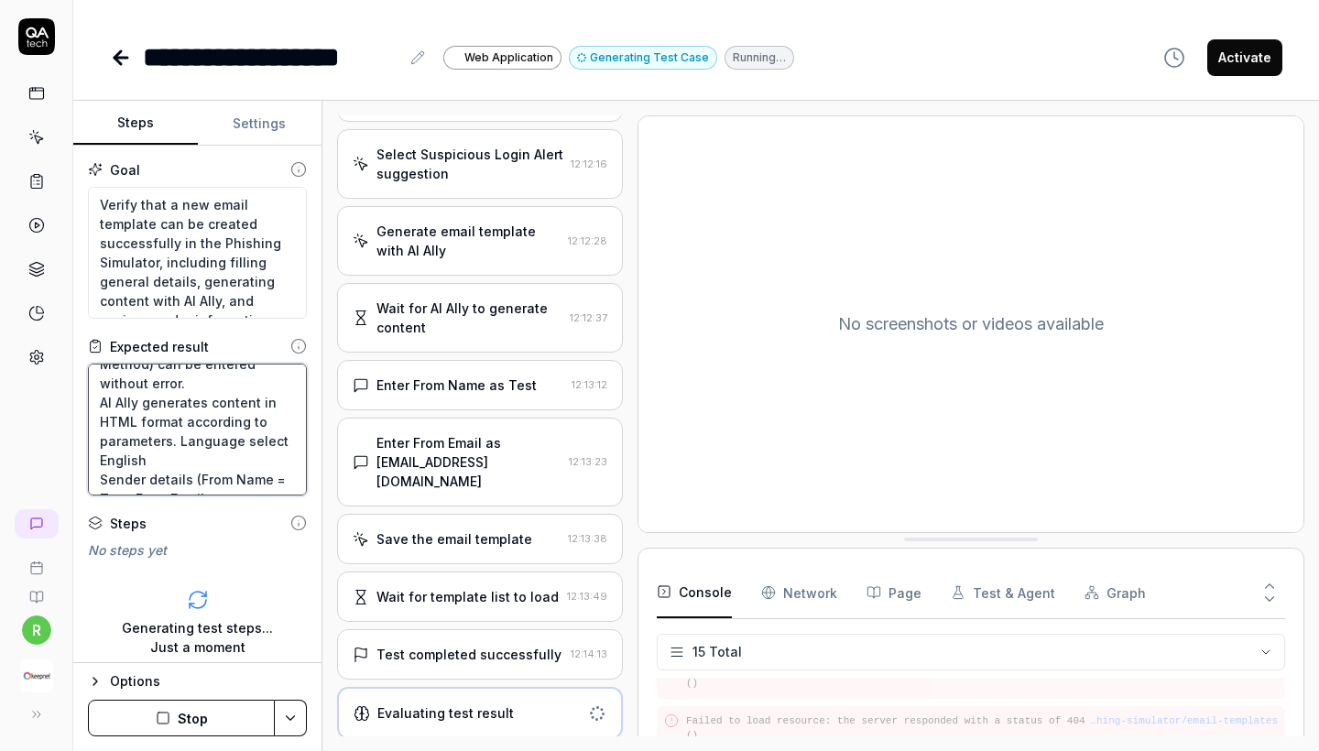
type textarea "*"
type textarea "User can log in successfully. “Email Template” section is accessible. General I…"
type textarea "*"
type textarea "User can log in successfully. “Email Template” section is accessible. General I…"
click at [177, 420] on textarea "User can log in successfully. “Email Template” section is accessible. General I…" at bounding box center [197, 430] width 219 height 132
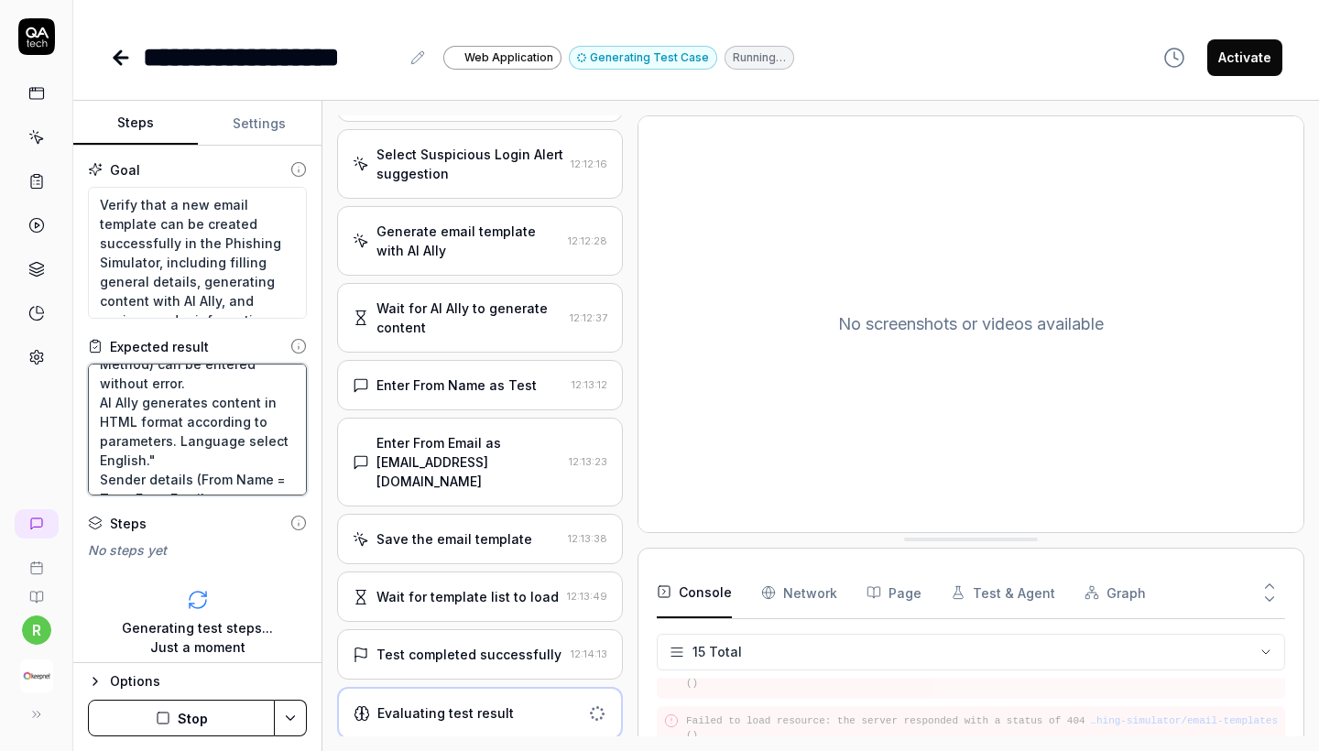
type textarea "*"
type textarea "User can log in successfully. “Email Template” section is accessible. General I…"
type textarea "*"
type textarea "User can log in successfully. “Email Template” section is accessible. General I…"
type textarea "*"
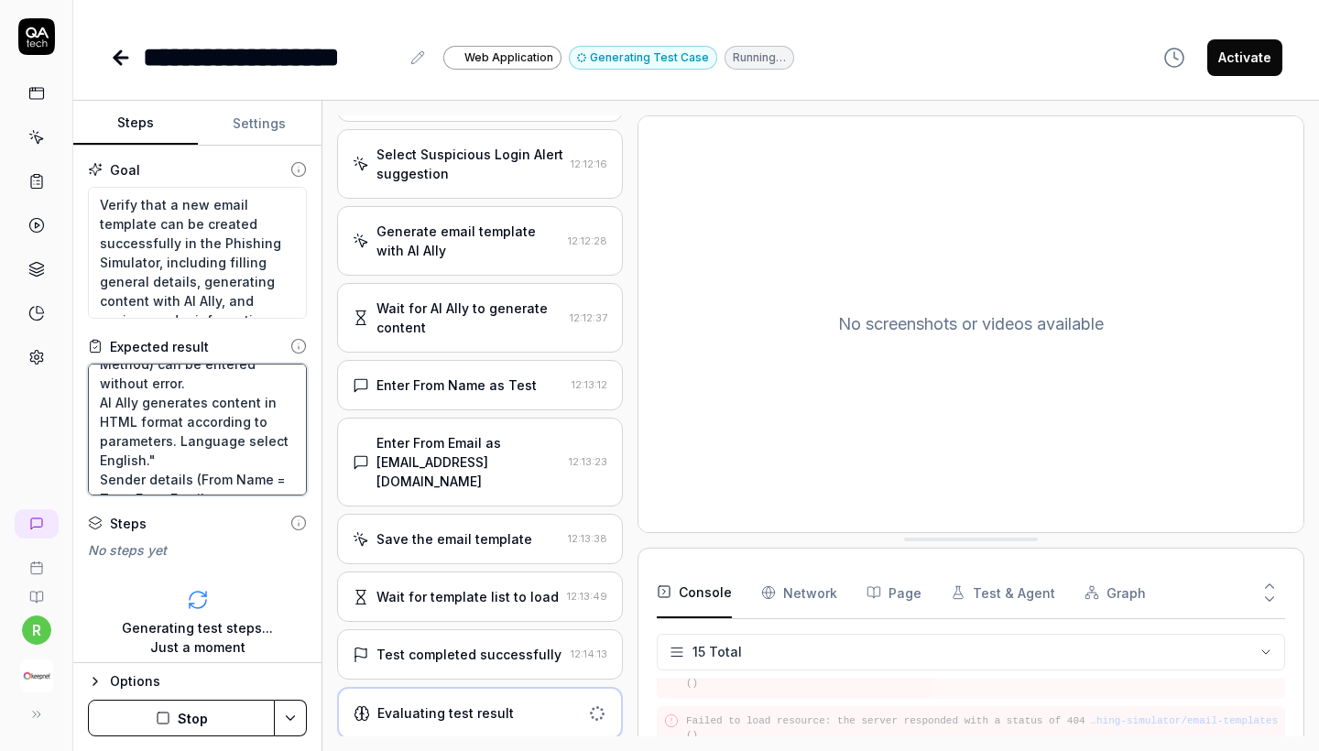
type textarea "User can log in successfully. “Email Template” section is accessible. General I…"
click at [179, 447] on textarea "User can log in successfully. “Email Template” section is accessible. General I…" at bounding box center [197, 430] width 219 height 132
type textarea "*"
type textarea "User can log in successfully. “Email Template” section is accessible. General I…"
type textarea "*"
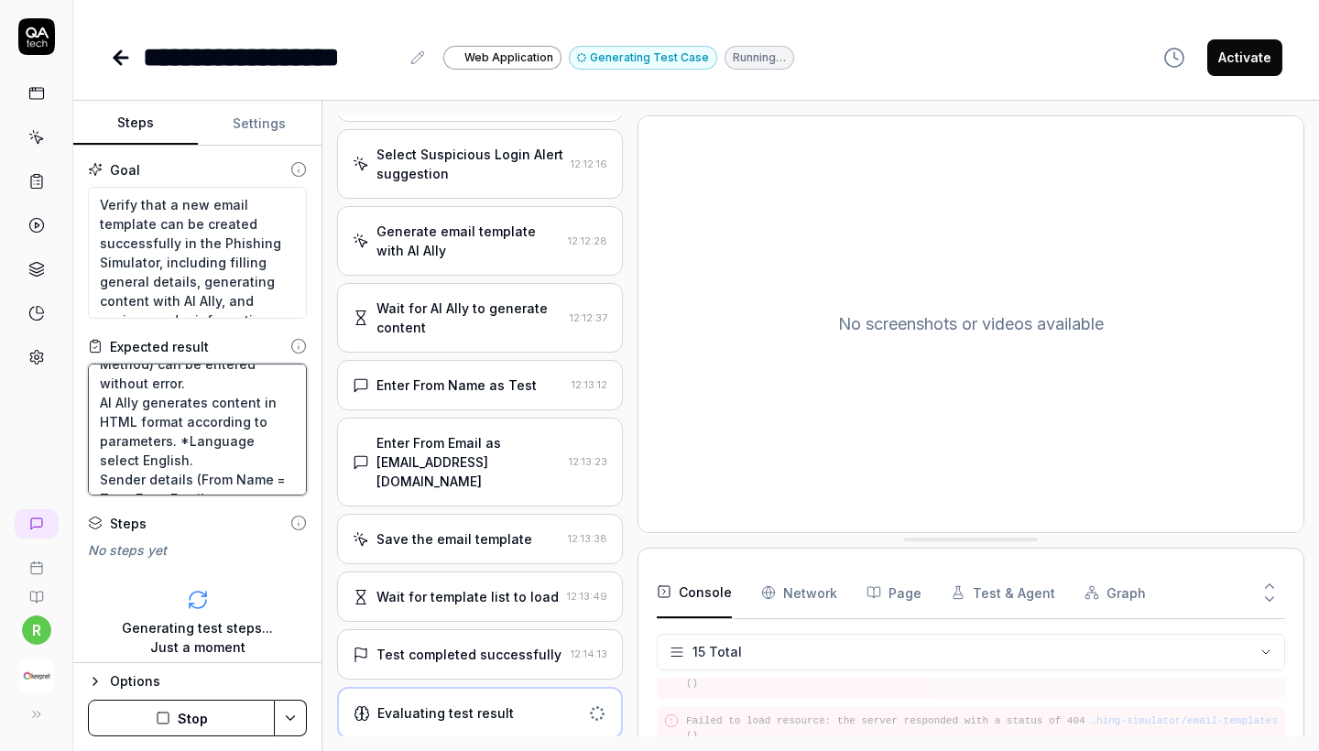
type textarea "User can log in successfully. “Email Template” section is accessible. General I…"
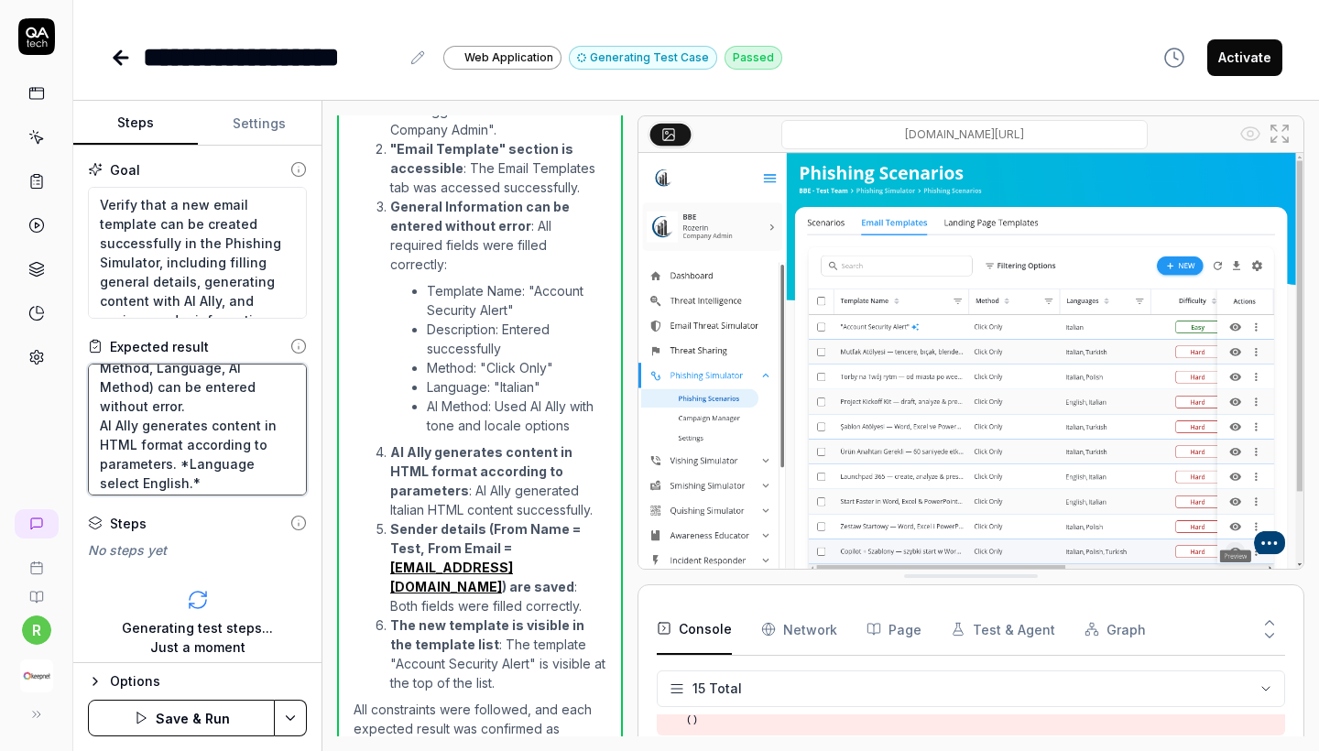
scroll to position [96, 0]
drag, startPoint x: 178, startPoint y: 454, endPoint x: 195, endPoint y: 471, distance: 24.0
click at [195, 471] on textarea "User can log in successfully. “Email Template” section is accessible. General I…" at bounding box center [197, 430] width 219 height 132
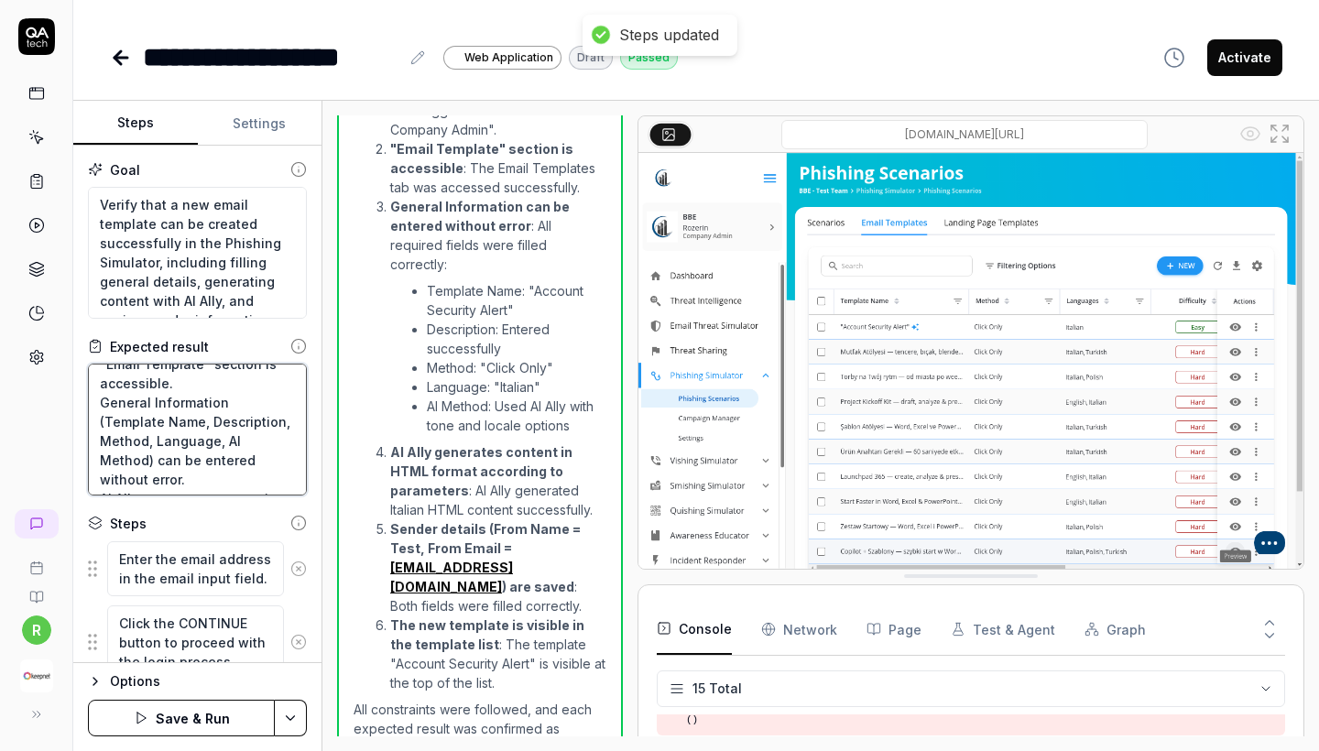
scroll to position [32, 0]
click at [245, 463] on textarea "User can log in successfully. “Email Template” section is accessible. General I…" at bounding box center [197, 430] width 219 height 132
paste textarea "*Language select English.*"
type textarea "*"
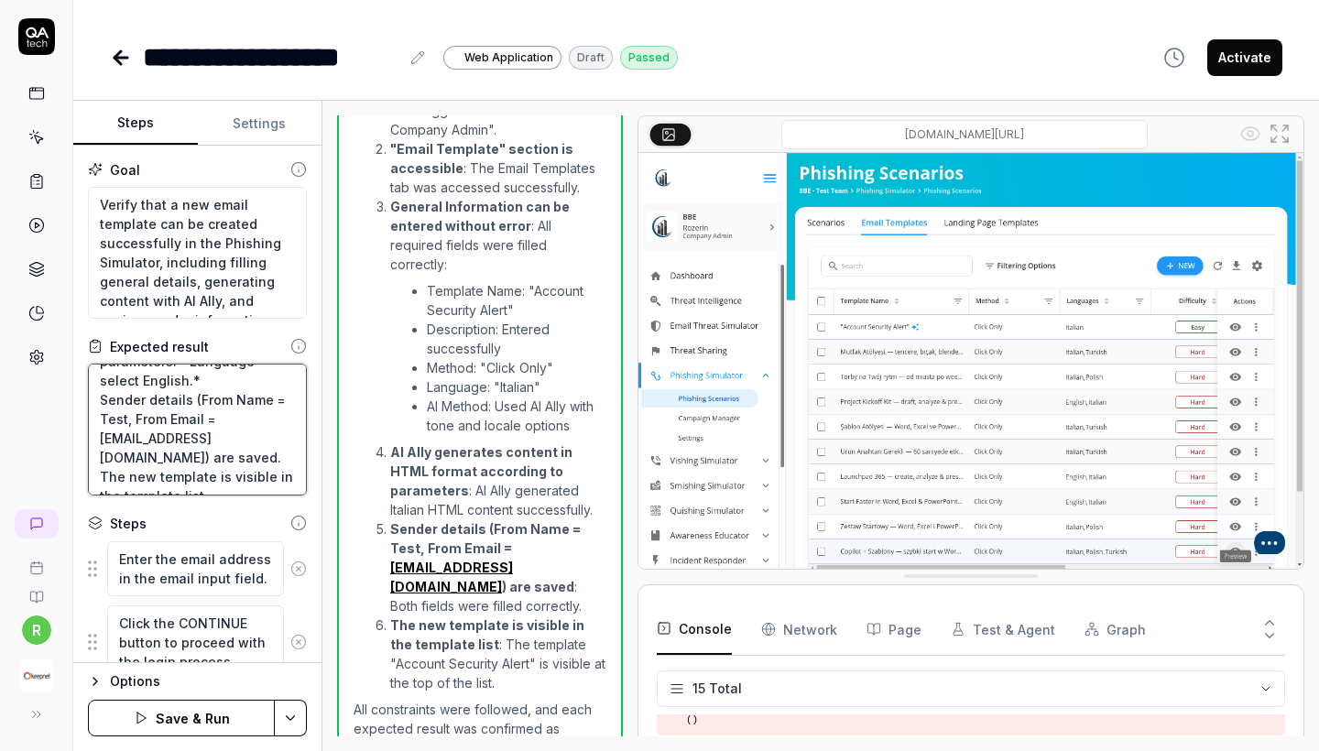
scroll to position [231, 0]
type textarea "User can log in successfully. “Email Template” section is accessible. General I…"
click at [212, 686] on button "Save & Run" at bounding box center [181, 718] width 187 height 37
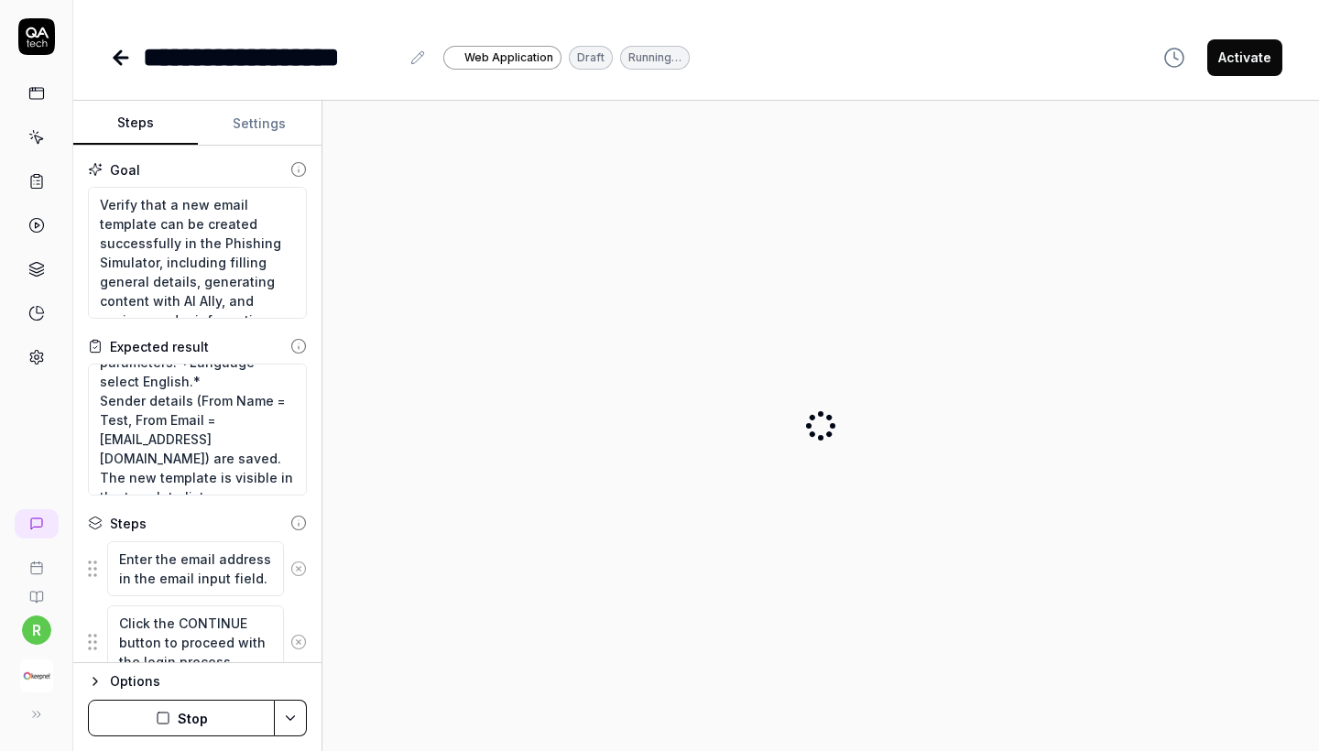
type textarea "*"
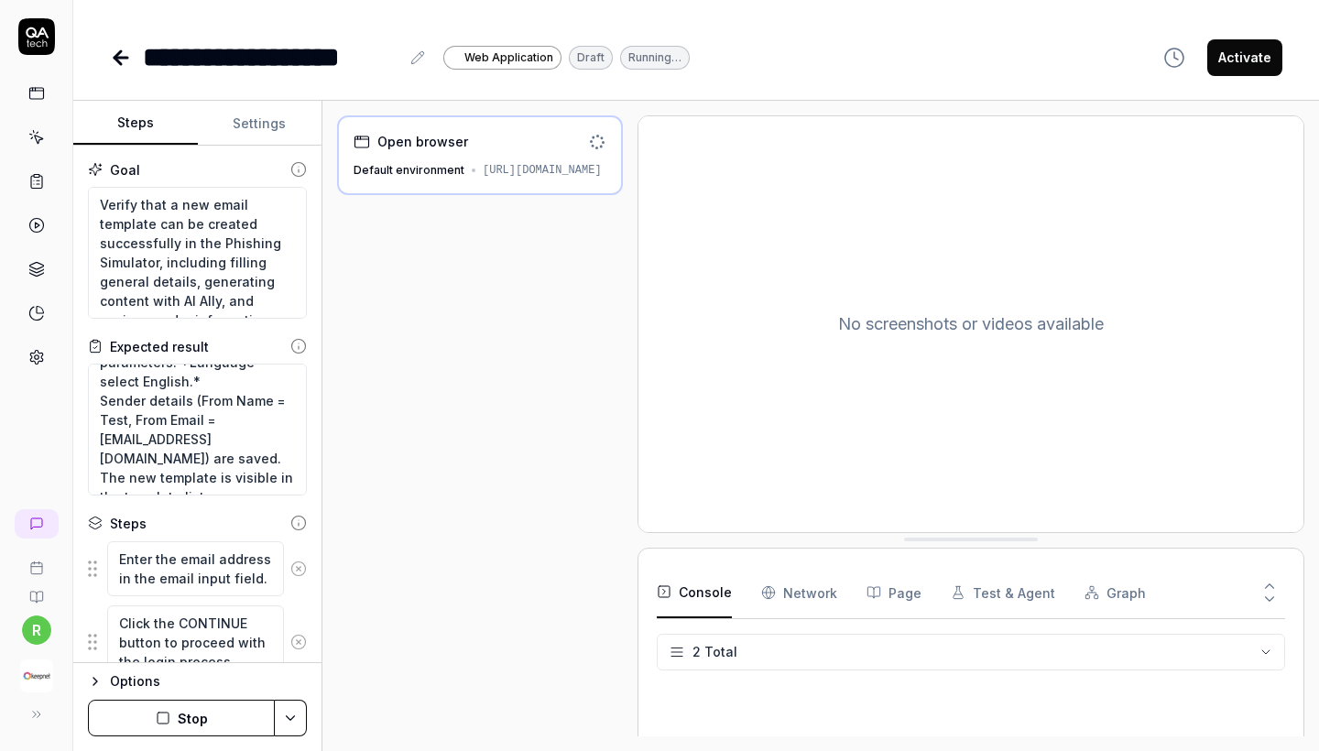
scroll to position [107, 0]
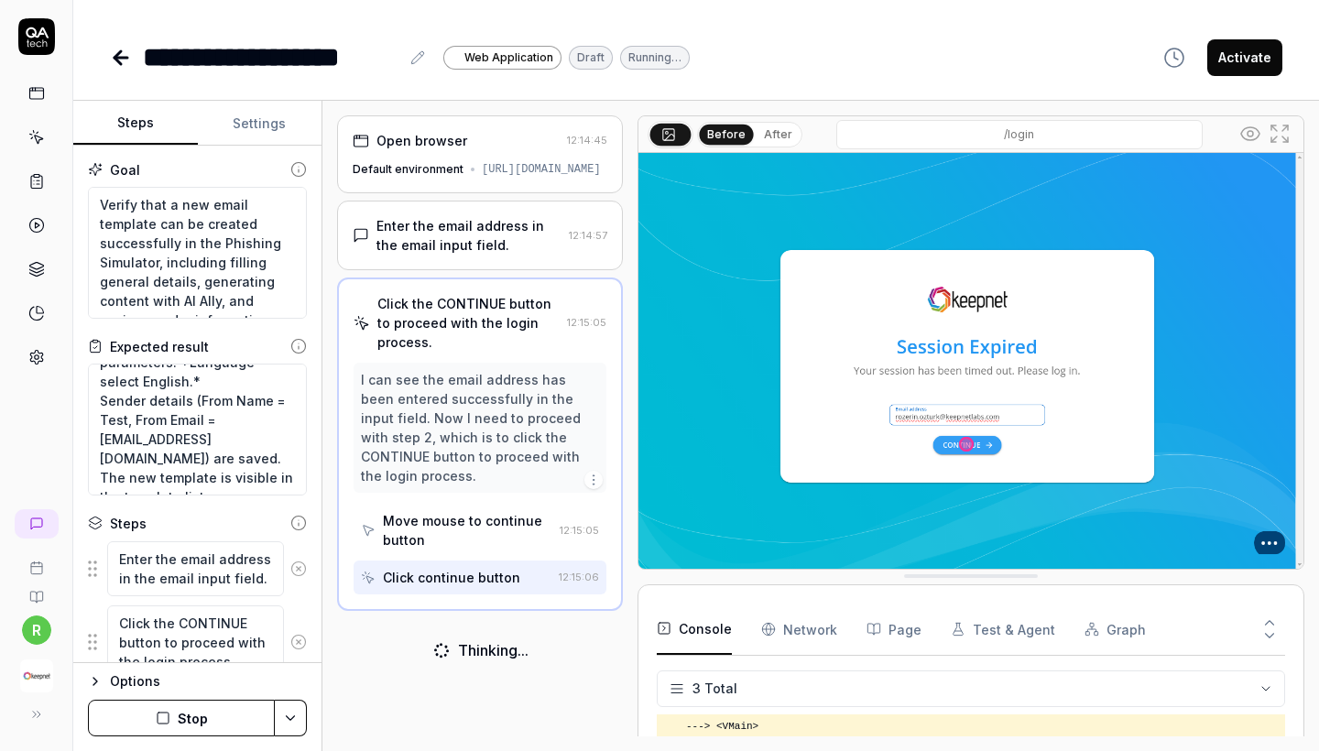
click at [417, 67] on button at bounding box center [418, 58] width 22 height 22
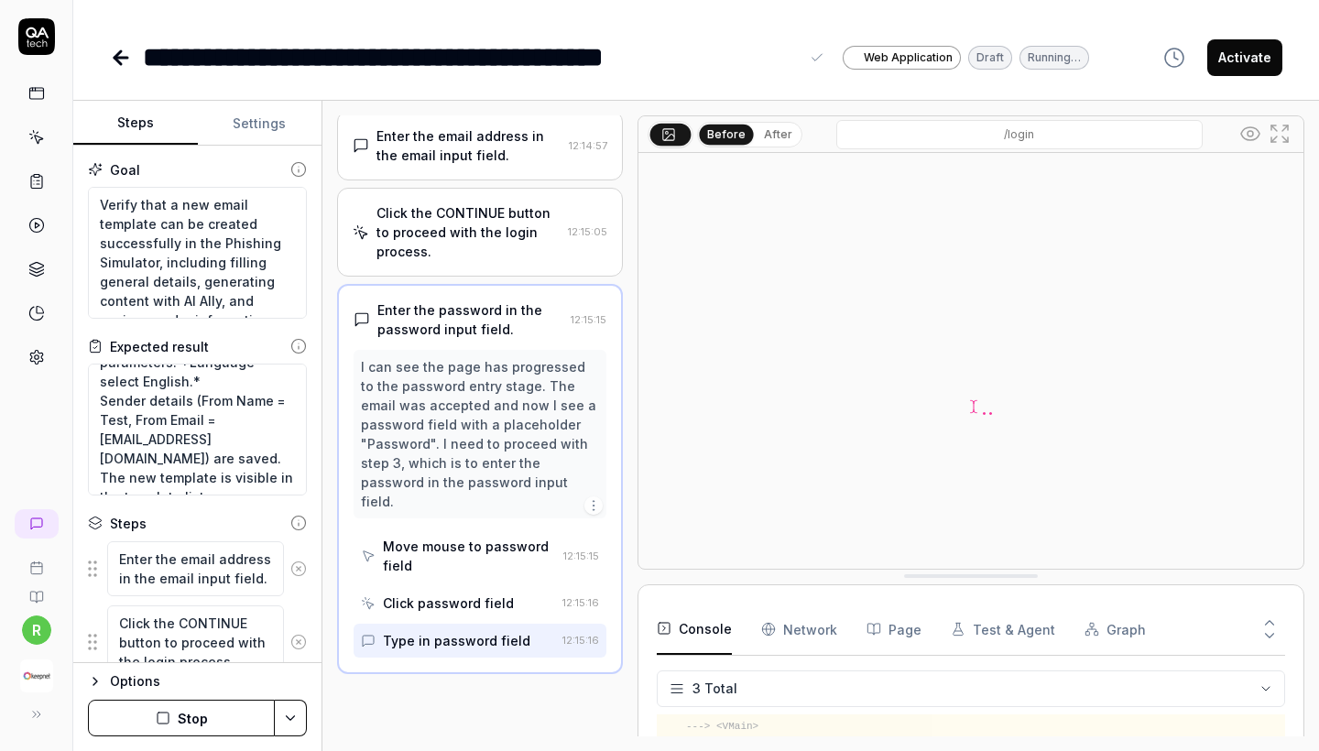
scroll to position [83, 0]
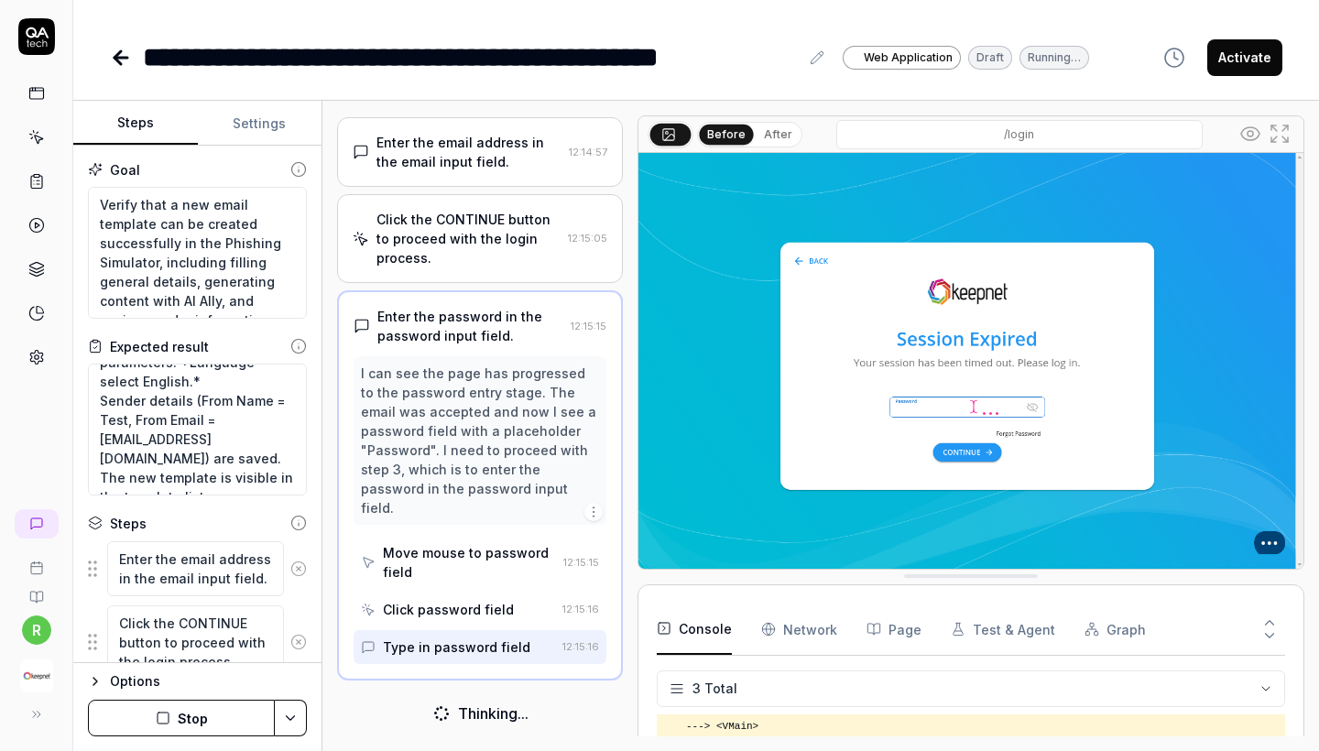
click at [818, 60] on icon at bounding box center [817, 57] width 12 height 12
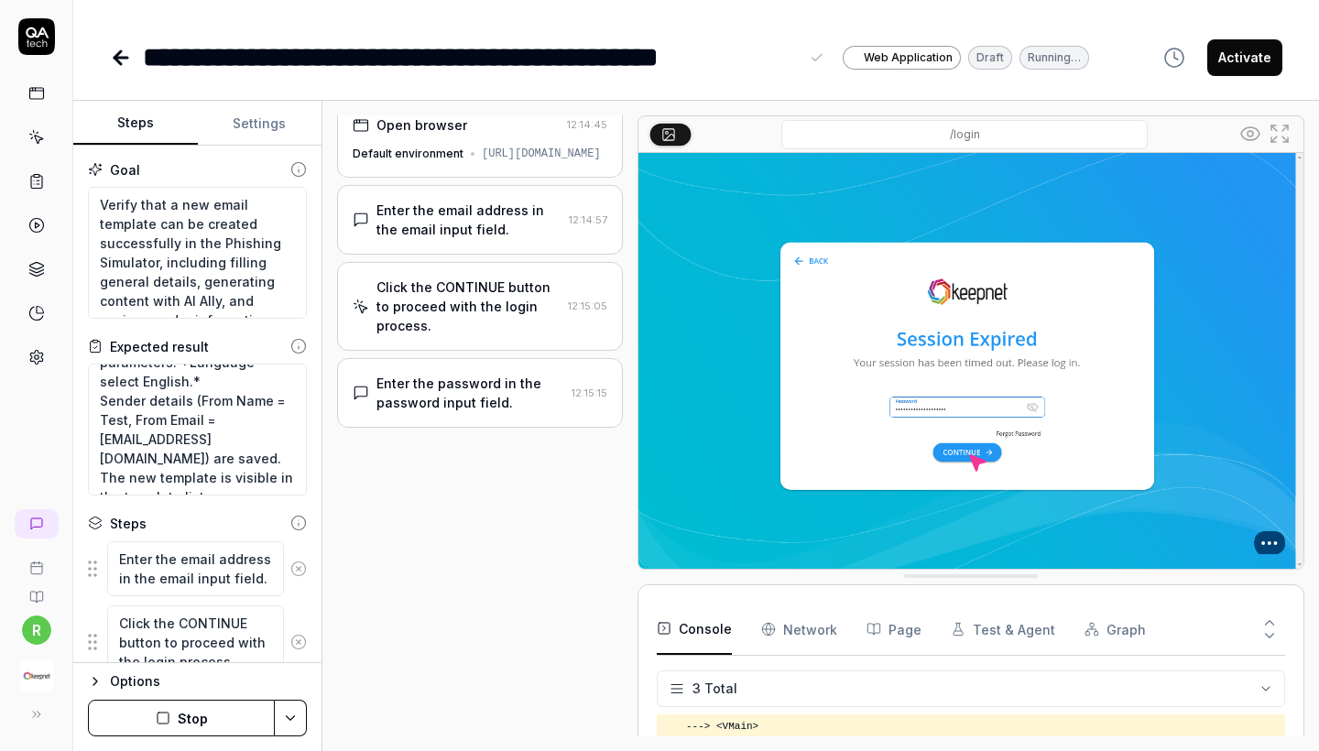
click at [545, 60] on div "**********" at bounding box center [471, 57] width 656 height 41
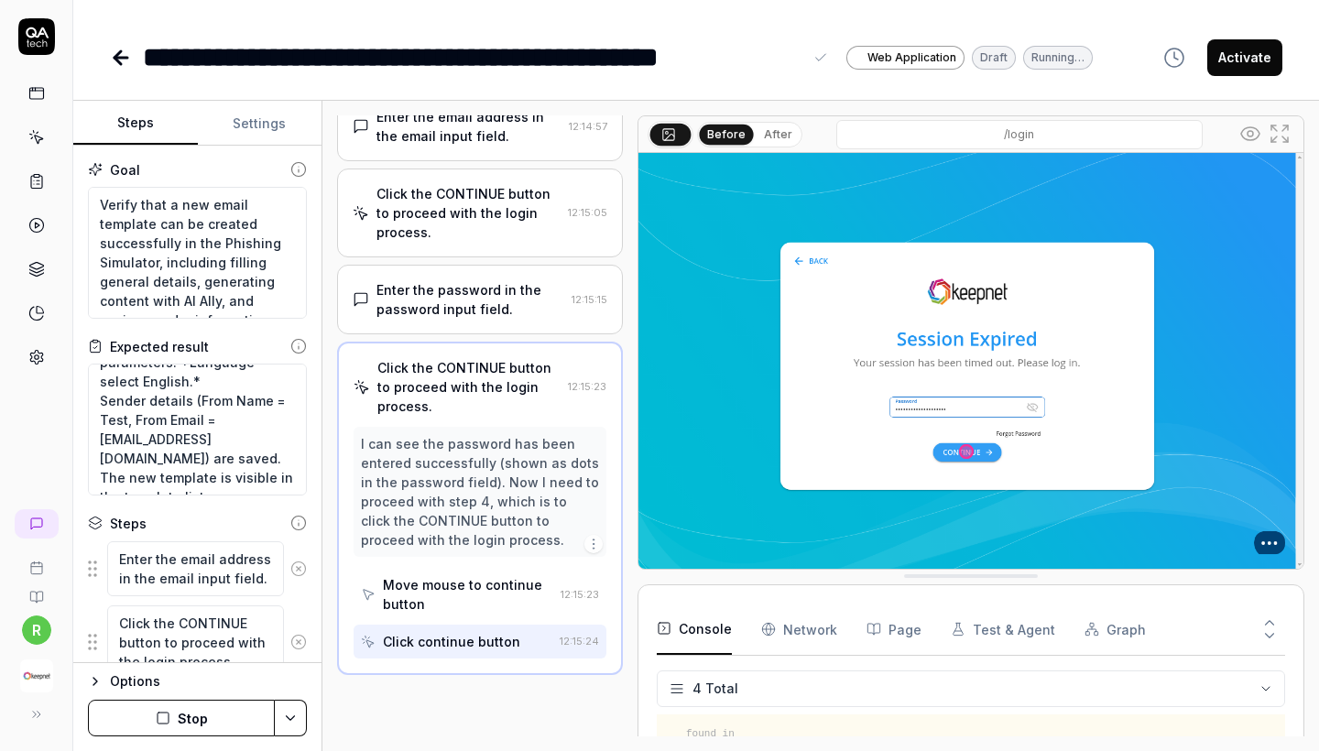
scroll to position [123, 0]
click at [614, 64] on div "**********" at bounding box center [473, 57] width 660 height 41
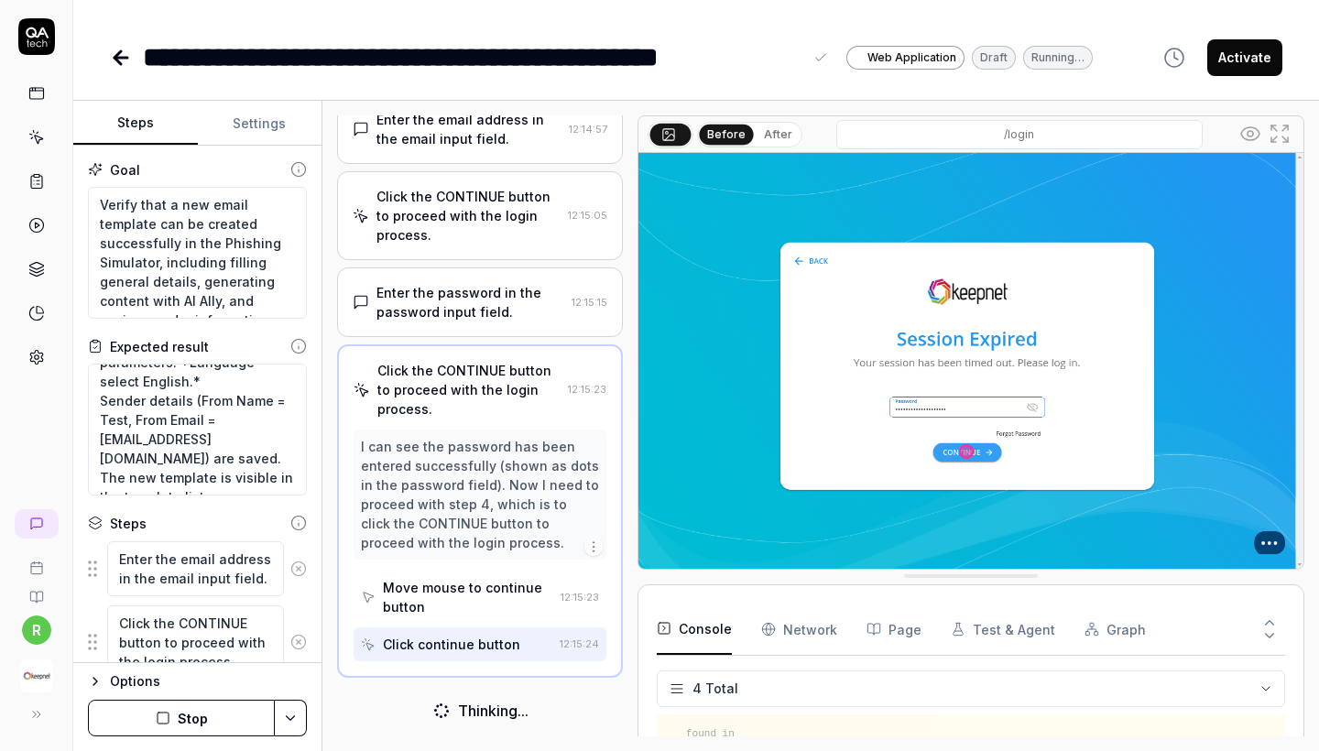
click at [690, 58] on div "**********" at bounding box center [473, 57] width 660 height 41
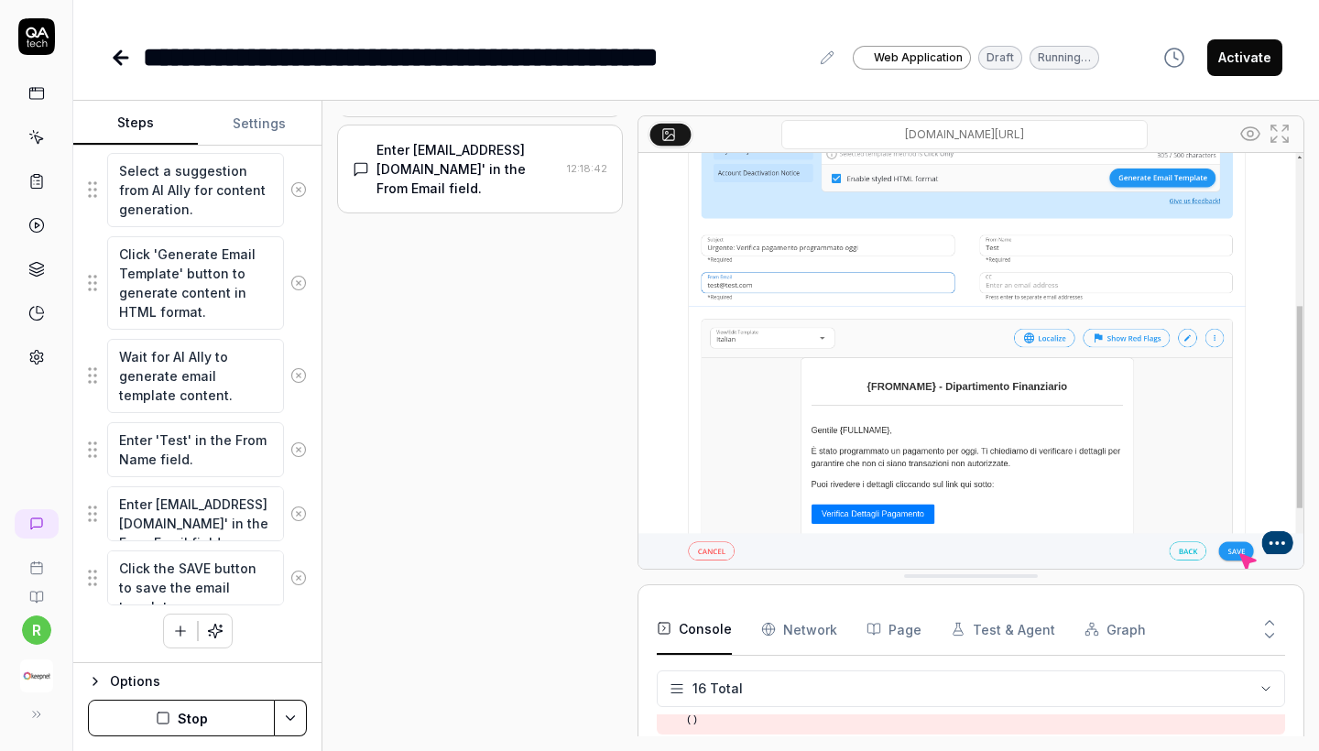
scroll to position [1739, 0]
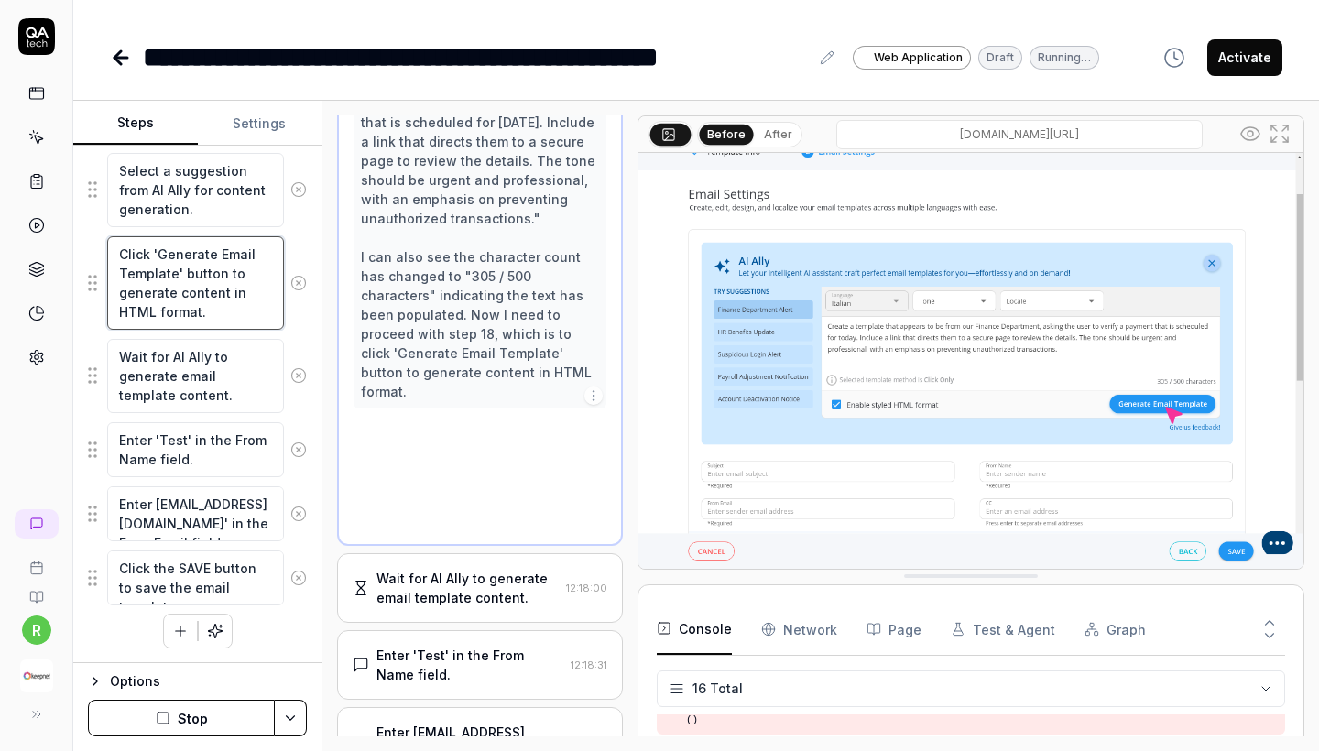
click at [208, 318] on textarea "Click 'Generate Email Template' button to generate content in HTML format." at bounding box center [195, 282] width 177 height 93
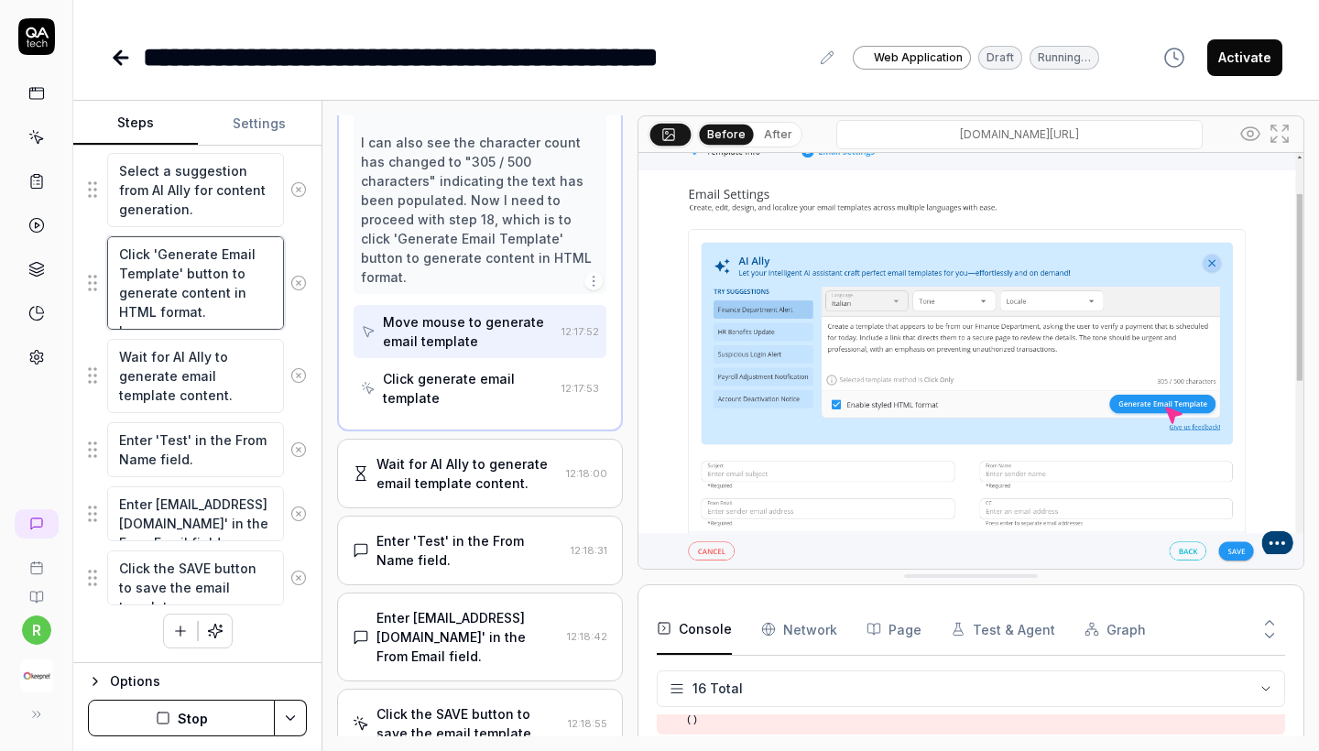
scroll to position [1834, 0]
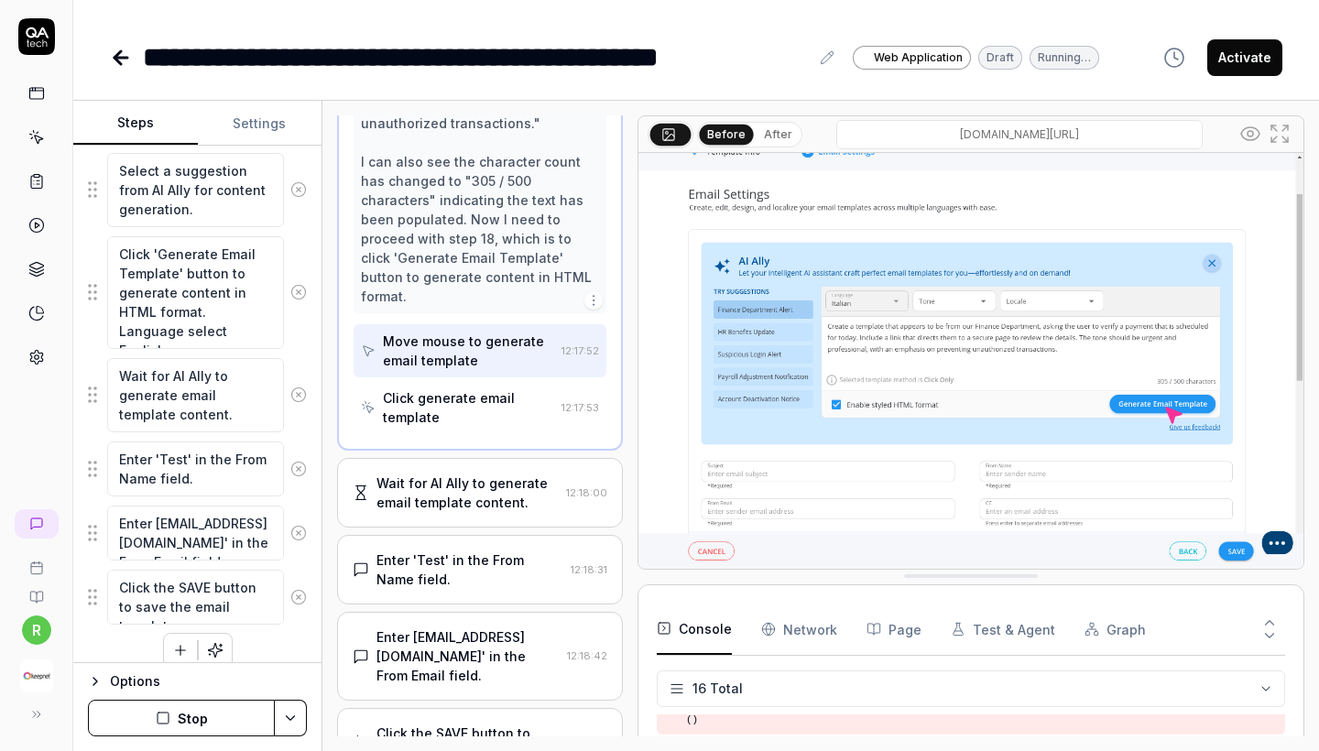
click at [310, 351] on div "Goal Verify that a new email template can be created successfully in the Phishi…" at bounding box center [197, 405] width 248 height 518
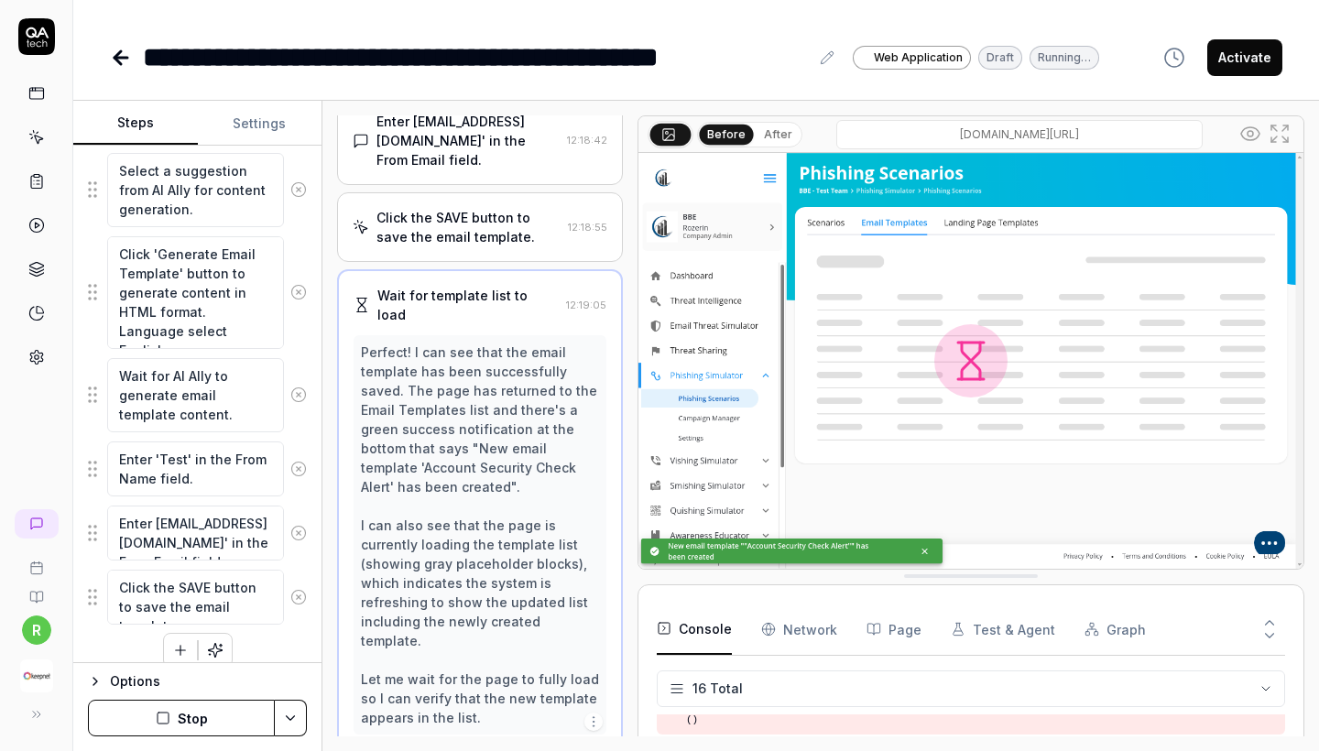
scroll to position [0, 0]
click at [417, 387] on div "Perfect! I can see that the email template has been successfully saved. The pag…" at bounding box center [480, 535] width 238 height 385
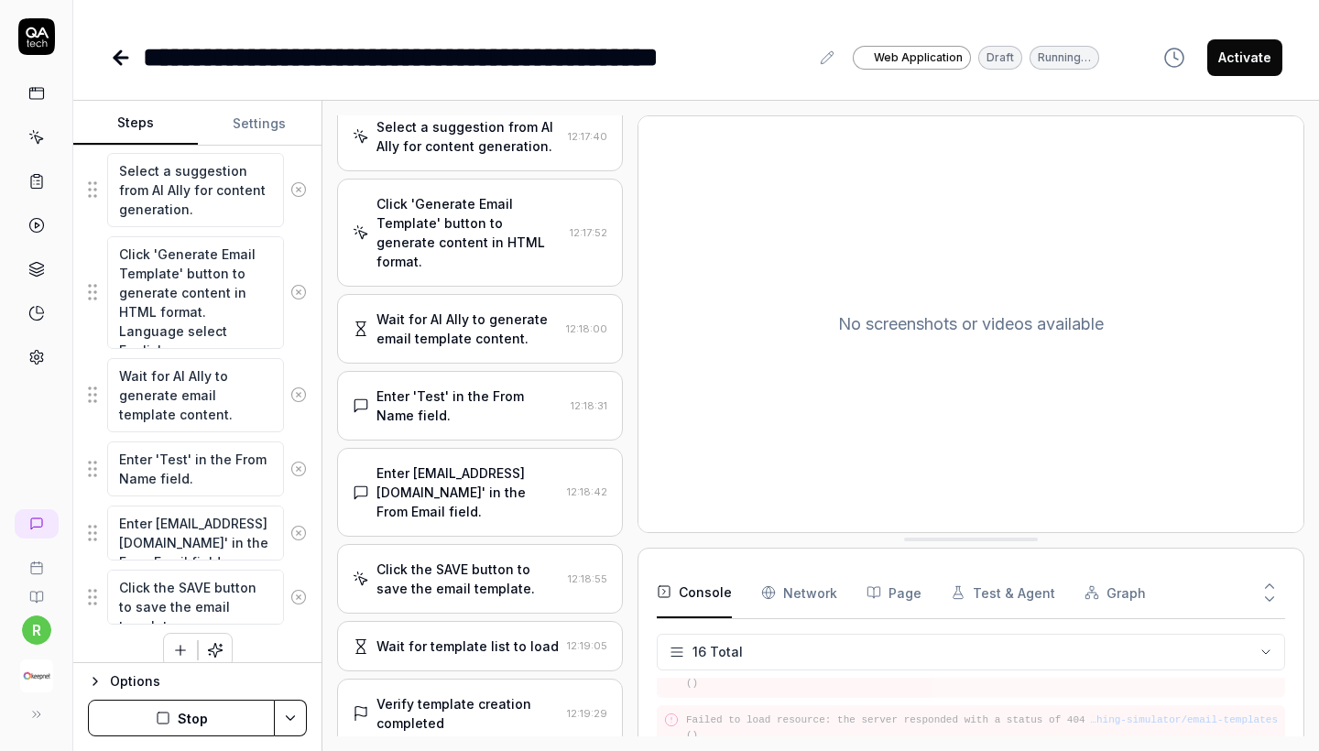
scroll to position [1418, 0]
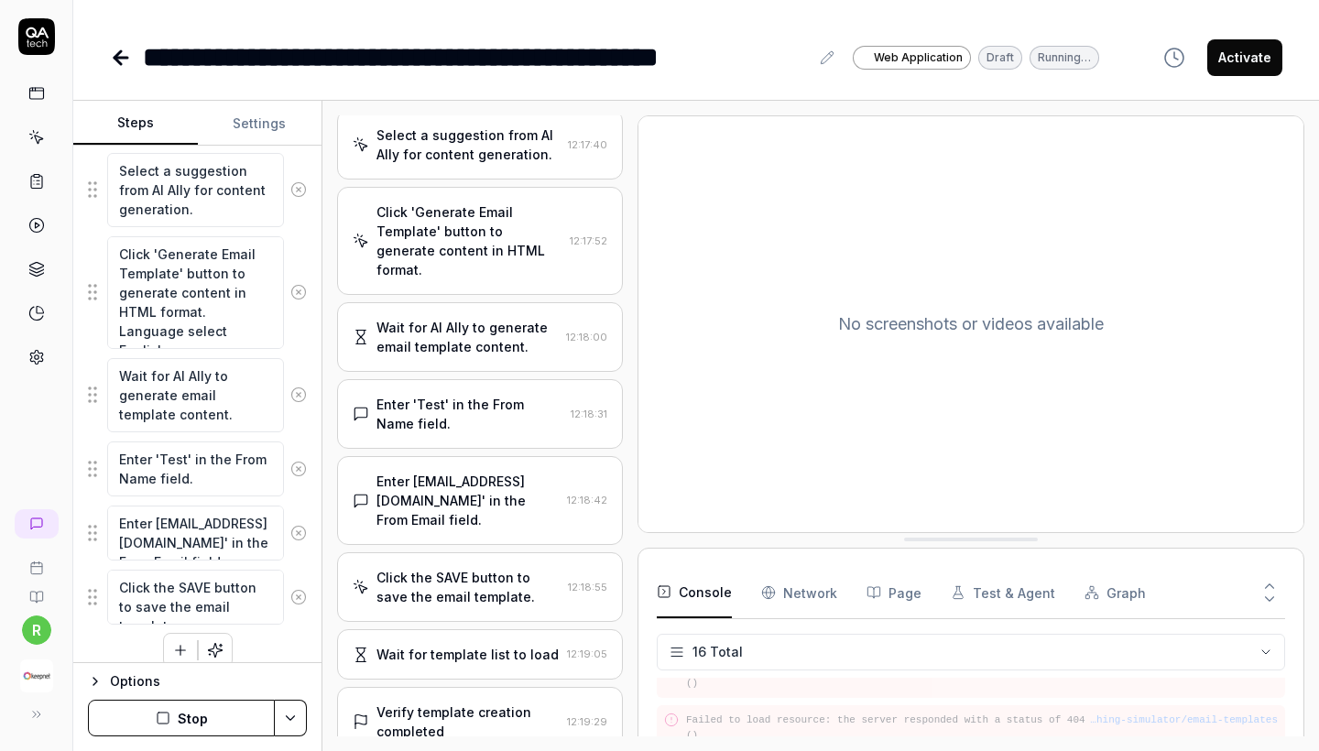
click at [532, 686] on div "Verify template creation completed" at bounding box center [468, 722] width 183 height 38
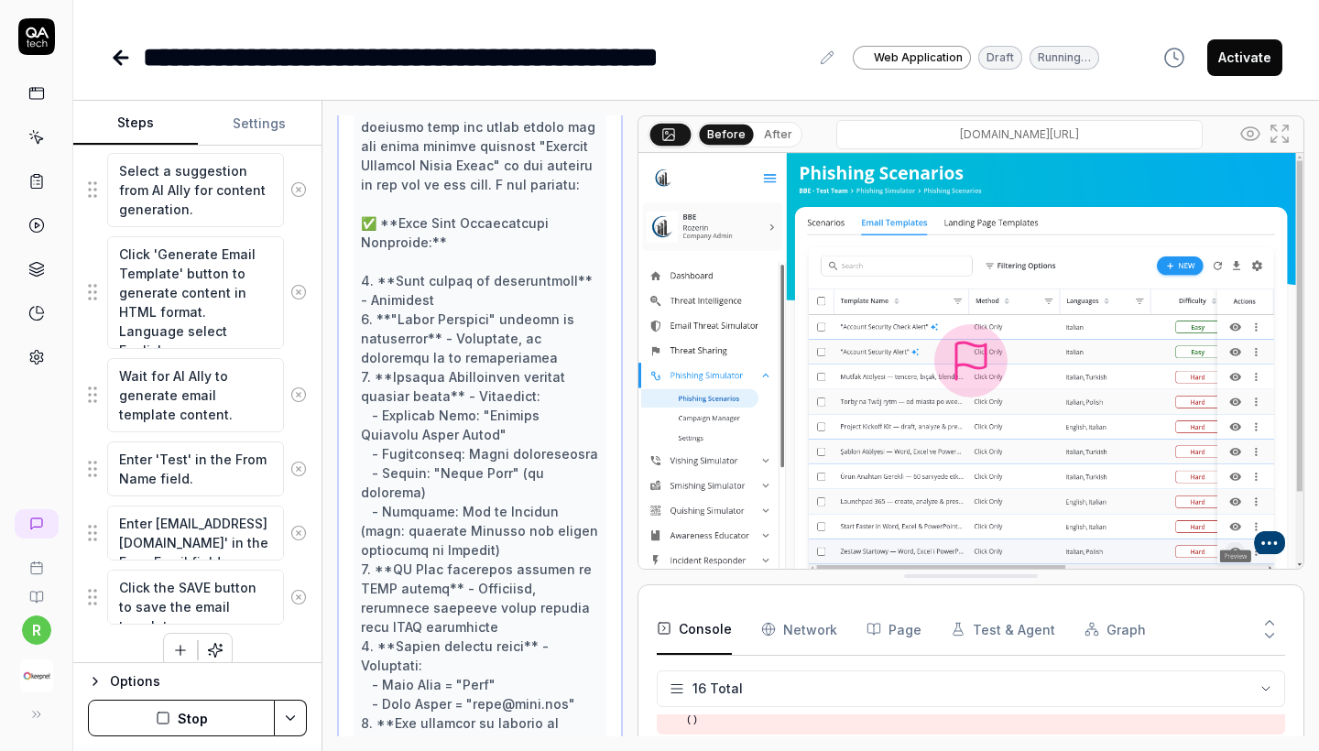
scroll to position [1975, 0]
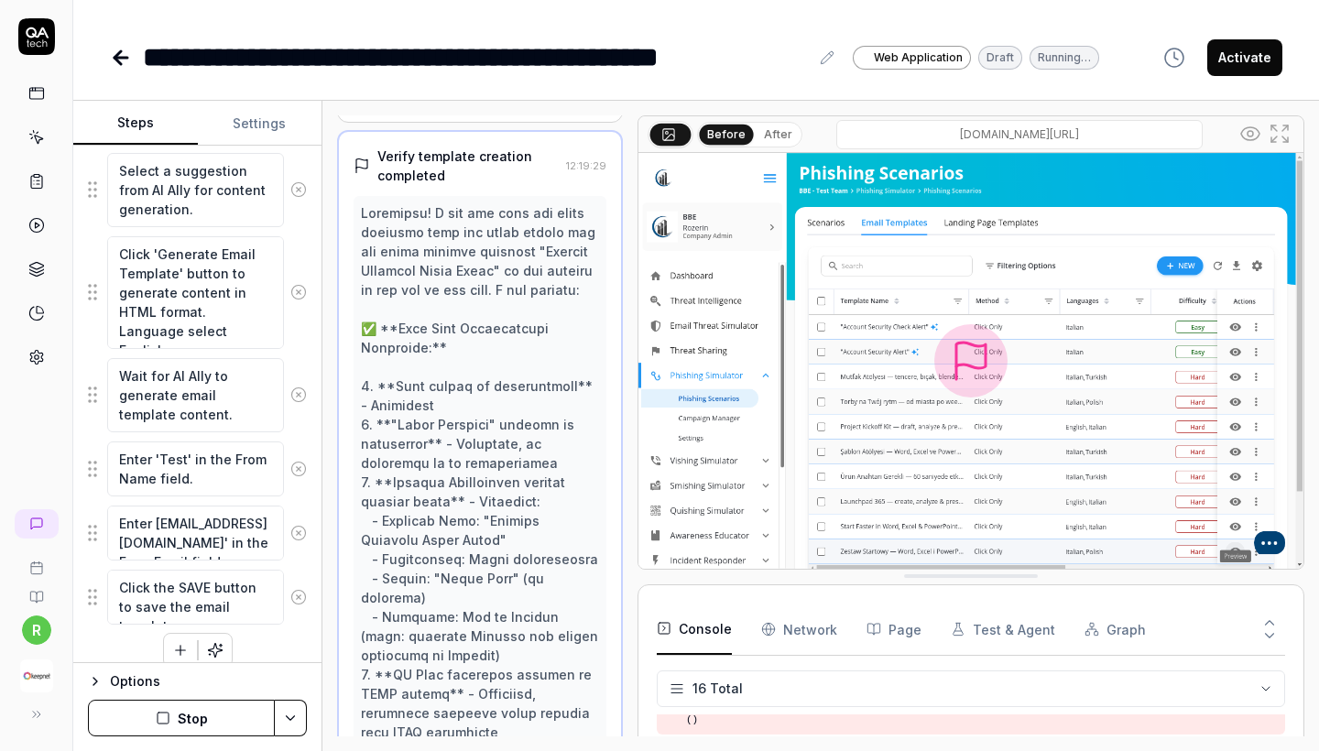
click at [220, 686] on button "Stop" at bounding box center [181, 718] width 187 height 37
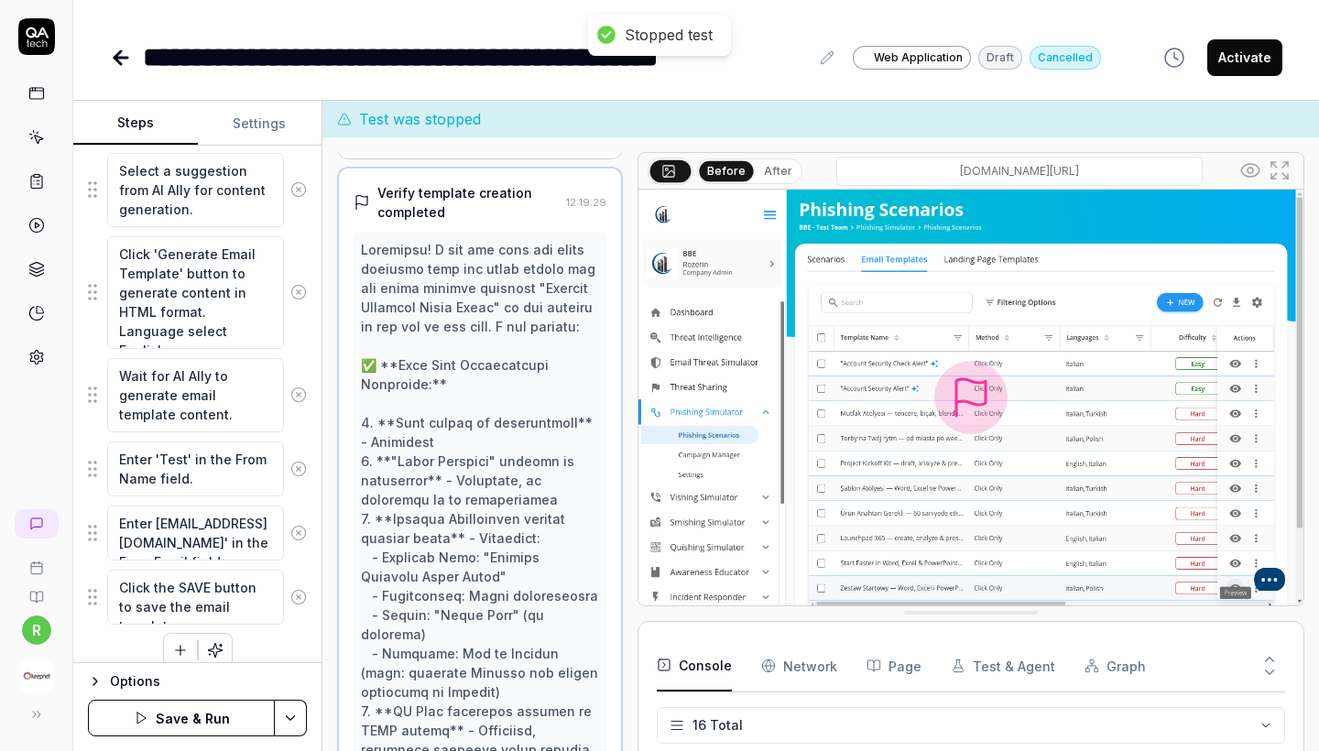
click at [220, 686] on button "Save & Run" at bounding box center [181, 718] width 187 height 37
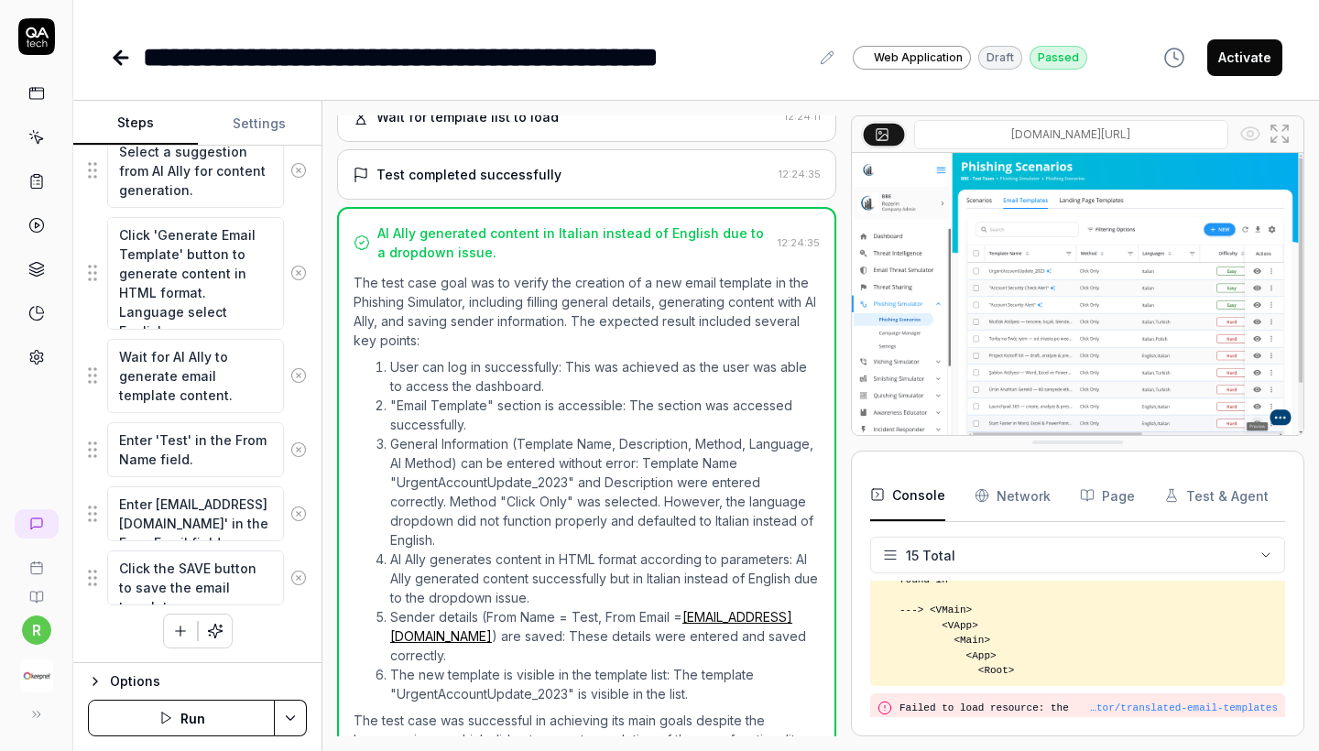
scroll to position [1373, 0]
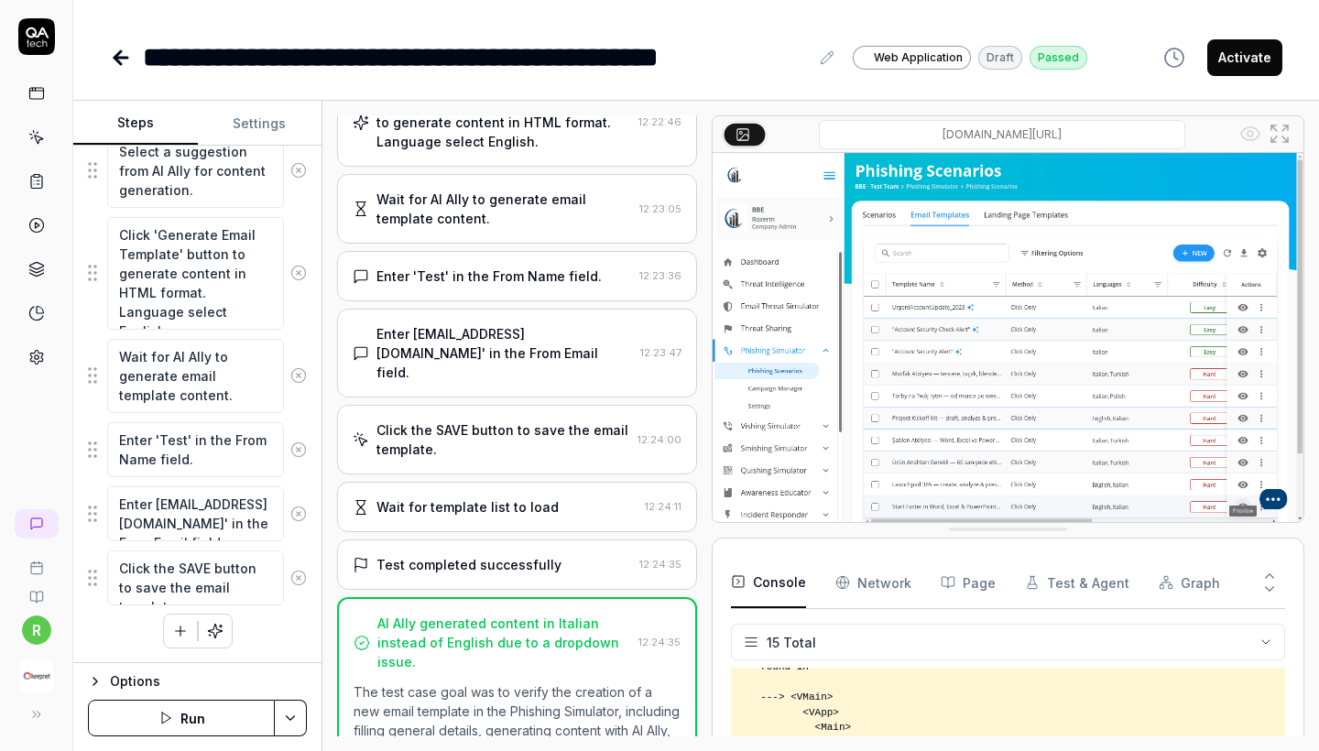
click at [712, 613] on div at bounding box center [704, 425] width 15 height 621
click at [896, 584] on Requests "Network" at bounding box center [873, 582] width 76 height 51
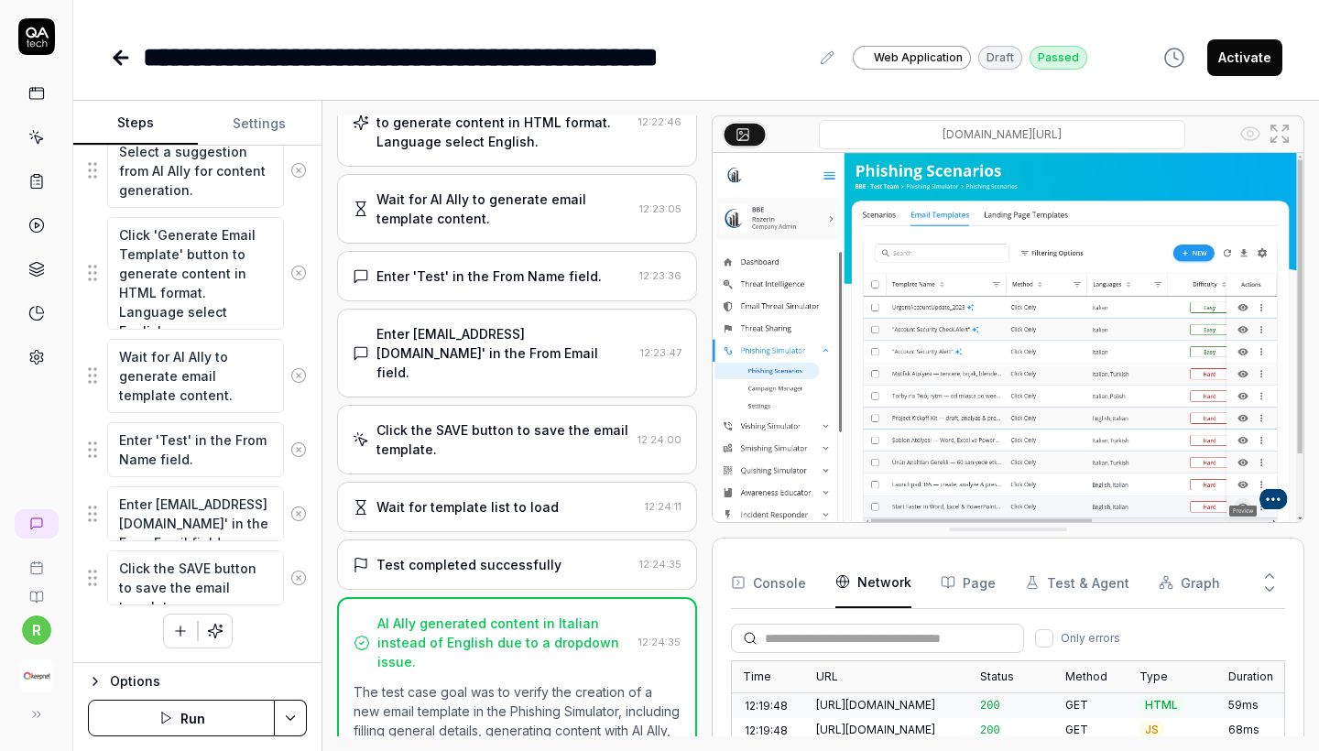
scroll to position [2638, 0]
click at [1157, 570] on button at bounding box center [1269, 573] width 31 height 24
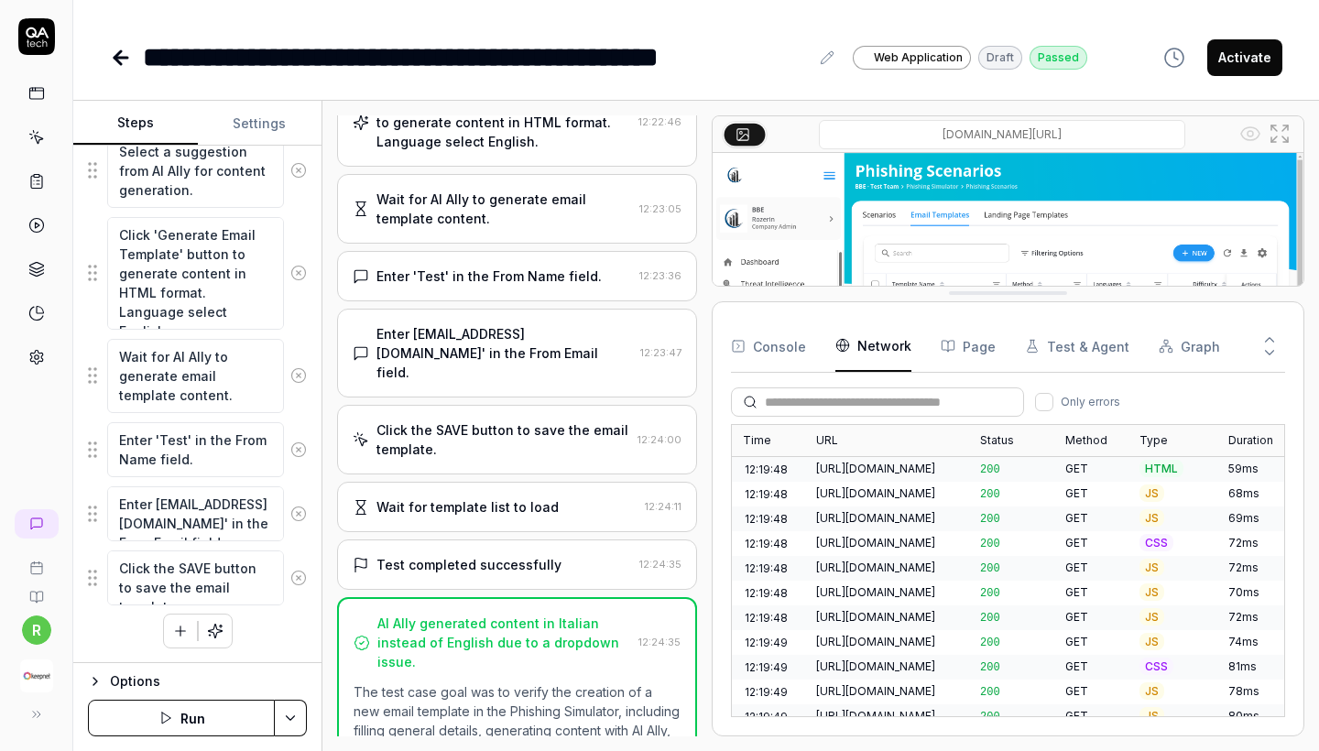
drag, startPoint x: 1100, startPoint y: 212, endPoint x: 1056, endPoint y: 683, distance: 473.8
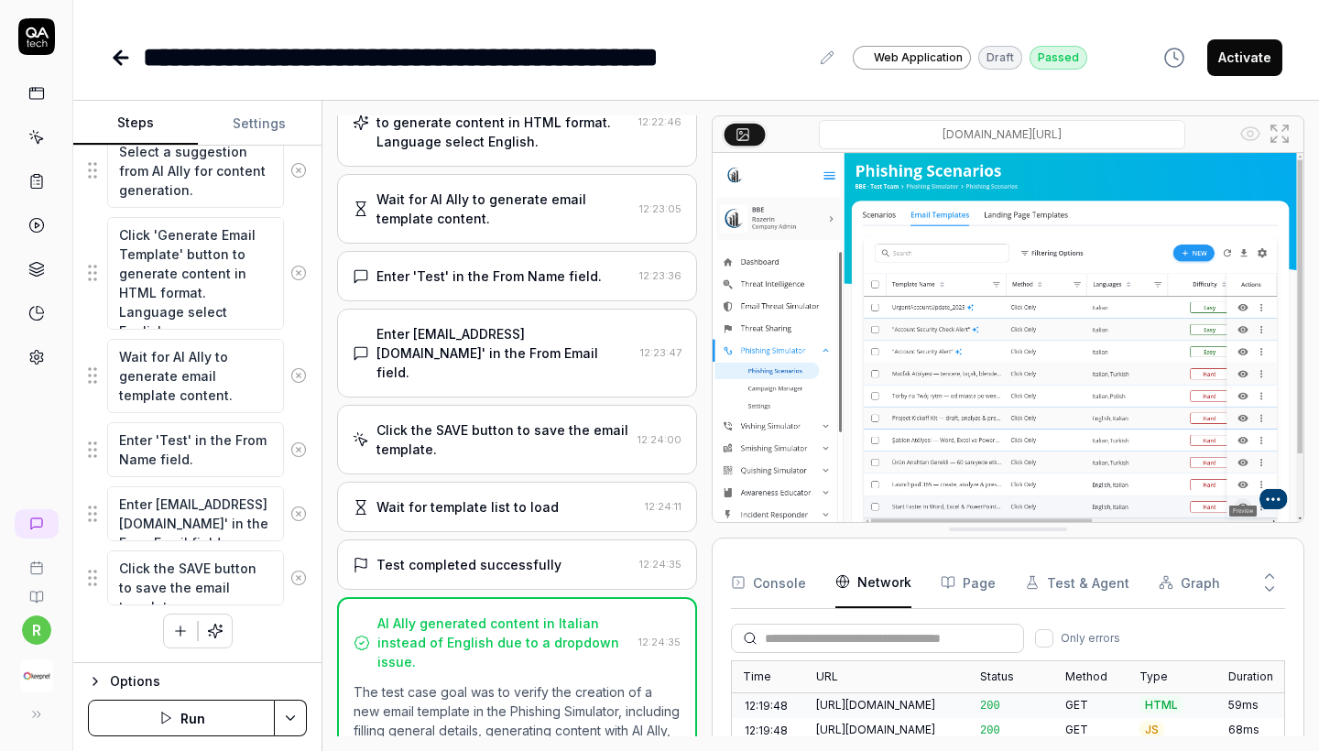
click at [1157, 61] on button "Activate" at bounding box center [1244, 57] width 75 height 37
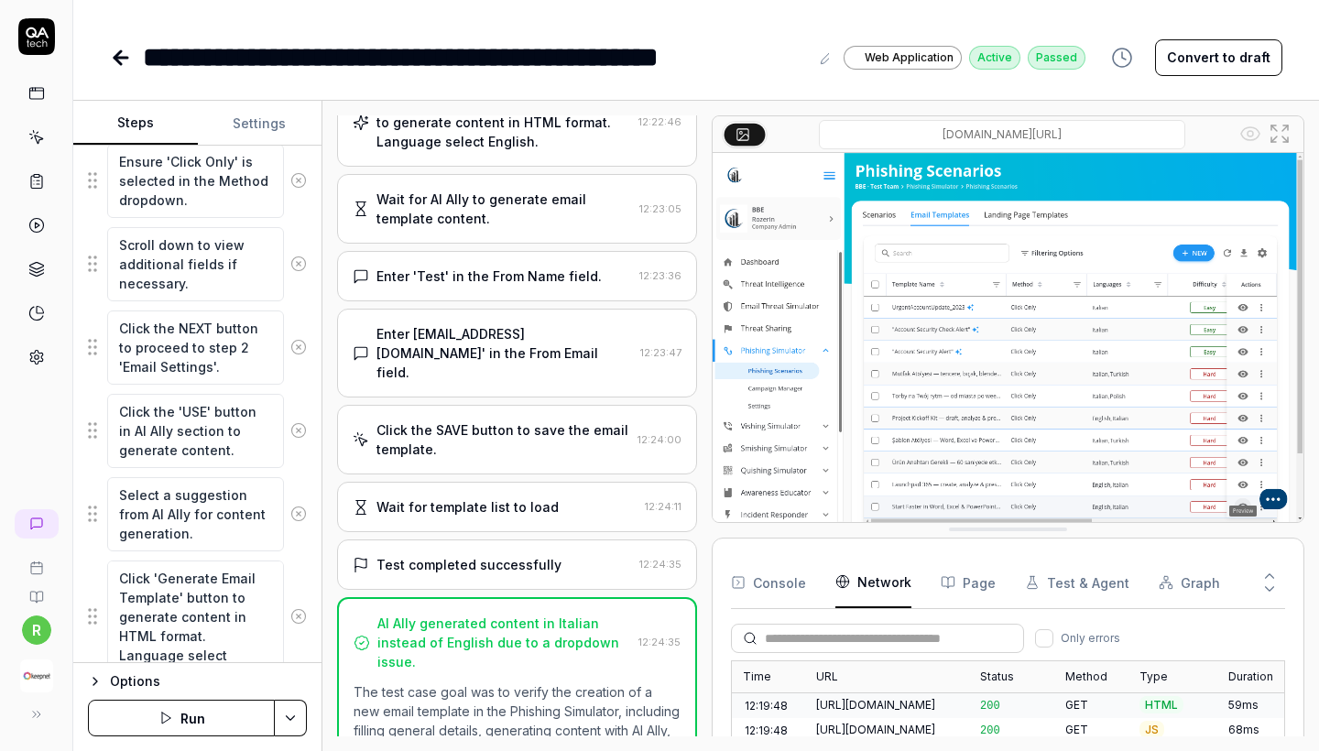
click at [124, 58] on icon at bounding box center [121, 58] width 13 height 0
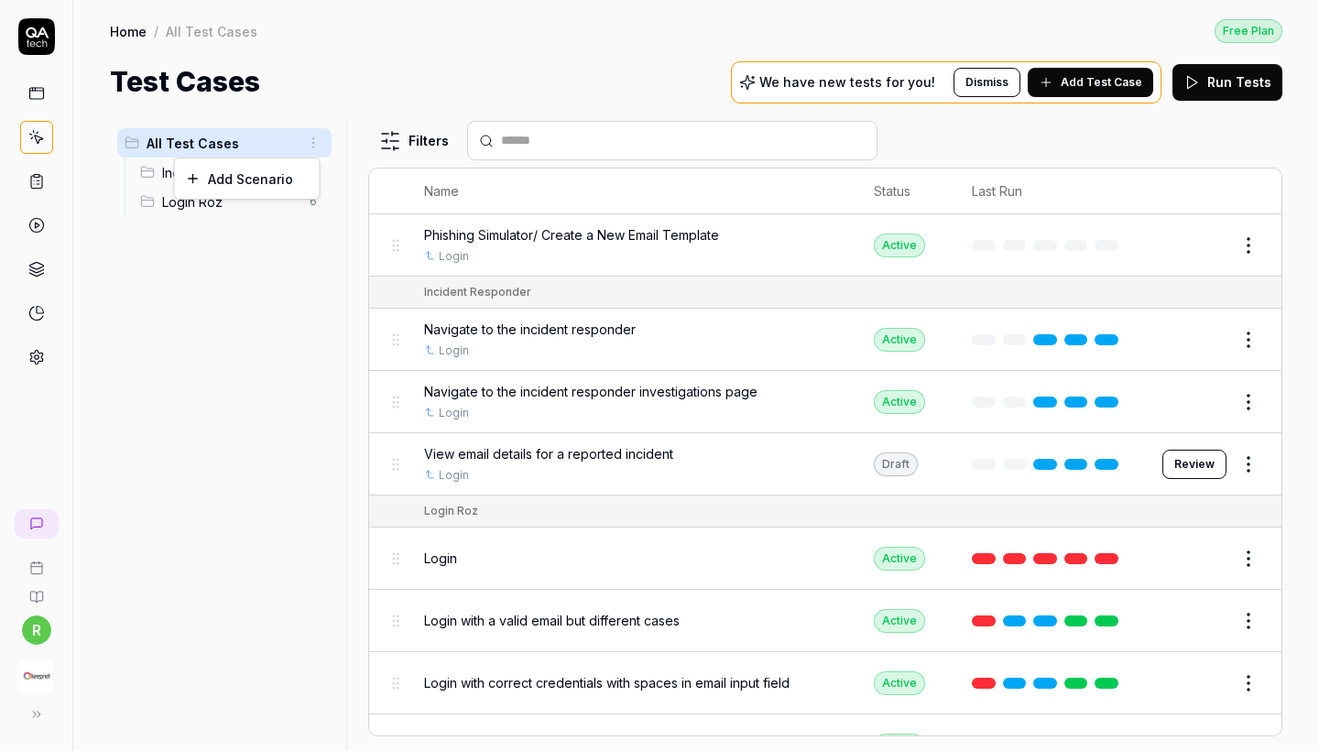
click at [311, 145] on html "r Home / All Test Cases Free Plan Home / All Test Cases Free Plan Test Cases We…" at bounding box center [659, 375] width 1319 height 751
click at [292, 176] on div "Add Scenario" at bounding box center [247, 178] width 145 height 40
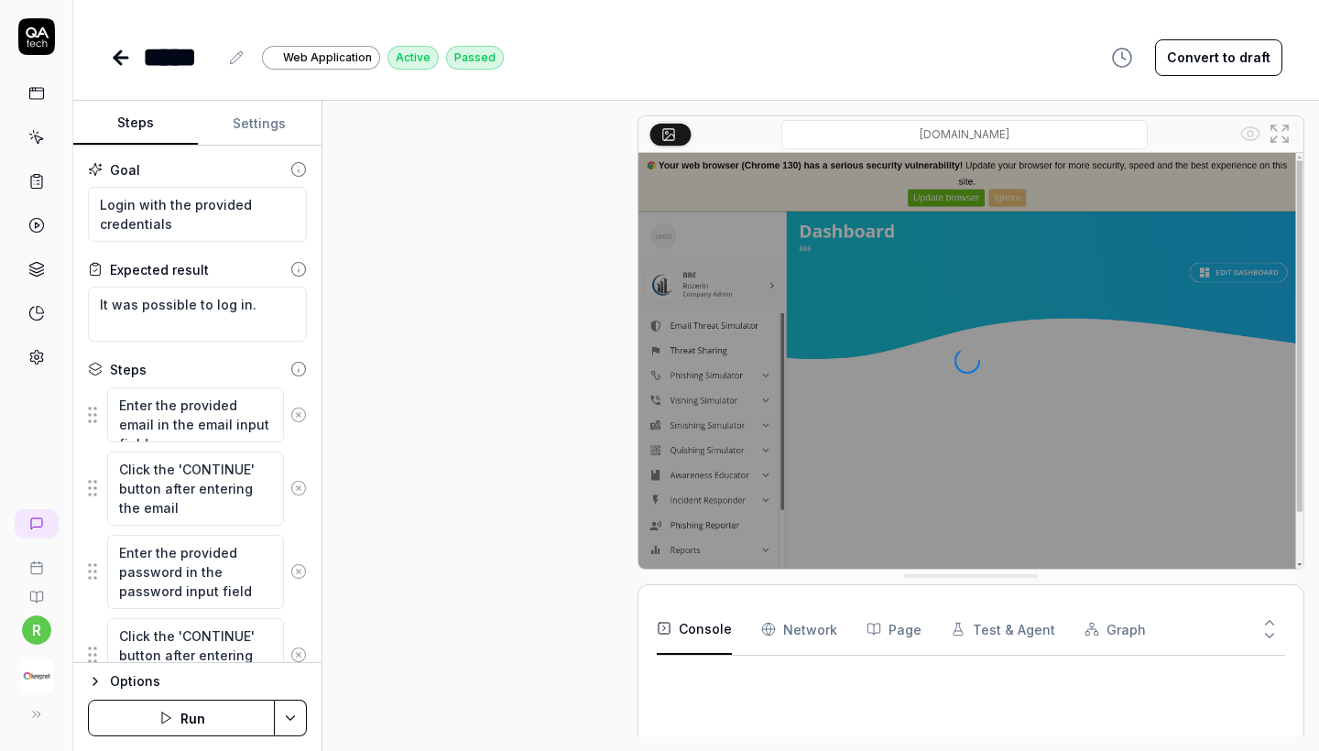
scroll to position [471, 0]
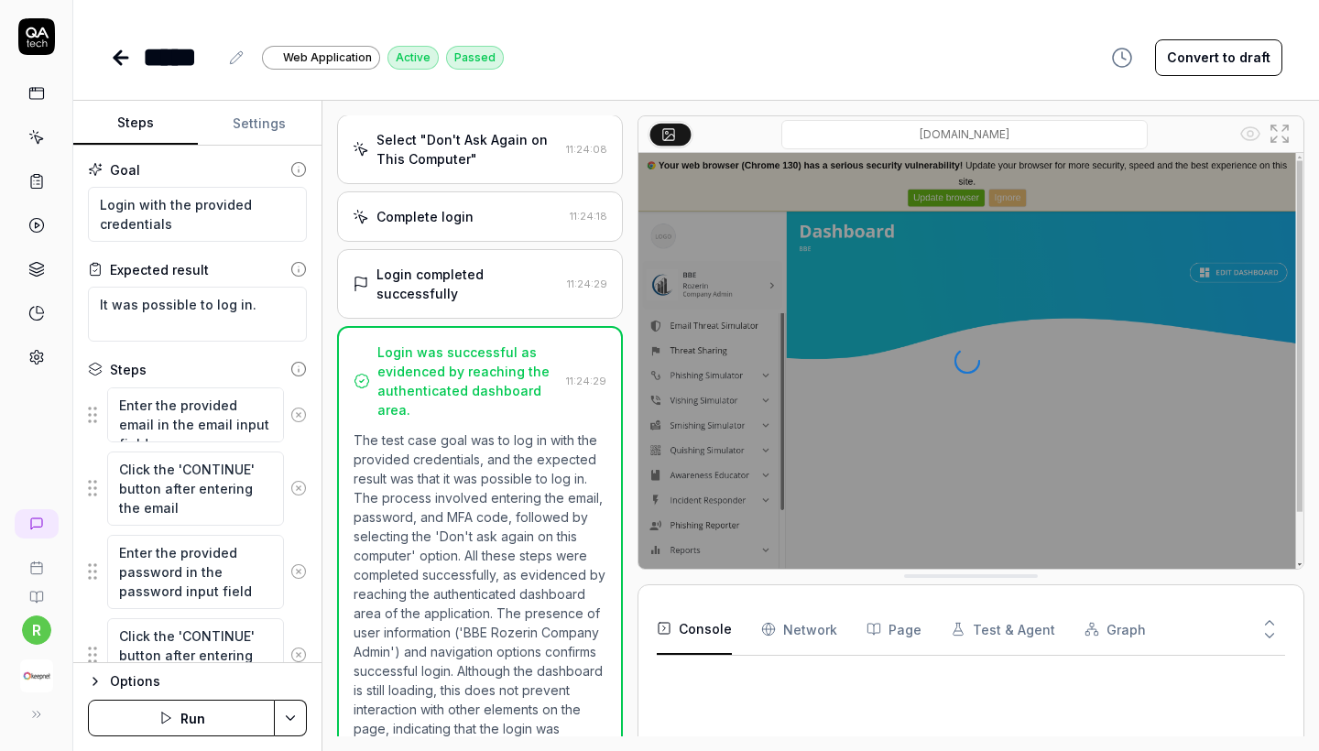
click at [36, 681] on img "button" at bounding box center [36, 676] width 33 height 33
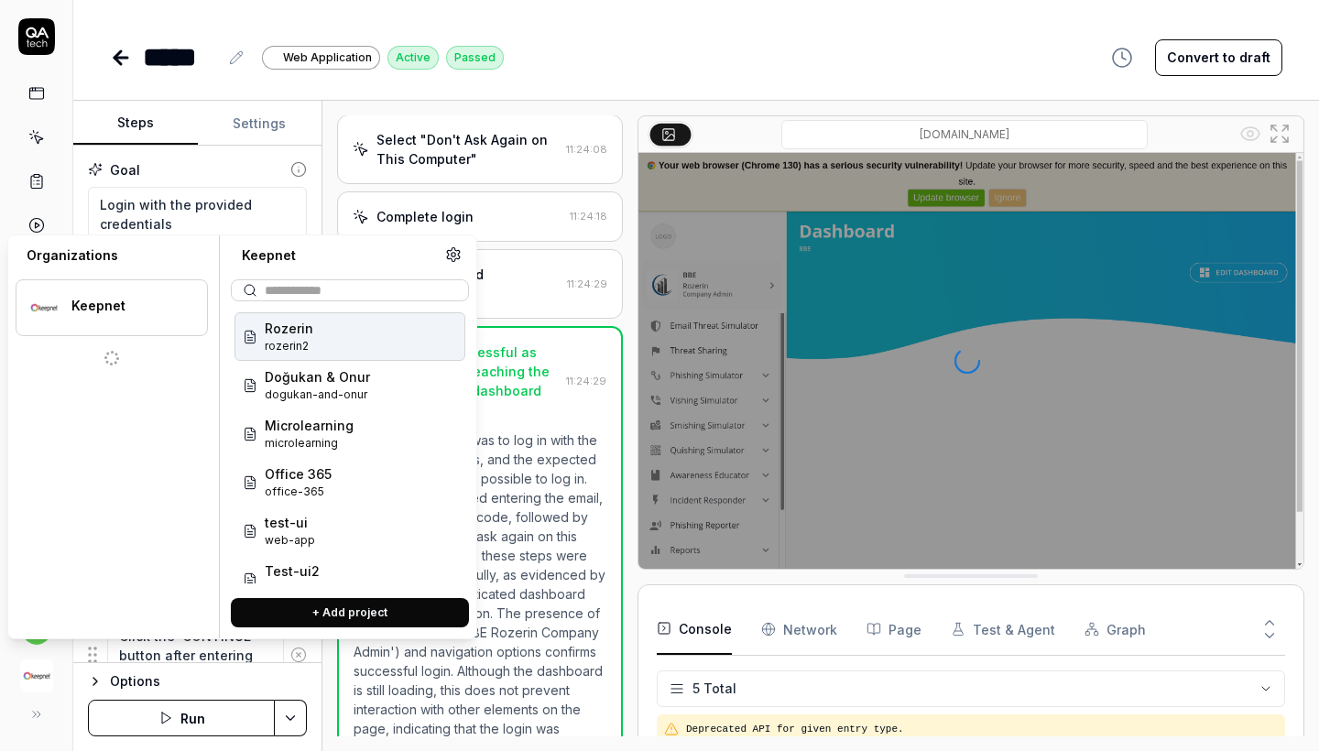
scroll to position [430, 0]
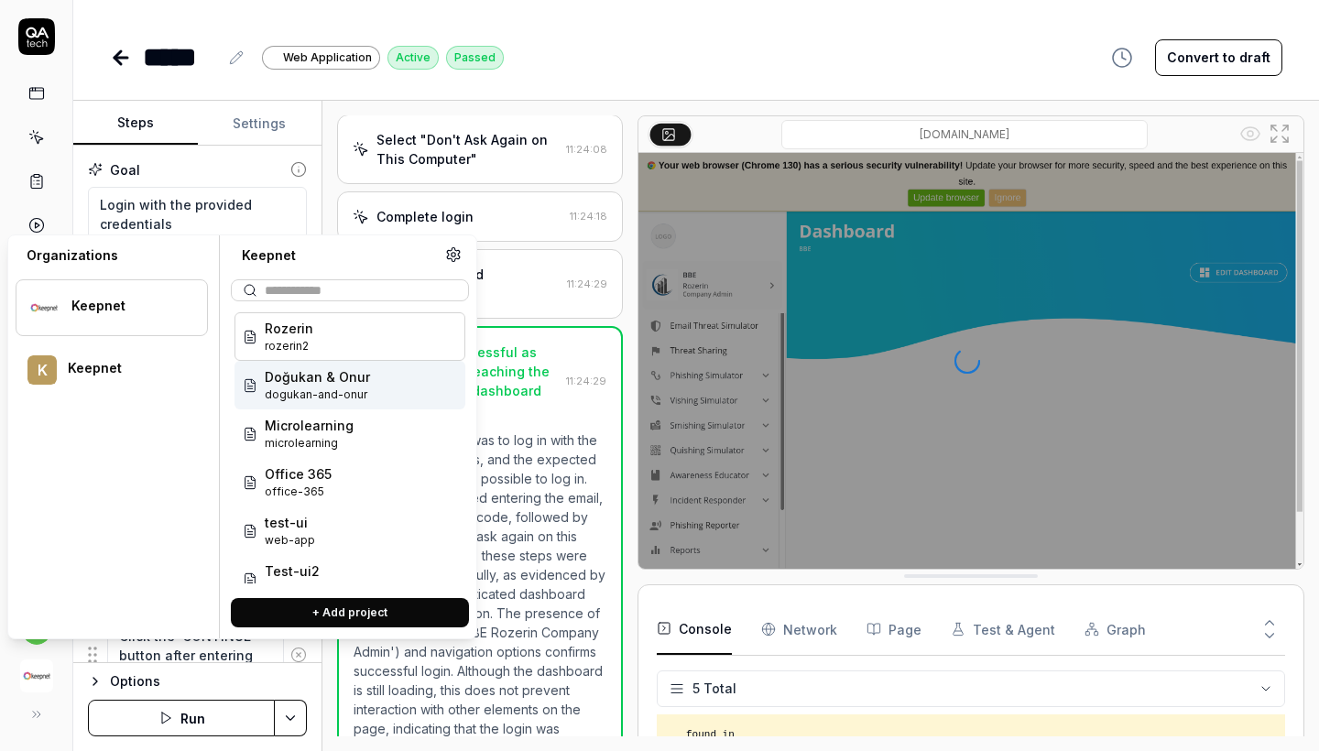
click at [325, 380] on span "Doğukan & Onur" at bounding box center [317, 376] width 105 height 19
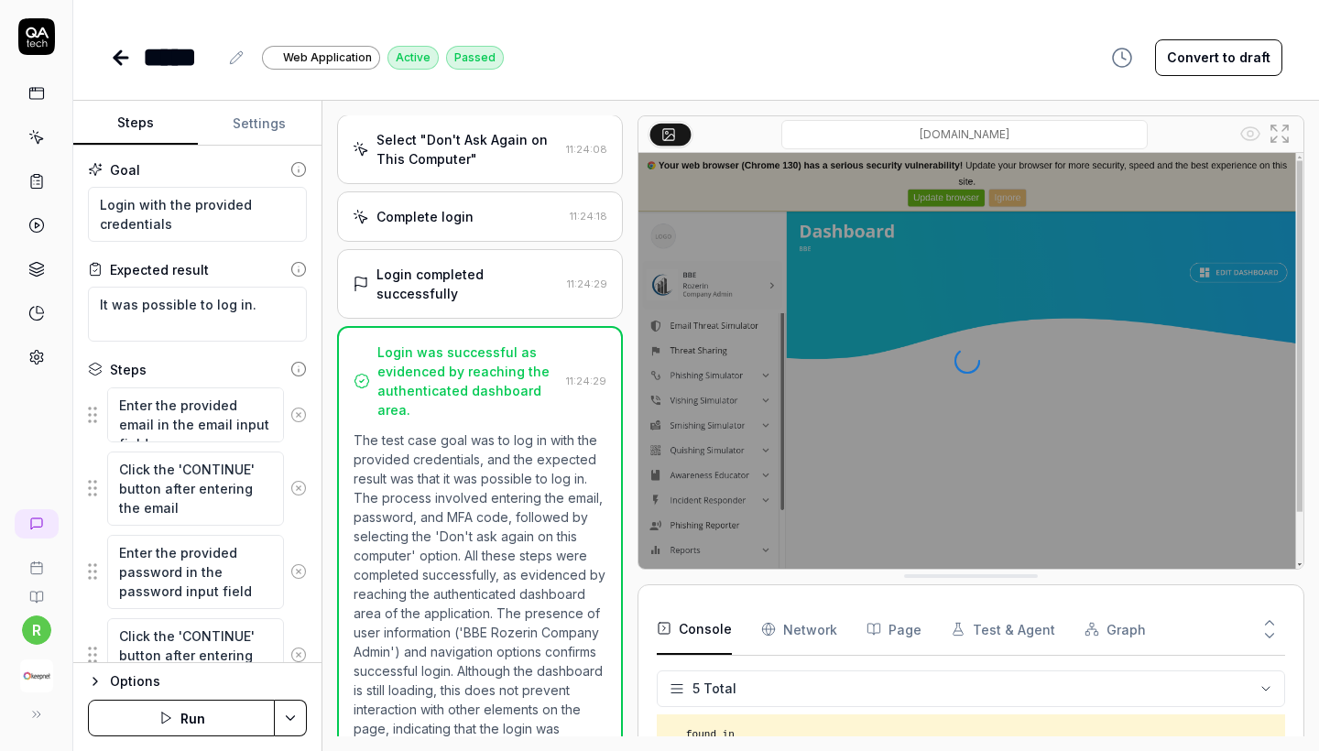
type textarea "*"
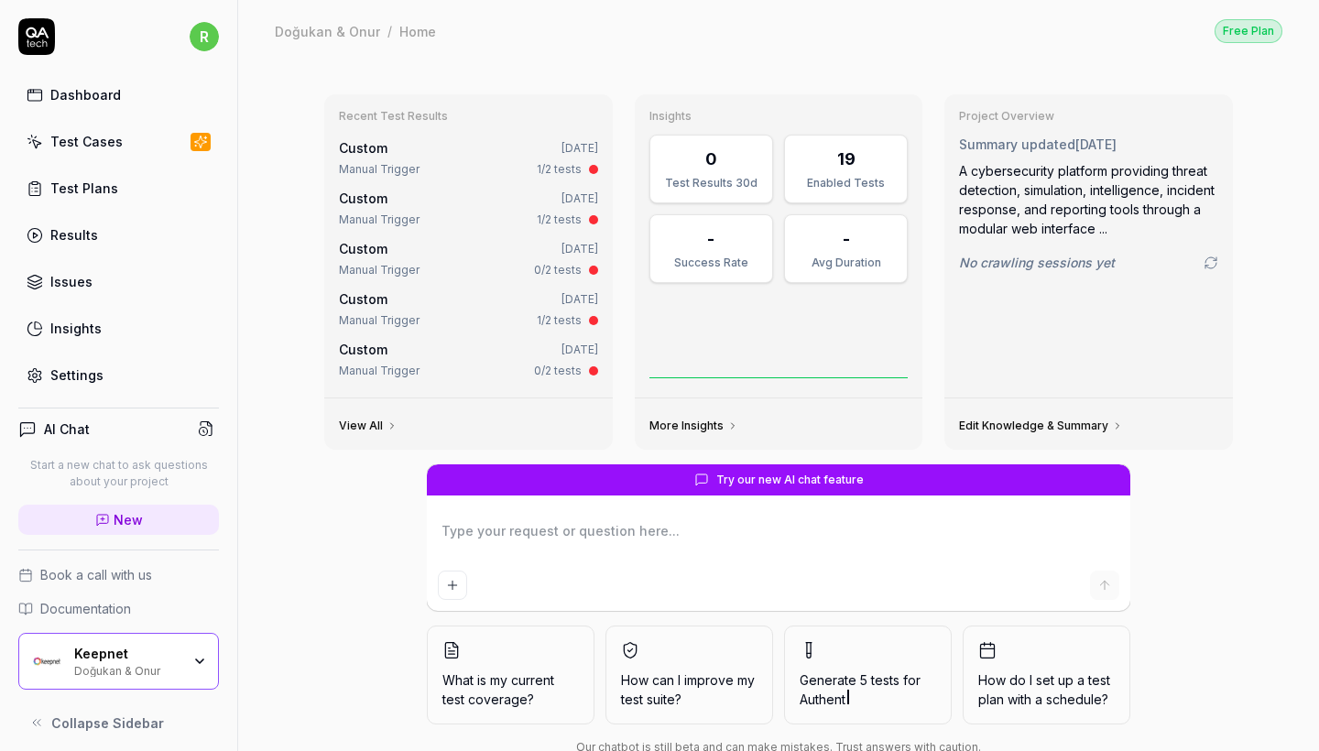
click at [109, 133] on div "Test Cases" at bounding box center [86, 141] width 72 height 19
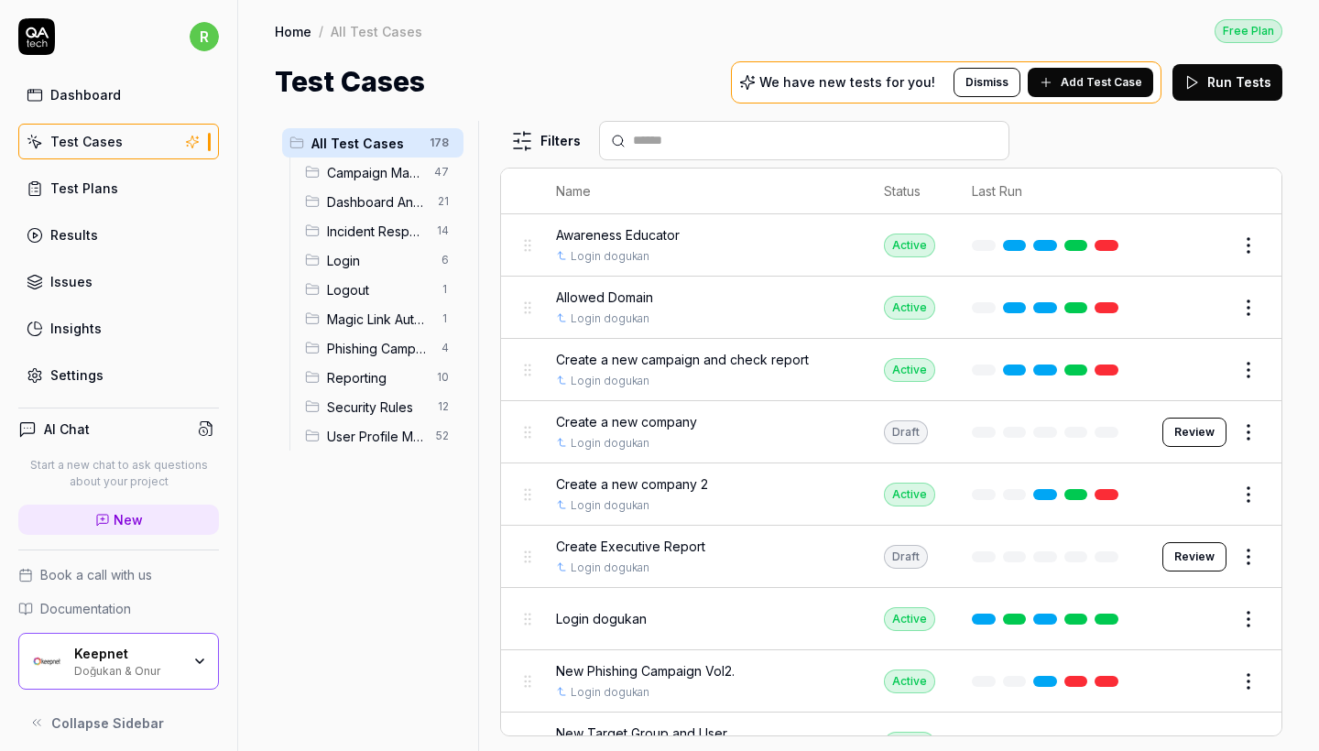
click at [357, 263] on span "Login" at bounding box center [379, 260] width 104 height 19
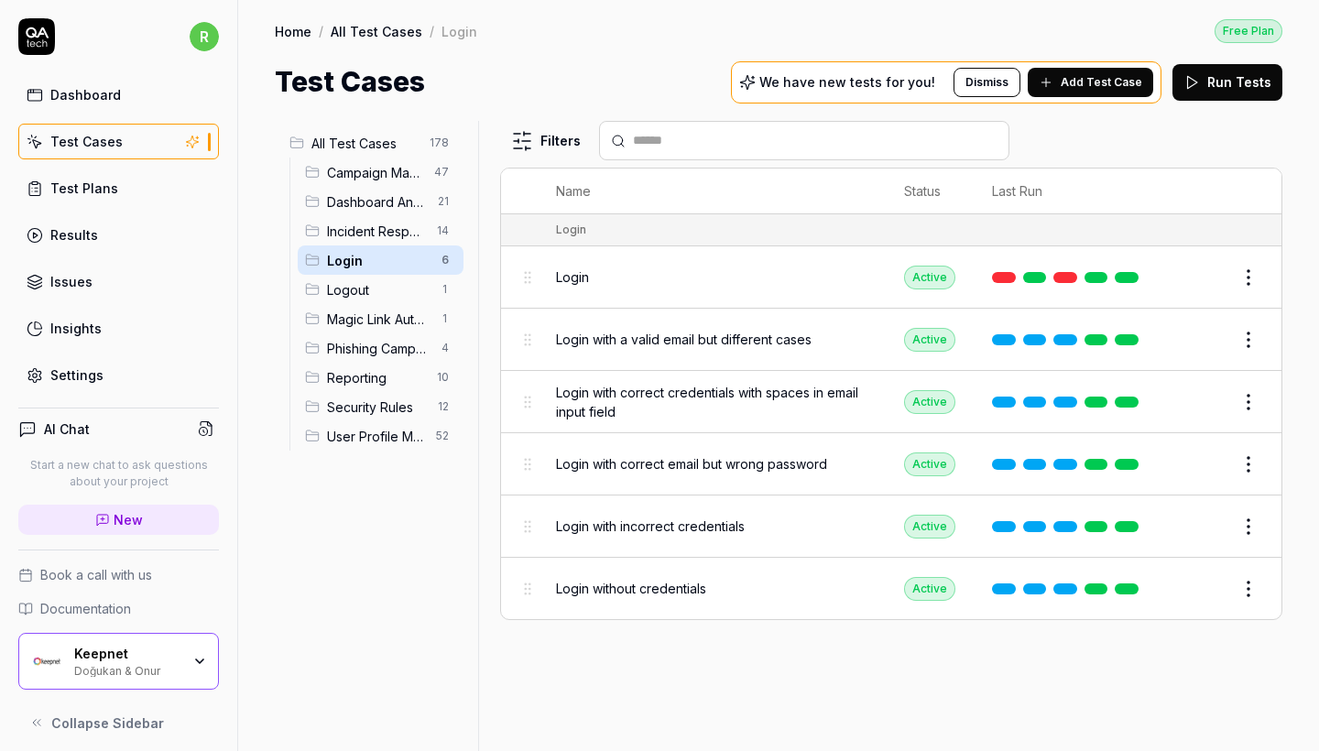
click at [1220, 278] on button "Edit" at bounding box center [1205, 277] width 44 height 29
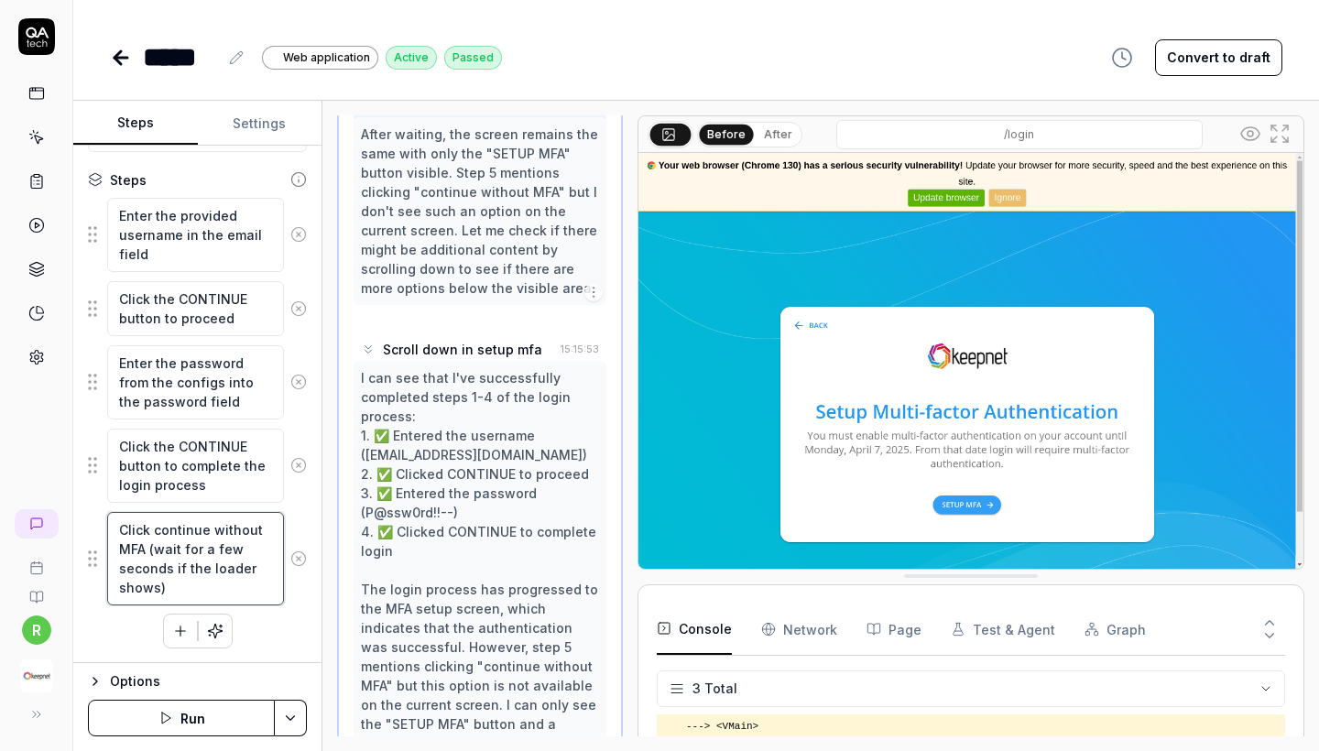
scroll to position [1190, 0]
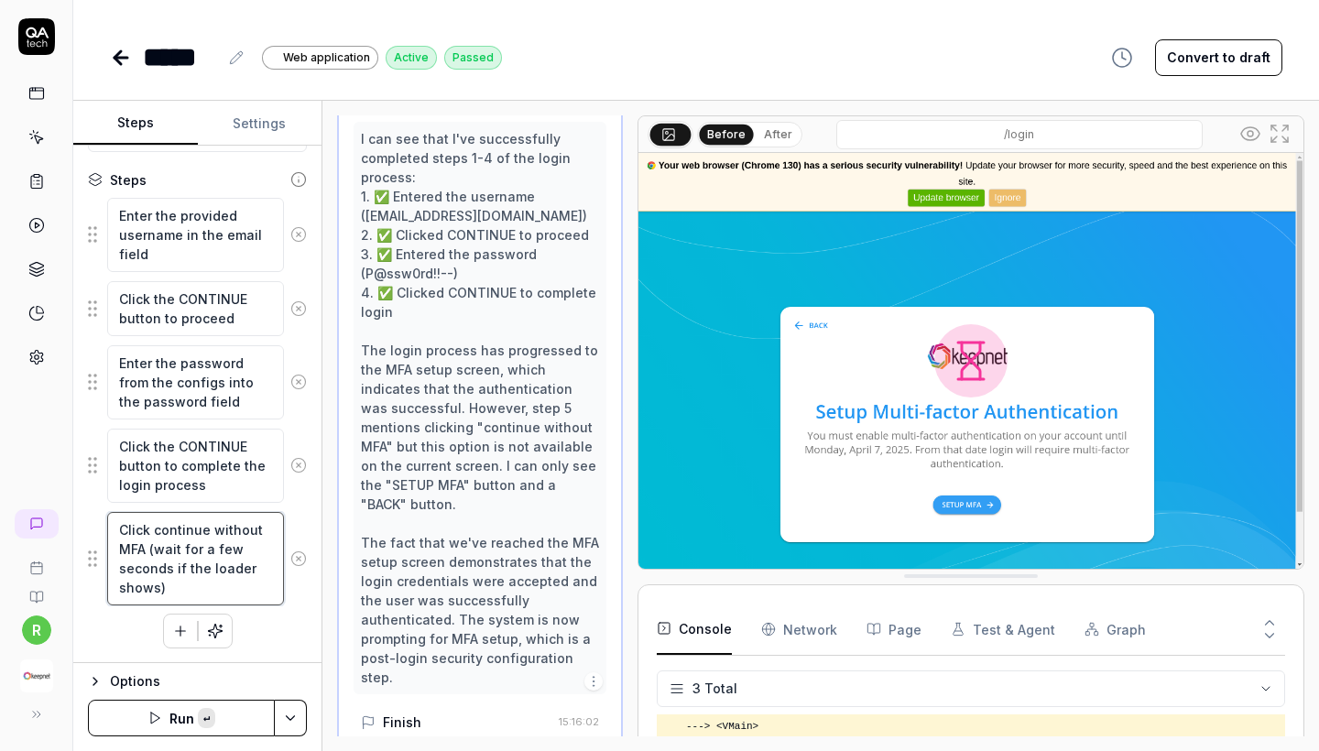
drag, startPoint x: 185, startPoint y: 584, endPoint x: 113, endPoint y: 529, distance: 90.9
click at [113, 529] on textarea "Click continue without MFA (wait for a few seconds if the loader shows)" at bounding box center [195, 558] width 177 height 93
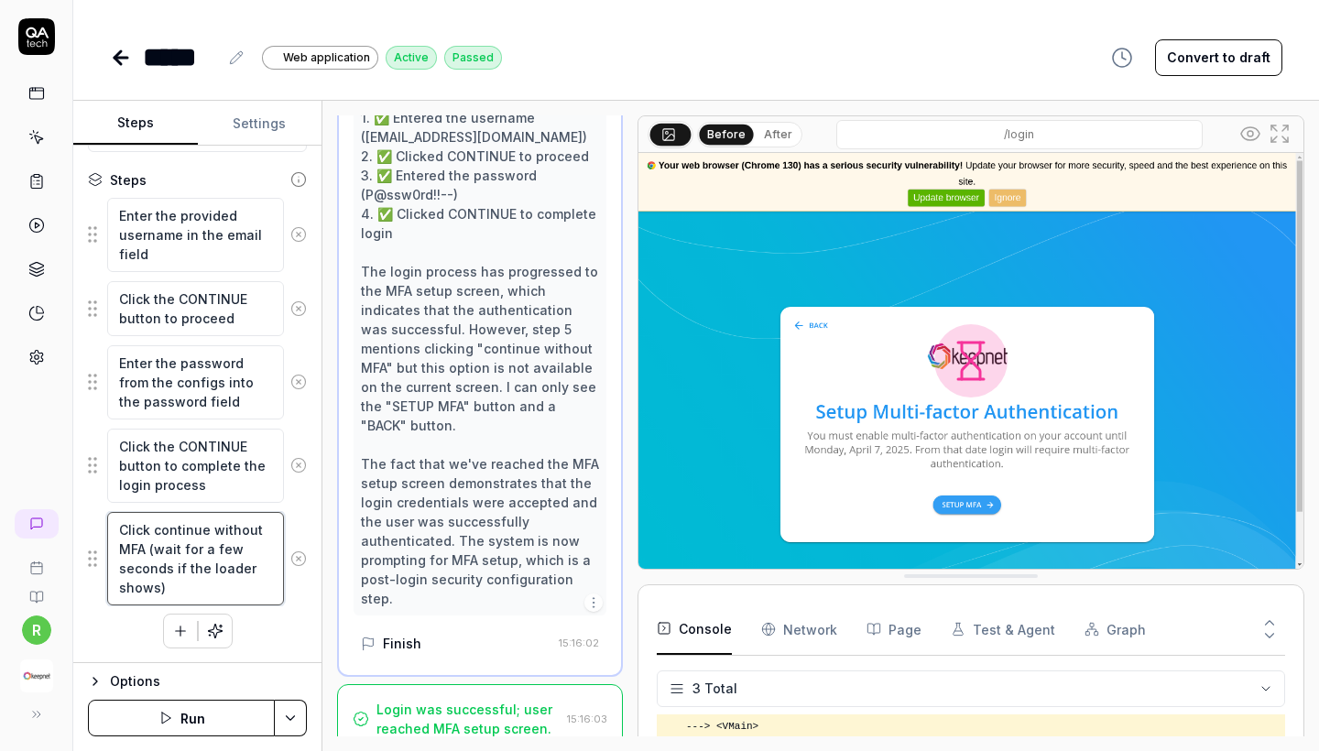
scroll to position [1267, 0]
click at [115, 54] on icon at bounding box center [121, 58] width 22 height 22
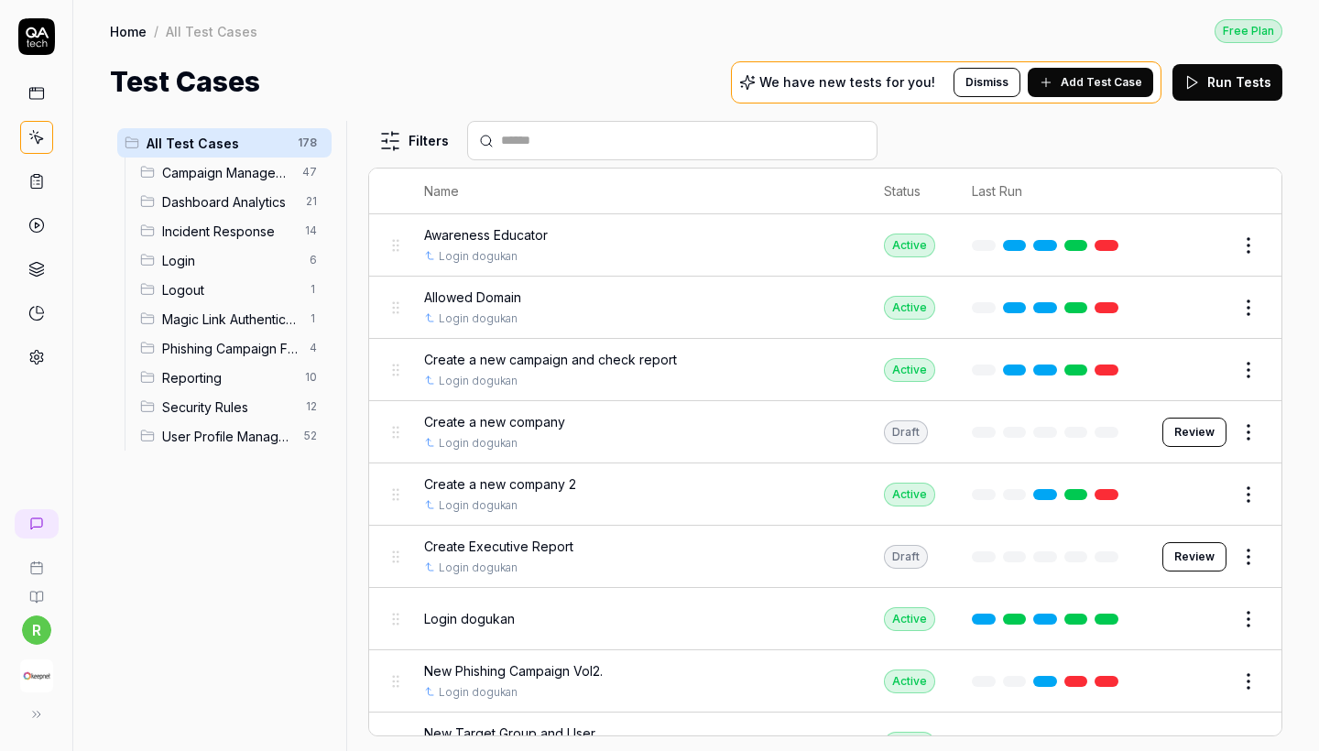
click at [1216, 606] on button "Edit" at bounding box center [1205, 619] width 44 height 29
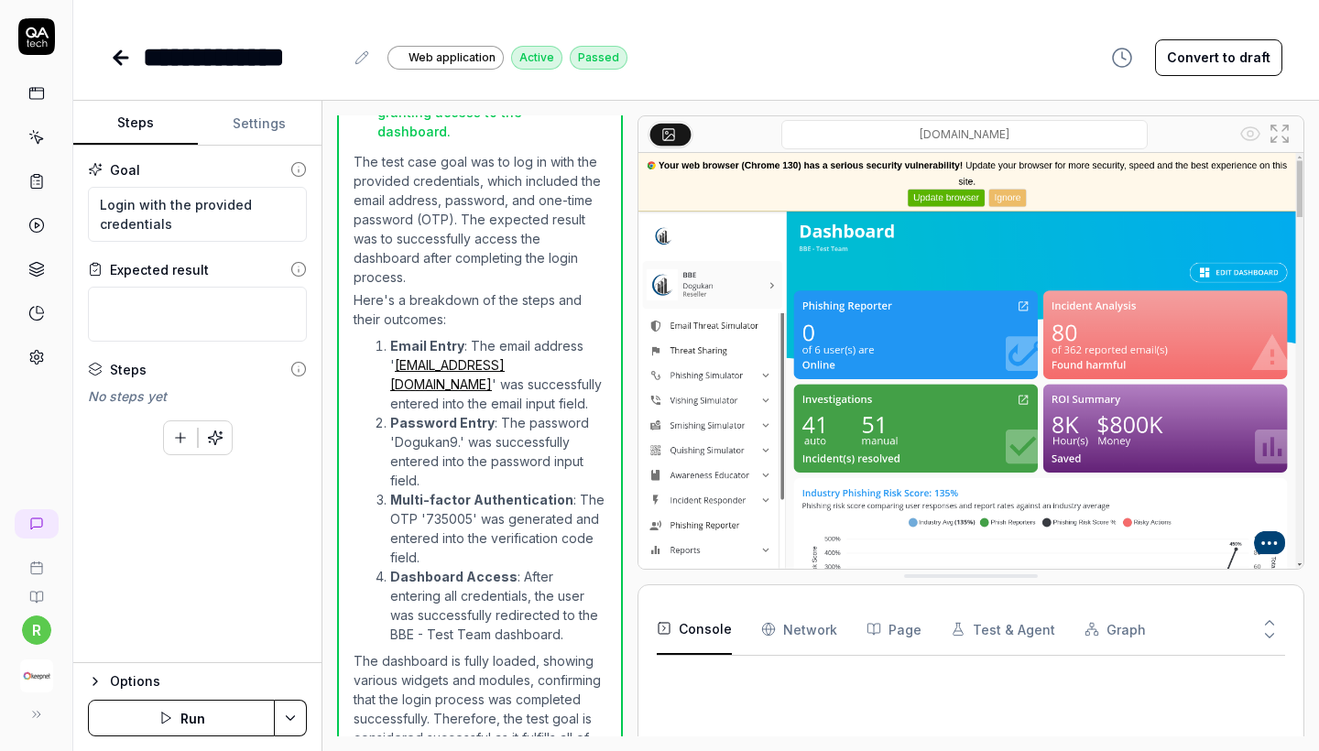
scroll to position [665, 0]
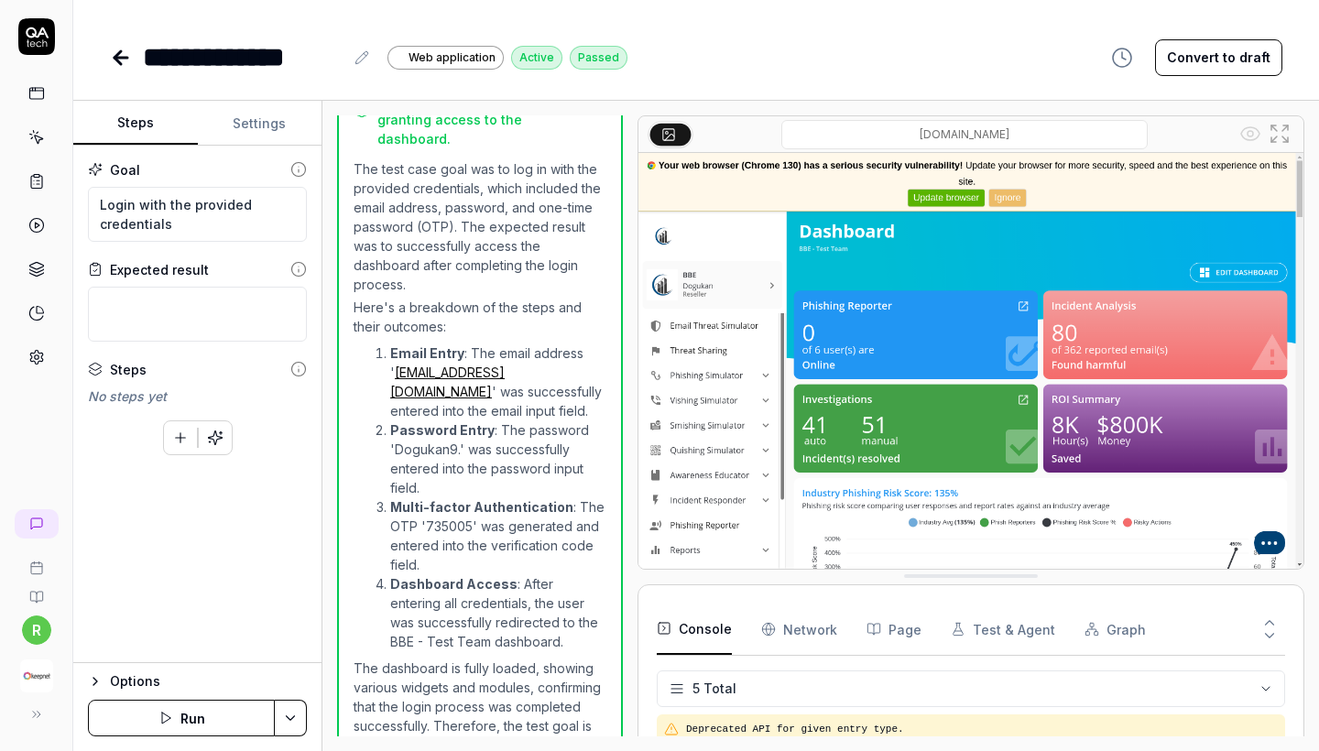
click at [257, 135] on button "Settings" at bounding box center [260, 124] width 125 height 44
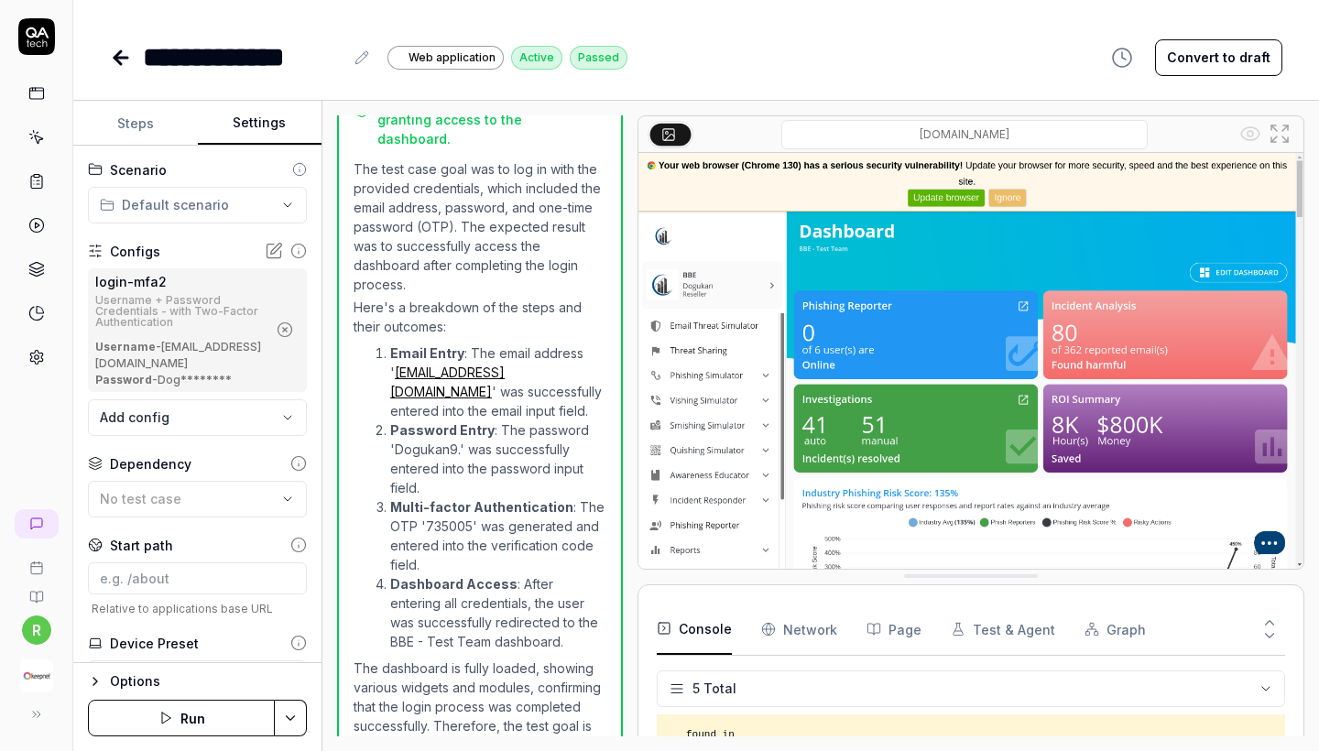
scroll to position [0, 0]
click at [136, 134] on button "Steps" at bounding box center [135, 124] width 125 height 44
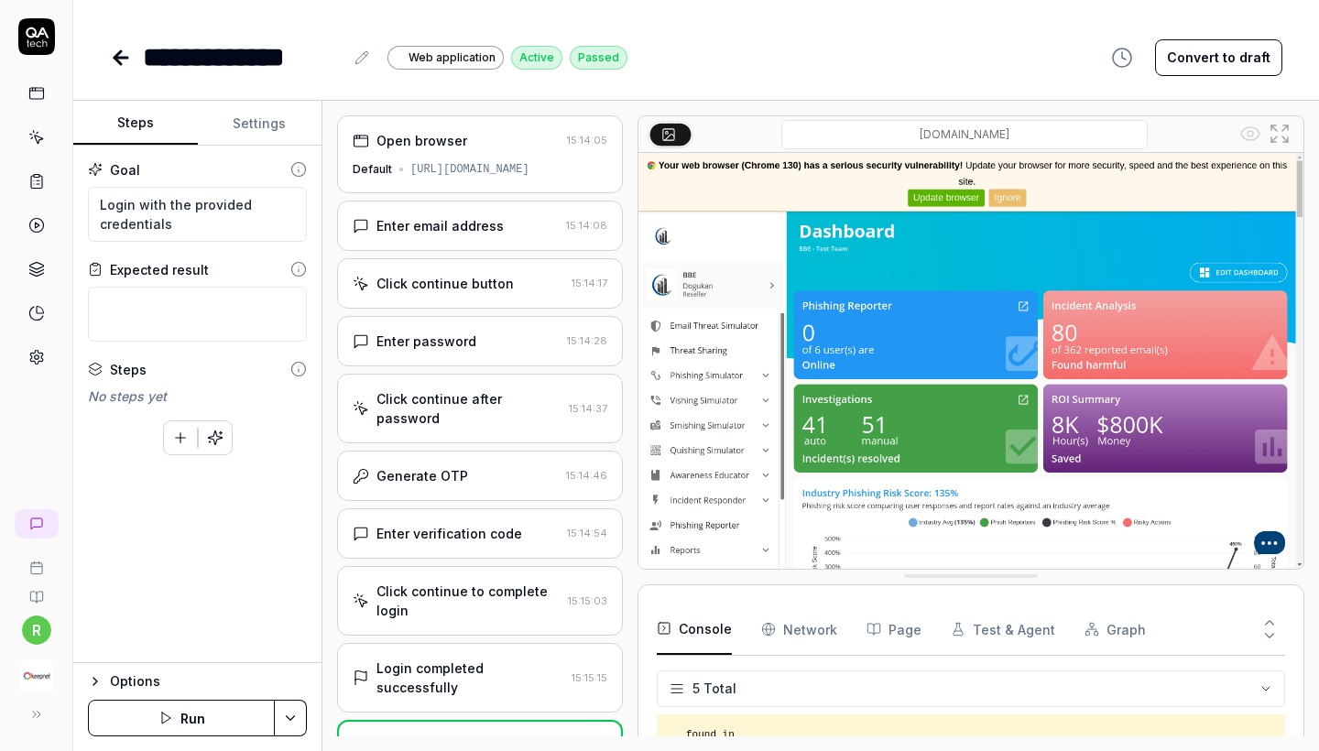
click at [443, 508] on div "Enter verification code 15:14:54" at bounding box center [480, 533] width 286 height 50
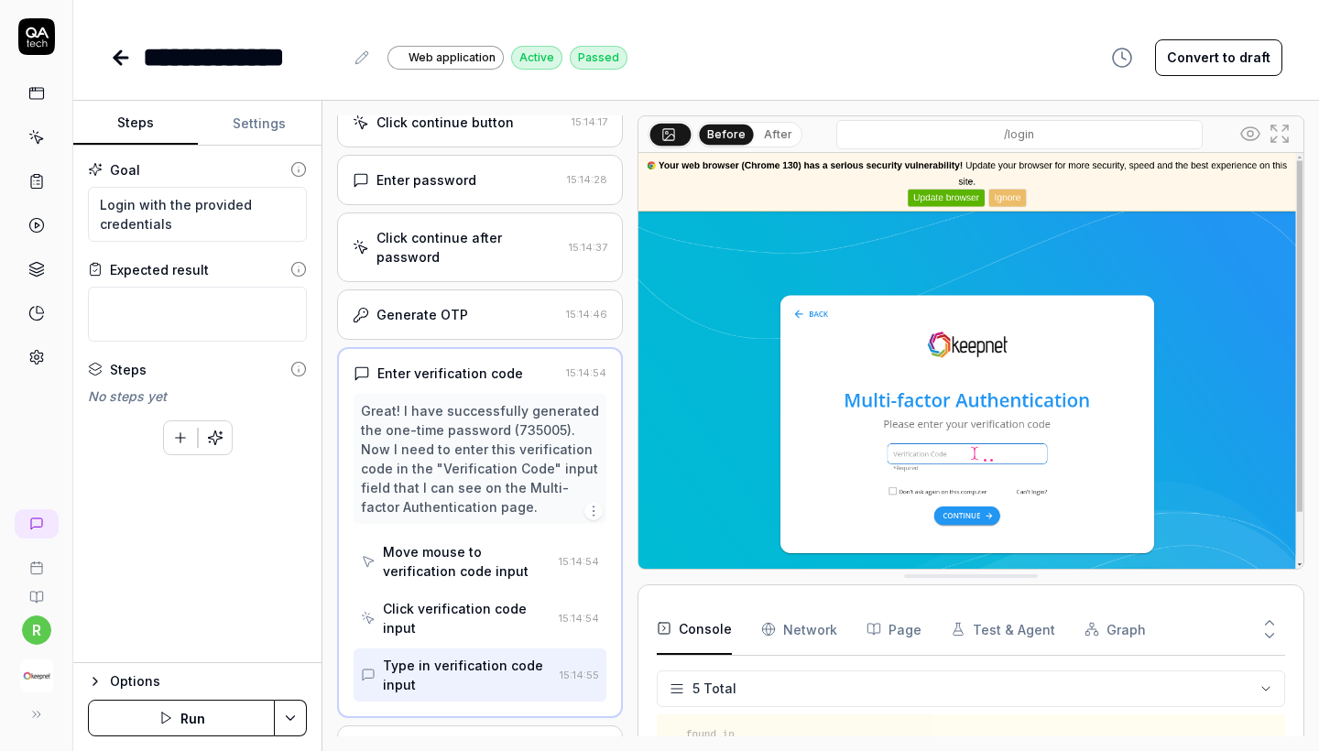
scroll to position [180, 0]
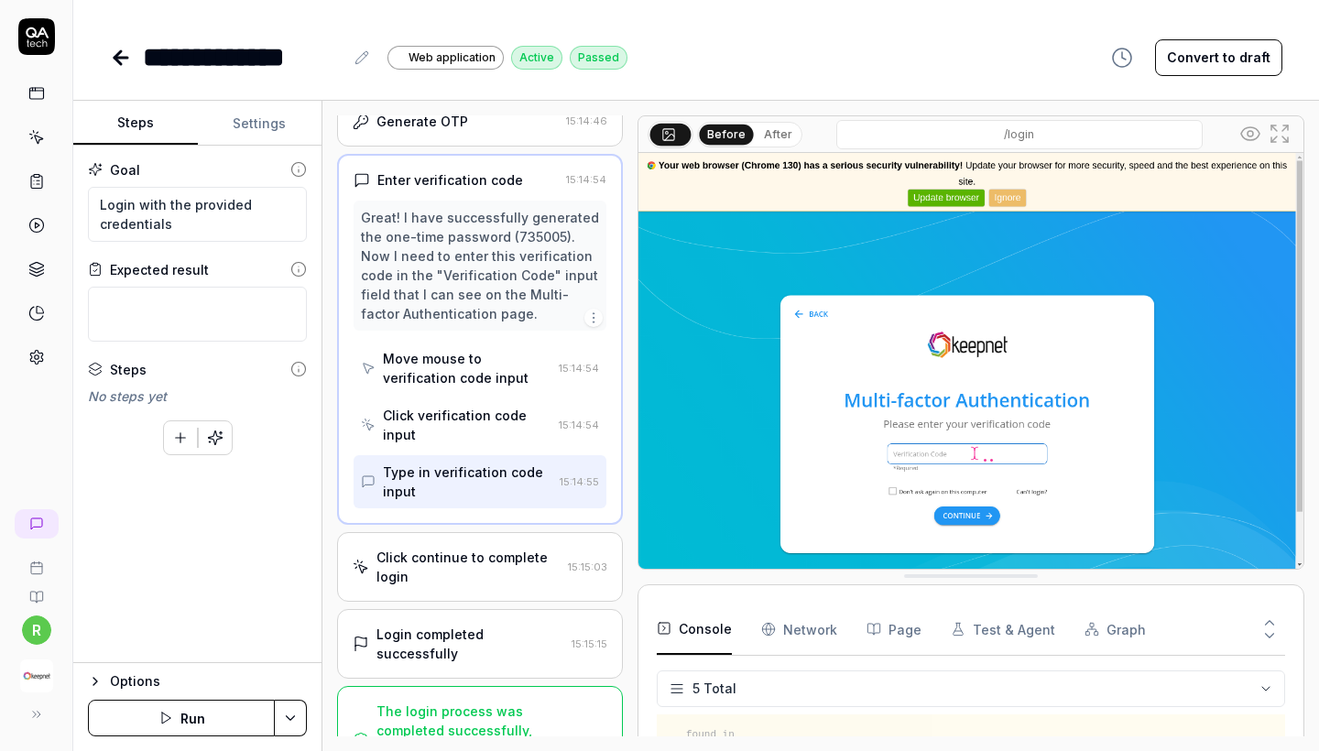
click at [455, 550] on div "Click continue to complete login" at bounding box center [469, 567] width 184 height 38
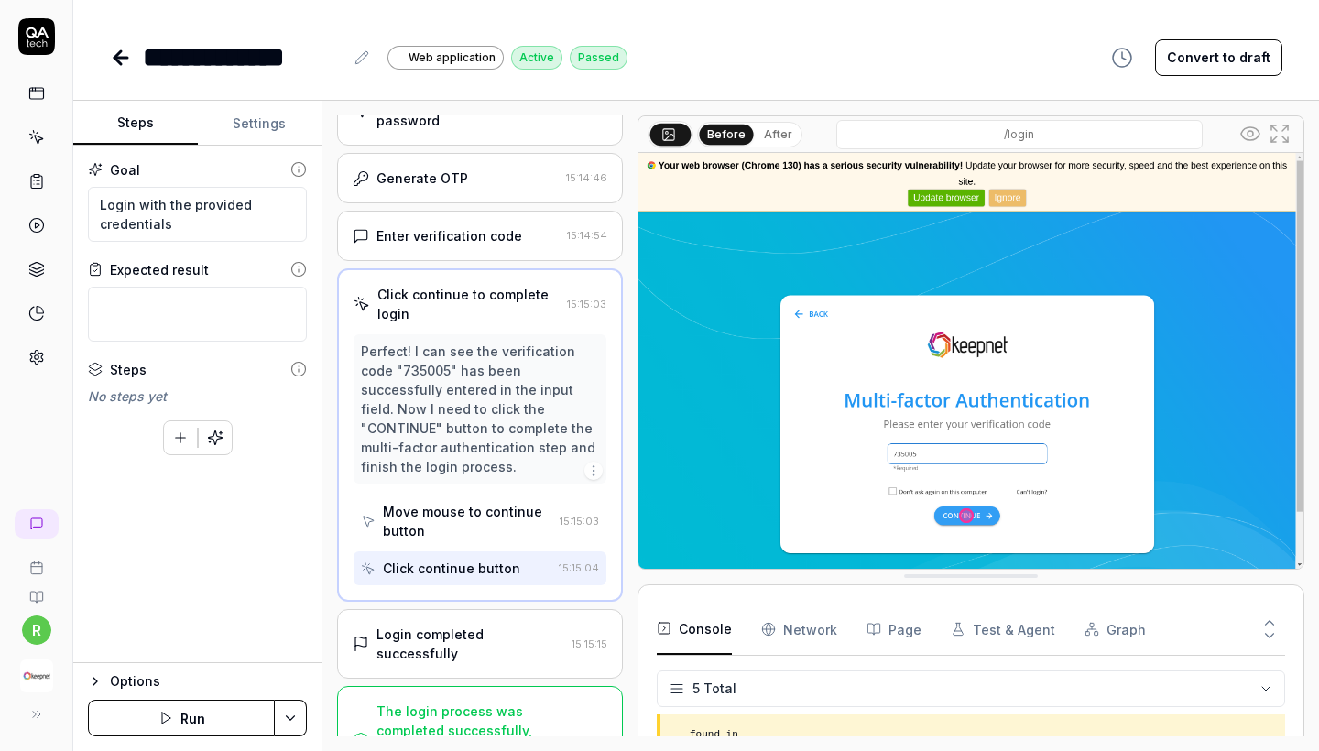
click at [456, 628] on div "Login completed successfully 15:15:15" at bounding box center [480, 644] width 286 height 70
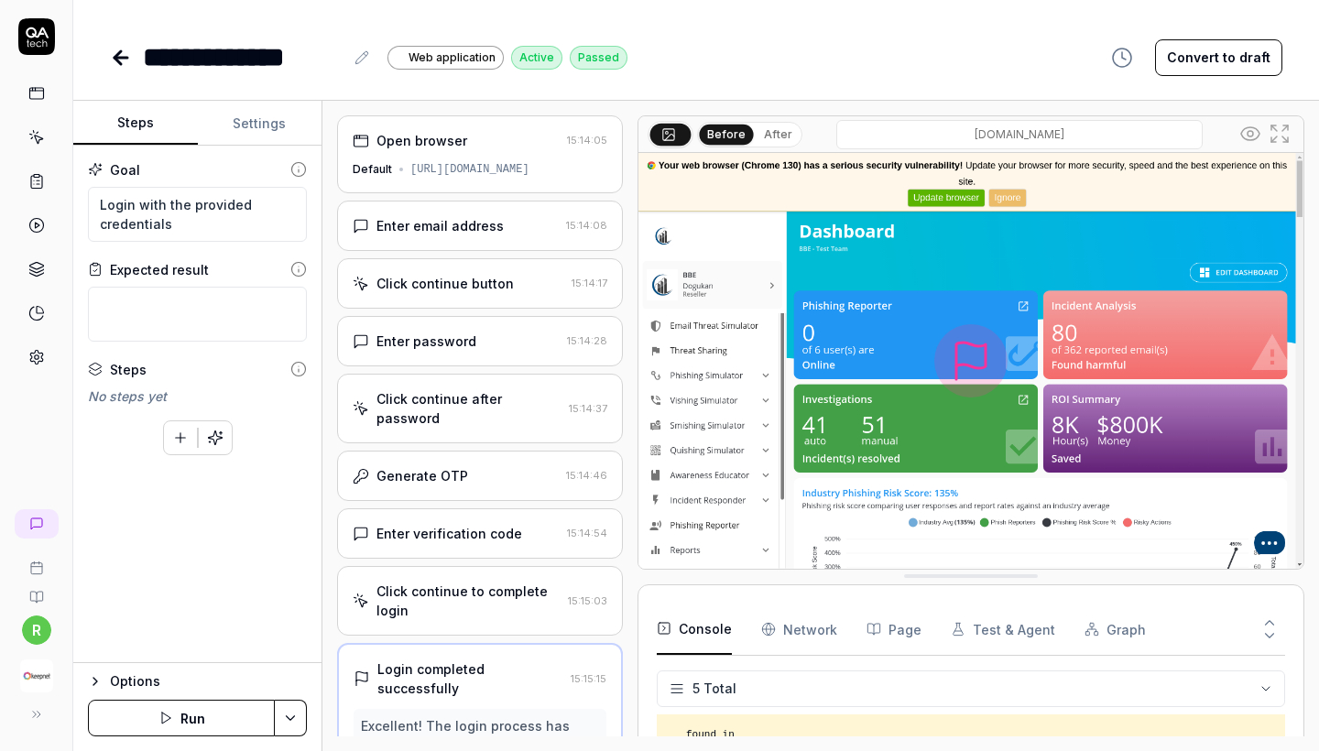
scroll to position [0, 0]
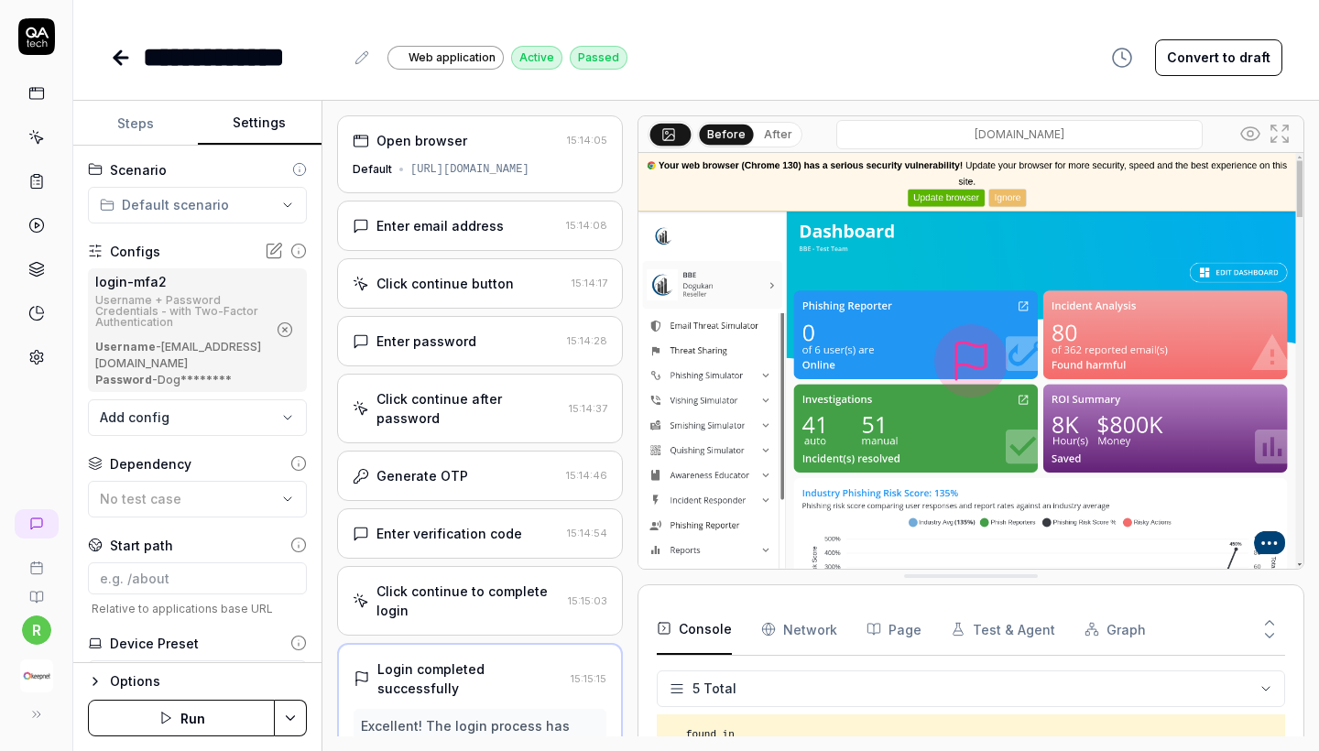
click at [247, 117] on button "Settings" at bounding box center [260, 124] width 125 height 44
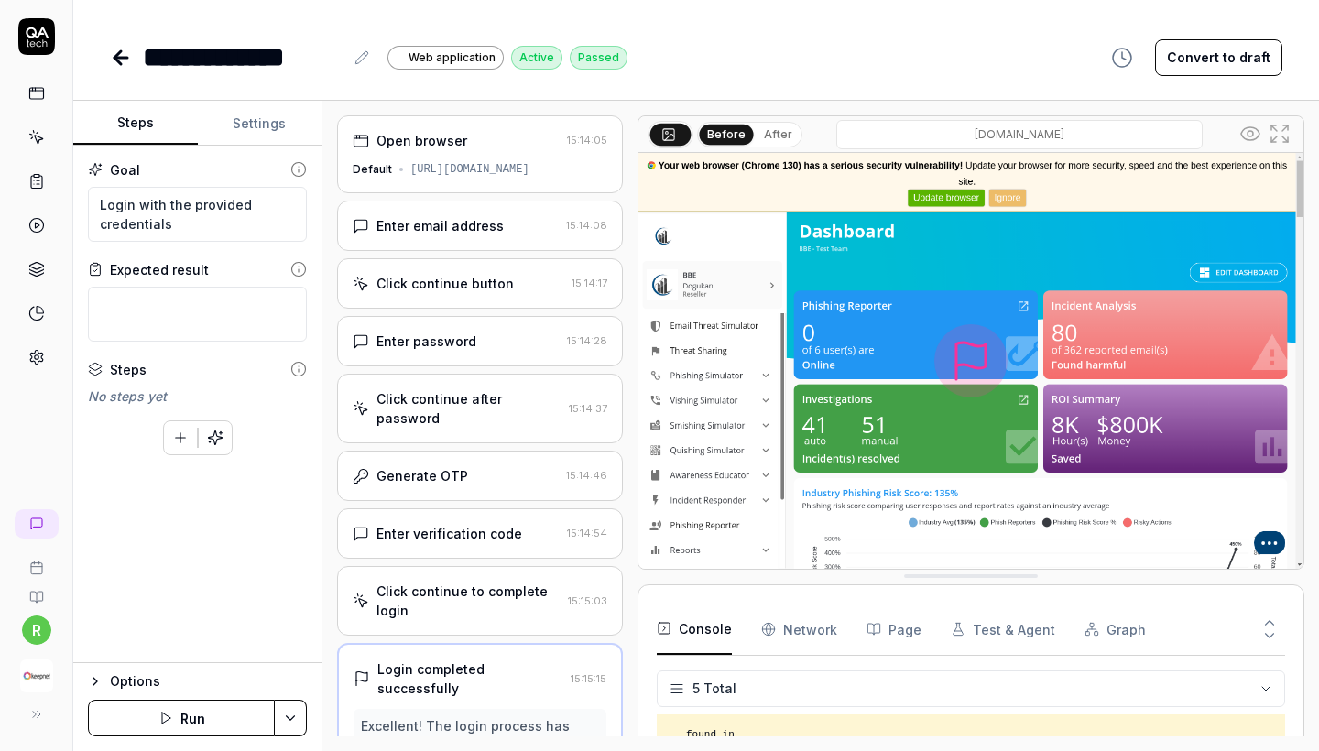
click at [140, 122] on button "Steps" at bounding box center [135, 124] width 125 height 44
click at [486, 466] on div "Generate OTP" at bounding box center [456, 475] width 206 height 19
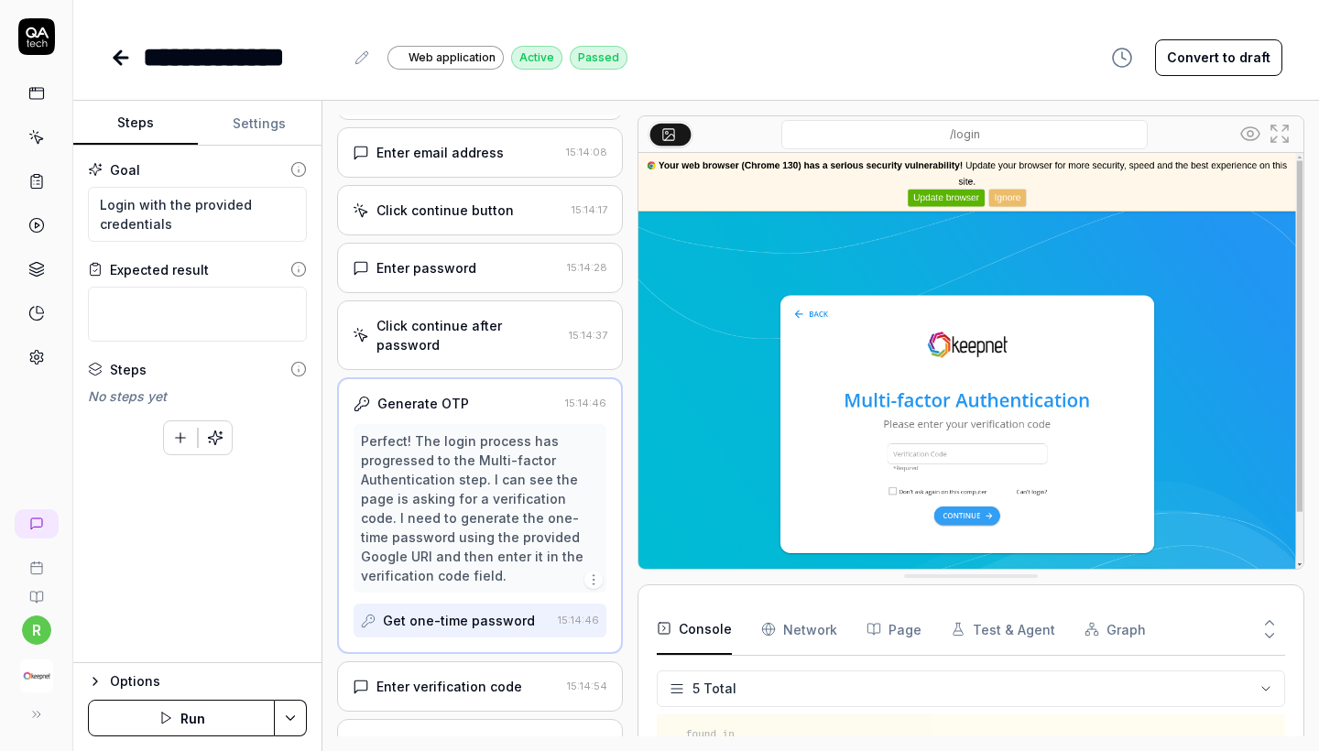
scroll to position [140, 0]
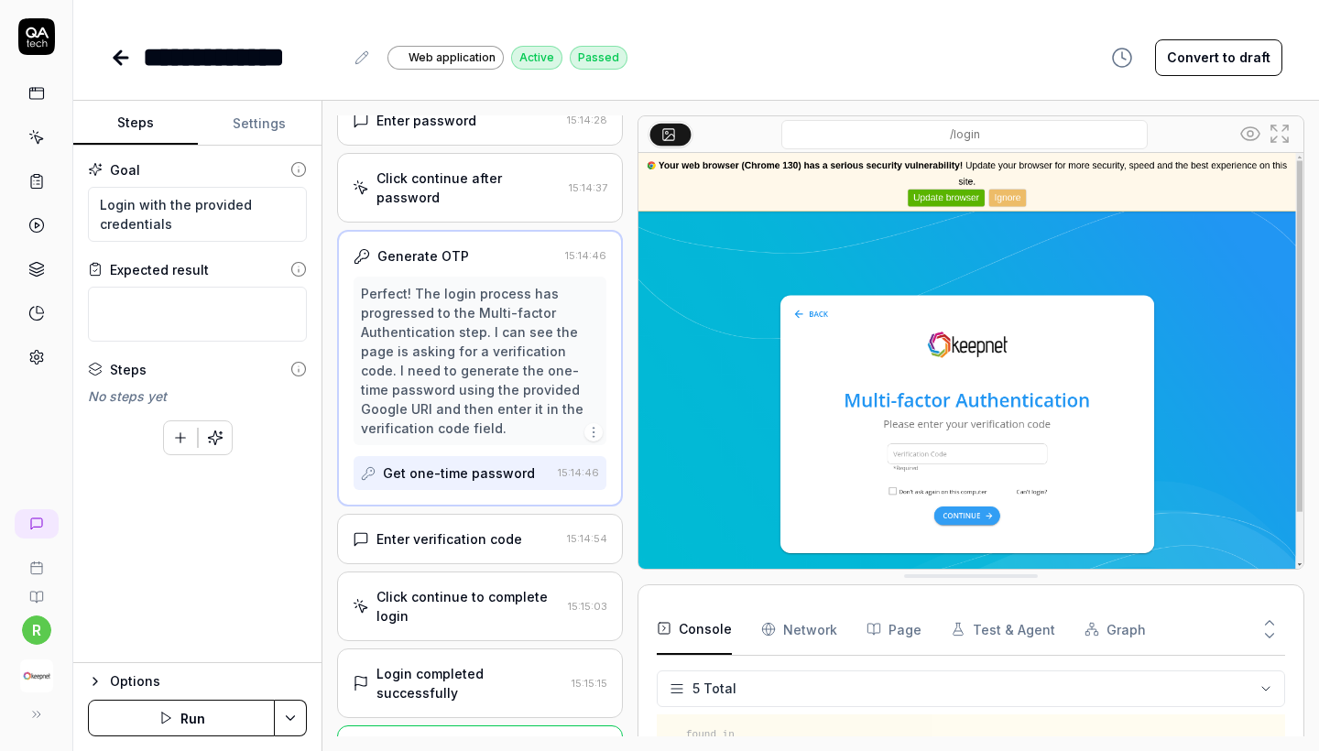
click at [504, 539] on div "Enter verification code 15:14:54" at bounding box center [480, 539] width 286 height 50
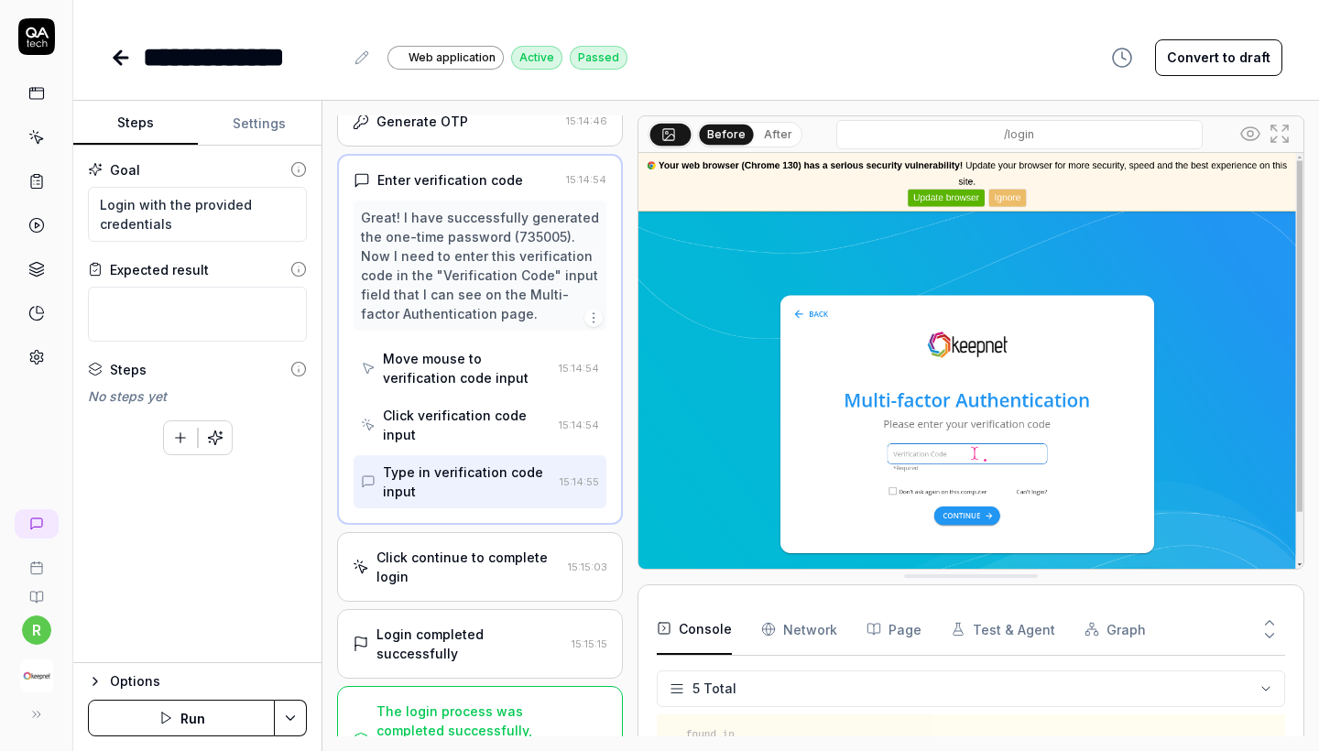
click at [492, 548] on div "Click continue to complete login" at bounding box center [469, 567] width 184 height 38
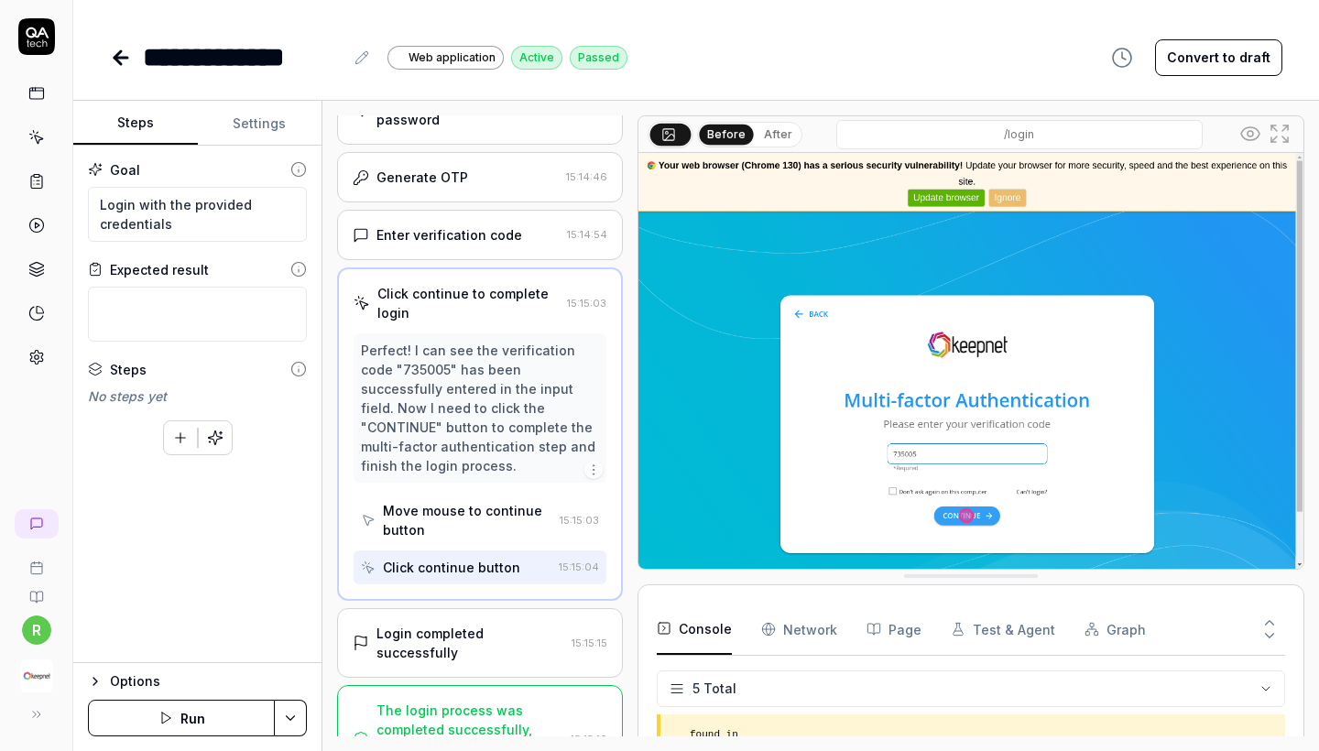
scroll to position [298, 0]
click at [501, 628] on div "Login completed successfully 15:15:15" at bounding box center [480, 644] width 286 height 70
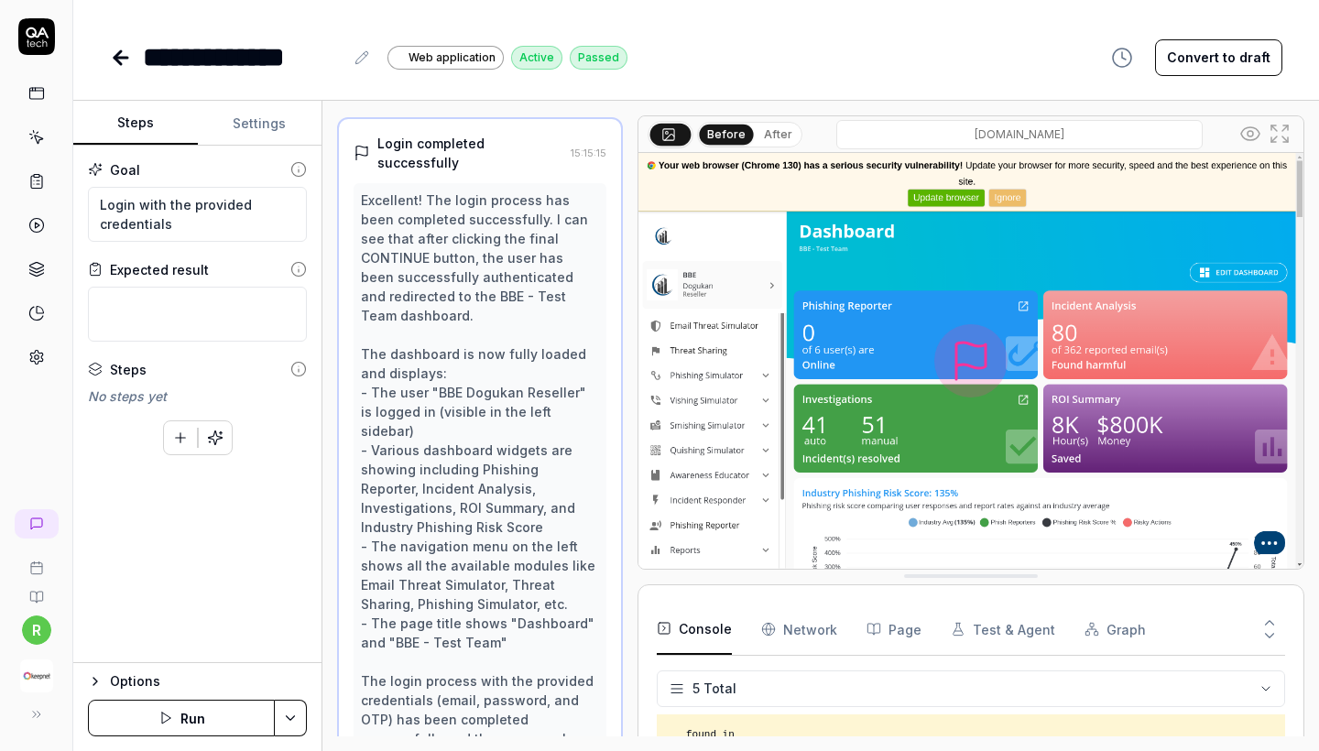
scroll to position [568, 0]
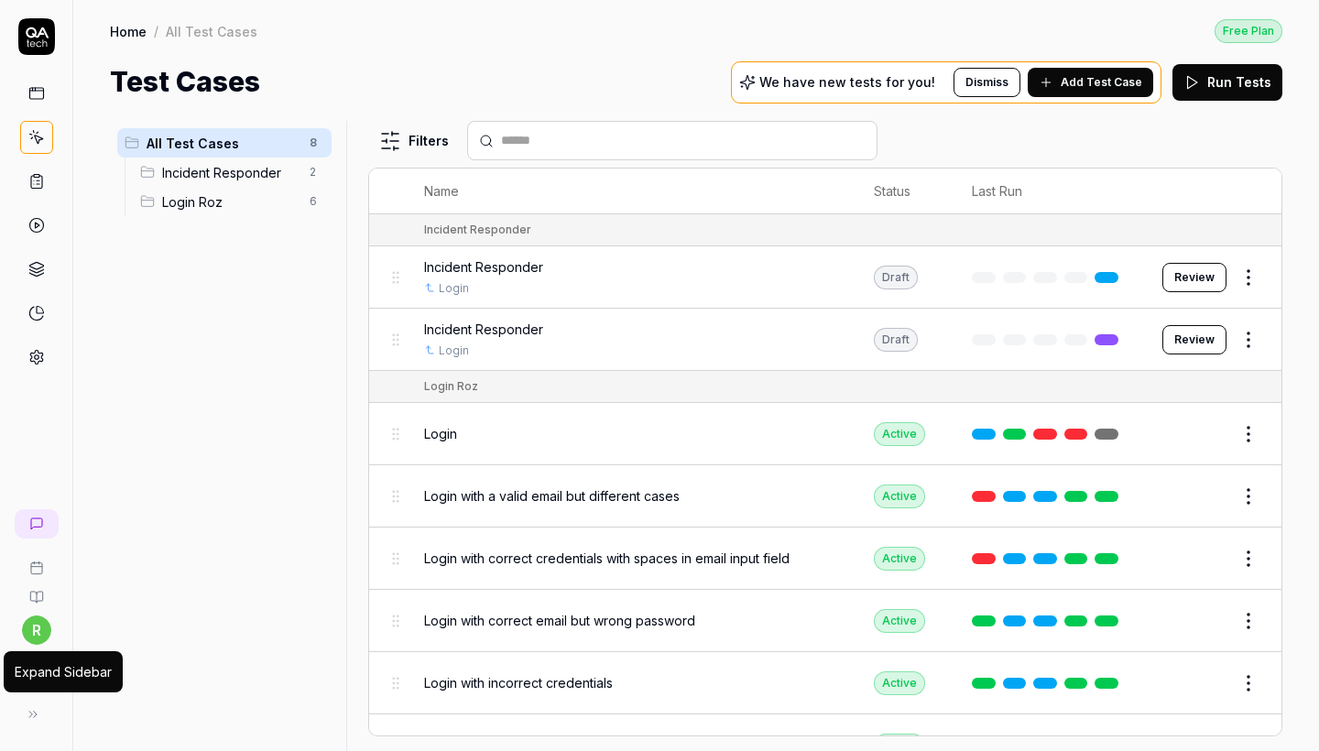
click at [44, 670] on div "Expand Sidebar" at bounding box center [63, 671] width 97 height 19
click at [36, 662] on img "button" at bounding box center [36, 676] width 33 height 33
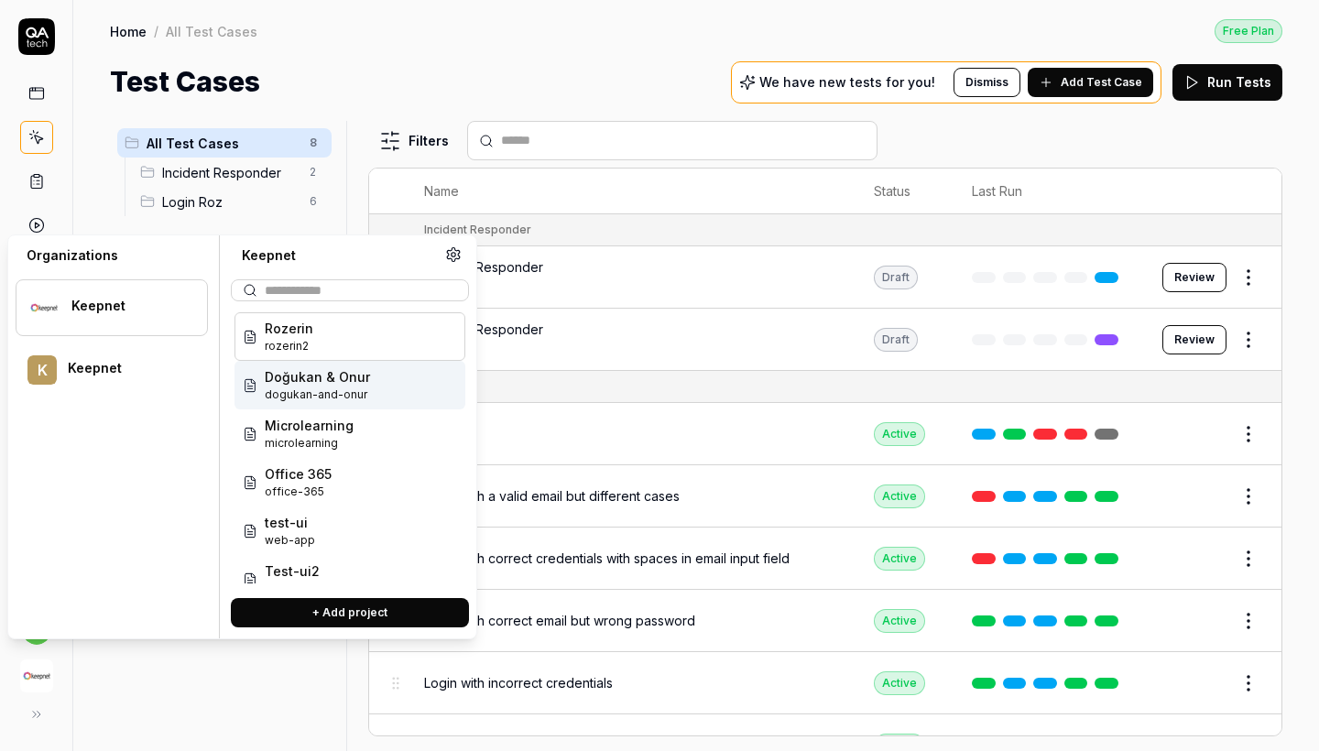
click at [292, 389] on span "dogukan-and-onur" at bounding box center [317, 395] width 105 height 16
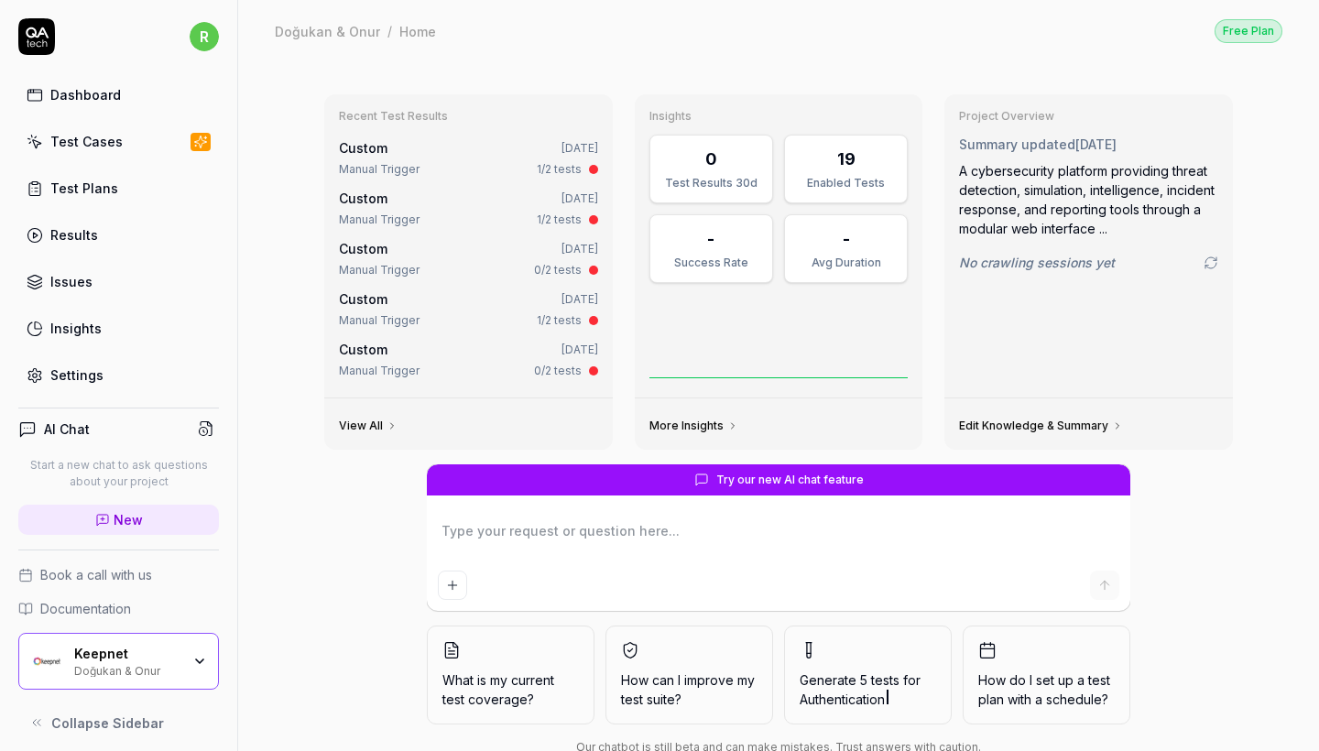
type textarea "*"
click at [147, 139] on link "Test Cases" at bounding box center [118, 142] width 201 height 36
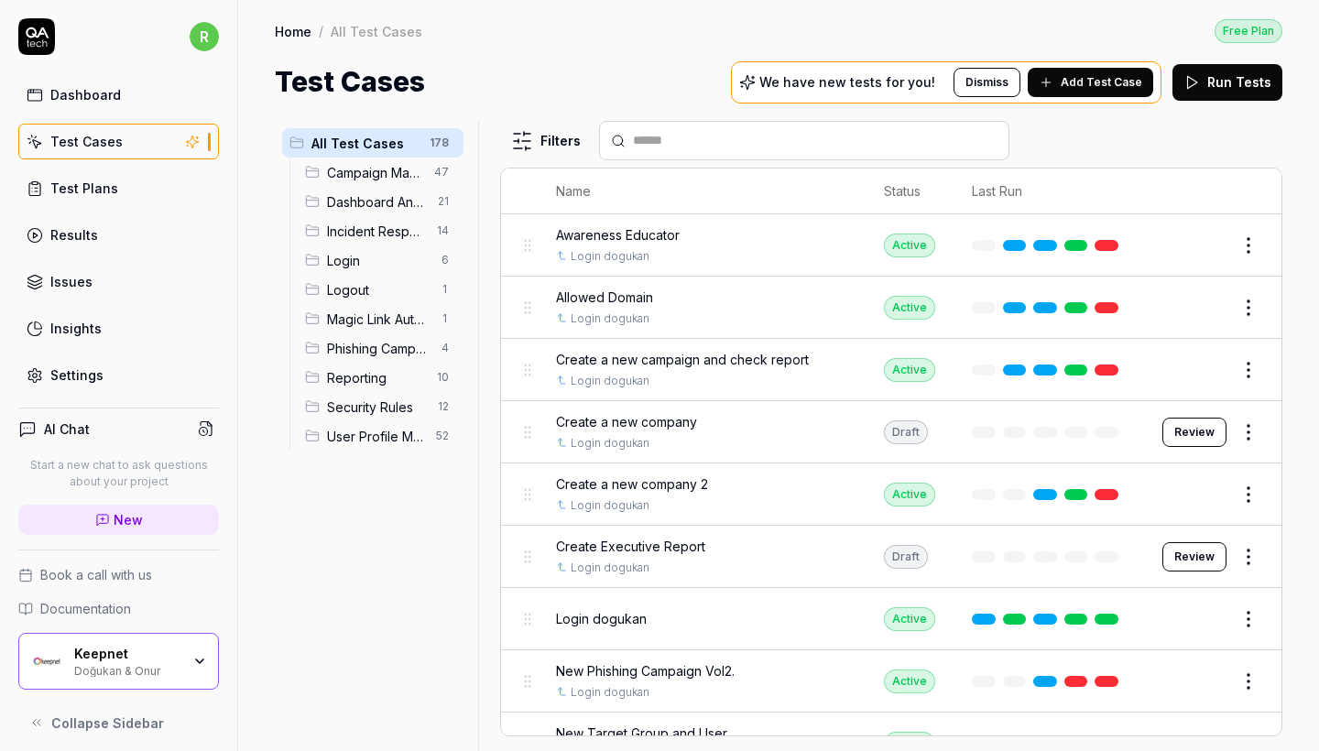
click at [388, 226] on span "Incident Response" at bounding box center [376, 231] width 99 height 19
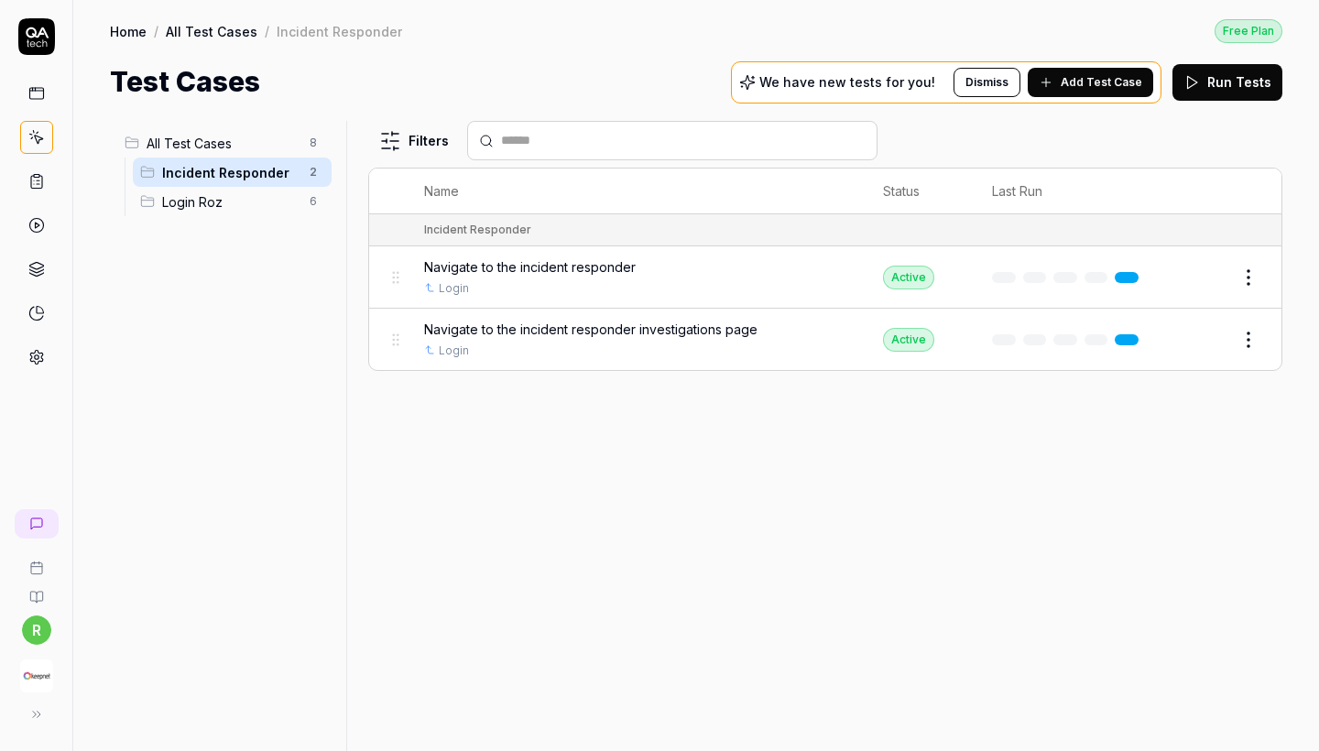
click at [26, 673] on img "button" at bounding box center [36, 676] width 33 height 33
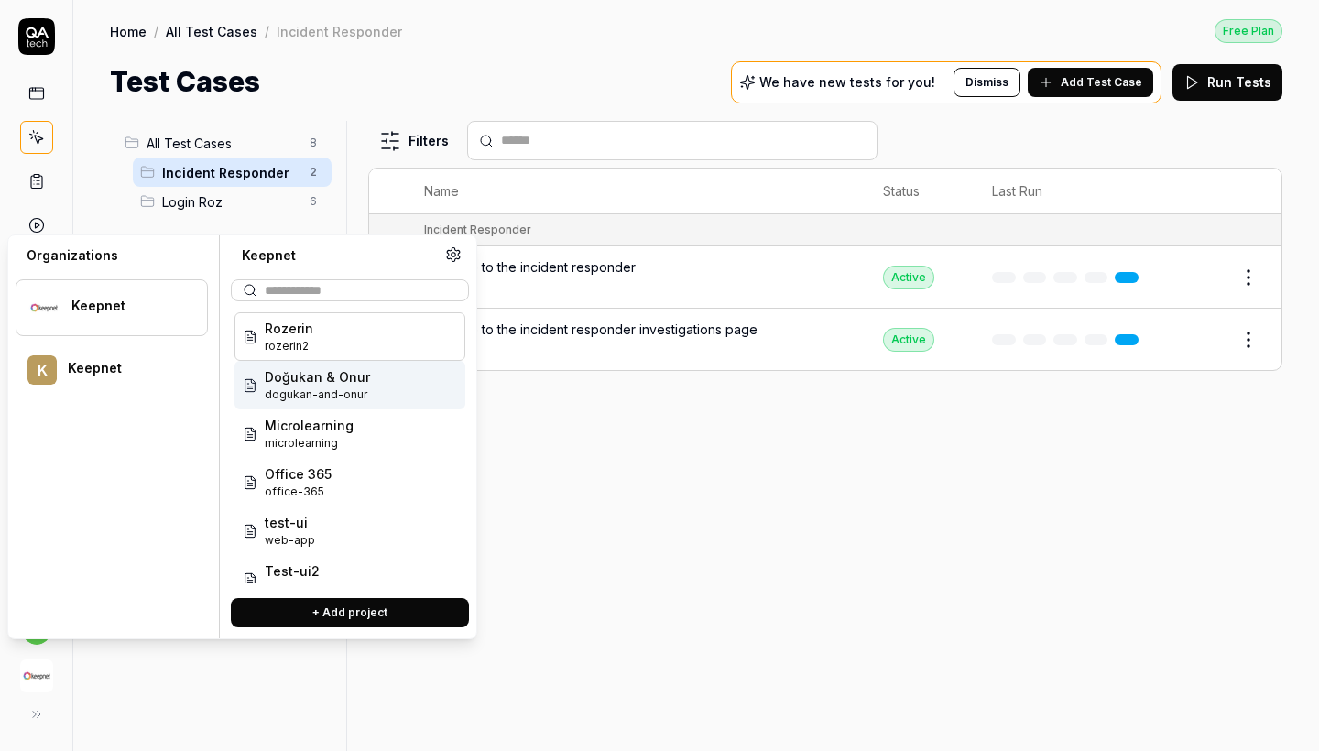
click at [357, 387] on span "dogukan-and-onur" at bounding box center [317, 395] width 105 height 16
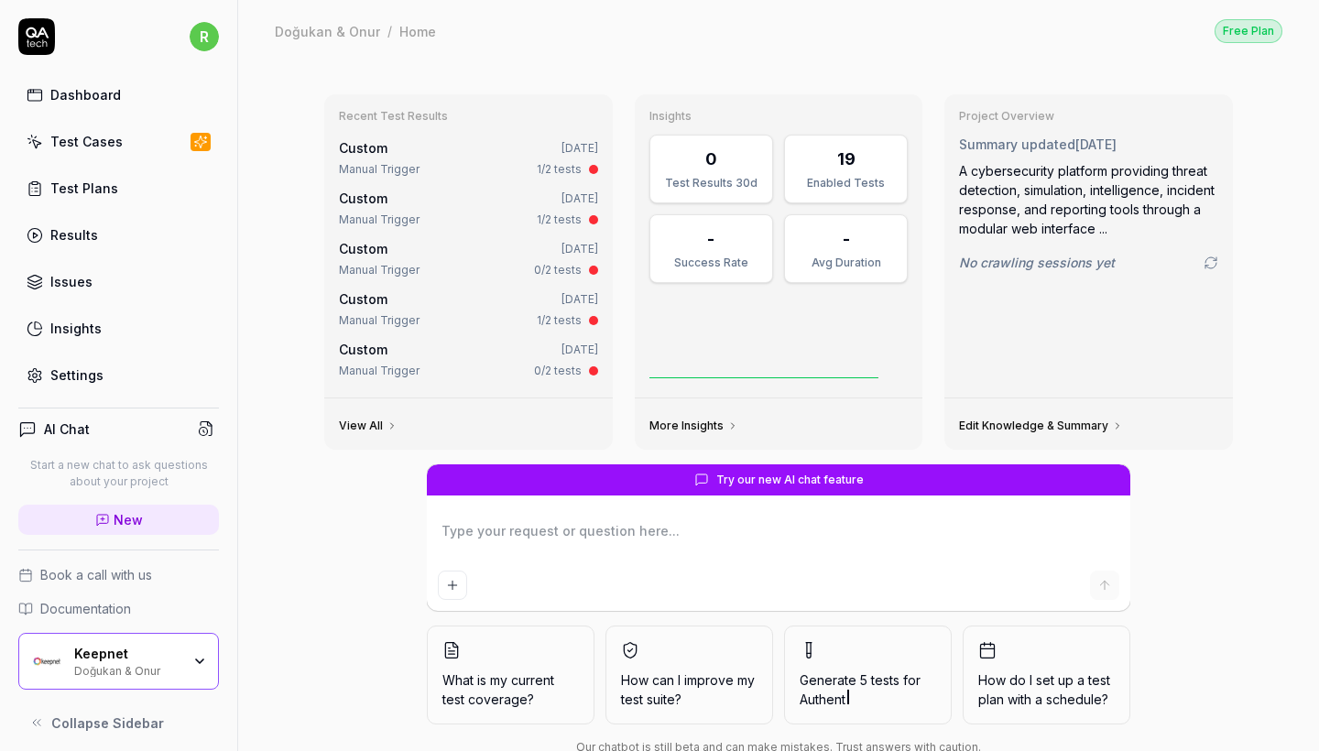
click at [141, 138] on link "Test Cases" at bounding box center [118, 142] width 201 height 36
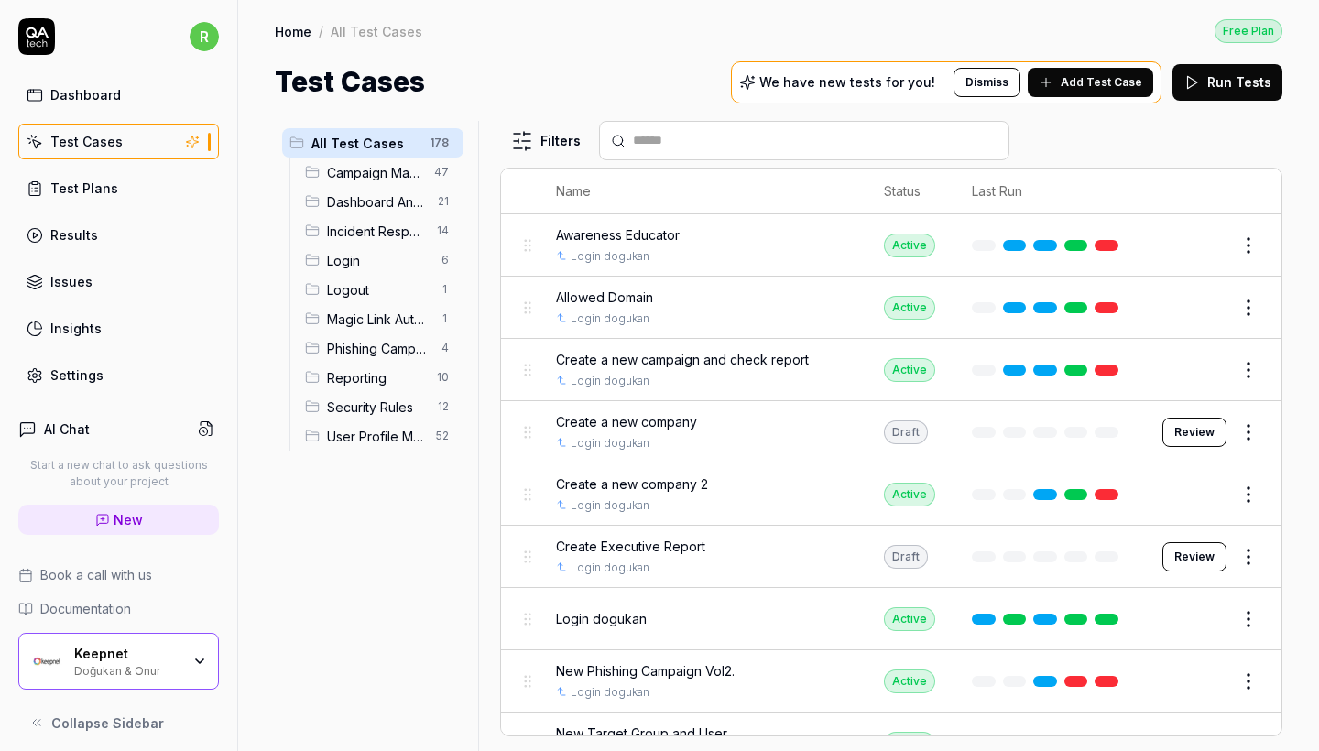
click at [389, 235] on span "Incident Response" at bounding box center [376, 231] width 99 height 19
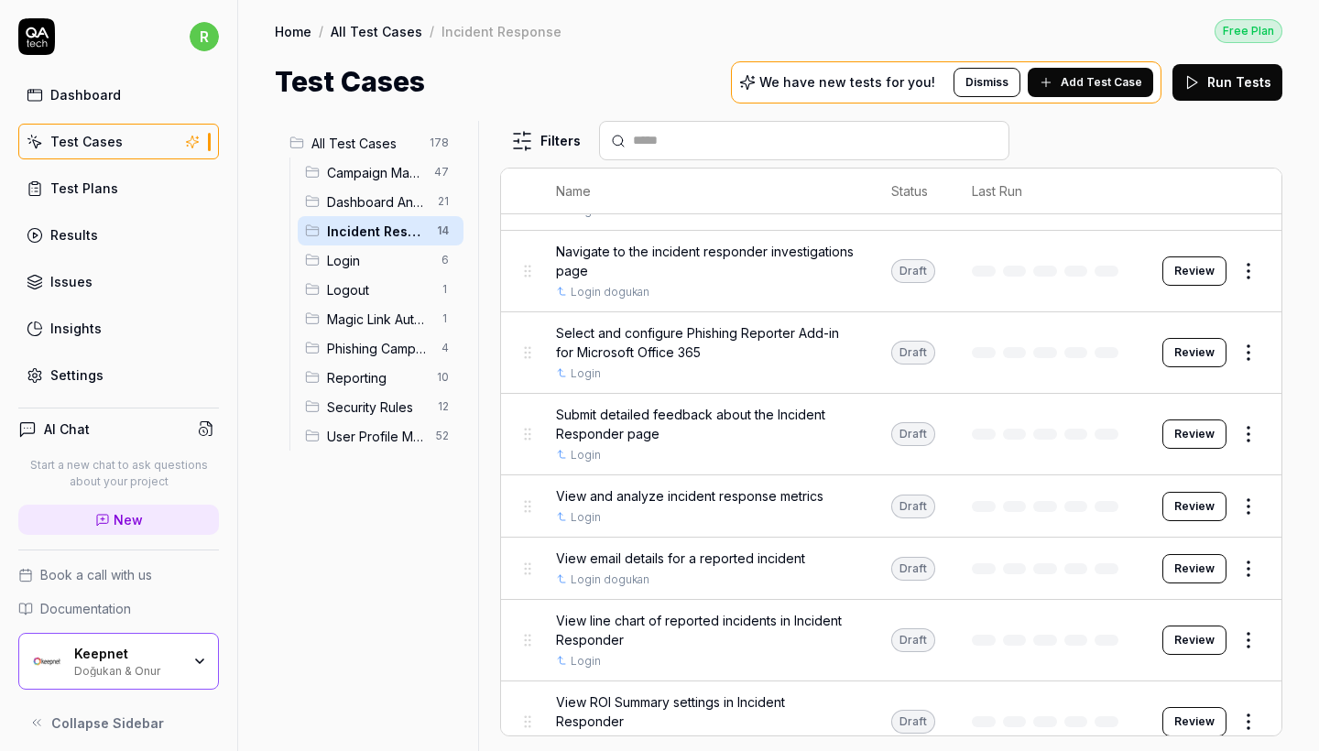
scroll to position [566, 0]
click at [737, 559] on span "View email details for a reported incident" at bounding box center [680, 559] width 249 height 19
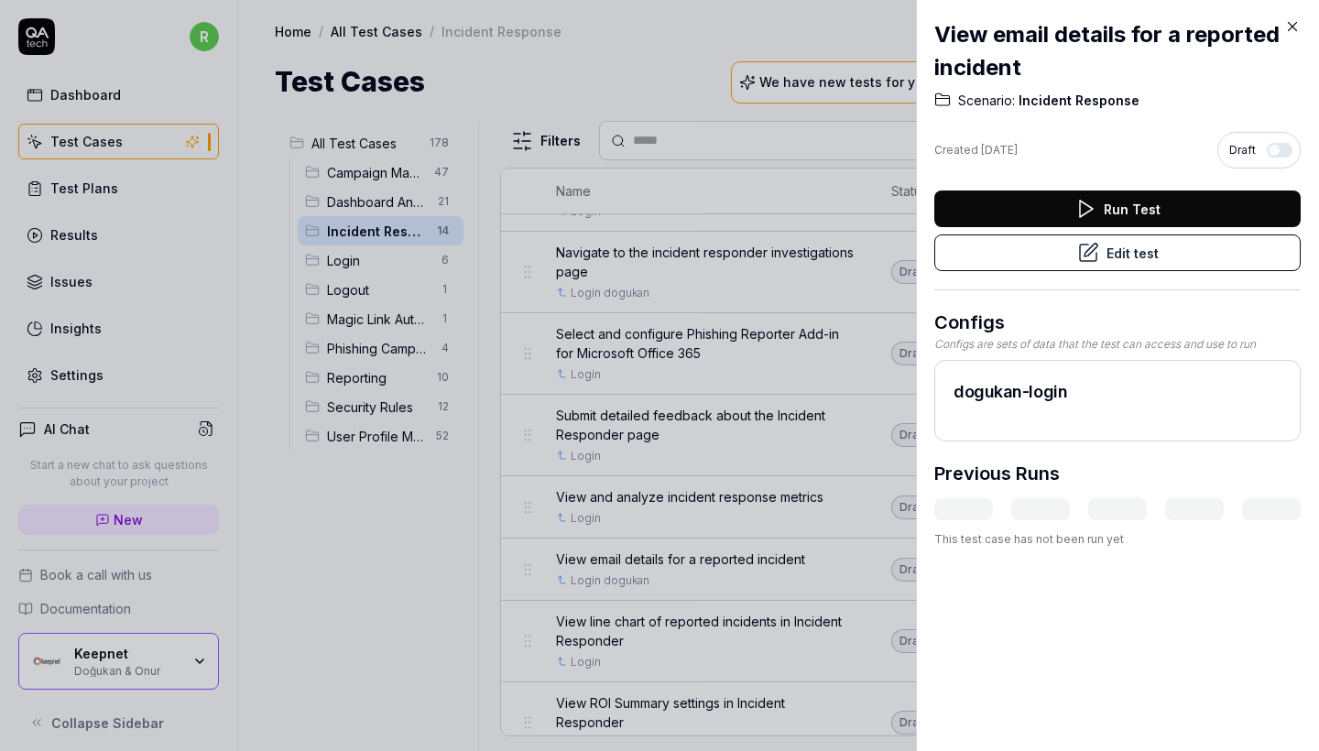
click at [1092, 257] on icon at bounding box center [1088, 253] width 22 height 22
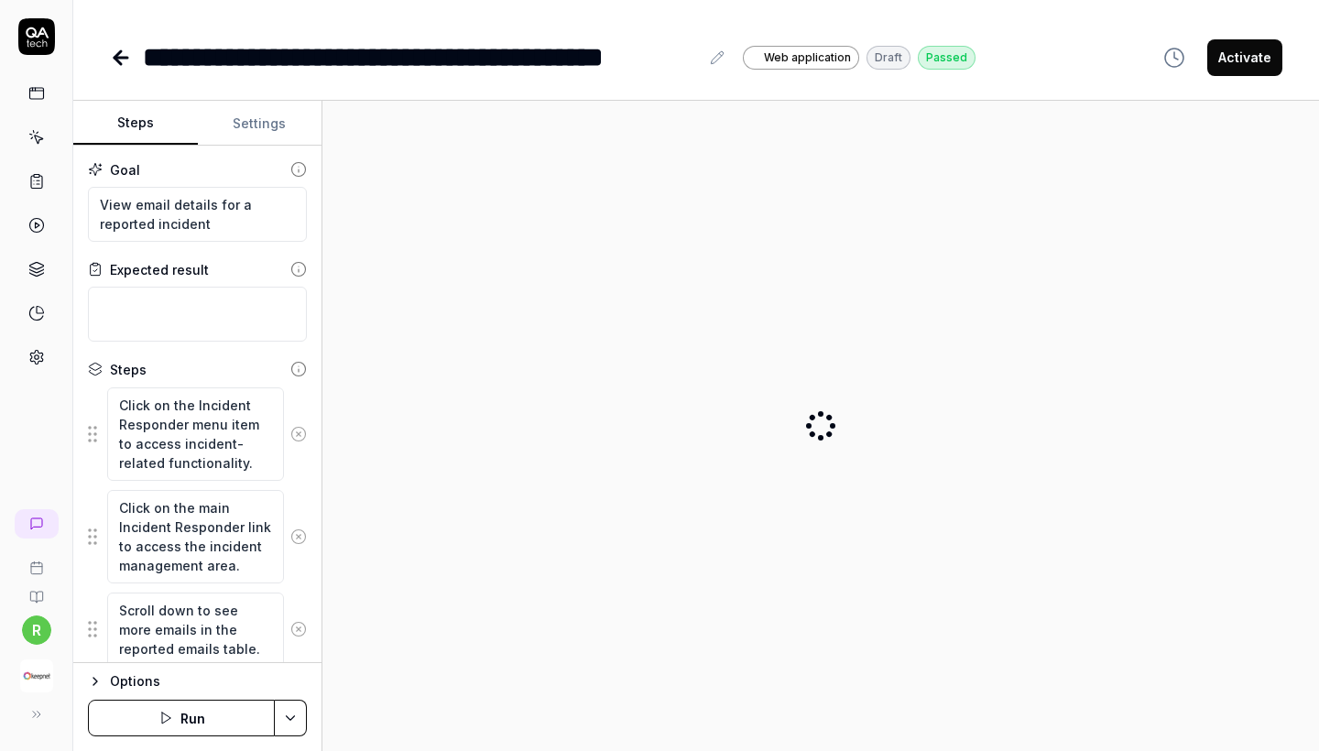
type textarea "*"
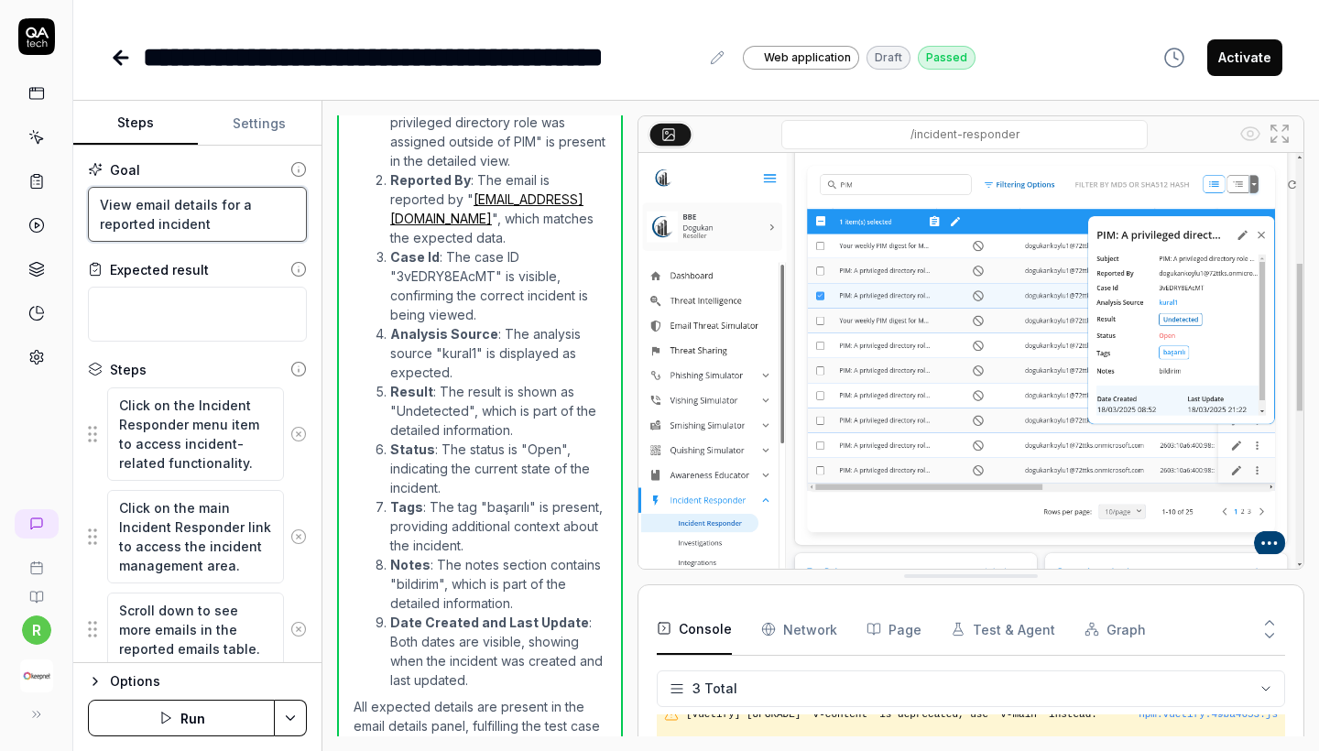
drag, startPoint x: 224, startPoint y: 225, endPoint x: 84, endPoint y: 206, distance: 141.5
click at [84, 206] on div "Goal View email details for a reported incident Expected result Steps Click on …" at bounding box center [197, 405] width 248 height 518
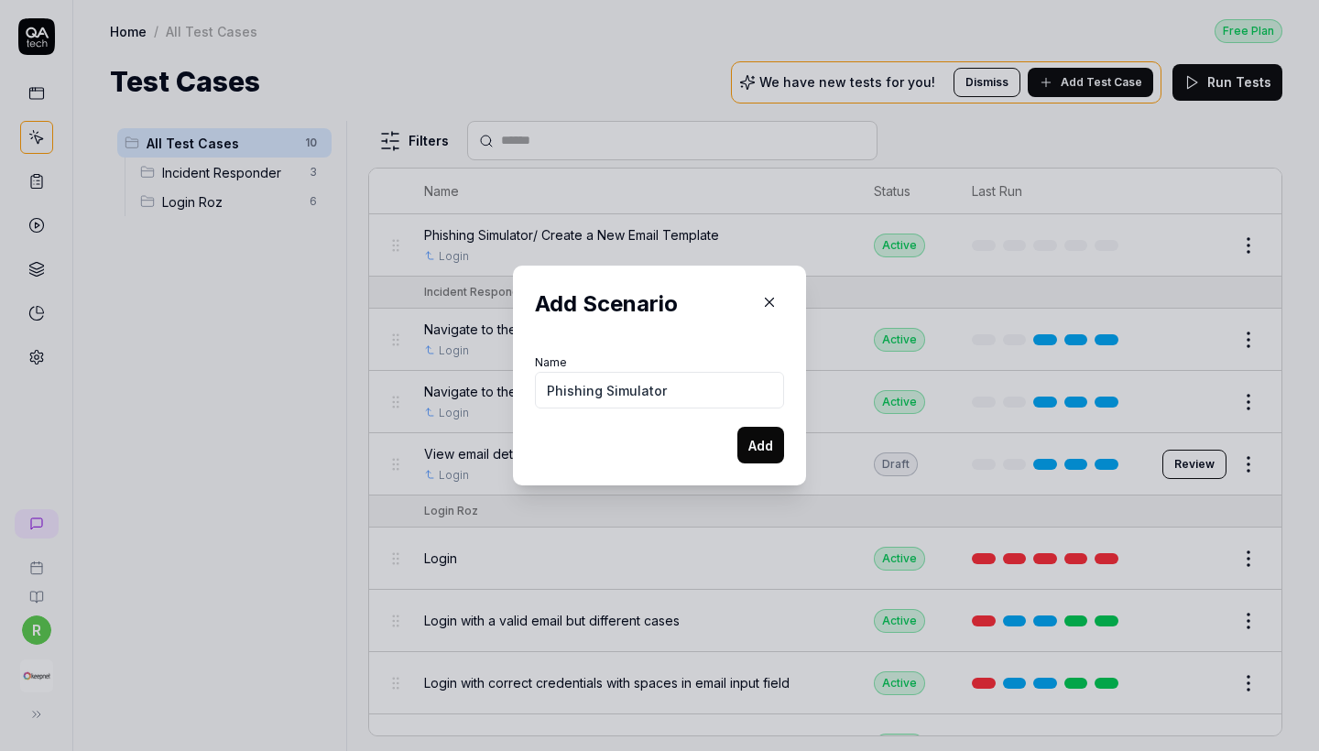
type input "Phishing Simulator"
click at [760, 445] on button "Add" at bounding box center [760, 445] width 47 height 37
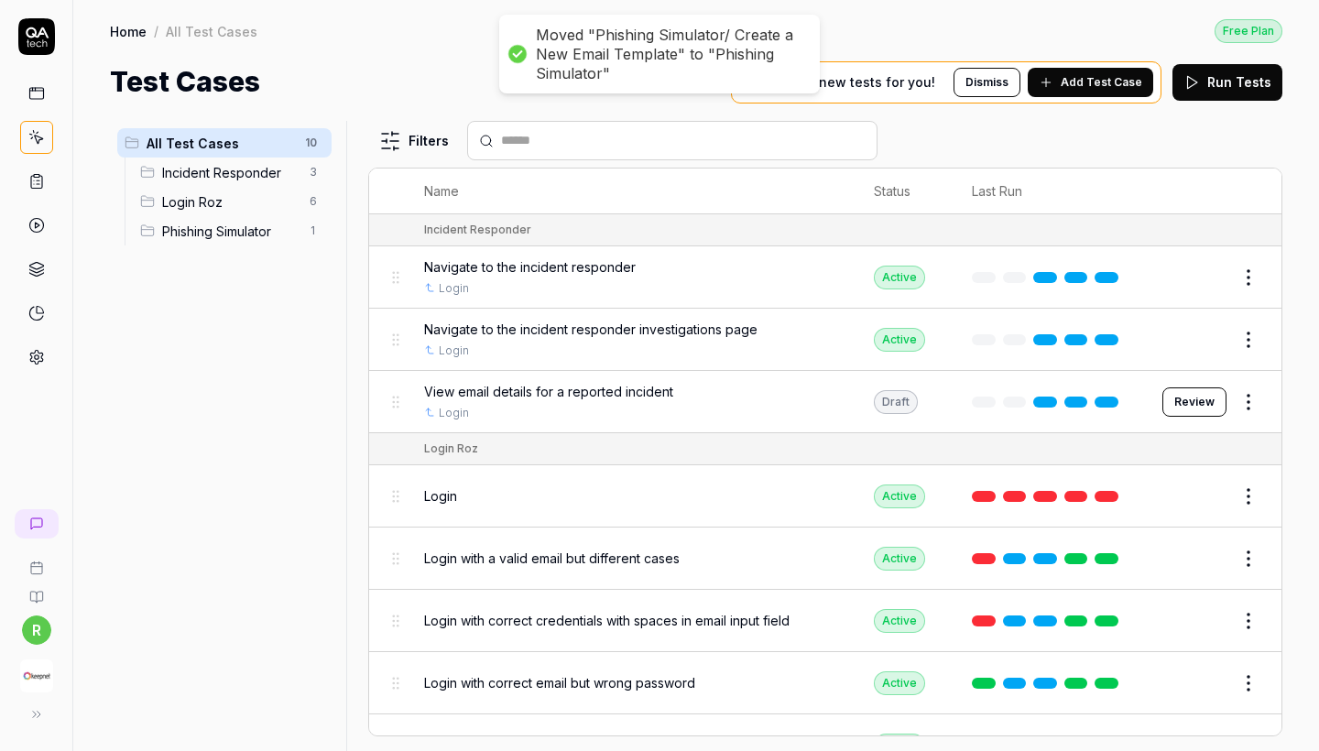
click at [260, 245] on div "Phishing Simulator 1" at bounding box center [232, 230] width 199 height 29
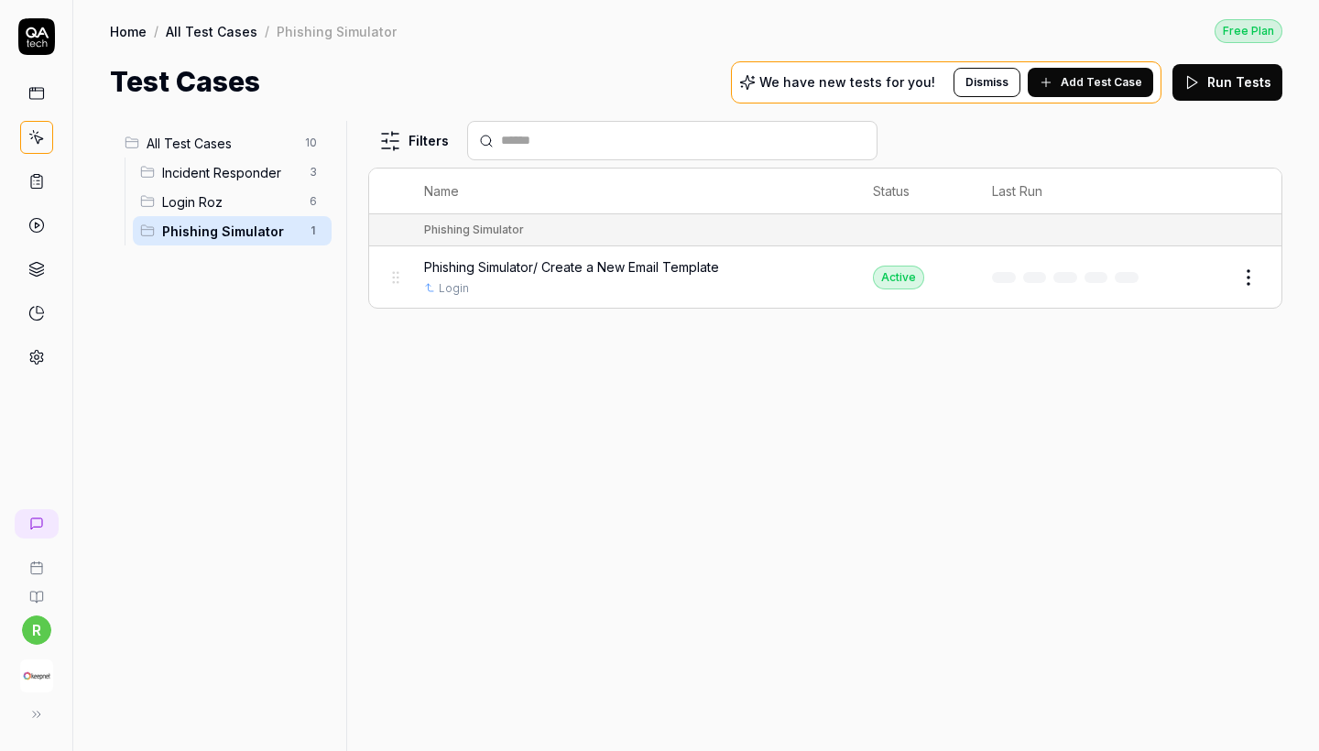
click at [1006, 276] on div at bounding box center [1069, 277] width 154 height 11
click at [1246, 281] on html "r Home / All Test Cases / Phishing Simulator Free Plan Home / All Test Cases / …" at bounding box center [659, 375] width 1319 height 751
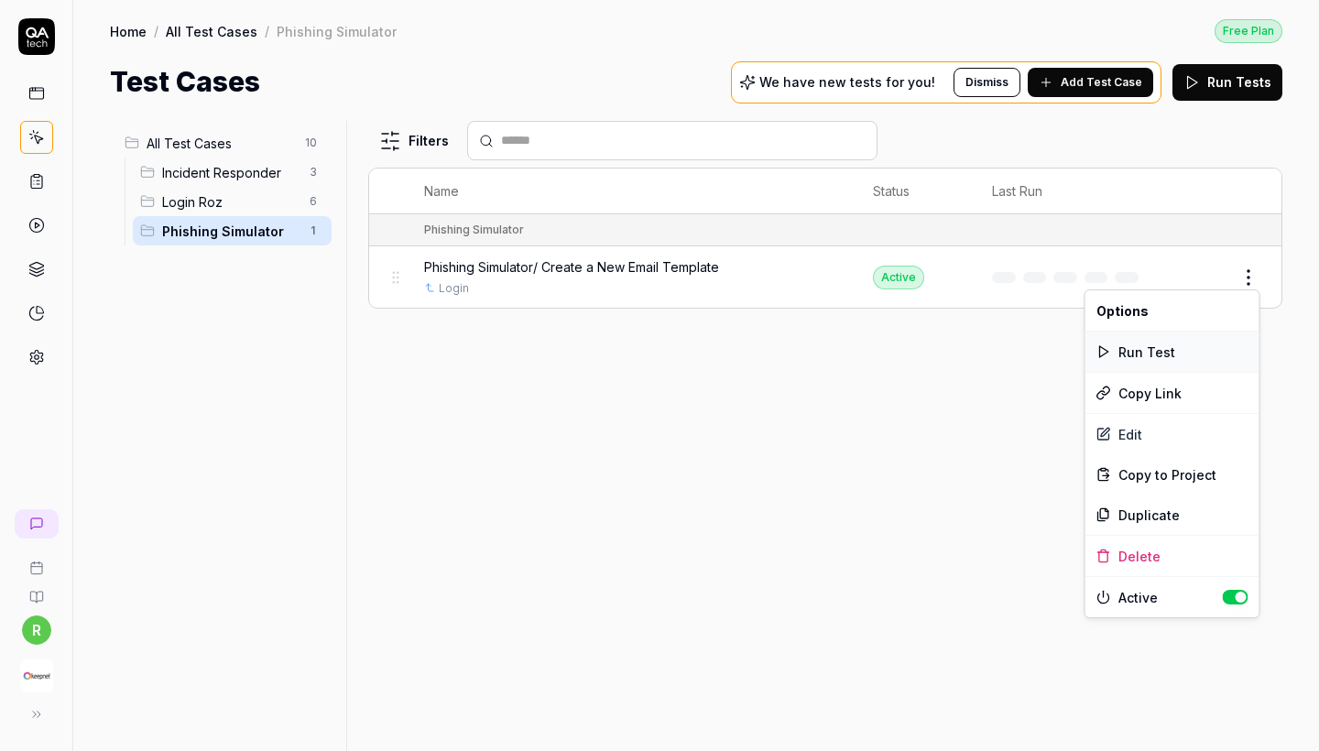
click at [1185, 356] on div "Run Test" at bounding box center [1173, 352] width 174 height 40
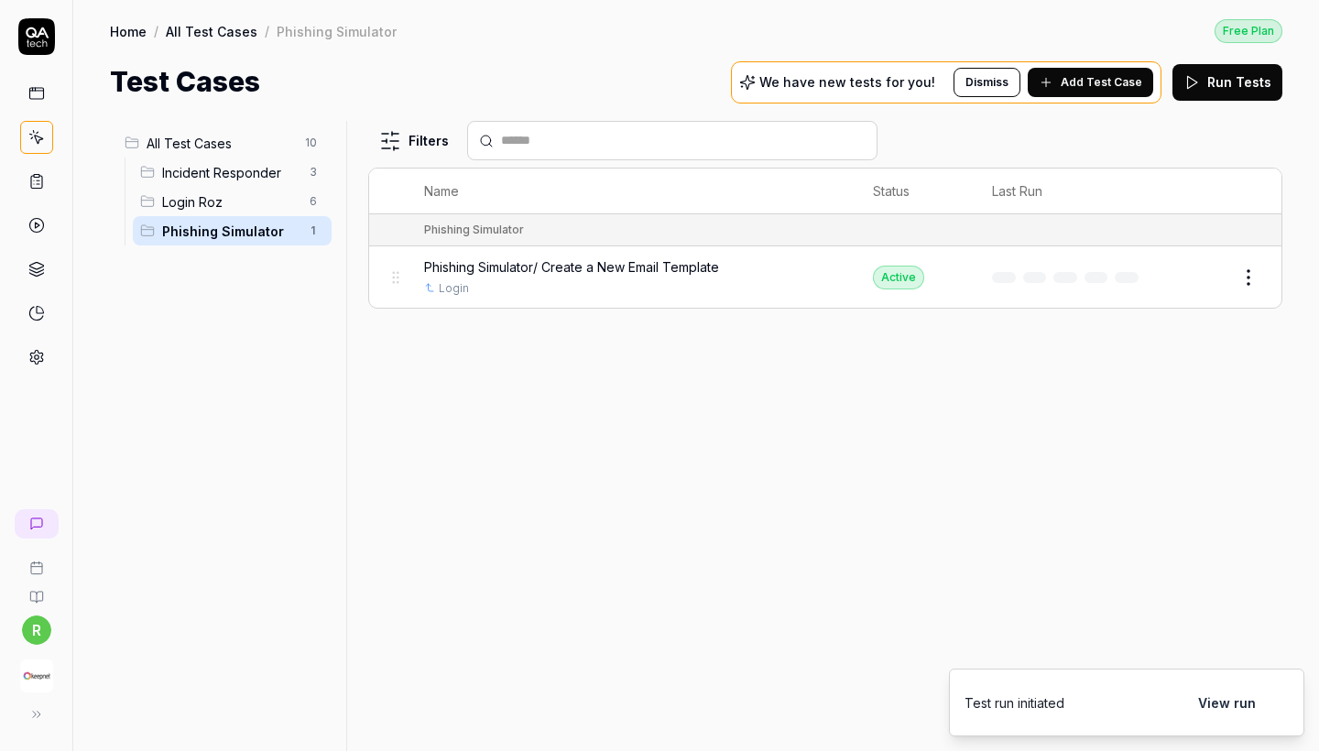
click at [43, 111] on div at bounding box center [36, 225] width 33 height 297
click at [43, 101] on icon at bounding box center [36, 93] width 16 height 16
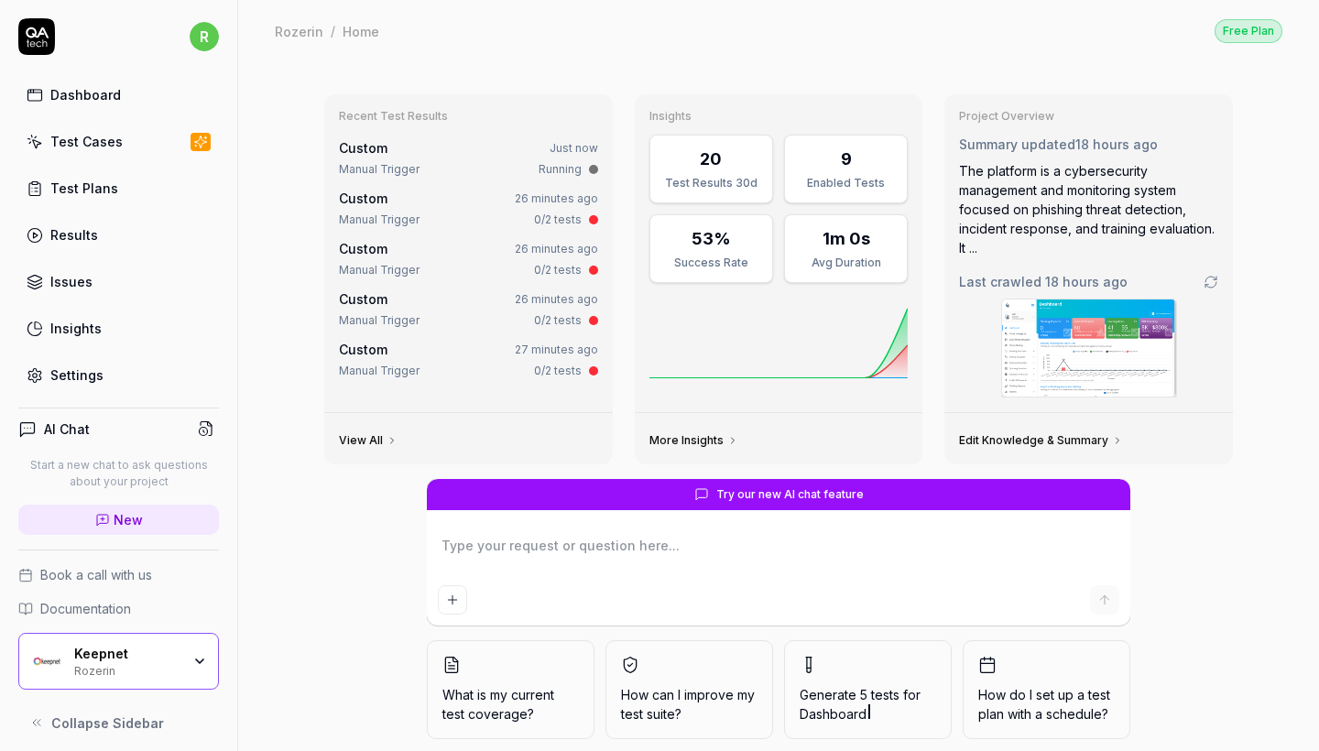
click at [67, 168] on div "Dashboard Test Cases Test Plans Results Issues Insights Settings" at bounding box center [118, 235] width 201 height 316
click at [67, 151] on link "Test Cases" at bounding box center [118, 142] width 201 height 36
type textarea "*"
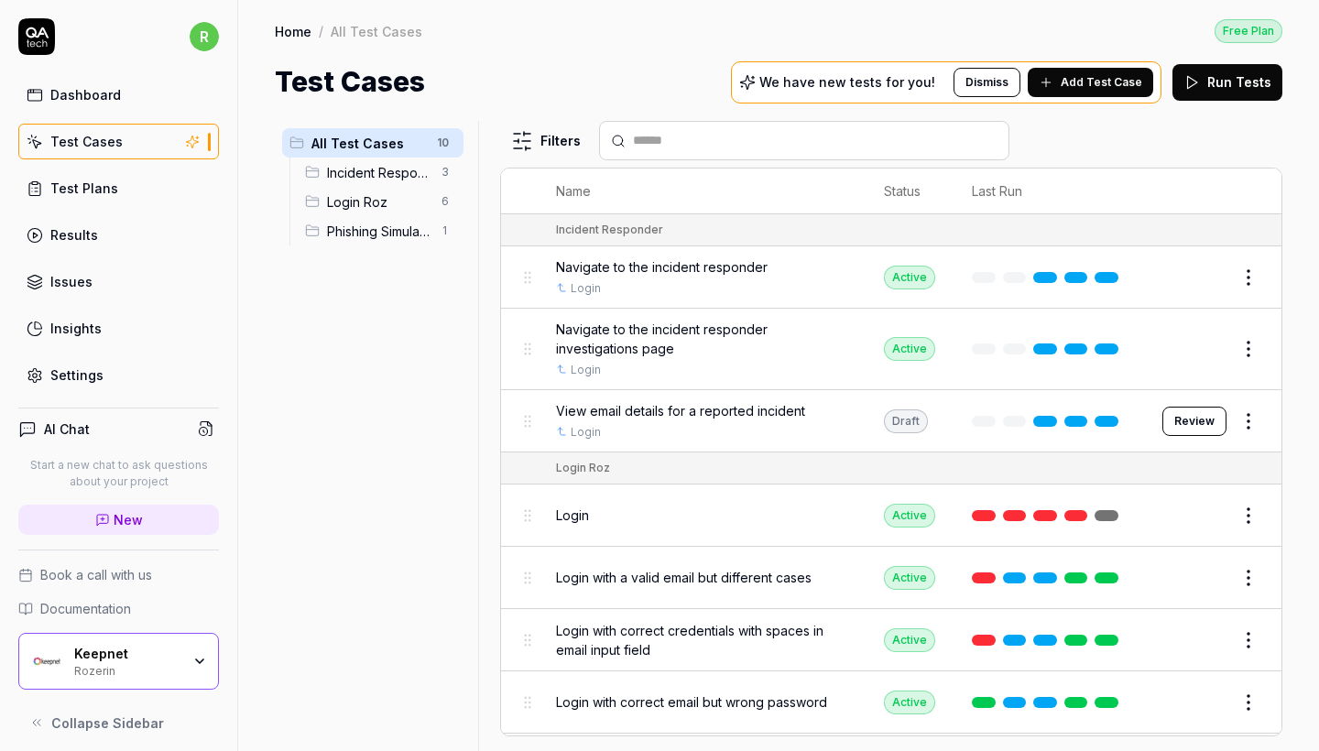
click at [388, 225] on span "Phishing Simulator" at bounding box center [379, 231] width 104 height 19
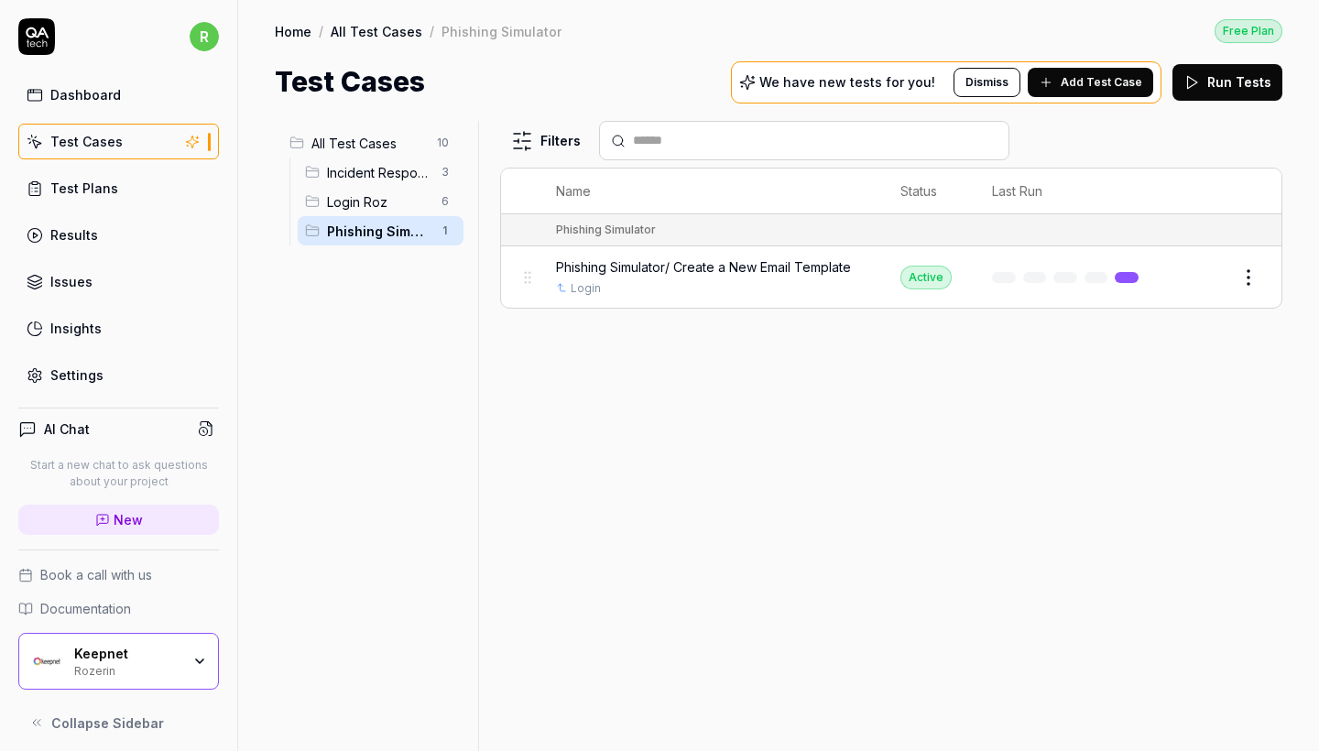
click at [371, 147] on span "All Test Cases" at bounding box center [368, 143] width 115 height 19
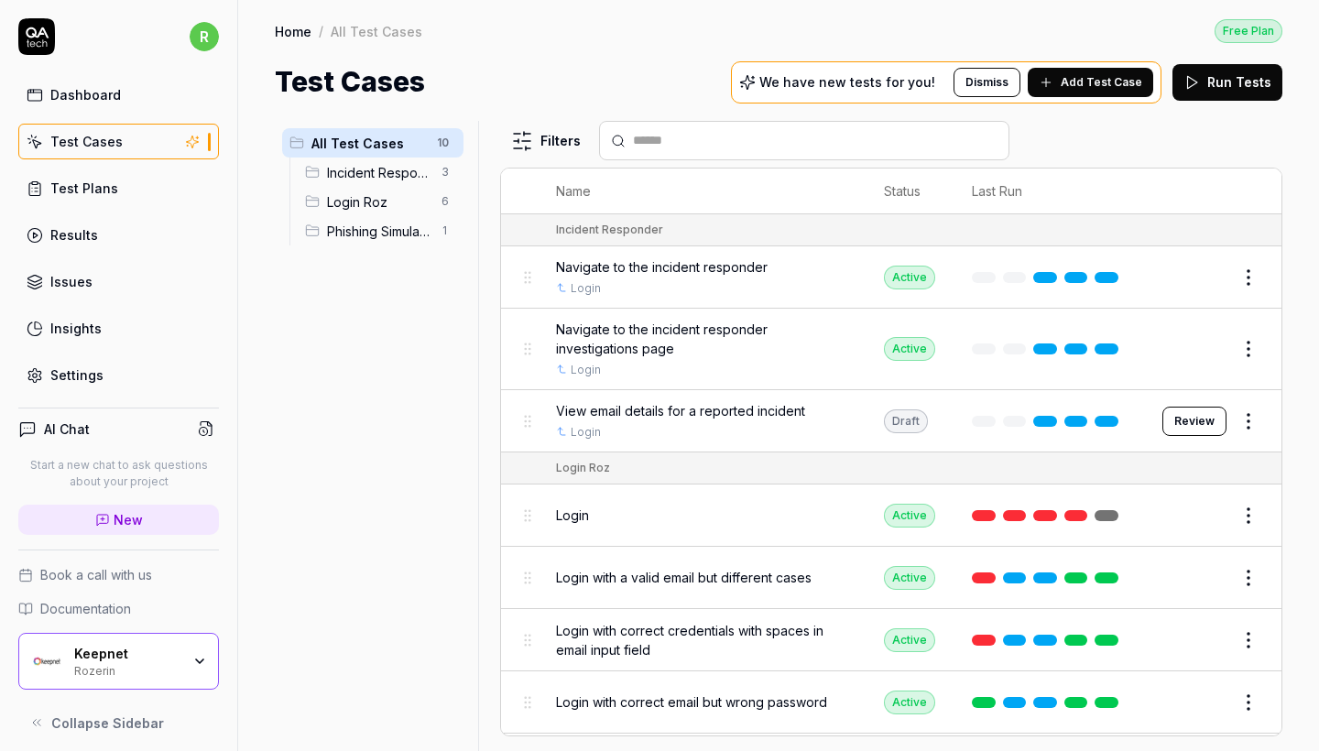
click at [365, 217] on div "Phishing Simulator 1" at bounding box center [381, 230] width 166 height 29
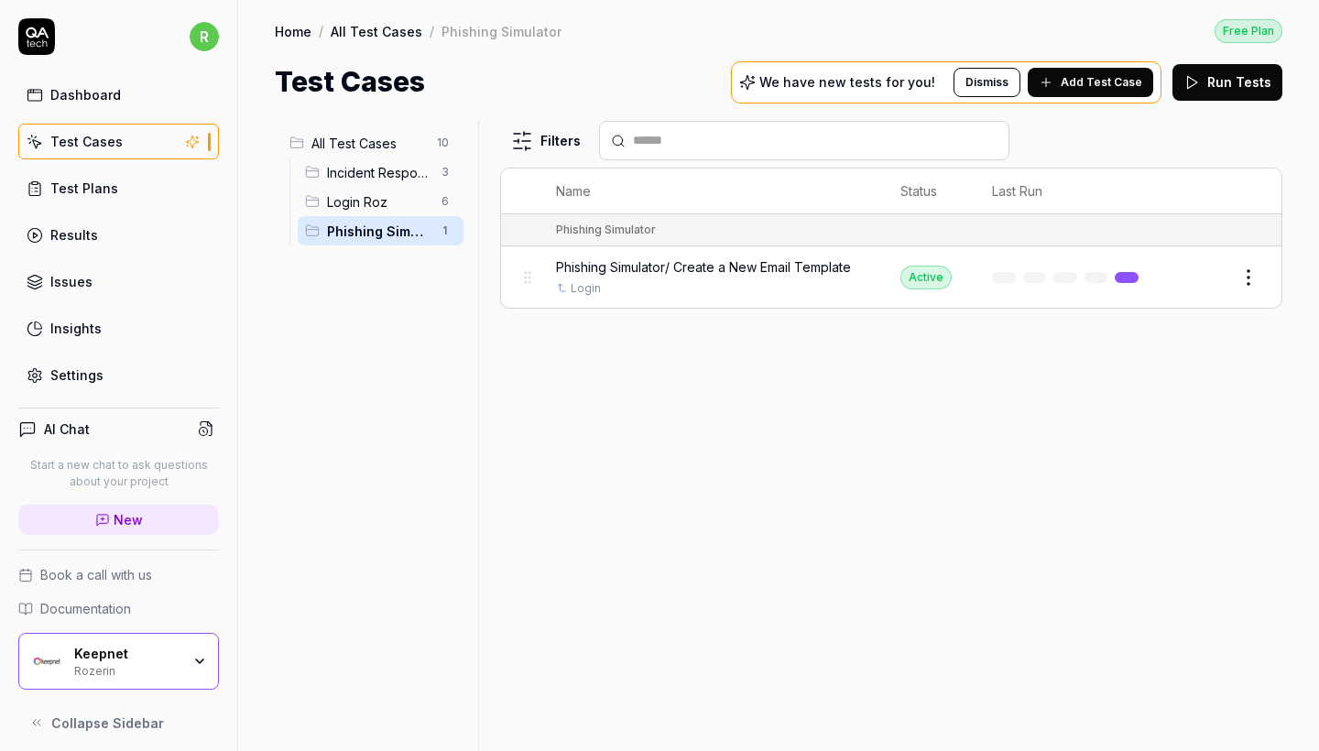
click at [1256, 277] on html "r Dashboard Test Cases Test Plans Results Issues Insights Settings AI Chat Star…" at bounding box center [659, 375] width 1319 height 751
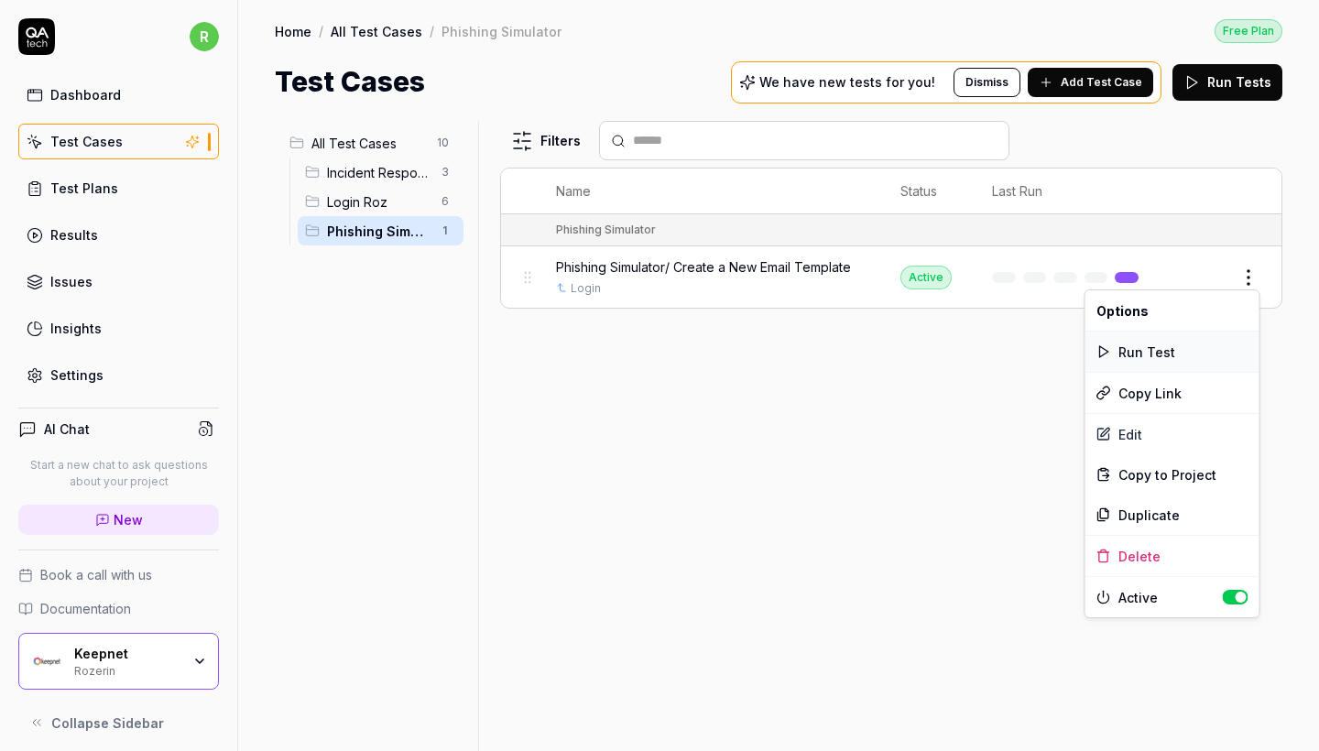
click at [1202, 352] on div "Run Test" at bounding box center [1173, 352] width 174 height 40
click at [1257, 276] on html "Run started r Dashboard Test Cases Test Plans Results Issues Insights Settings …" at bounding box center [659, 375] width 1319 height 751
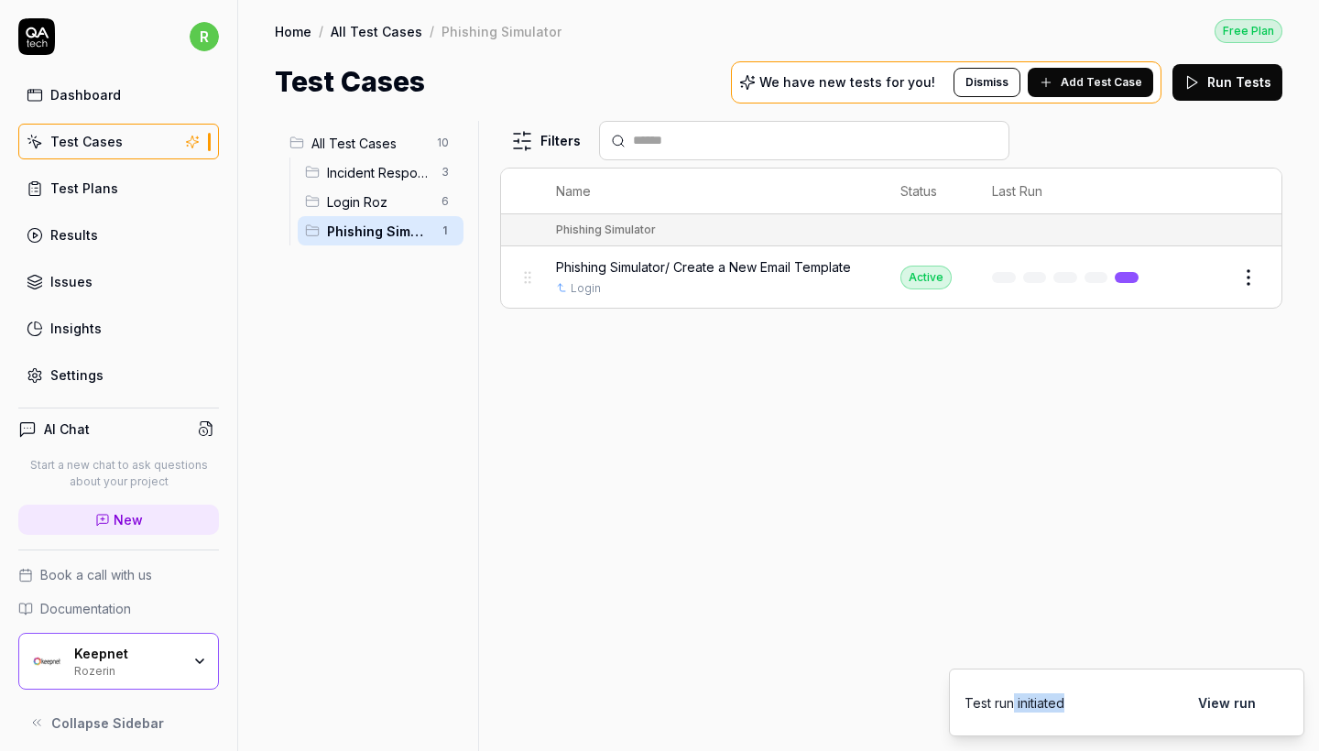
copy div "initiated"
drag, startPoint x: 1015, startPoint y: 701, endPoint x: 1107, endPoint y: 701, distance: 91.6
click at [1107, 701] on html "r Dashboard Test Cases Test Plans Results Issues Insights Settings AI Chat Star…" at bounding box center [659, 375] width 1319 height 751
click at [1096, 272] on link at bounding box center [1097, 277] width 24 height 11
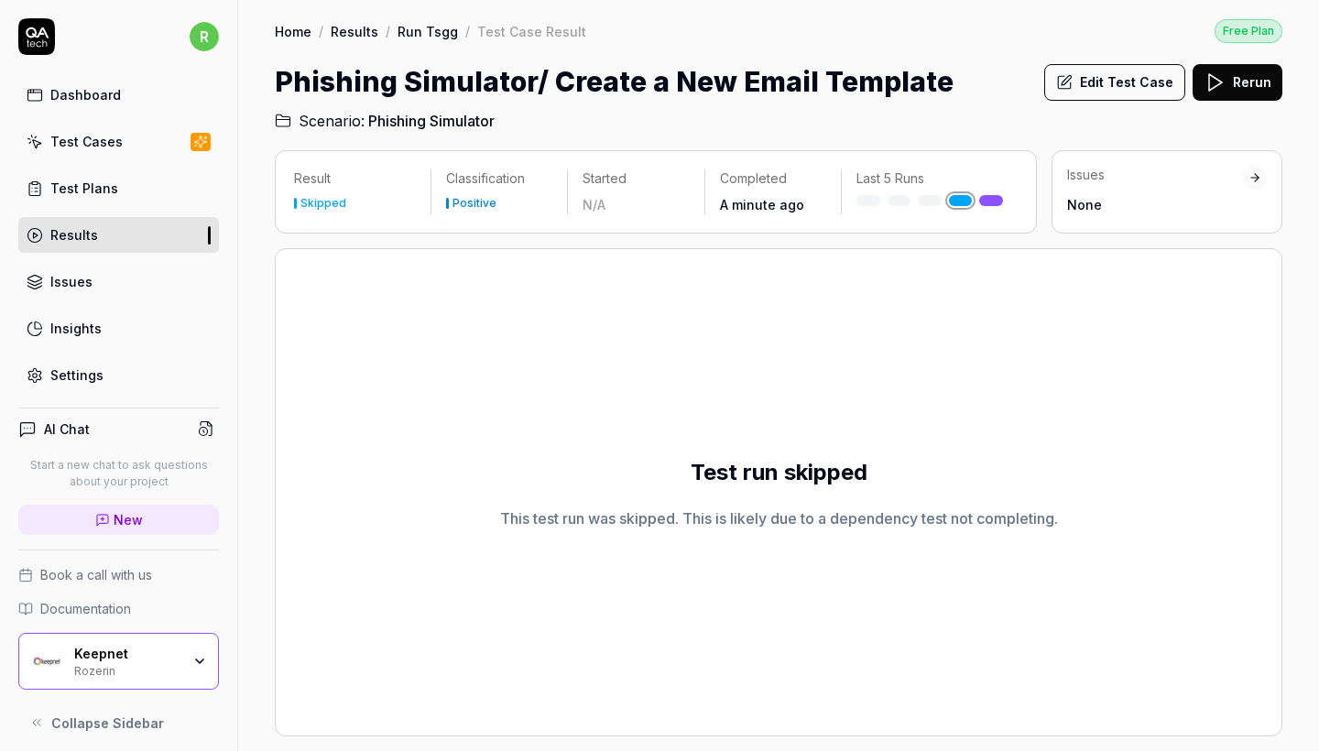
click at [138, 142] on link "Test Cases" at bounding box center [118, 142] width 201 height 36
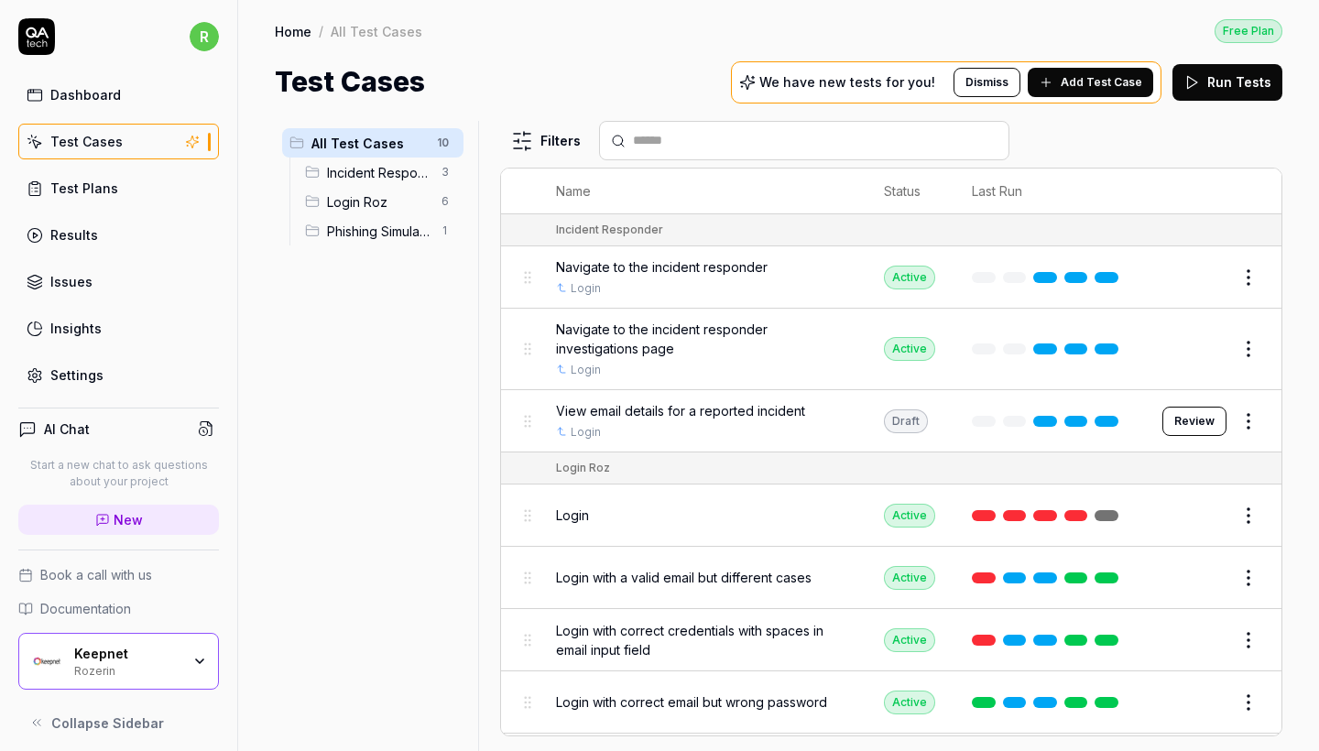
click at [378, 244] on div "Phishing Simulator 1" at bounding box center [381, 230] width 166 height 29
